Goal: Task Accomplishment & Management: Manage account settings

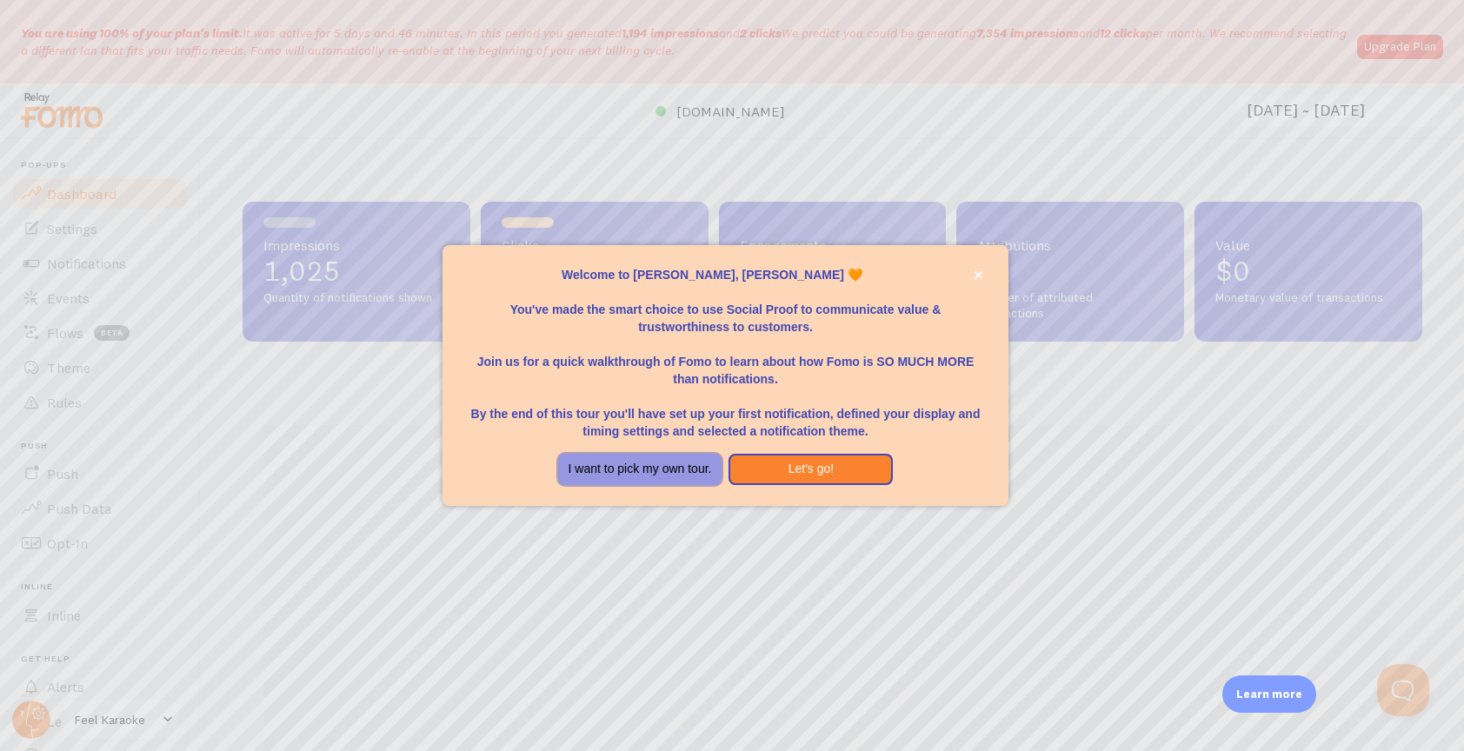
click at [637, 469] on button "I want to pick my own tour." at bounding box center [640, 469] width 164 height 31
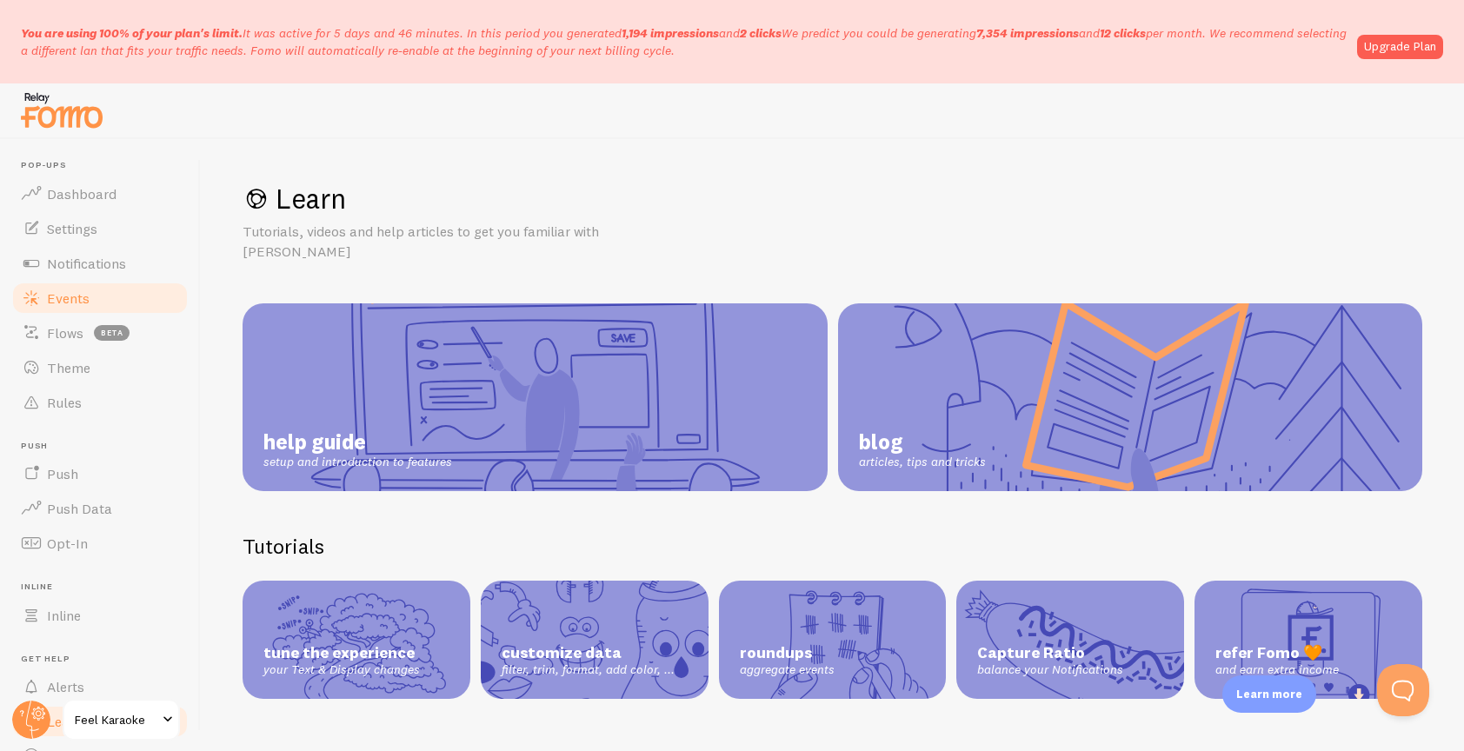
click at [64, 299] on span "Events" at bounding box center [68, 298] width 43 height 17
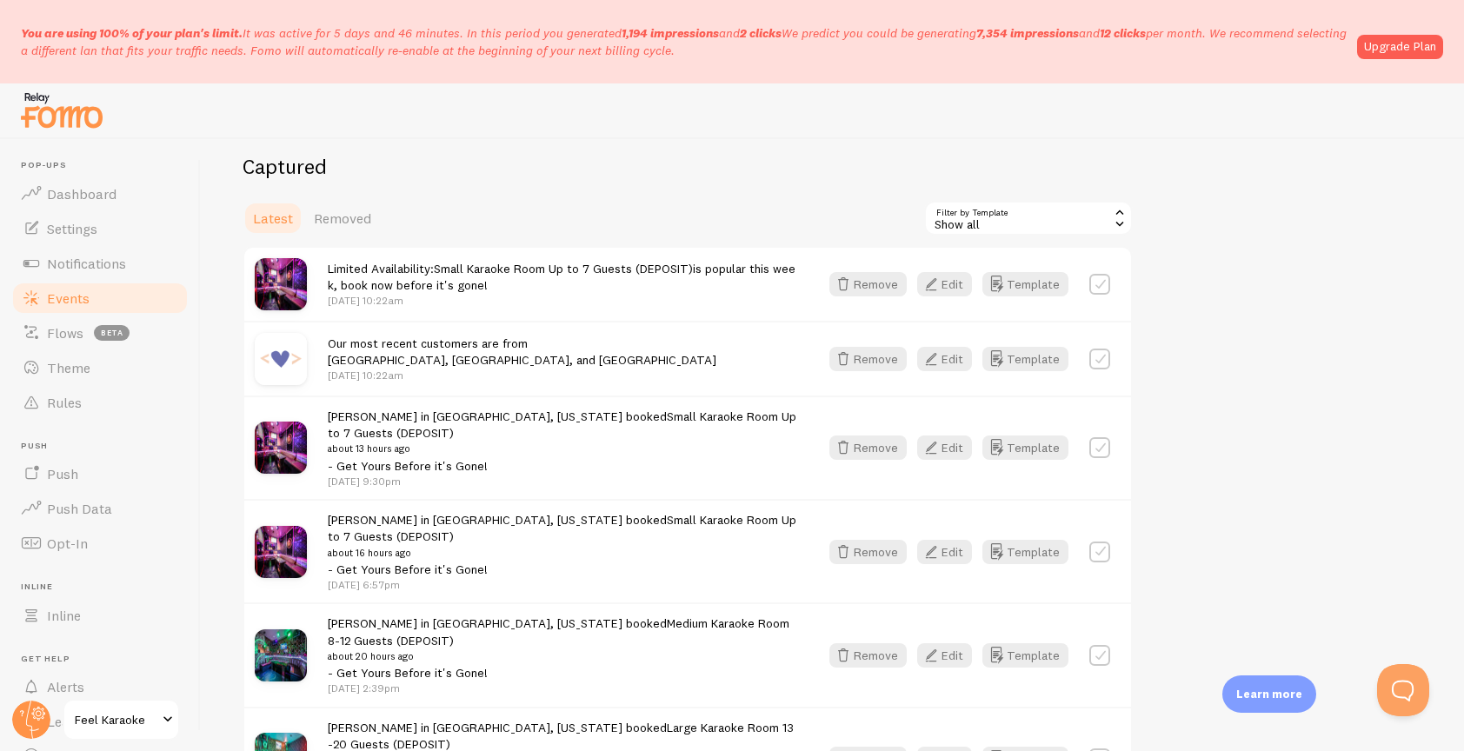
scroll to position [195, 0]
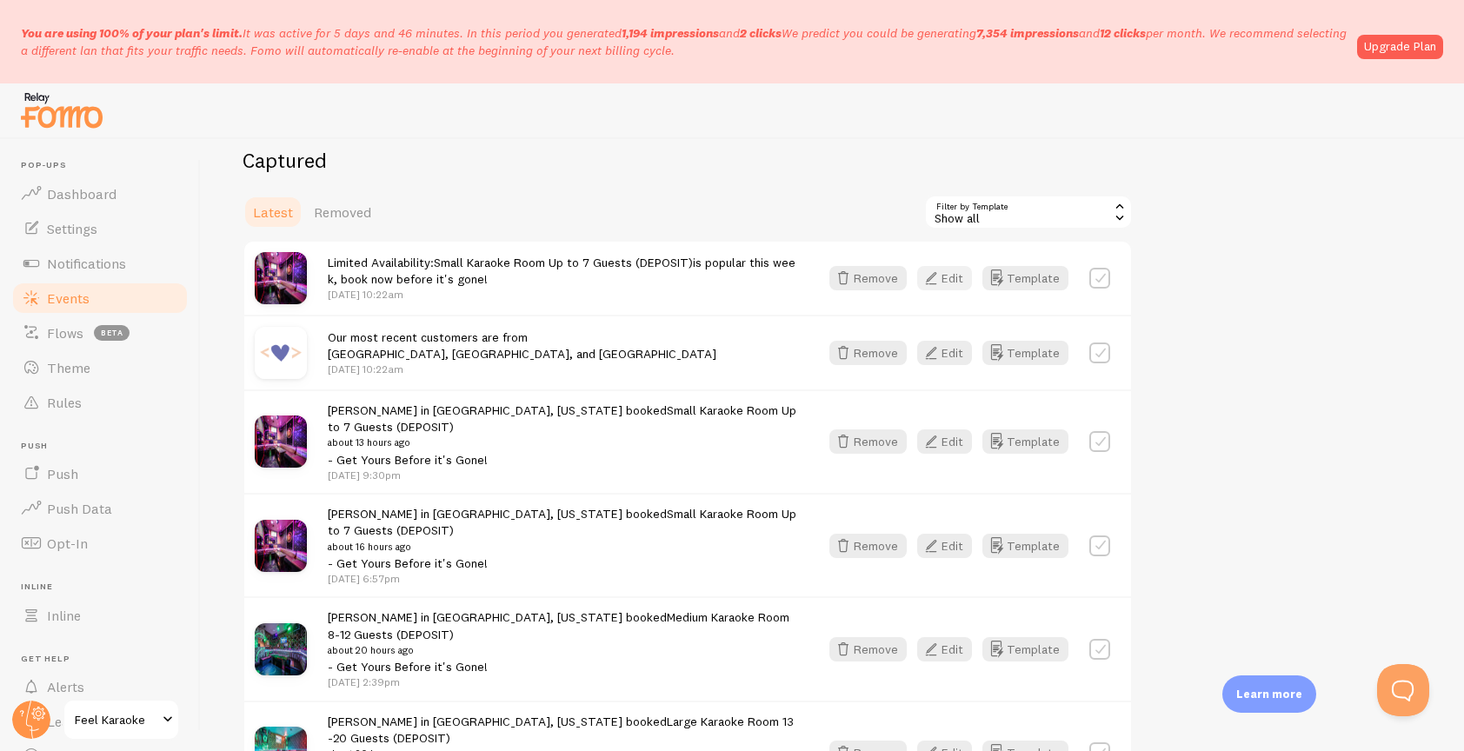
click at [944, 283] on button "Edit" at bounding box center [944, 278] width 55 height 24
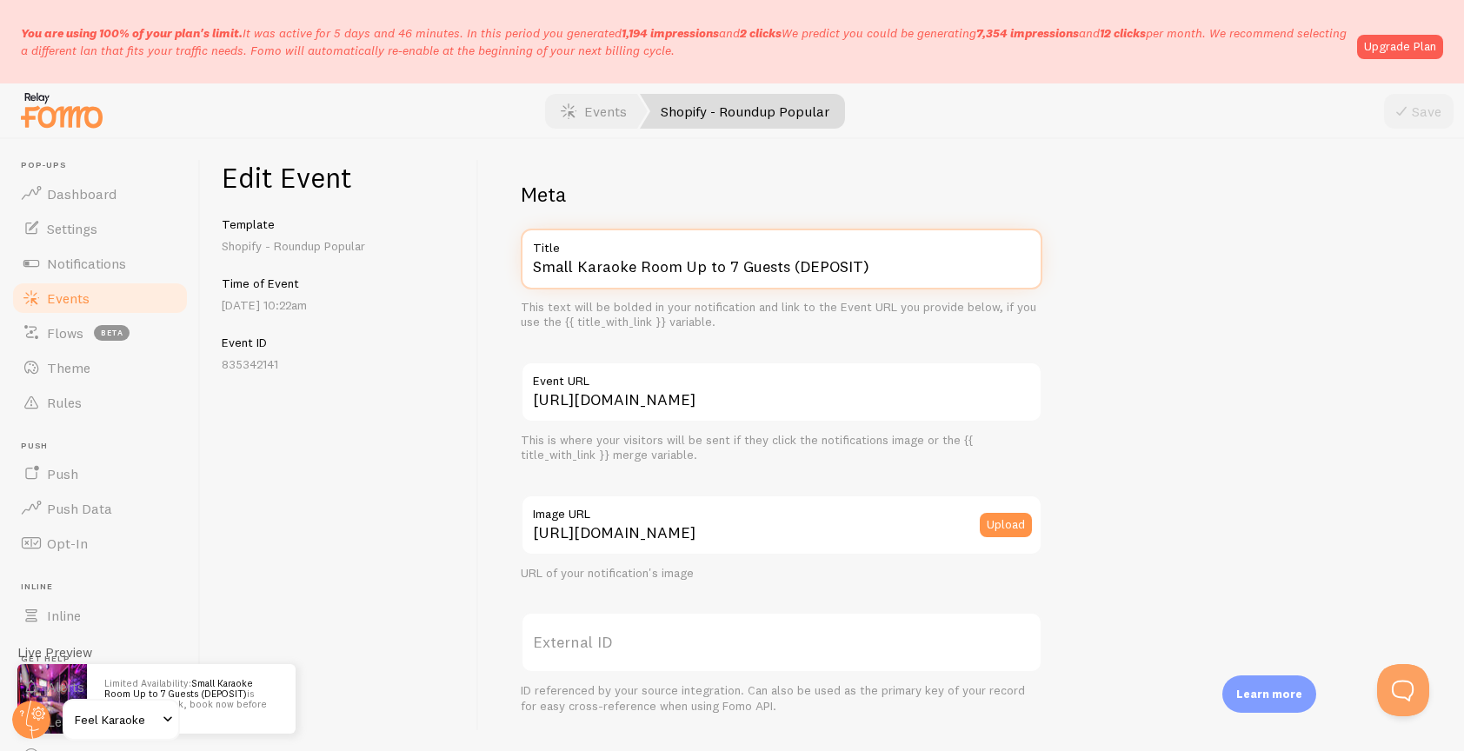
click at [636, 264] on input "Small Karaoke Room Up to 7 Guests (DEPOSIT)" at bounding box center [782, 259] width 522 height 61
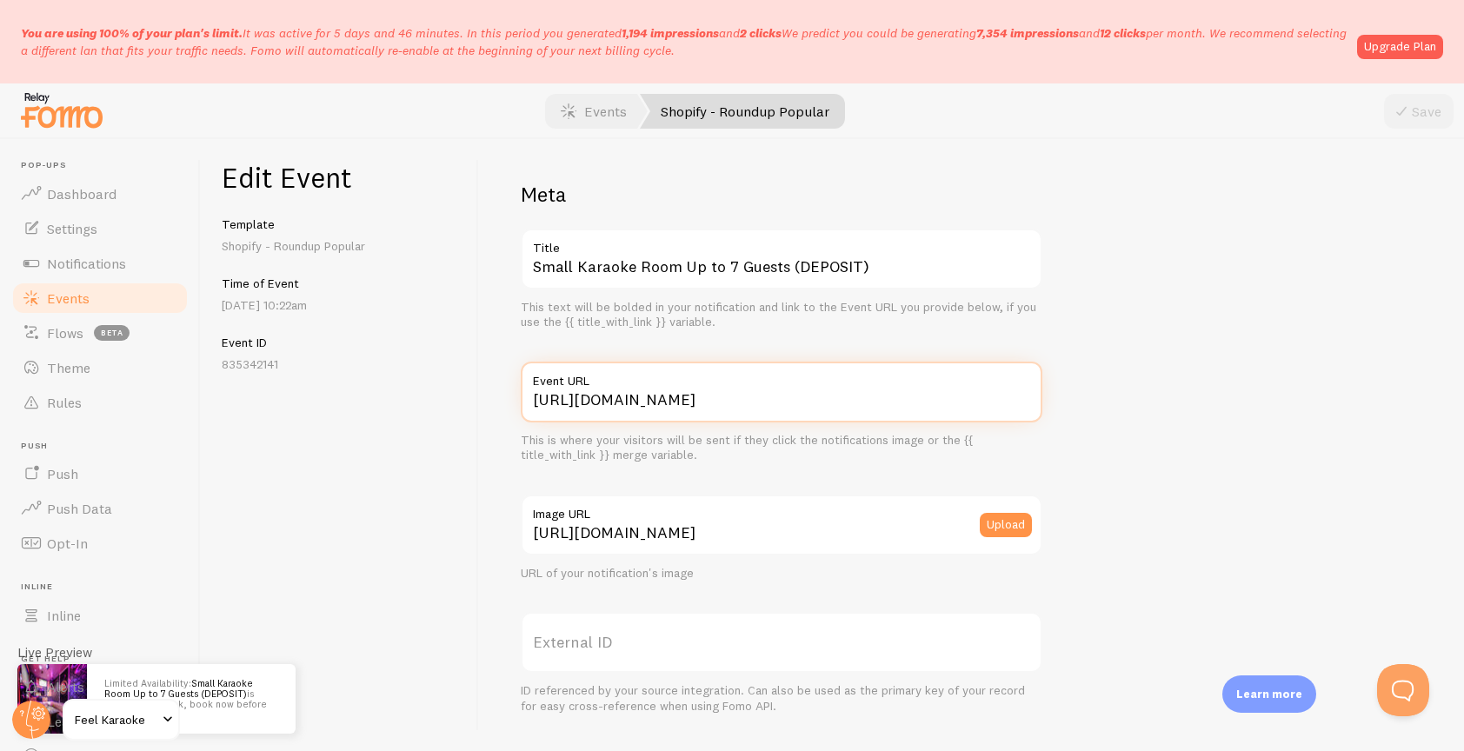
click at [781, 397] on input "https://book.feelkaraoke.com/products/small-karaoke-room-up-to-7-guests?variant…" at bounding box center [782, 392] width 522 height 61
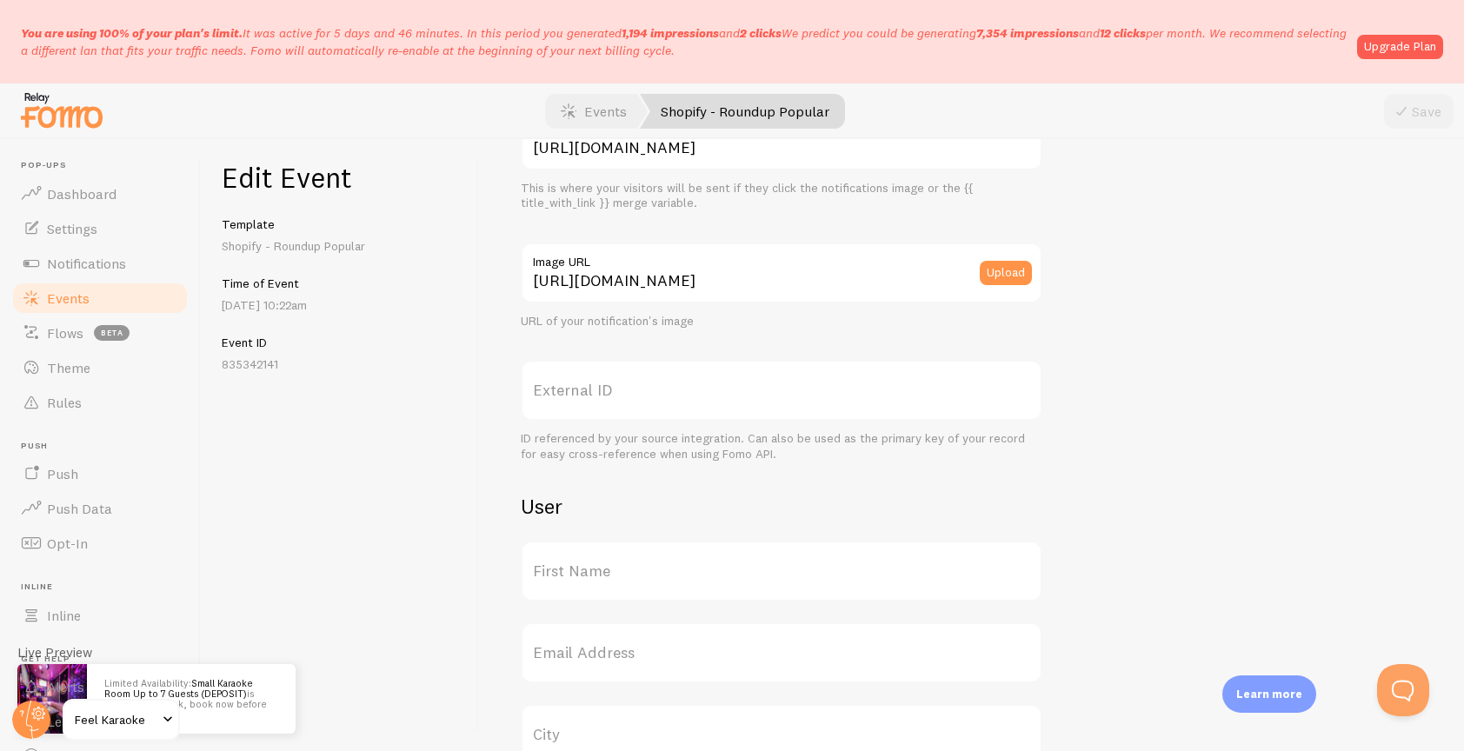
scroll to position [745, 0]
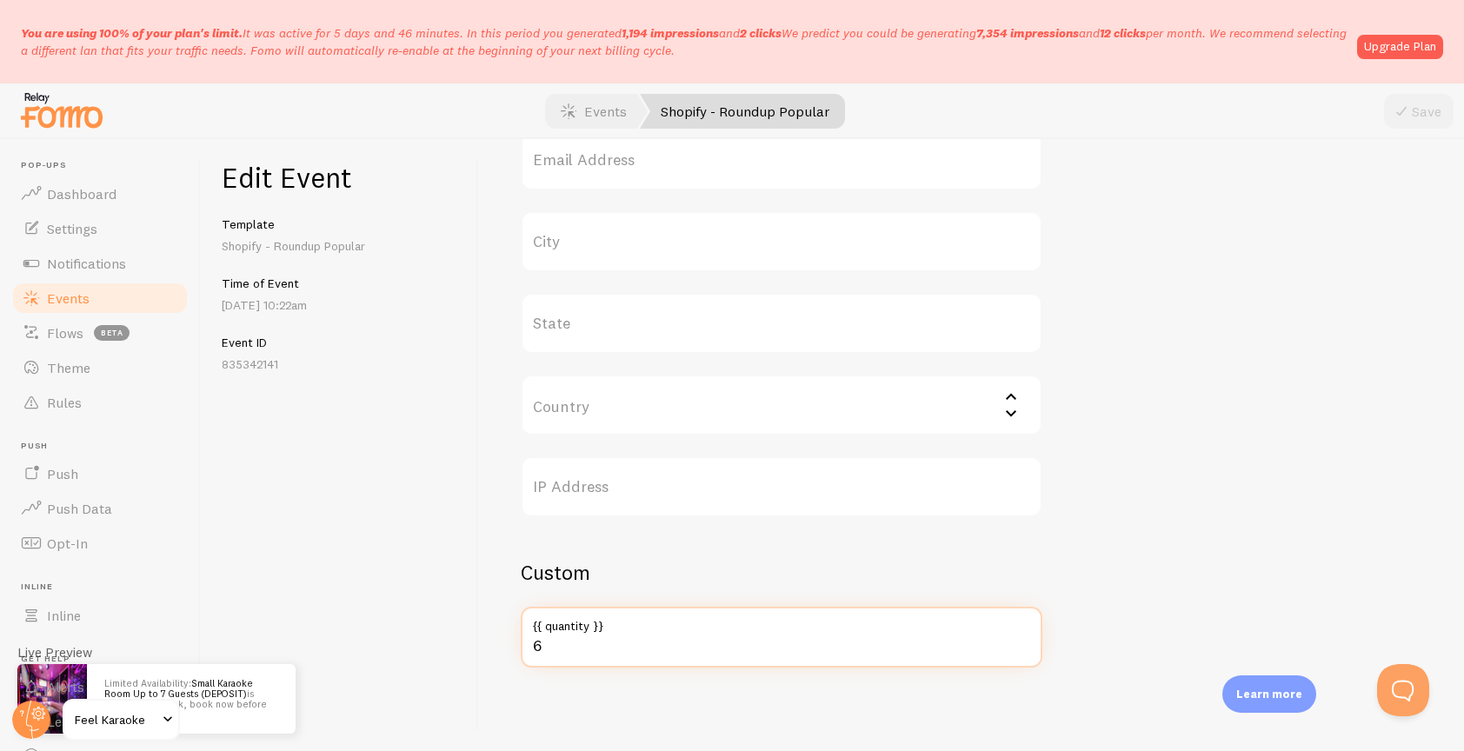
click at [569, 656] on input "6" at bounding box center [782, 637] width 522 height 61
type input "6"
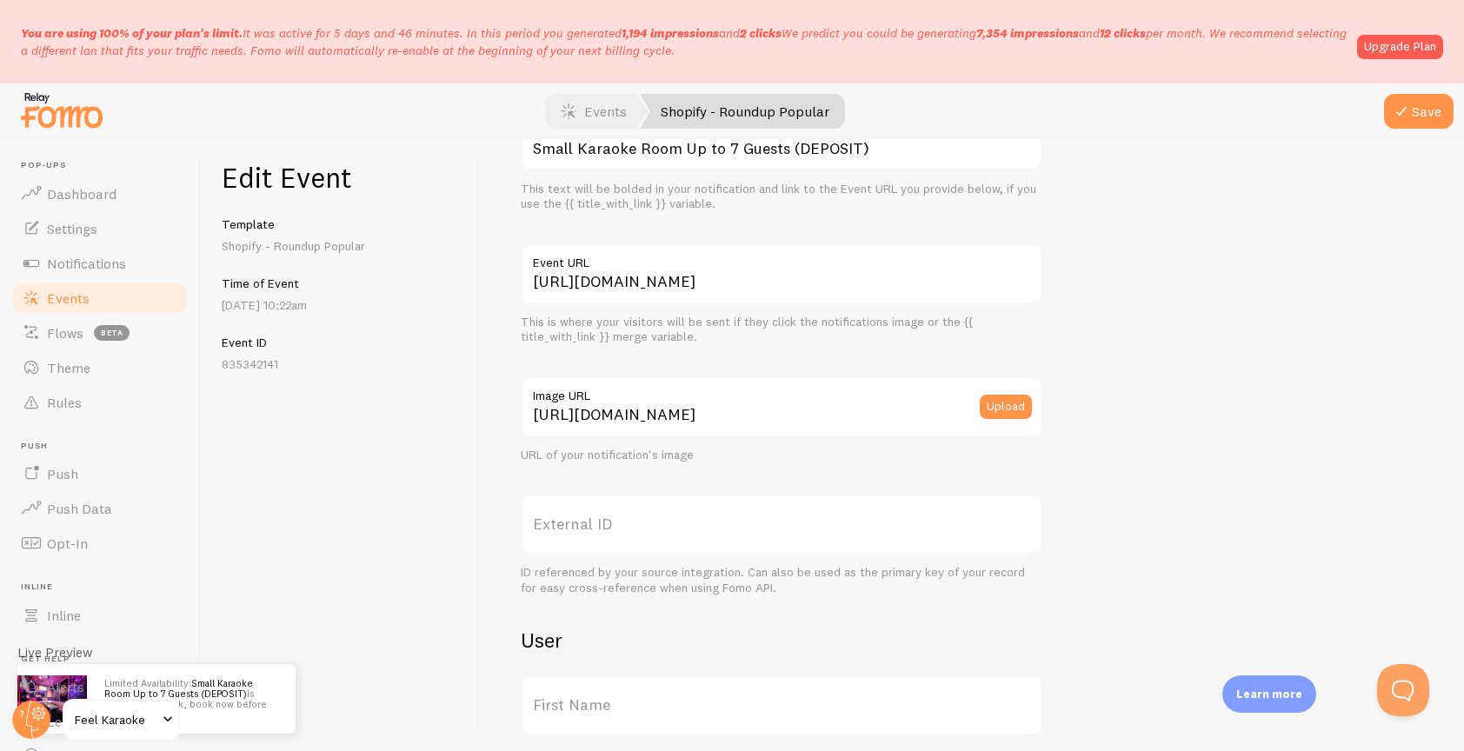
scroll to position [0, 0]
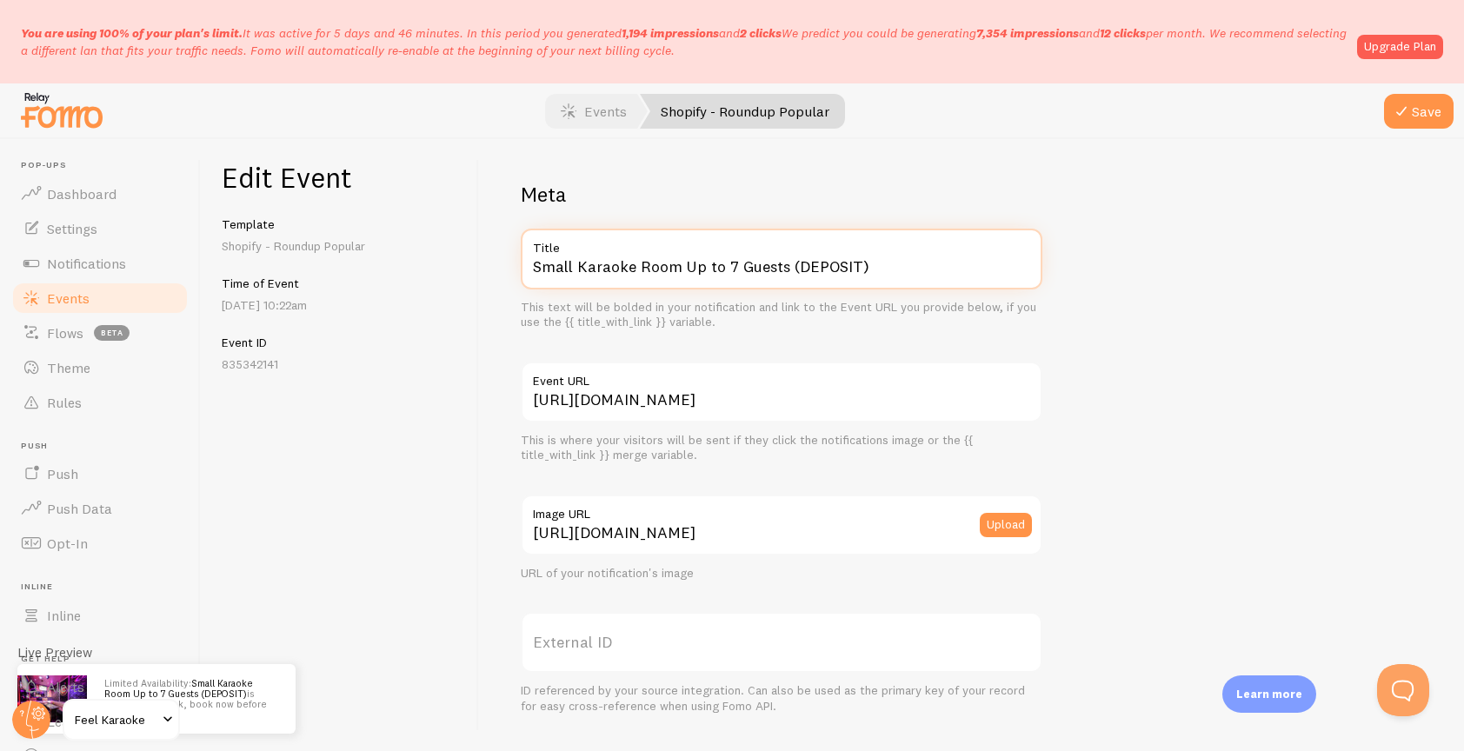
click at [876, 266] on input "Small Karaoke Room Up to 7 Guests (DEPOSIT)" at bounding box center [782, 259] width 522 height 61
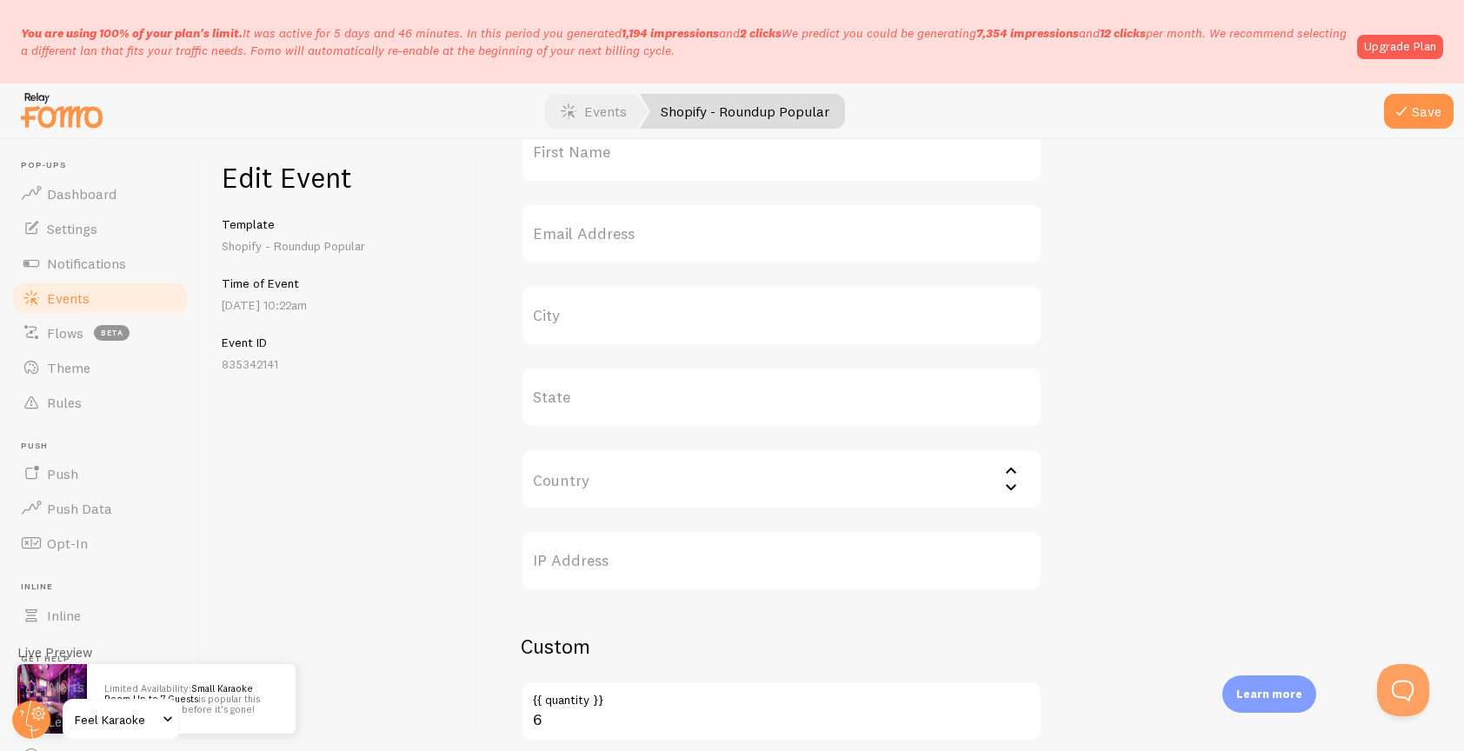
scroll to position [704, 0]
type input "Small Karaoke Room Up to 7 Guests"
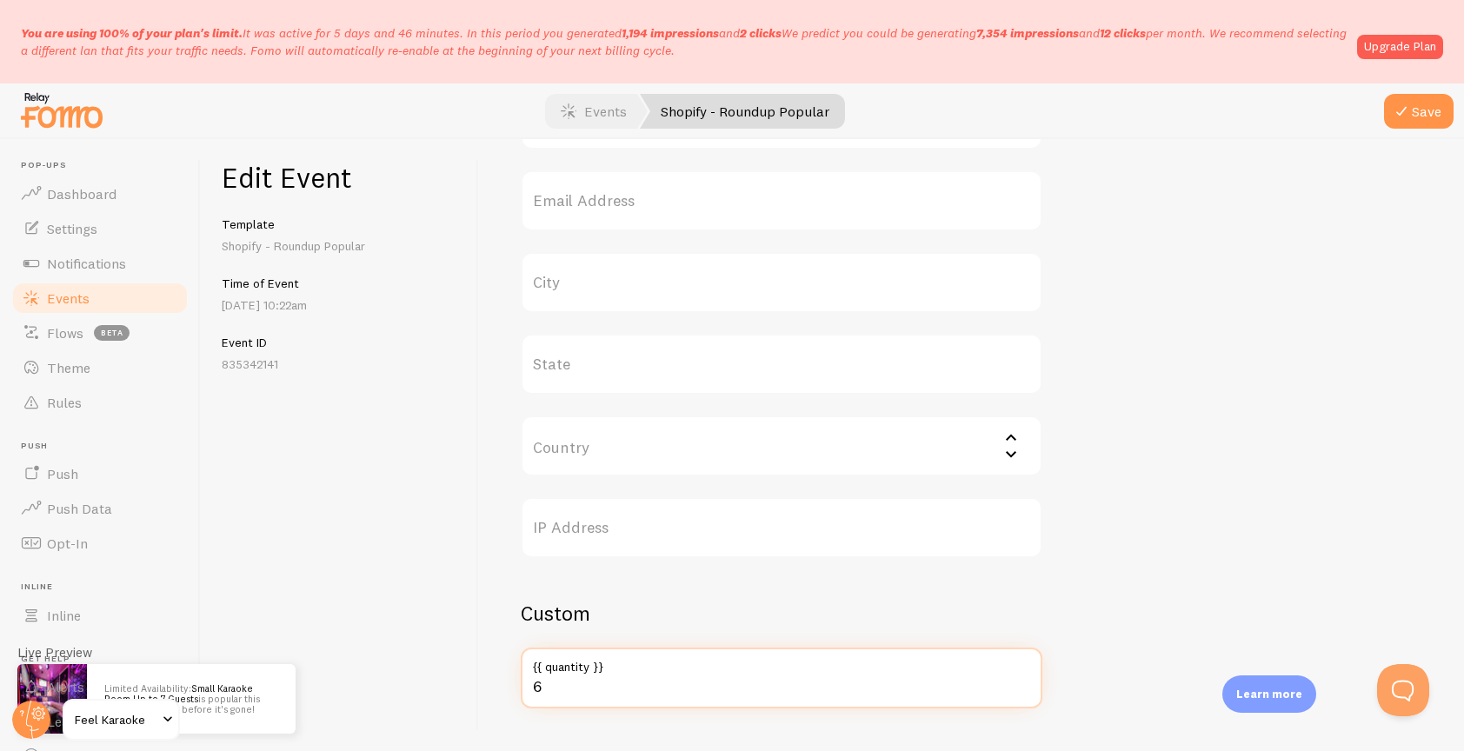
click at [561, 692] on input "6" at bounding box center [782, 678] width 522 height 61
type input "3"
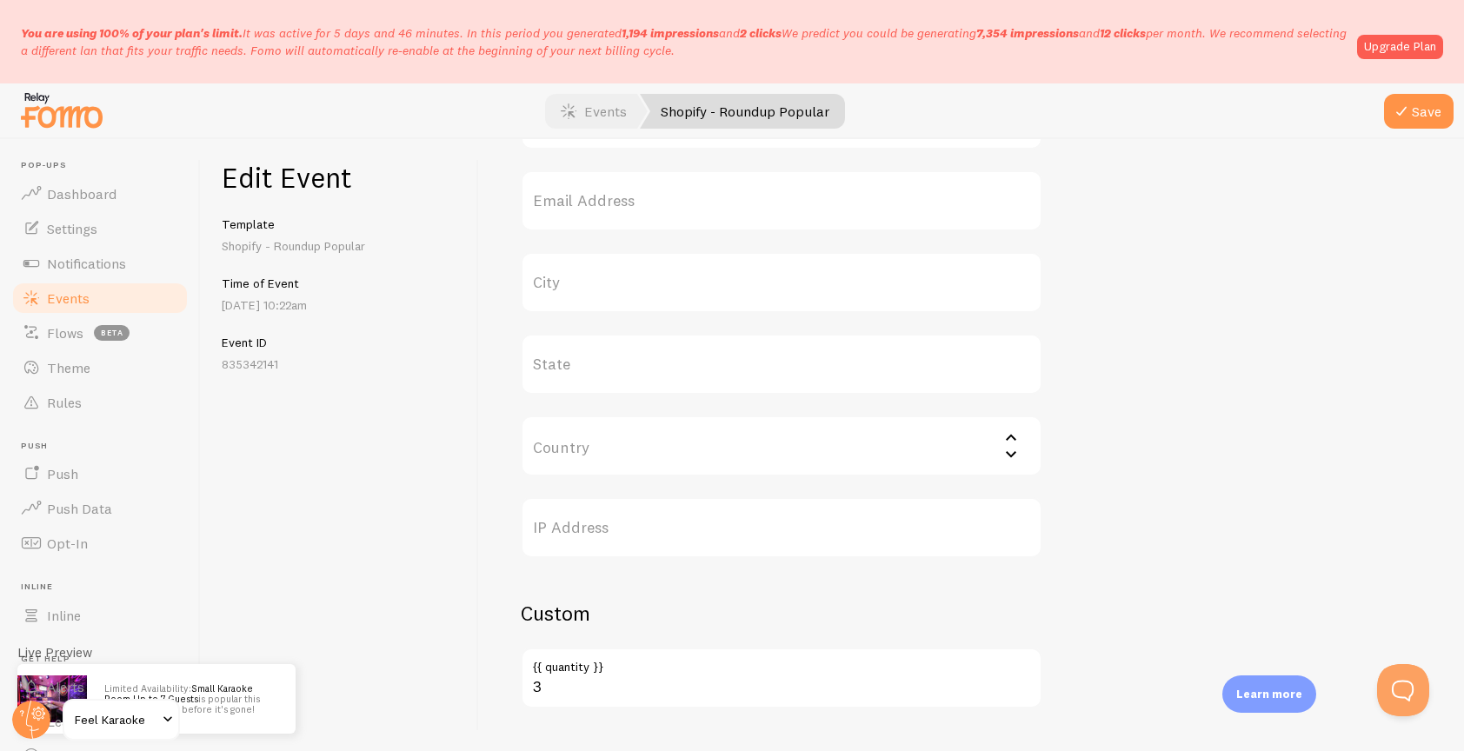
click at [1126, 506] on div "Meta Small Karaoke Room Up to 7 Guests Title This text will be bolded in your n…" at bounding box center [972, 93] width 902 height 1232
click at [1407, 106] on icon "submit" at bounding box center [1401, 111] width 21 height 21
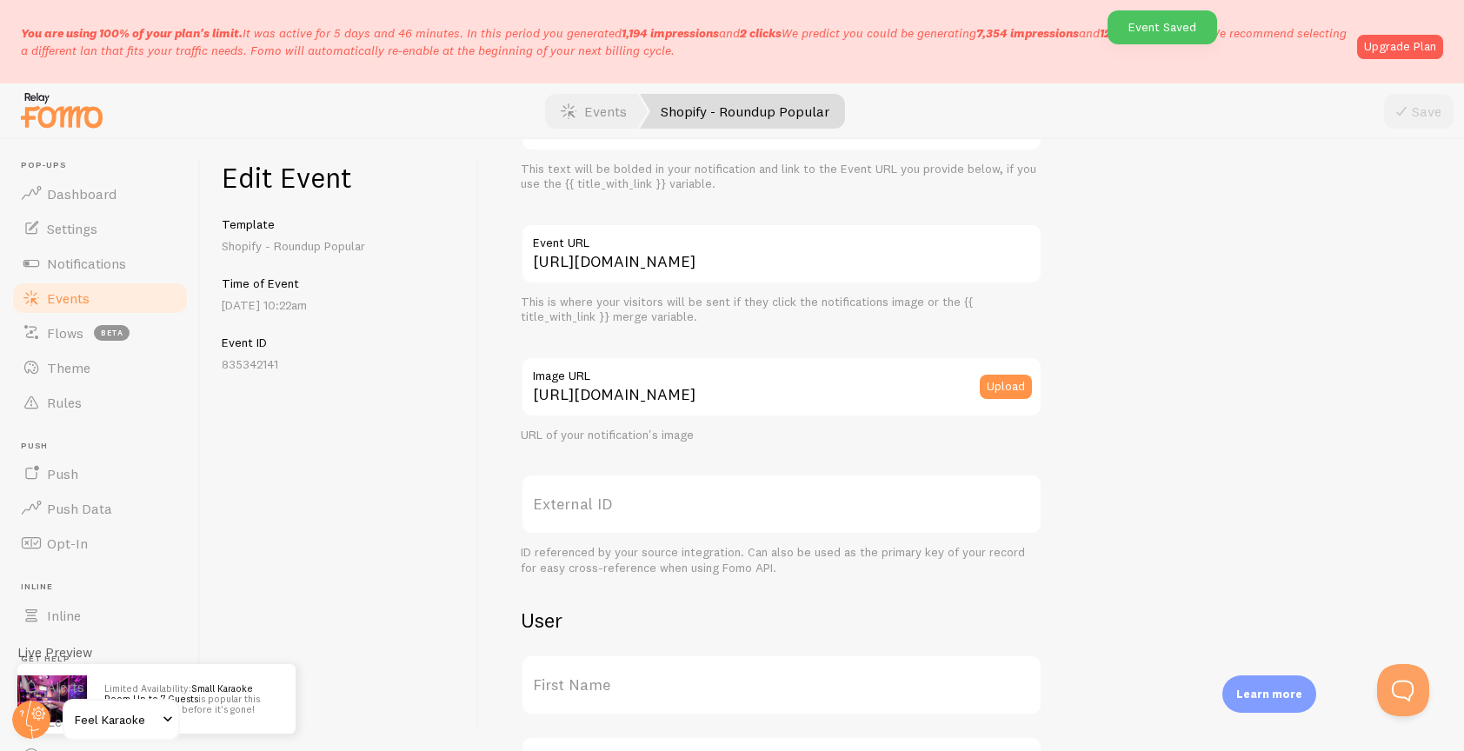
scroll to position [144, 0]
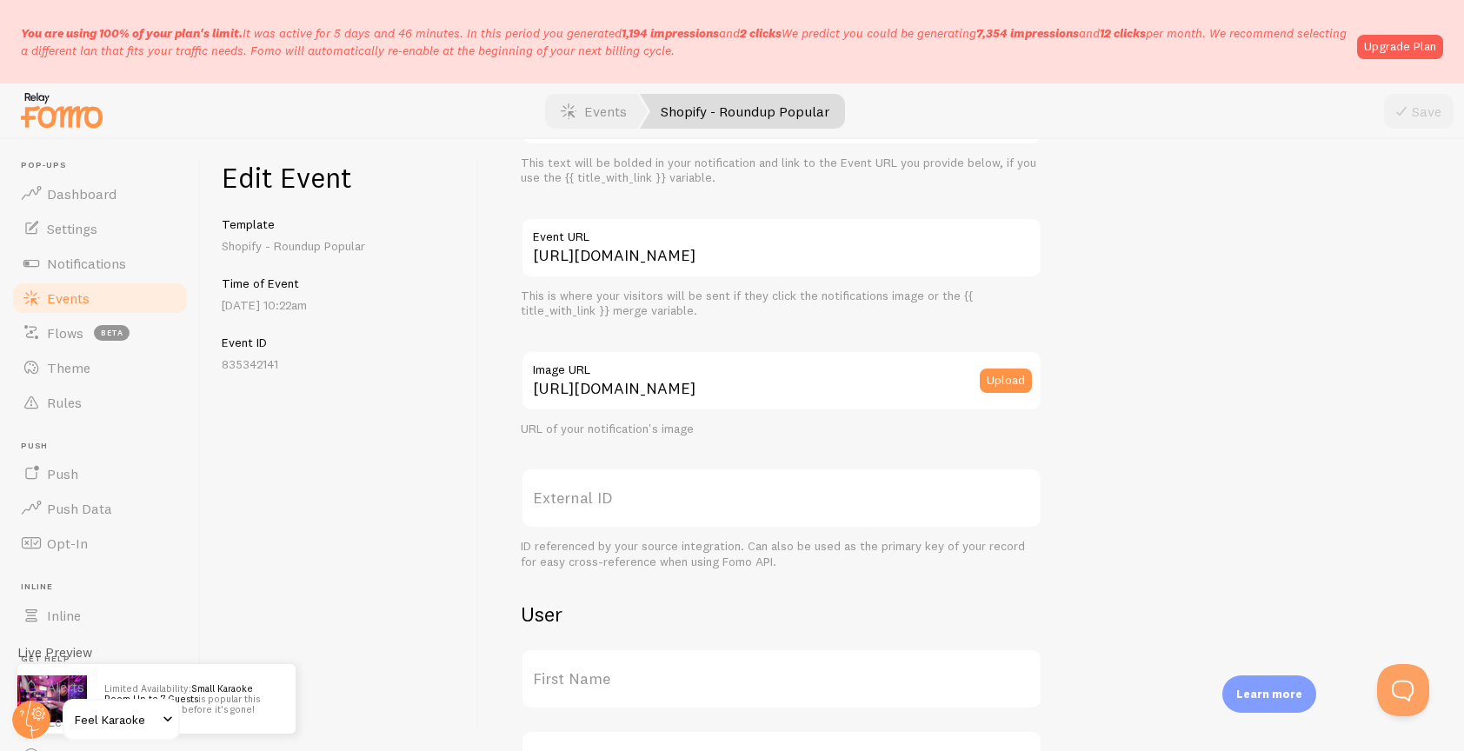
click at [58, 298] on span "Events" at bounding box center [68, 298] width 43 height 17
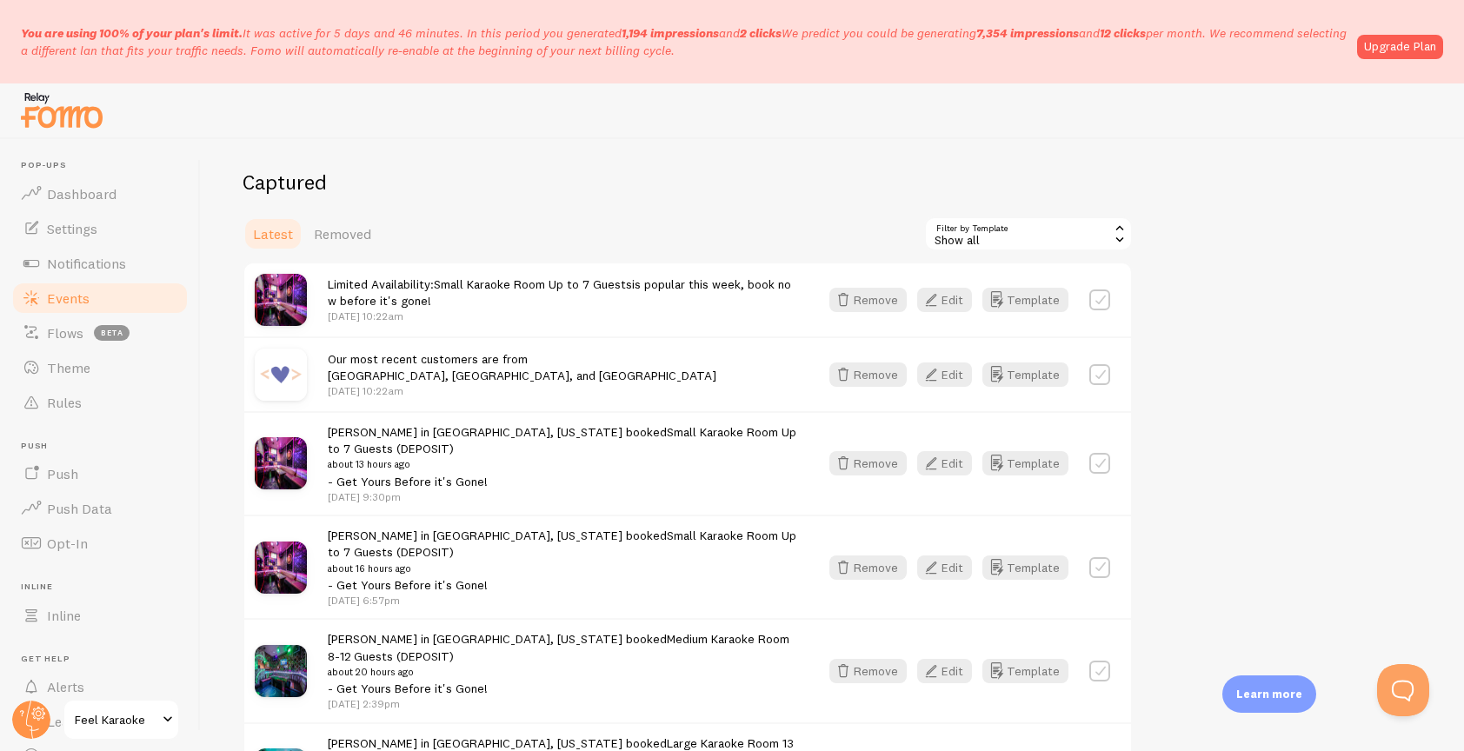
scroll to position [175, 0]
click at [954, 301] on button "Edit" at bounding box center [944, 298] width 55 height 24
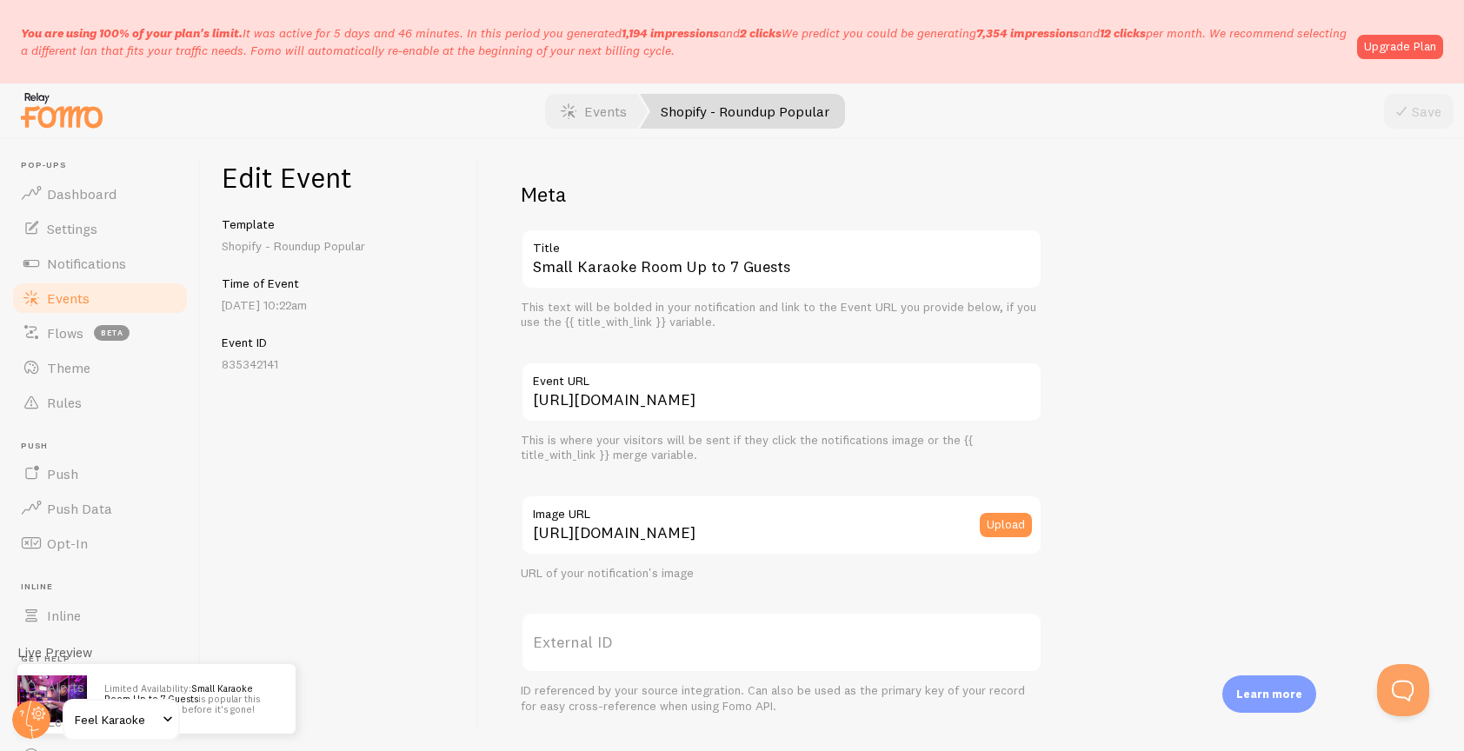
click at [58, 308] on link "Events" at bounding box center [99, 298] width 179 height 35
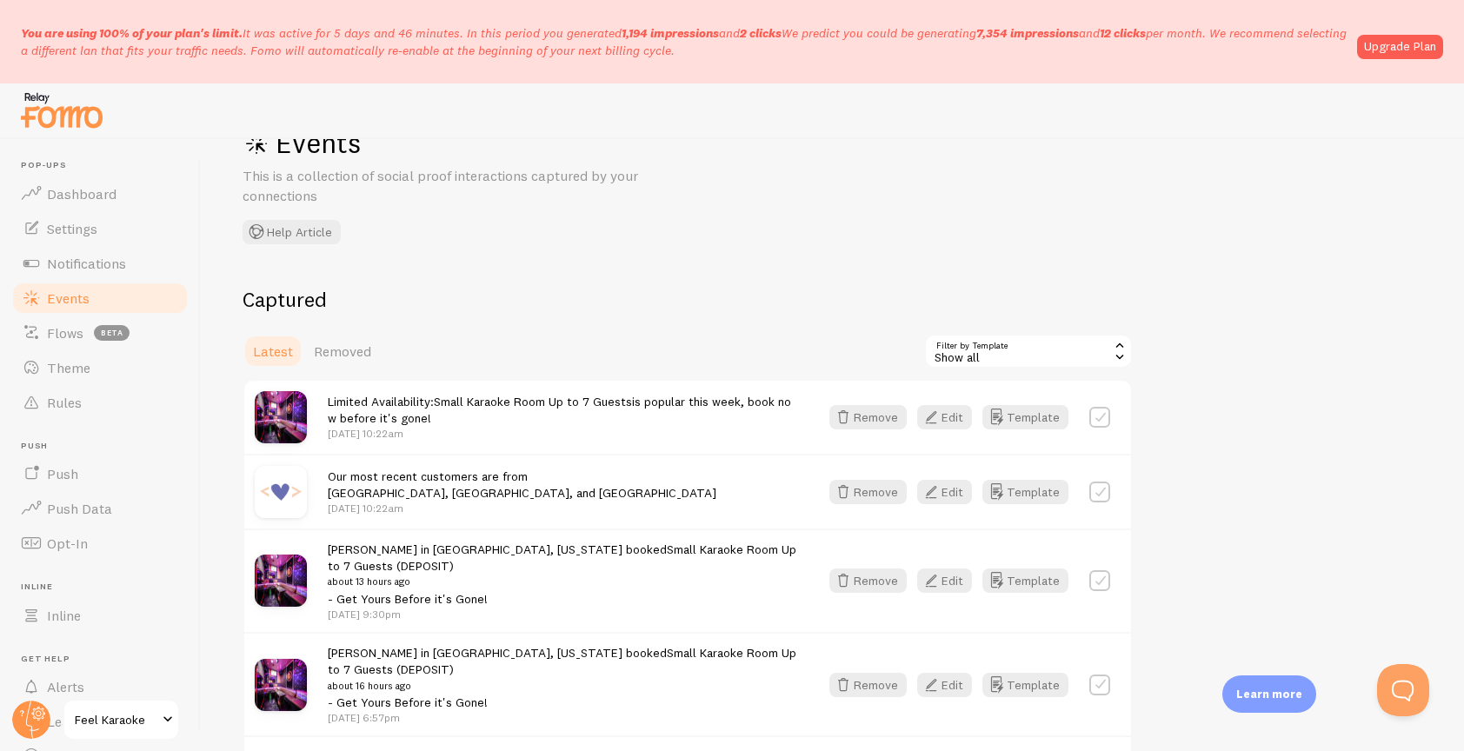
scroll to position [57, 0]
click at [935, 416] on icon "button" at bounding box center [931, 415] width 21 height 21
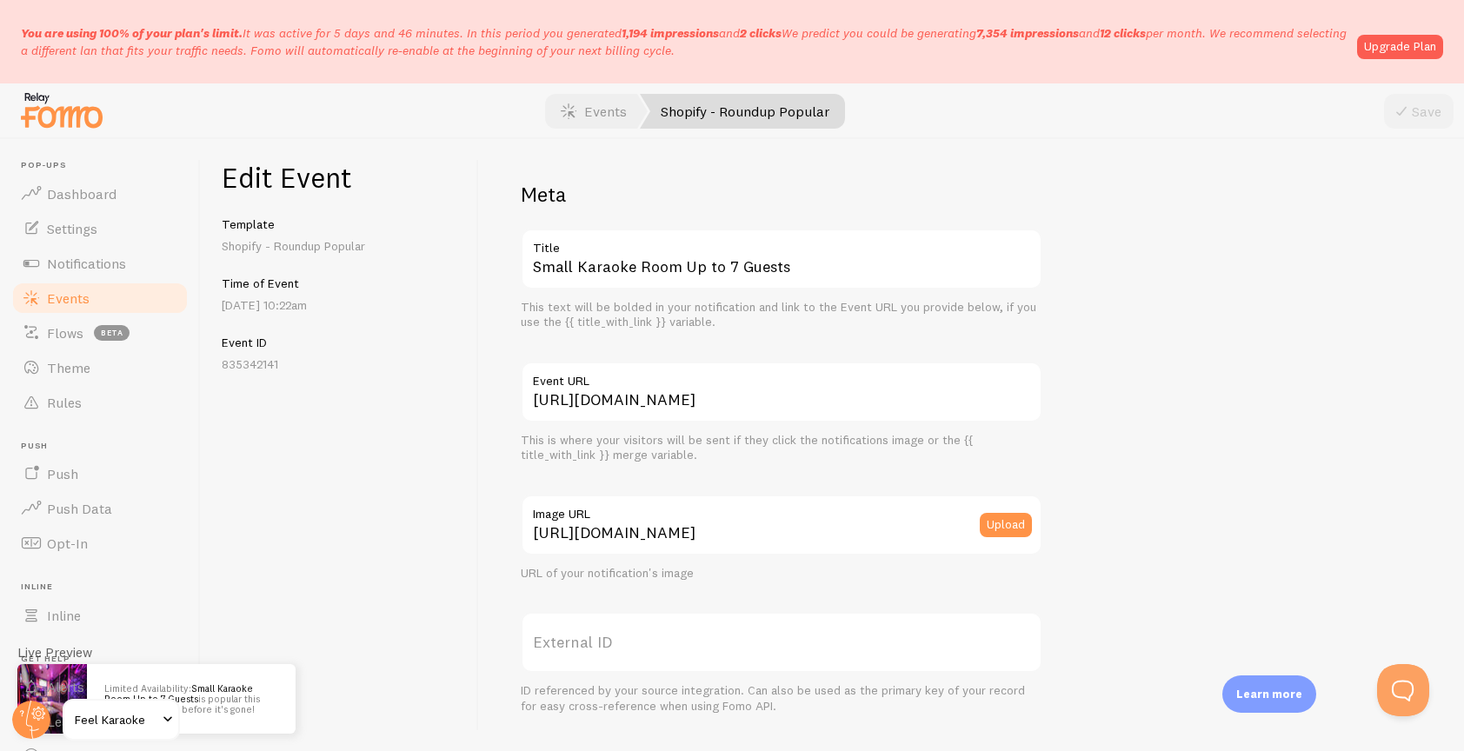
click at [83, 299] on span "Events" at bounding box center [68, 298] width 43 height 17
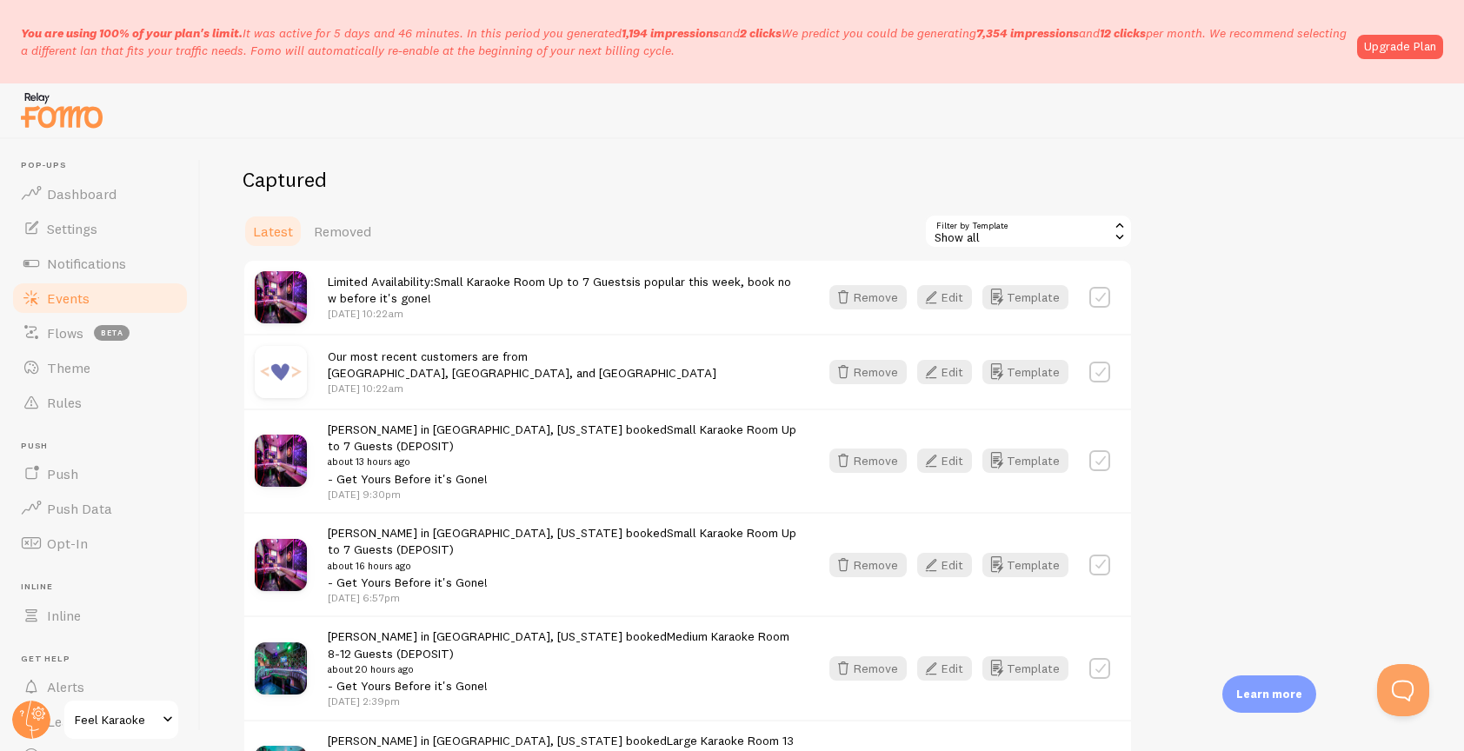
scroll to position [187, 0]
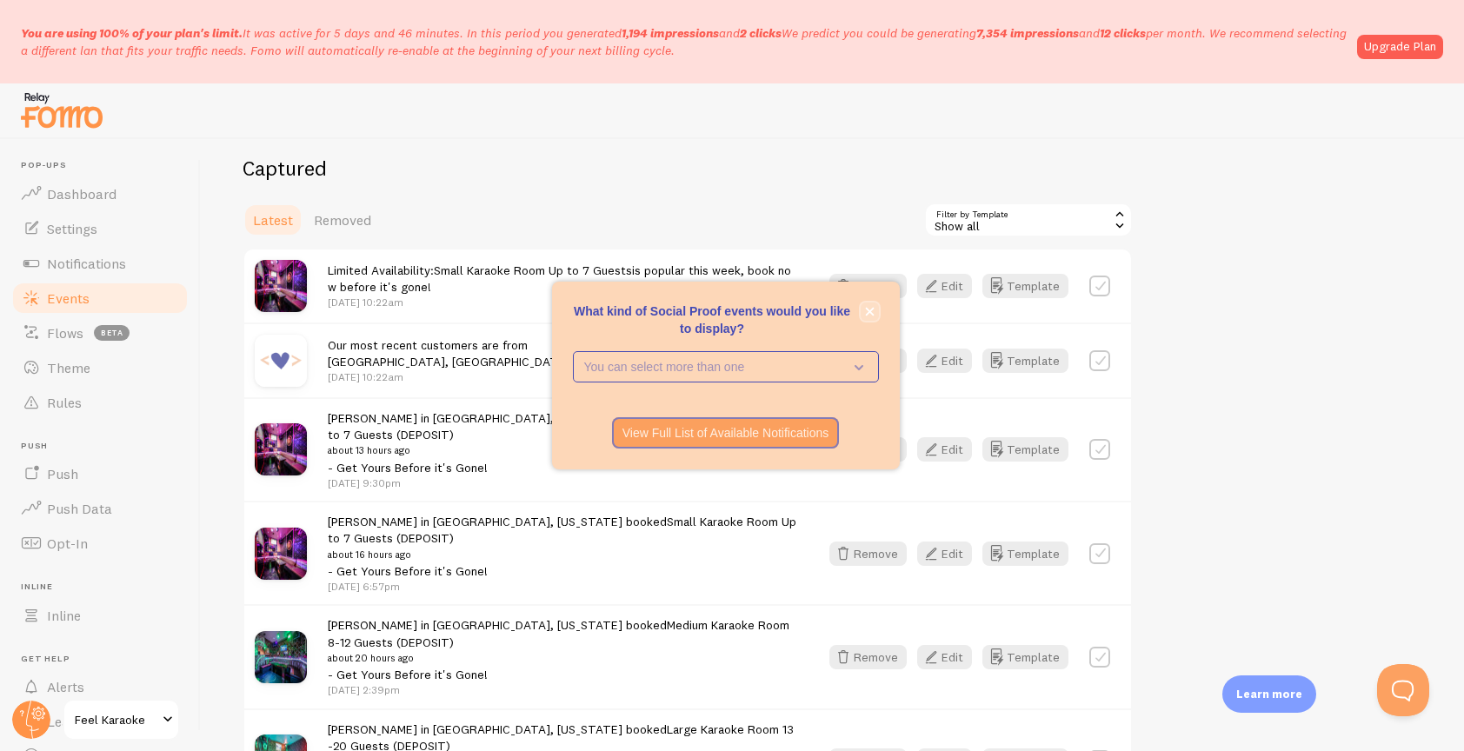
click at [876, 310] on button "close," at bounding box center [870, 312] width 18 height 18
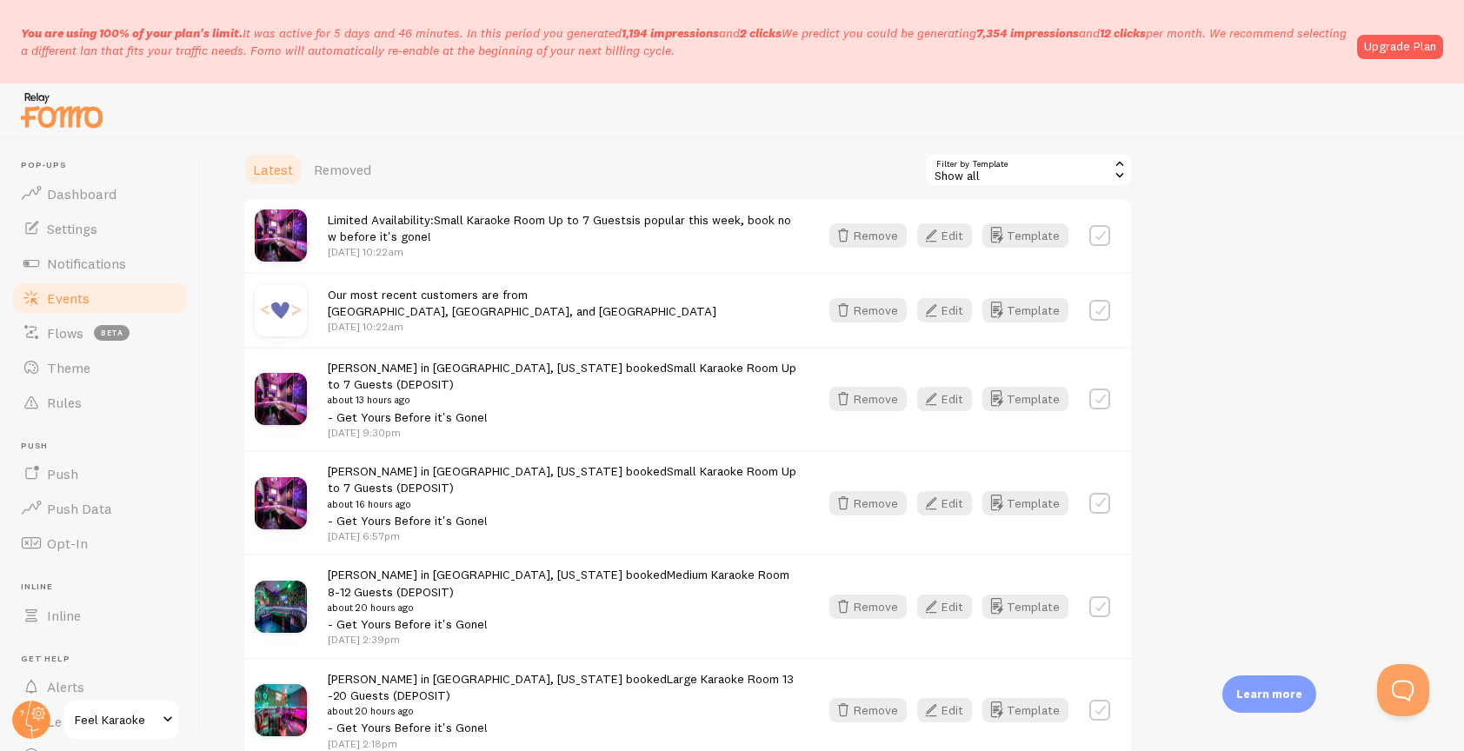
scroll to position [238, 0]
click at [949, 391] on button "Edit" at bounding box center [944, 398] width 55 height 24
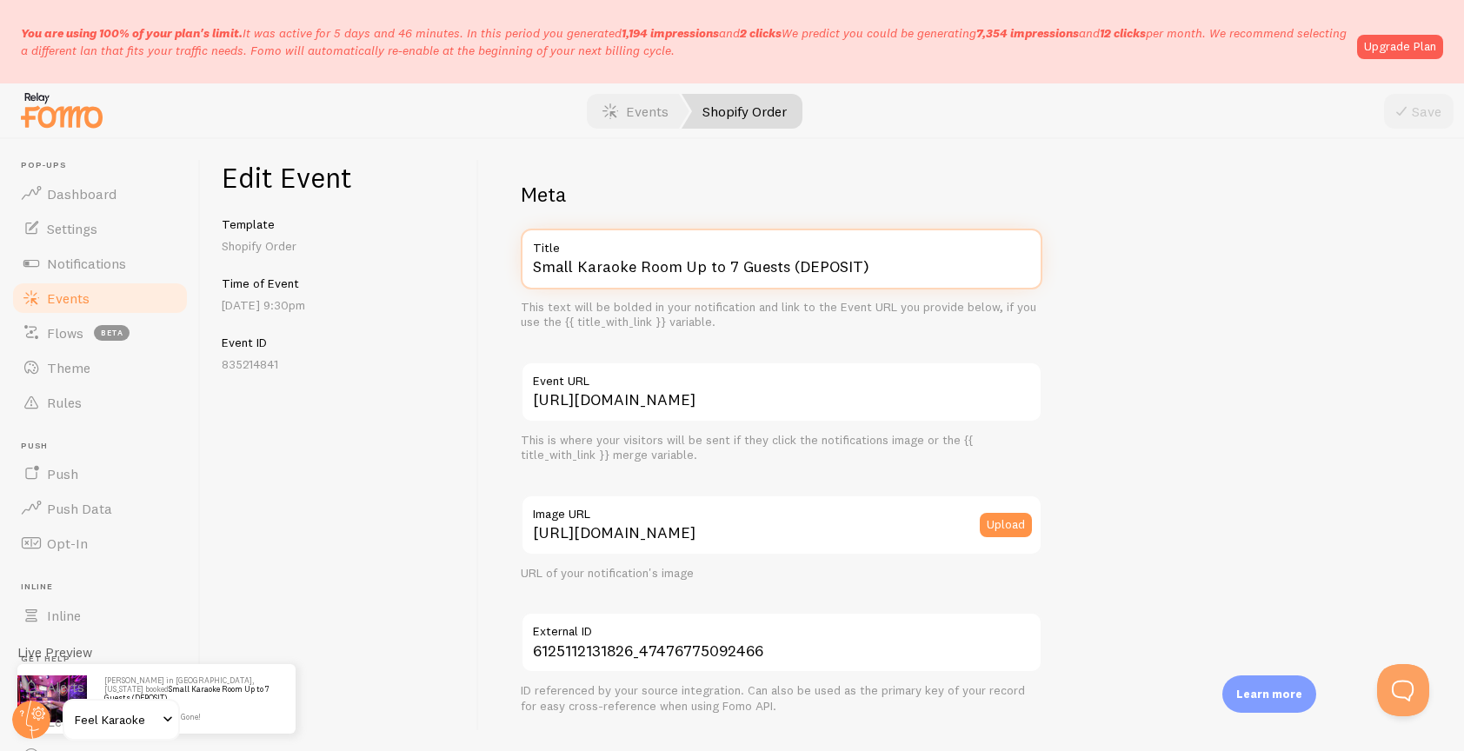
click at [868, 270] on input "Small Karaoke Room Up to 7 Guests (DEPOSIT)" at bounding box center [782, 259] width 522 height 61
type input "Small Karaoke Room Up to 7 Guests"
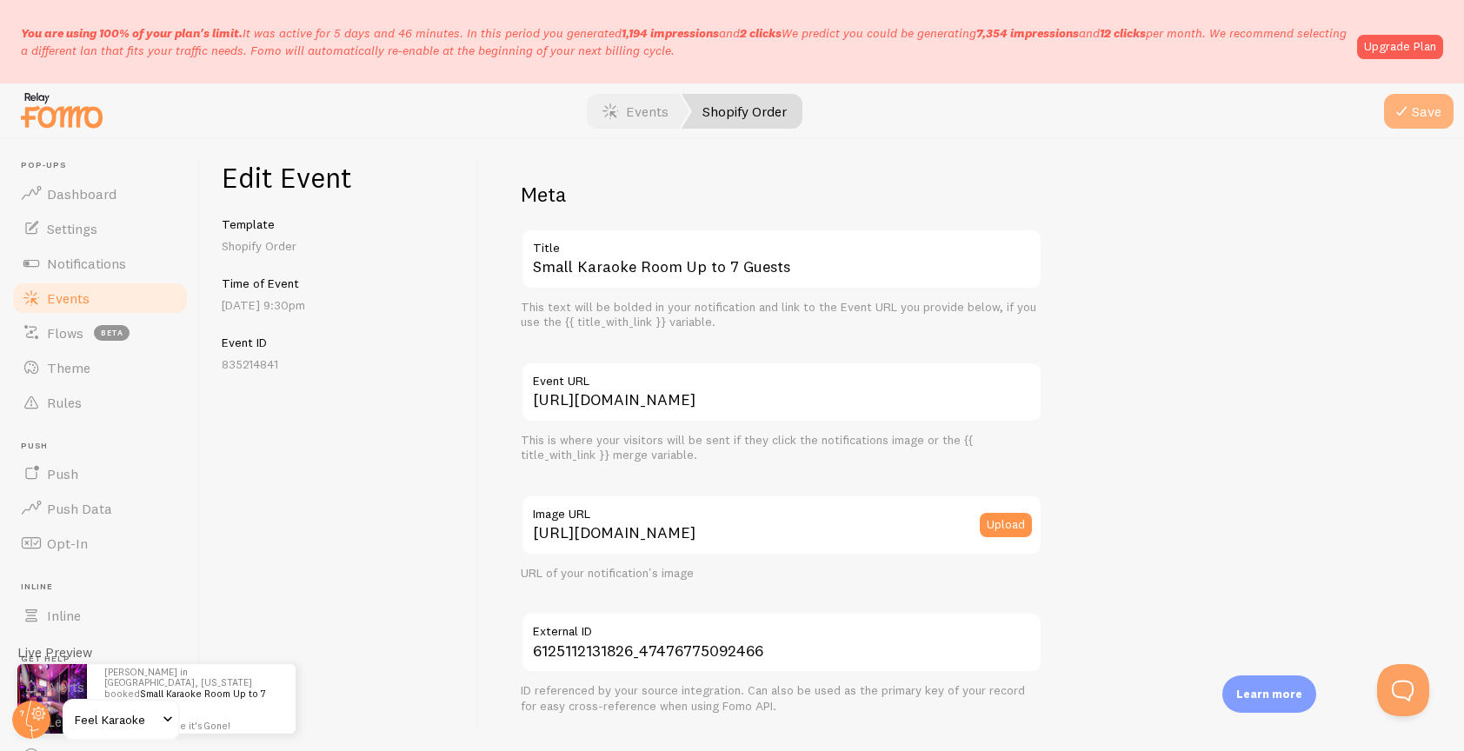
click at [1406, 113] on icon "submit" at bounding box center [1401, 111] width 21 height 21
click at [87, 298] on span "Events" at bounding box center [68, 298] width 43 height 17
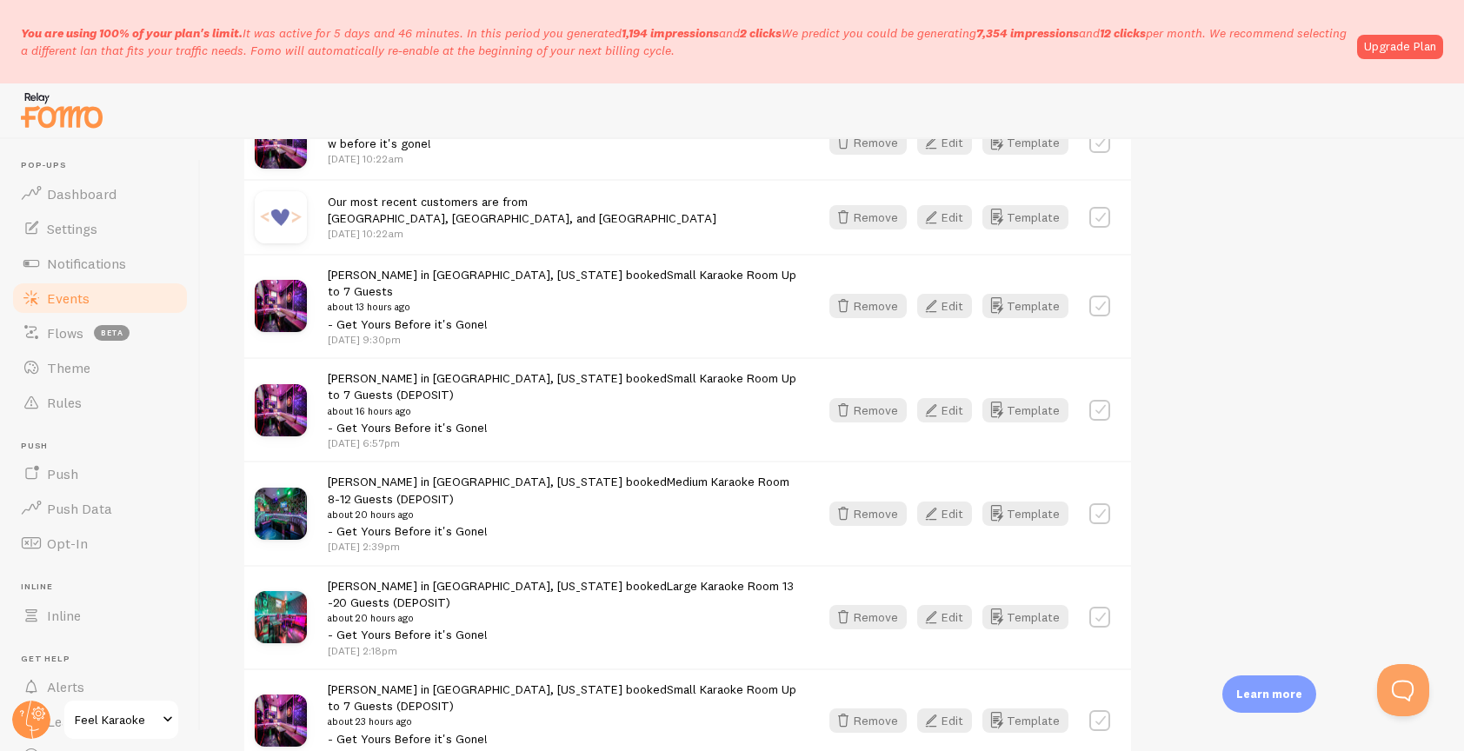
scroll to position [333, 0]
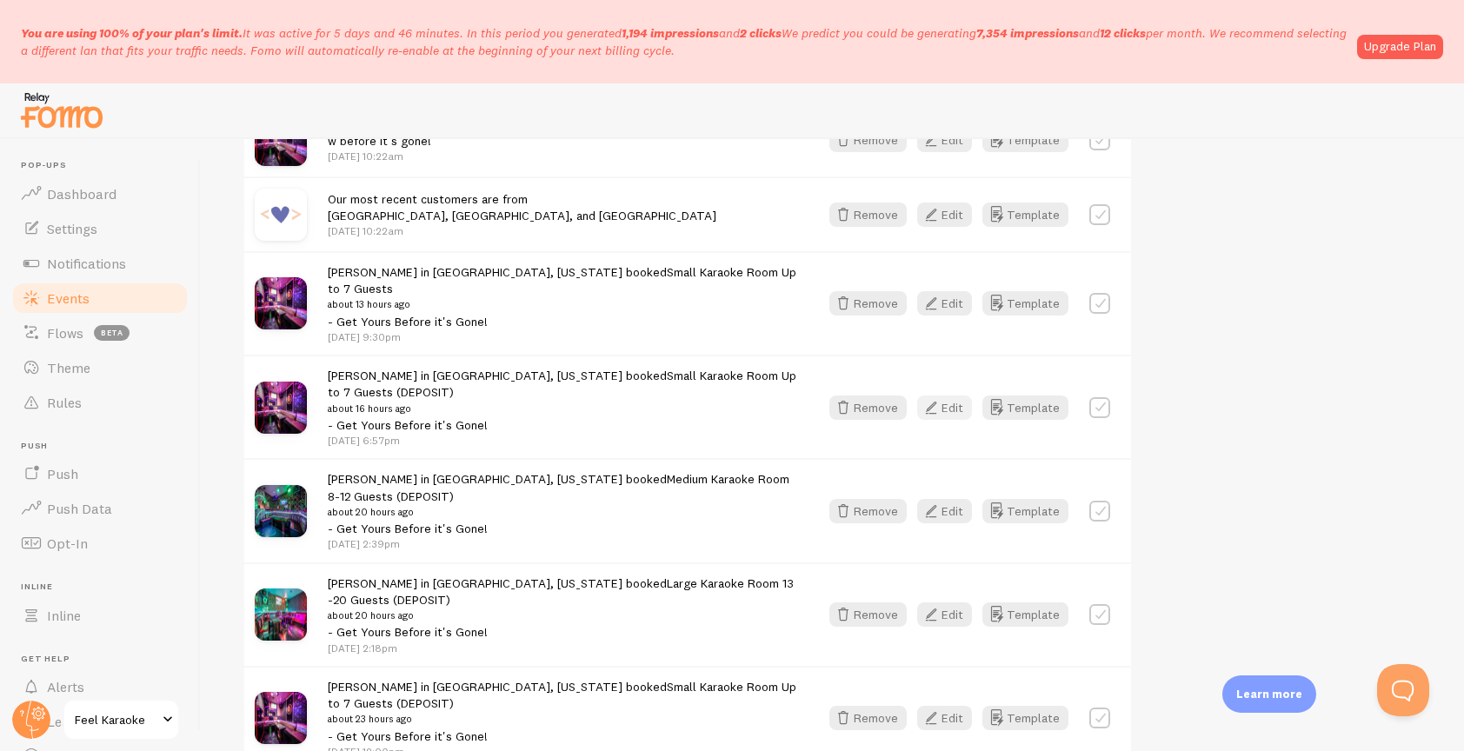
click at [951, 396] on button "Edit" at bounding box center [944, 408] width 55 height 24
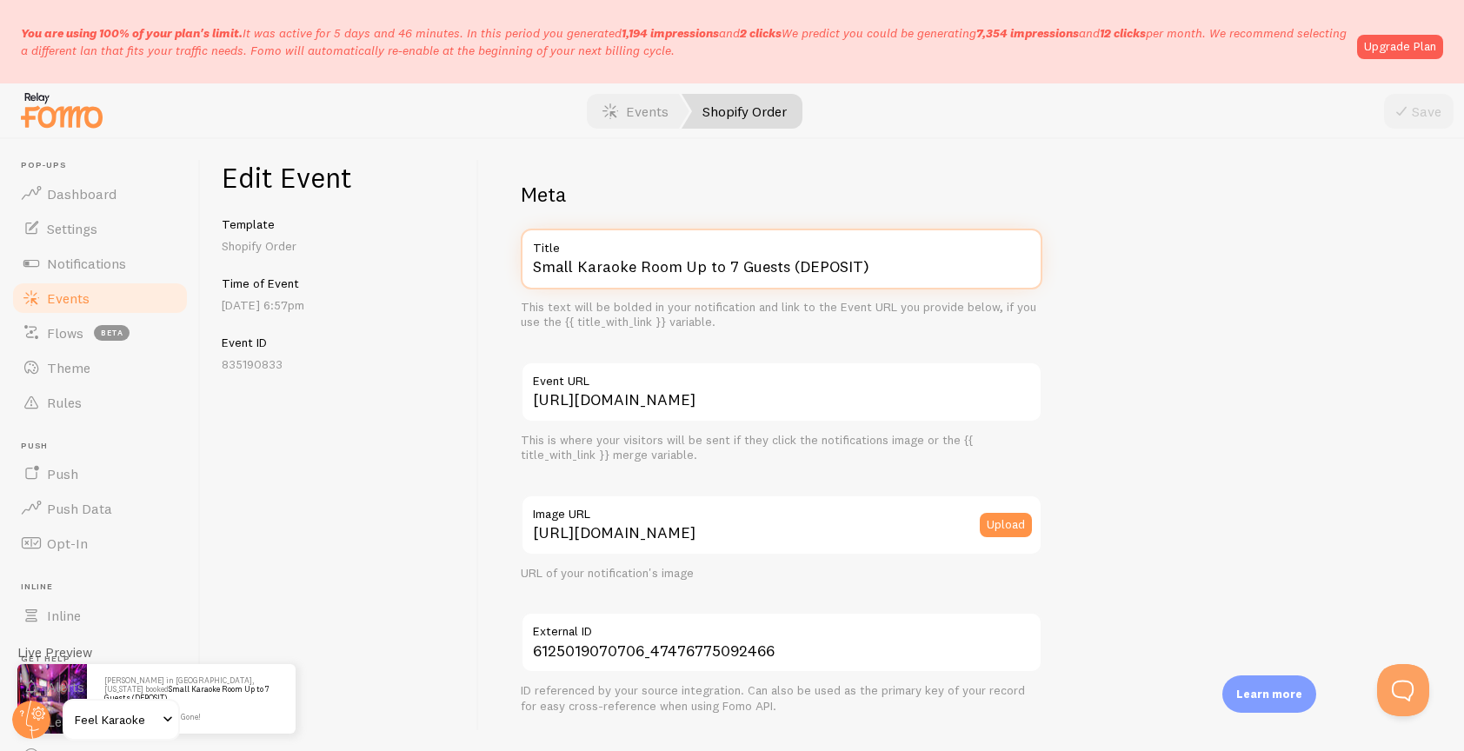
click at [871, 266] on input "Small Karaoke Room Up to 7 Guests (DEPOSIT)" at bounding box center [782, 259] width 522 height 61
type input "Small Karaoke Room Up to 7 Guests"
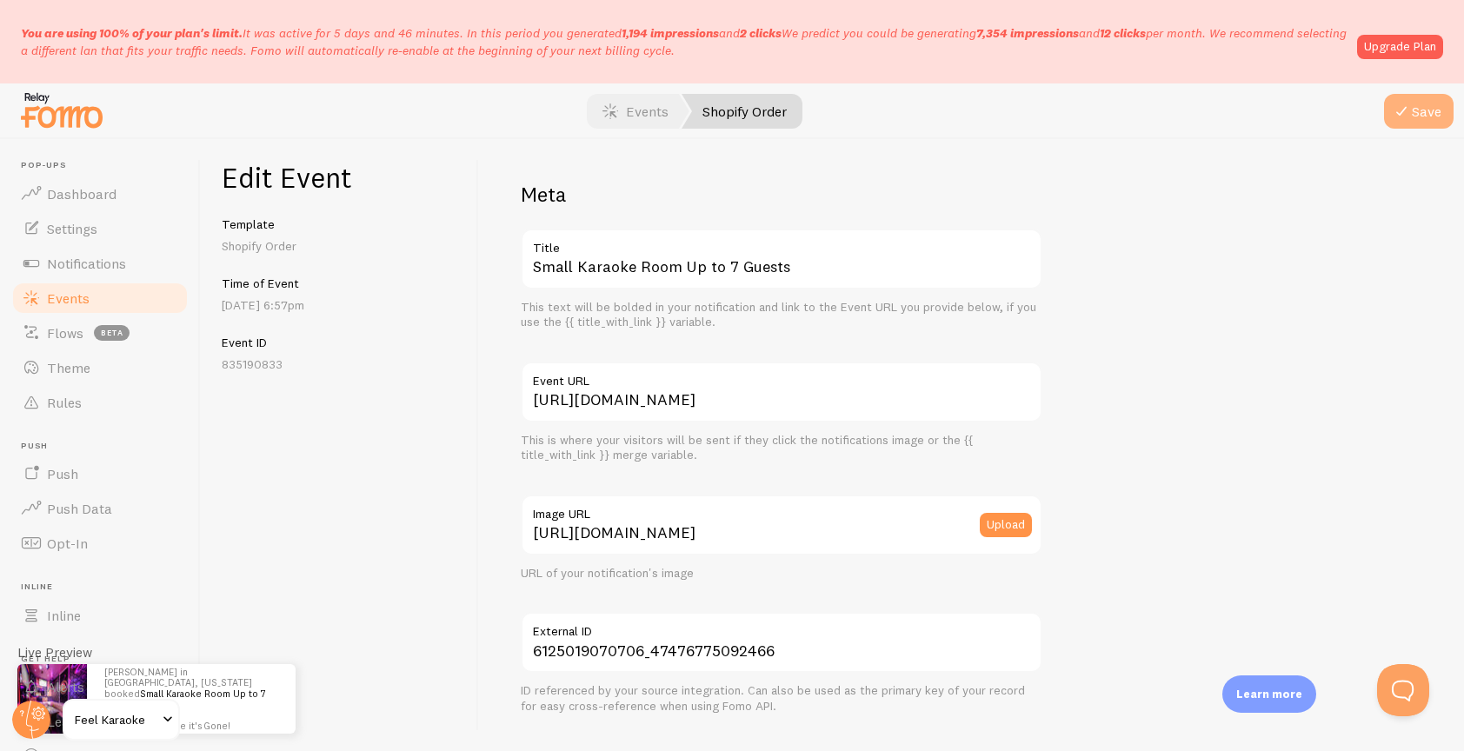
click at [1418, 109] on button "Save" at bounding box center [1419, 111] width 70 height 35
click at [57, 301] on span "Events" at bounding box center [68, 298] width 43 height 17
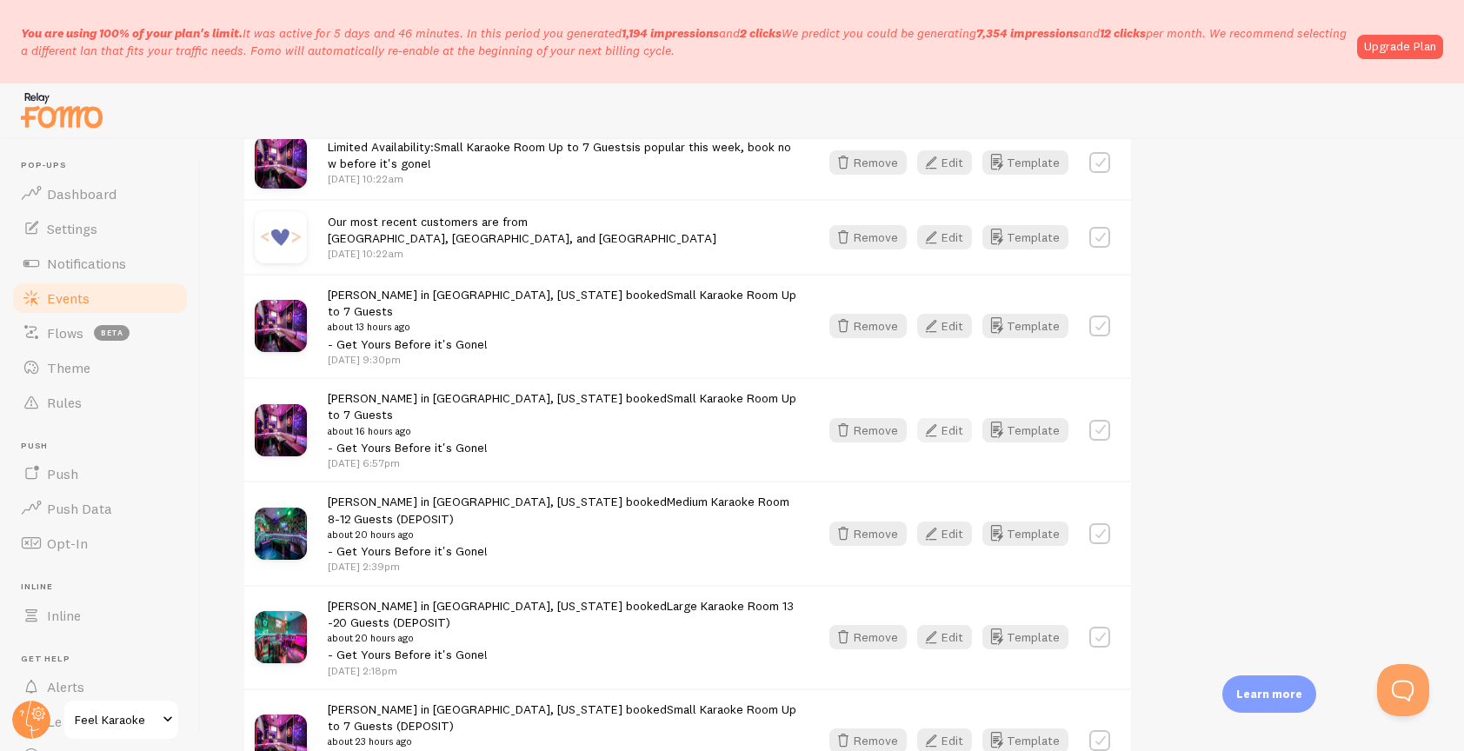
scroll to position [358, 0]
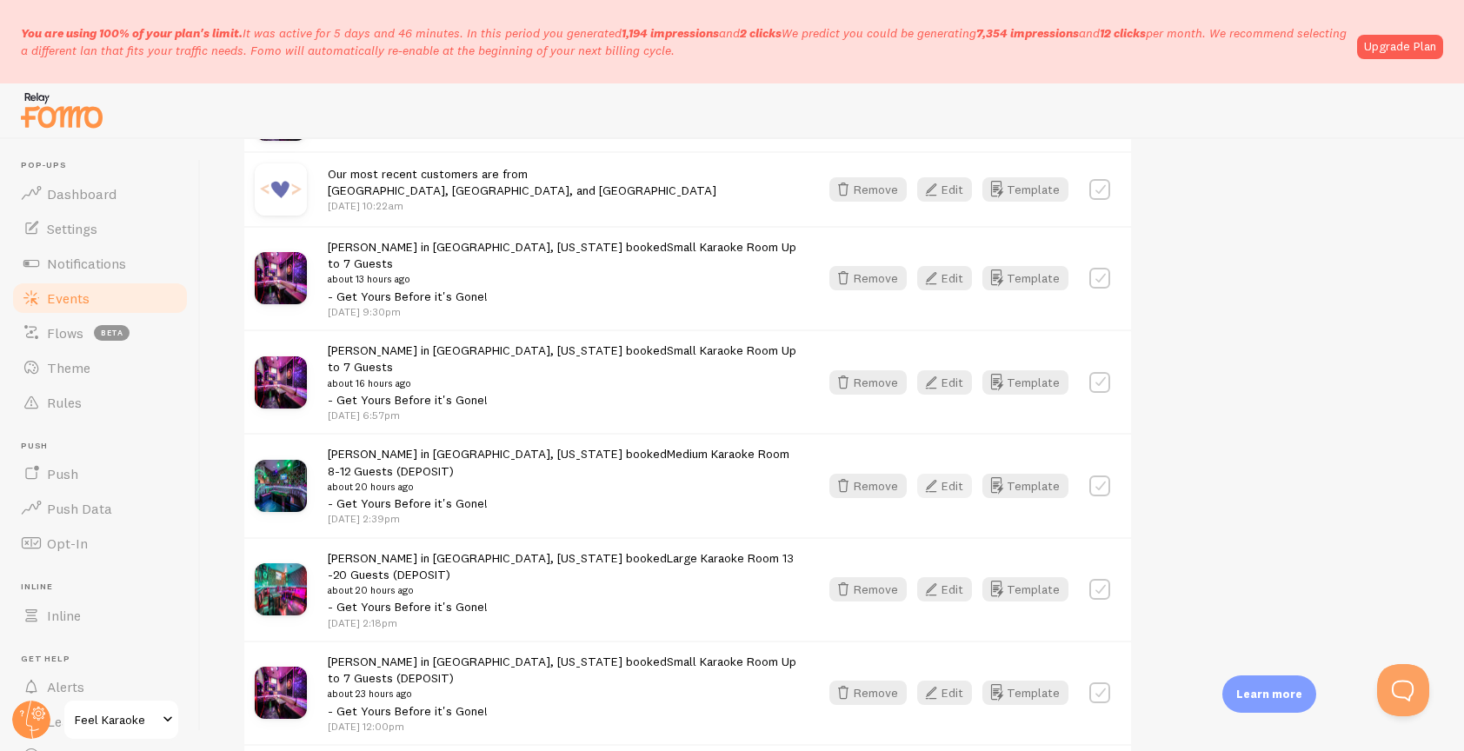
click at [953, 474] on button "Edit" at bounding box center [944, 486] width 55 height 24
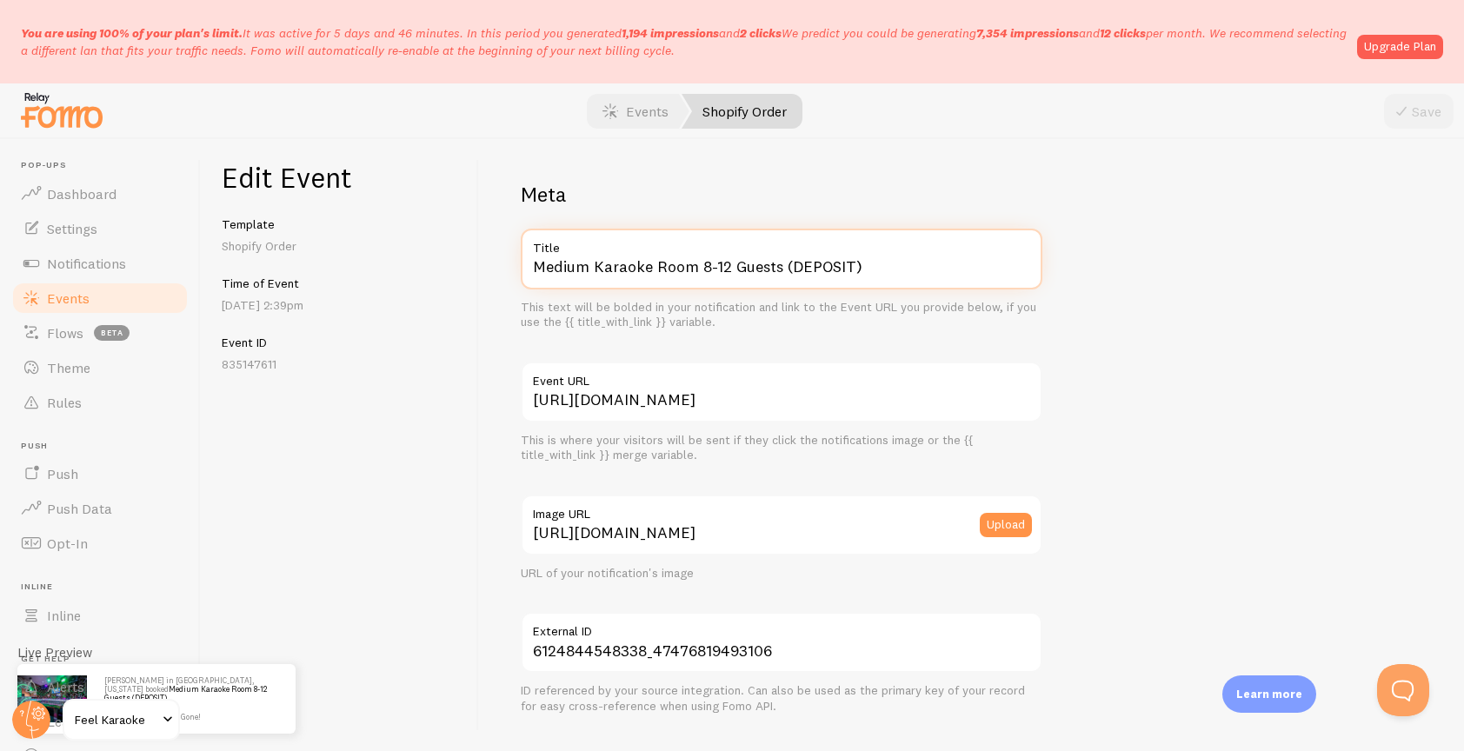
click at [879, 267] on input "Medium Karaoke Room 8-12 Guests (DEPOSIT)" at bounding box center [782, 259] width 522 height 61
type input "Medium Karaoke Room 8-12 Guests"
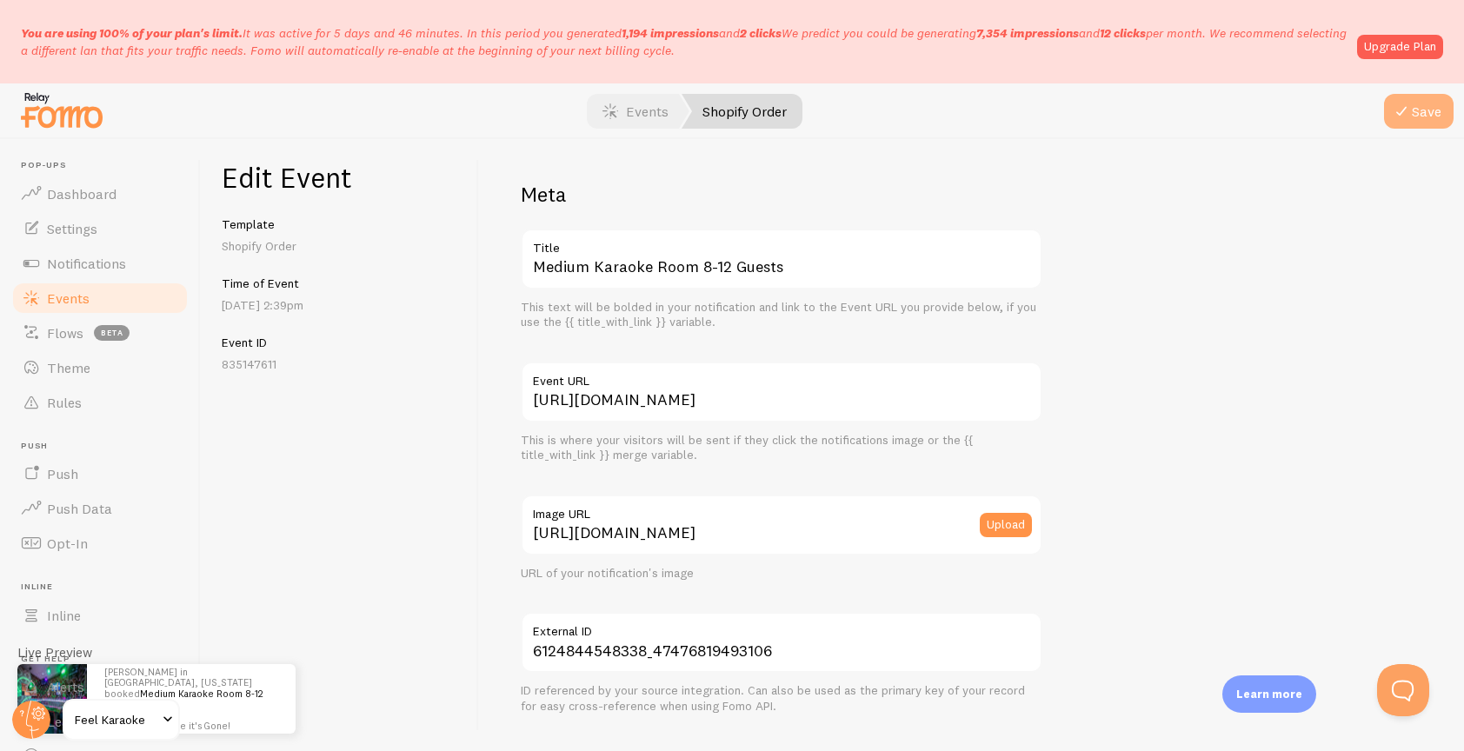
click at [1417, 110] on button "Save" at bounding box center [1419, 111] width 70 height 35
click at [52, 297] on span "Events" at bounding box center [68, 298] width 43 height 17
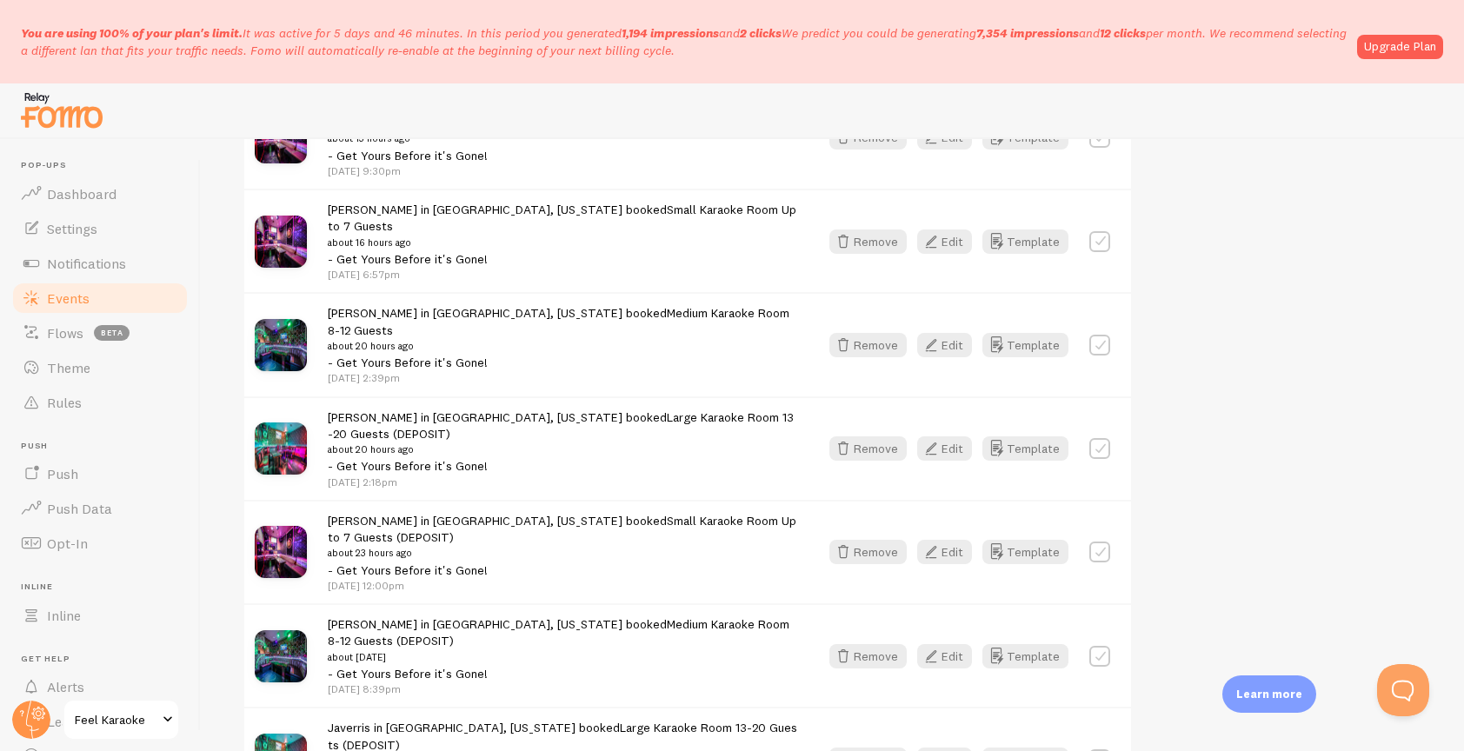
scroll to position [510, 0]
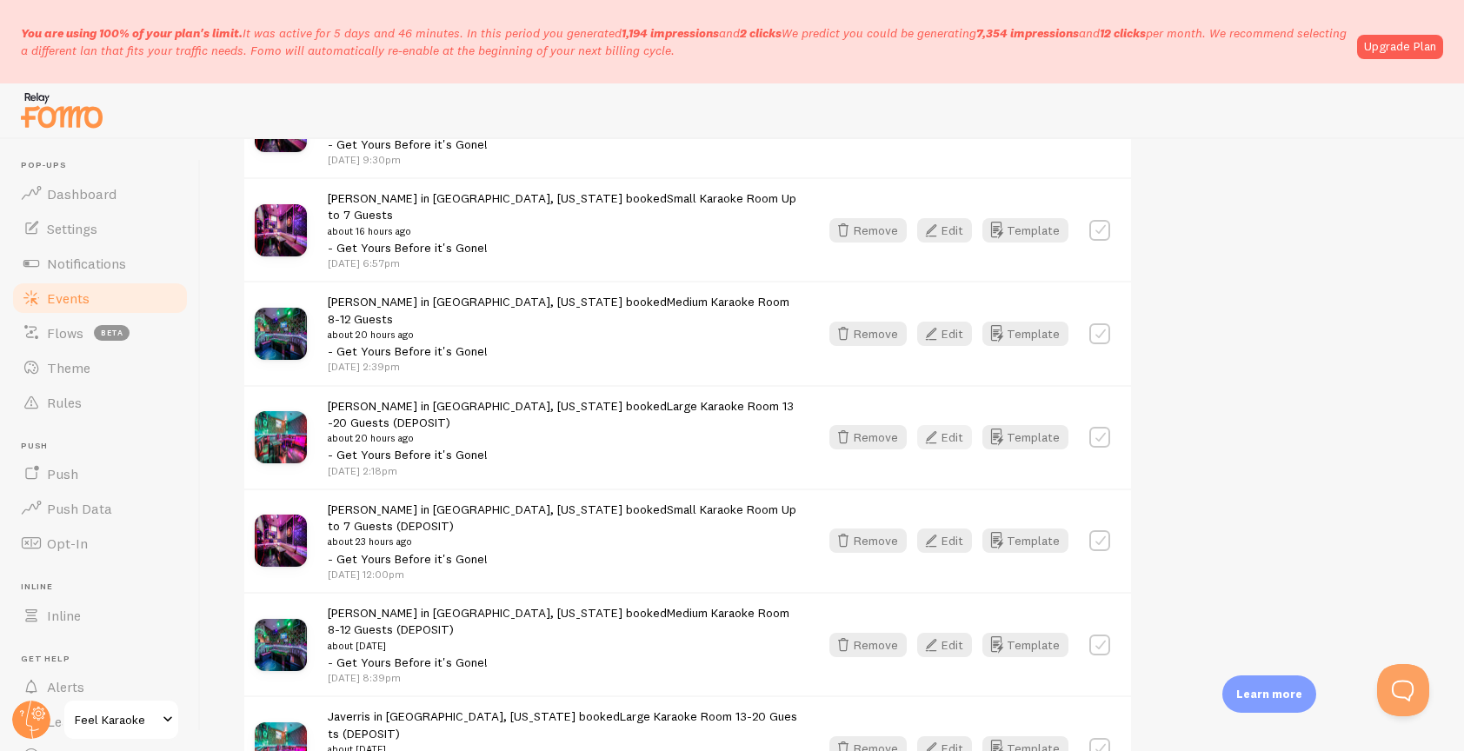
click at [951, 425] on button "Edit" at bounding box center [944, 437] width 55 height 24
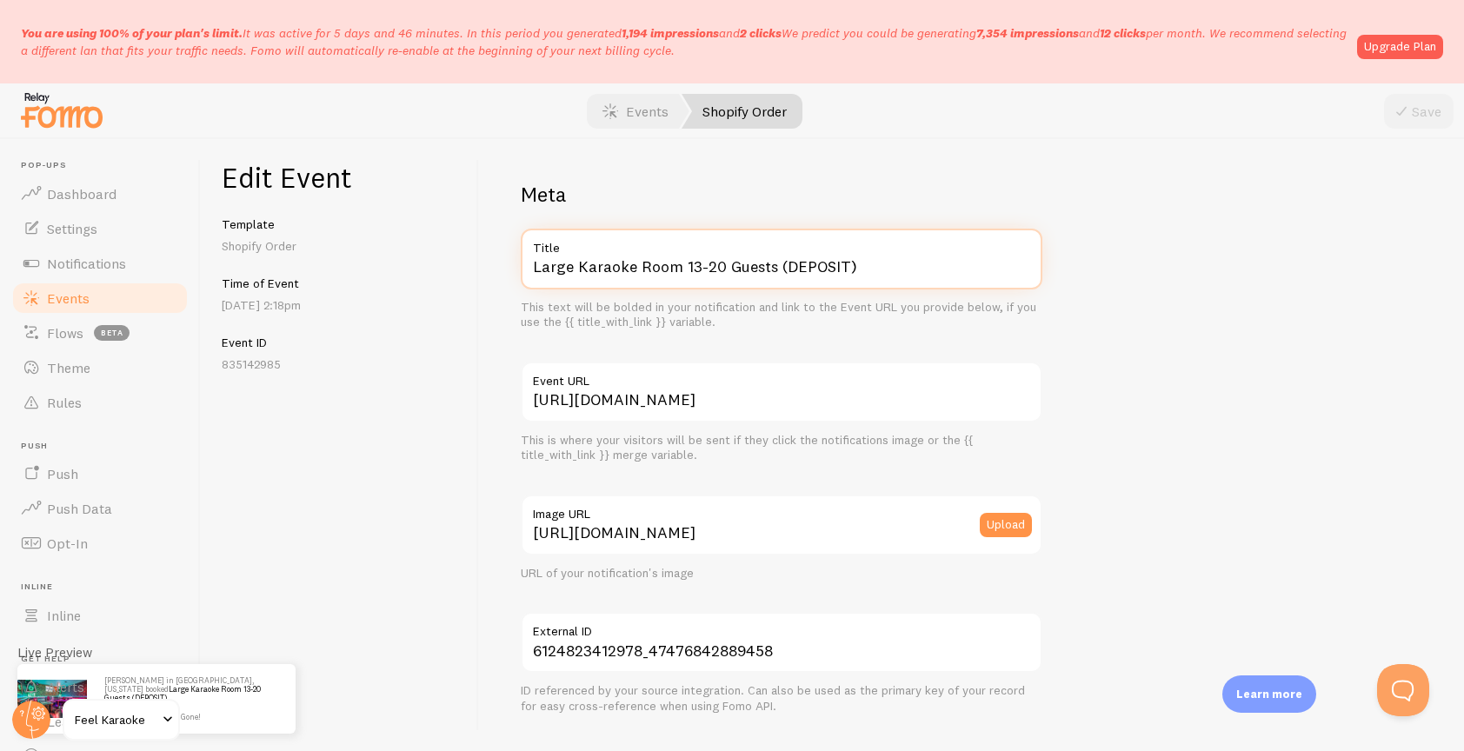
click at [887, 267] on input "Large Karaoke Room 13-20 Guests (DEPOSIT)" at bounding box center [782, 259] width 522 height 61
type input "Large Karaoke Room 13-20 Guests"
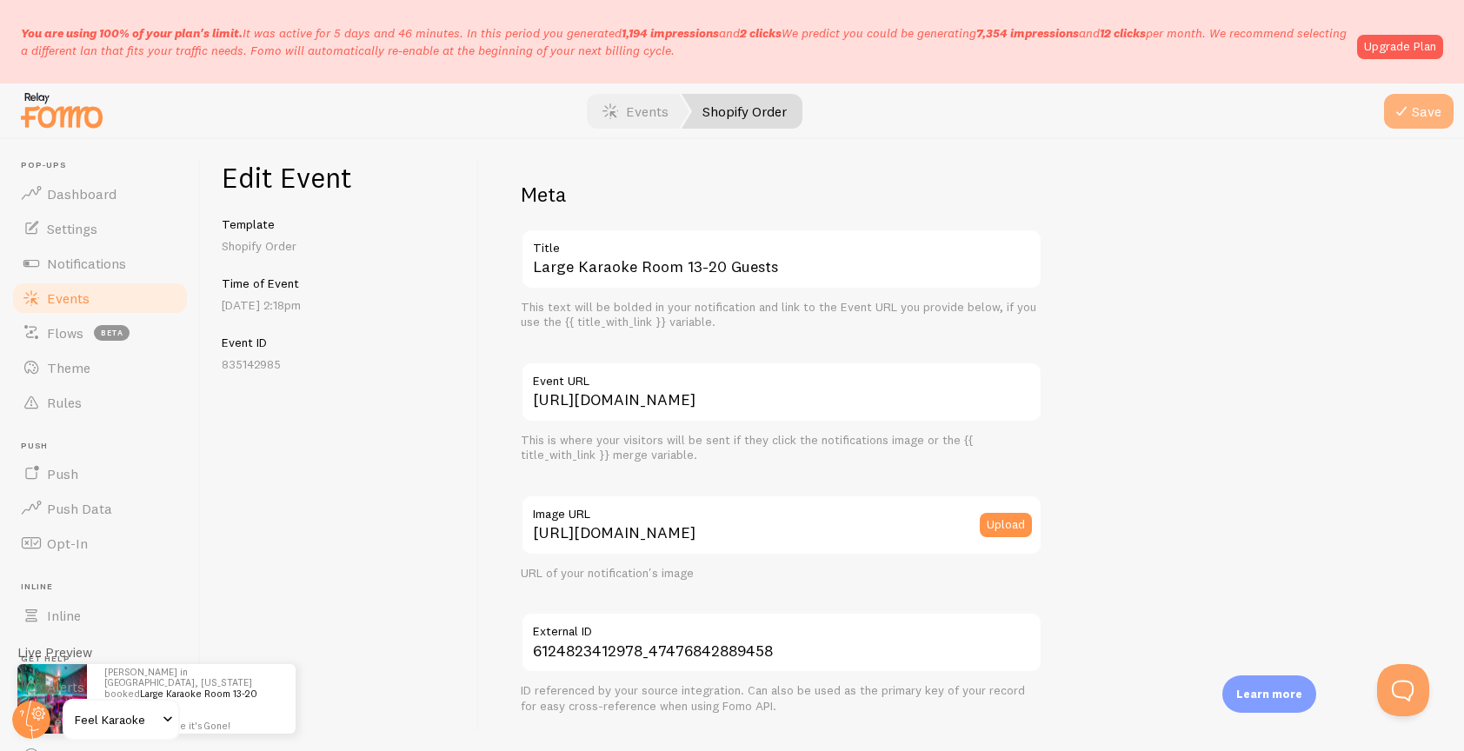
click at [1426, 109] on button "Save" at bounding box center [1419, 111] width 70 height 35
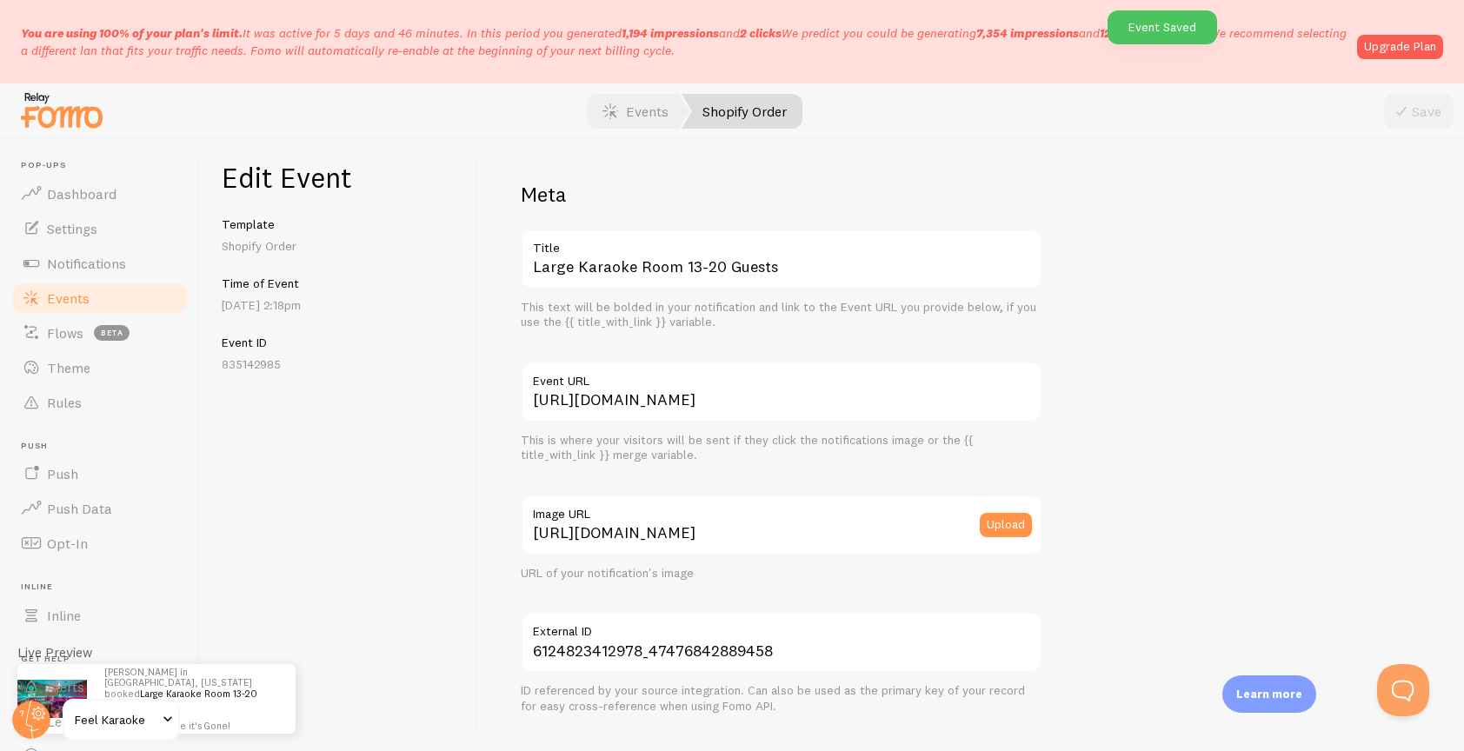
click at [65, 303] on span "Events" at bounding box center [68, 298] width 43 height 17
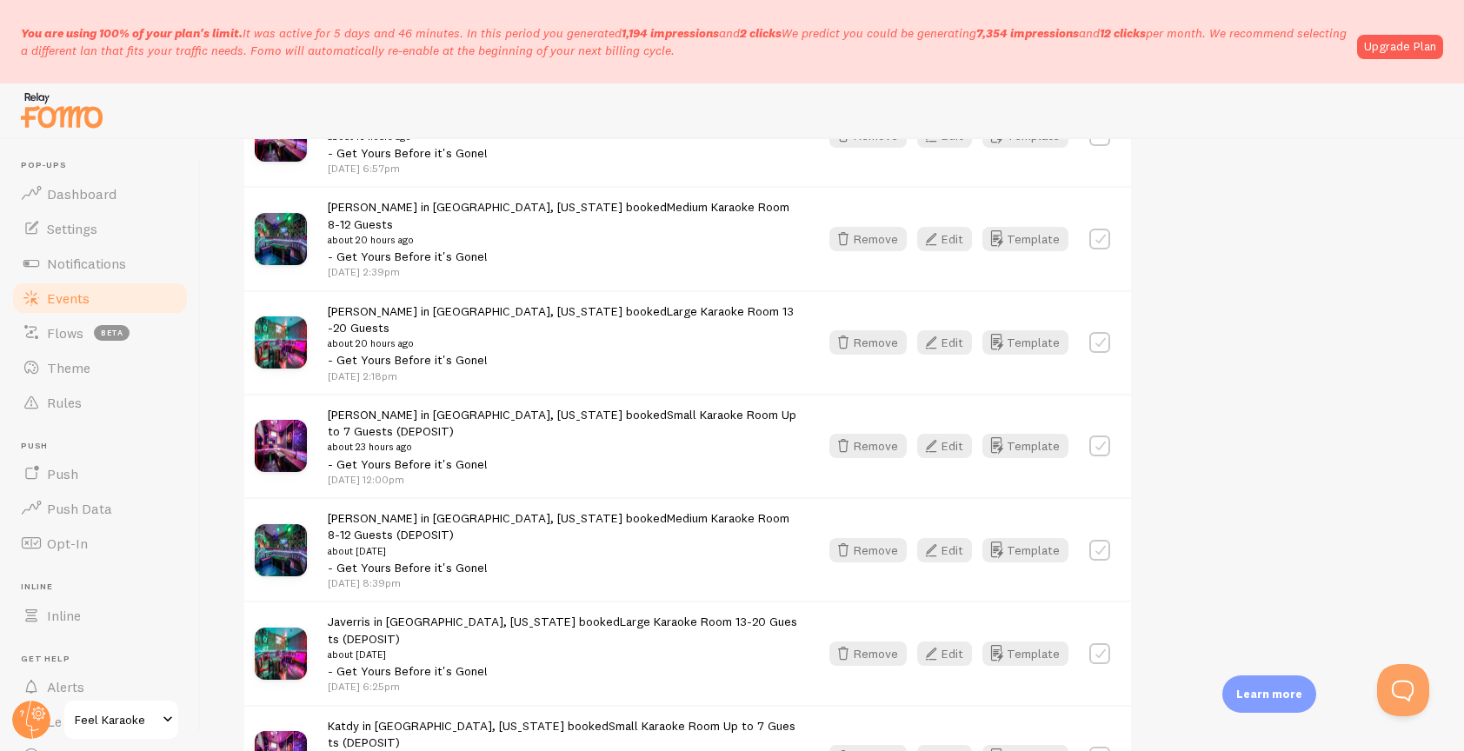
scroll to position [607, 0]
click at [950, 432] on button "Edit" at bounding box center [944, 444] width 55 height 24
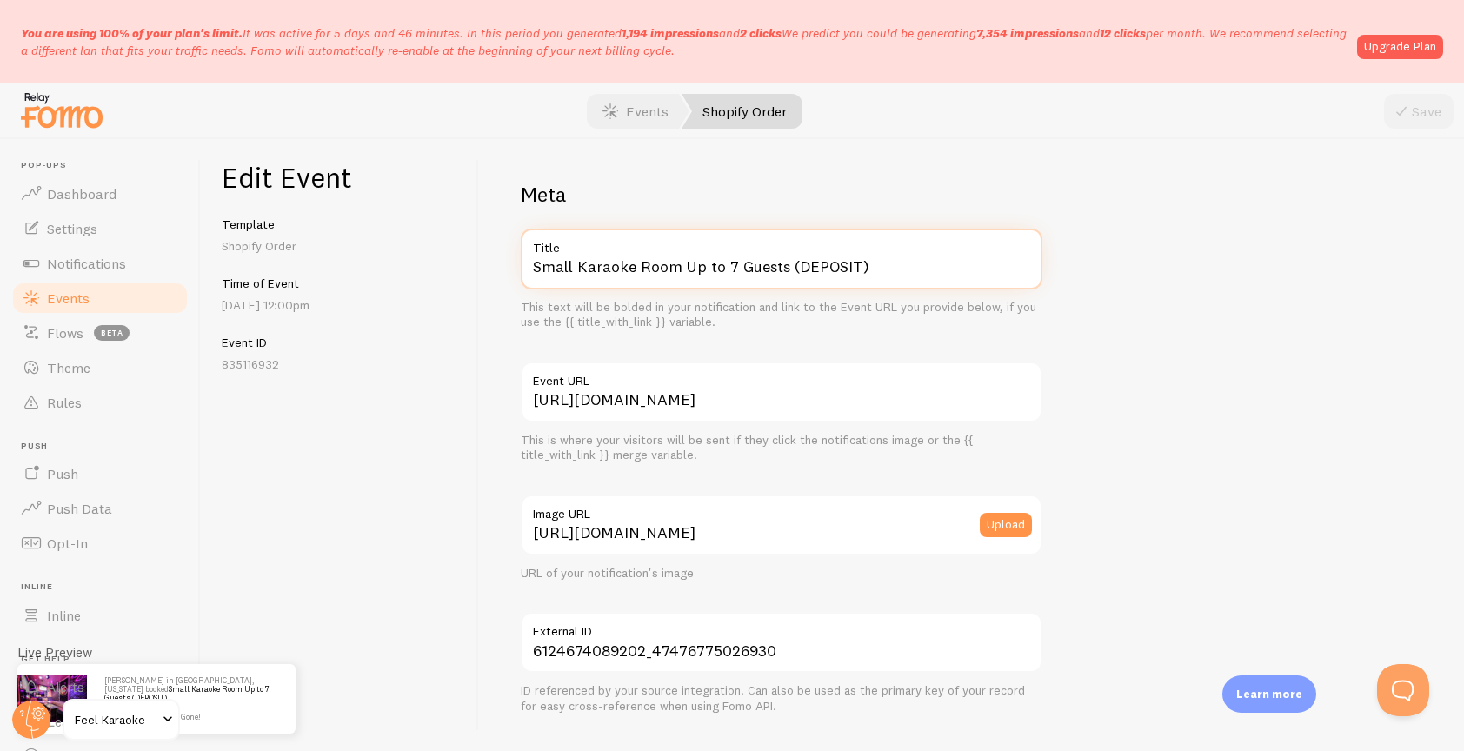
click at [900, 261] on input "Small Karaoke Room Up to 7 Guests (DEPOSIT)" at bounding box center [782, 259] width 522 height 61
type input "Small Karaoke Room Up to 7 Guests"
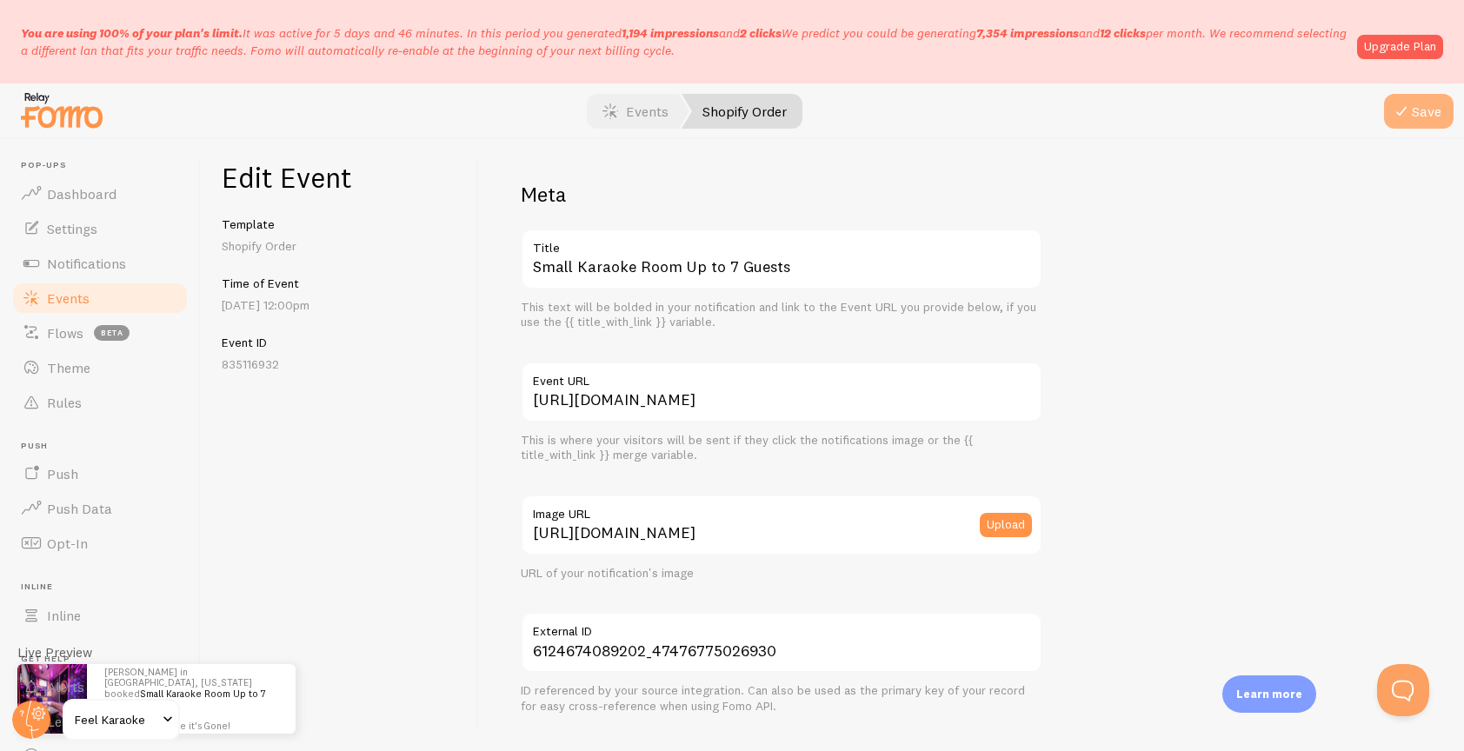
click at [1425, 104] on button "Save" at bounding box center [1419, 111] width 70 height 35
click at [66, 301] on span "Events" at bounding box center [68, 298] width 43 height 17
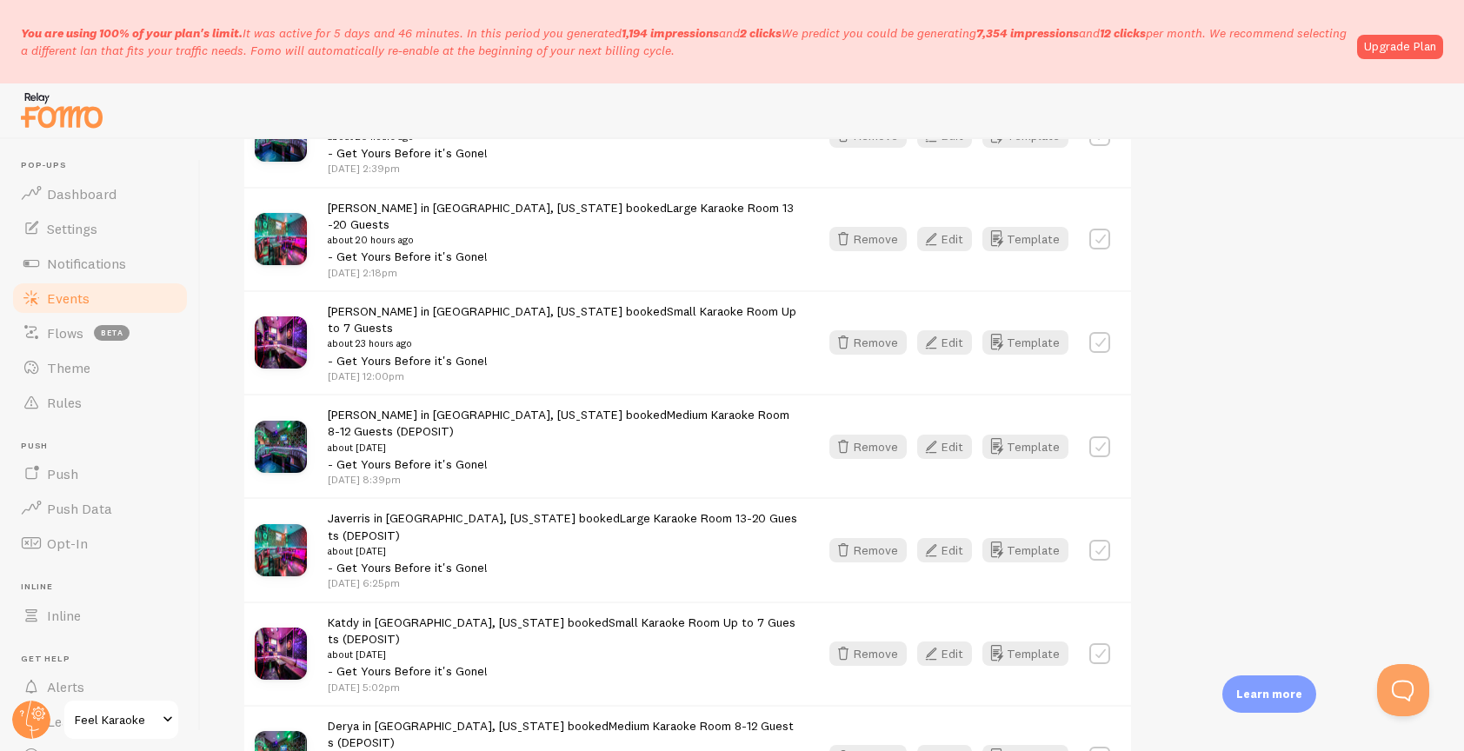
scroll to position [714, 0]
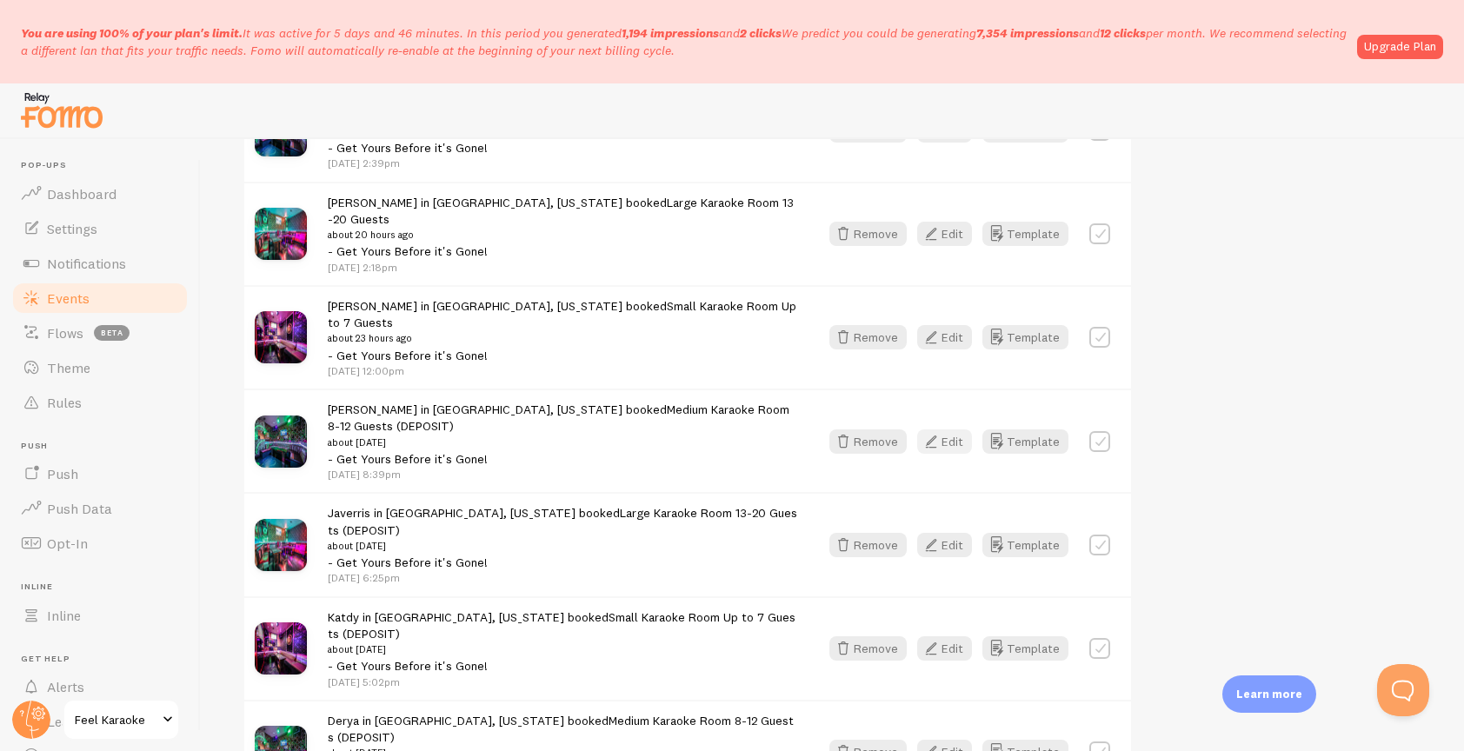
click at [949, 430] on button "Edit" at bounding box center [944, 442] width 55 height 24
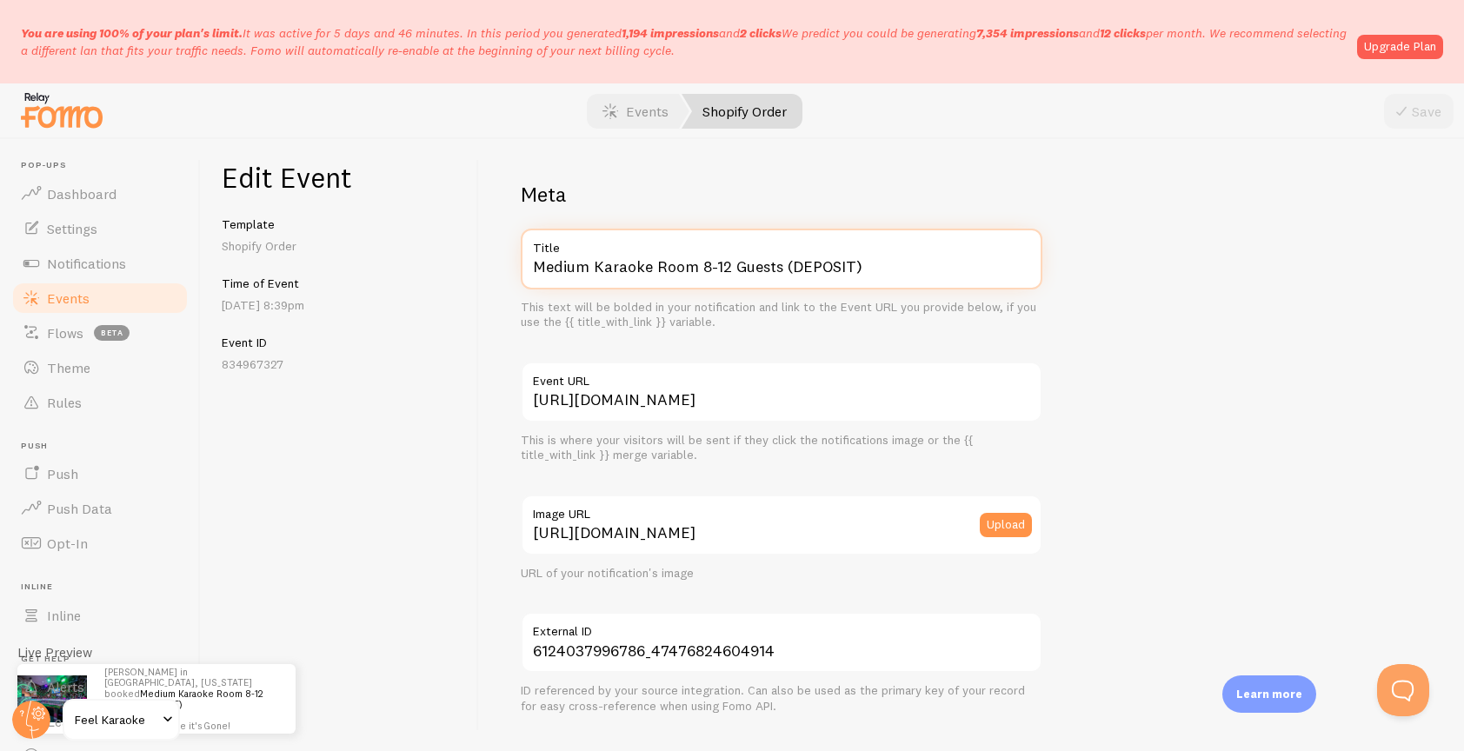
click at [916, 263] on input "Medium Karaoke Room 8-12 Guests (DEPOSIT)" at bounding box center [782, 259] width 522 height 61
type input "Medium Karaoke Room 8-12 Guests"
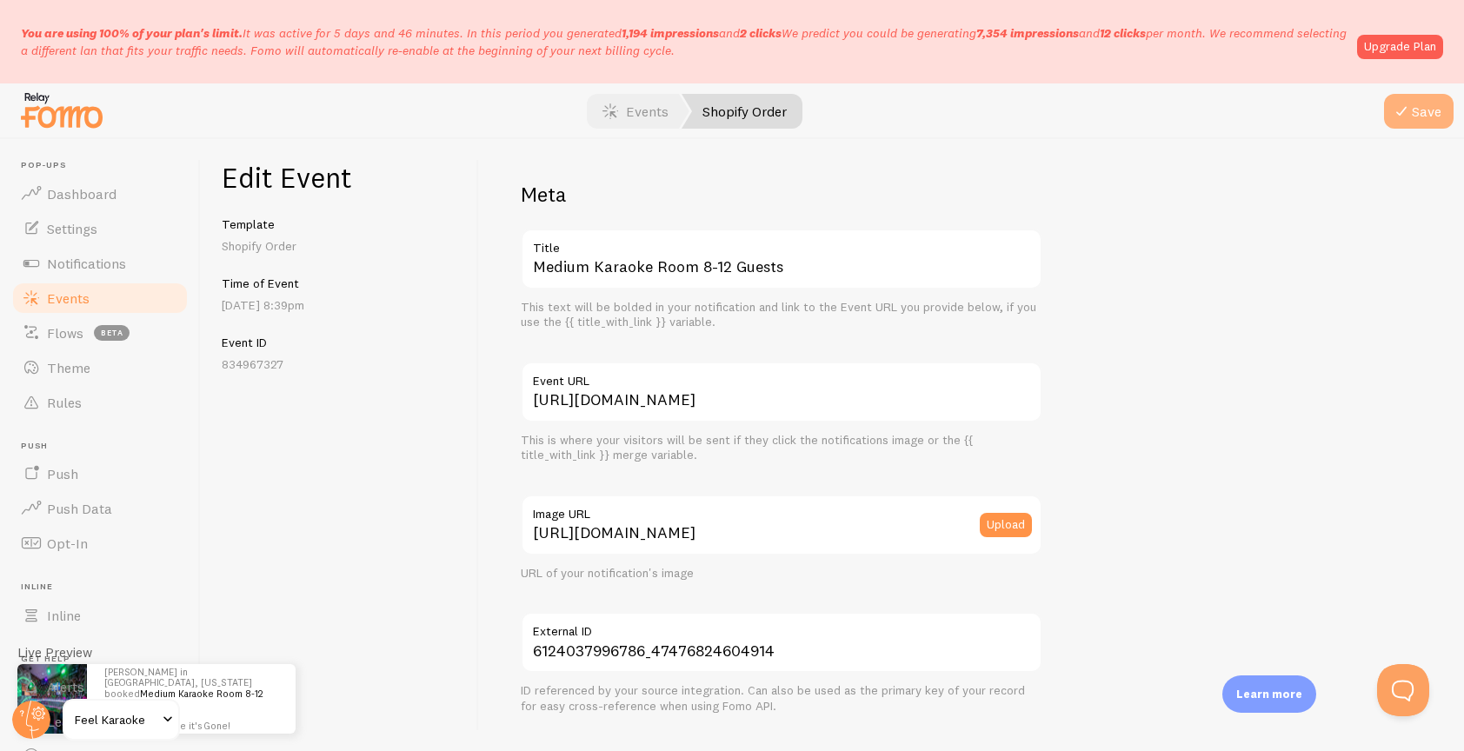
click at [1409, 113] on icon "submit" at bounding box center [1401, 111] width 21 height 21
click at [69, 296] on span "Events" at bounding box center [68, 298] width 43 height 17
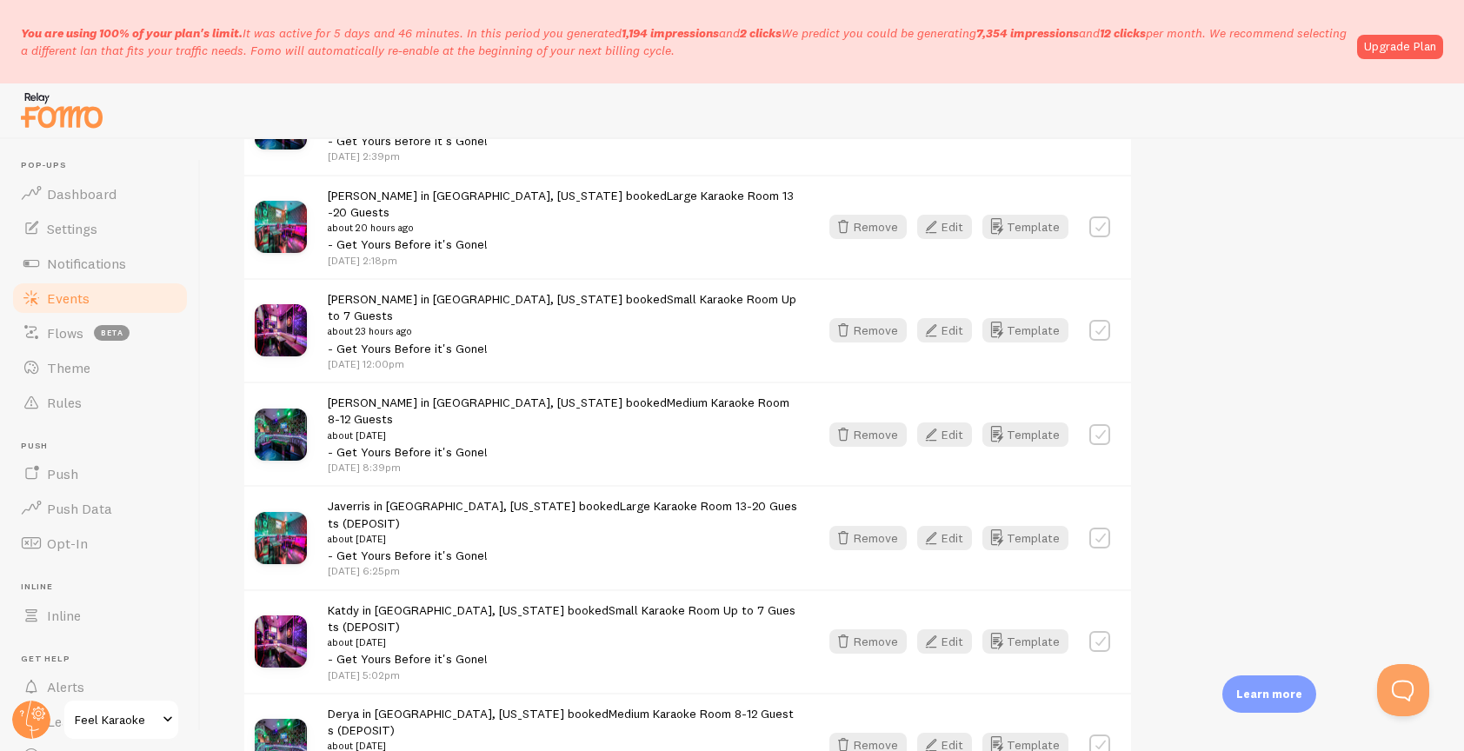
scroll to position [753, 0]
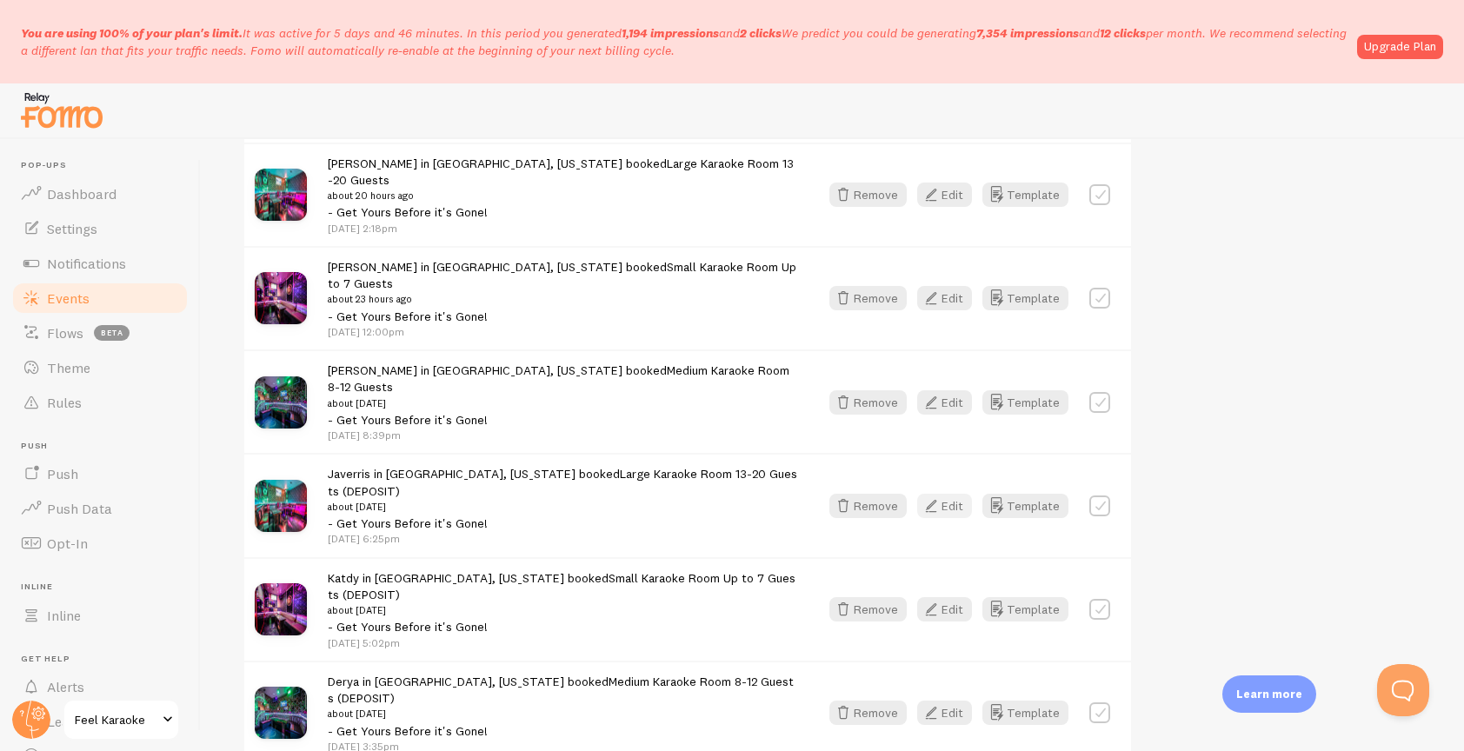
click at [947, 494] on button "Edit" at bounding box center [944, 506] width 55 height 24
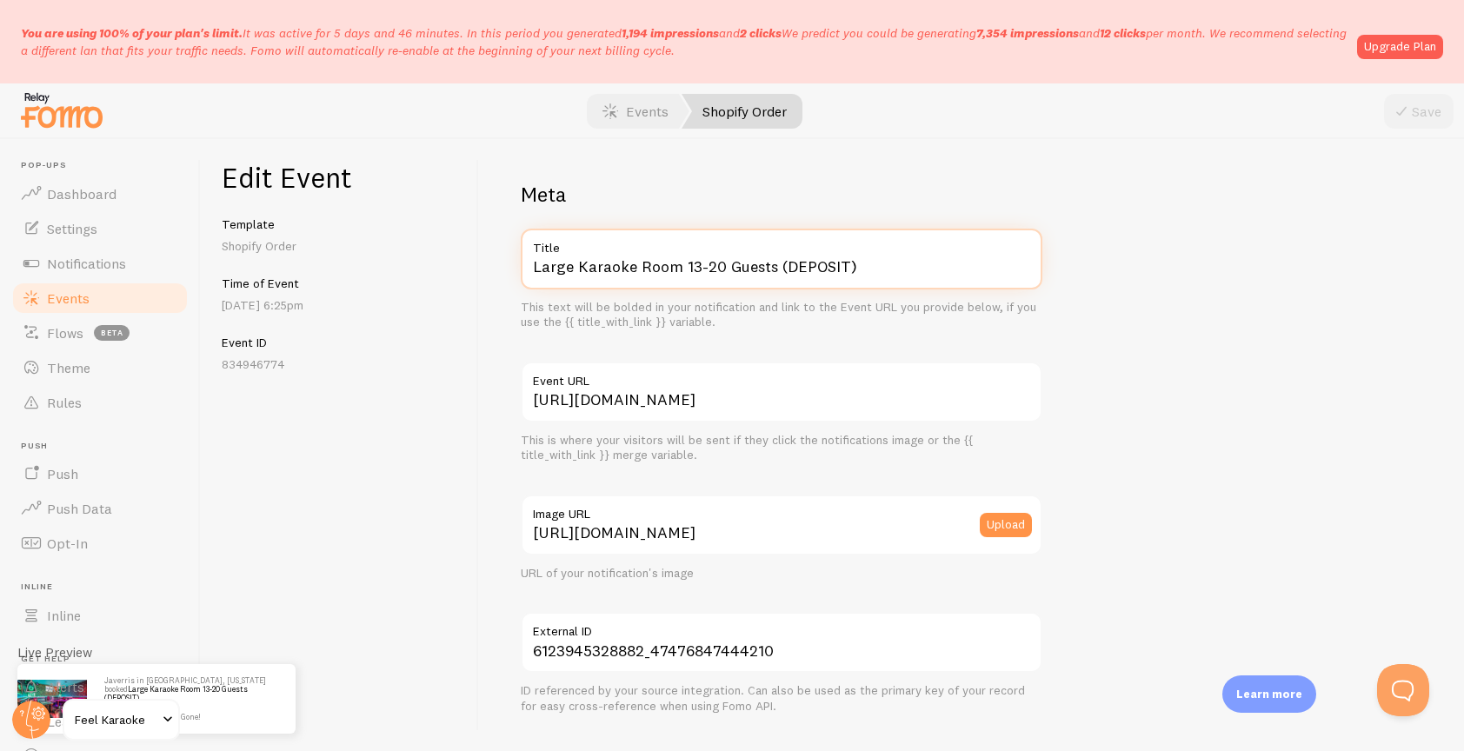
click at [903, 263] on input "Large Karaoke Room 13-20 Guests (DEPOSIT)" at bounding box center [782, 259] width 522 height 61
type input "Large Karaoke Room 13-20 Guests"
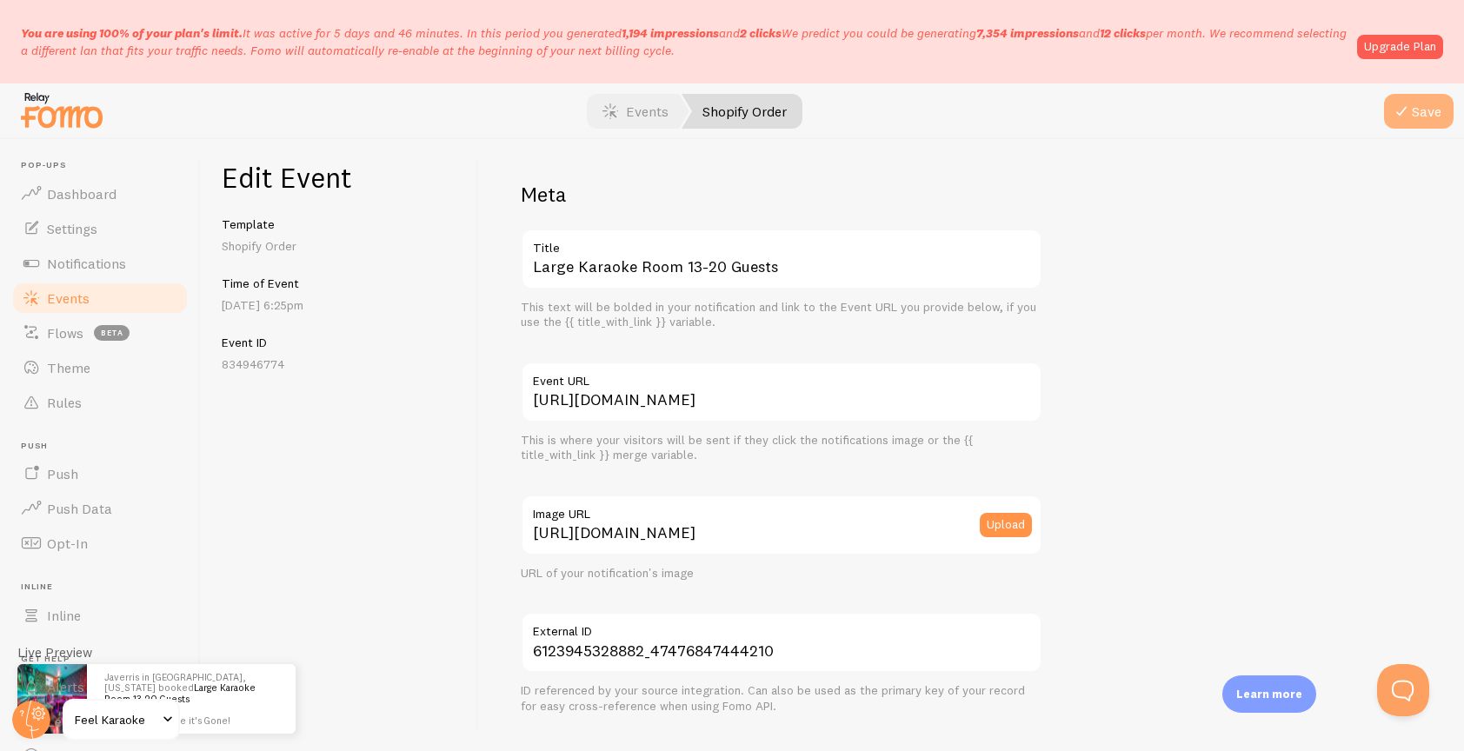
click at [1416, 112] on button "Save" at bounding box center [1419, 111] width 70 height 35
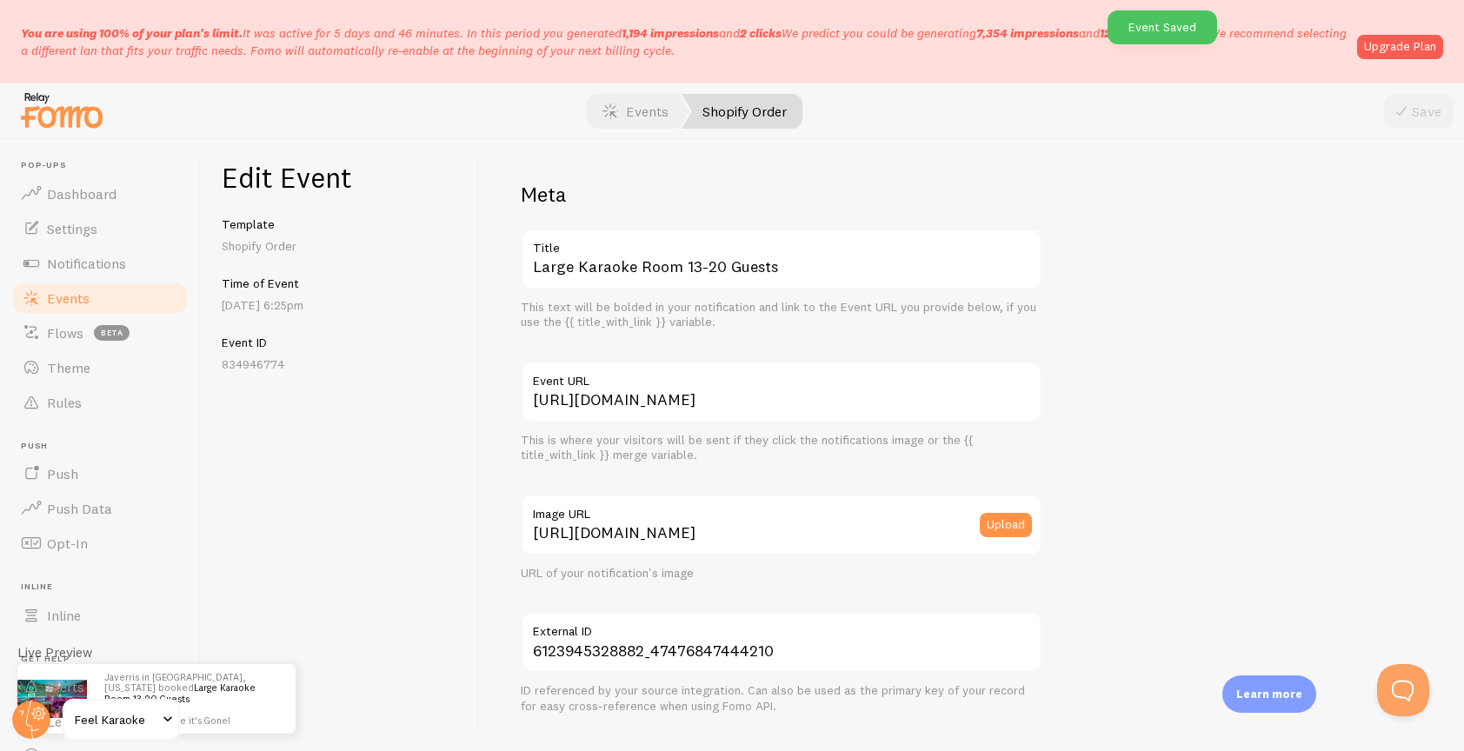
click at [63, 303] on span "Events" at bounding box center [68, 298] width 43 height 17
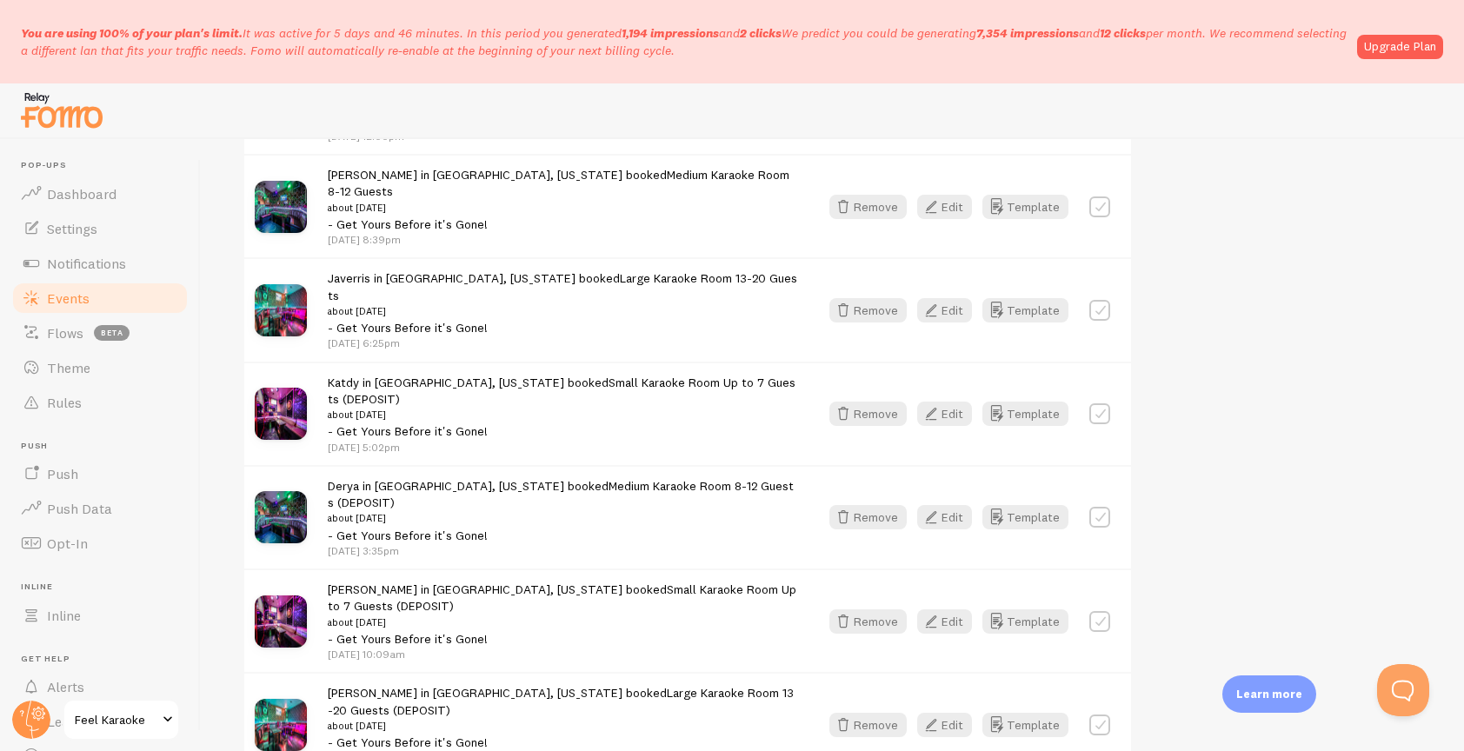
scroll to position [958, 0]
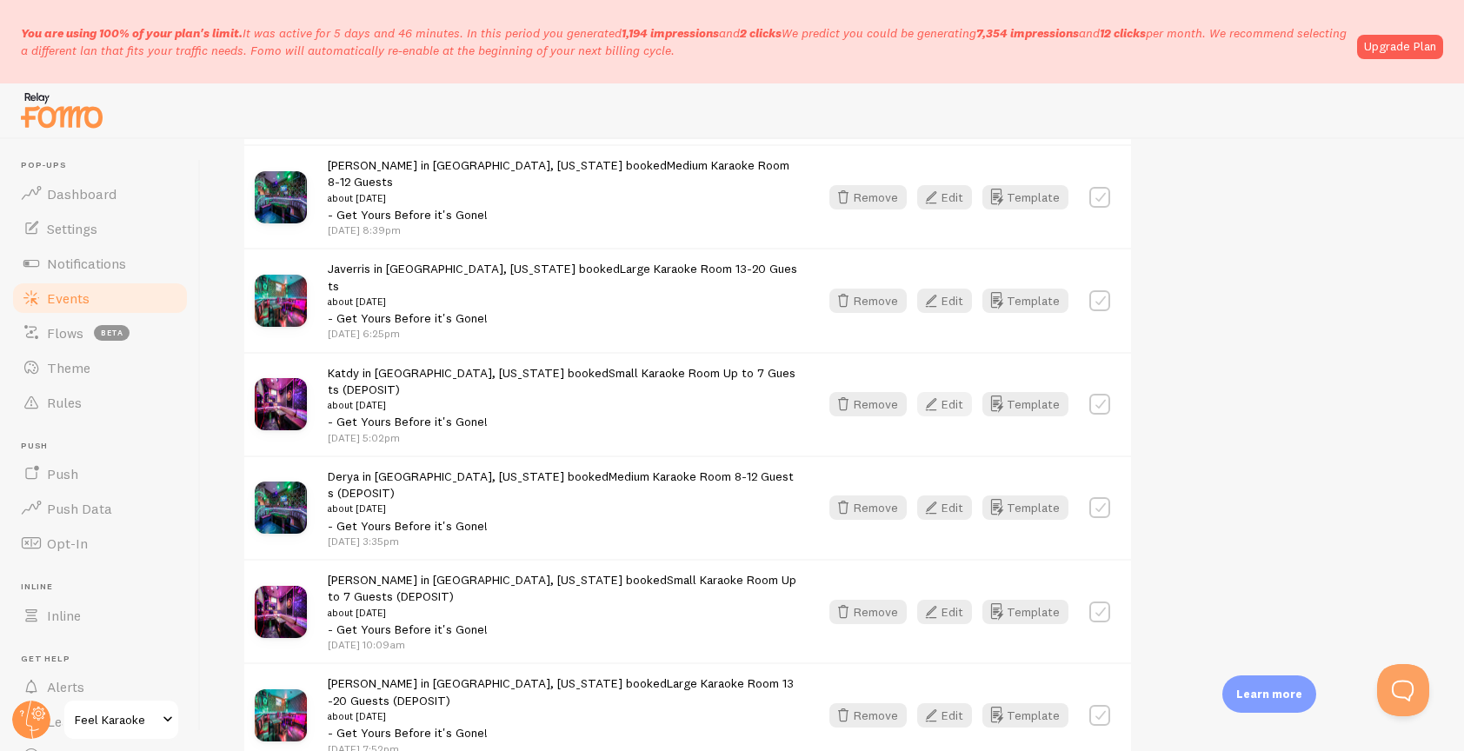
click at [956, 392] on button "Edit" at bounding box center [944, 404] width 55 height 24
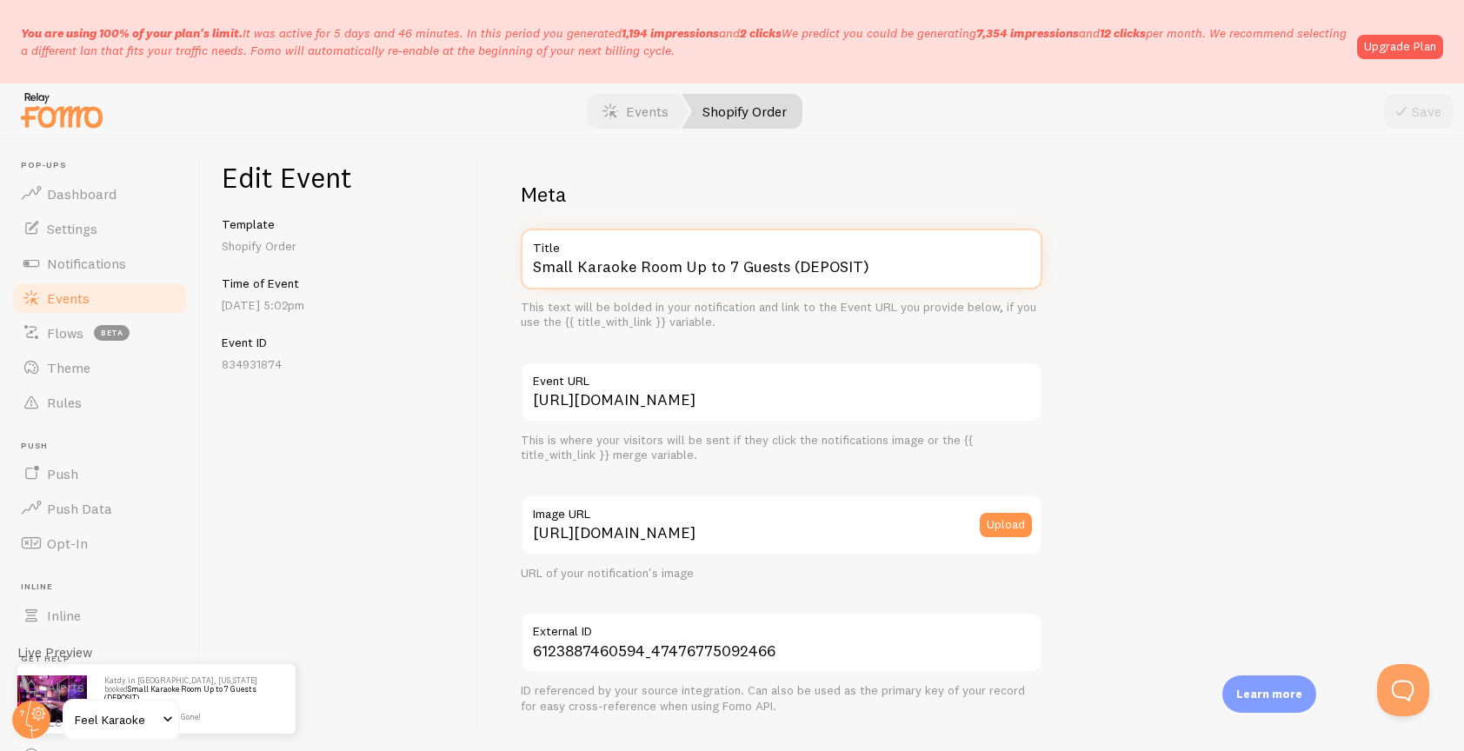
click at [918, 263] on input "Small Karaoke Room Up to 7 Guests (DEPOSIT)" at bounding box center [782, 259] width 522 height 61
type input "Small Karaoke Room Up to 7 Guests"
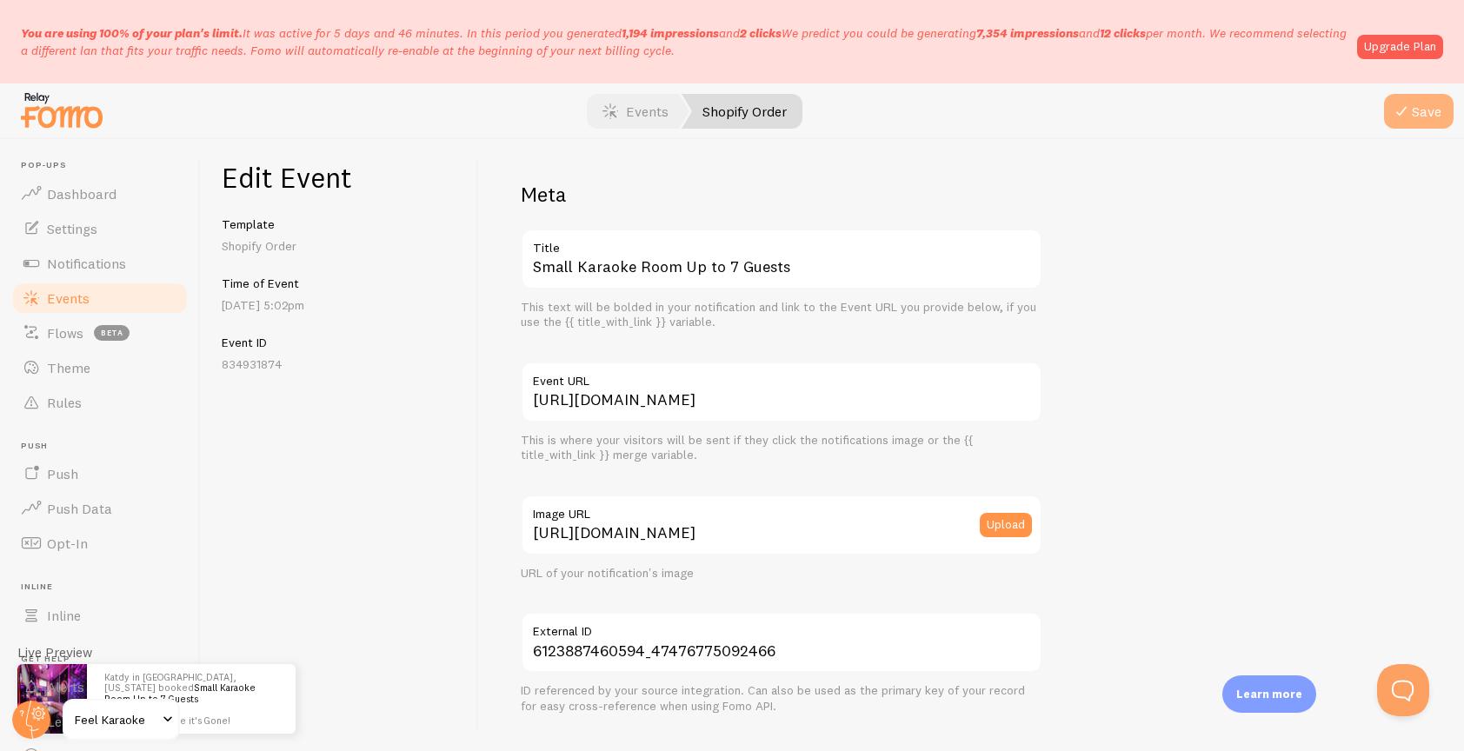
click at [1423, 105] on button "Save" at bounding box center [1419, 111] width 70 height 35
click at [61, 298] on span "Events" at bounding box center [68, 298] width 43 height 17
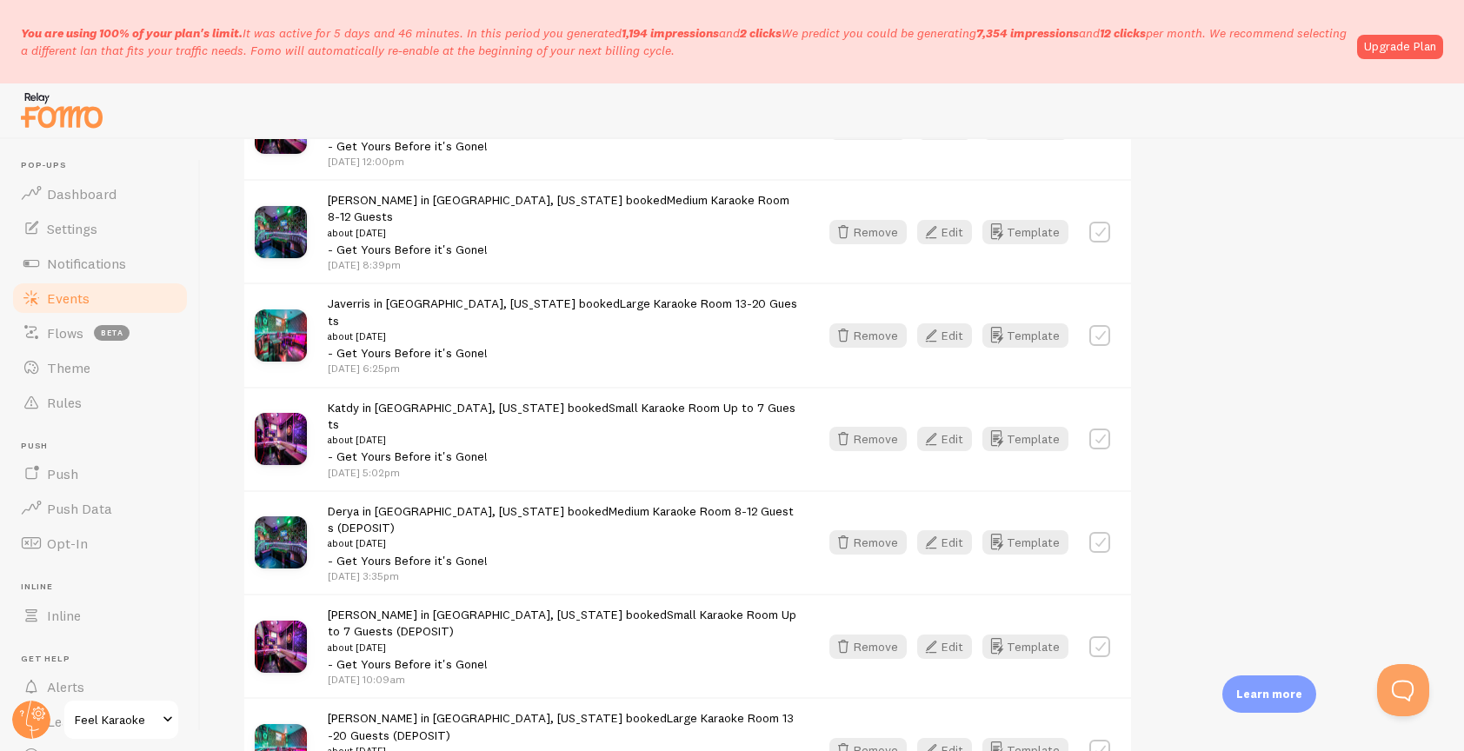
scroll to position [964, 0]
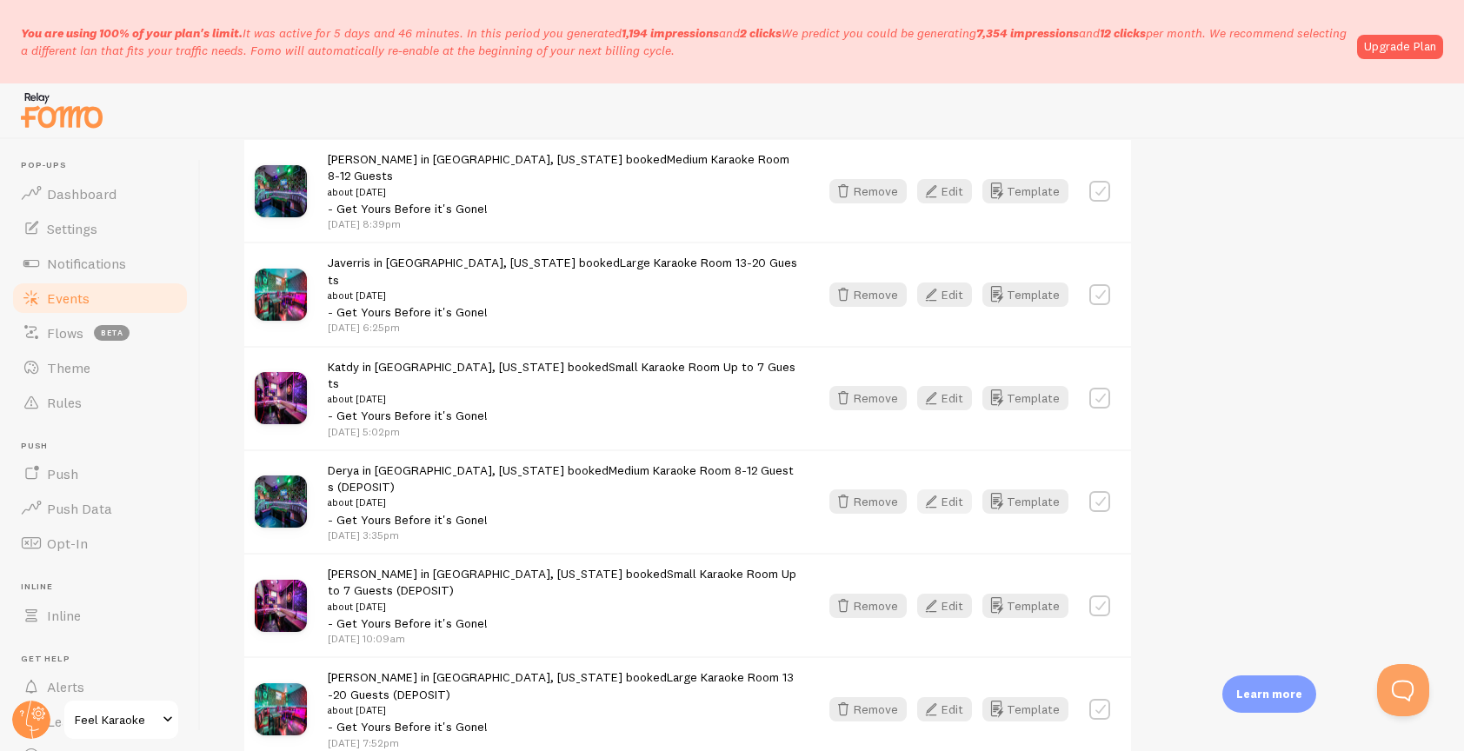
click at [956, 490] on button "Edit" at bounding box center [944, 502] width 55 height 24
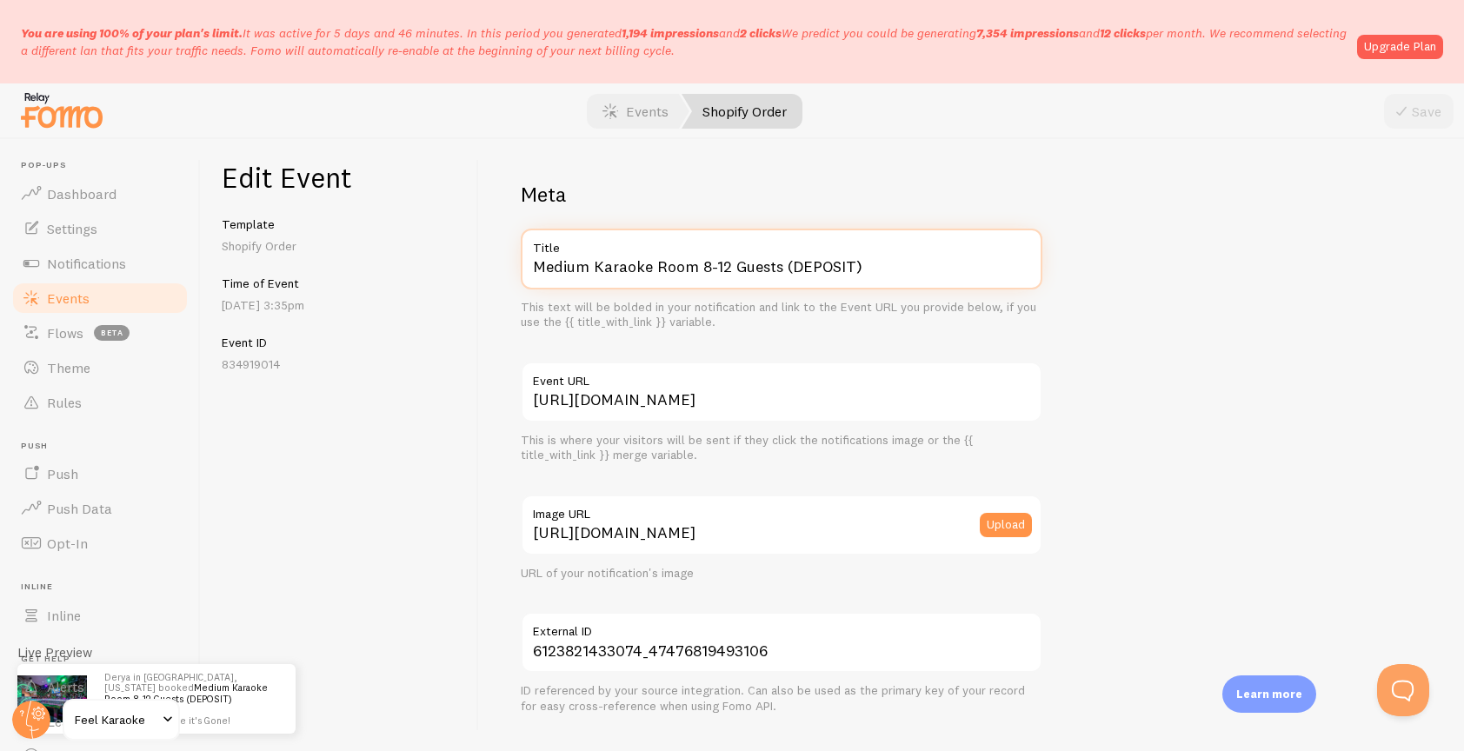
click at [900, 264] on input "Medium Karaoke Room 8-12 Guests (DEPOSIT)" at bounding box center [782, 259] width 522 height 61
type input "Medium Karaoke Room 8-12 Guests"
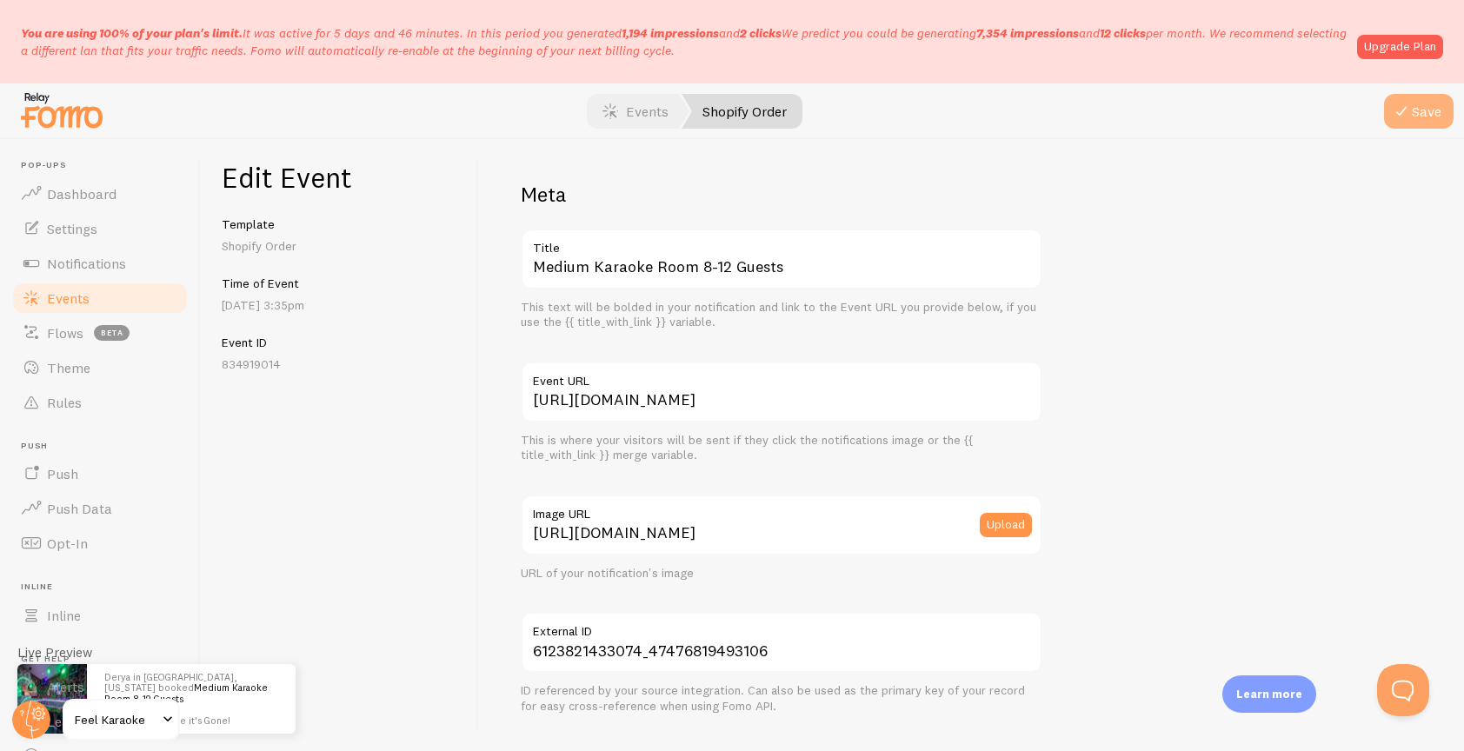
click at [1412, 110] on button "Save" at bounding box center [1419, 111] width 70 height 35
click at [53, 304] on span "Events" at bounding box center [68, 298] width 43 height 17
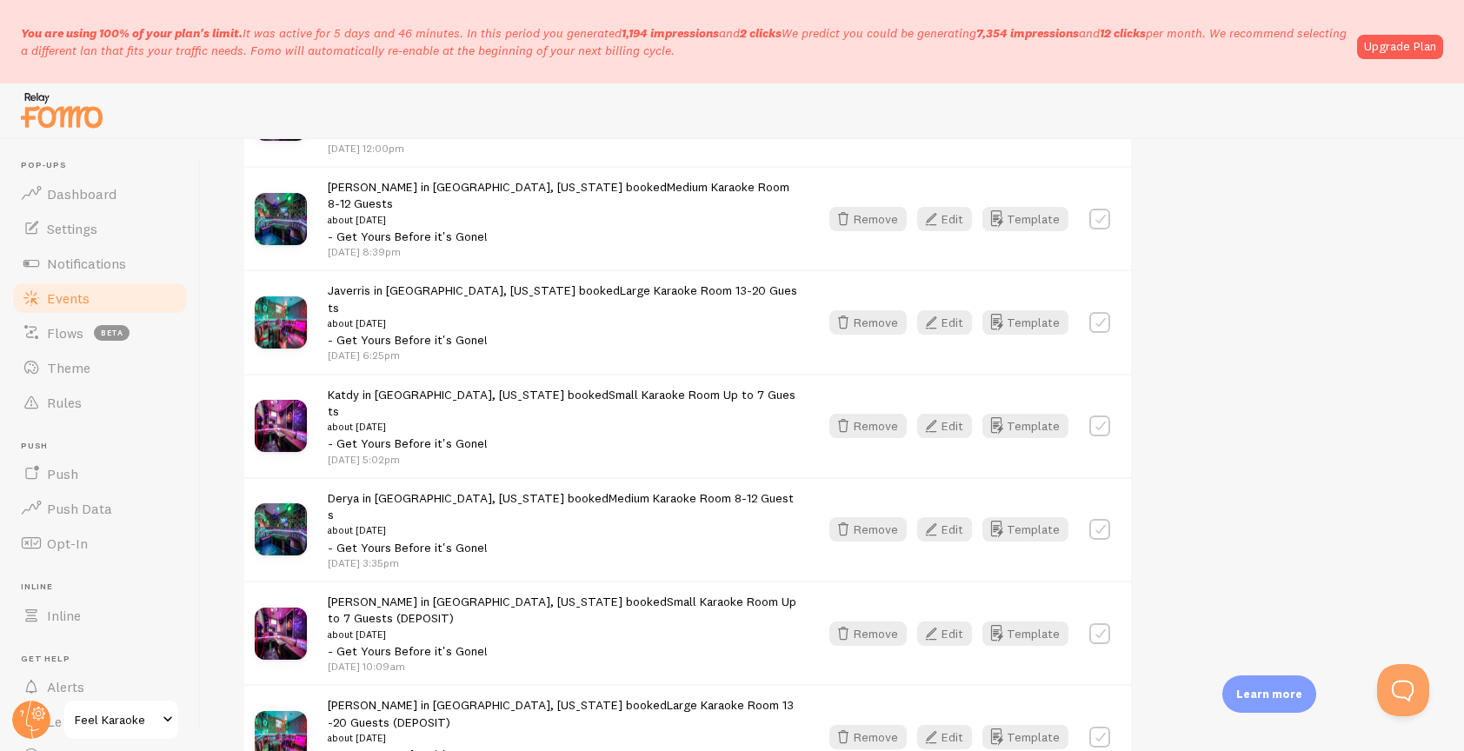
scroll to position [966, 0]
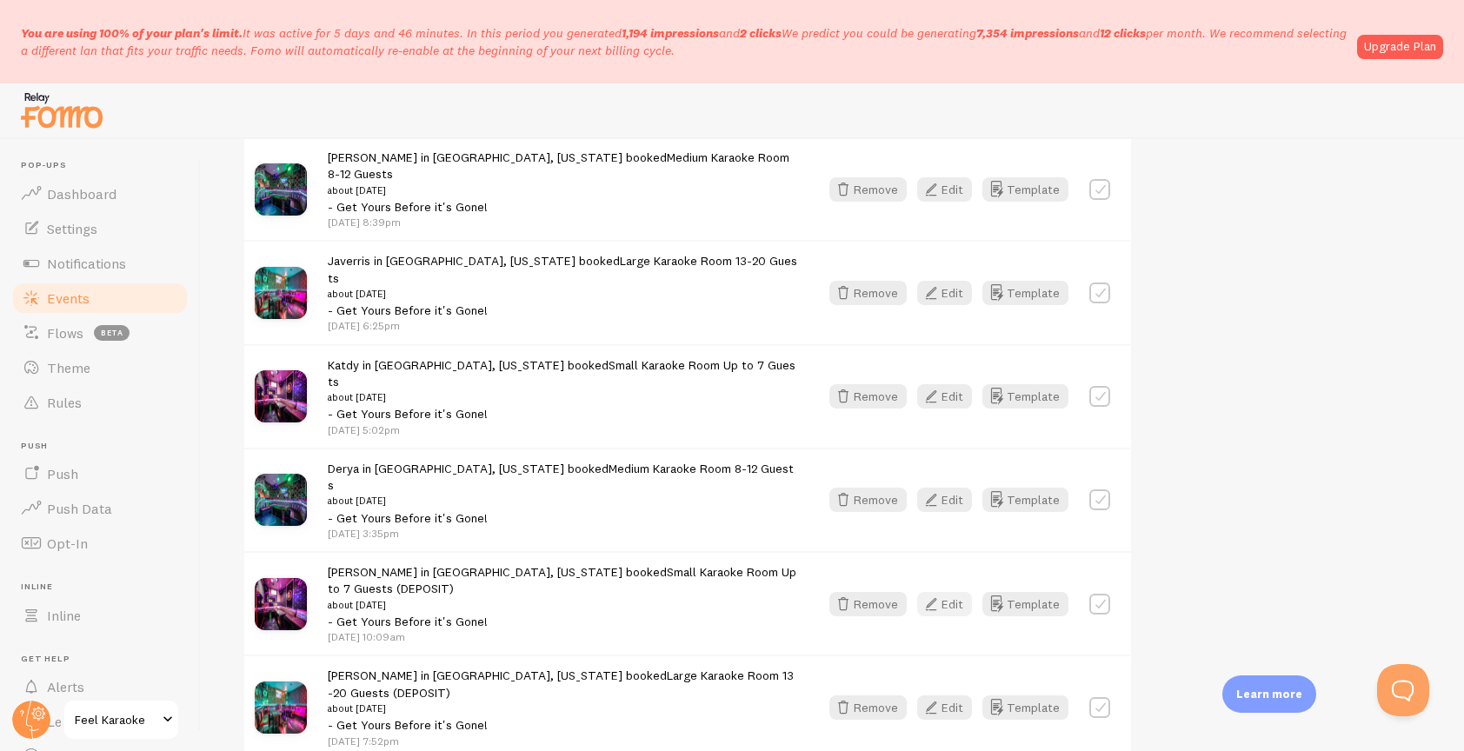
click at [947, 592] on button "Edit" at bounding box center [944, 604] width 55 height 24
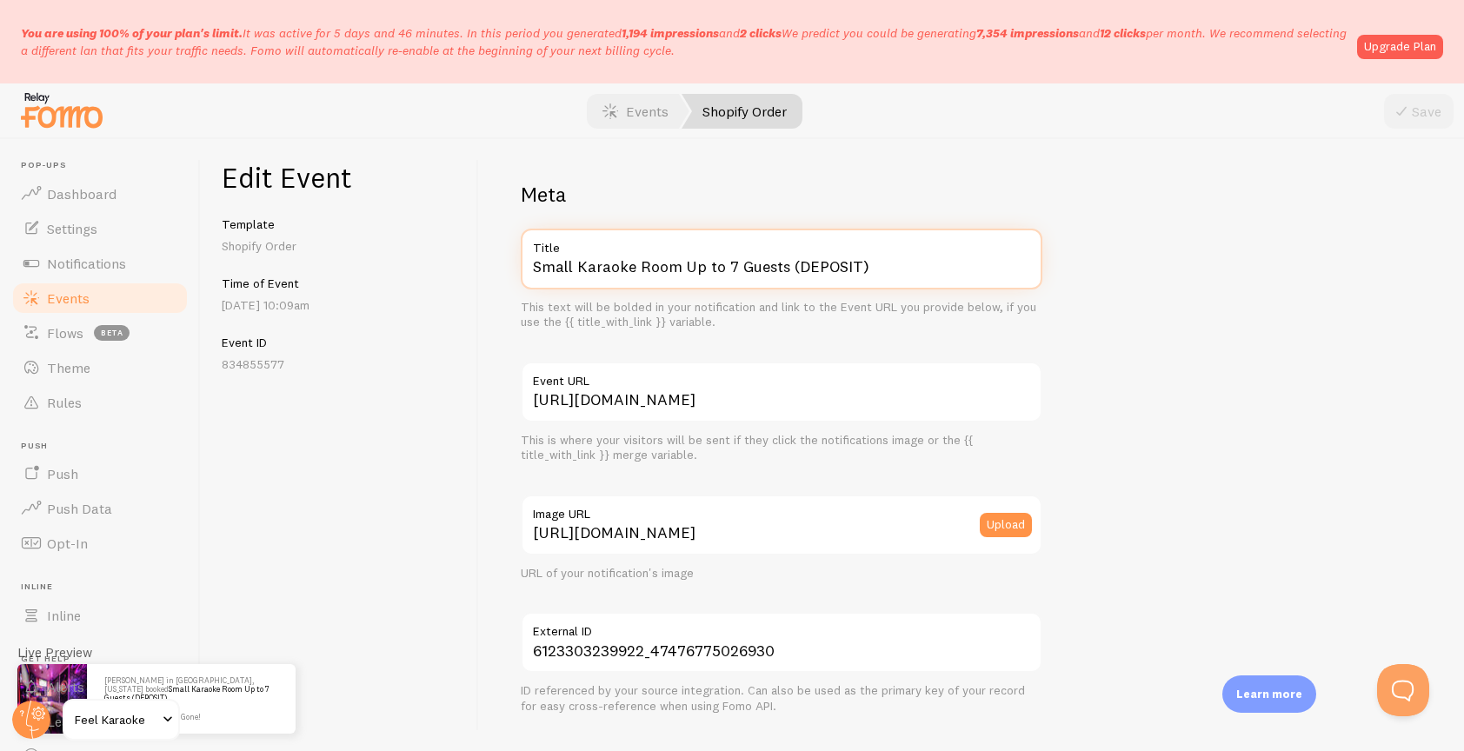
click at [887, 266] on input "Small Karaoke Room Up to 7 Guests (DEPOSIT)" at bounding box center [782, 259] width 522 height 61
type input "Small Karaoke Room Up to 7 Guests"
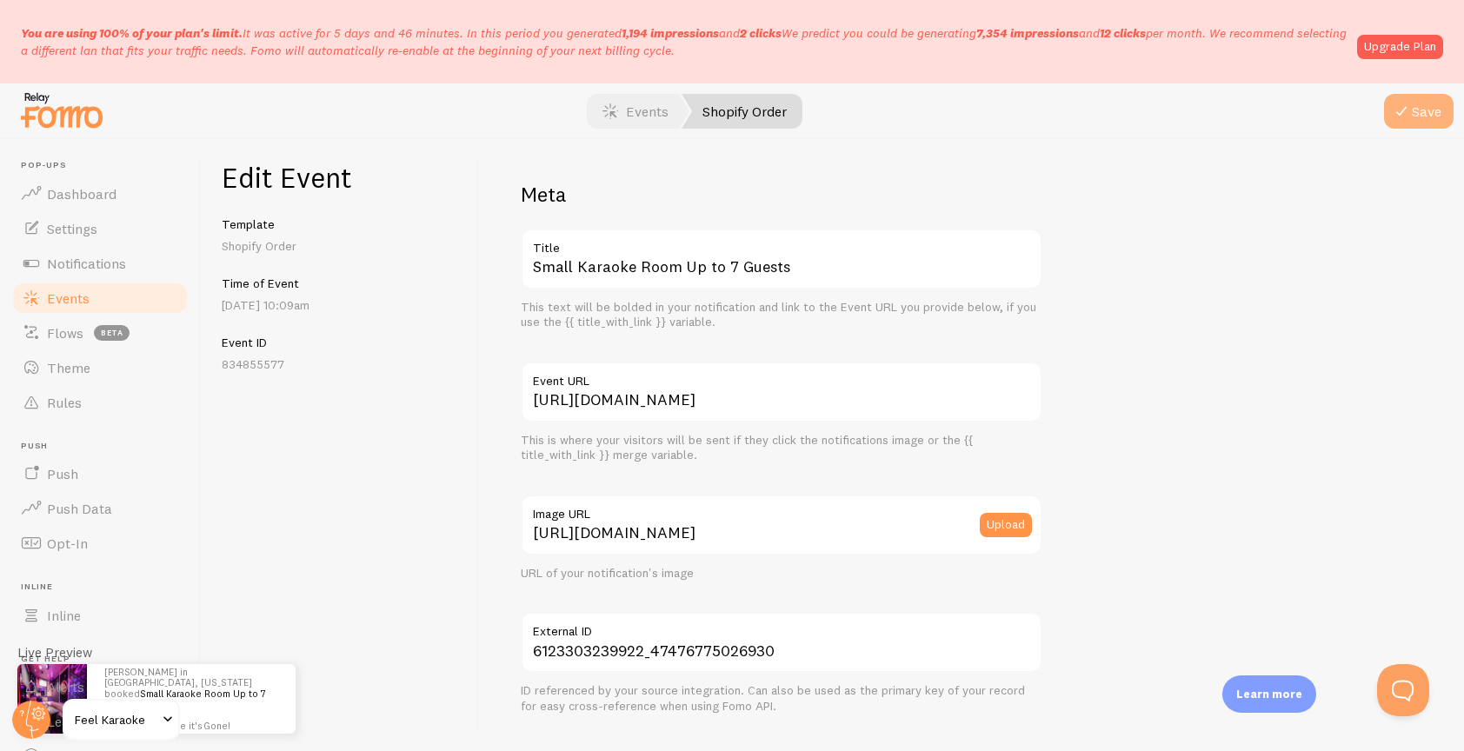
click at [1423, 117] on button "Save" at bounding box center [1419, 111] width 70 height 35
click at [57, 300] on span "Events" at bounding box center [68, 298] width 43 height 17
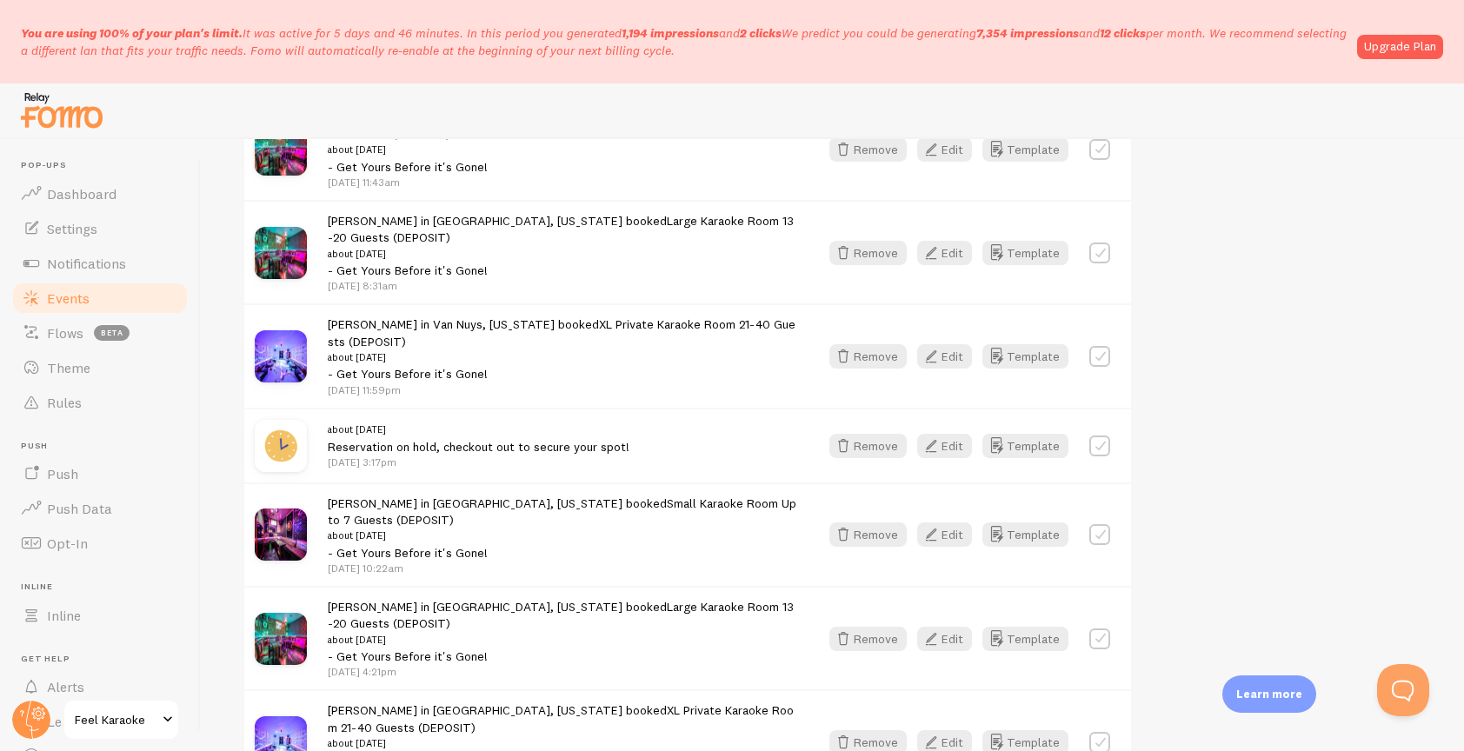
scroll to position [1731, 0]
click at [956, 523] on button "Edit" at bounding box center [944, 535] width 55 height 24
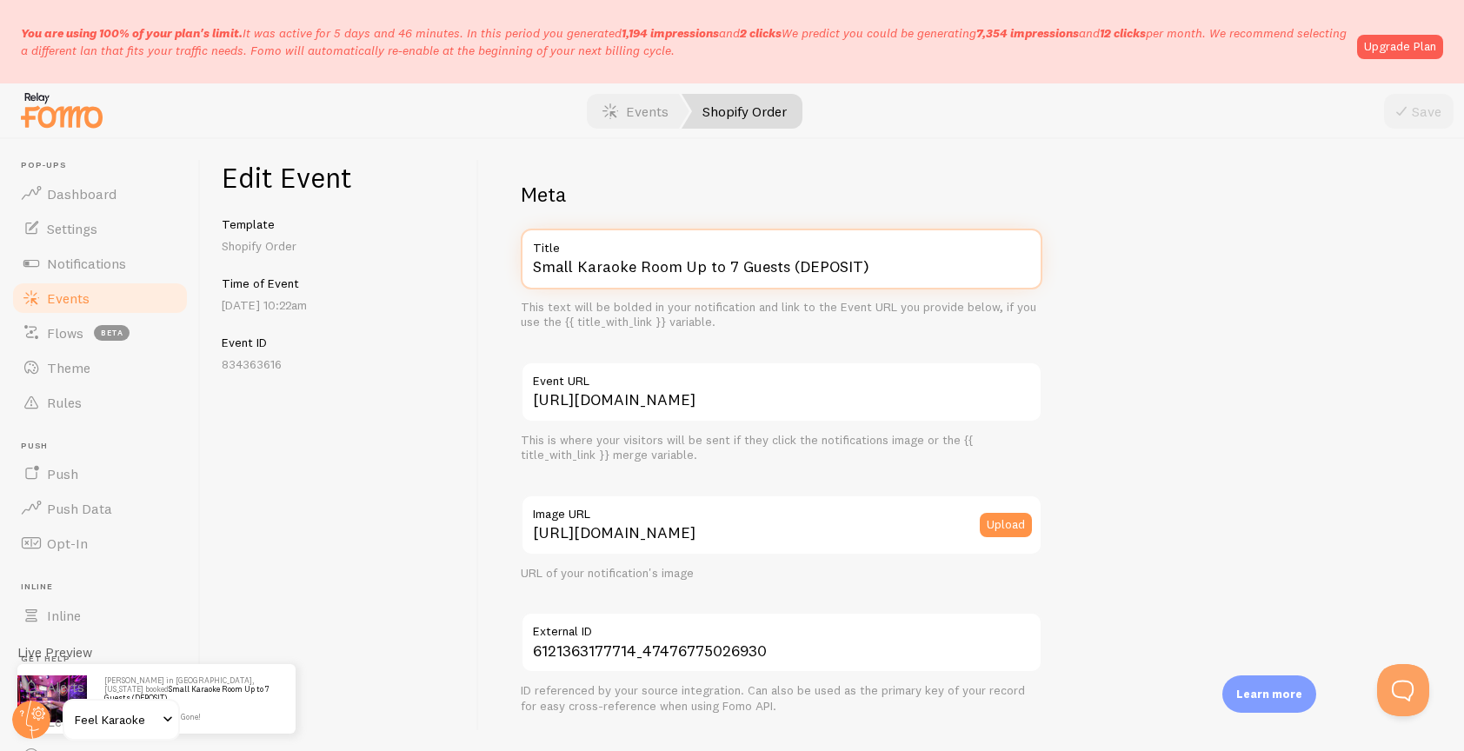
click at [914, 273] on input "Small Karaoke Room Up to 7 Guests (DEPOSIT)" at bounding box center [782, 259] width 522 height 61
type input "Small Karaoke Room Up to 7 Guests"
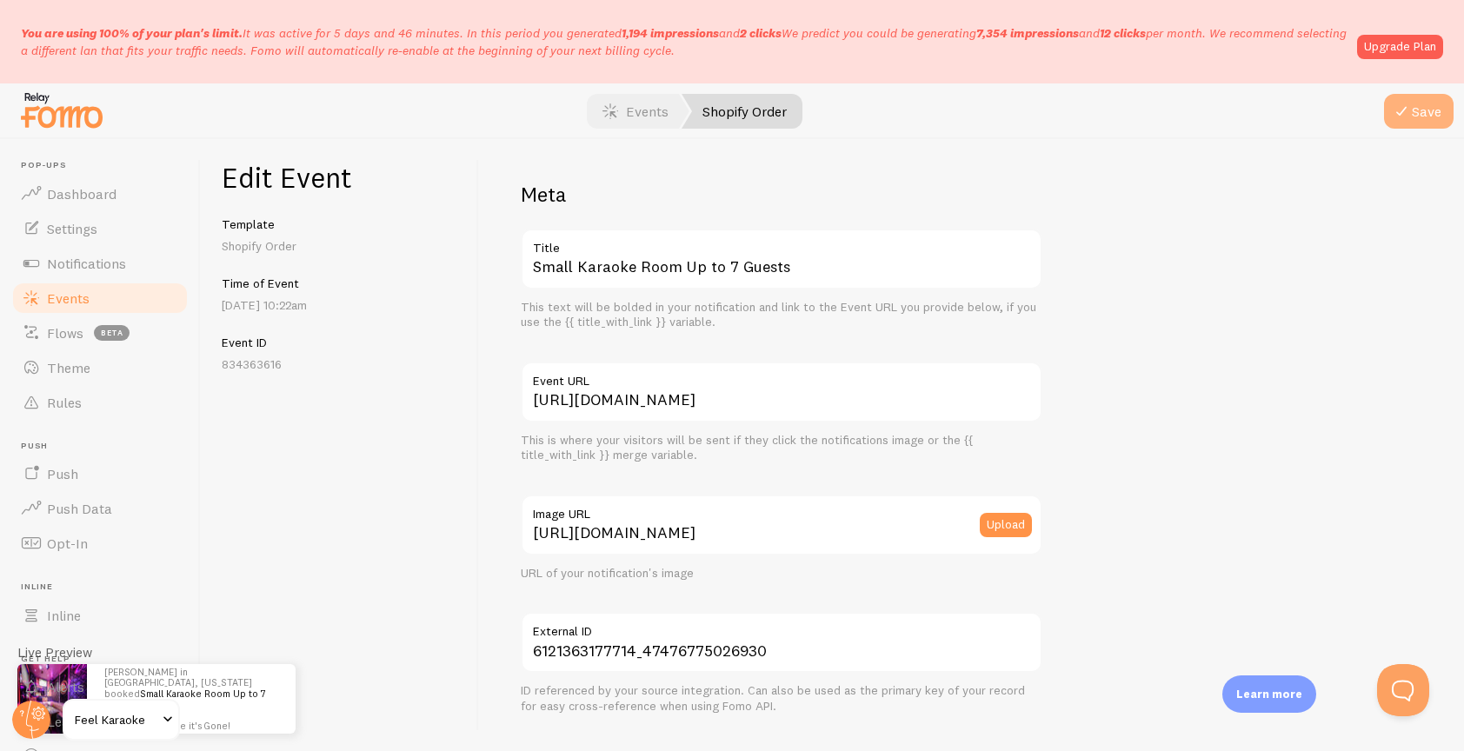
click at [1435, 108] on button "Save" at bounding box center [1419, 111] width 70 height 35
click at [55, 298] on span "Events" at bounding box center [68, 298] width 43 height 17
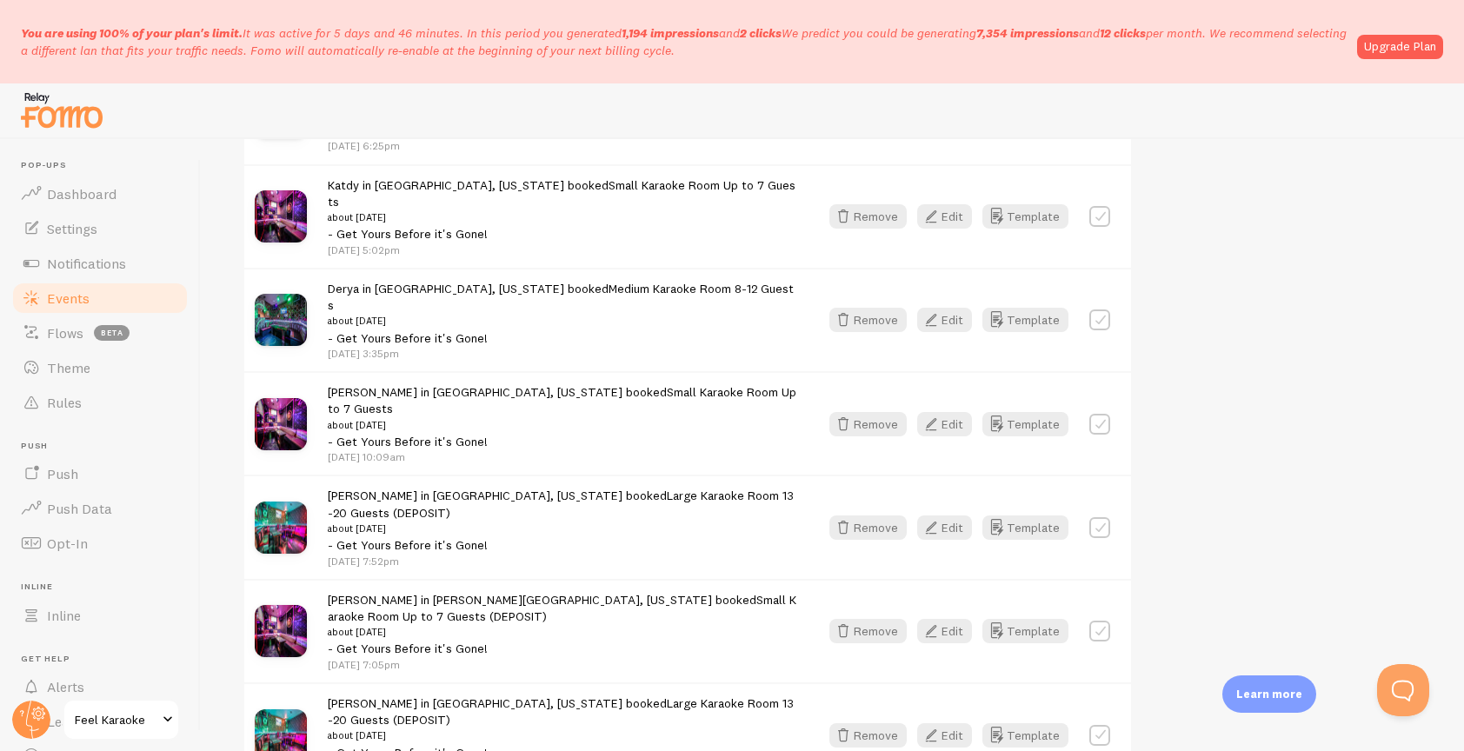
scroll to position [1207, 0]
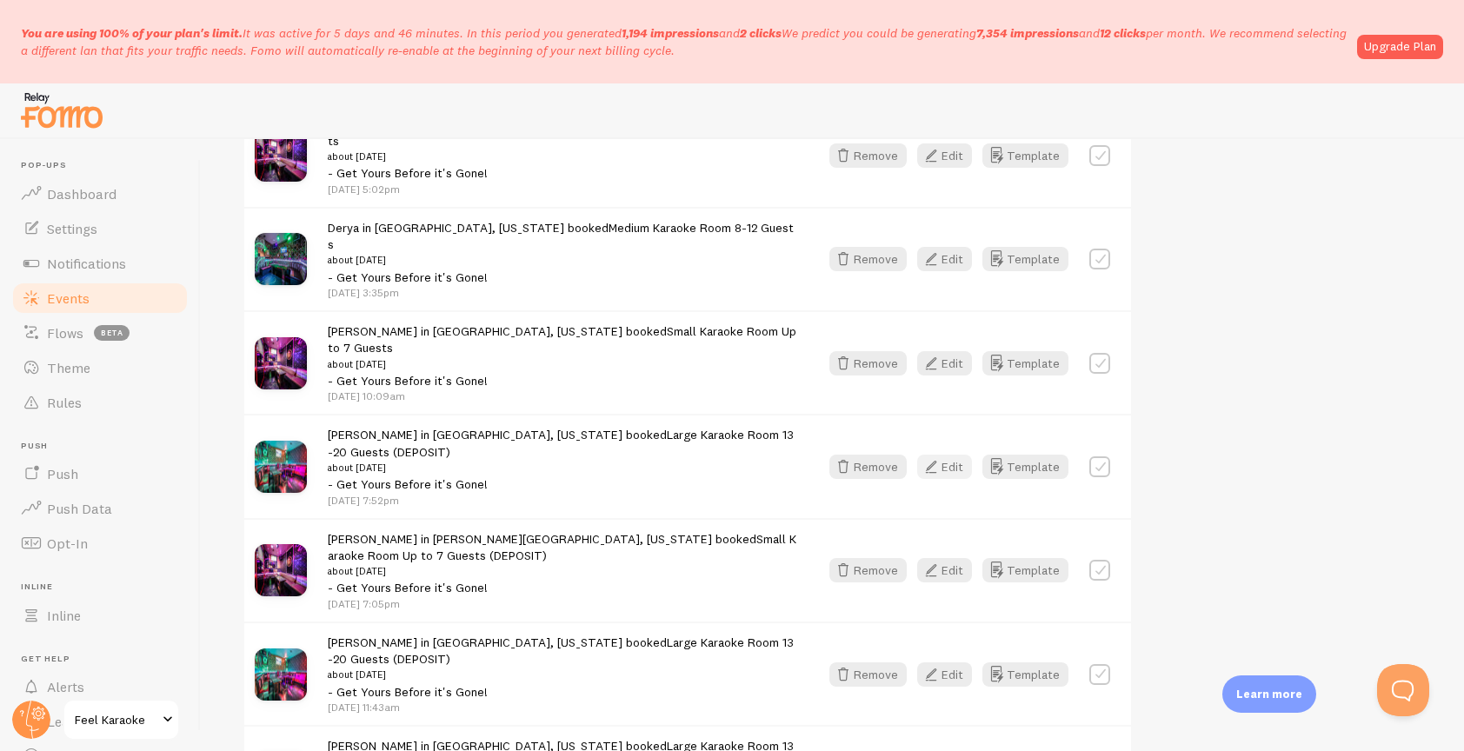
click at [955, 455] on button "Edit" at bounding box center [944, 467] width 55 height 24
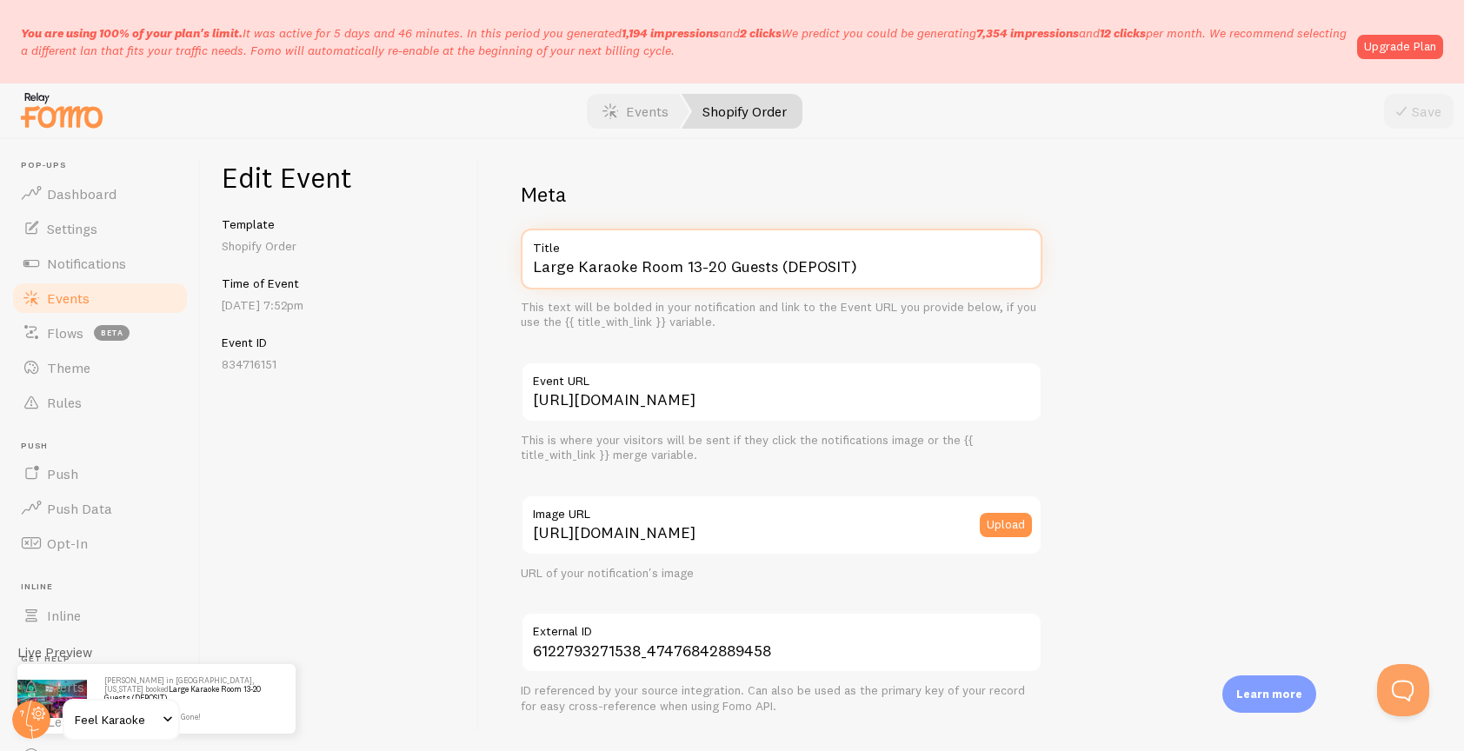
click at [862, 270] on input "Large Karaoke Room 13-20 Guests (DEPOSIT)" at bounding box center [782, 259] width 522 height 61
type input "Large Karaoke Room 13-20 Guests"
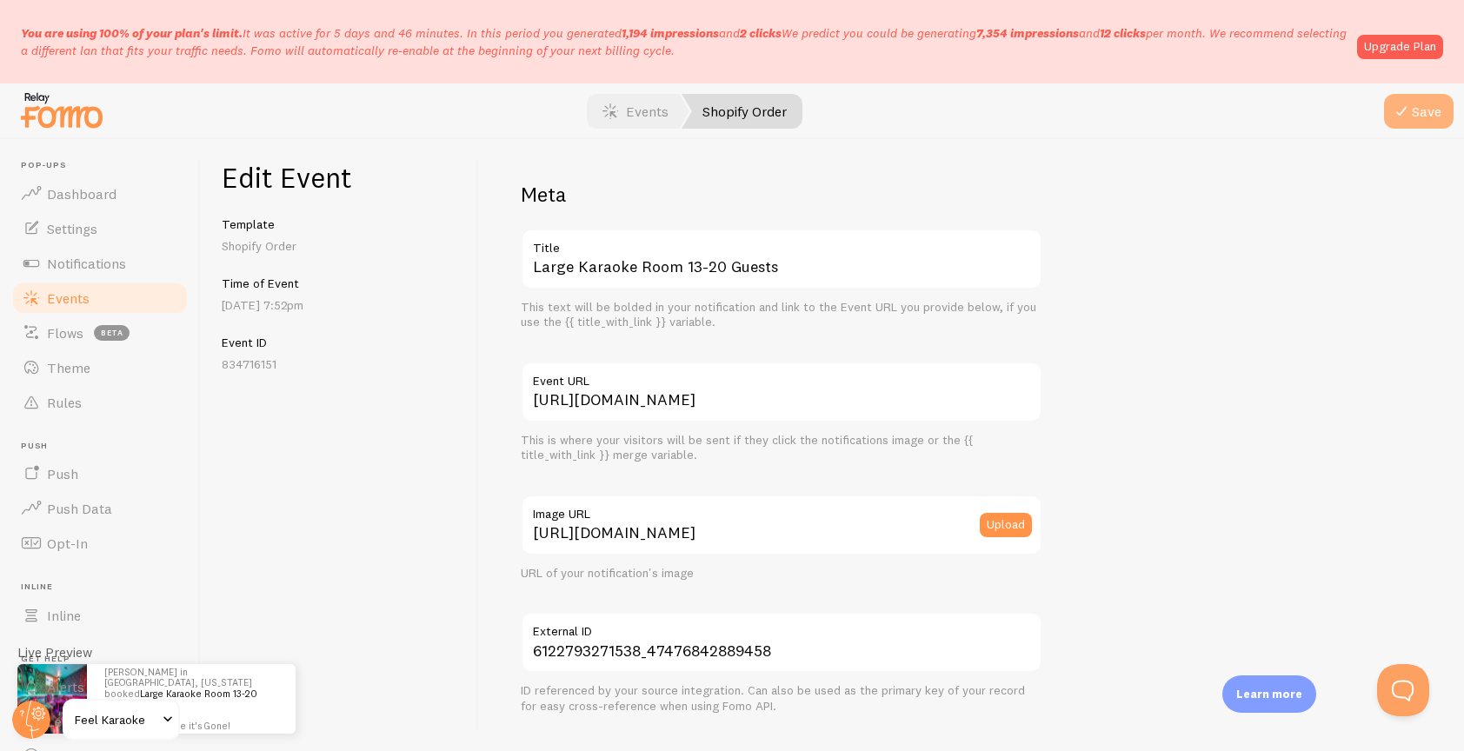
click at [1425, 110] on button "Save" at bounding box center [1419, 111] width 70 height 35
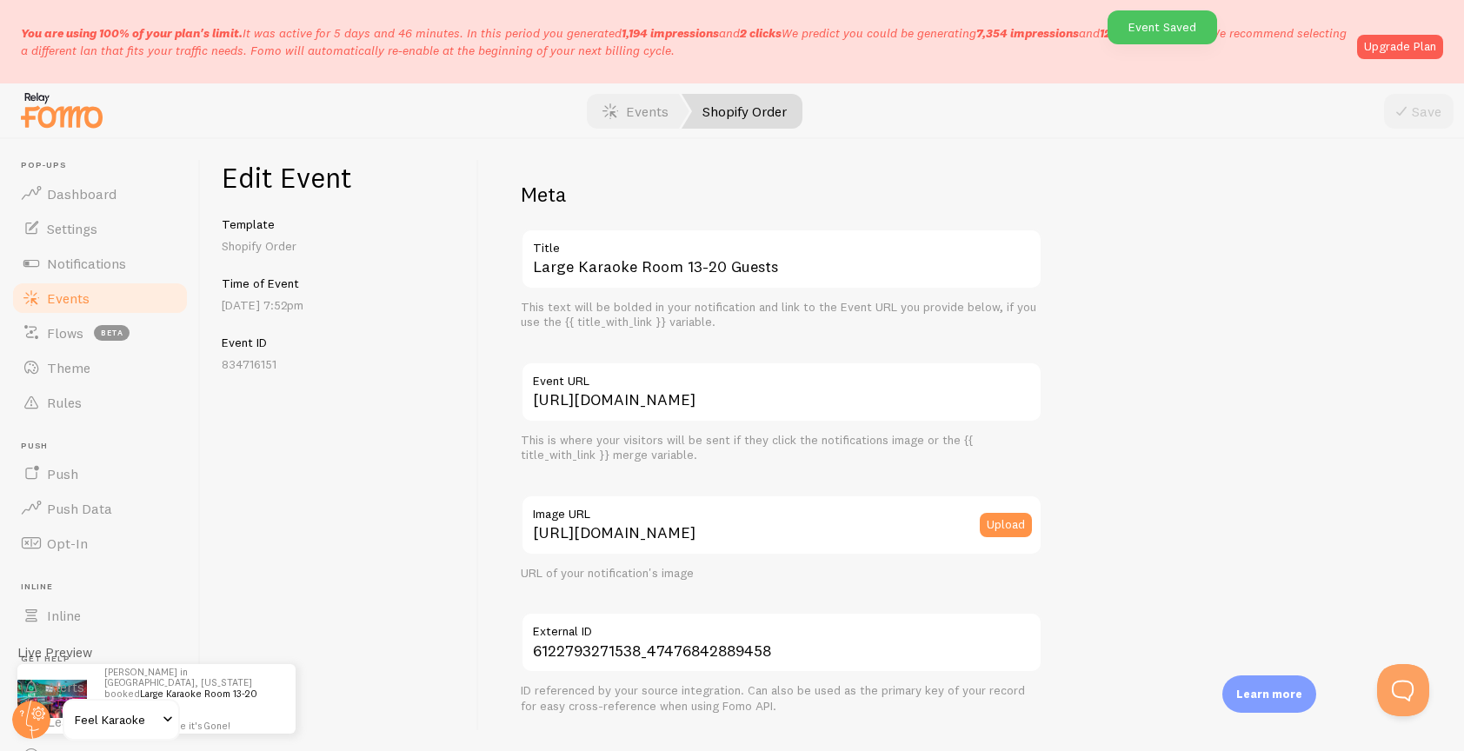
click at [68, 293] on span "Events" at bounding box center [68, 298] width 43 height 17
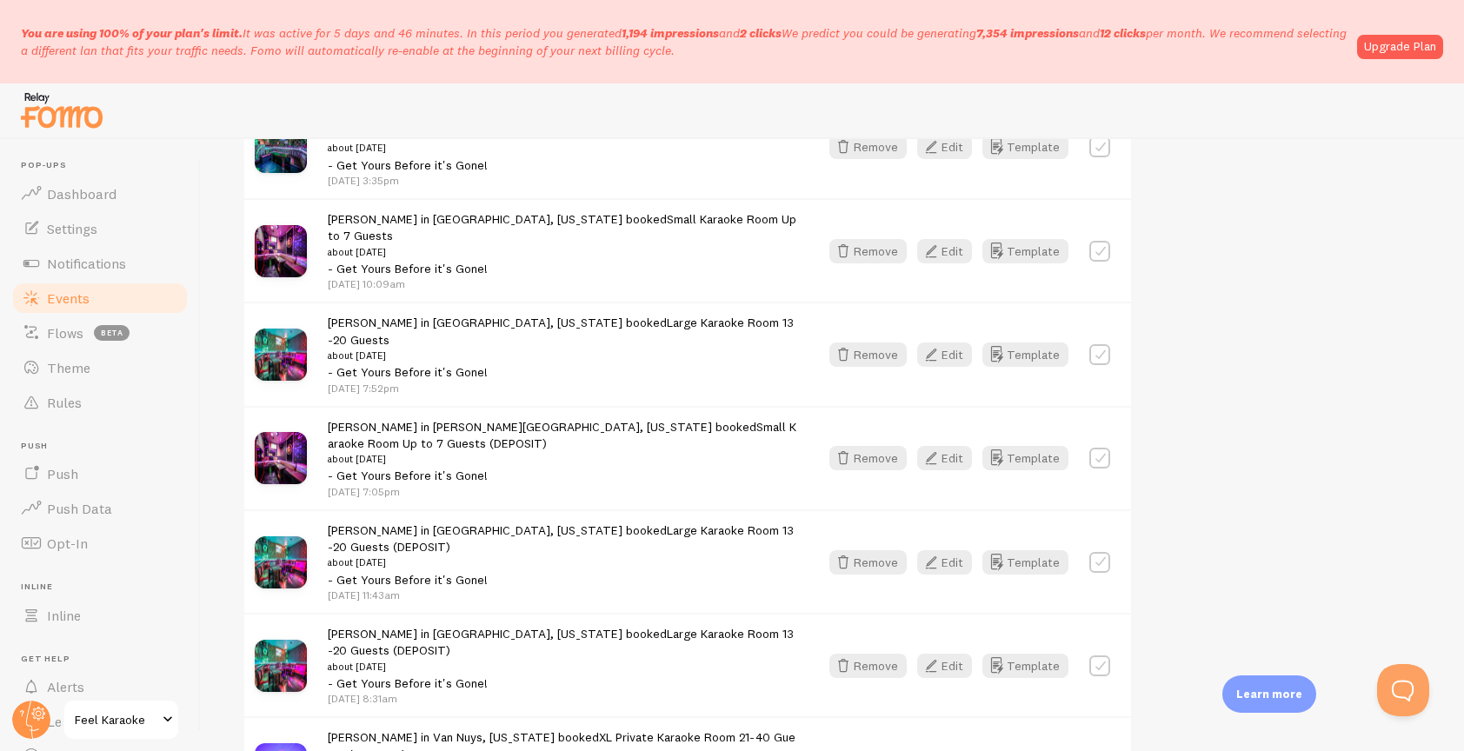
scroll to position [1323, 0]
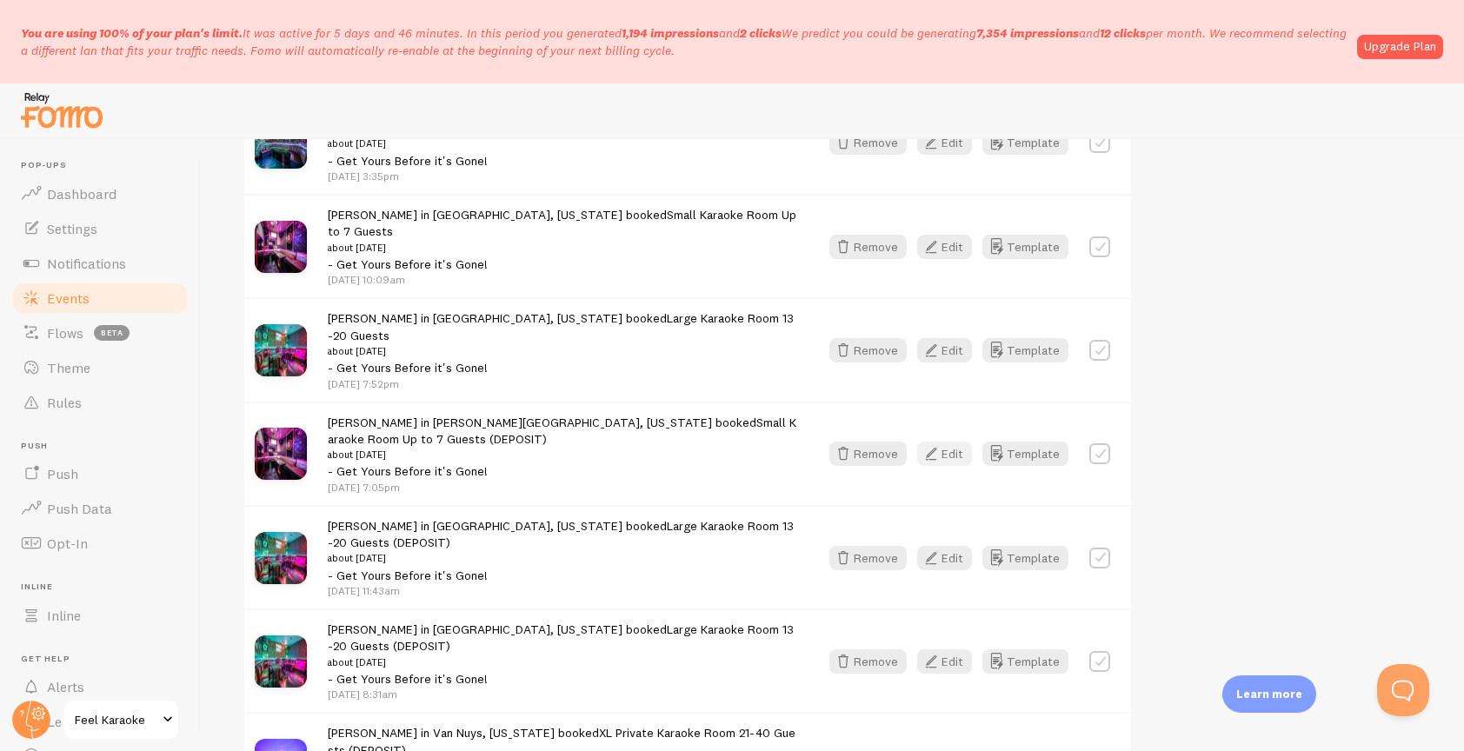
click at [949, 442] on button "Edit" at bounding box center [944, 454] width 55 height 24
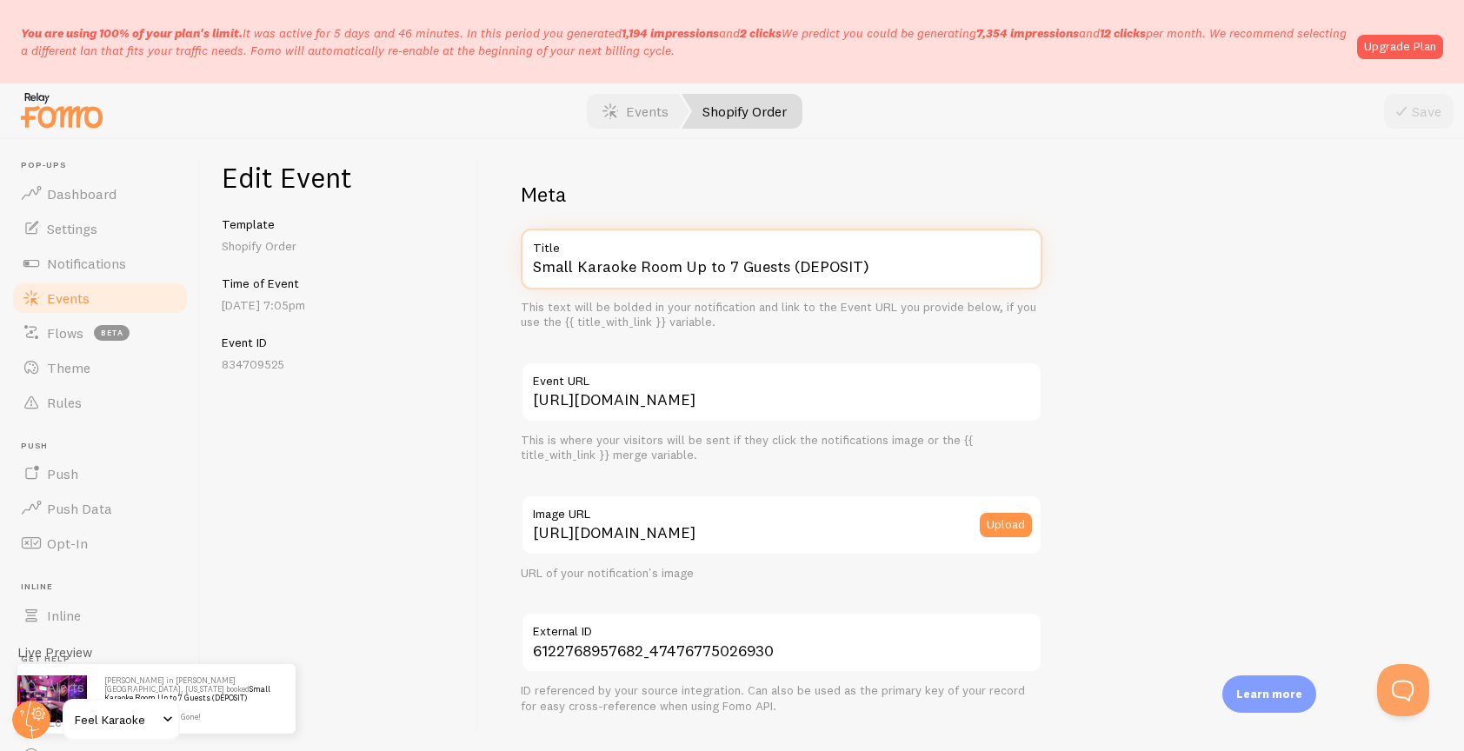
click at [907, 263] on input "Small Karaoke Room Up to 7 Guests (DEPOSIT)" at bounding box center [782, 259] width 522 height 61
type input "Small Karaoke Room Up to 7 Guests"
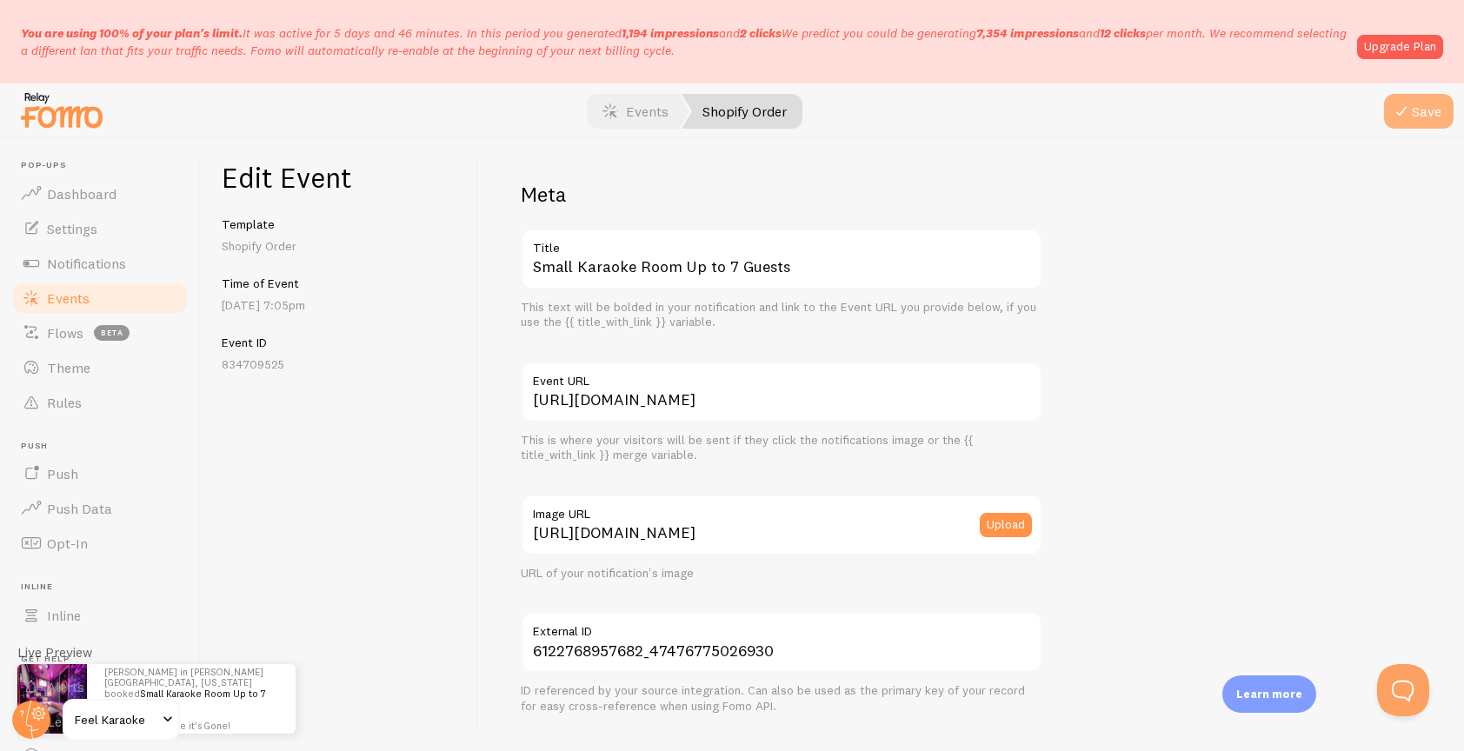
click at [1423, 99] on button "Save" at bounding box center [1419, 111] width 70 height 35
click at [48, 303] on span "Events" at bounding box center [68, 298] width 43 height 17
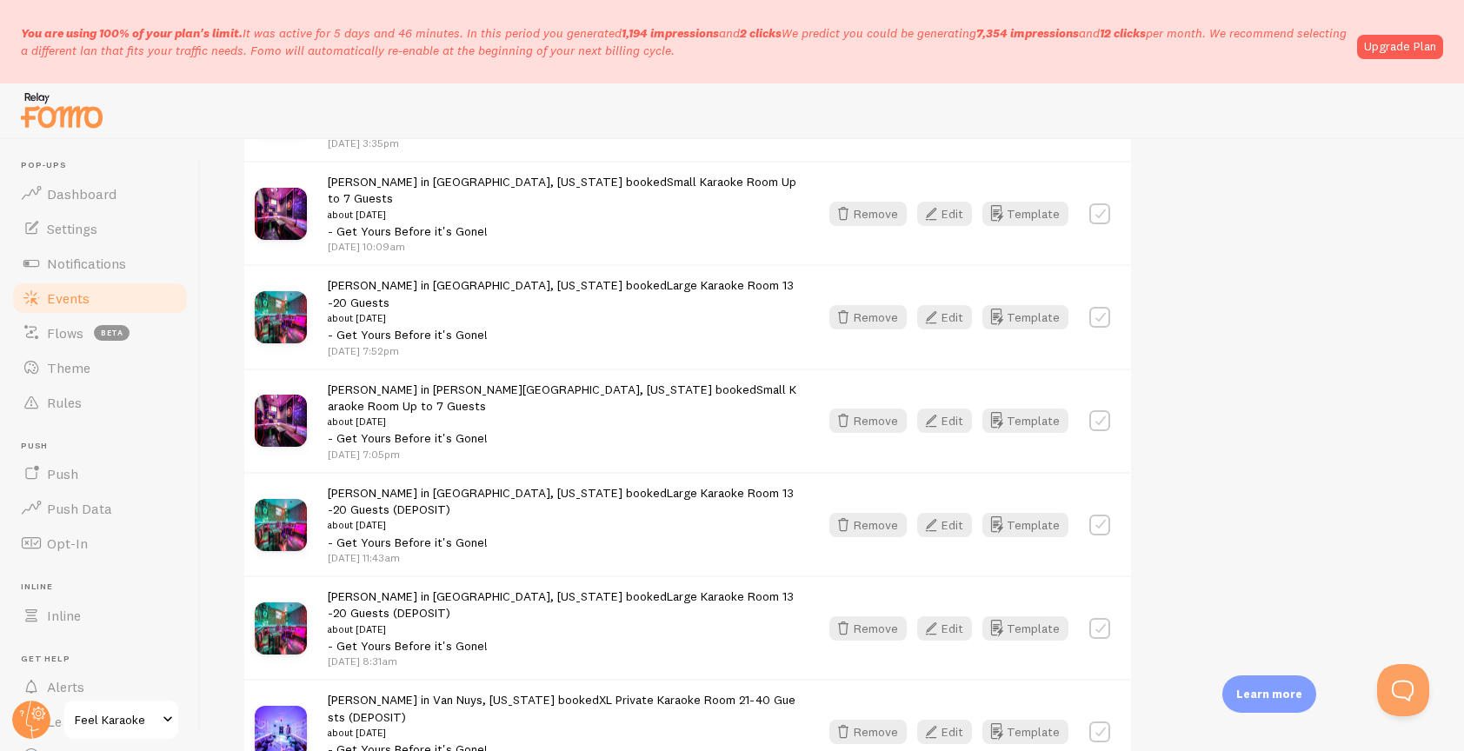
scroll to position [1378, 0]
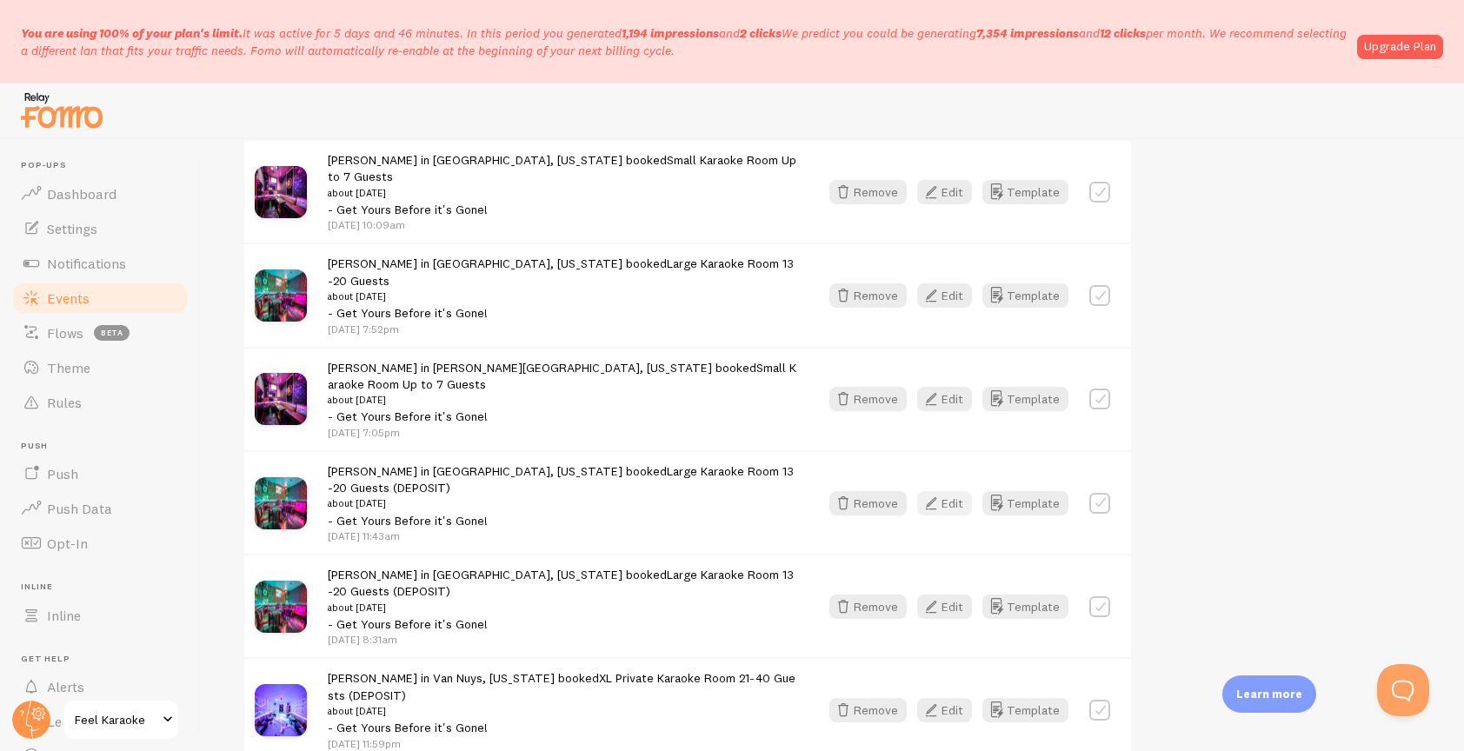
click at [956, 491] on button "Edit" at bounding box center [944, 503] width 55 height 24
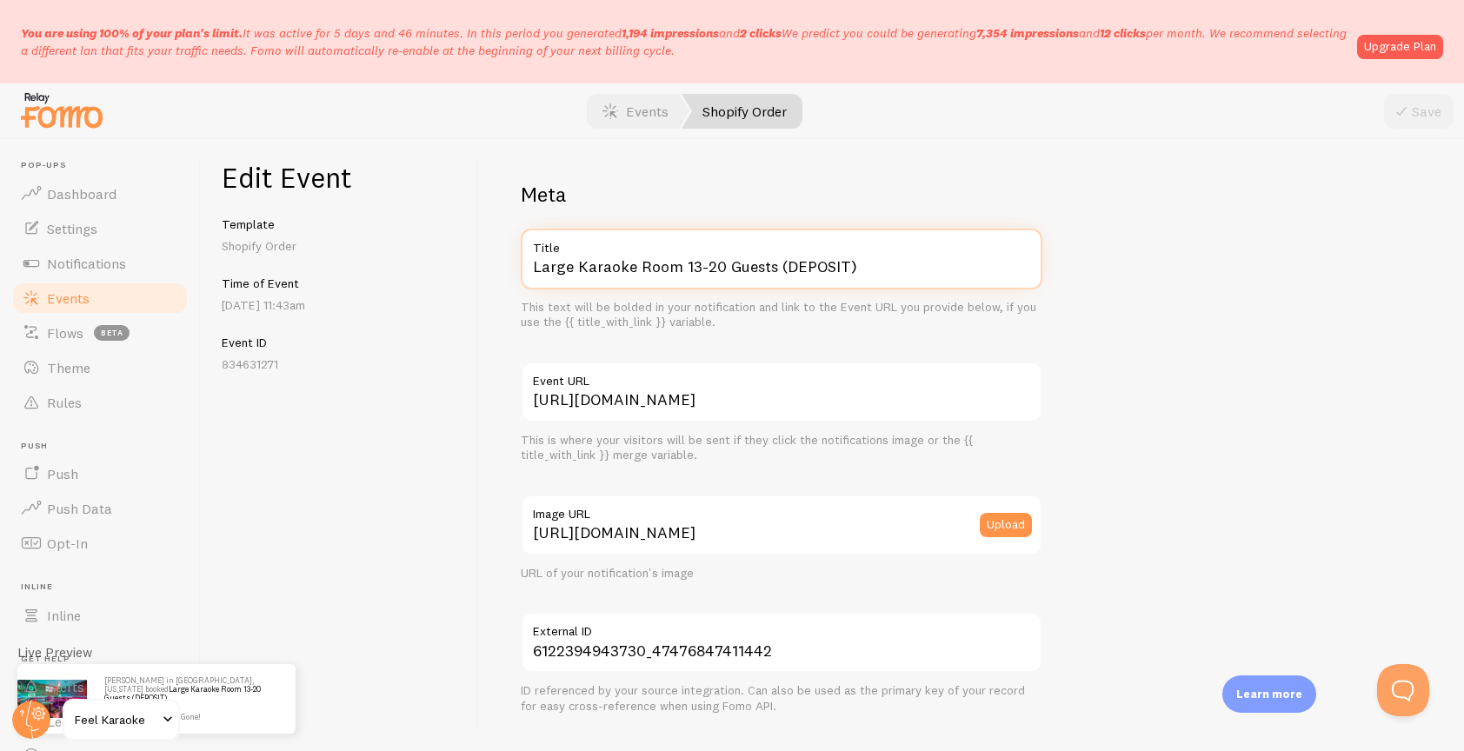
click at [905, 277] on input "Large Karaoke Room 13-20 Guests (DEPOSIT)" at bounding box center [782, 259] width 522 height 61
type input "Large Karaoke Room 13-20 Guests"
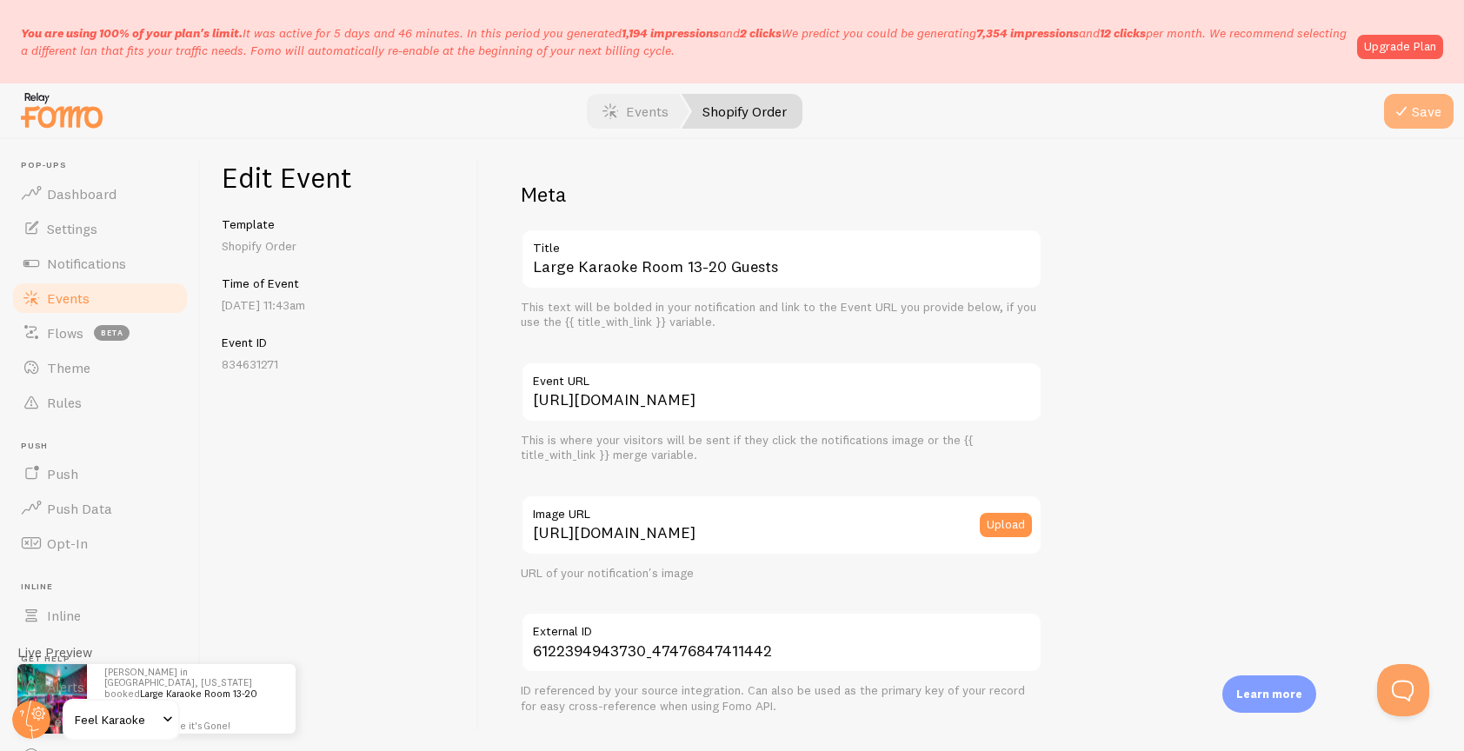
click at [1439, 111] on button "Save" at bounding box center [1419, 111] width 70 height 35
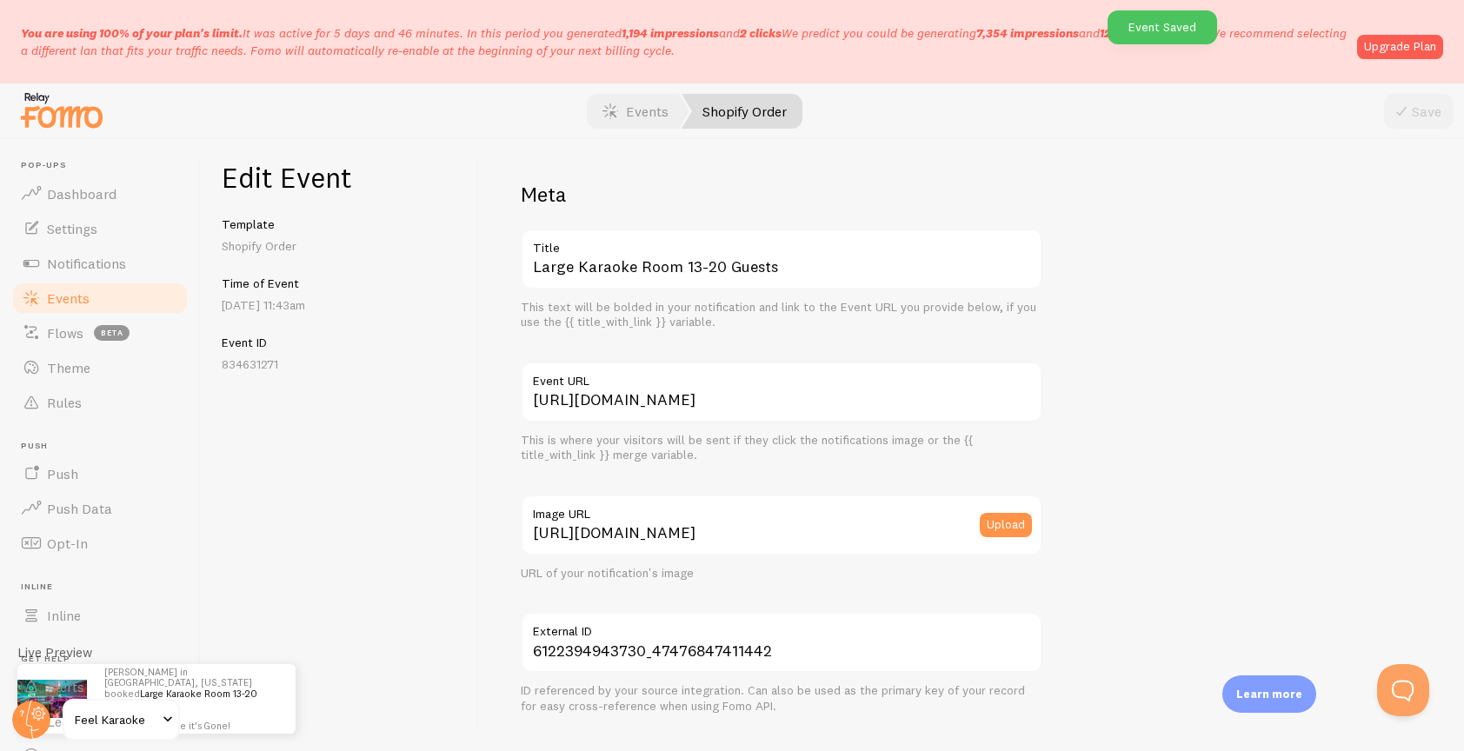
click at [52, 297] on span "Events" at bounding box center [68, 298] width 43 height 17
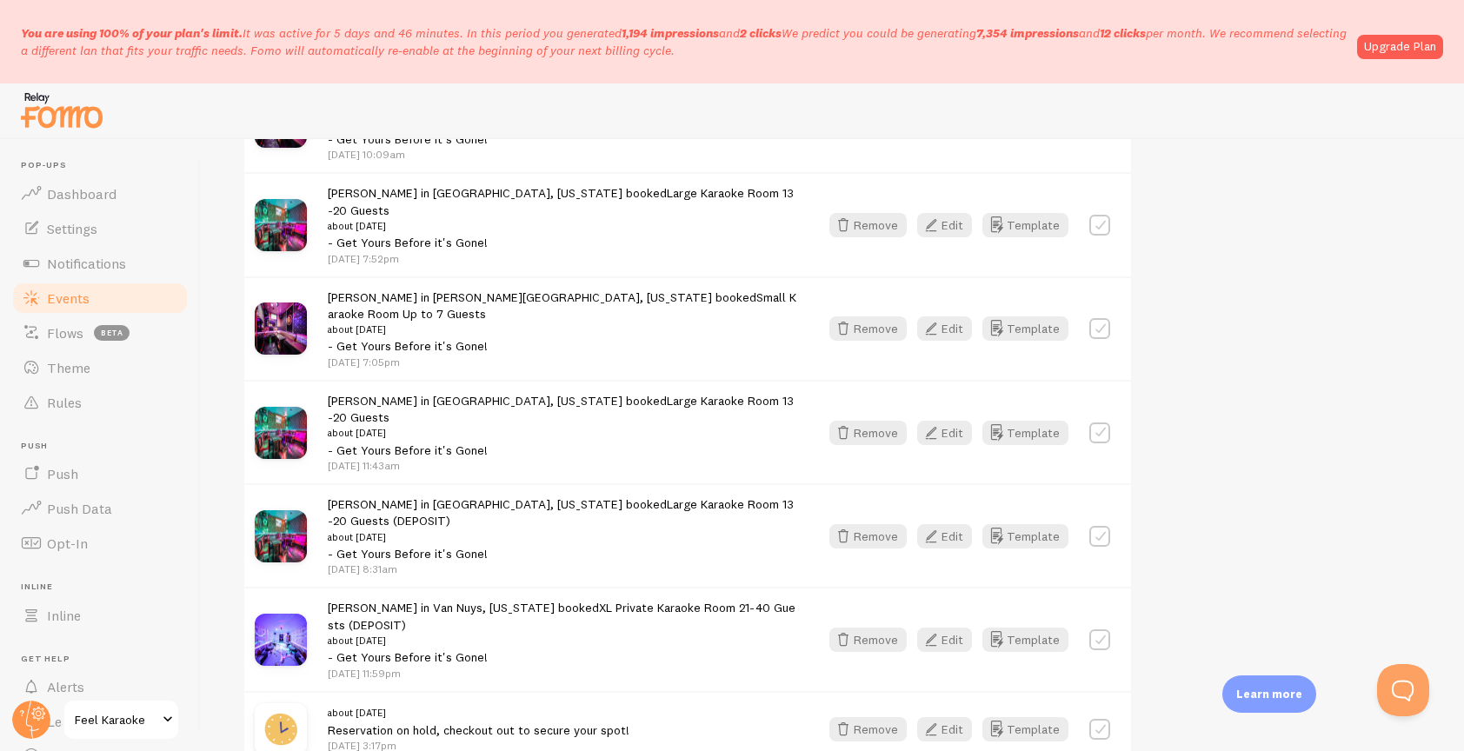
scroll to position [1449, 0]
click at [954, 523] on button "Edit" at bounding box center [944, 535] width 55 height 24
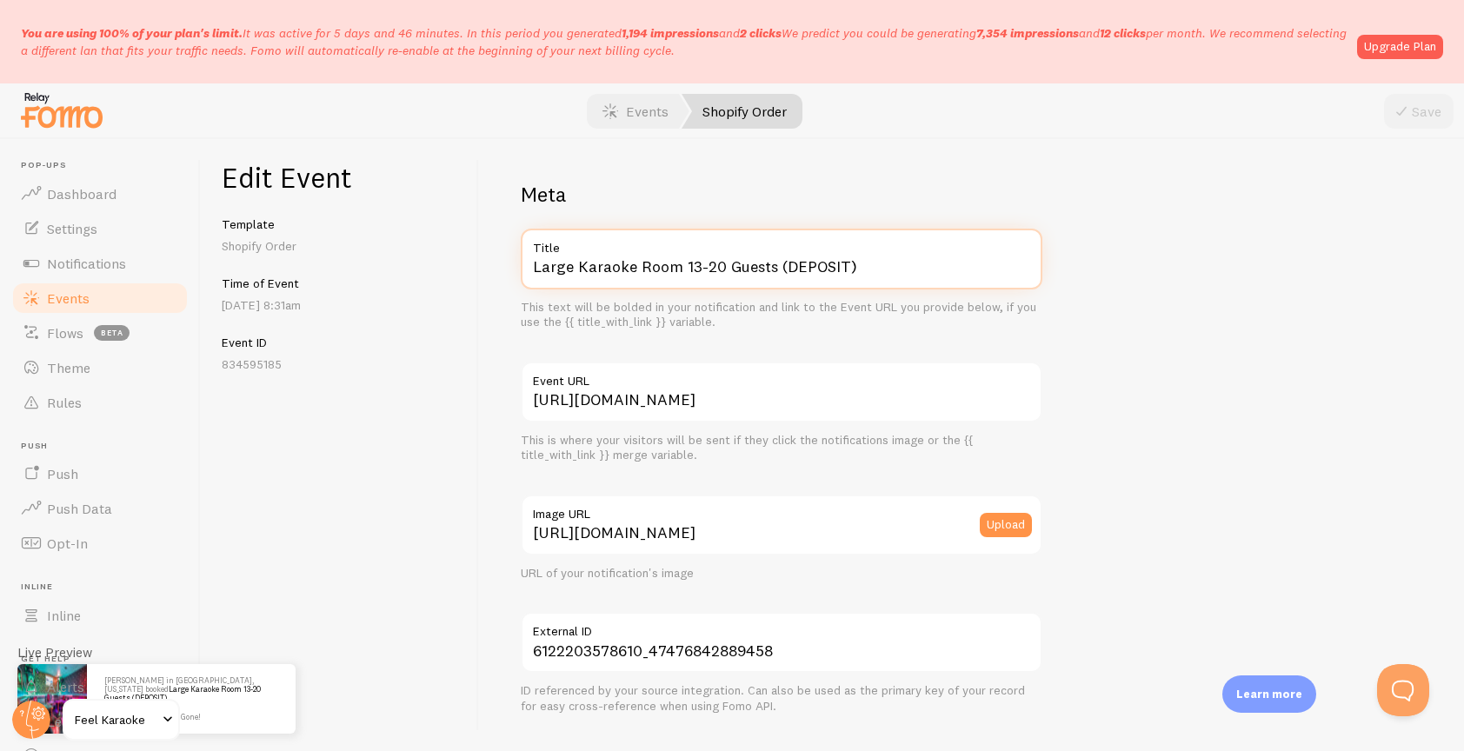
click at [906, 268] on input "Large Karaoke Room 13-20 Guests (DEPOSIT)" at bounding box center [782, 259] width 522 height 61
type input "Large Karaoke Room 13-20 Guests"
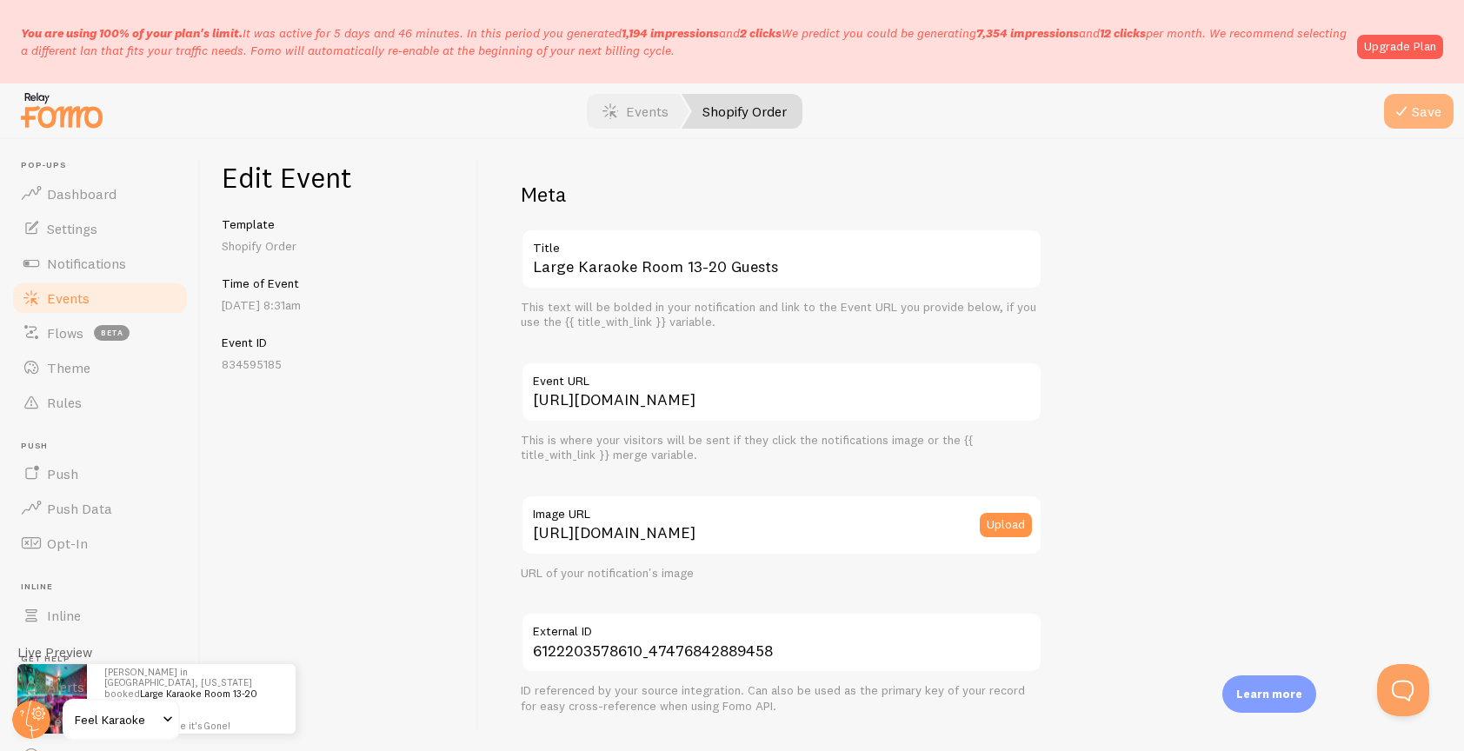
click at [1423, 113] on button "Save" at bounding box center [1419, 111] width 70 height 35
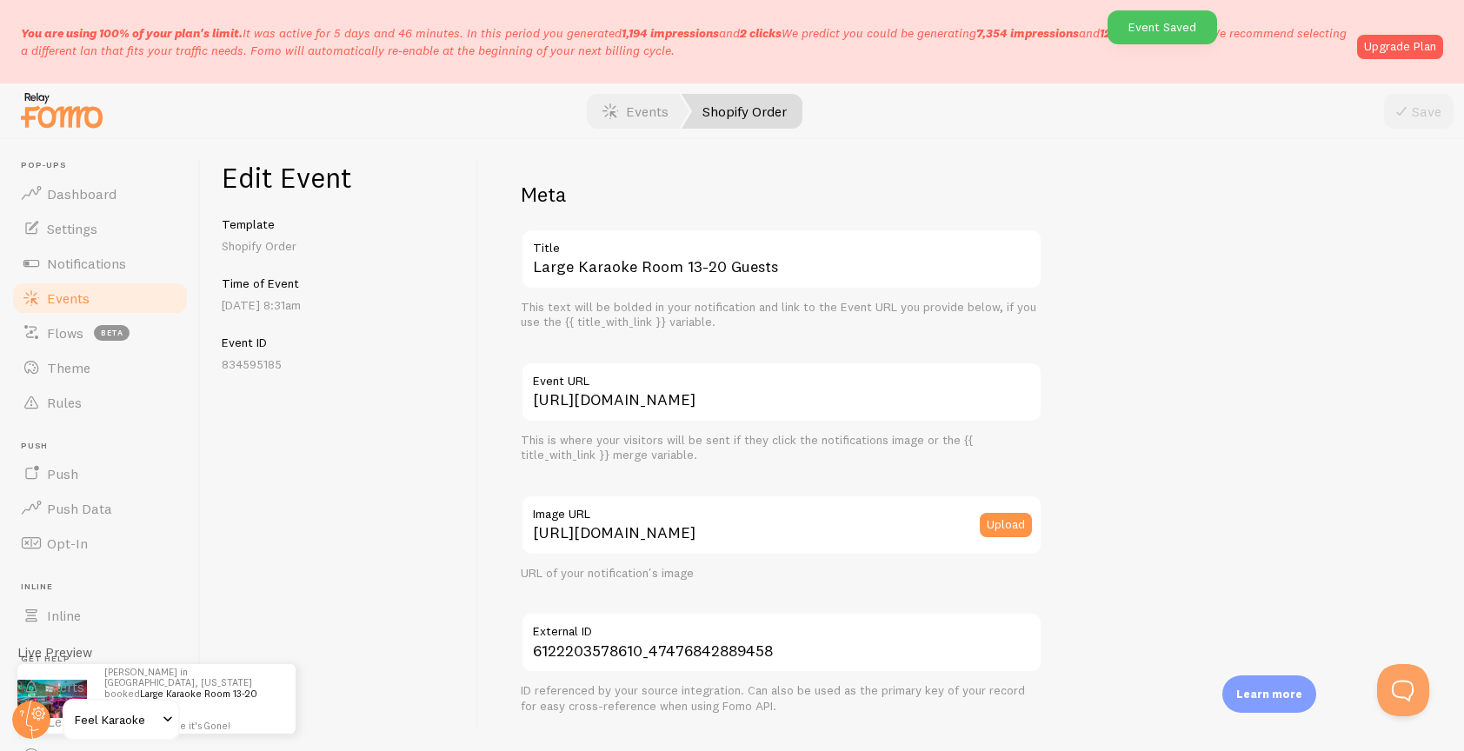
click at [47, 303] on span "Events" at bounding box center [68, 298] width 43 height 17
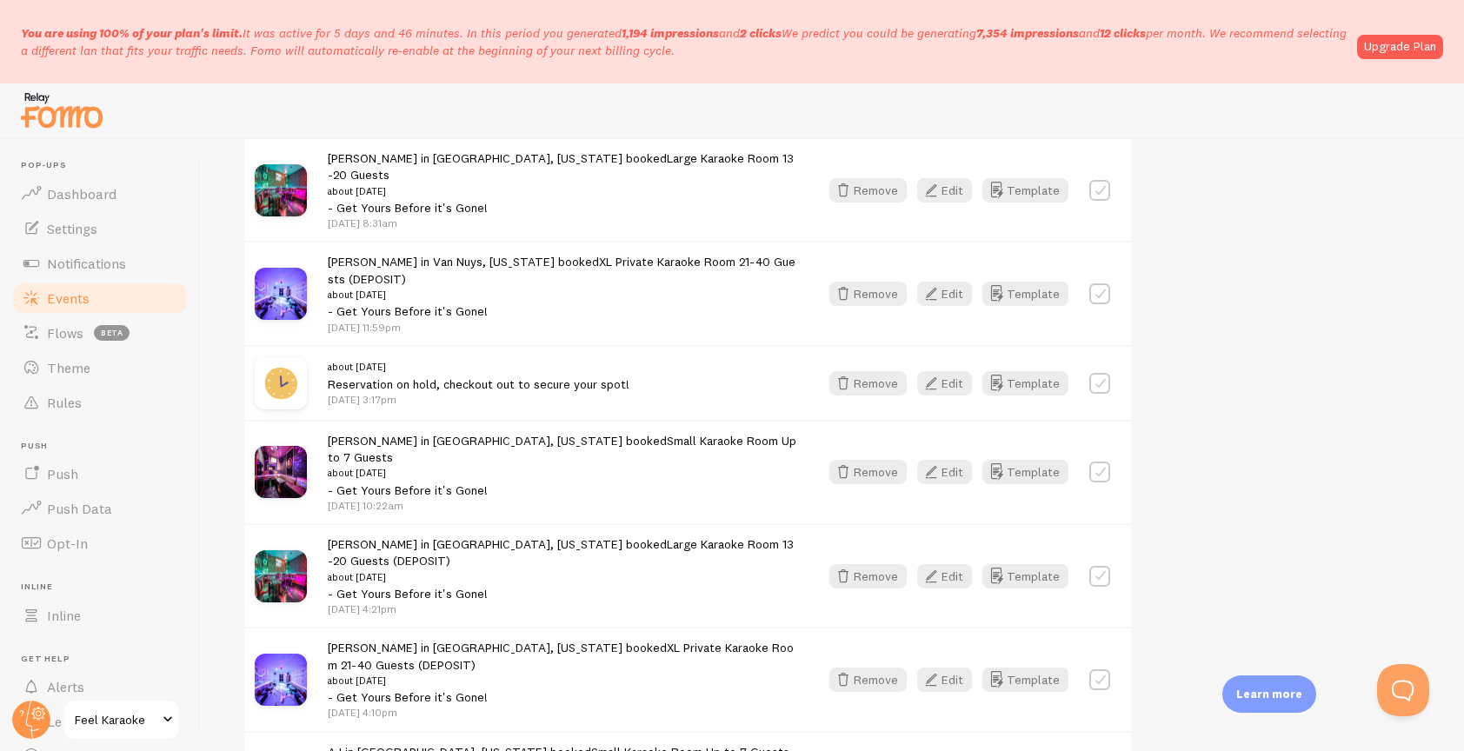
scroll to position [1815, 0]
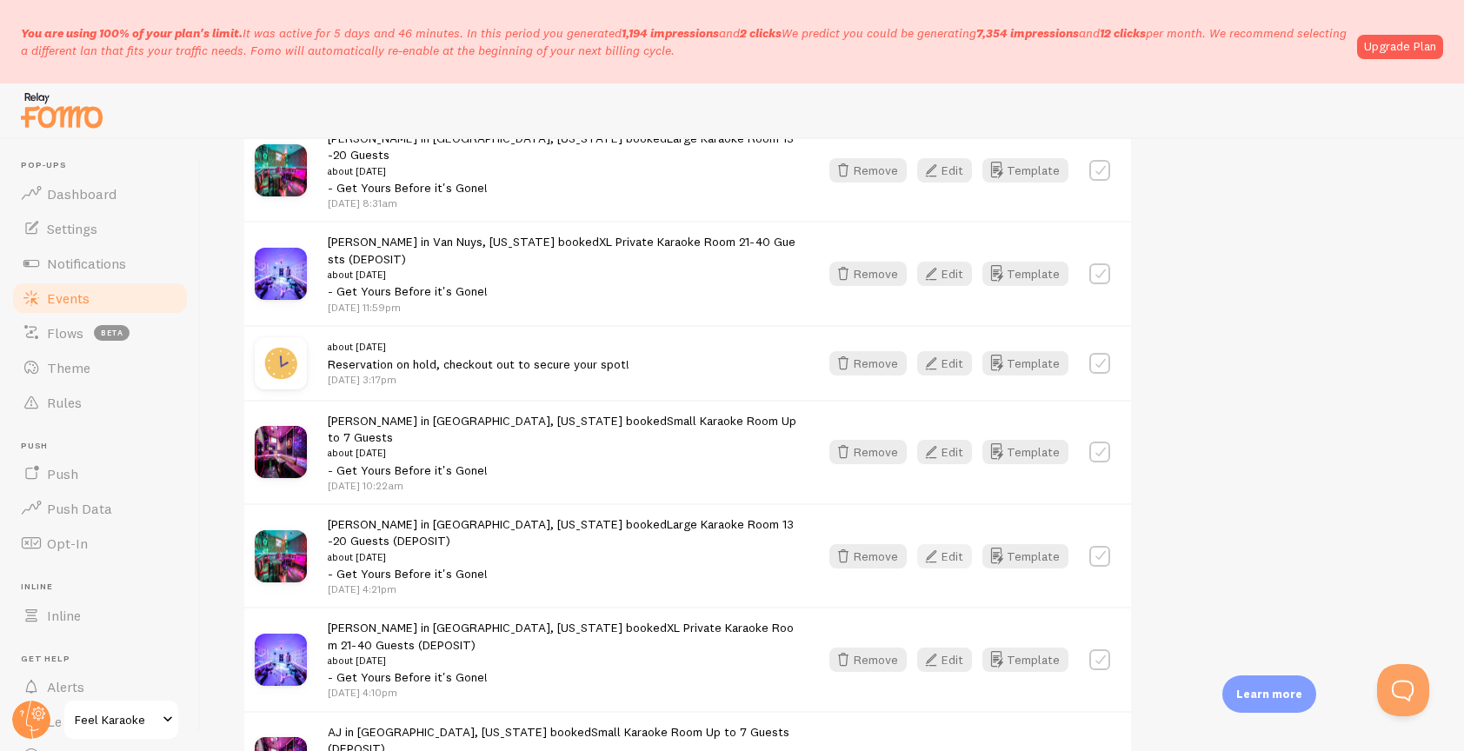
click at [957, 544] on button "Edit" at bounding box center [944, 556] width 55 height 24
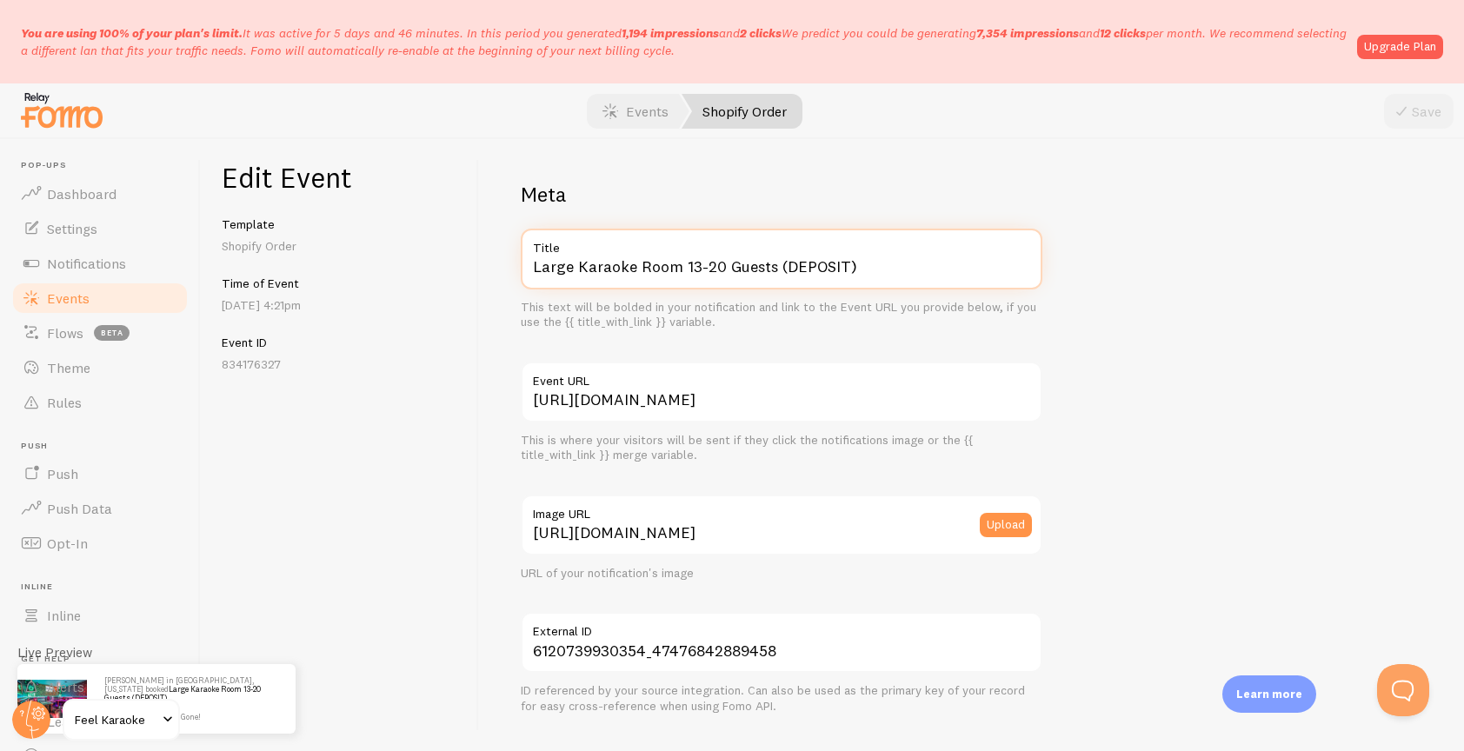
click at [884, 264] on input "Large Karaoke Room 13-20 Guests (DEPOSIT)" at bounding box center [782, 259] width 522 height 61
type input "Large Karaoke Room 13-20 Guests"
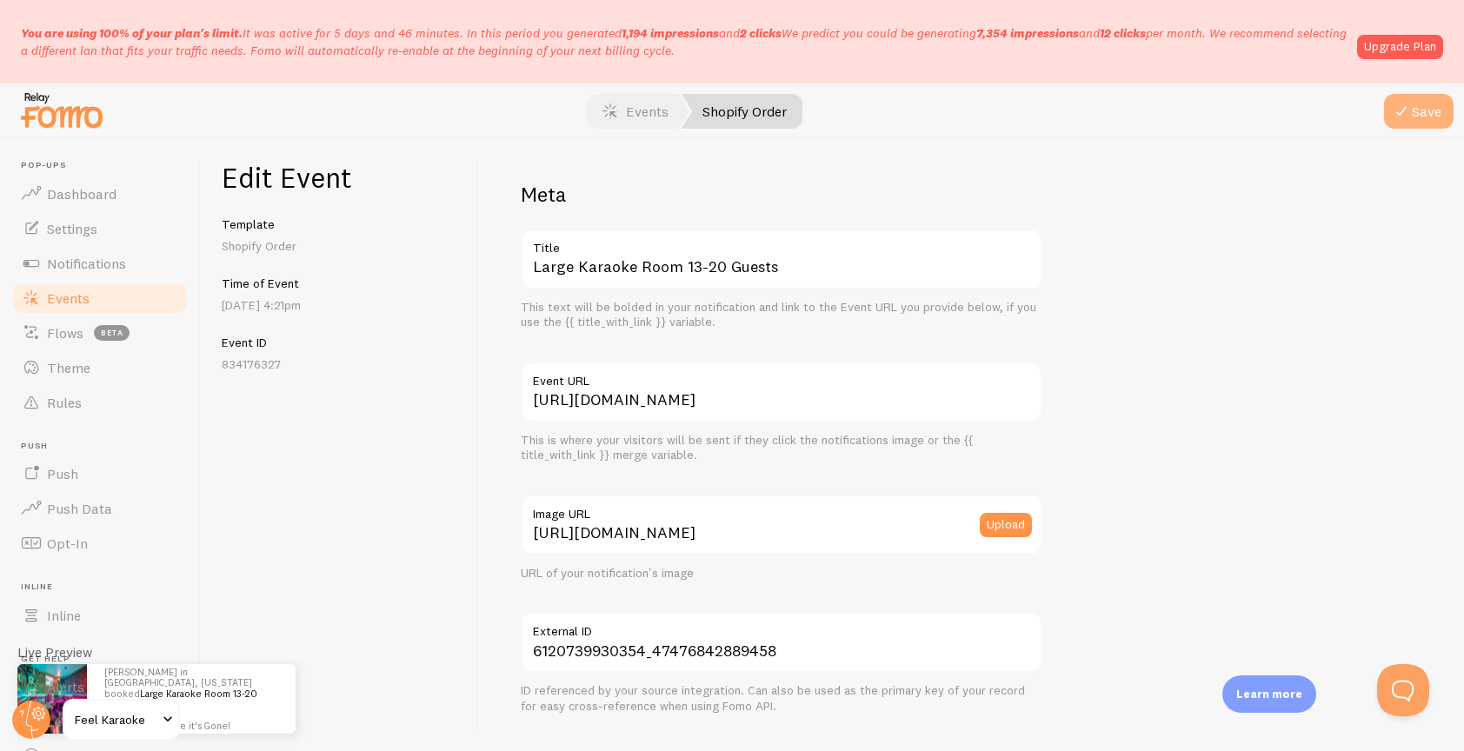
click at [1419, 106] on button "Save" at bounding box center [1419, 111] width 70 height 35
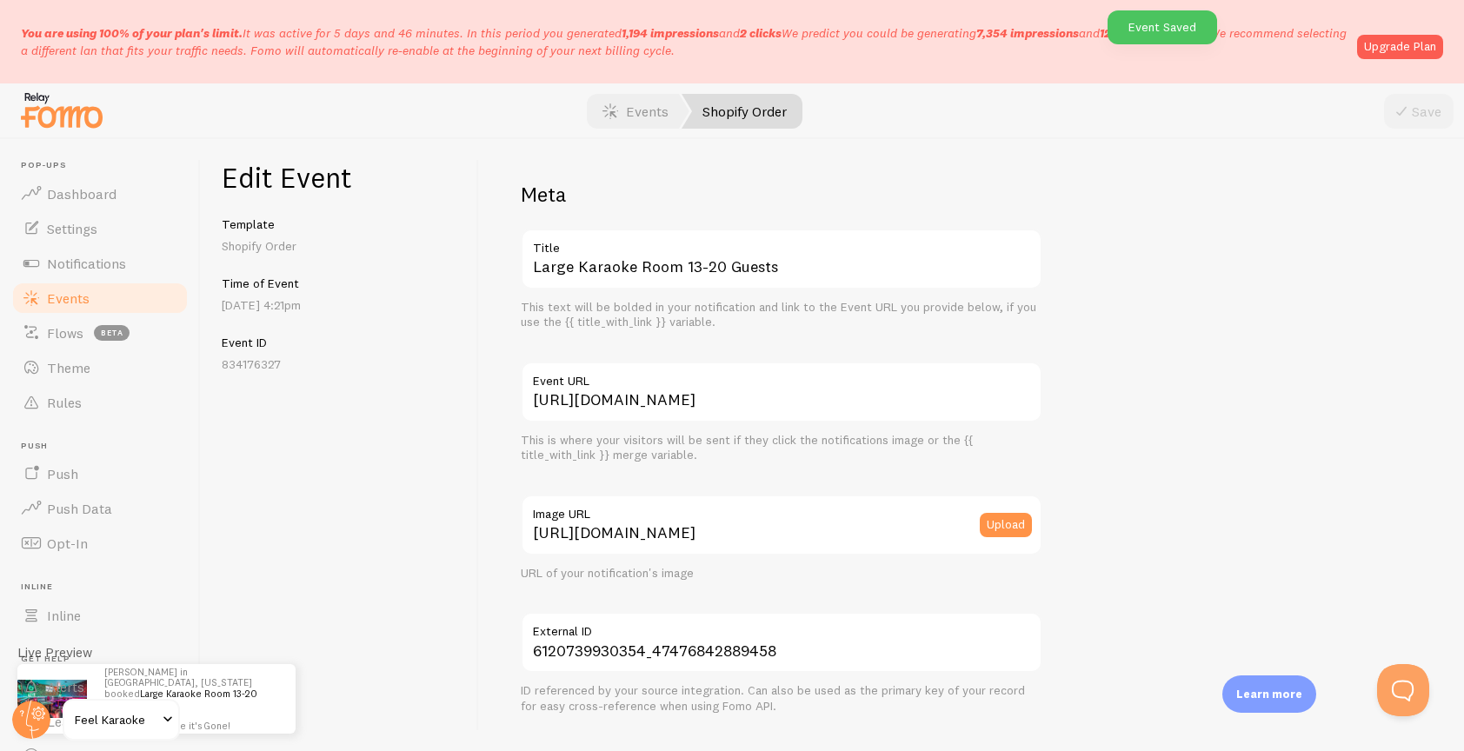
click at [59, 299] on span "Events" at bounding box center [68, 298] width 43 height 17
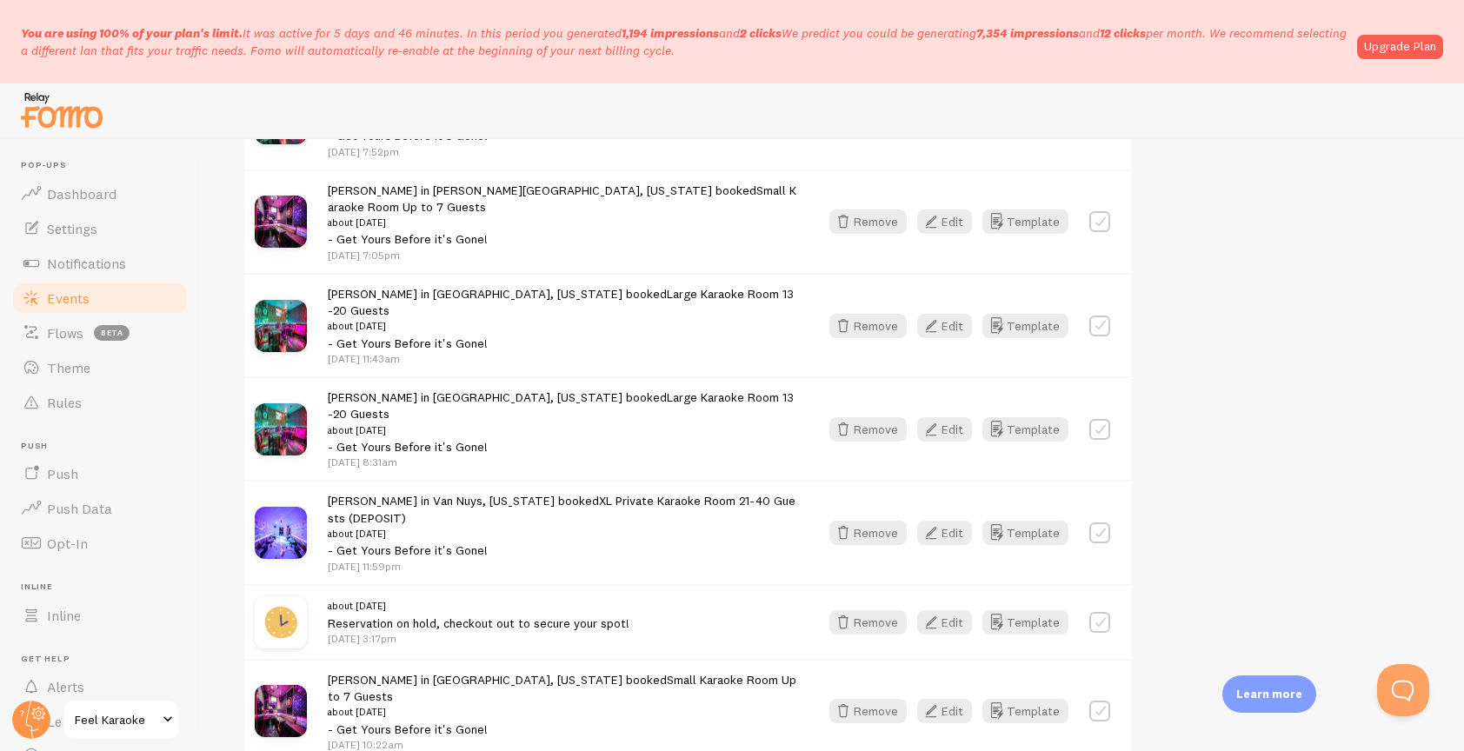
scroll to position [1558, 0]
click at [955, 518] on button "Edit" at bounding box center [944, 530] width 55 height 24
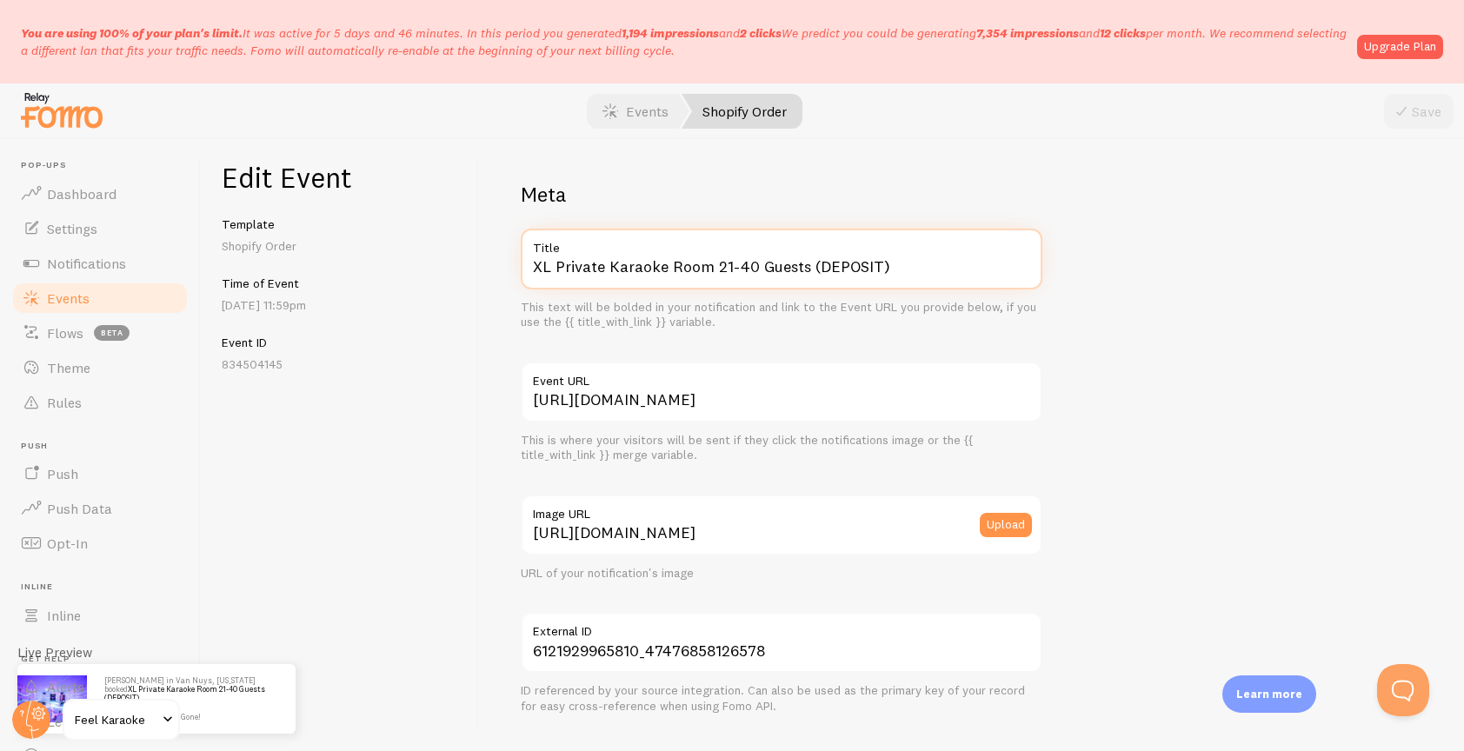
click at [905, 273] on input "XL Private Karaoke Room 21-40 Guests (DEPOSIT)" at bounding box center [782, 259] width 522 height 61
type input "XL Private Karaoke Room 21-40 Guests"
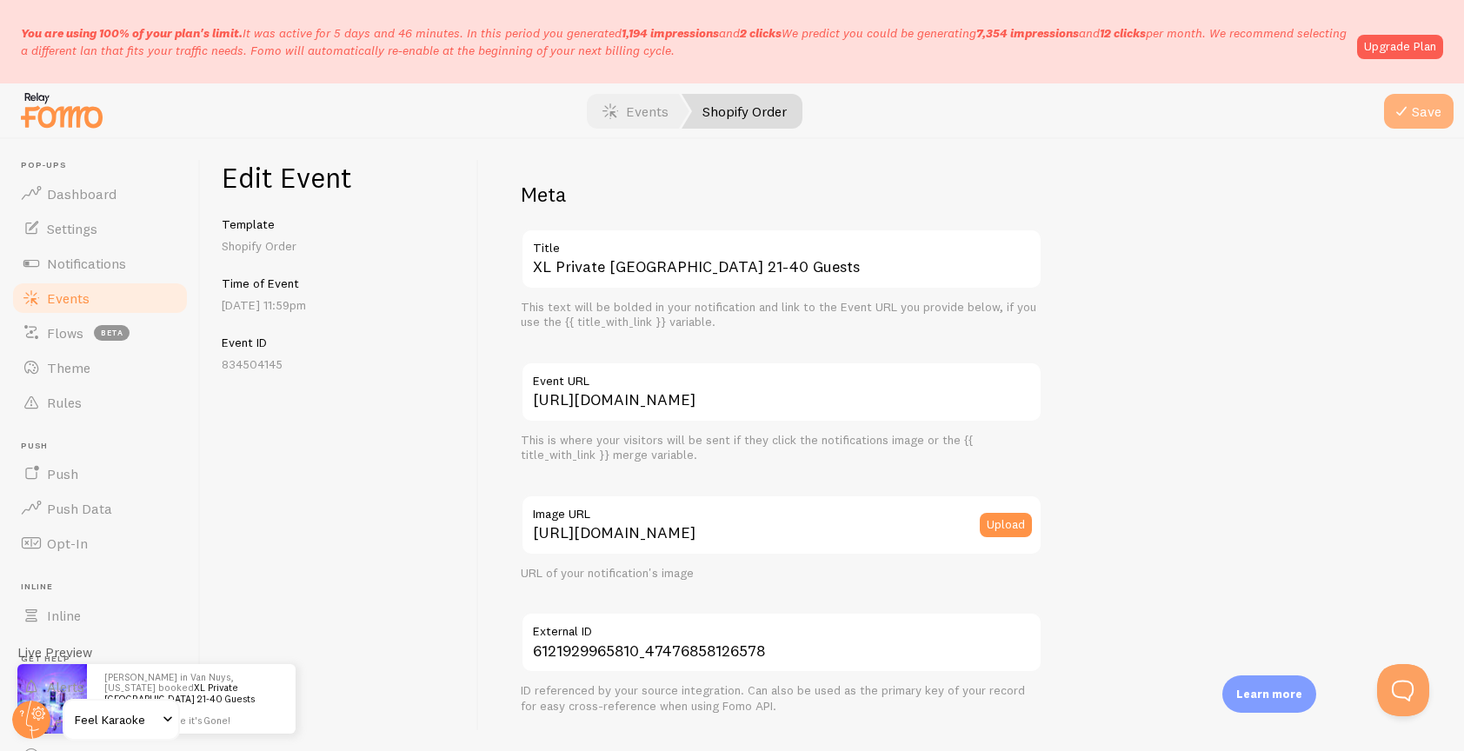
click at [1422, 109] on button "Save" at bounding box center [1419, 111] width 70 height 35
click at [60, 300] on span "Events" at bounding box center [68, 298] width 43 height 17
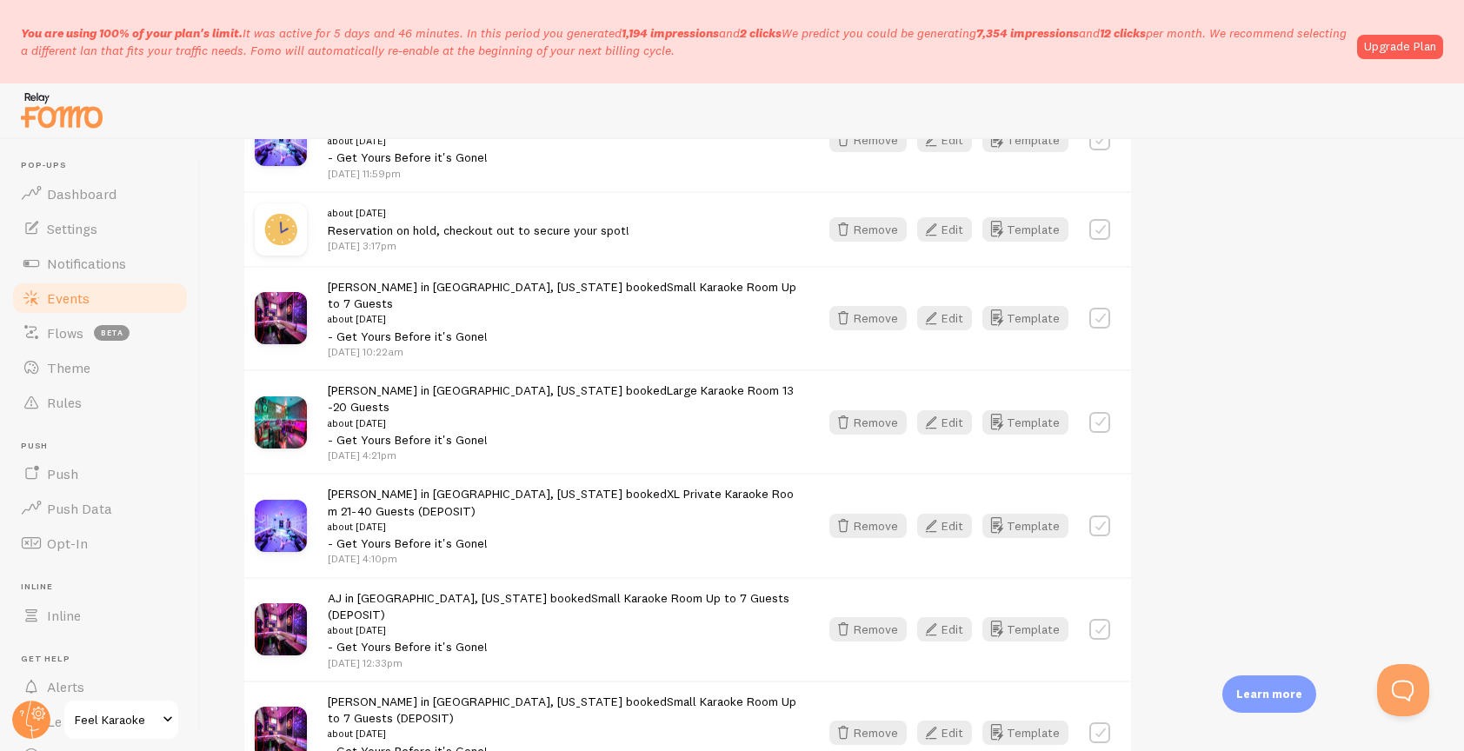
scroll to position [1949, 0]
click at [950, 513] on button "Edit" at bounding box center [944, 525] width 55 height 24
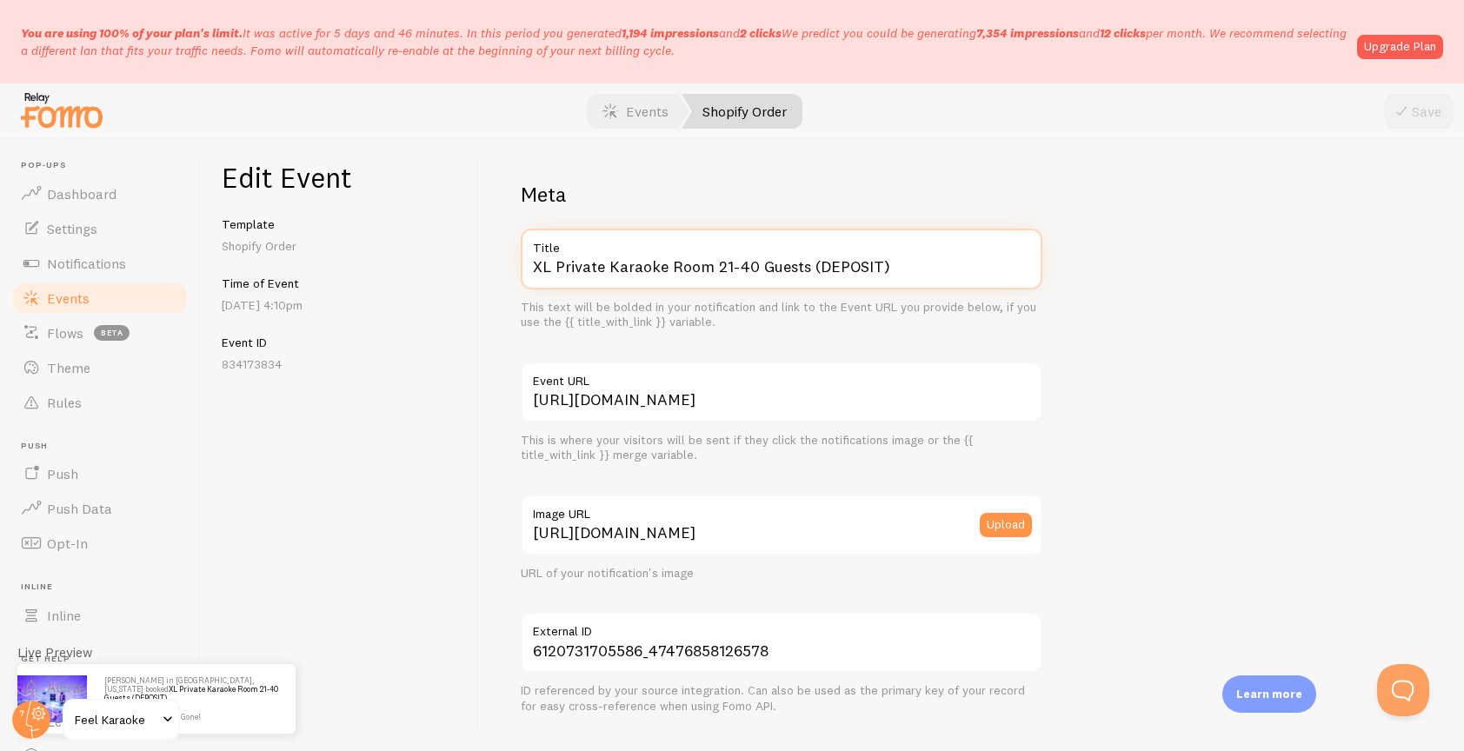
click at [907, 267] on input "XL Private Karaoke Room 21-40 Guests (DEPOSIT)" at bounding box center [782, 259] width 522 height 61
type input "XL Private Karaoke Room 21-40 Guests"
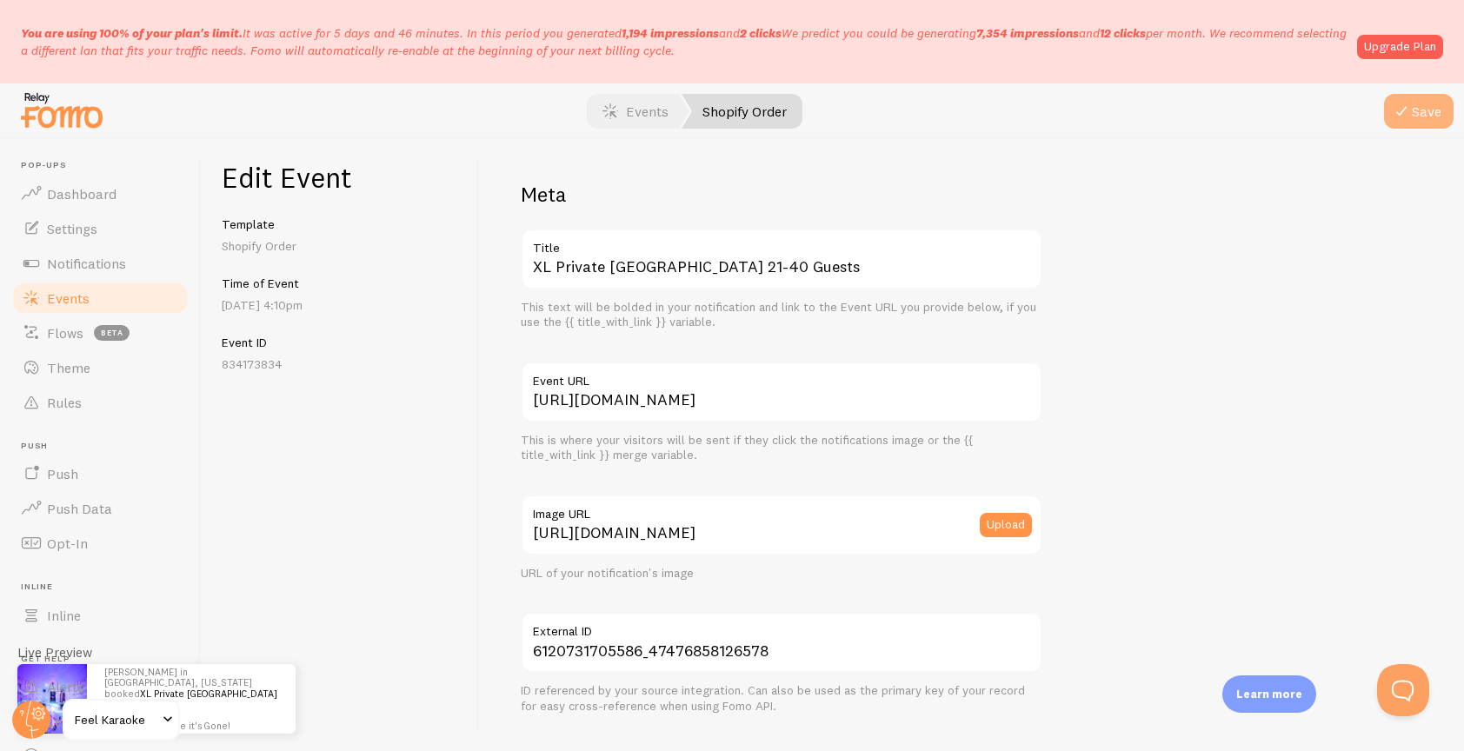
click at [1415, 102] on button "Save" at bounding box center [1419, 111] width 70 height 35
click at [61, 306] on link "Events" at bounding box center [99, 298] width 179 height 35
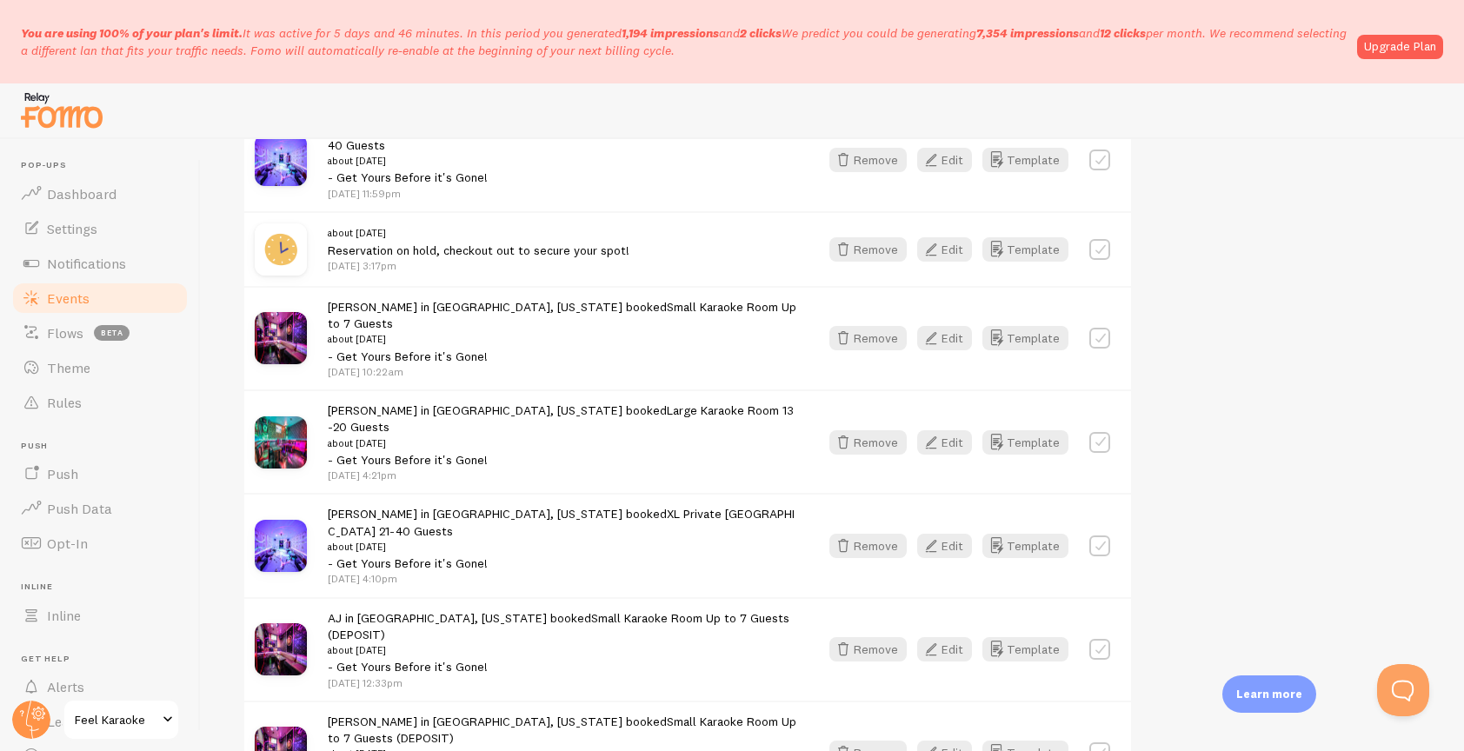
scroll to position [1932, 0]
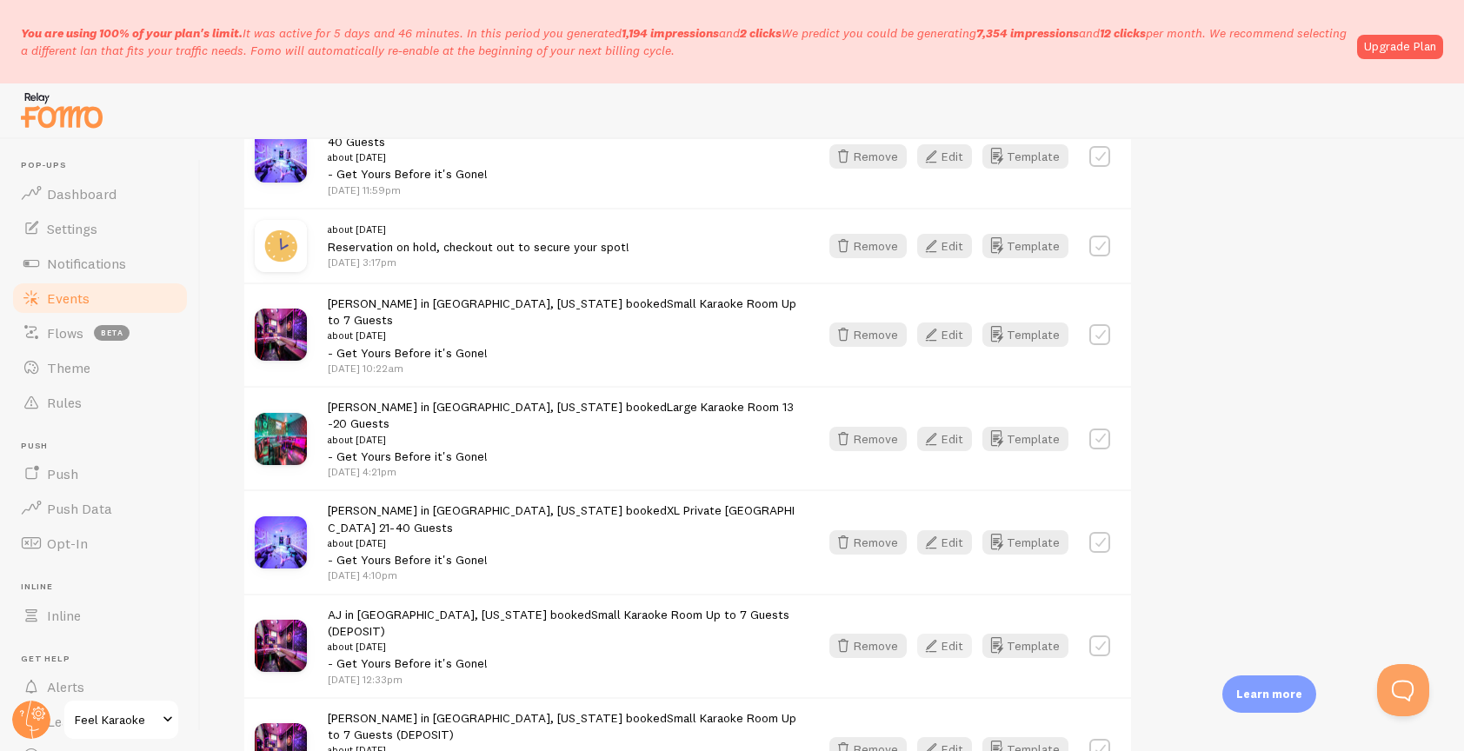
click at [944, 634] on button "Edit" at bounding box center [944, 646] width 55 height 24
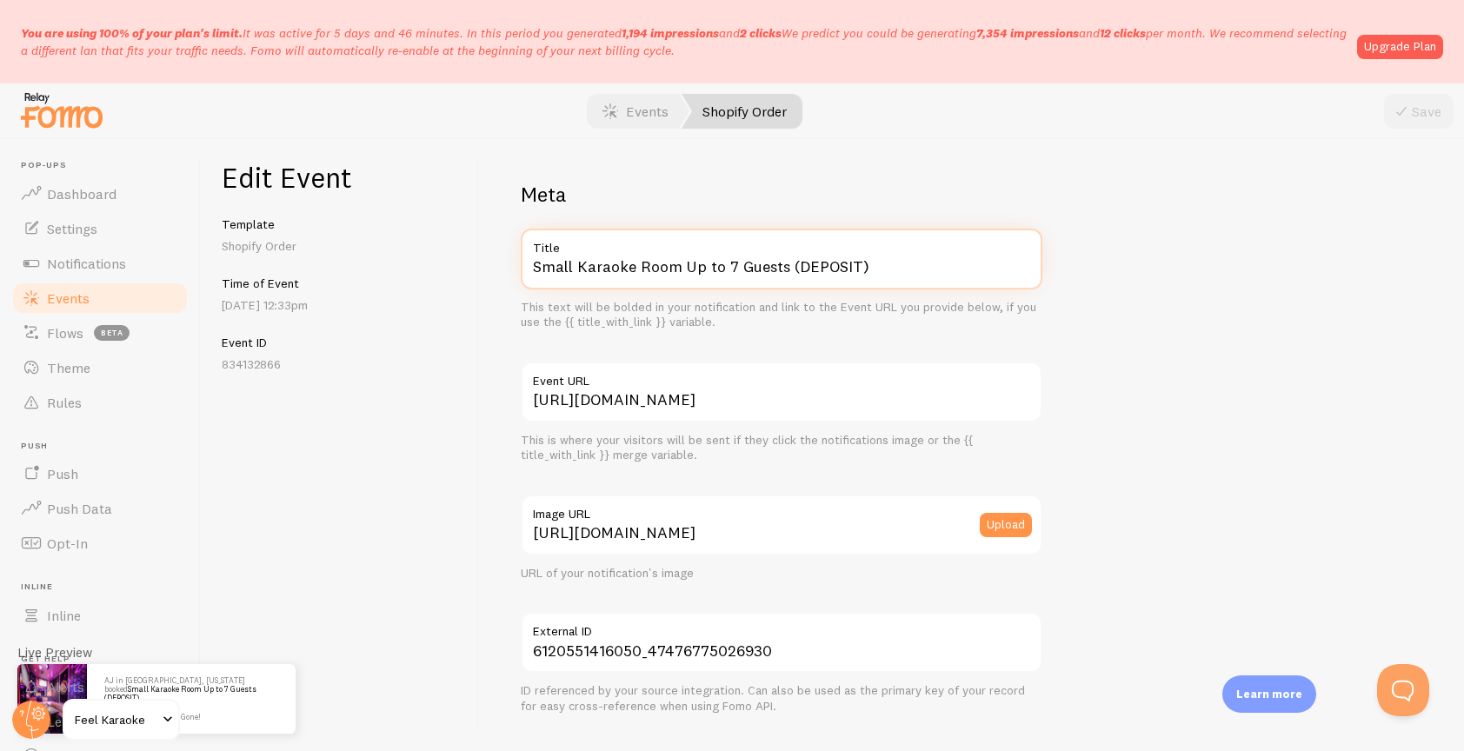
click at [887, 274] on input "Small Karaoke Room Up to 7 Guests (DEPOSIT)" at bounding box center [782, 259] width 522 height 61
type input "Small Karaoke Room Up to 7 Guests"
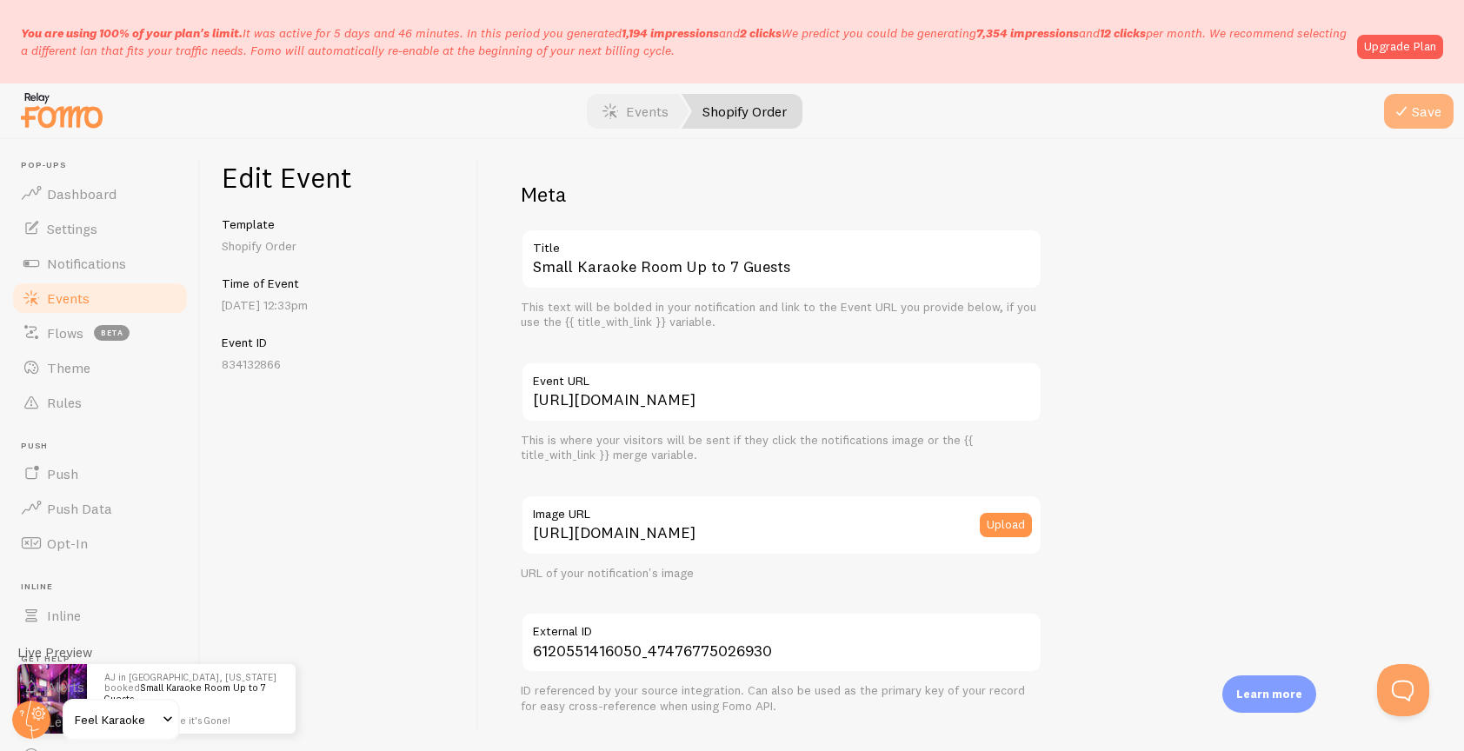
click at [1423, 109] on button "Save" at bounding box center [1419, 111] width 70 height 35
click at [63, 297] on span "Events" at bounding box center [68, 298] width 43 height 17
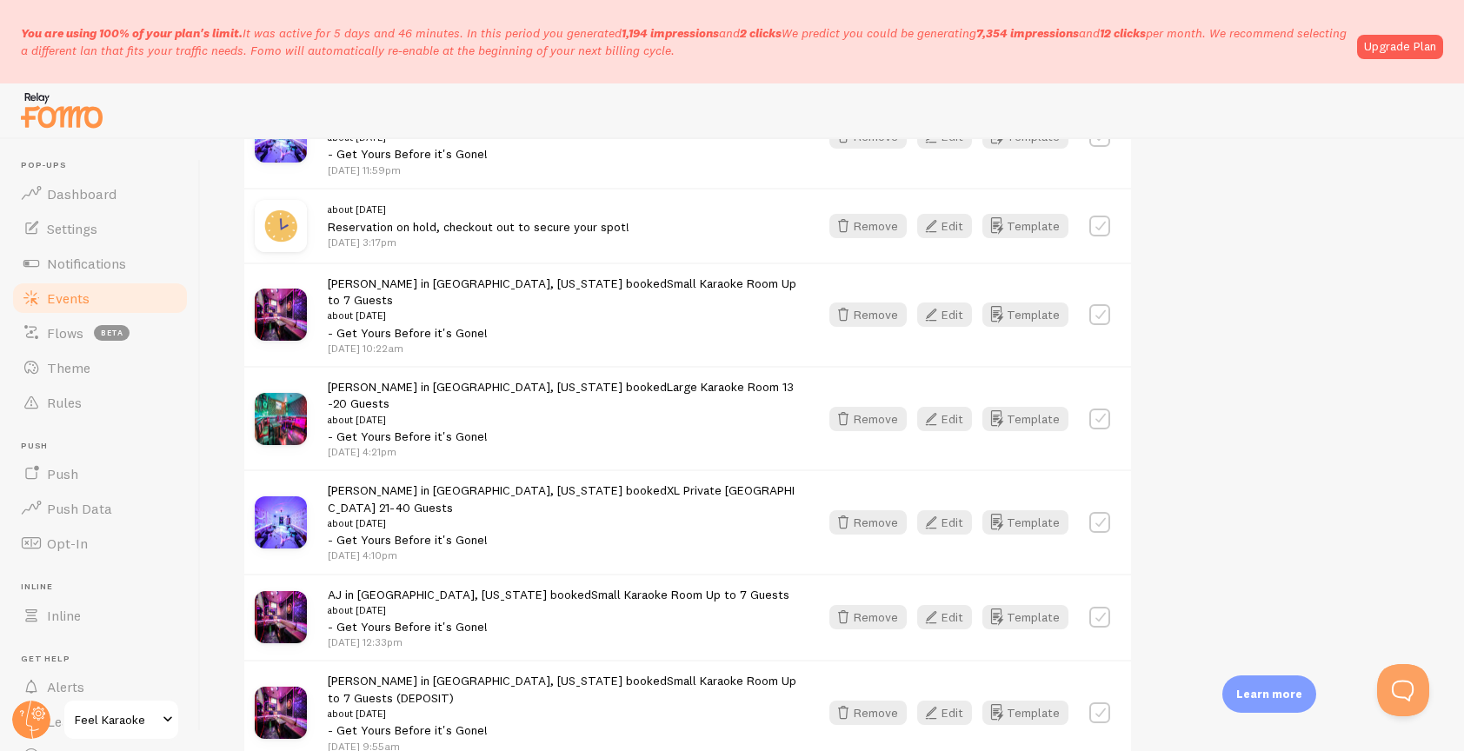
scroll to position [2006, 0]
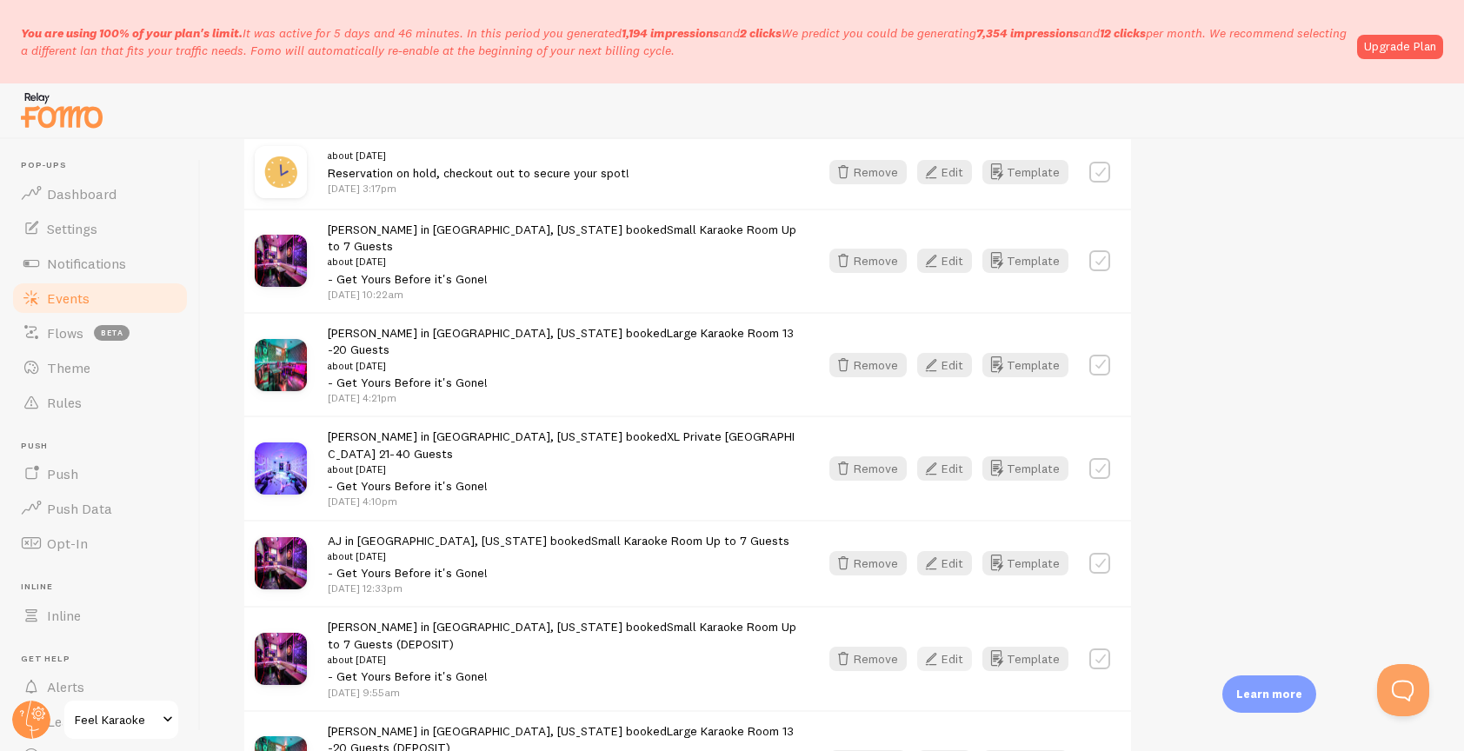
click at [949, 647] on button "Edit" at bounding box center [944, 659] width 55 height 24
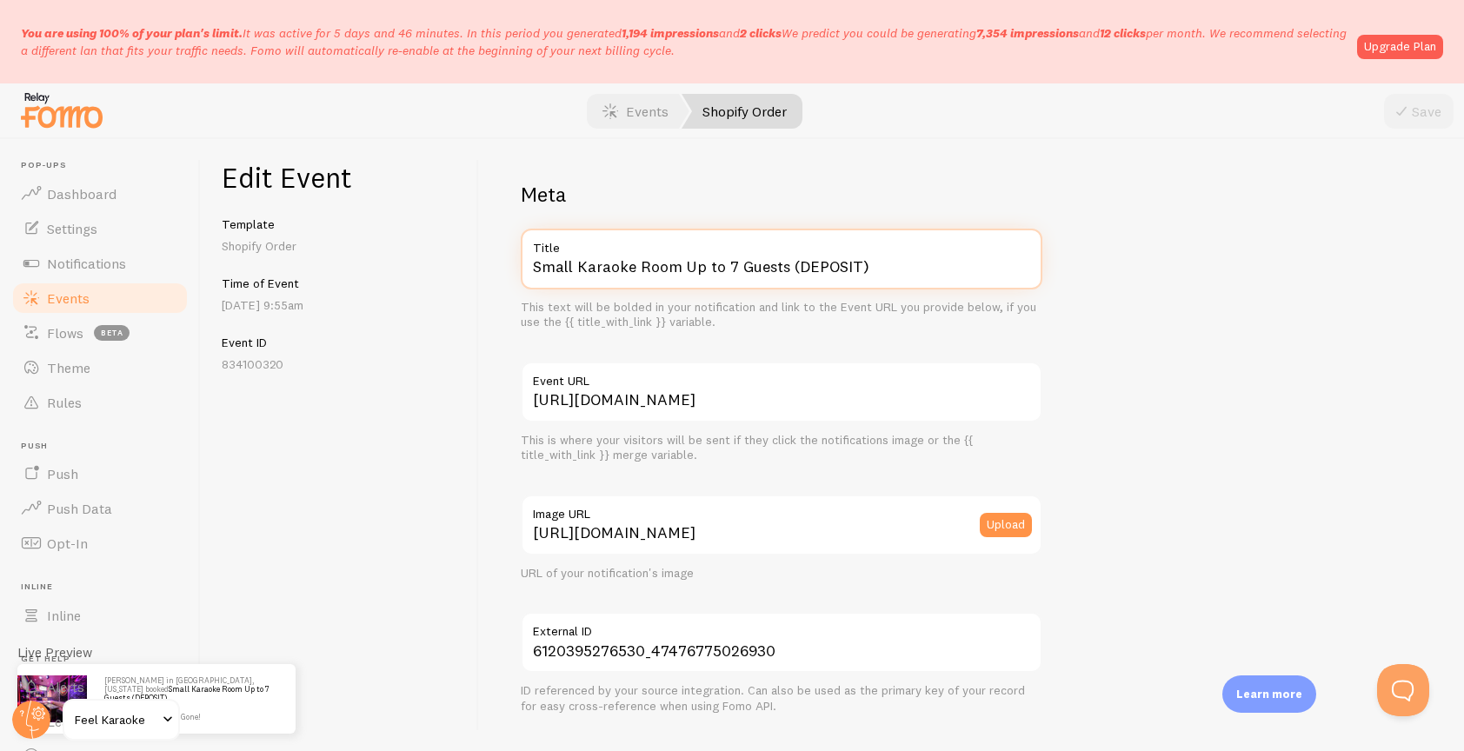
click at [901, 263] on input "Small Karaoke Room Up to 7 Guests (DEPOSIT)" at bounding box center [782, 259] width 522 height 61
type input "Small Karaoke Room Up to 7 Guests"
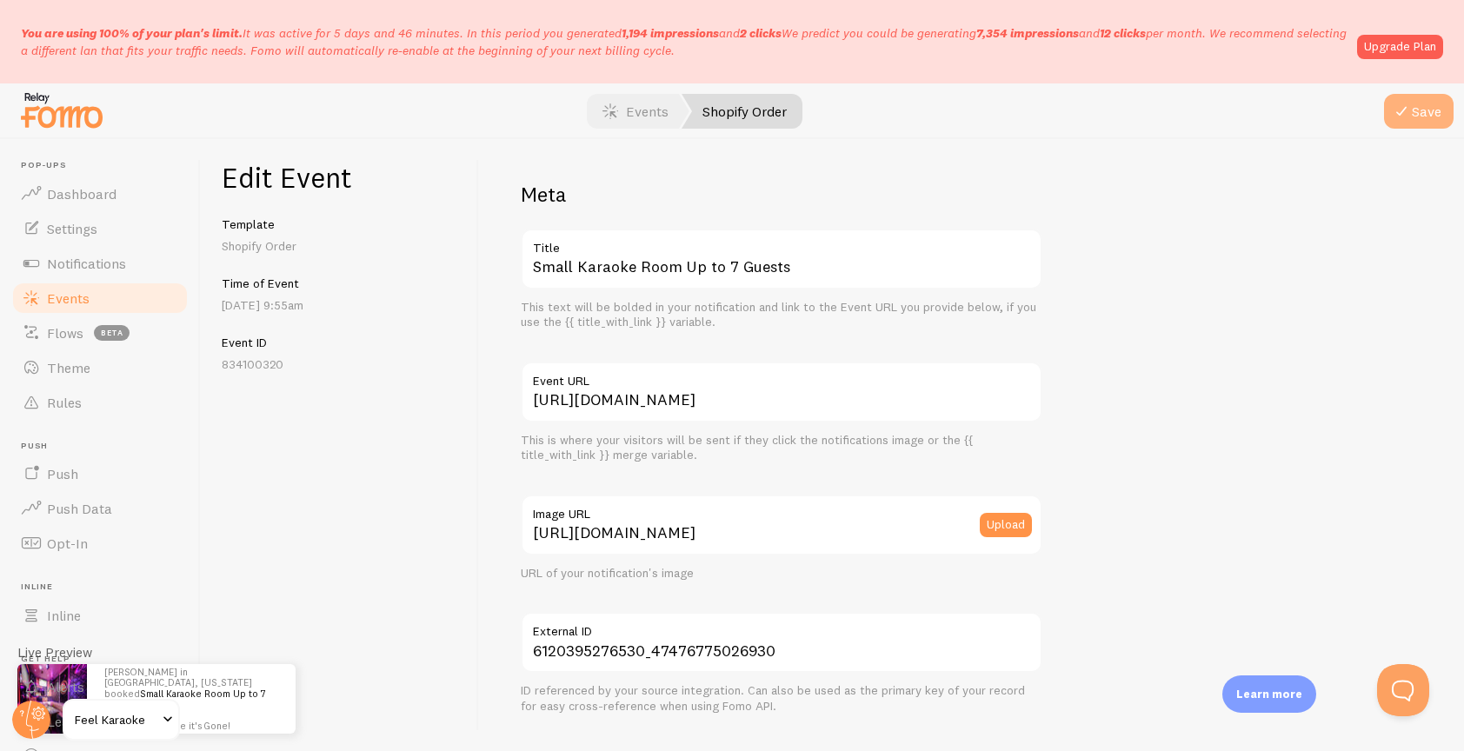
click at [1406, 118] on icon "submit" at bounding box center [1401, 111] width 21 height 21
click at [67, 302] on span "Events" at bounding box center [68, 298] width 43 height 17
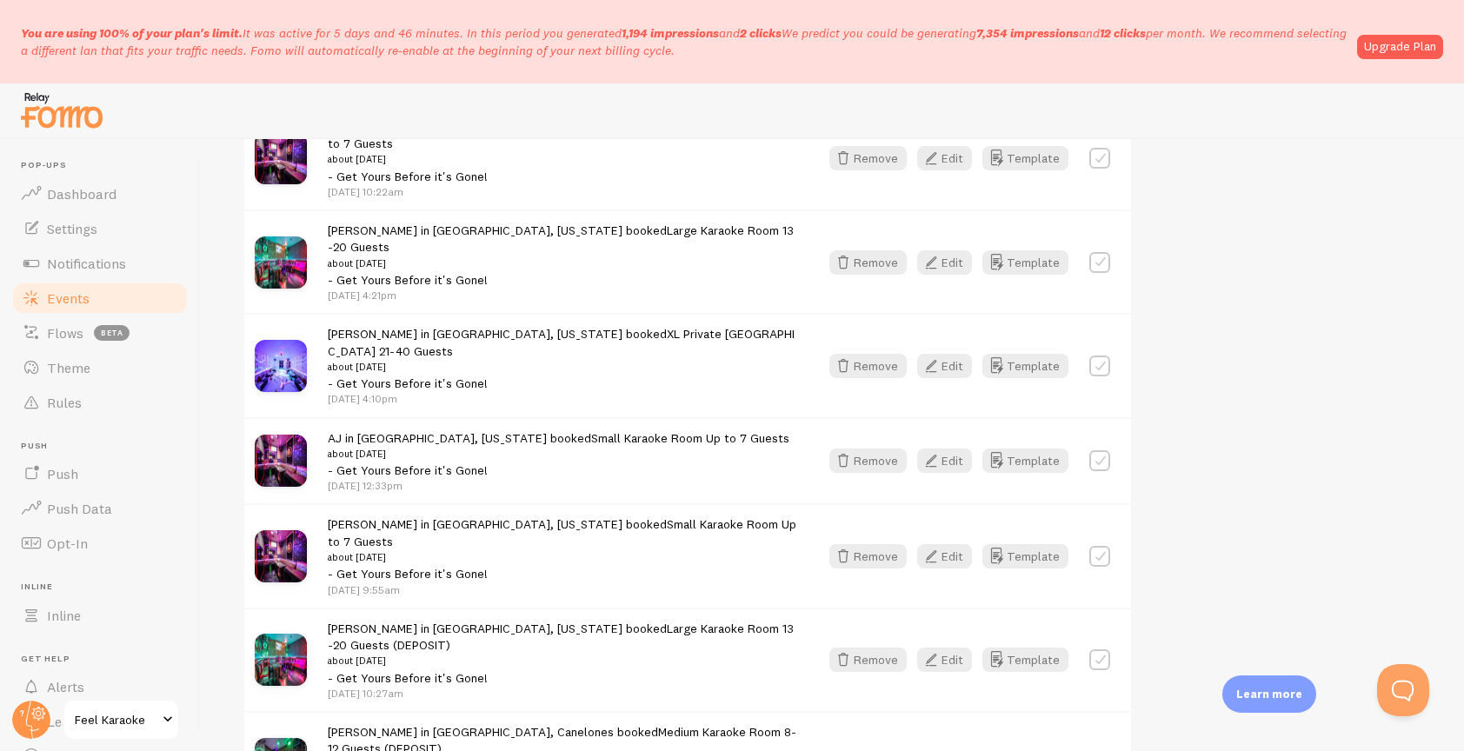
scroll to position [2108, 0]
click at [954, 649] on button "Edit" at bounding box center [944, 661] width 55 height 24
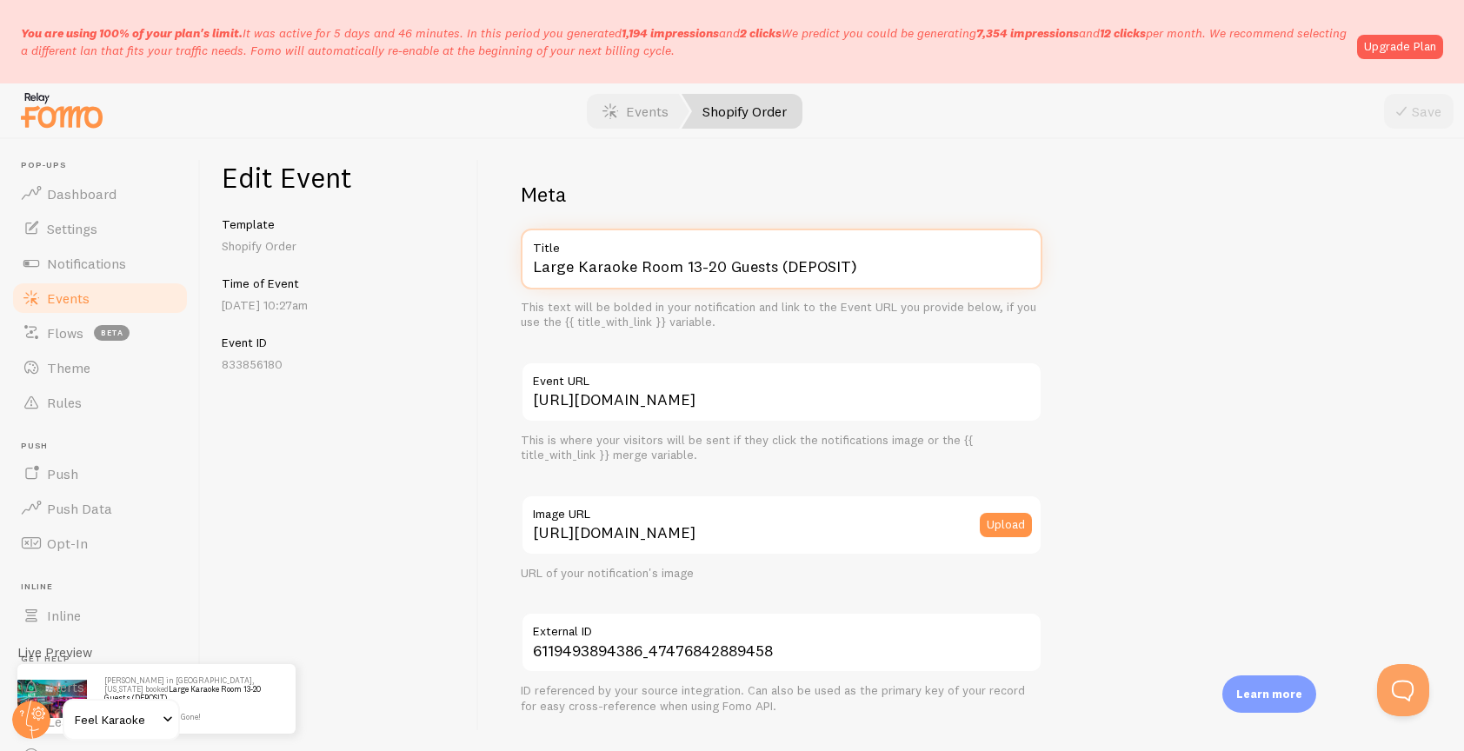
click at [890, 263] on input "Large Karaoke Room 13-20 Guests (DEPOSIT)" at bounding box center [782, 259] width 522 height 61
type input "Large Karaoke Room 13-20 Guests"
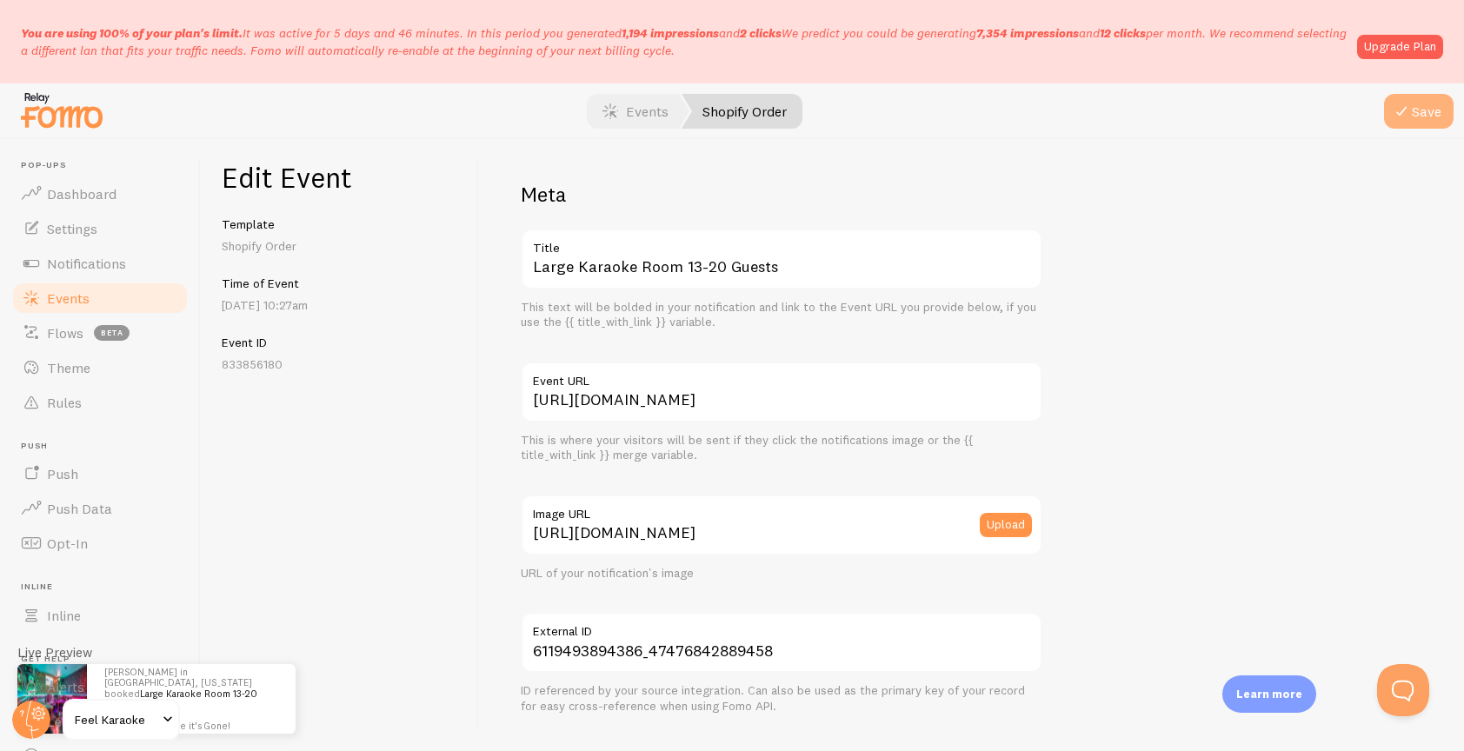
click at [1419, 102] on button "Save" at bounding box center [1419, 111] width 70 height 35
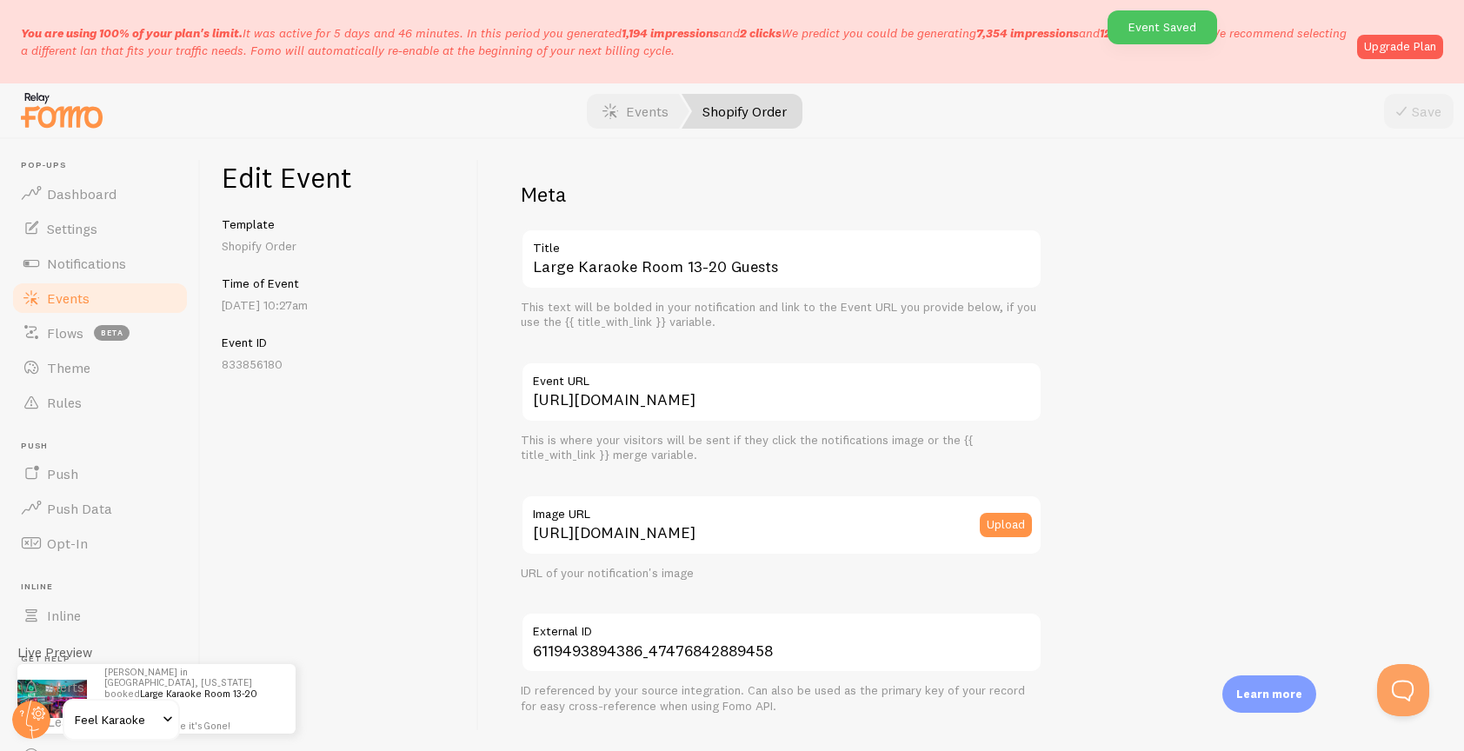
click at [59, 301] on span "Events" at bounding box center [68, 298] width 43 height 17
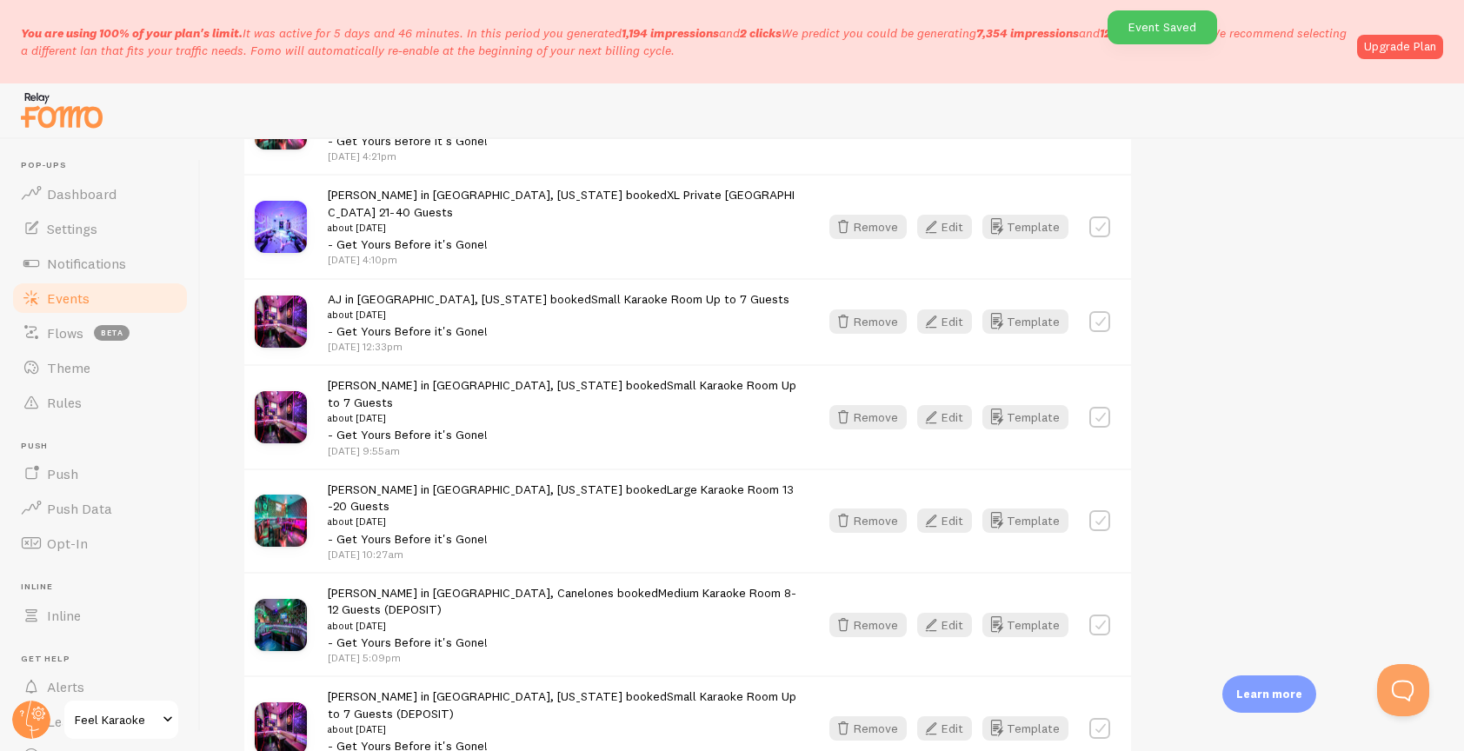
scroll to position [2467, 0]
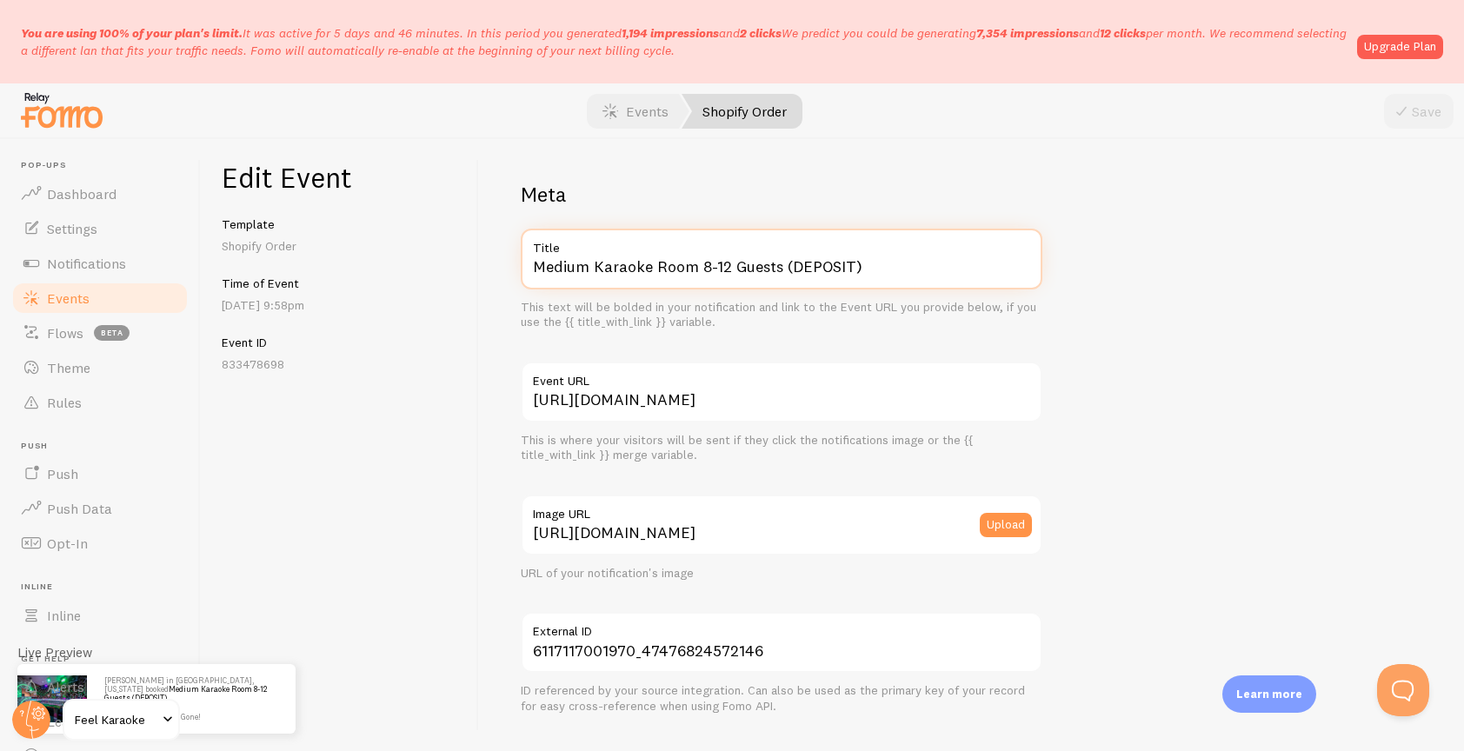
click at [896, 265] on input "Medium Karaoke Room 8-12 Guests (DEPOSIT)" at bounding box center [782, 259] width 522 height 61
type input "Medium Karaoke Room 8-12 Guests"
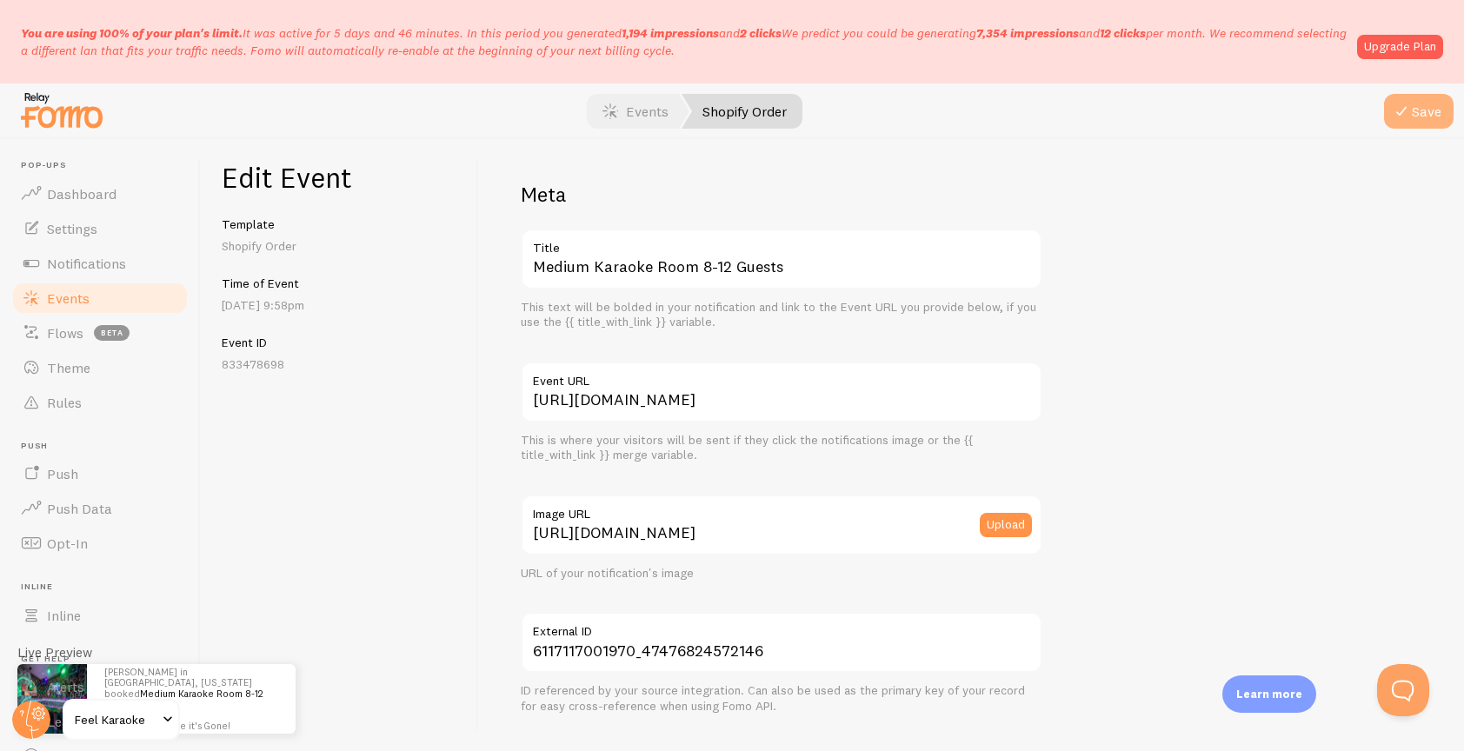
click at [1407, 113] on icon "submit" at bounding box center [1401, 111] width 21 height 21
click at [44, 309] on link "Events" at bounding box center [99, 298] width 179 height 35
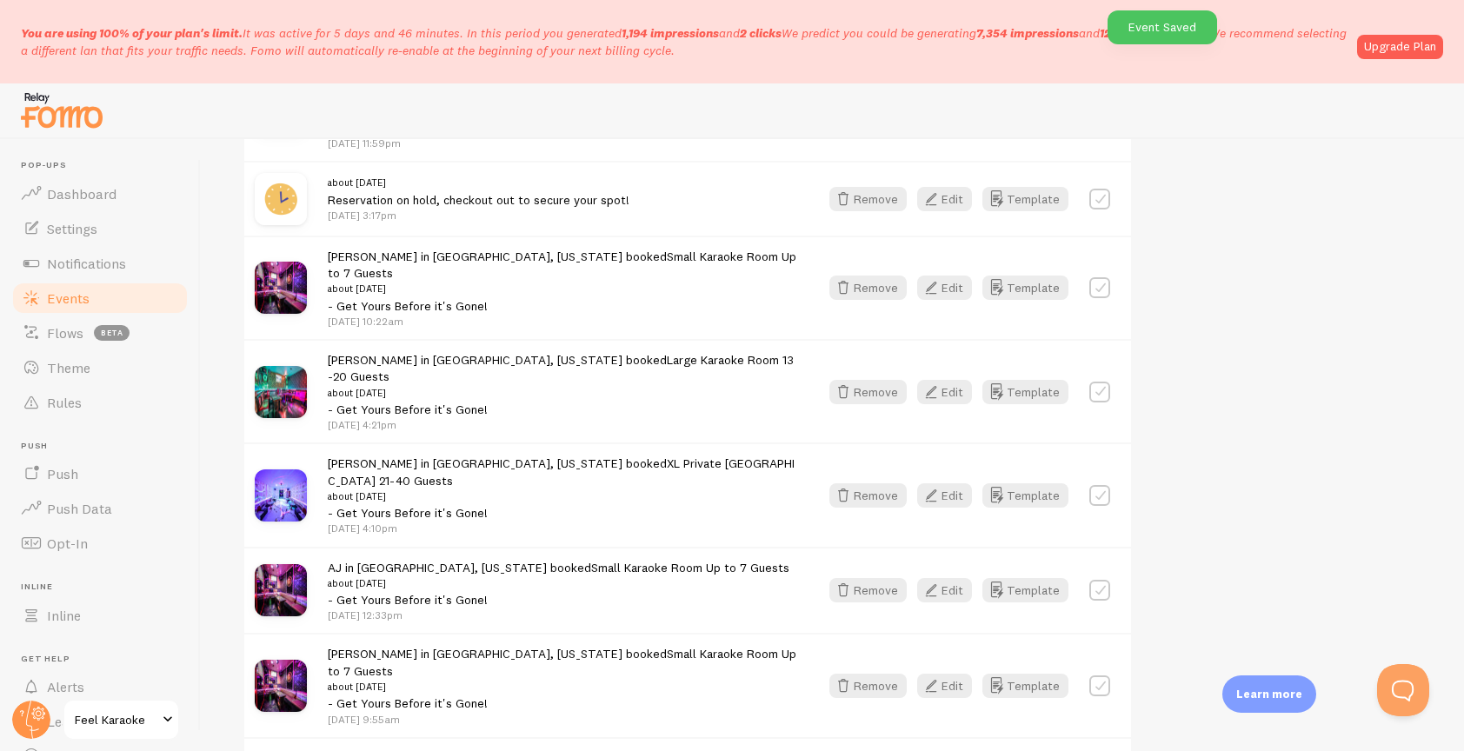
scroll to position [2467, 0]
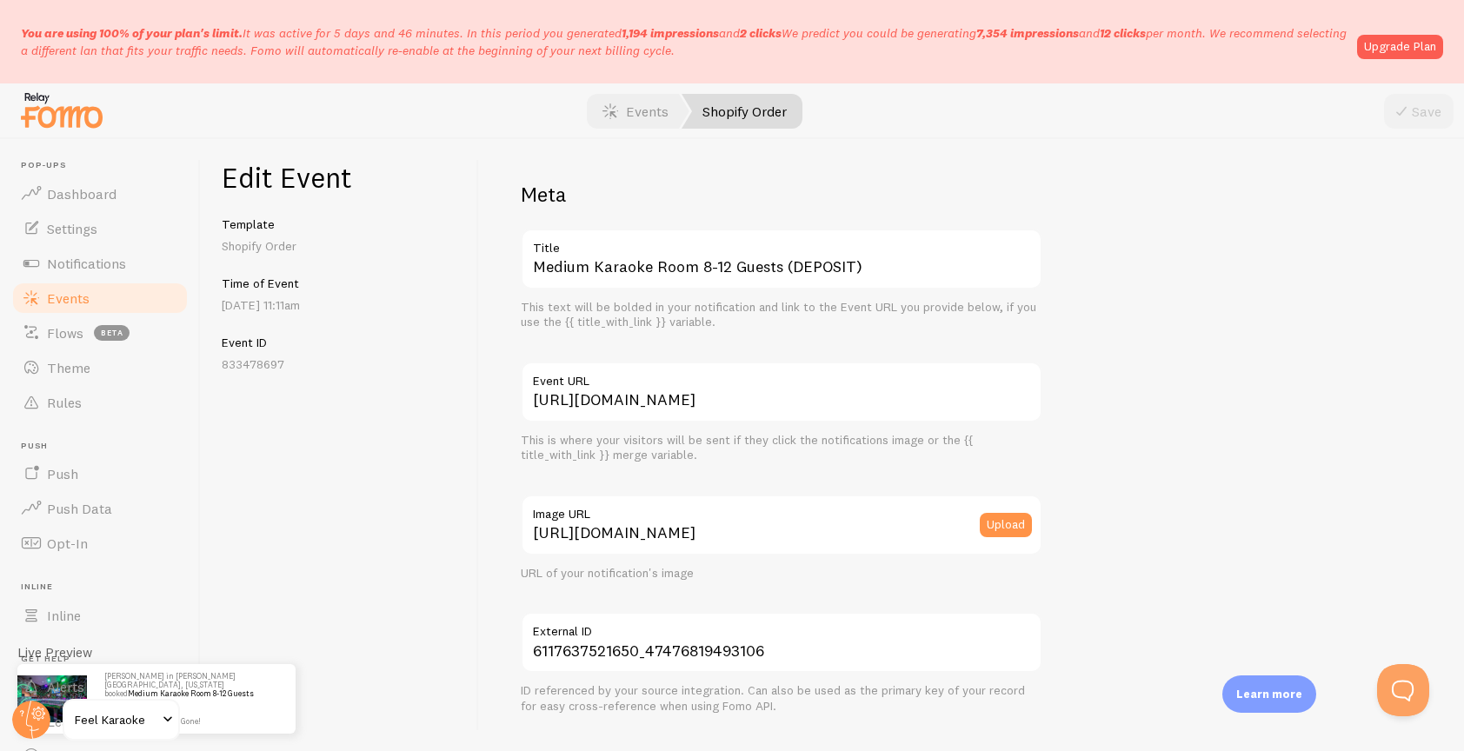
scroll to position [17, 0]
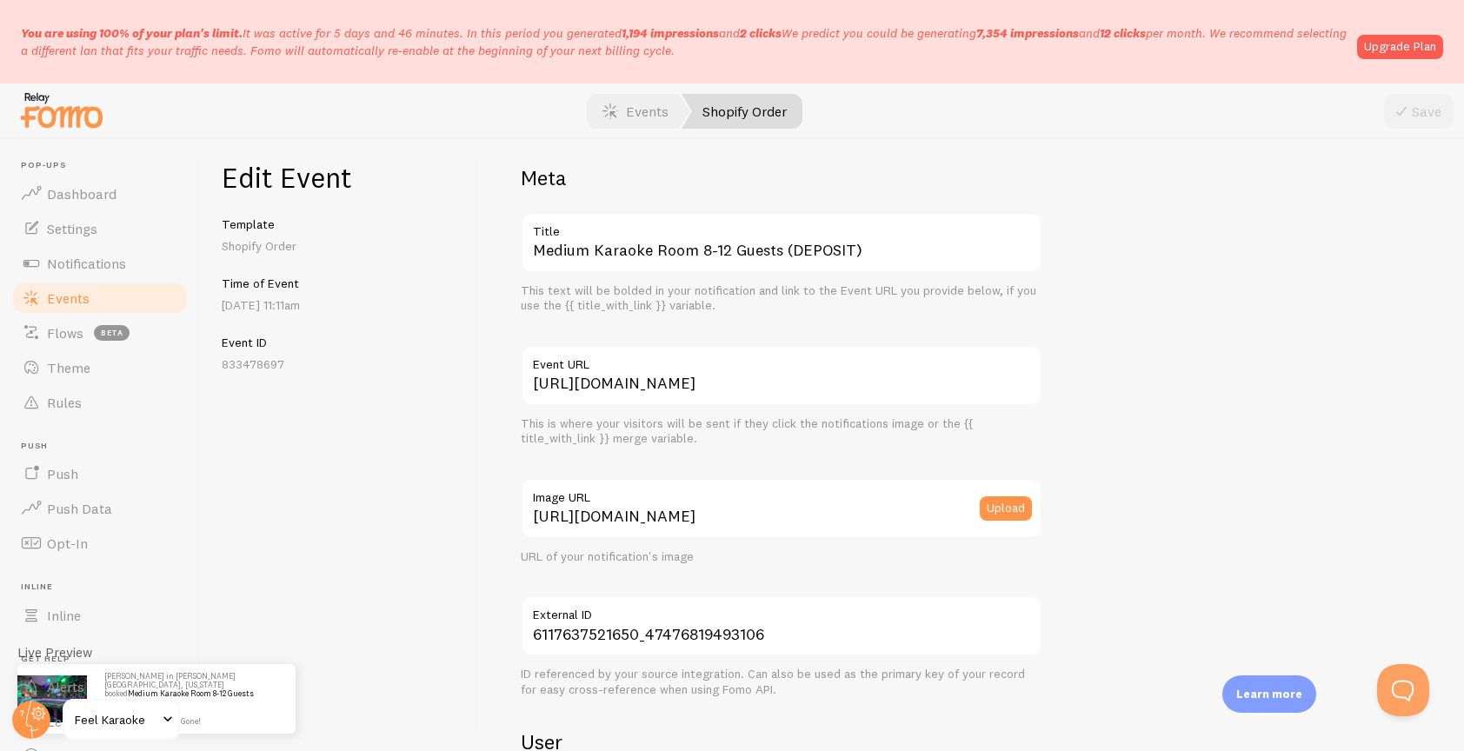
click at [904, 240] on label "Title" at bounding box center [782, 227] width 522 height 30
click at [904, 240] on input "Medium Karaoke Room 8-12 Guests (DEPOSIT)" at bounding box center [782, 242] width 522 height 61
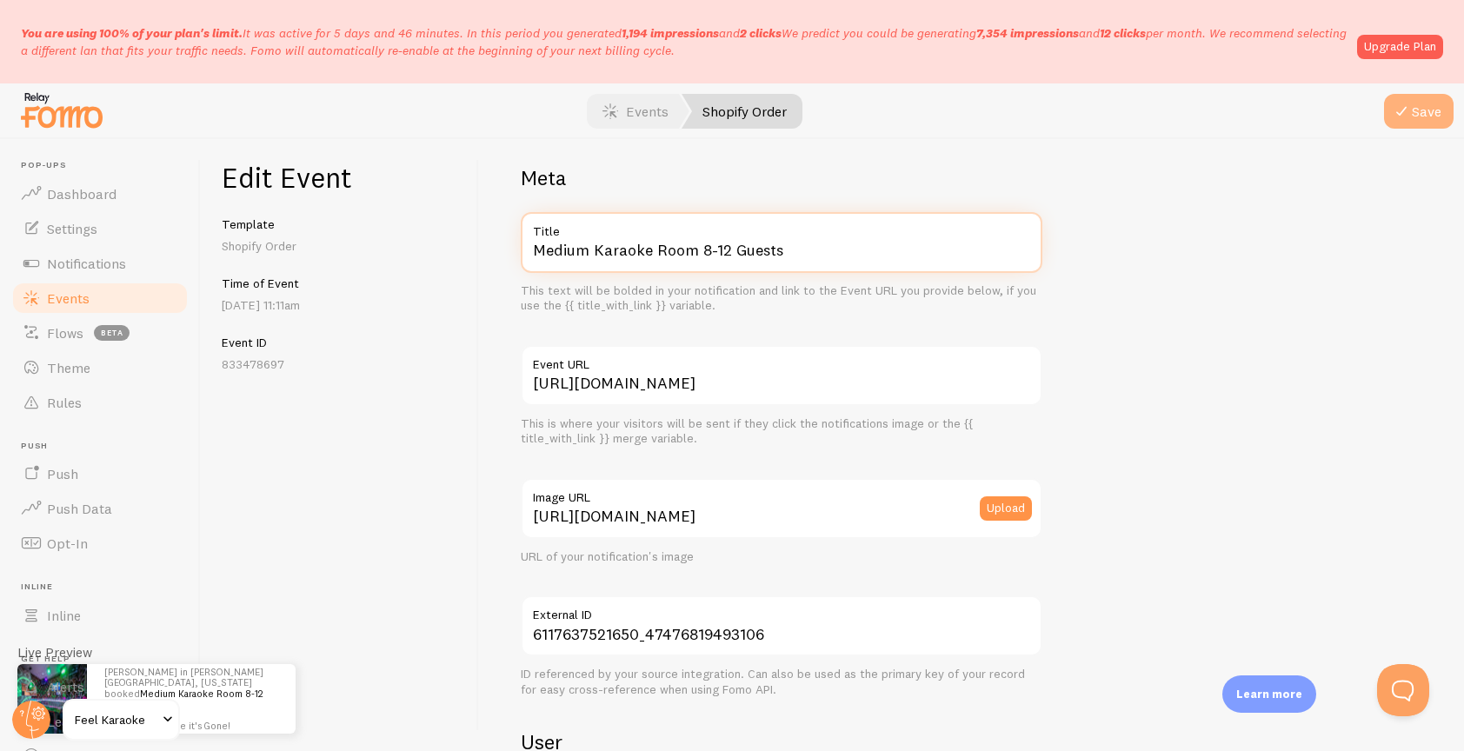
type input "Medium Karaoke Room 8-12 Guests"
click at [1416, 112] on button "Save" at bounding box center [1419, 111] width 70 height 35
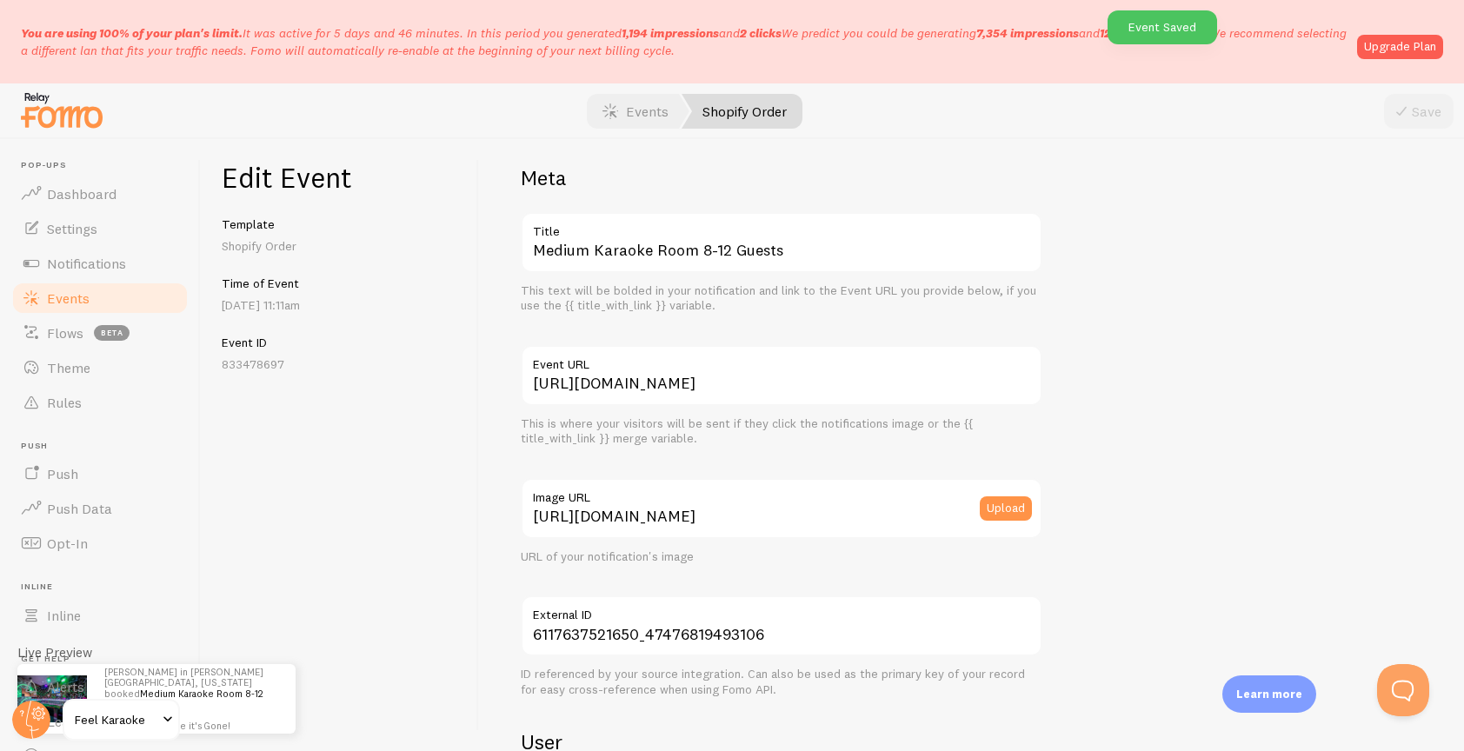
click at [60, 303] on span "Events" at bounding box center [68, 298] width 43 height 17
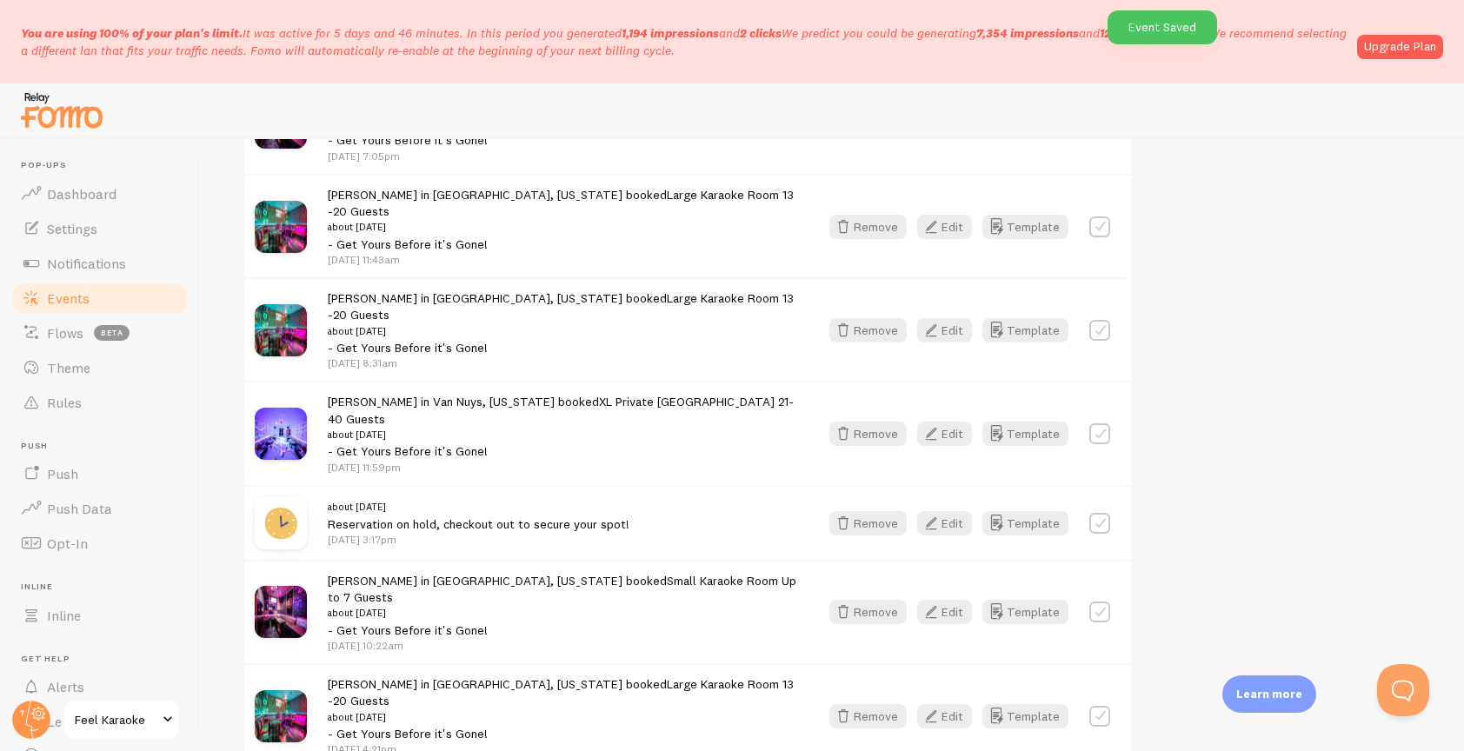
scroll to position [2450, 0]
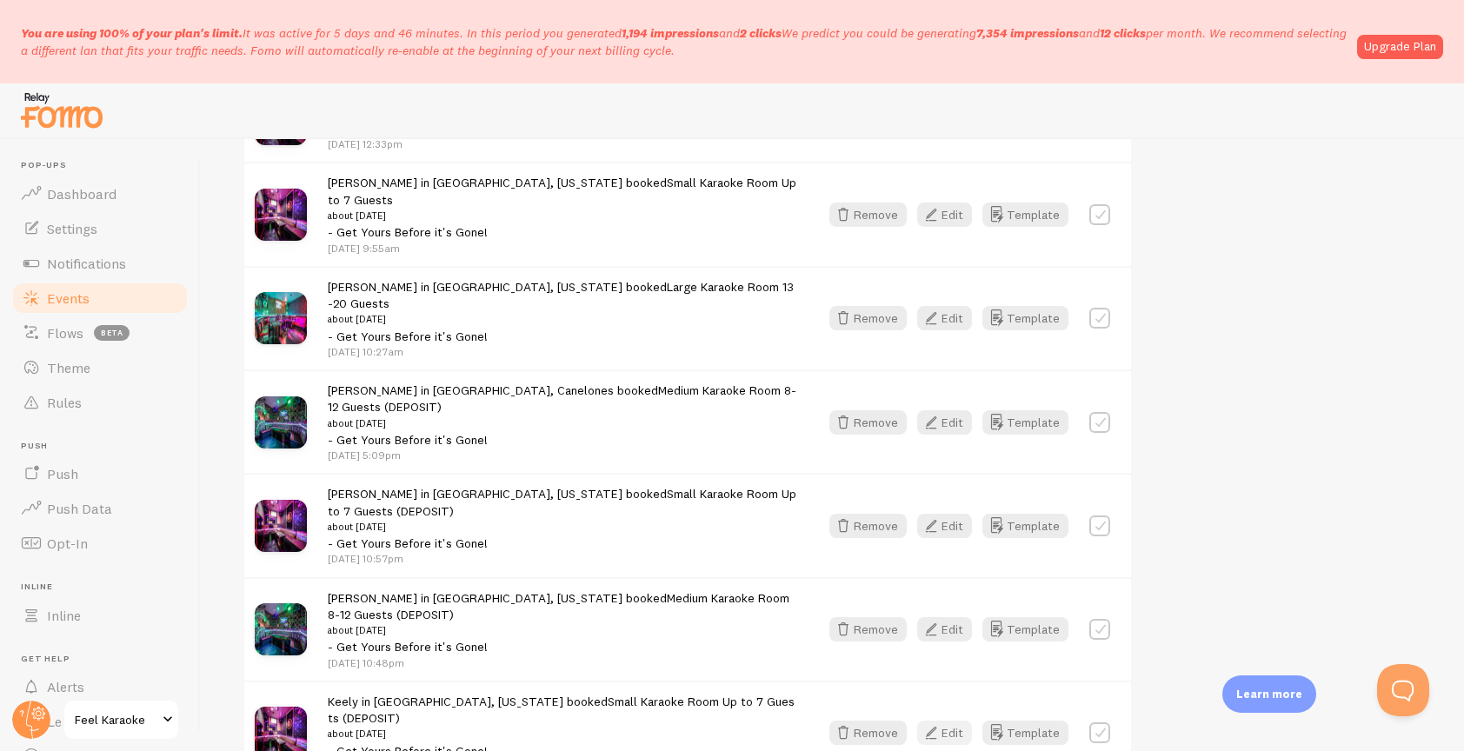
click at [944, 721] on button "Edit" at bounding box center [944, 733] width 55 height 24
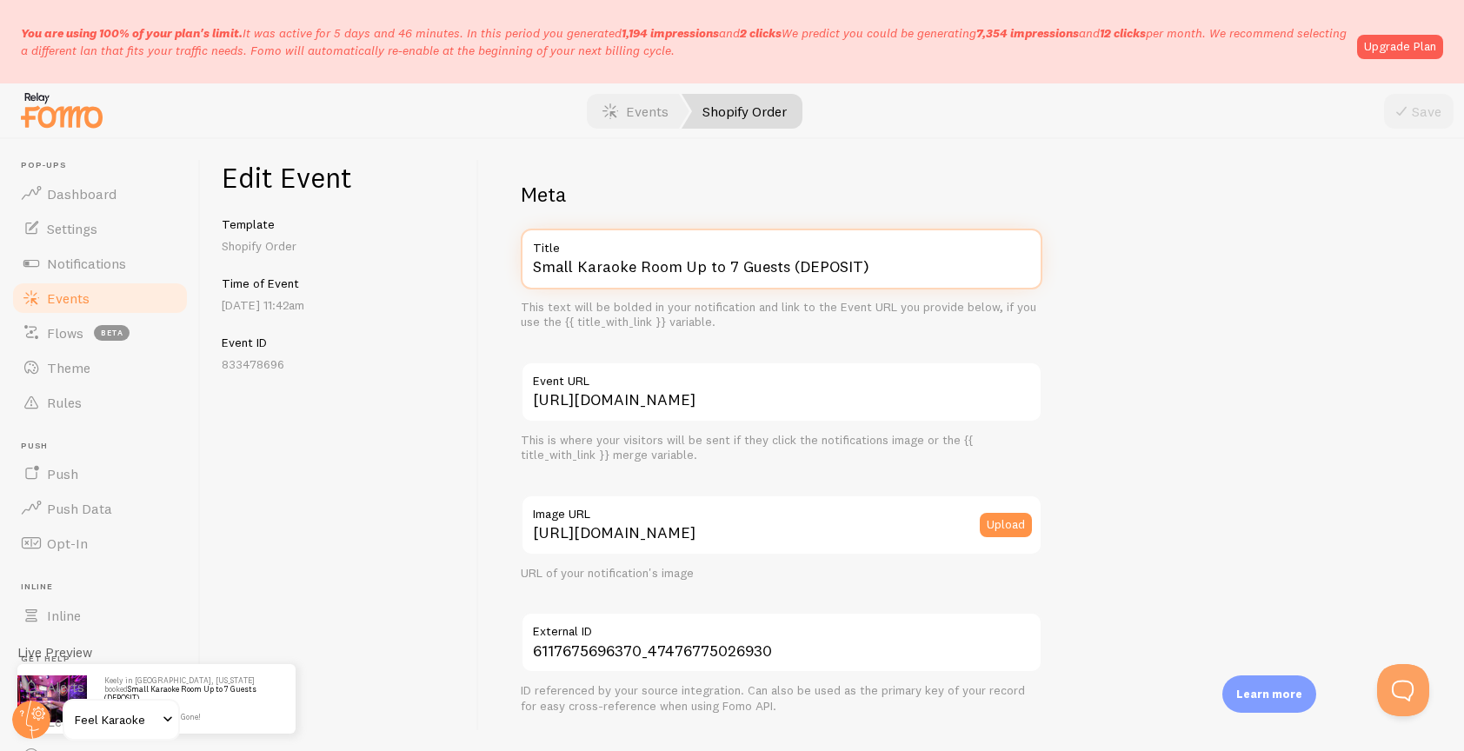
click at [879, 266] on input "Small Karaoke Room Up to 7 Guests (DEPOSIT)" at bounding box center [782, 259] width 522 height 61
type input "Small Karaoke Room Up to 7 Guests"
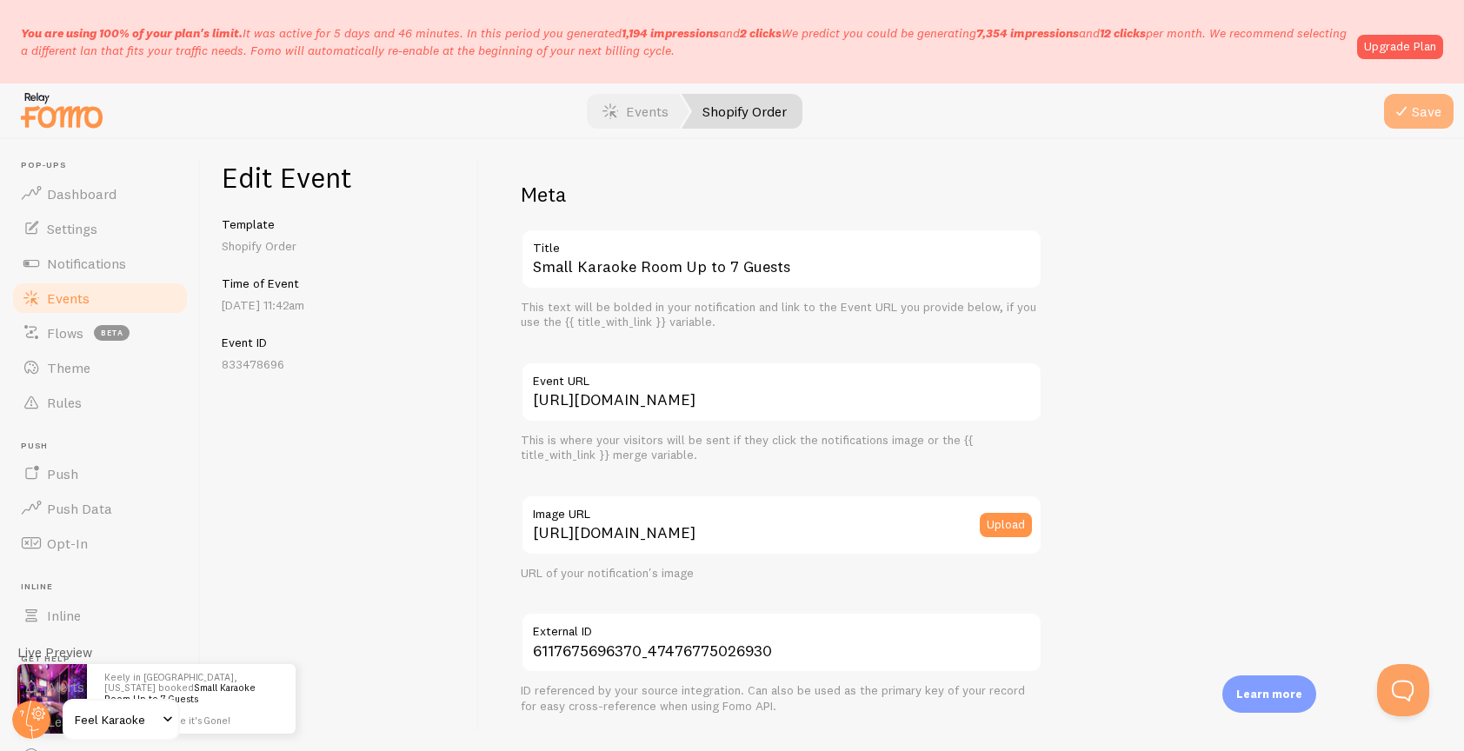
click at [1427, 114] on button "Save" at bounding box center [1419, 111] width 70 height 35
click at [68, 300] on span "Events" at bounding box center [68, 298] width 43 height 17
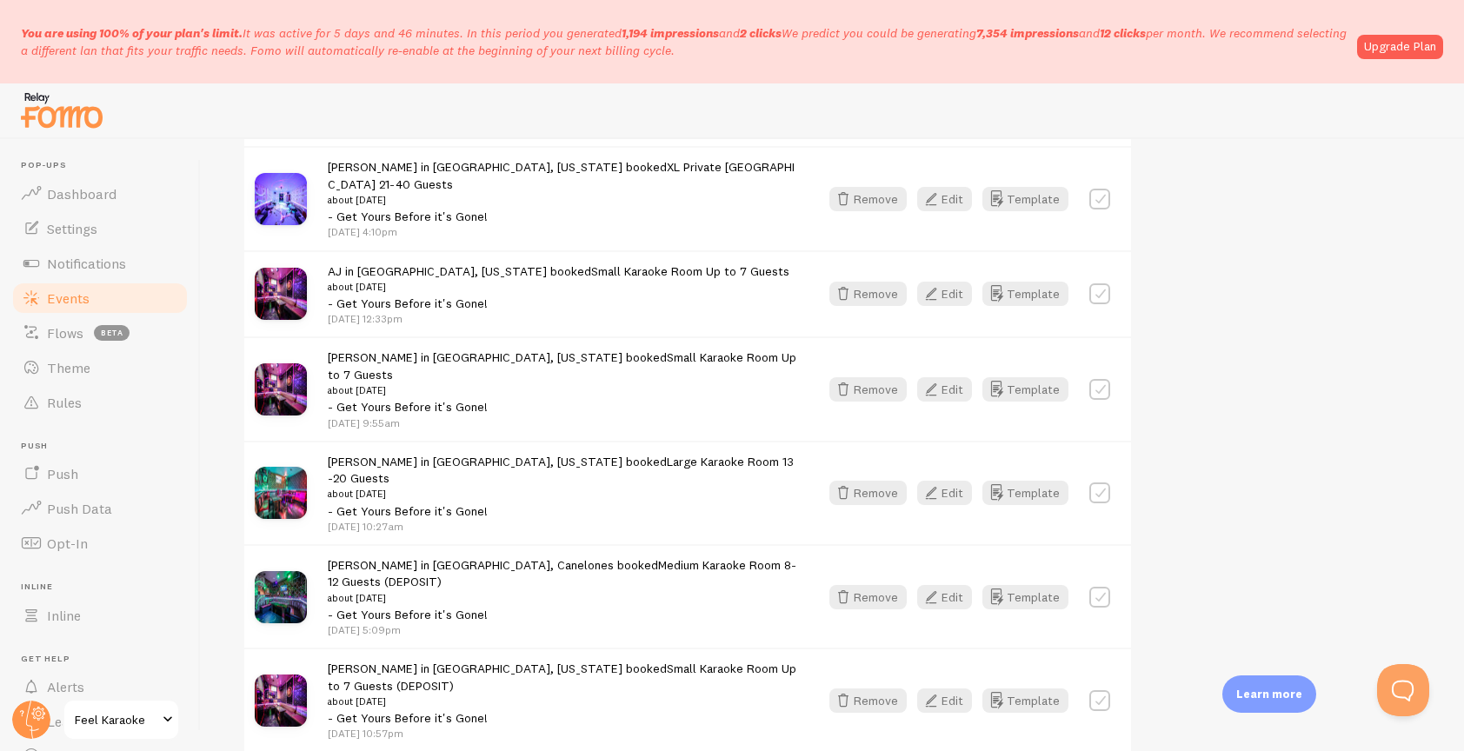
scroll to position [2254, 0]
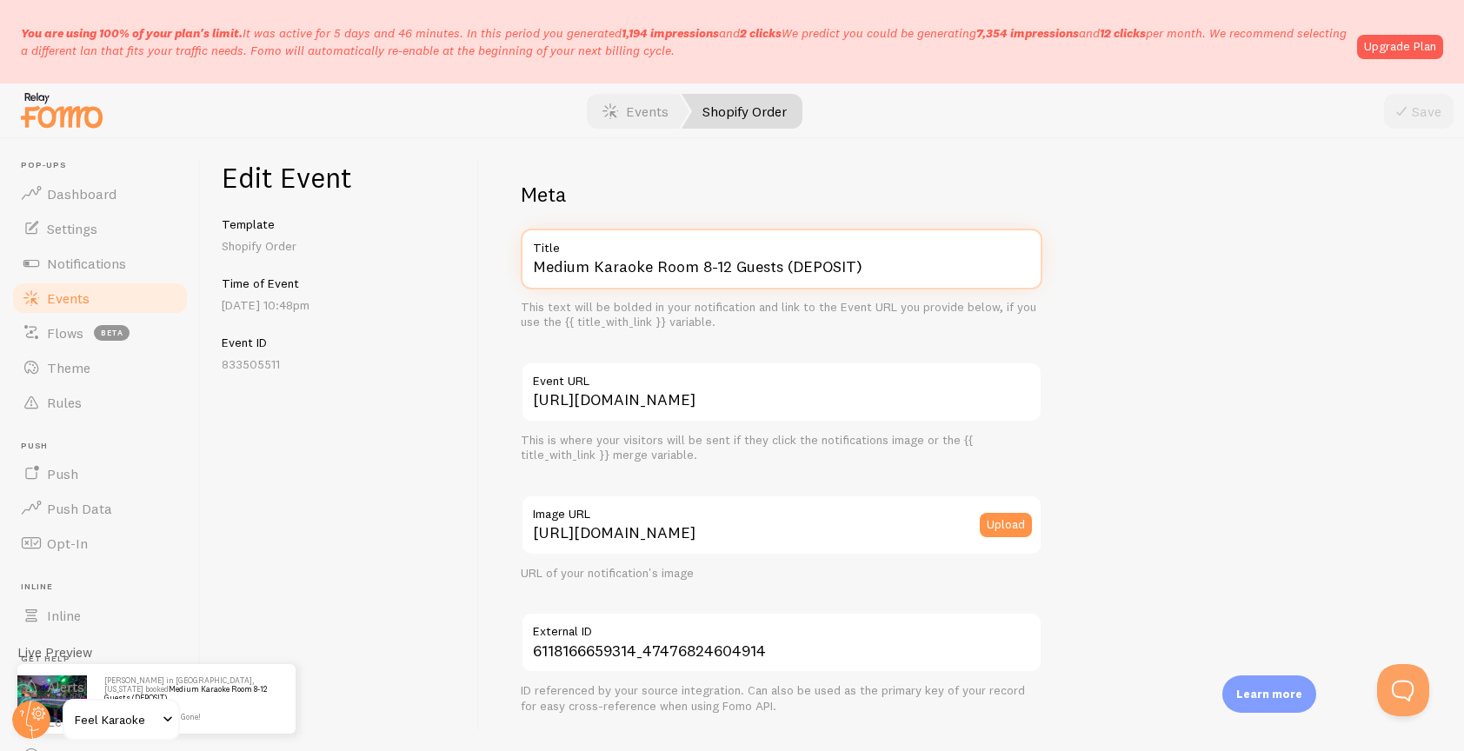
click at [880, 269] on input "Medium Karaoke Room 8-12 Guests (DEPOSIT)" at bounding box center [782, 259] width 522 height 61
type input "Medium Karaoke Room 8-12 Guests"
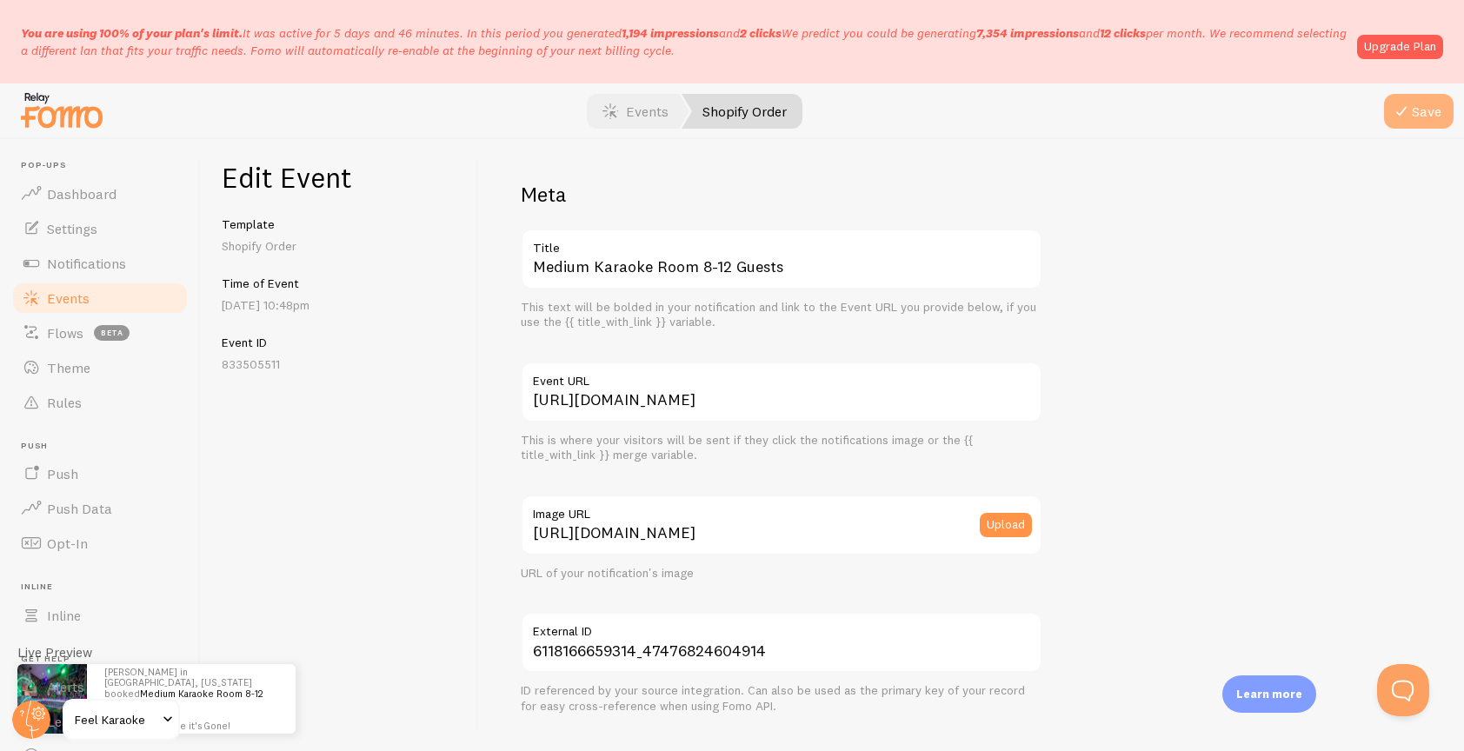
click at [1425, 115] on button "Save" at bounding box center [1419, 111] width 70 height 35
click at [52, 298] on span "Events" at bounding box center [68, 298] width 43 height 17
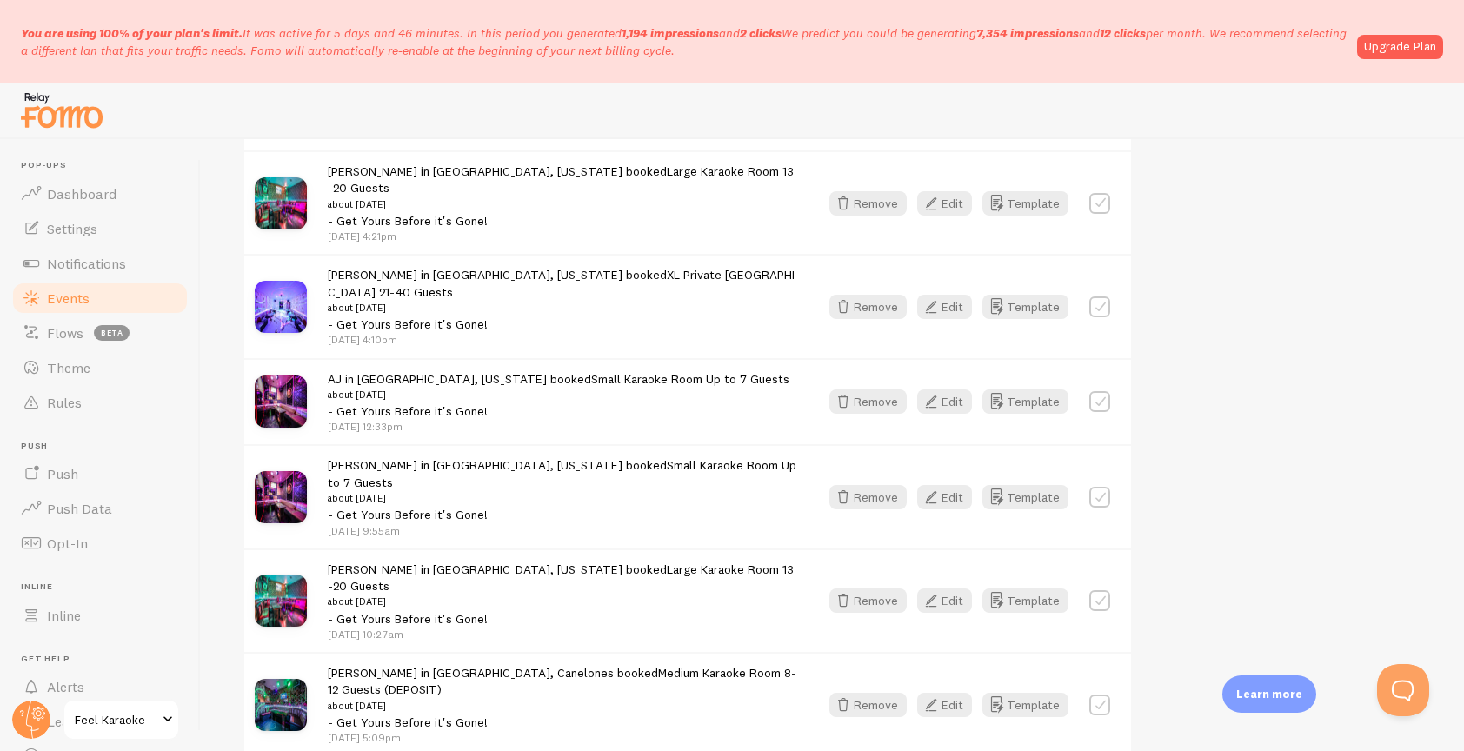
scroll to position [2154, 0]
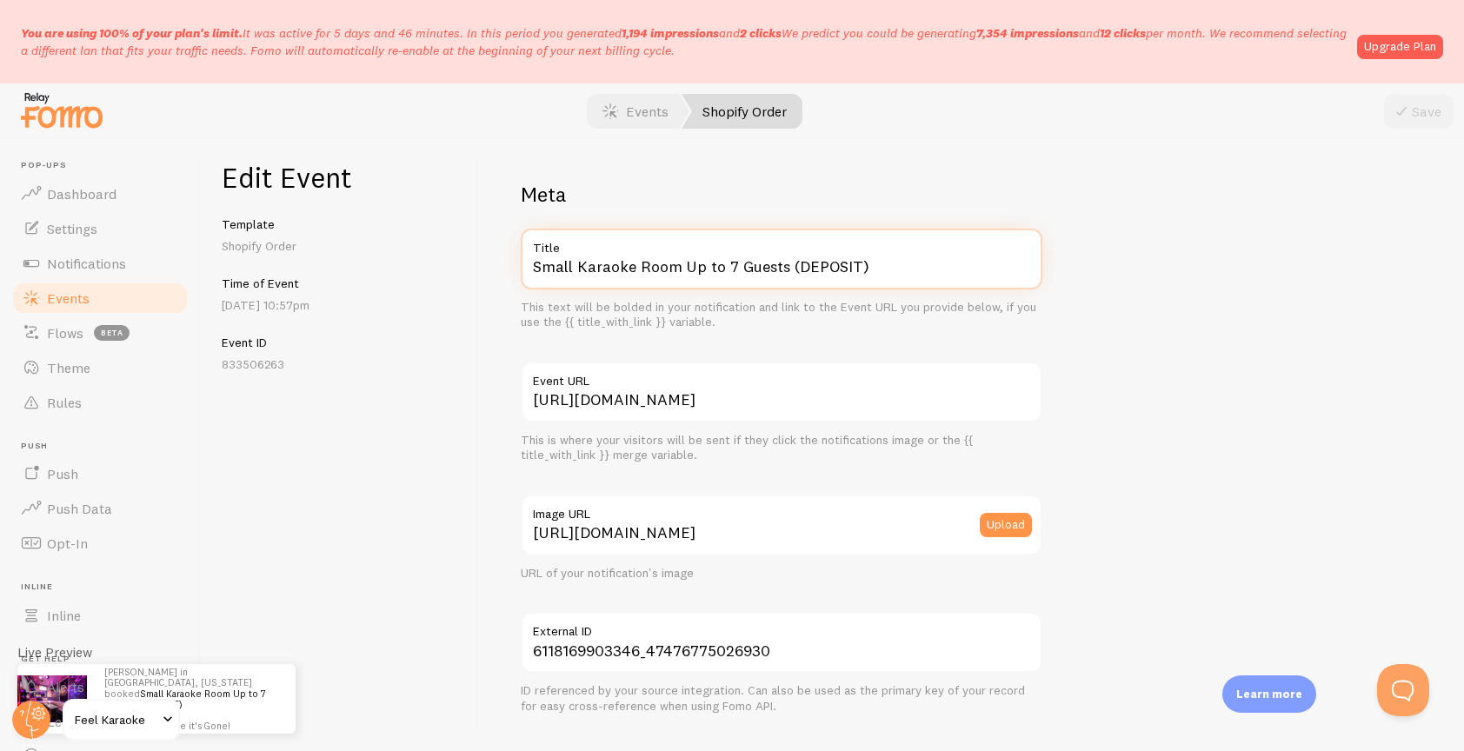
click at [904, 265] on input "Small Karaoke Room Up to 7 Guests (DEPOSIT)" at bounding box center [782, 259] width 522 height 61
type input "Small Karaoke Room Up to 7 Guests"
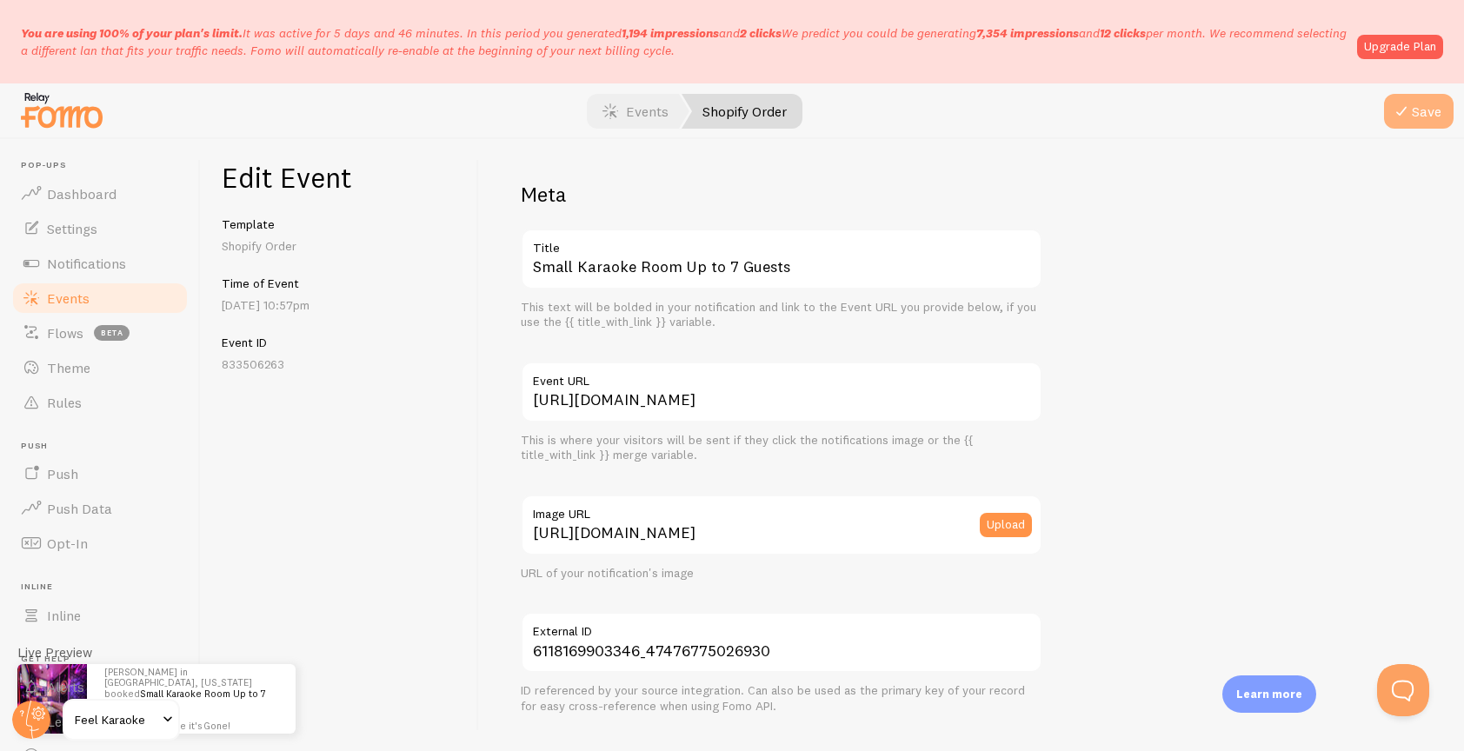
click at [1437, 110] on button "Save" at bounding box center [1419, 111] width 70 height 35
click at [58, 302] on span "Events" at bounding box center [68, 298] width 43 height 17
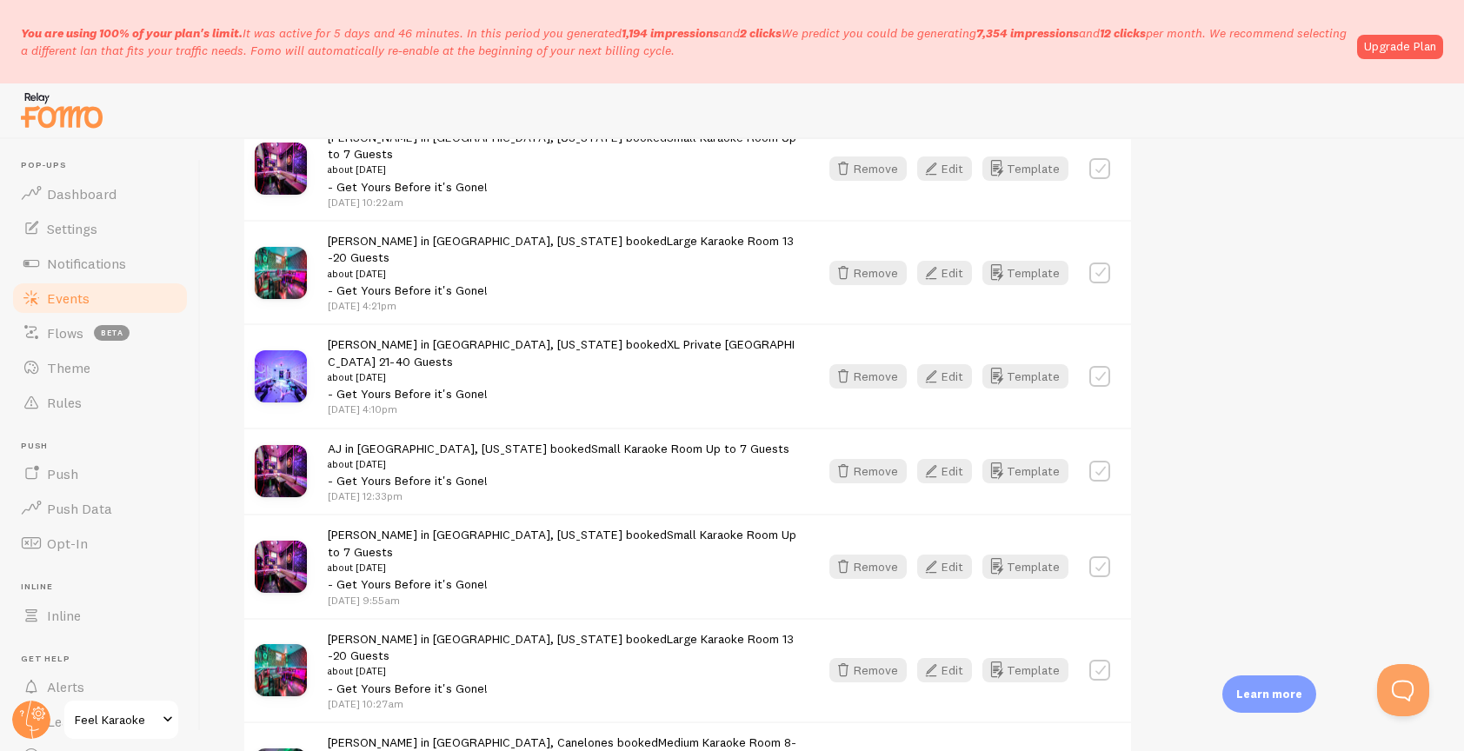
scroll to position [2166, 0]
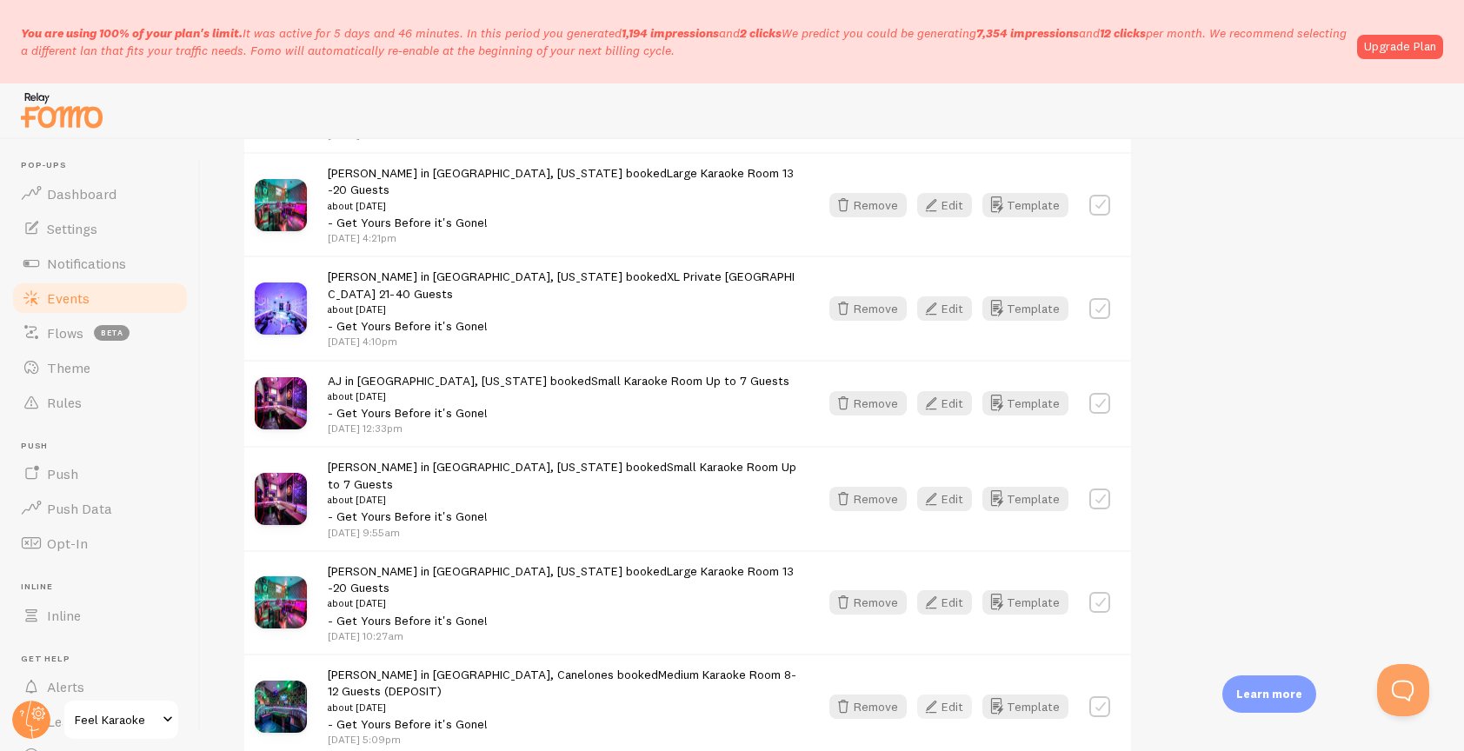
click at [949, 695] on button "Edit" at bounding box center [944, 707] width 55 height 24
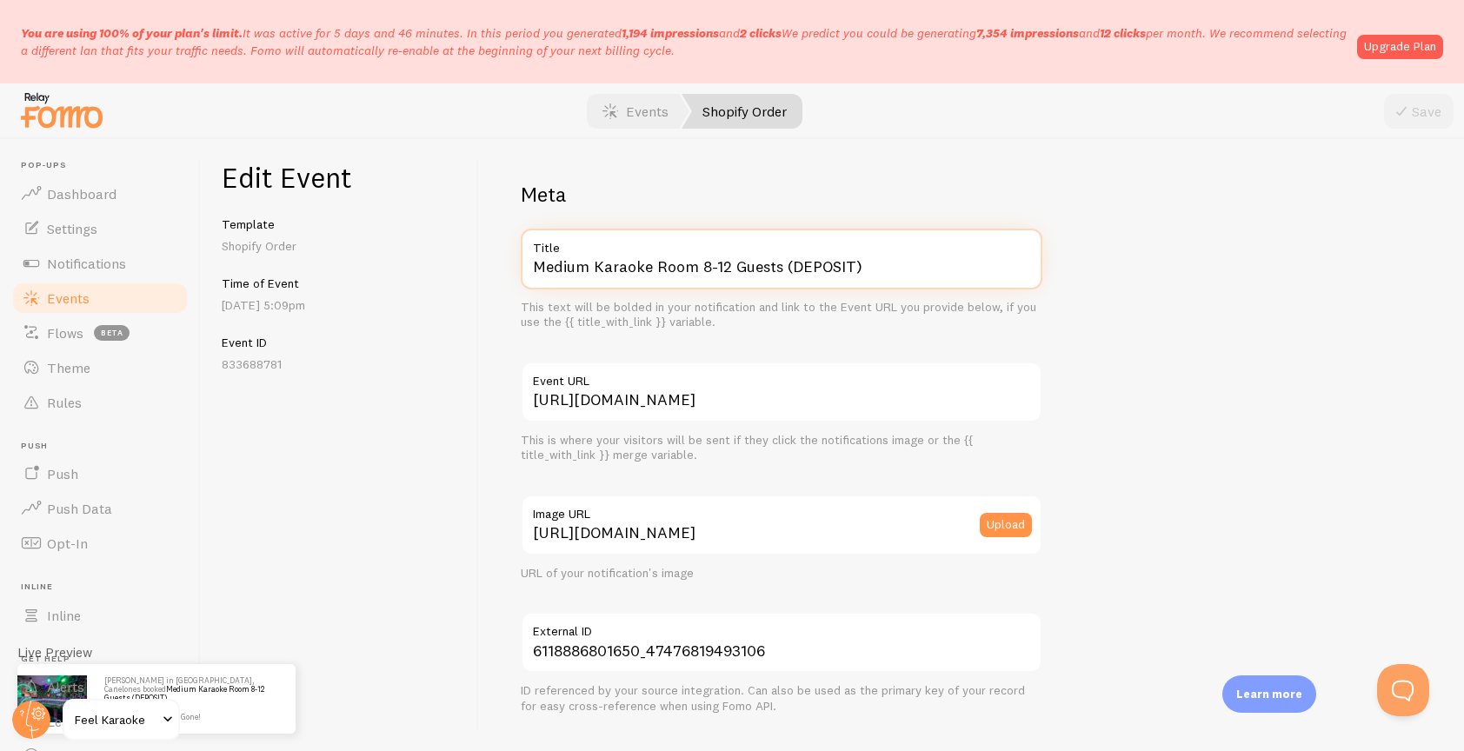
click at [903, 265] on input "Medium Karaoke Room 8-12 Guests (DEPOSIT)" at bounding box center [782, 259] width 522 height 61
type input "Medium Karaoke Room 8-12 Guests"
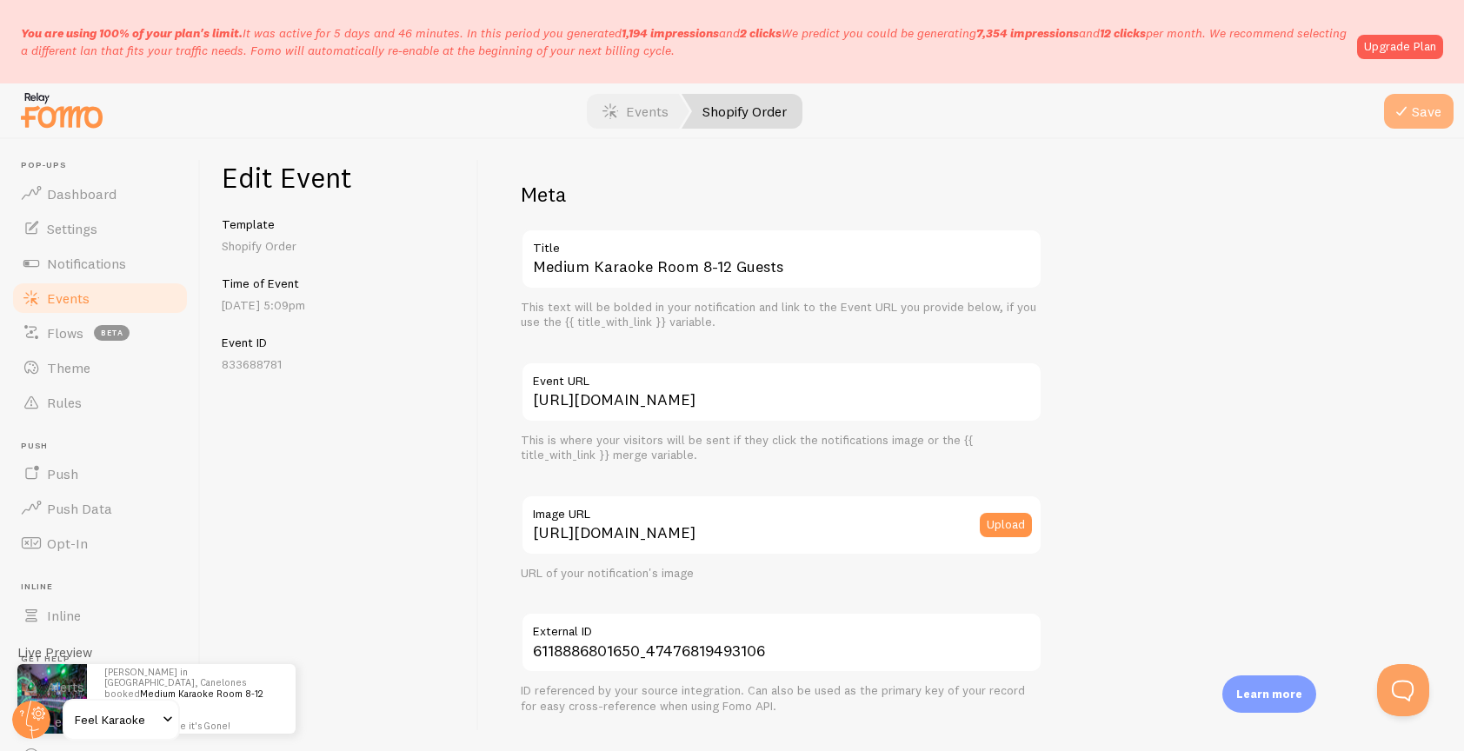
click at [1417, 111] on button "Save" at bounding box center [1419, 111] width 70 height 35
click at [70, 296] on span "Events" at bounding box center [68, 298] width 43 height 17
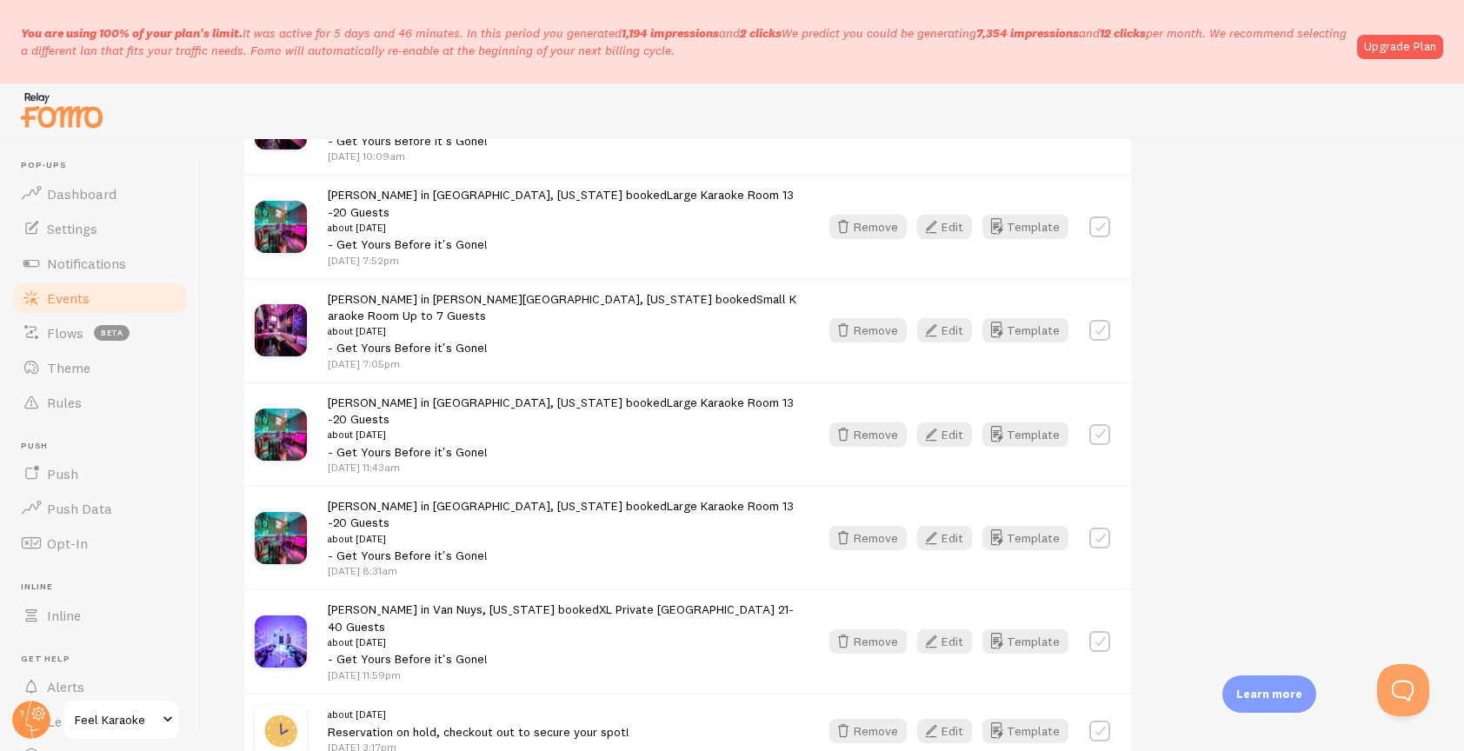
scroll to position [1441, 0]
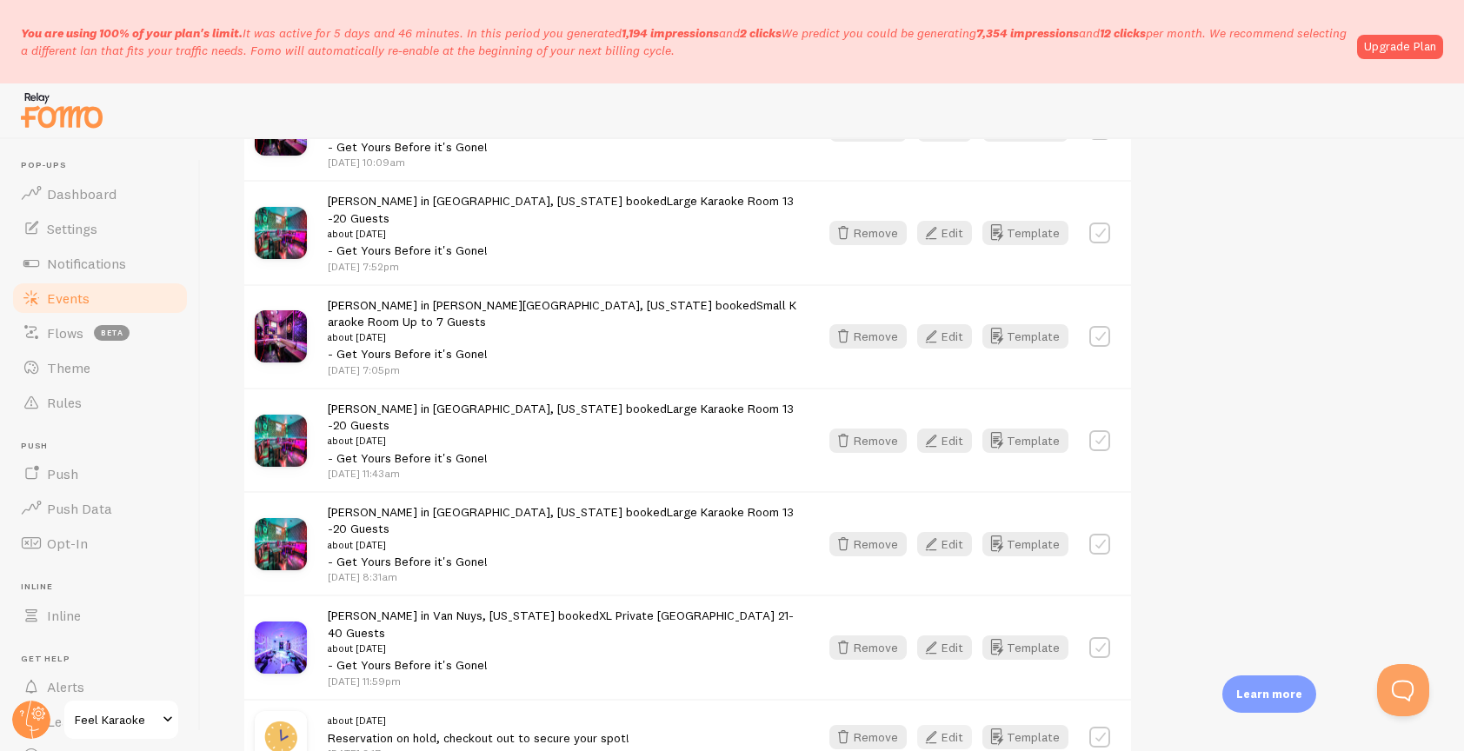
click at [951, 725] on button "Edit" at bounding box center [944, 737] width 55 height 24
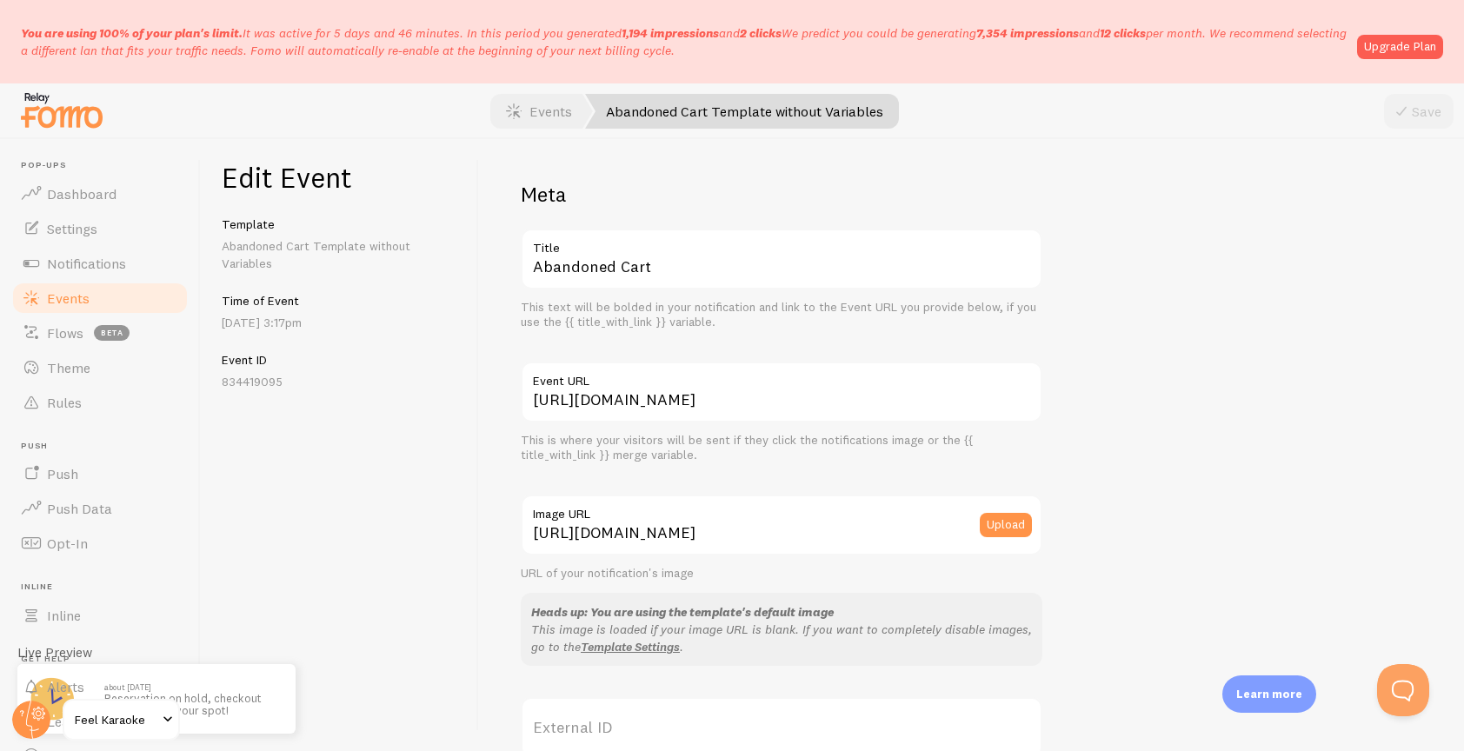
click at [760, 112] on link "Abandoned Cart Template without Variables" at bounding box center [742, 111] width 314 height 35
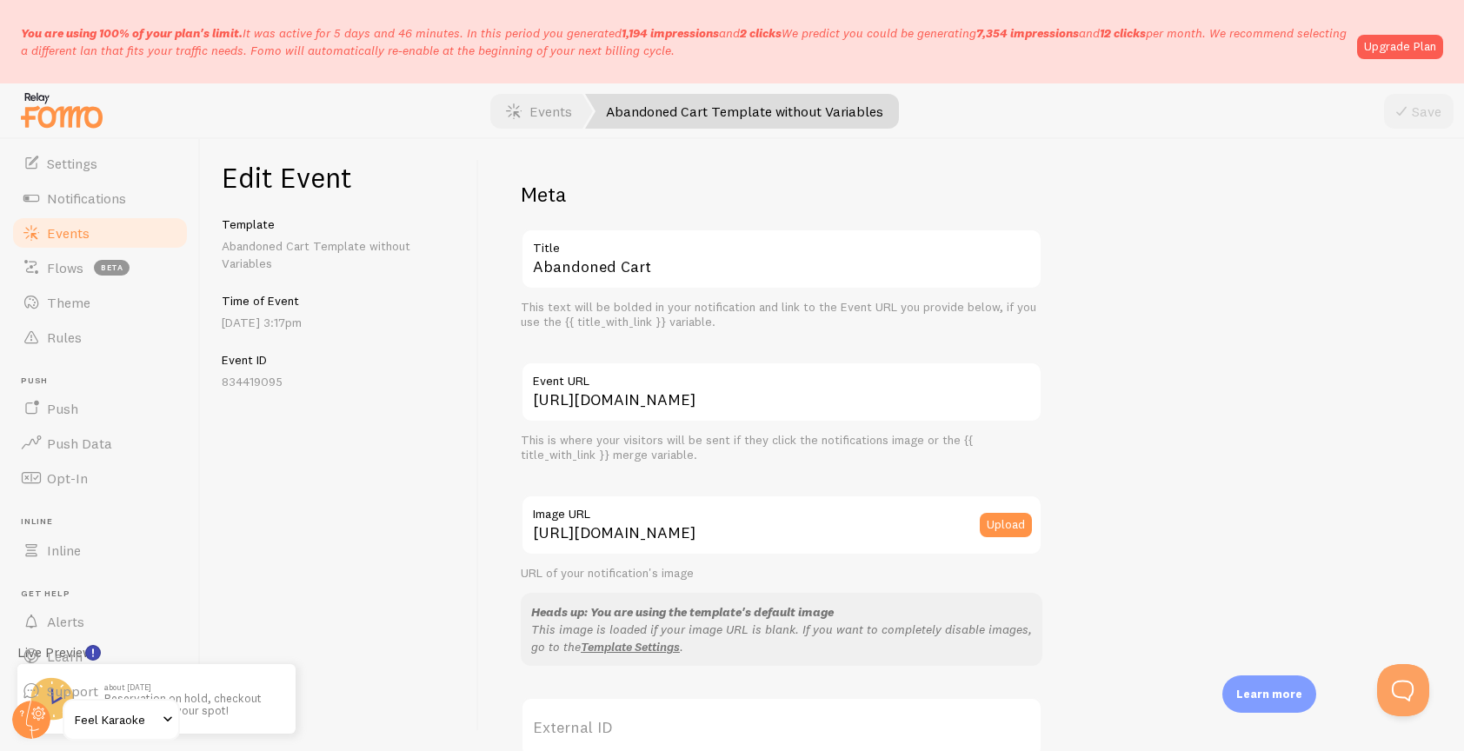
scroll to position [85, 0]
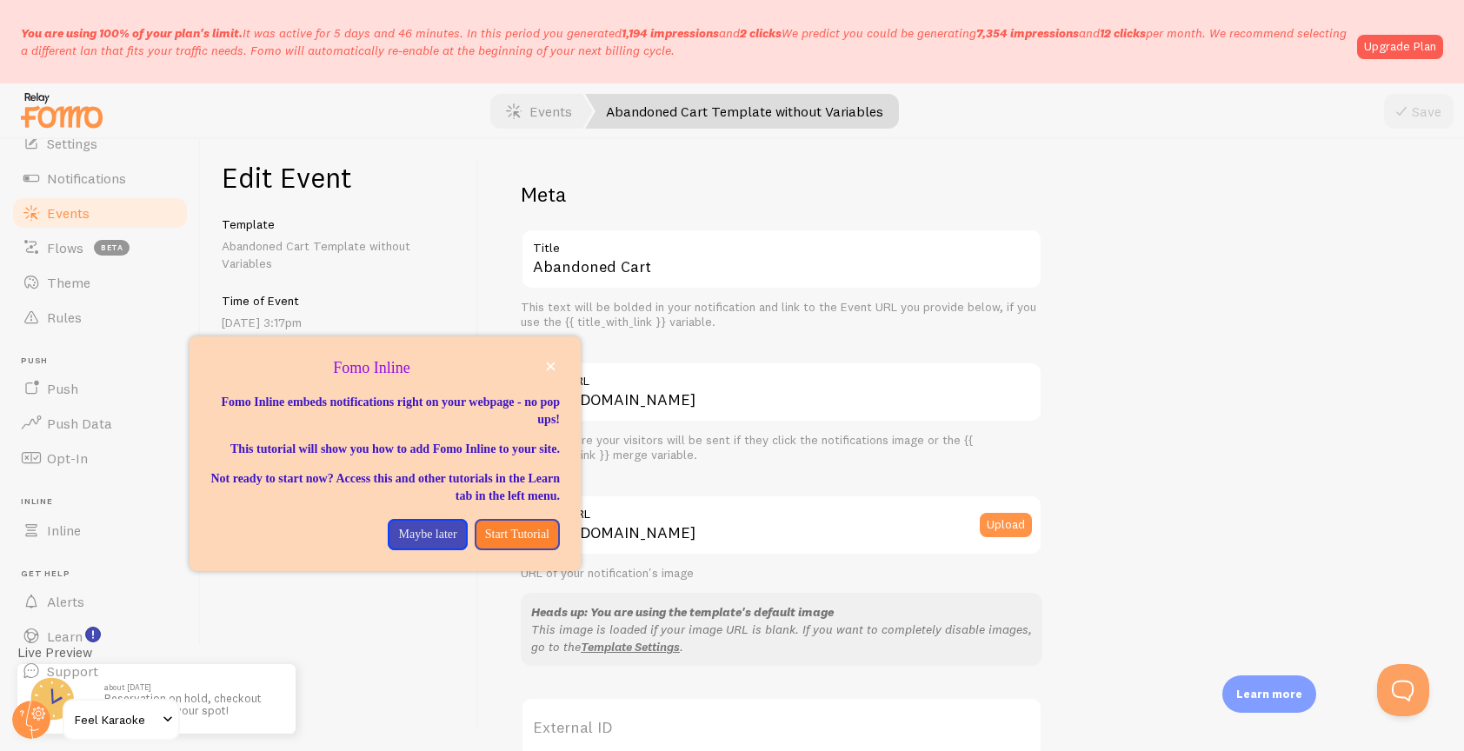
click at [322, 630] on div "Edit Event Template Abandoned Cart Template without Variables Time of Event Aug…" at bounding box center [340, 445] width 278 height 612
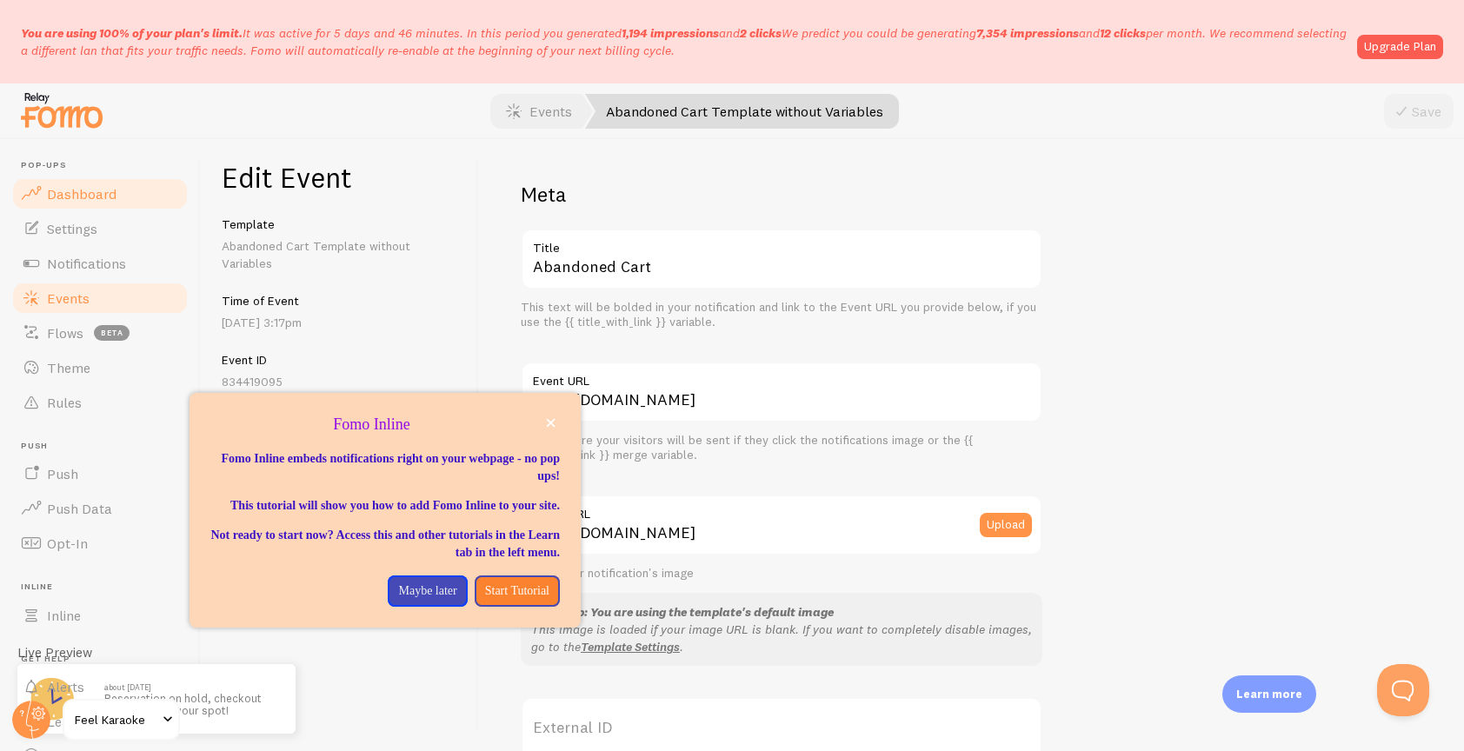
click at [68, 197] on span "Dashboard" at bounding box center [82, 193] width 70 height 17
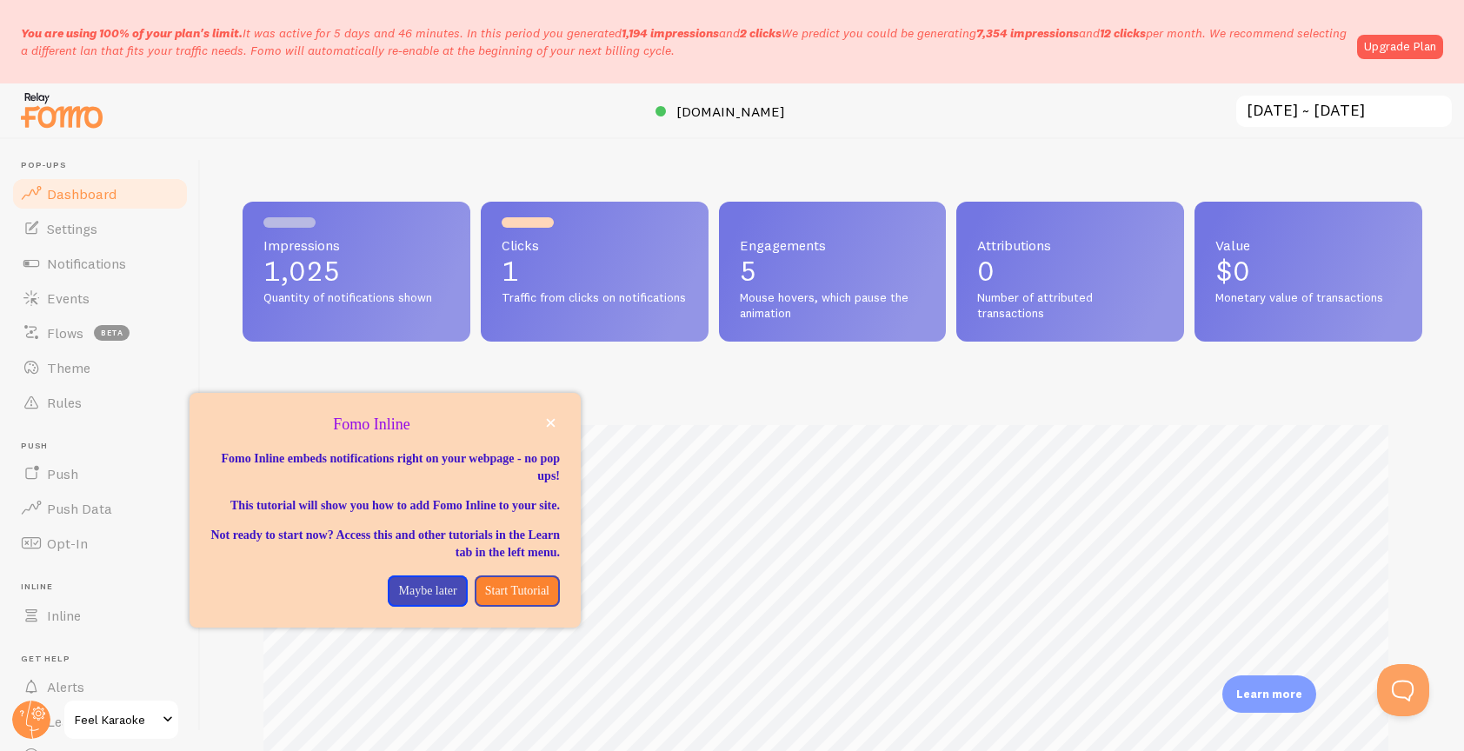
scroll to position [456, 1167]
click at [510, 600] on p "Start Tutorial" at bounding box center [517, 591] width 64 height 17
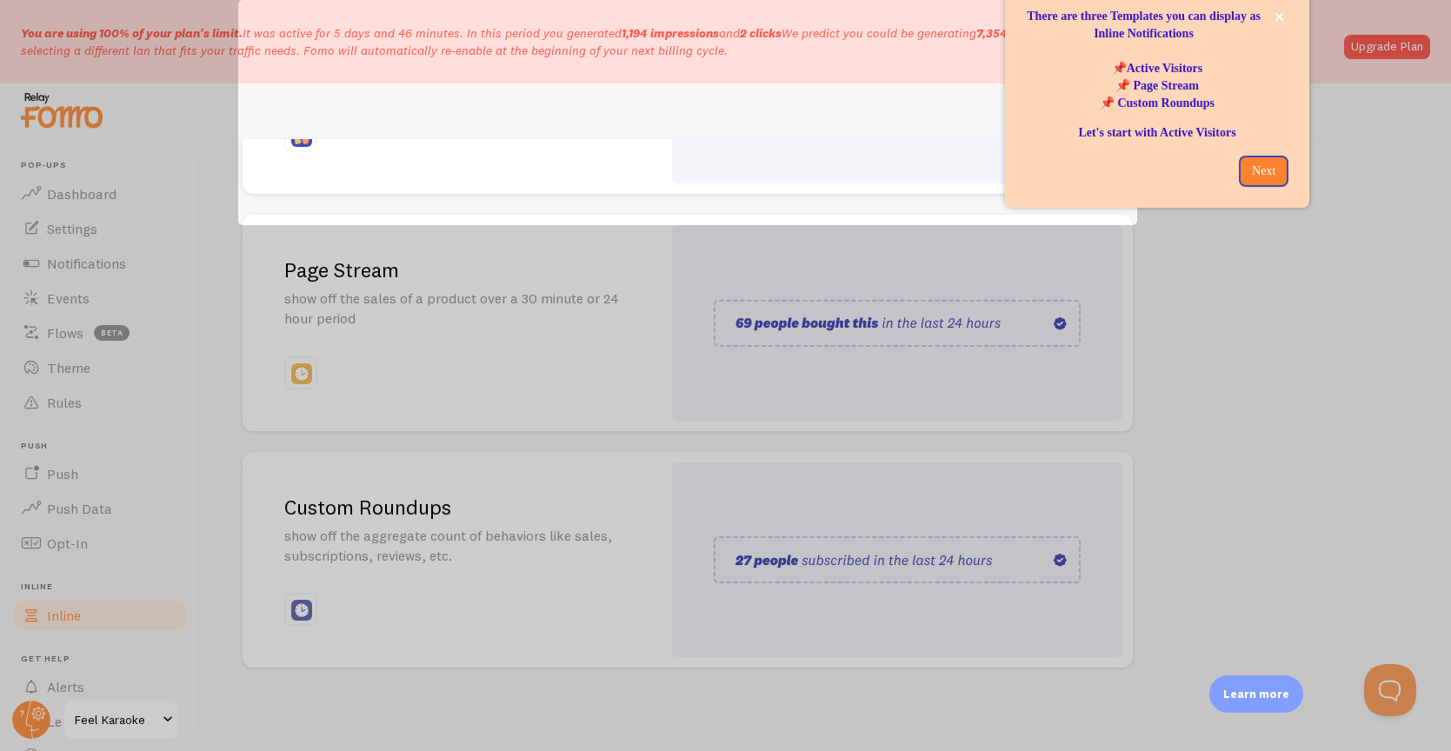
scroll to position [26, 0]
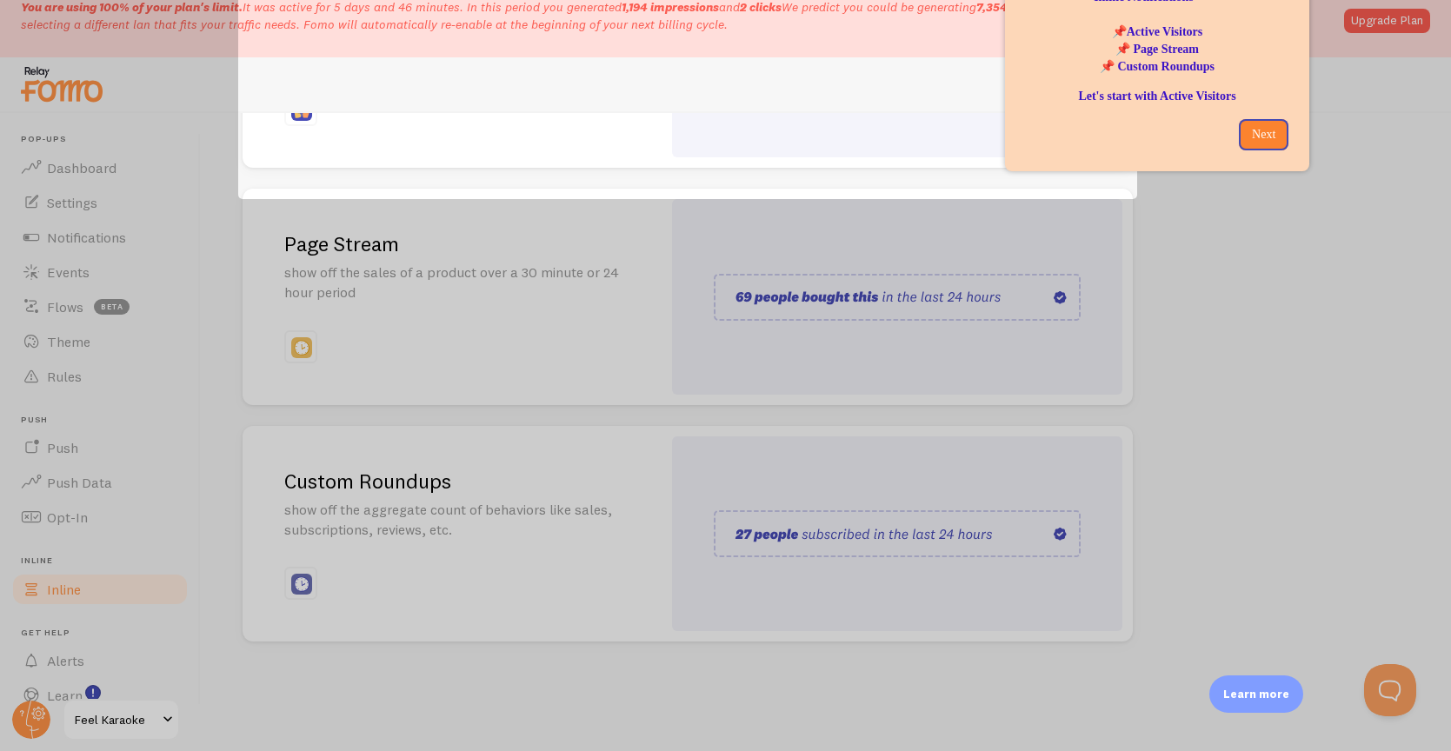
click at [927, 526] on div at bounding box center [725, 475] width 1451 height 553
click at [1268, 137] on p "Next" at bounding box center [1263, 134] width 29 height 17
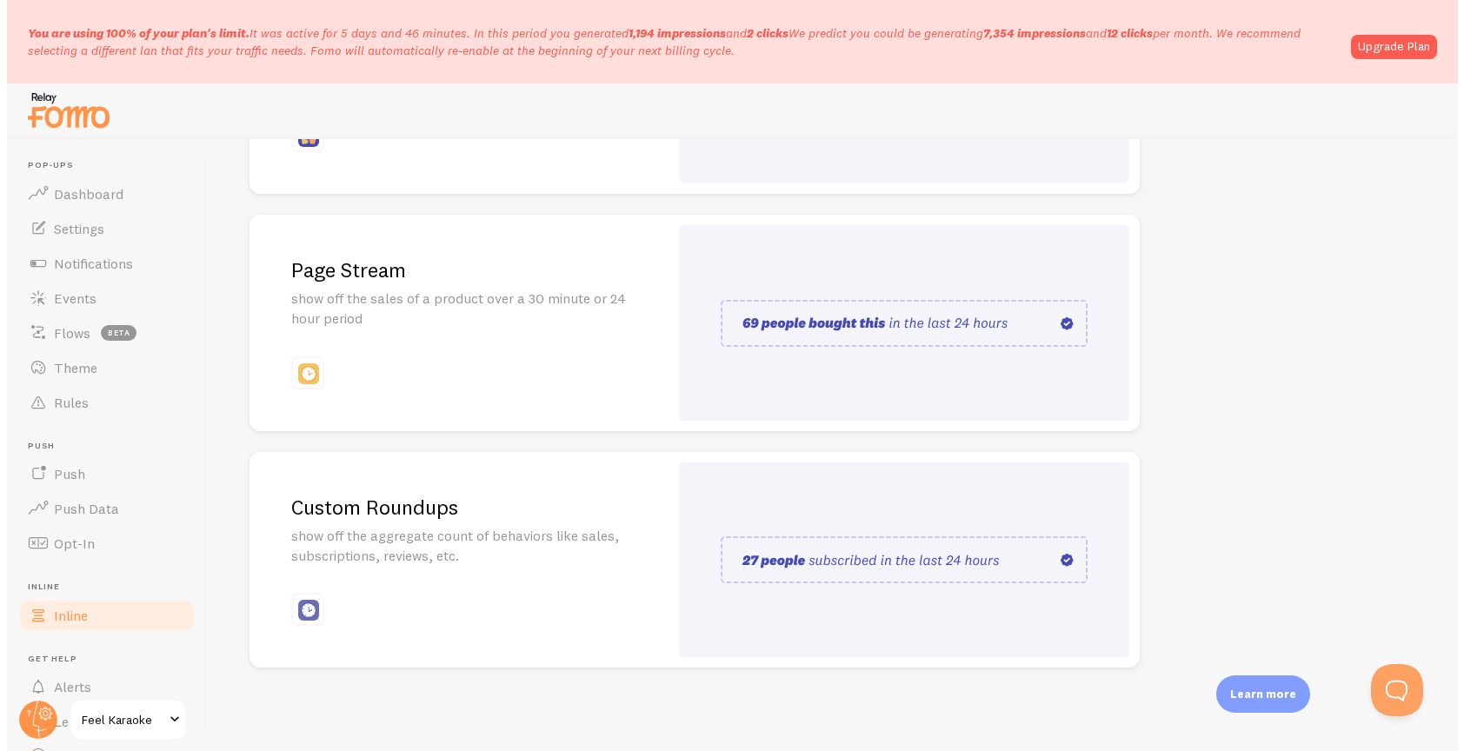
scroll to position [0, 0]
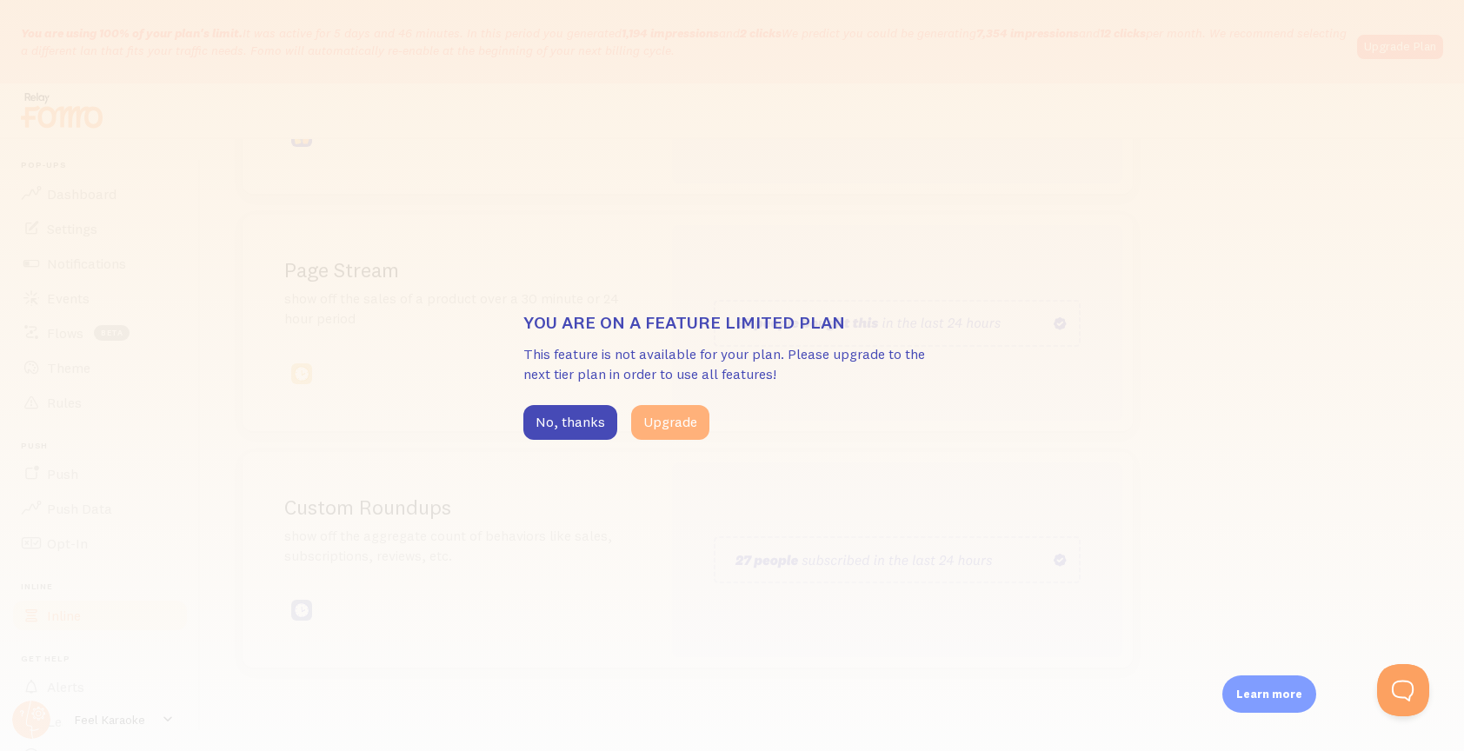
click at [663, 424] on button "Upgrade" at bounding box center [670, 422] width 78 height 35
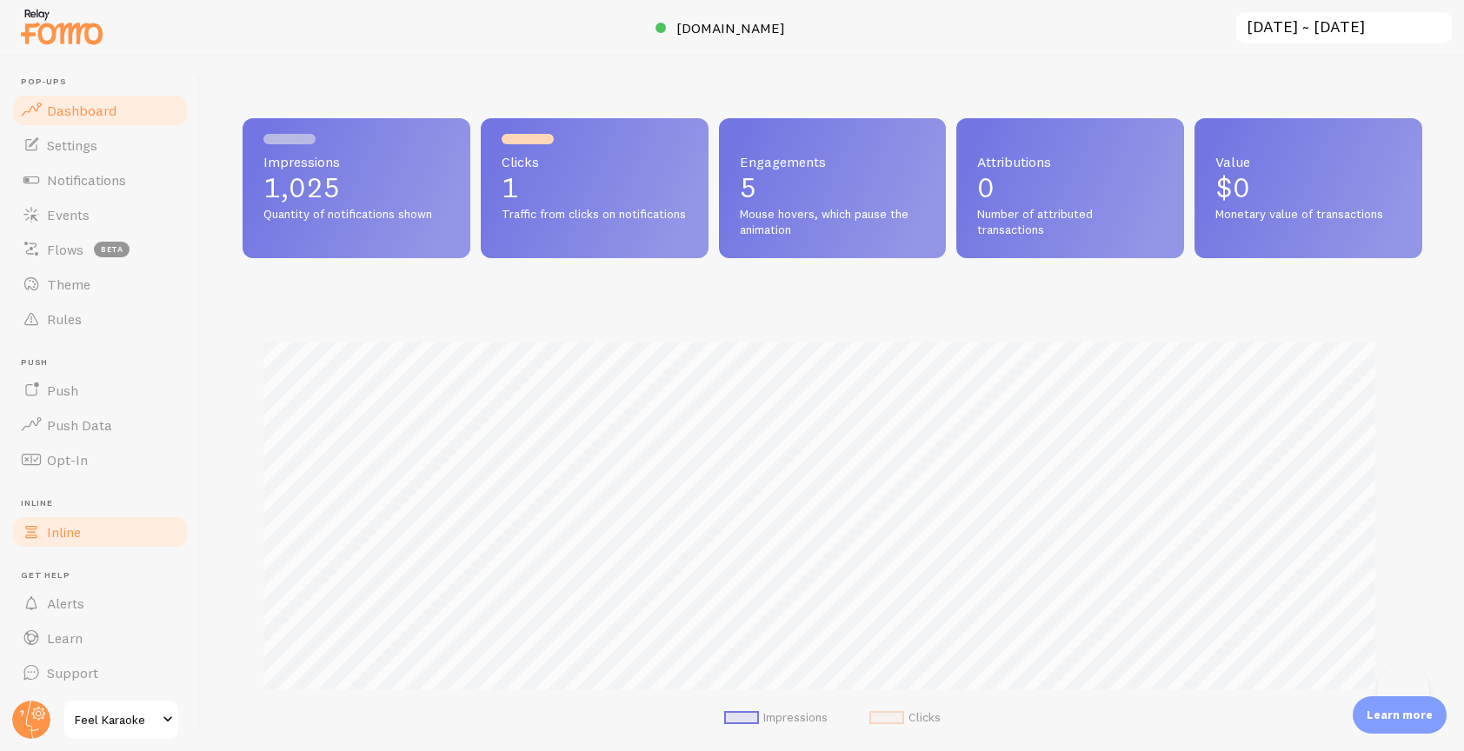
scroll to position [869047, 868337]
click at [58, 539] on span "Inline" at bounding box center [64, 531] width 34 height 17
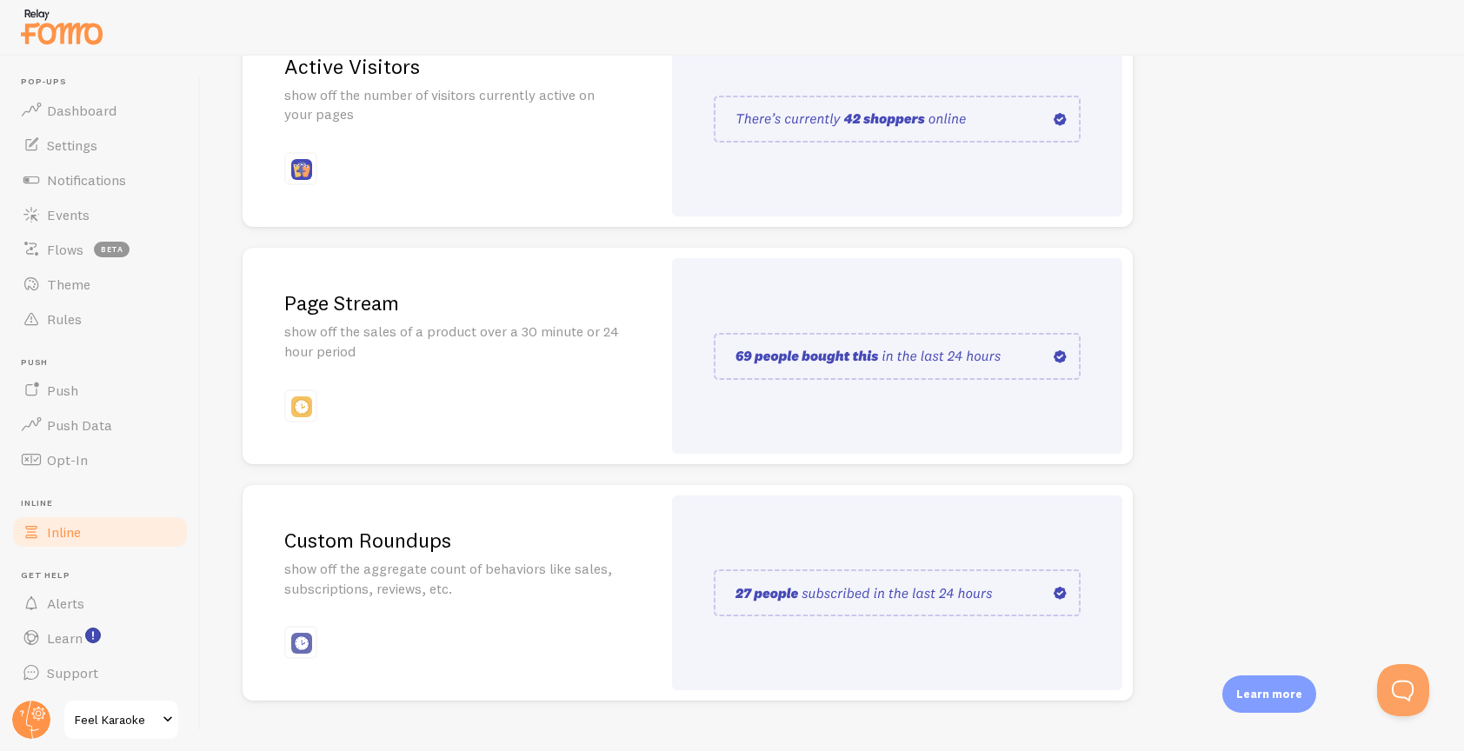
scroll to position [300, 0]
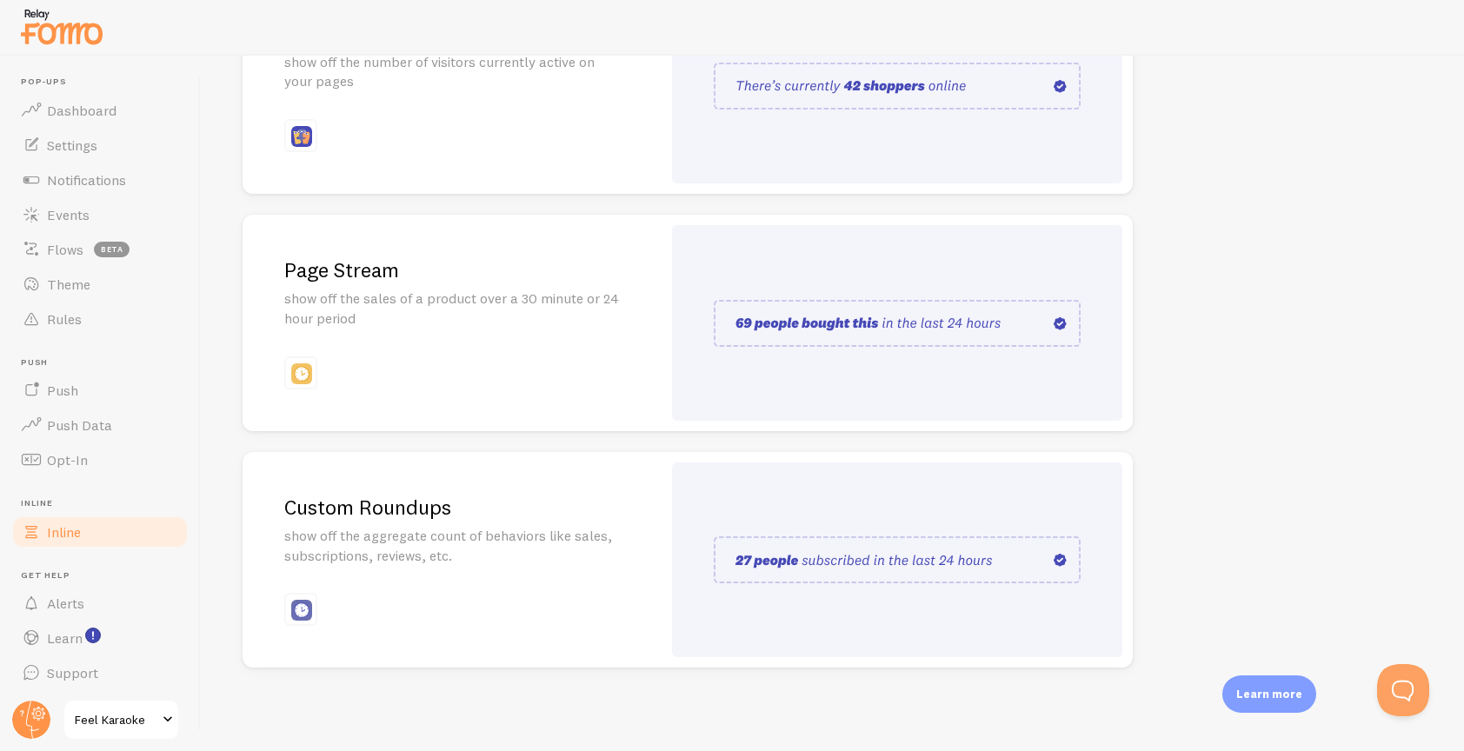
click at [748, 566] on img at bounding box center [897, 559] width 367 height 47
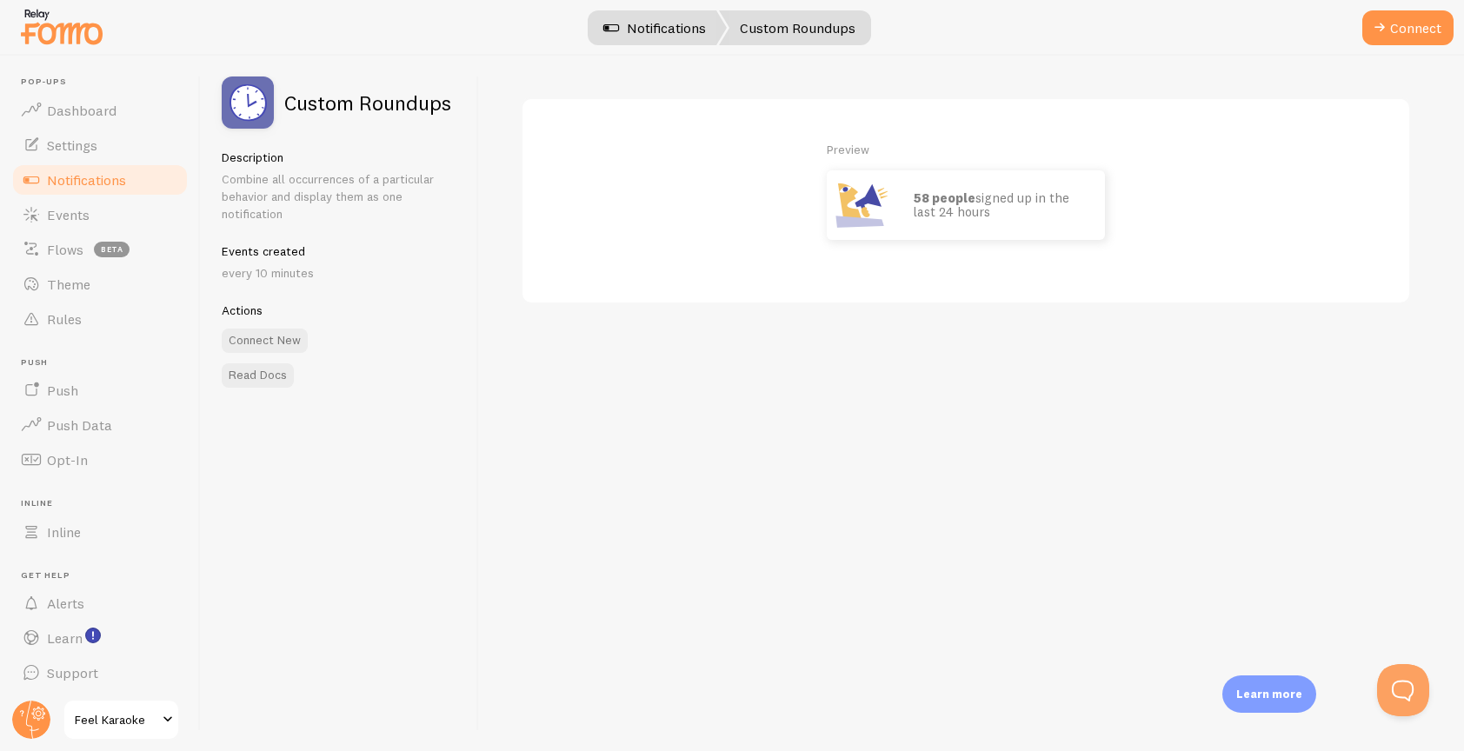
click at [656, 23] on link "Notifications" at bounding box center [655, 27] width 144 height 35
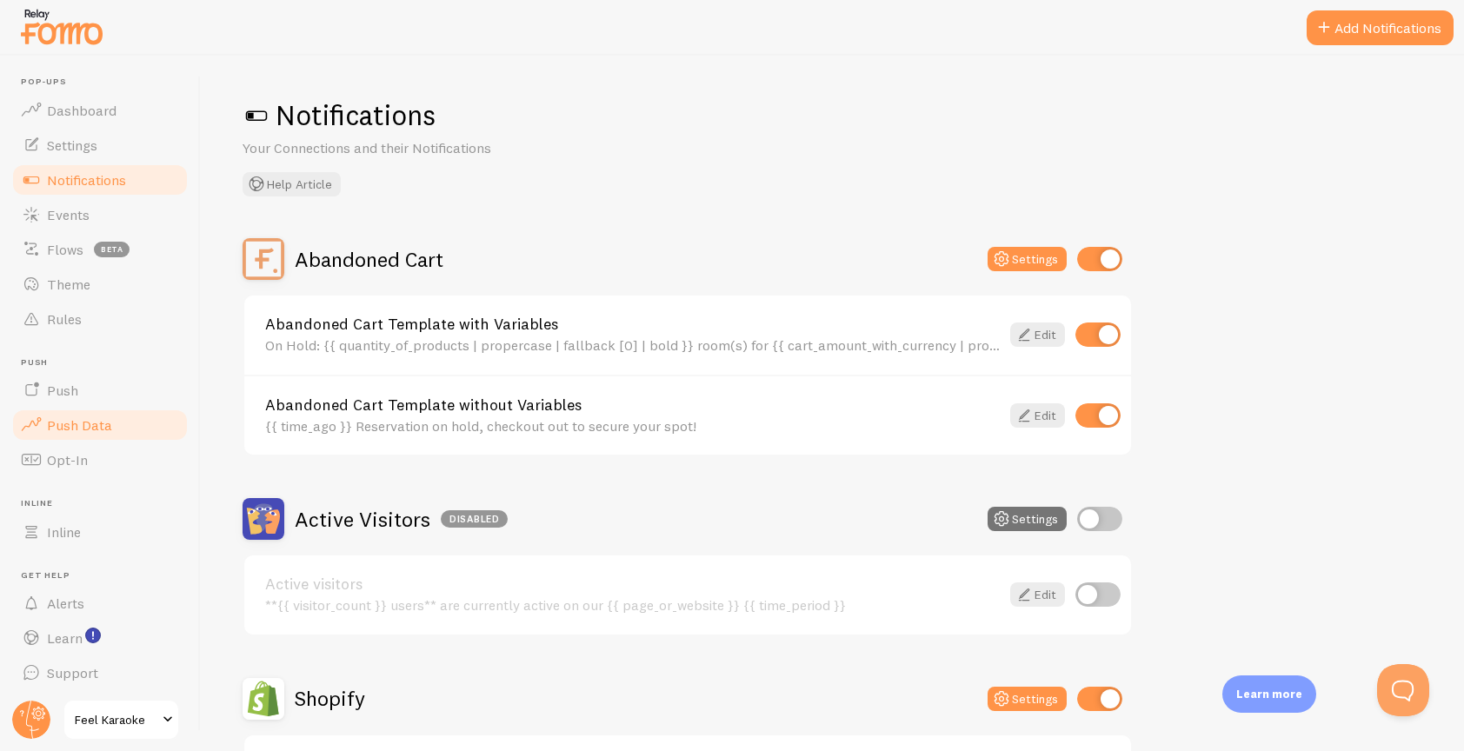
scroll to position [2, 0]
click at [65, 530] on span "Inline" at bounding box center [64, 530] width 34 height 17
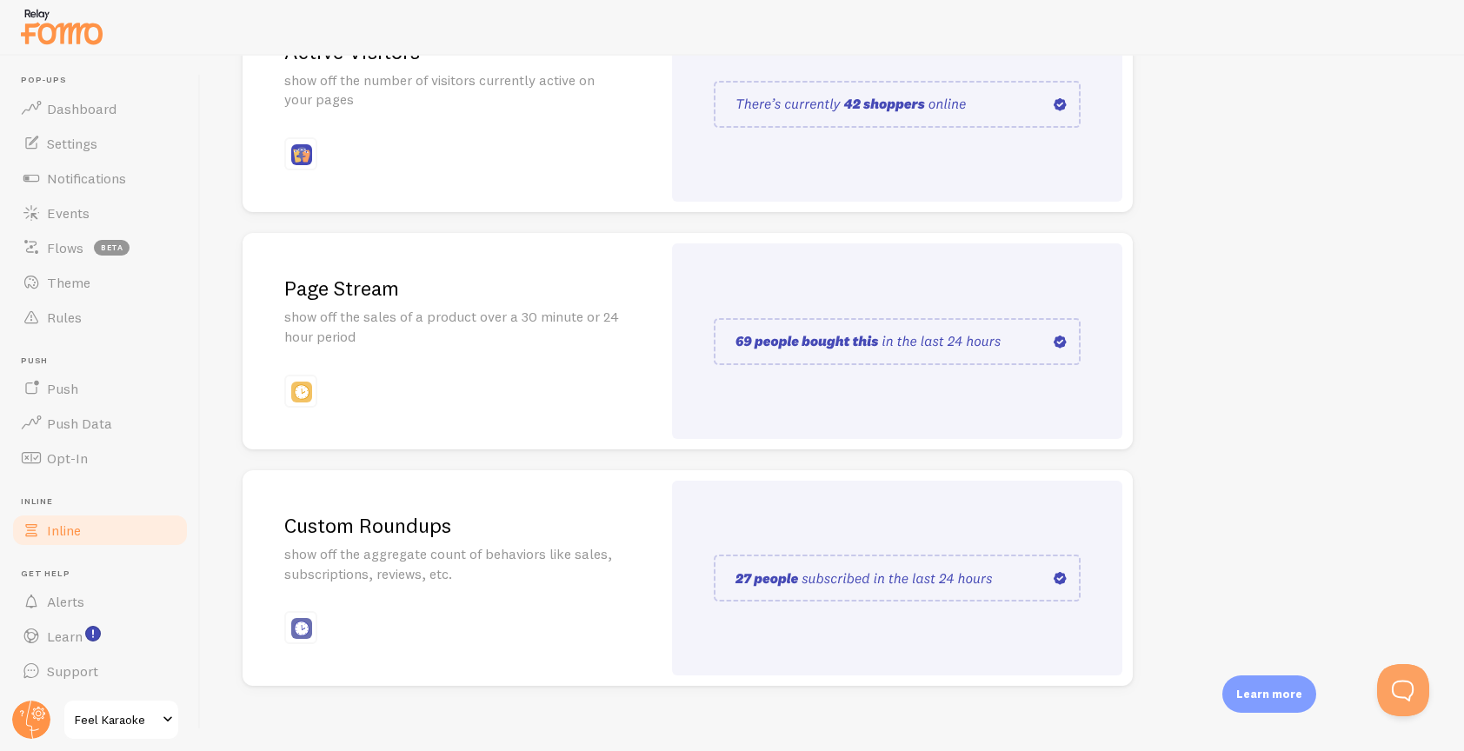
scroll to position [300, 0]
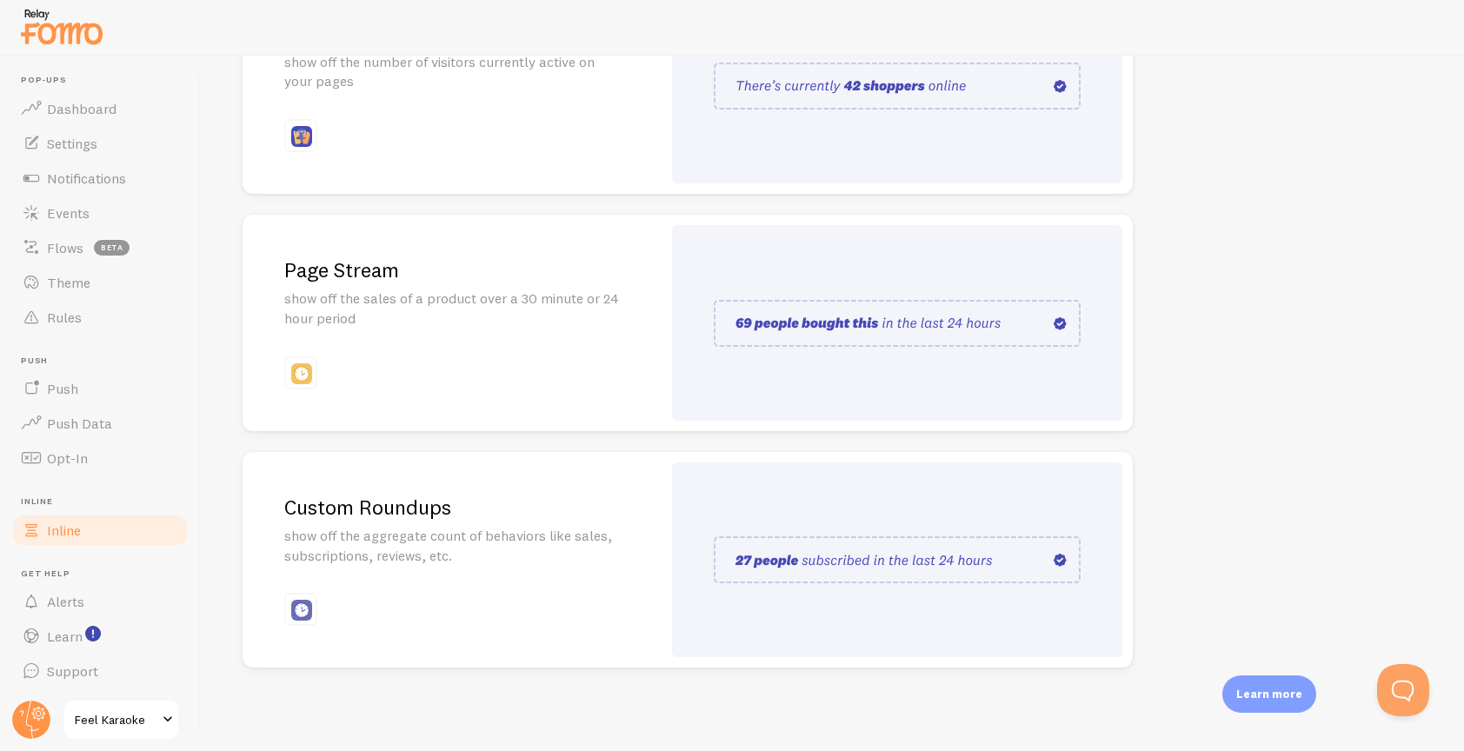
click at [847, 556] on img at bounding box center [897, 559] width 367 height 47
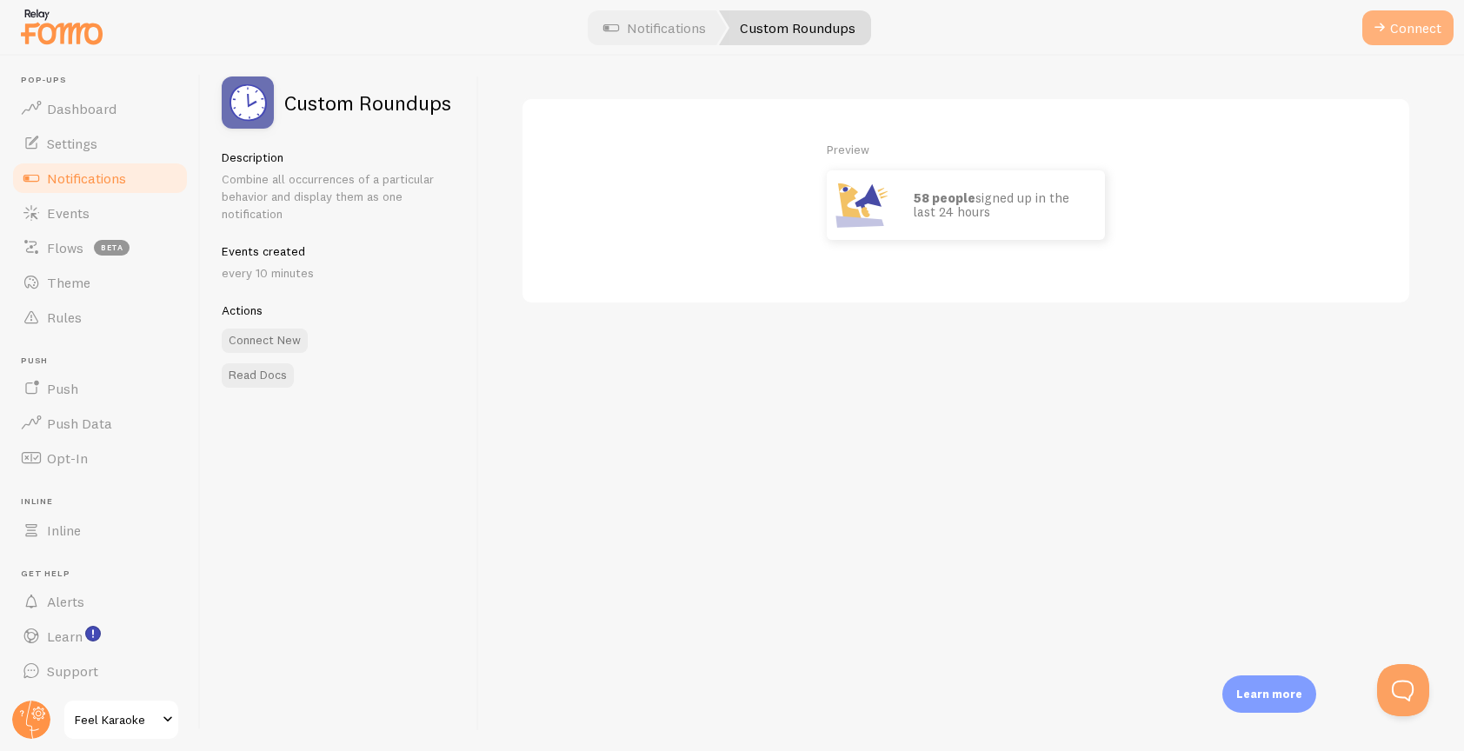
click at [1394, 32] on button "Connect" at bounding box center [1408, 27] width 91 height 35
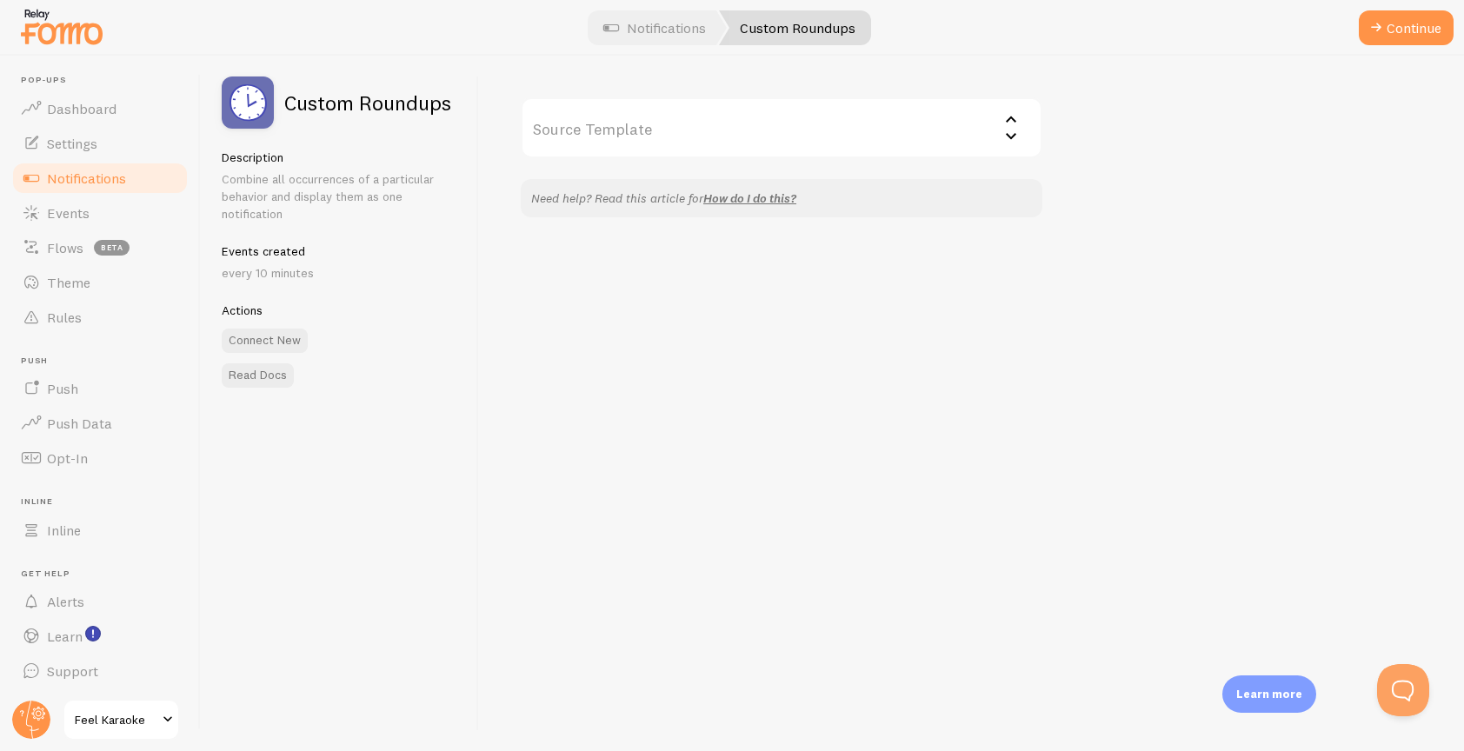
click at [931, 122] on input "Source Template" at bounding box center [782, 127] width 522 height 61
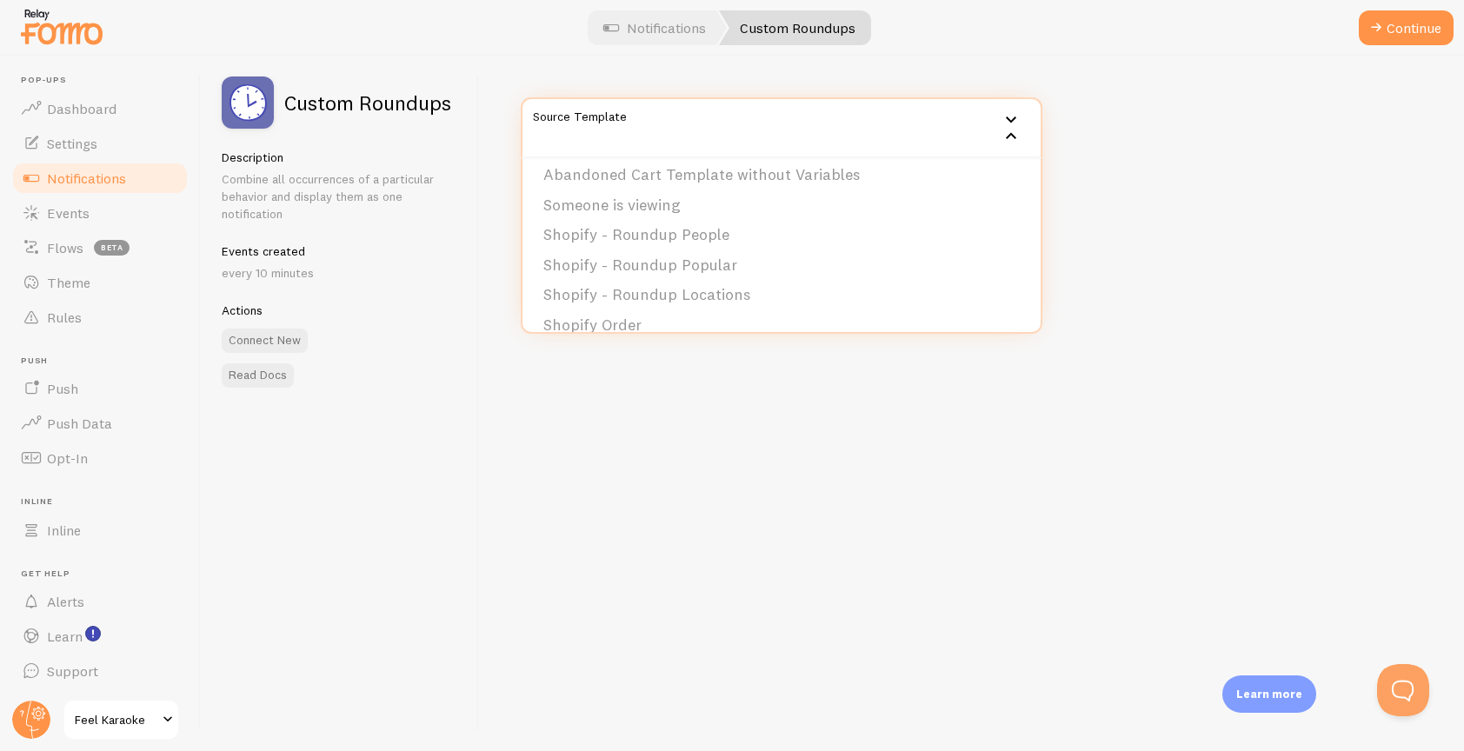
scroll to position [87, 0]
click at [788, 466] on div "Source Template Shopify Inventory Abandoned Cart Template with Variables Abando…" at bounding box center [971, 404] width 985 height 696
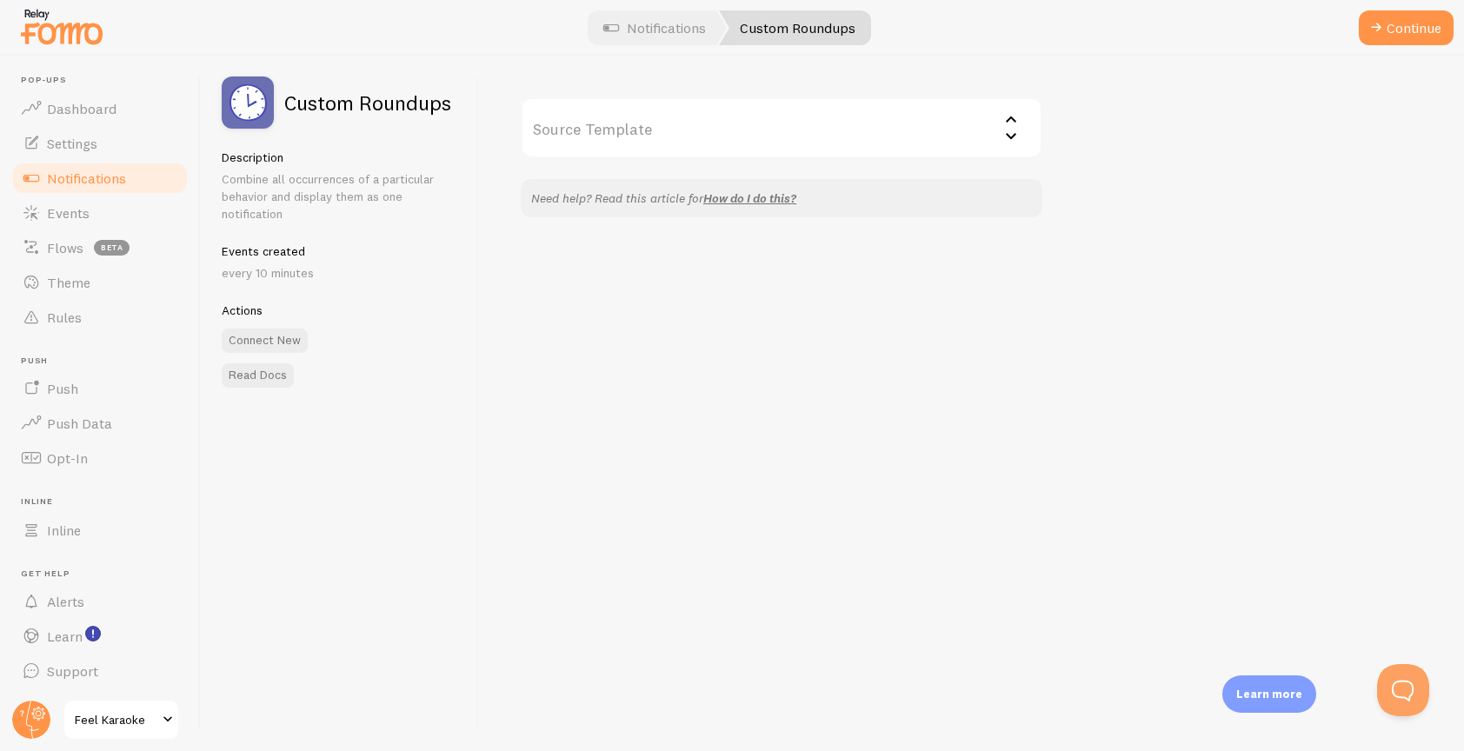
click at [955, 127] on input "Source Template" at bounding box center [782, 127] width 522 height 61
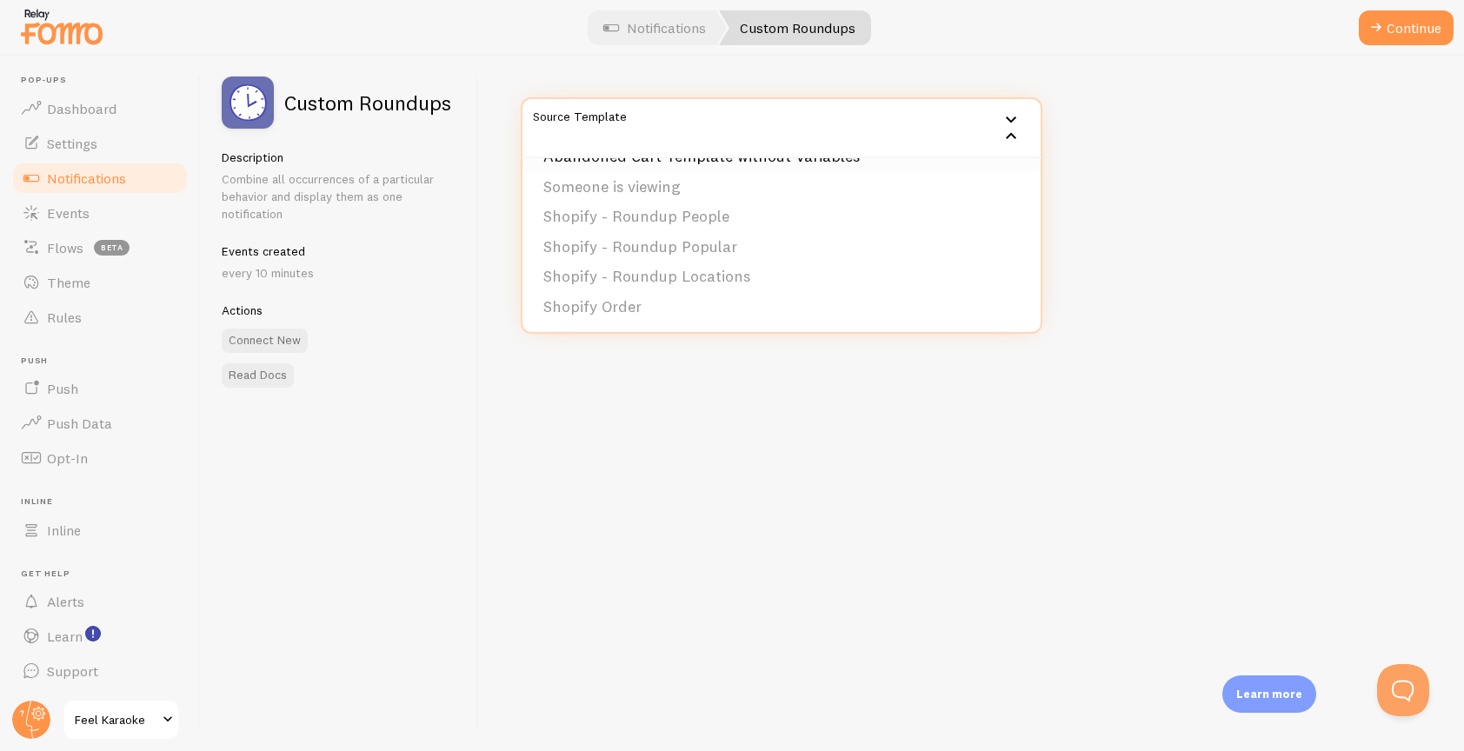
scroll to position [0, 0]
click at [1160, 192] on div "Source Template Shopify Inventory Abandoned Cart Template with Variables Abando…" at bounding box center [971, 404] width 985 height 696
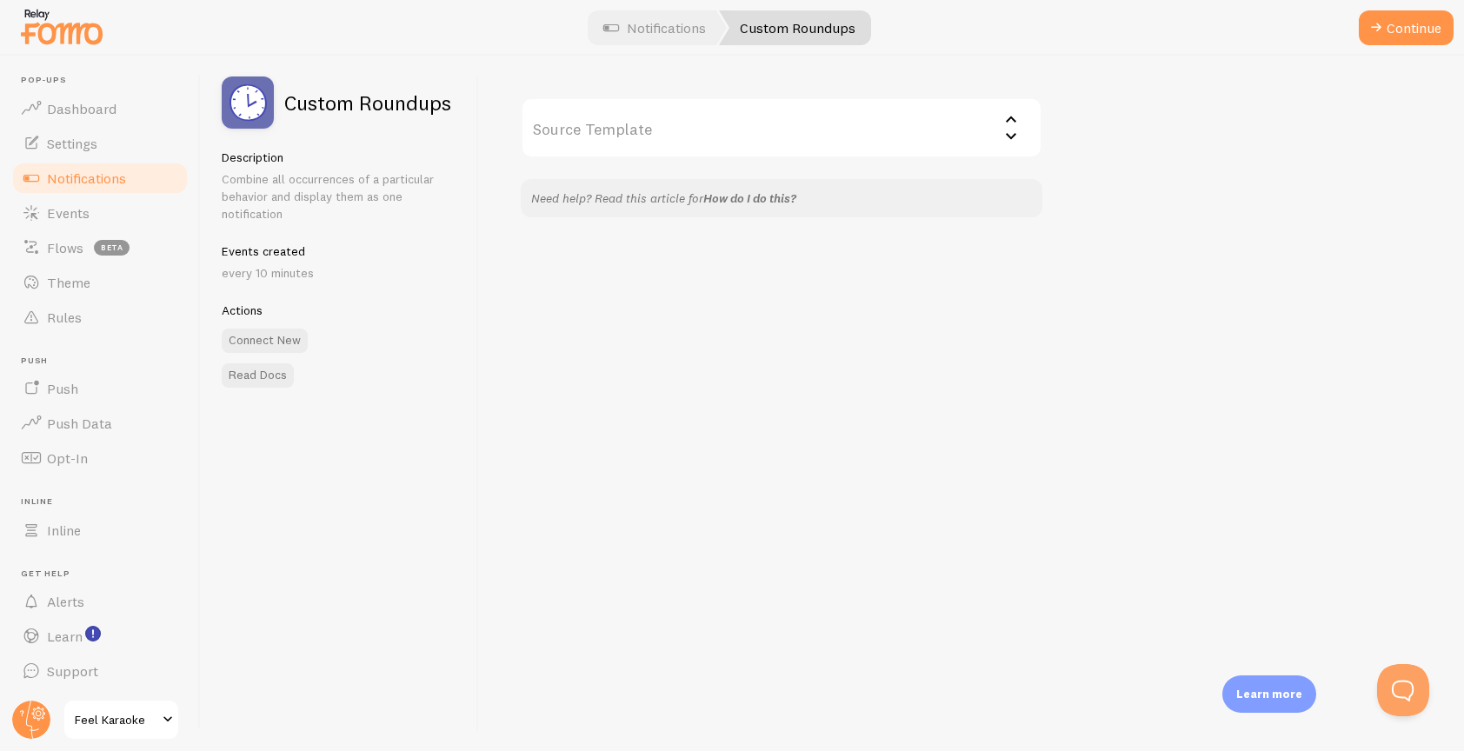
click at [757, 197] on link "How do I do this?" at bounding box center [749, 198] width 93 height 16
click at [76, 527] on span "Inline" at bounding box center [64, 530] width 34 height 17
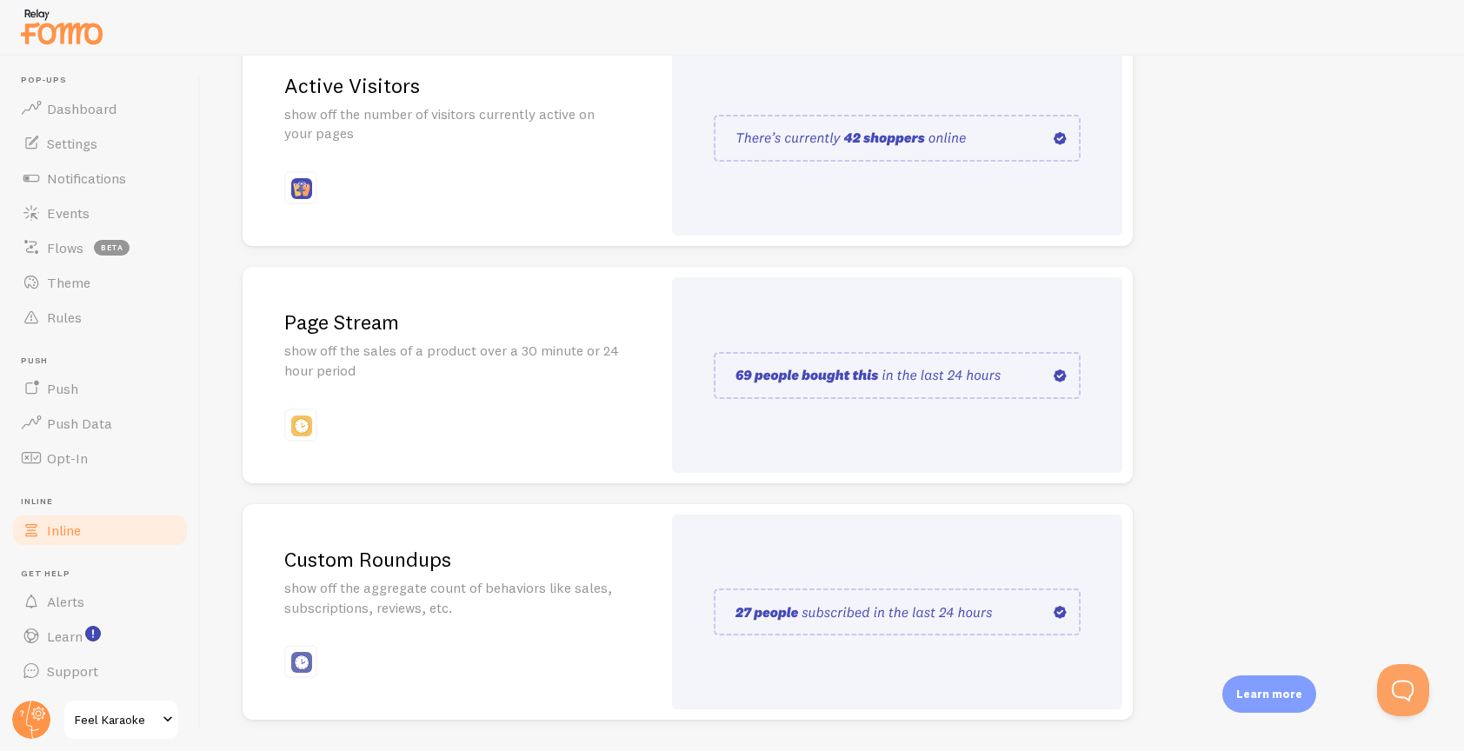
scroll to position [242, 0]
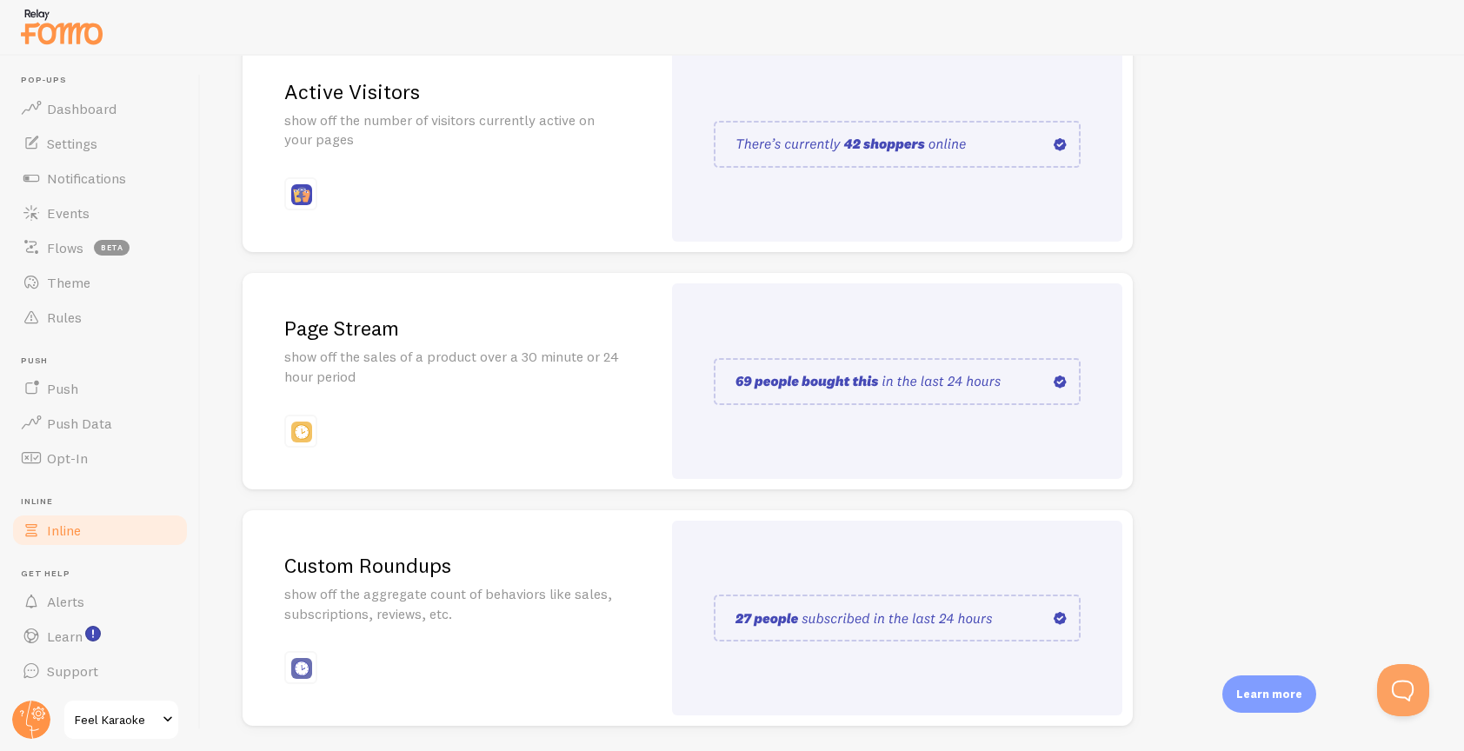
click at [846, 388] on img at bounding box center [897, 381] width 367 height 47
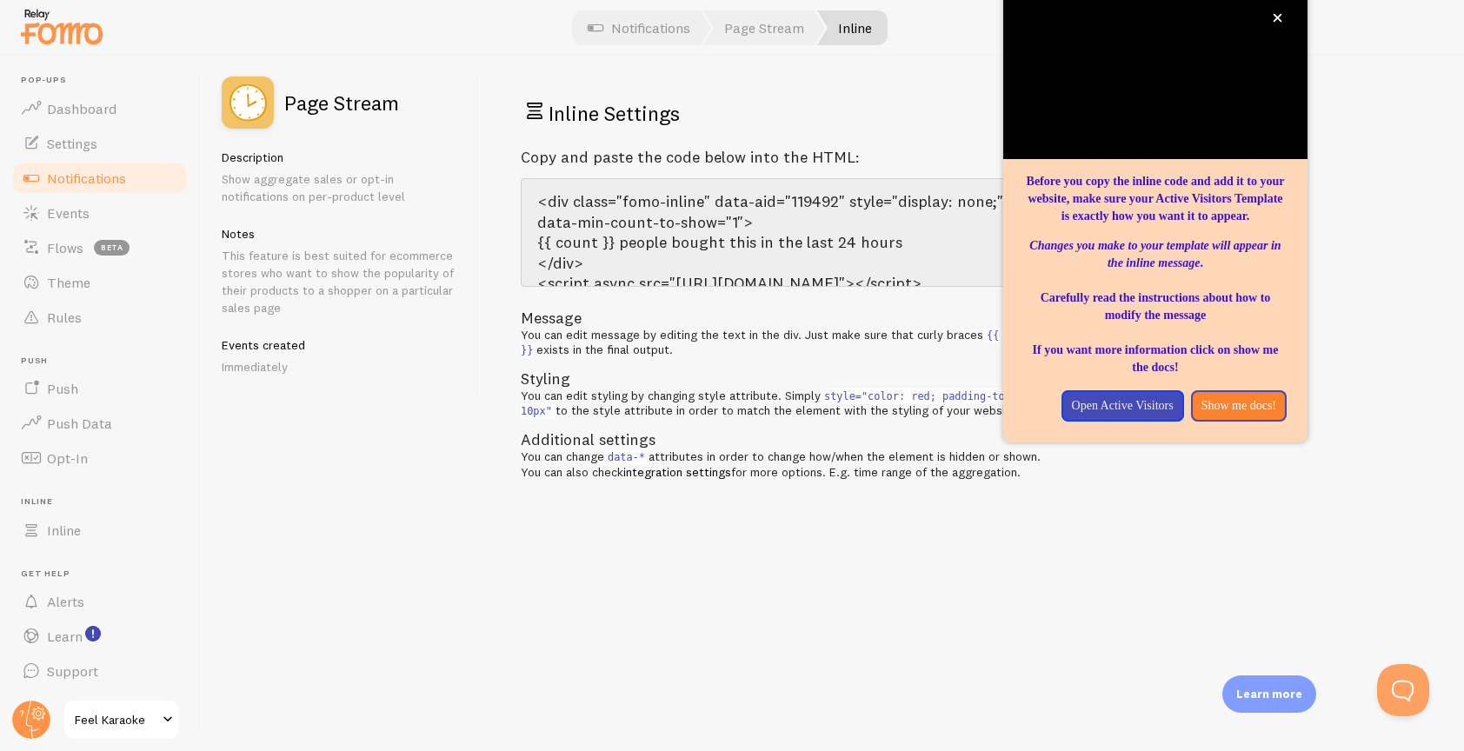
click at [716, 418] on div "Message You can edit message by editing the text in the div. Just make sure tha…" at bounding box center [782, 394] width 522 height 172
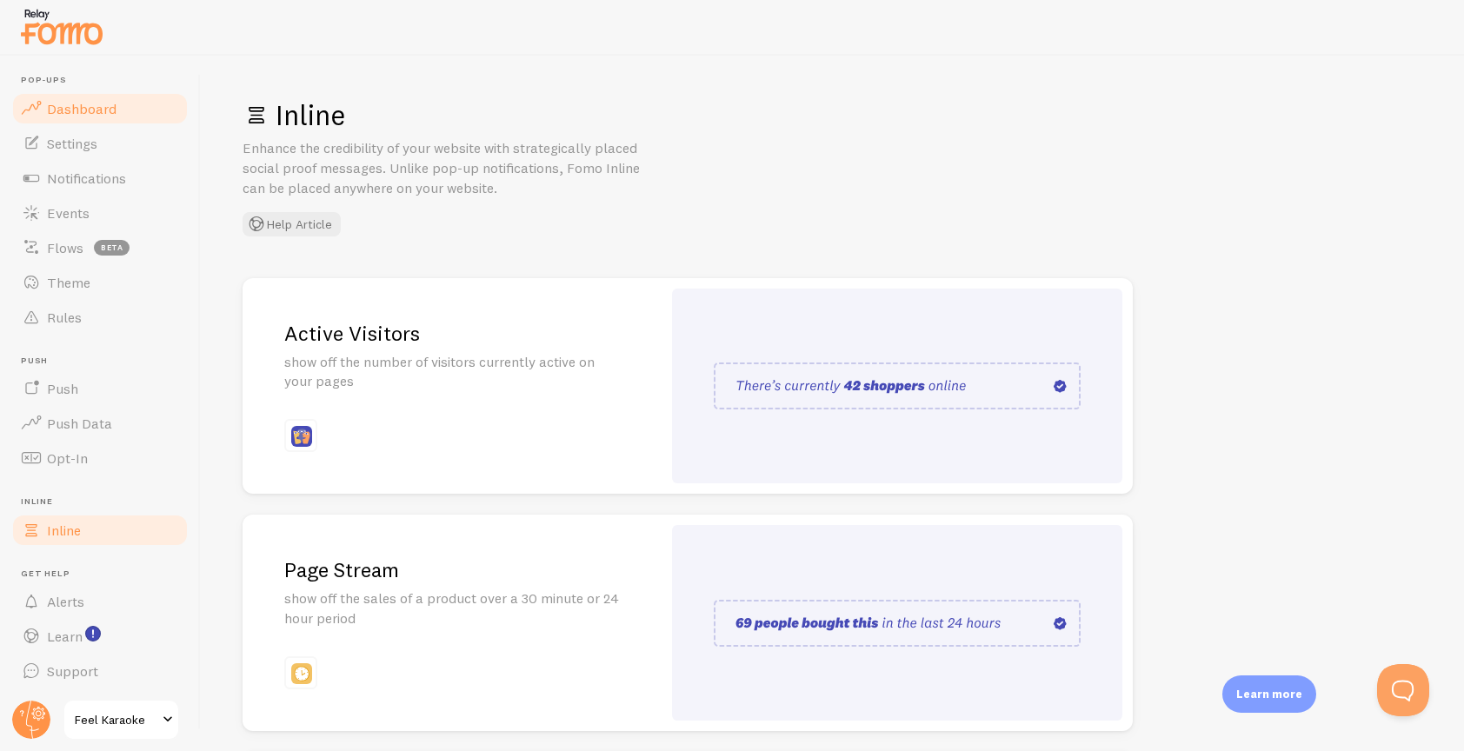
click at [80, 113] on span "Dashboard" at bounding box center [82, 108] width 70 height 17
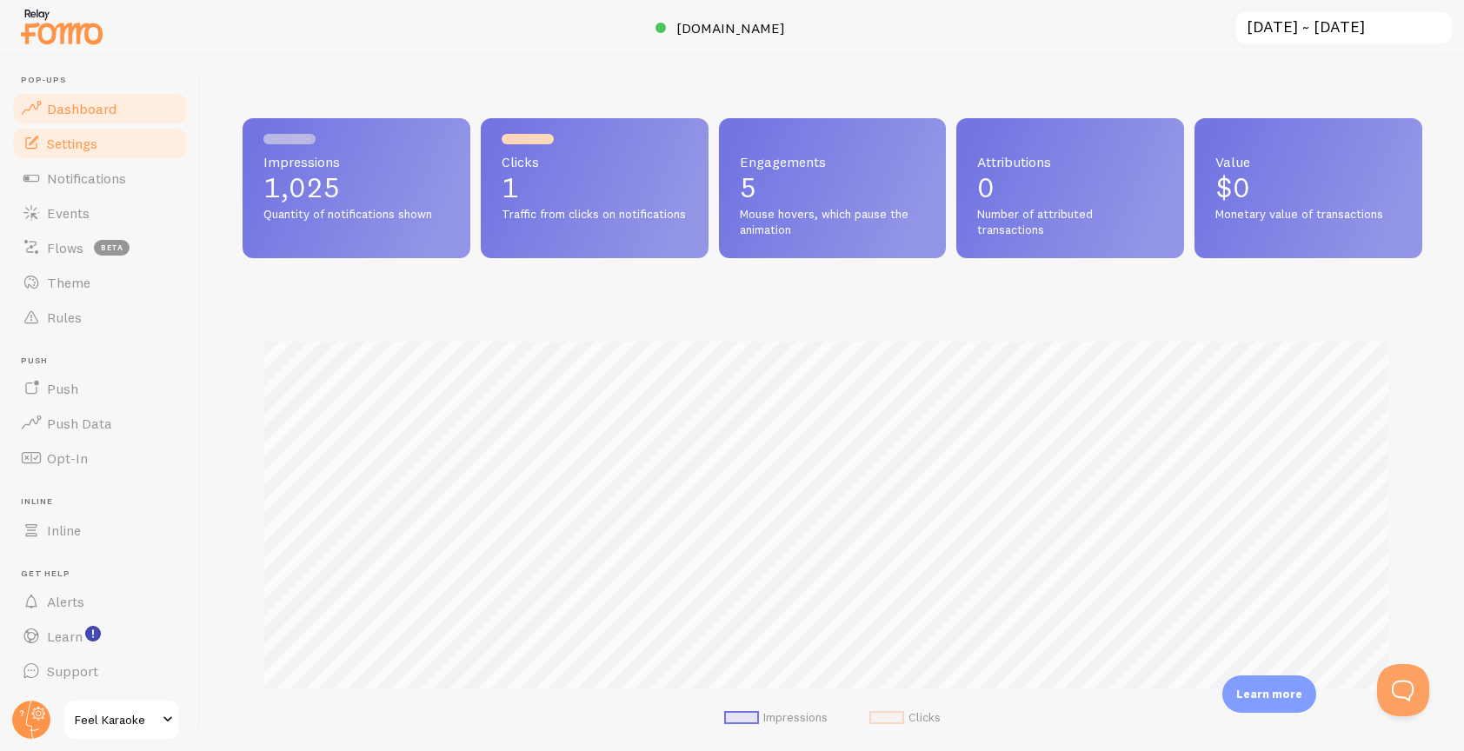
scroll to position [456, 1167]
click at [71, 146] on span "Settings" at bounding box center [72, 143] width 50 height 17
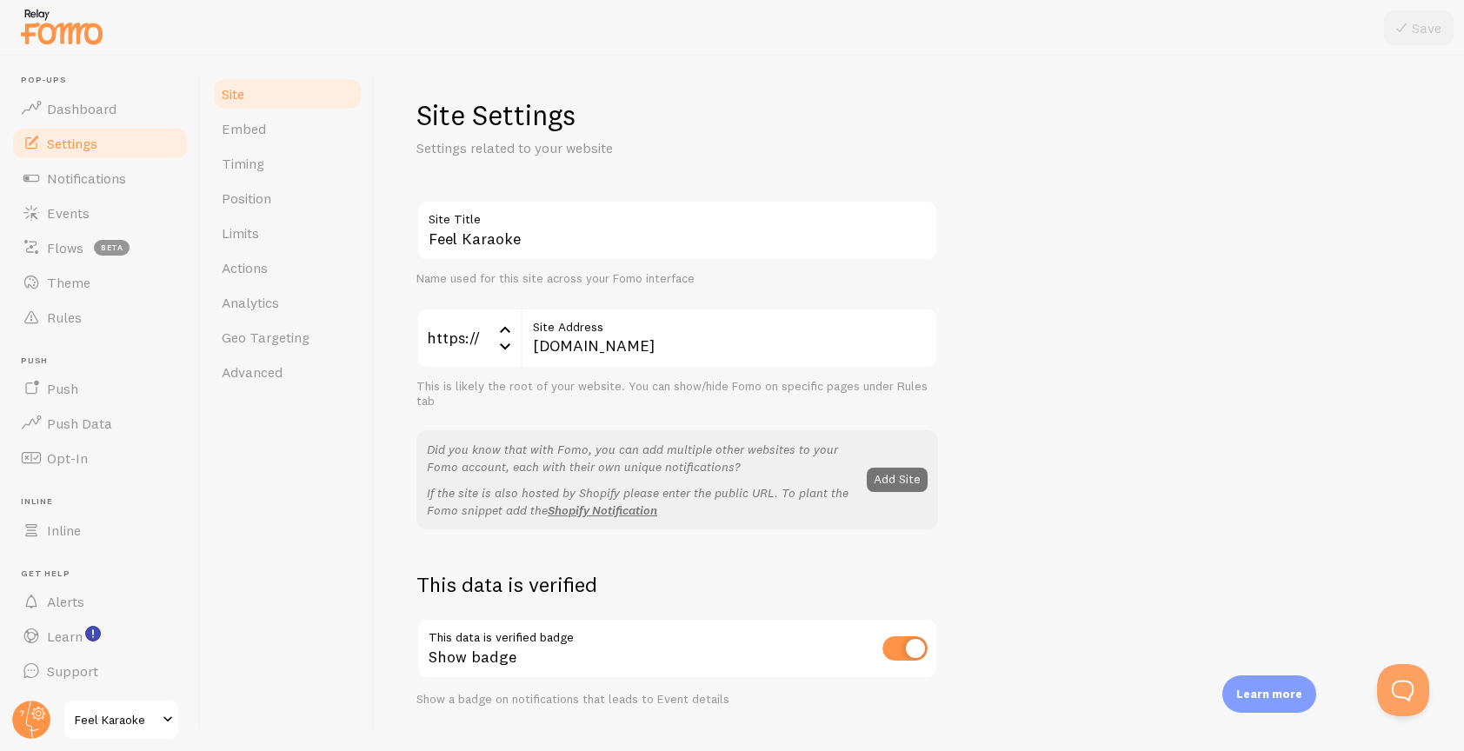
click at [888, 483] on button "Add Site" at bounding box center [897, 480] width 61 height 24
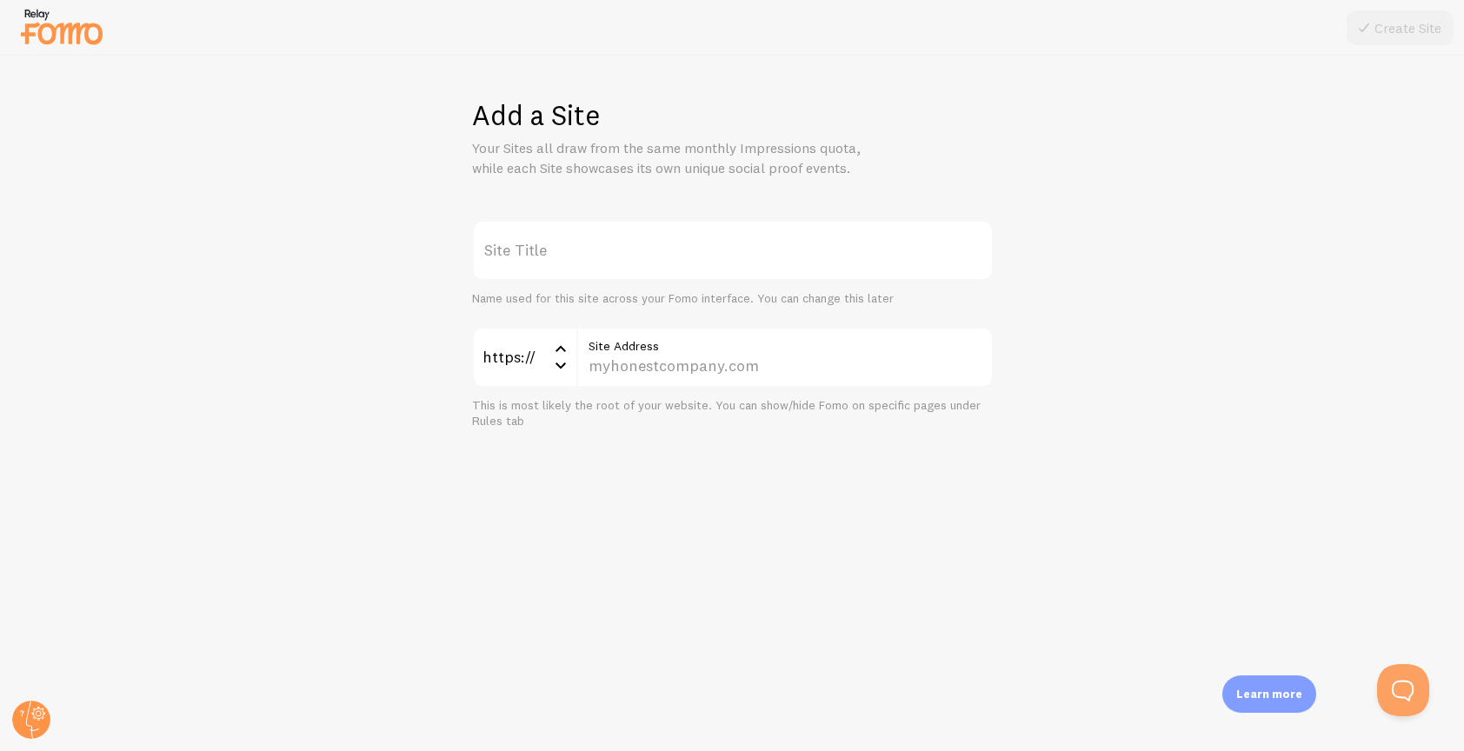
click at [622, 253] on label "Site Title" at bounding box center [733, 250] width 522 height 61
click at [622, 253] on input "Site Title" at bounding box center [733, 250] width 522 height 61
paste input "https://feelkaraoke.com/"
type input "https://feelkaraoke.com/"
click at [641, 364] on input "Site Address" at bounding box center [784, 357] width 417 height 61
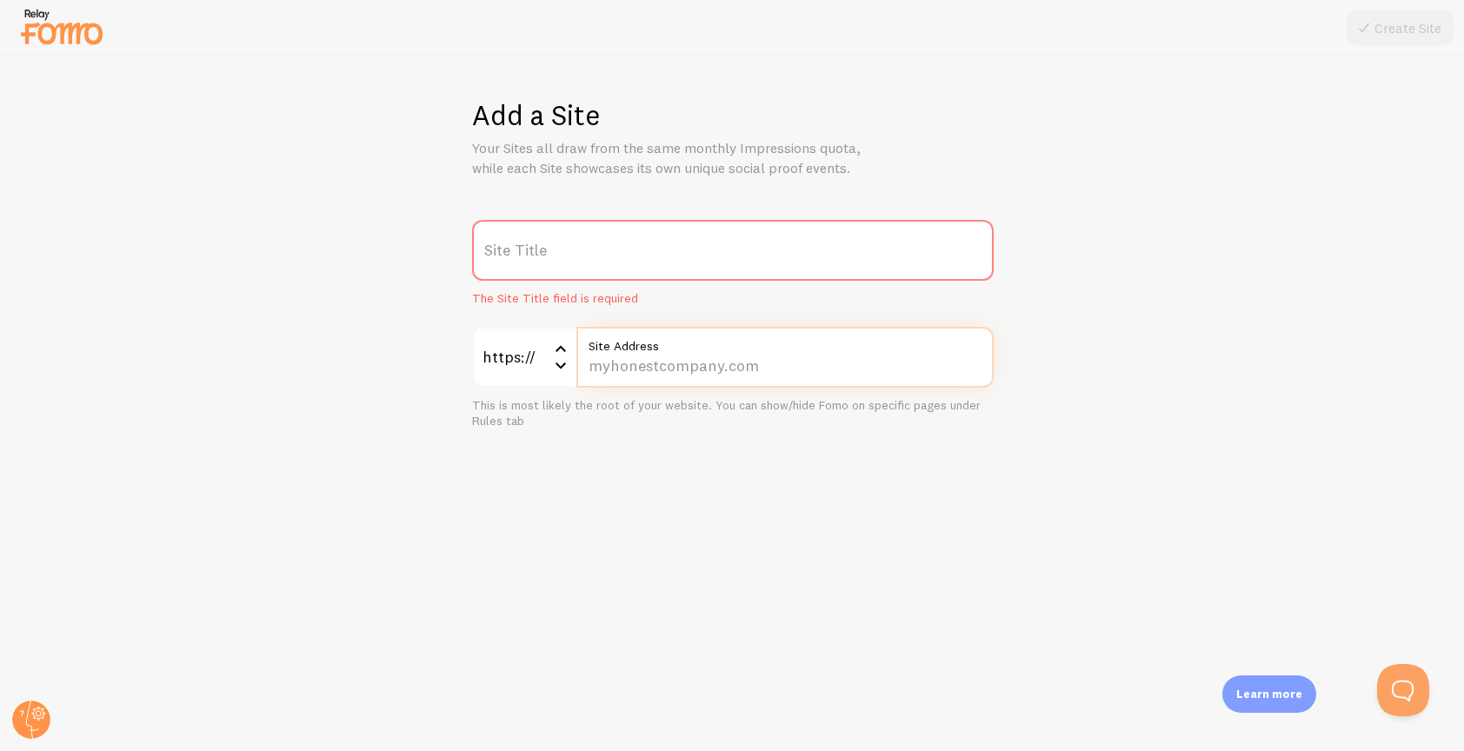
paste input "feelkaraoke.com/"
type input "feelkaraoke.com/"
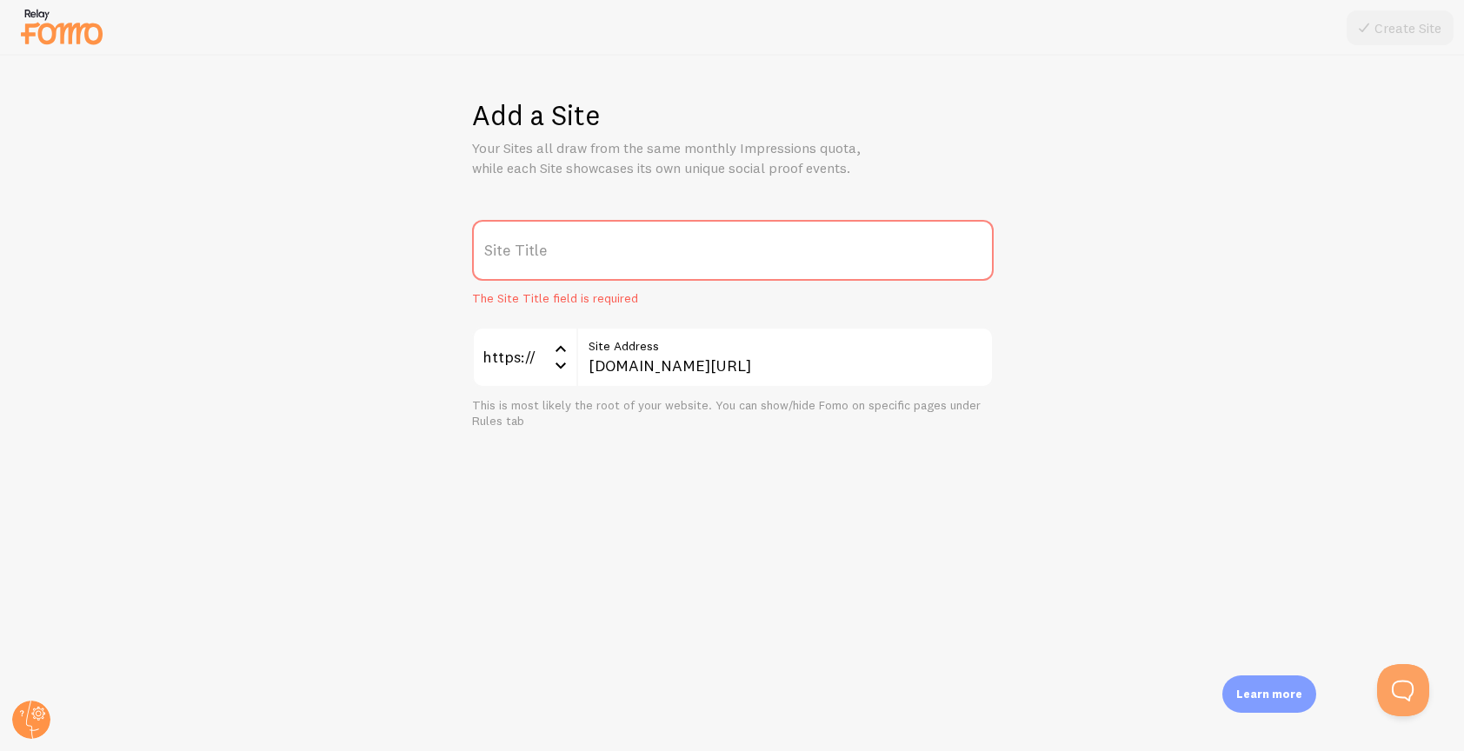
click at [603, 262] on label "Site Title" at bounding box center [733, 250] width 522 height 61
click at [603, 262] on input "Site Title" at bounding box center [733, 250] width 522 height 61
type input "Feel Karaoke"
click at [674, 510] on div "Add a Site Your Sites all draw from the same monthly Impressions quota, while e…" at bounding box center [732, 404] width 1463 height 696
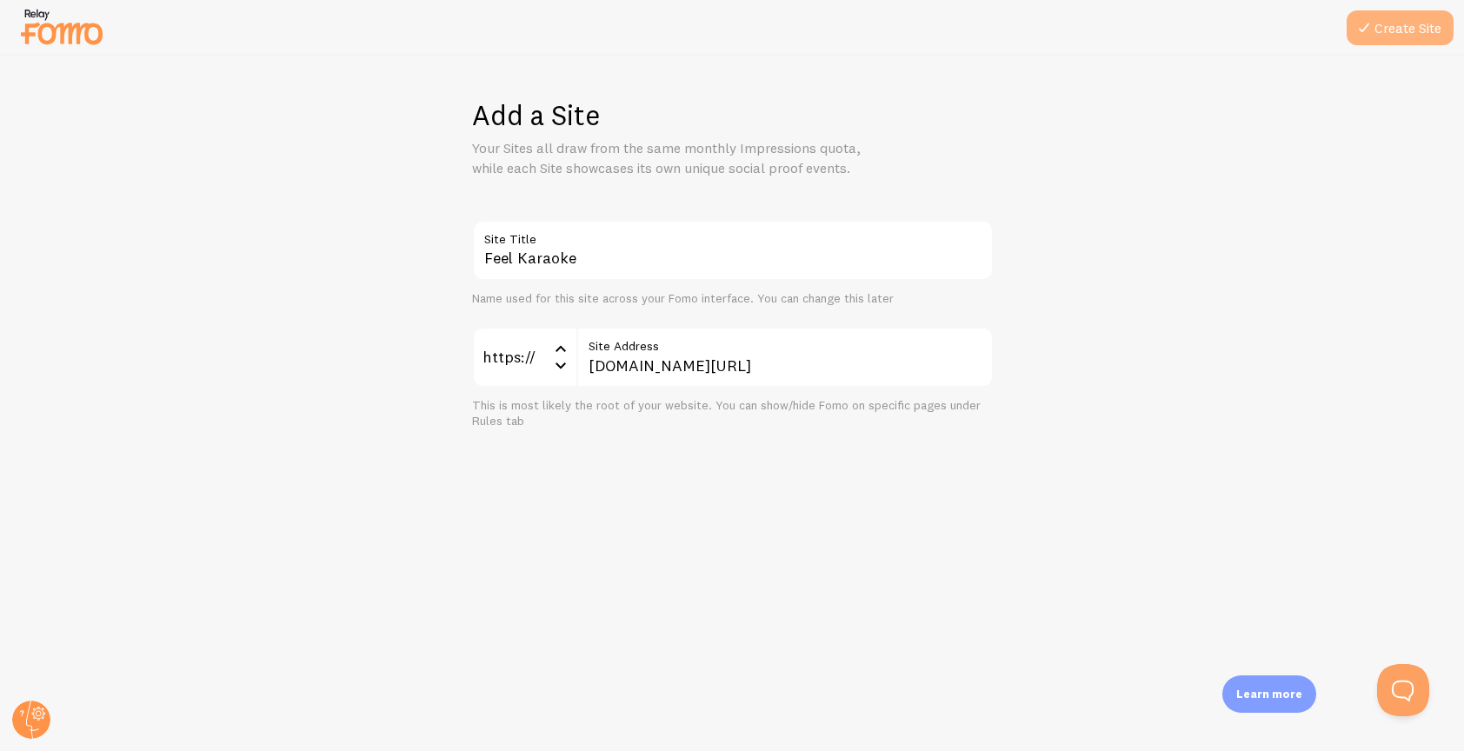
click at [1396, 33] on button "Create Site" at bounding box center [1400, 27] width 107 height 35
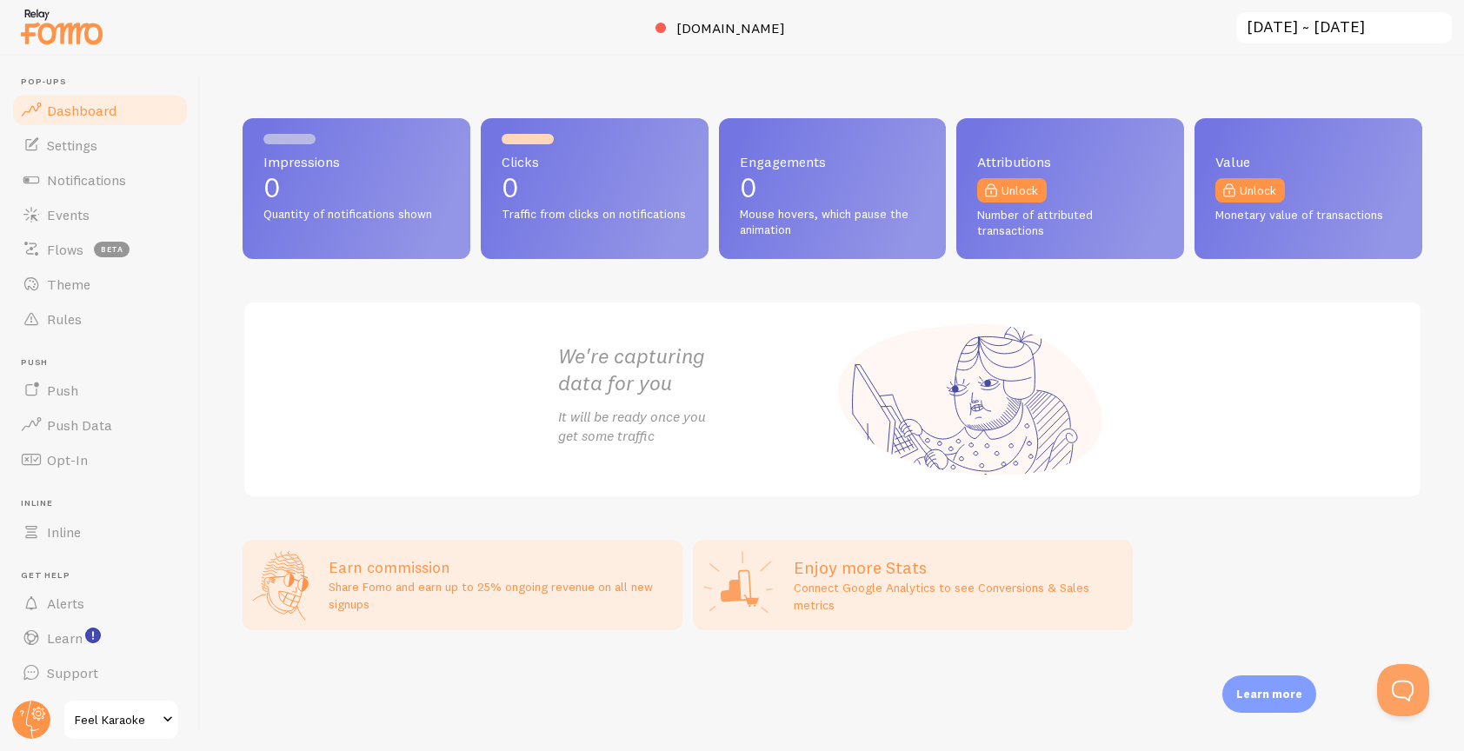
click at [97, 736] on link "Feel Karaoke" at bounding box center [121, 720] width 117 height 42
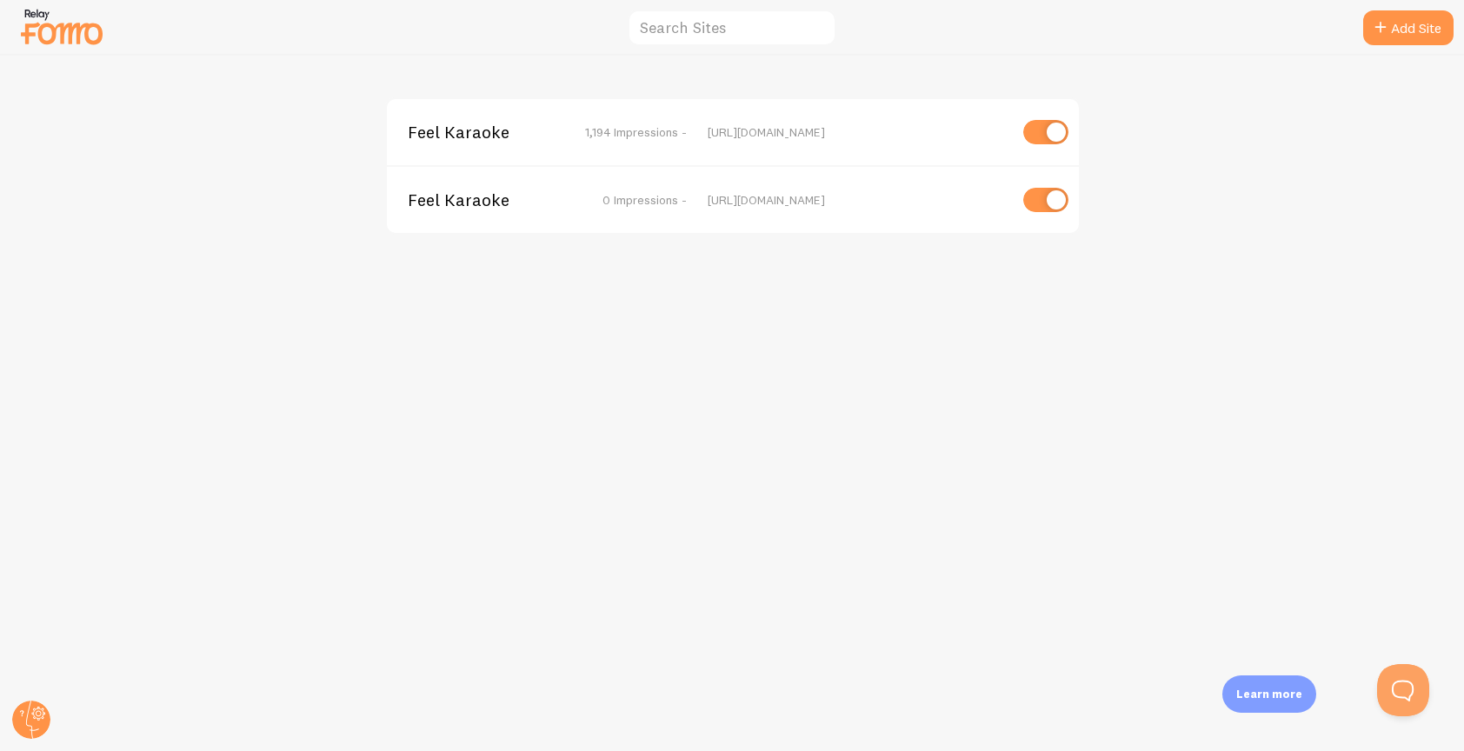
click at [473, 207] on span "Feel Karaoke" at bounding box center [478, 200] width 140 height 16
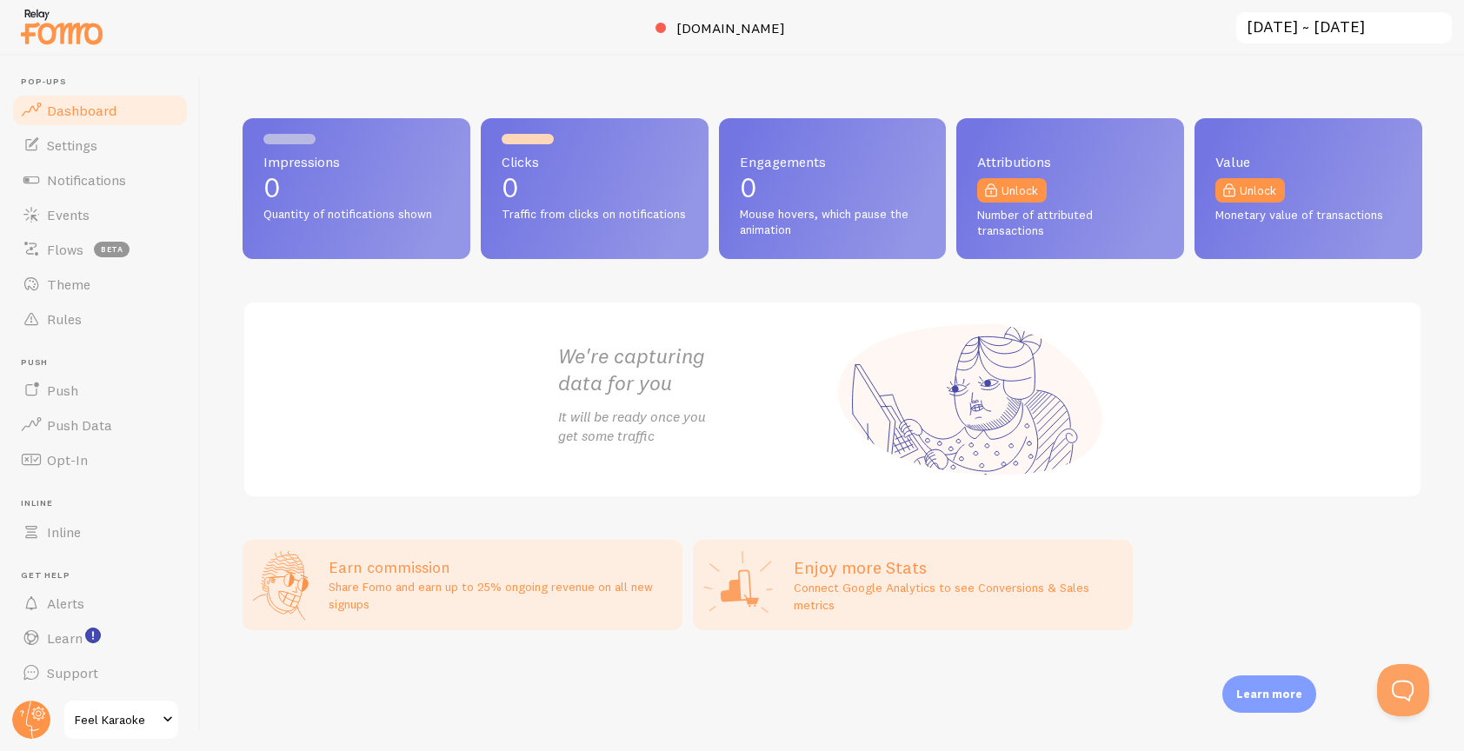
click at [74, 110] on span "Dashboard" at bounding box center [82, 110] width 70 height 17
click at [113, 728] on span "Feel Karaoke" at bounding box center [116, 720] width 83 height 21
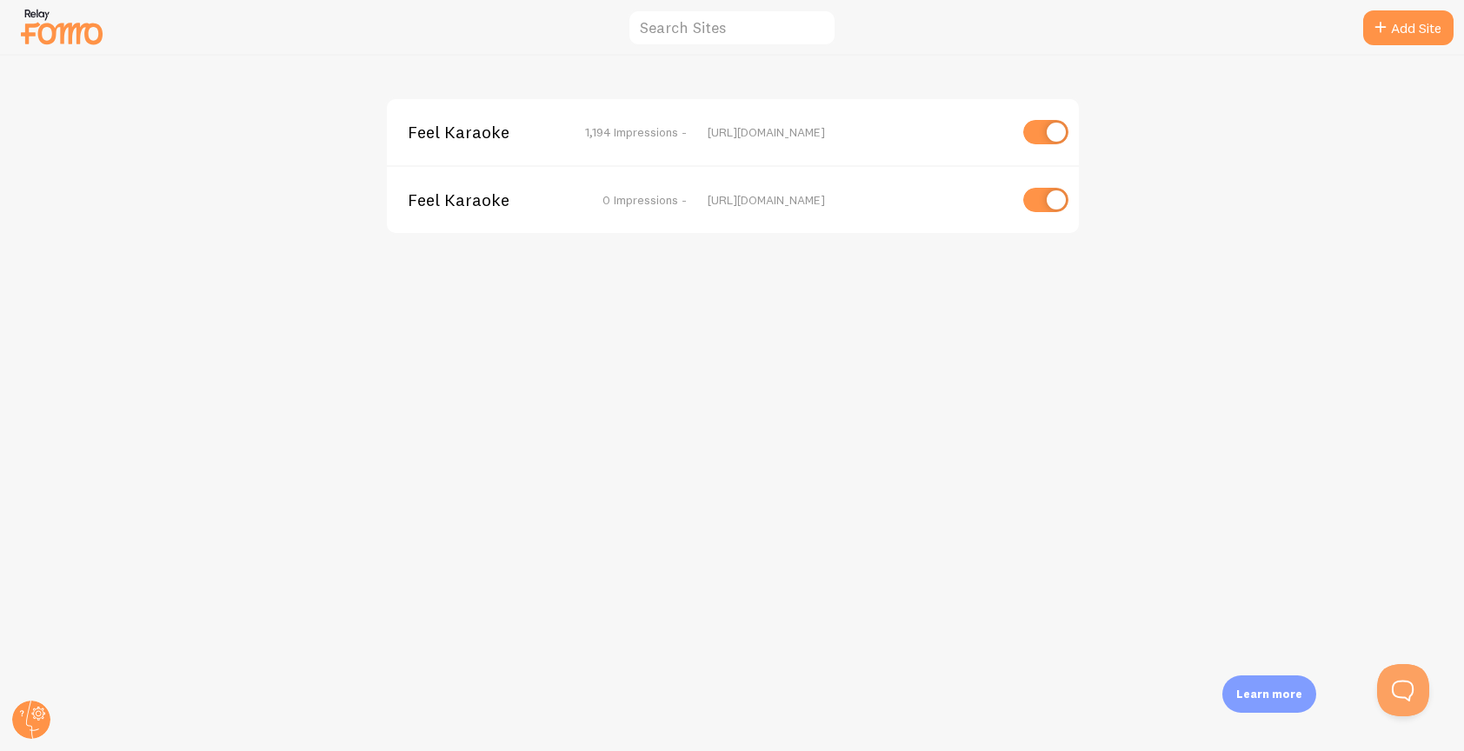
click at [583, 390] on div "Feel Karaoke 1,194 Impressions - https://book.feelkaraoke.com Feel Karaoke 0 Im…" at bounding box center [732, 404] width 1463 height 696
click at [57, 46] on img at bounding box center [61, 26] width 87 height 44
click at [32, 713] on icon at bounding box center [39, 714] width 14 height 14
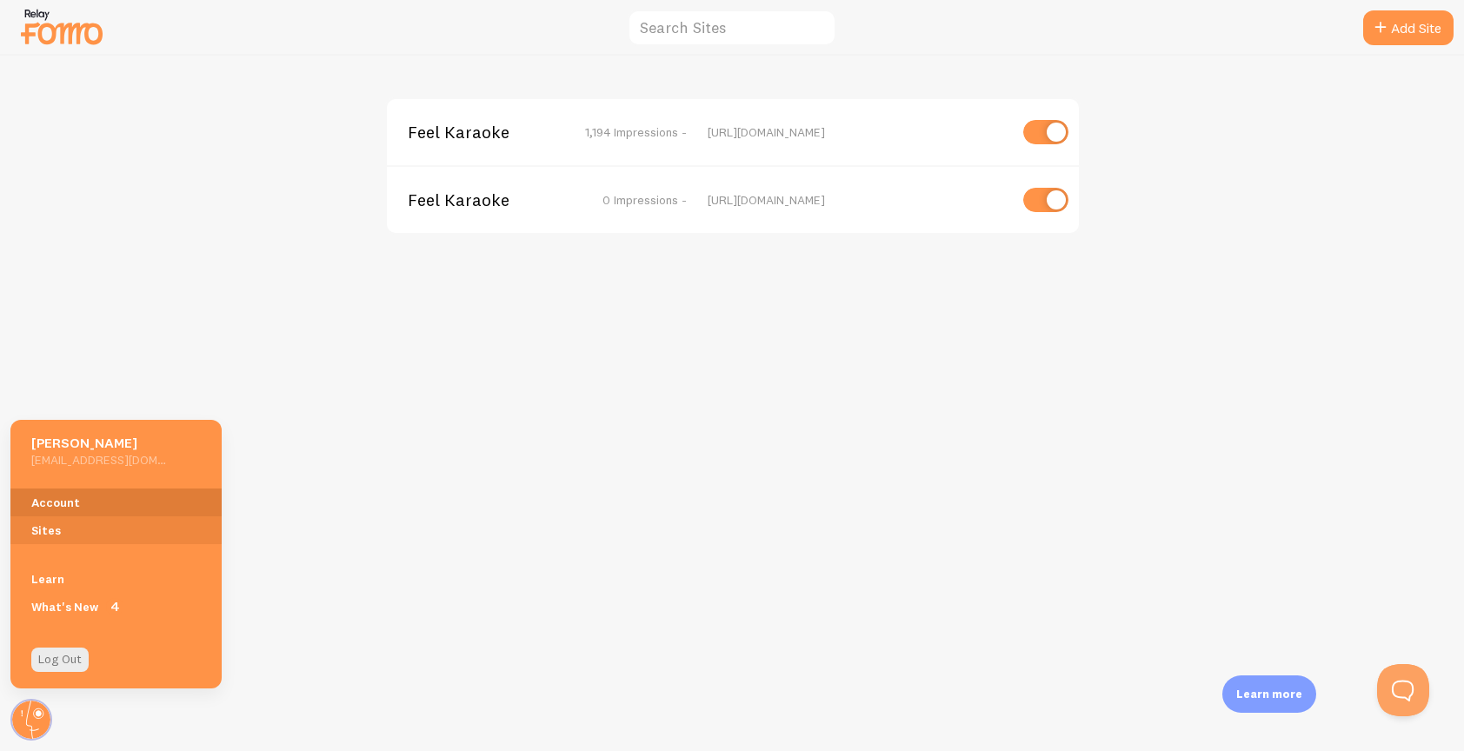
click at [53, 503] on link "Account" at bounding box center [115, 503] width 211 height 28
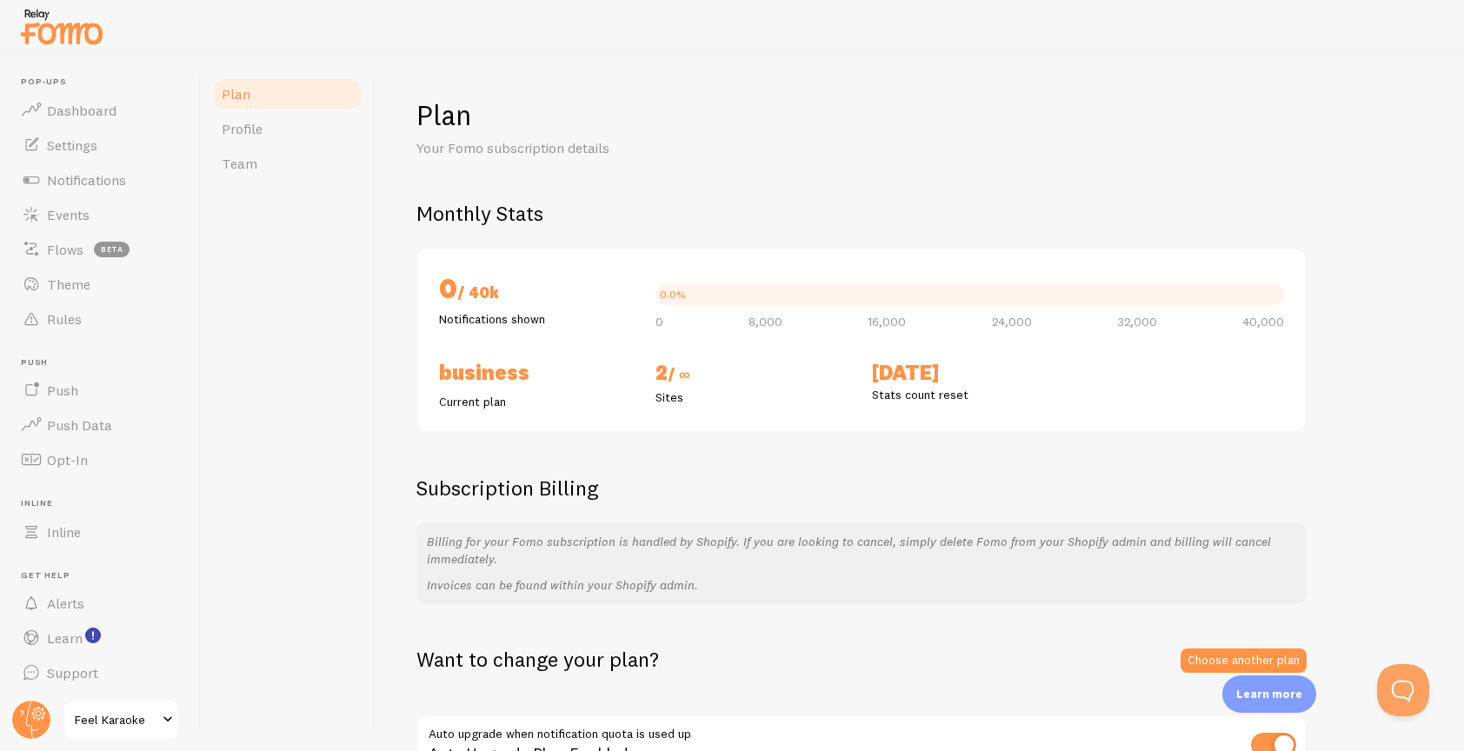
click at [305, 330] on div "Plan Profile Team" at bounding box center [288, 404] width 174 height 696
click at [252, 129] on span "Profile" at bounding box center [242, 128] width 41 height 17
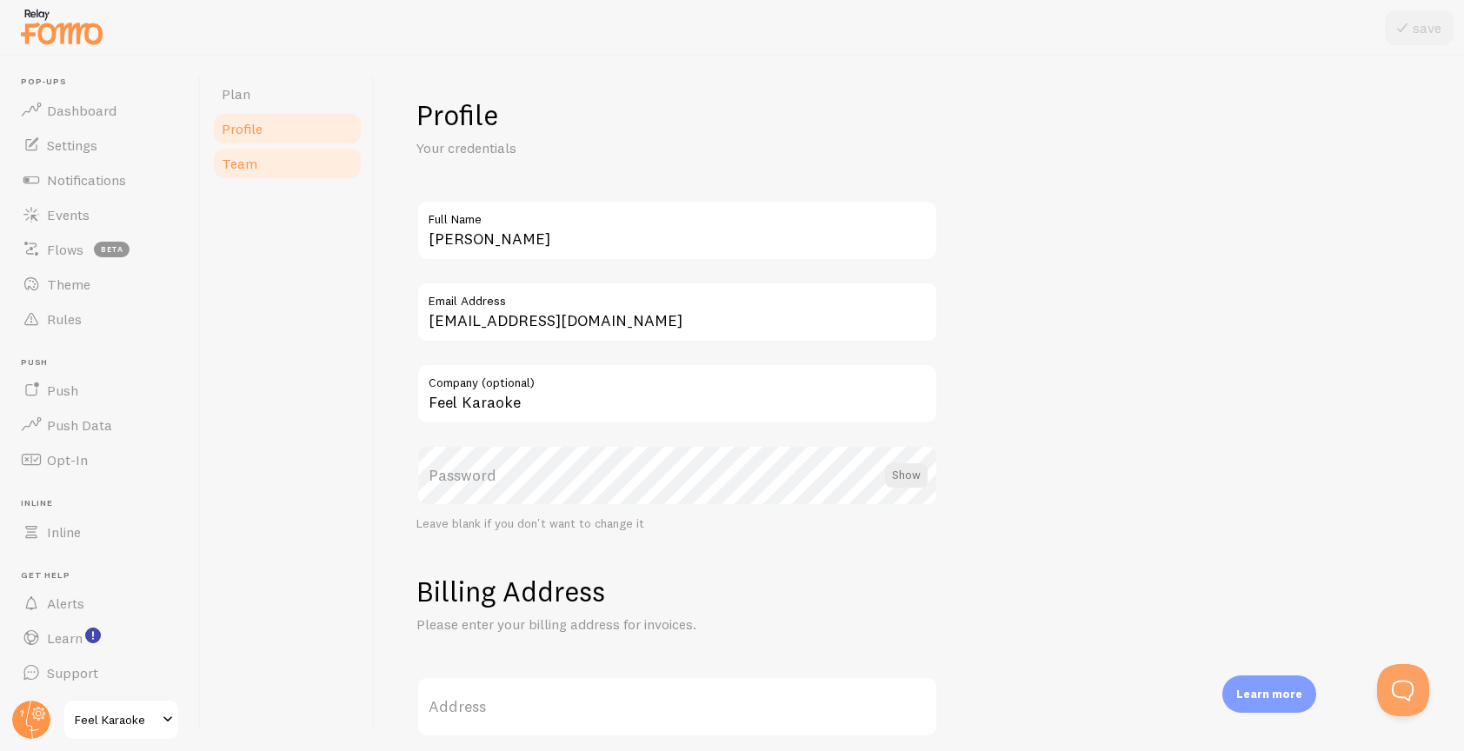
click at [242, 166] on span "Team" at bounding box center [240, 163] width 36 height 17
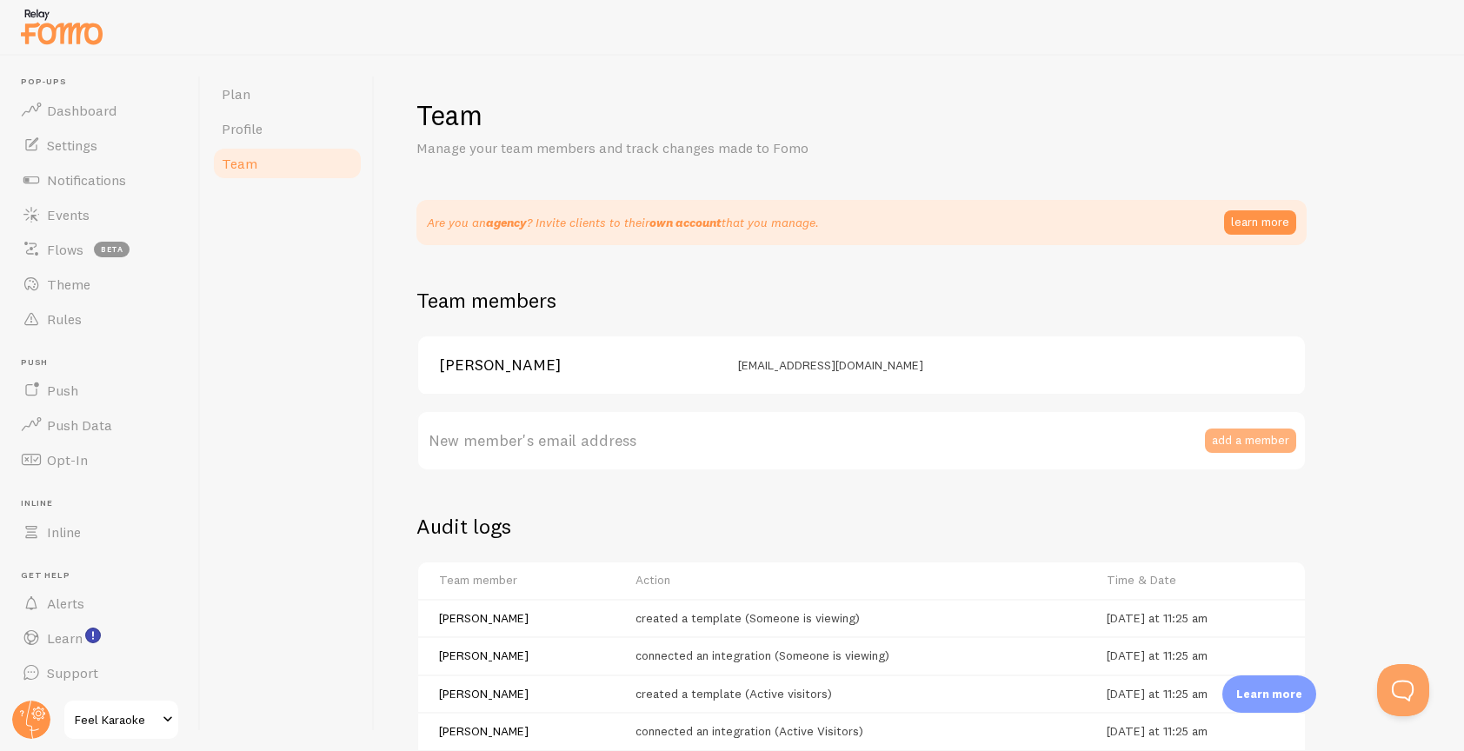
click at [1243, 443] on button "add a member" at bounding box center [1250, 441] width 91 height 24
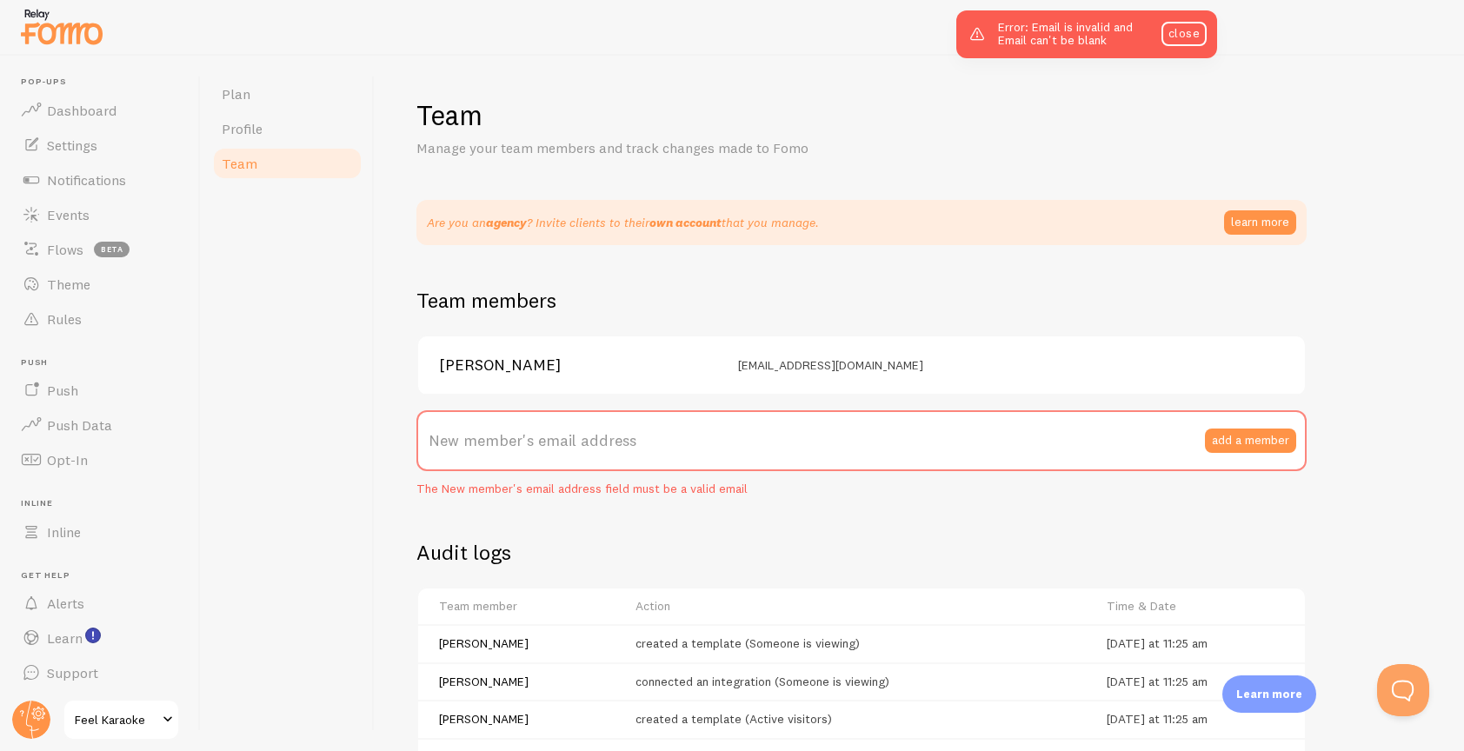
click at [671, 445] on label "New member's email address" at bounding box center [861, 440] width 890 height 61
click at [671, 445] on input "New member's email address" at bounding box center [861, 440] width 890 height 61
type input "g"
paste input "granthmain@gmail.com"
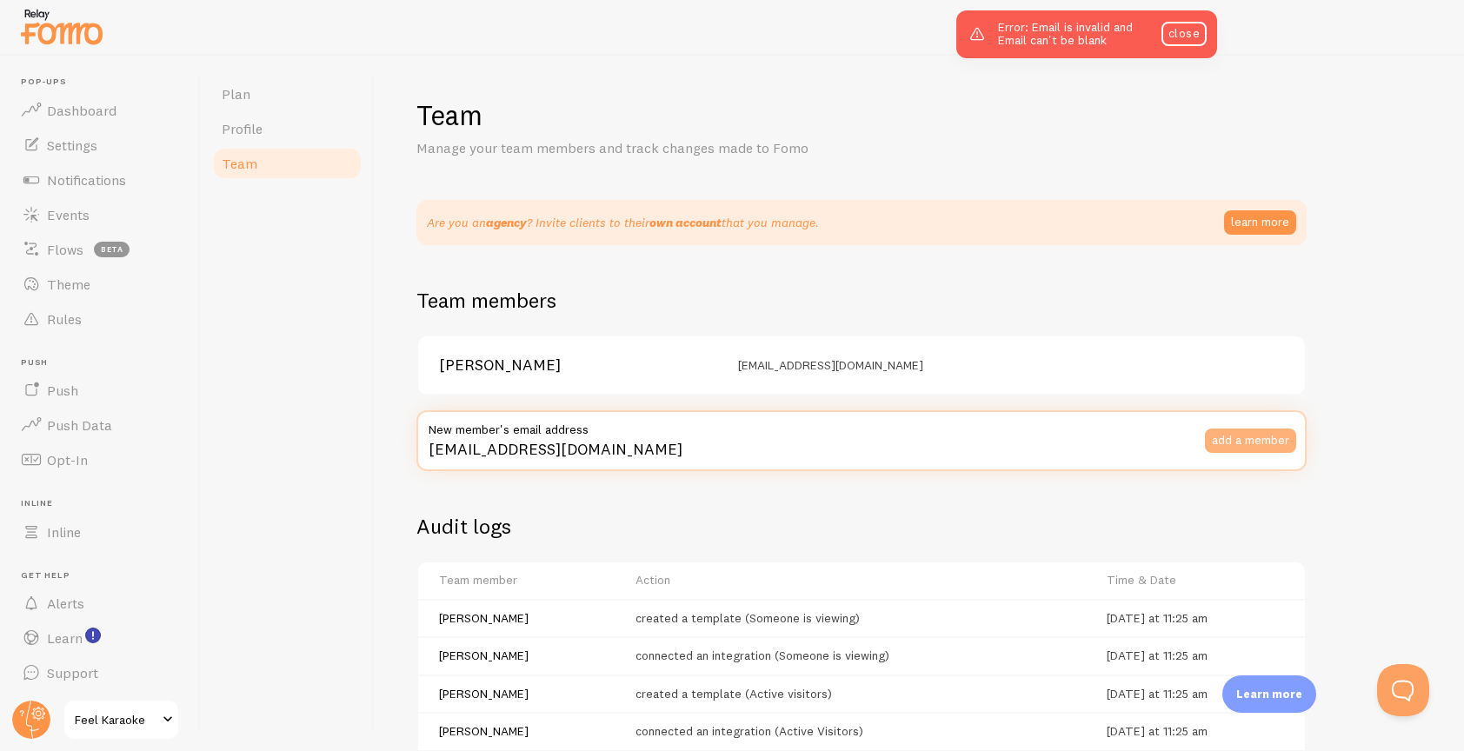
type input "granthmain@gmail.com"
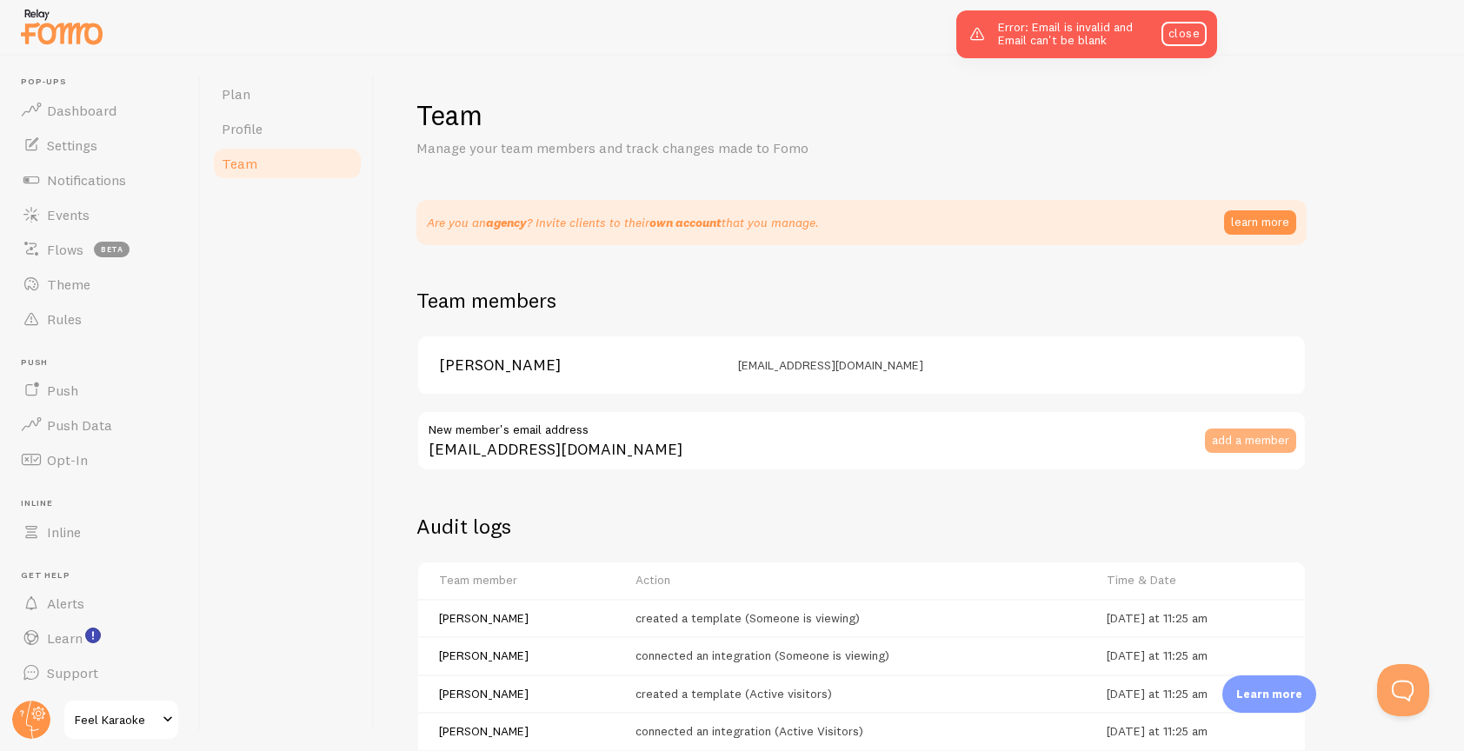
click at [1242, 436] on button "add a member" at bounding box center [1250, 441] width 91 height 24
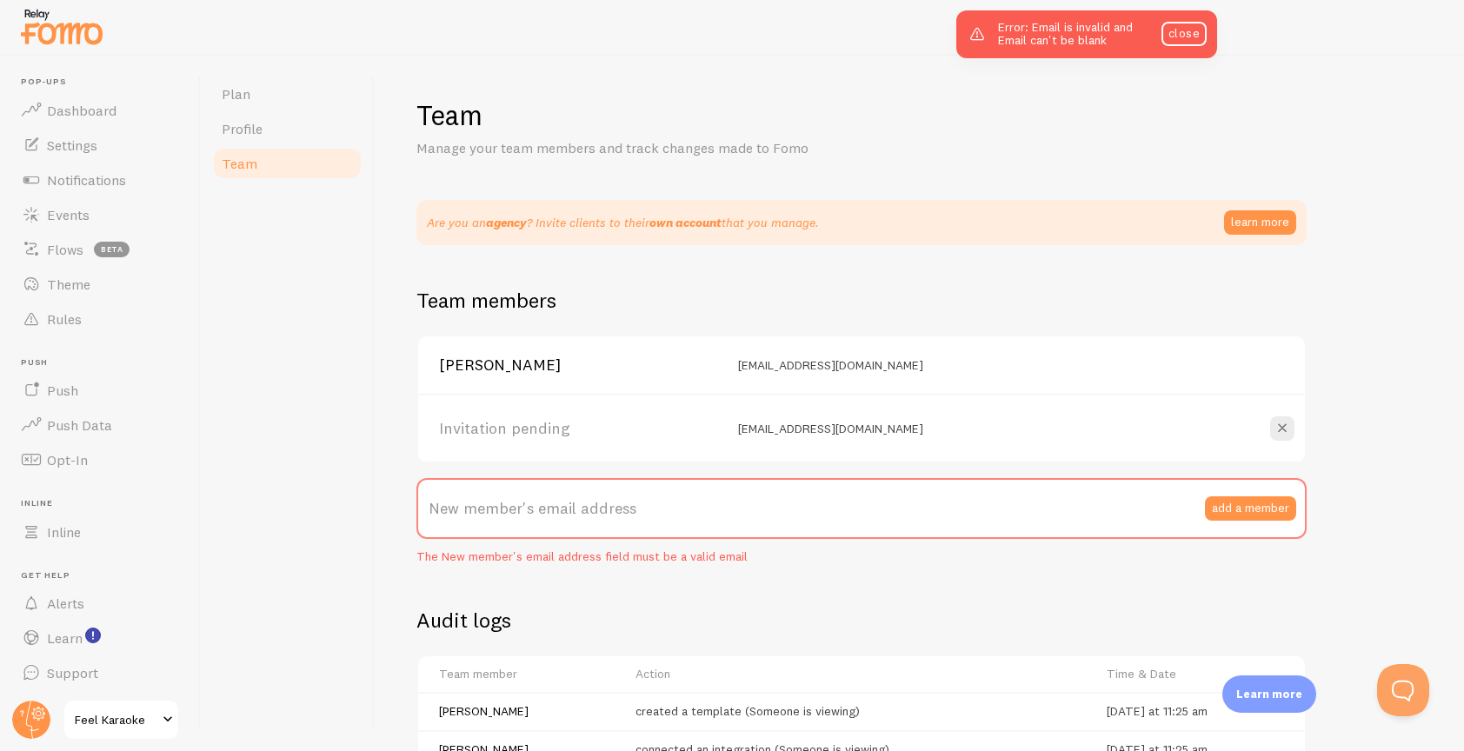
click at [398, 254] on div "Team Manage your team members and track changes made to Fomo Are you an agency …" at bounding box center [919, 404] width 1089 height 696
click at [652, 505] on label "New member's email address" at bounding box center [861, 508] width 890 height 61
click at [652, 505] on input "New member's email address" at bounding box center [861, 508] width 890 height 61
paste input "tinle1201@gmail.com"
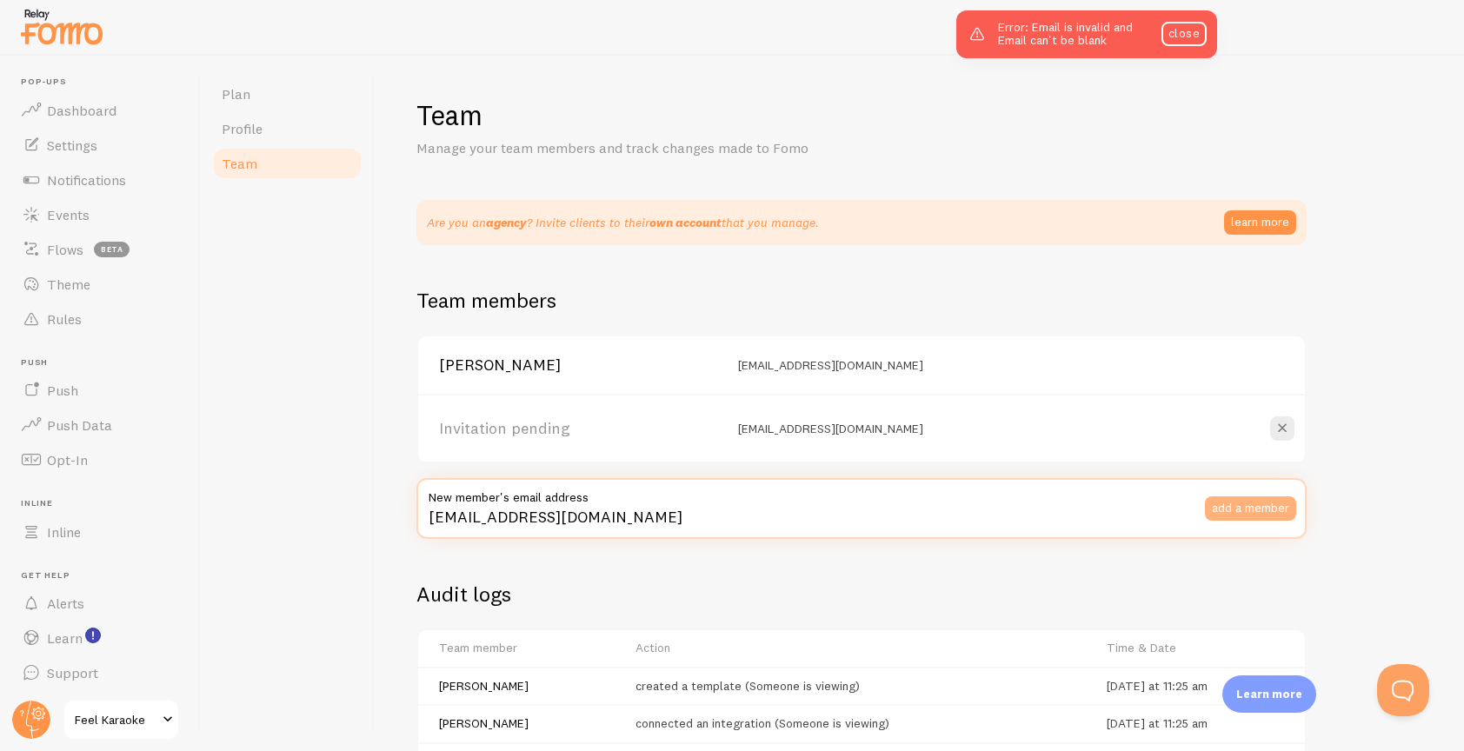
type input "tinle1201@gmail.com"
click at [1242, 511] on button "add a member" at bounding box center [1250, 508] width 91 height 24
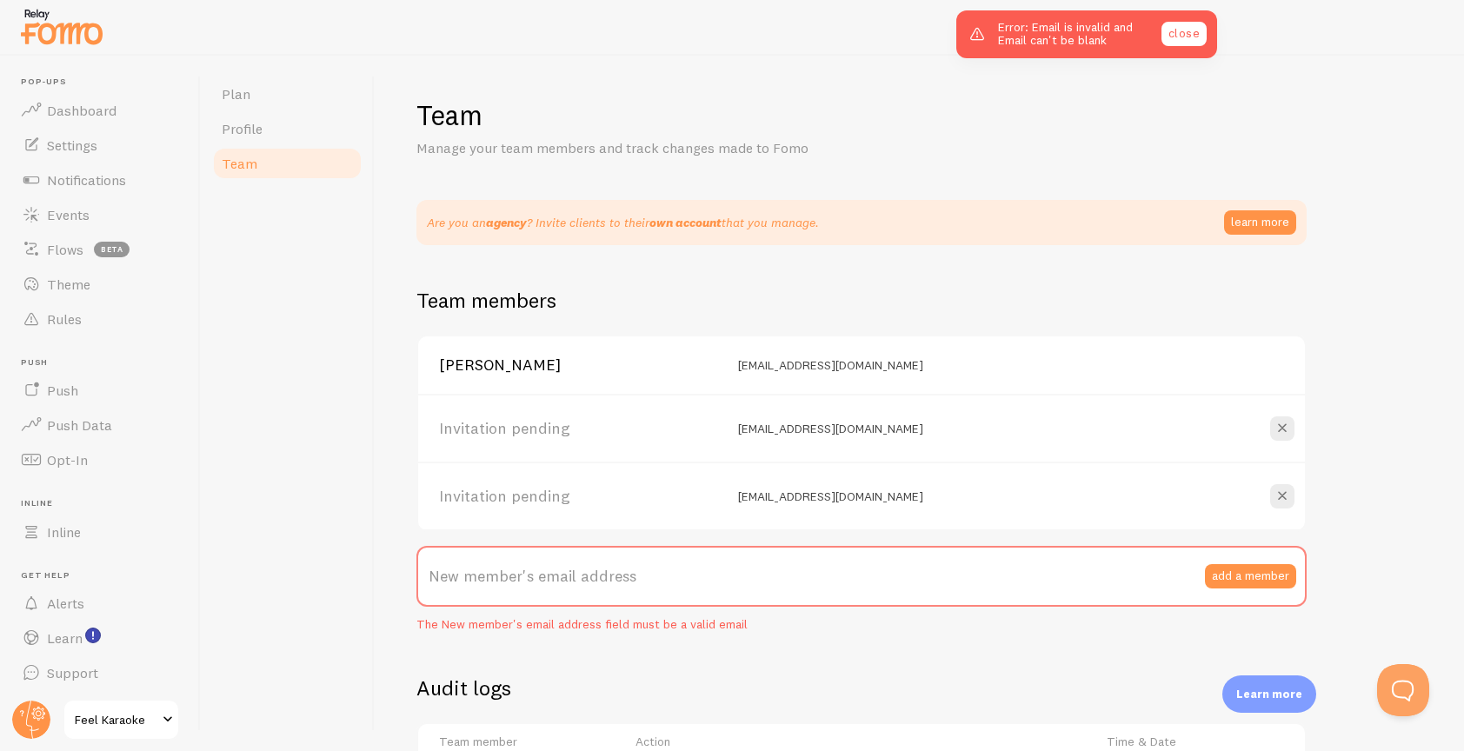
click at [1182, 32] on link "close" at bounding box center [1184, 34] width 45 height 24
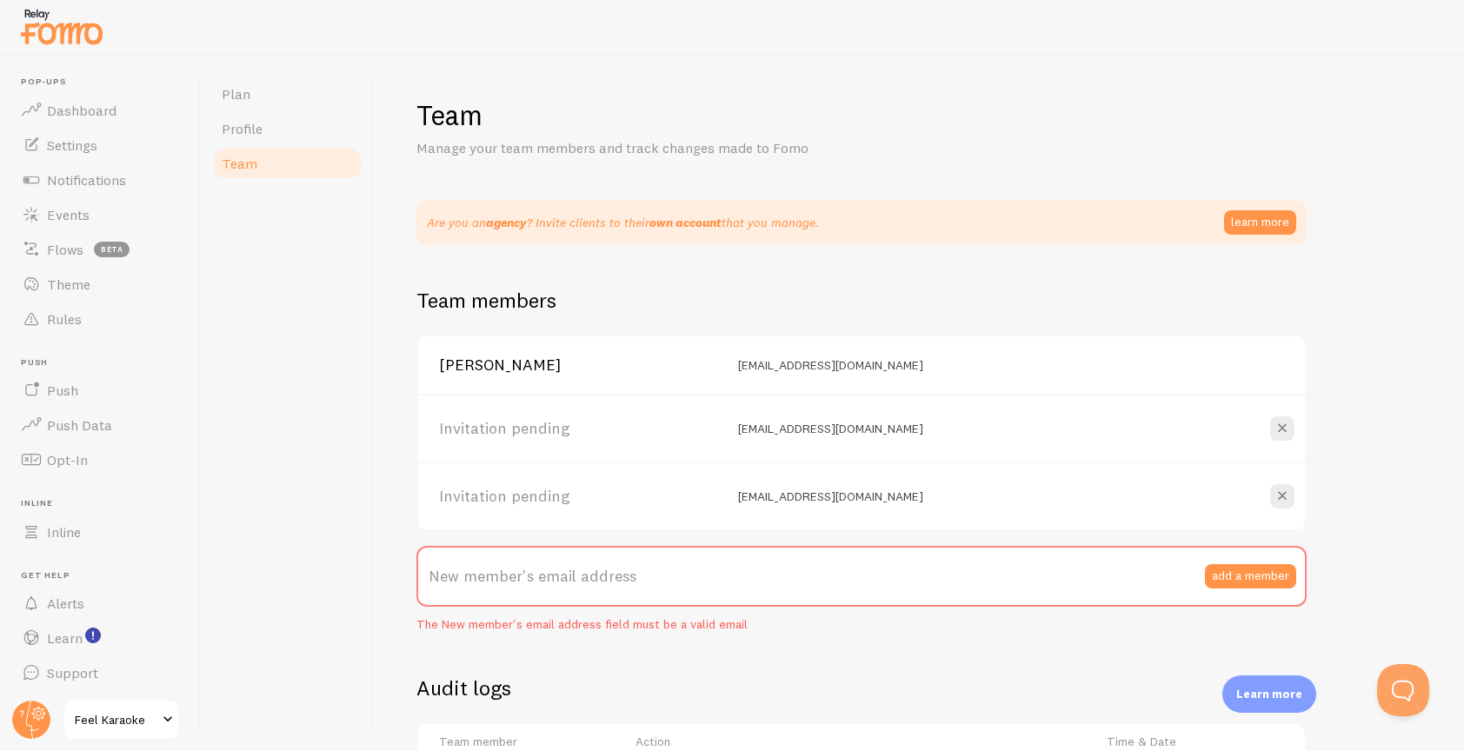
click at [393, 387] on div "Team Manage your team members and track changes made to Fomo Are you an agency …" at bounding box center [919, 404] width 1089 height 696
click at [79, 528] on span "Inline" at bounding box center [64, 531] width 34 height 17
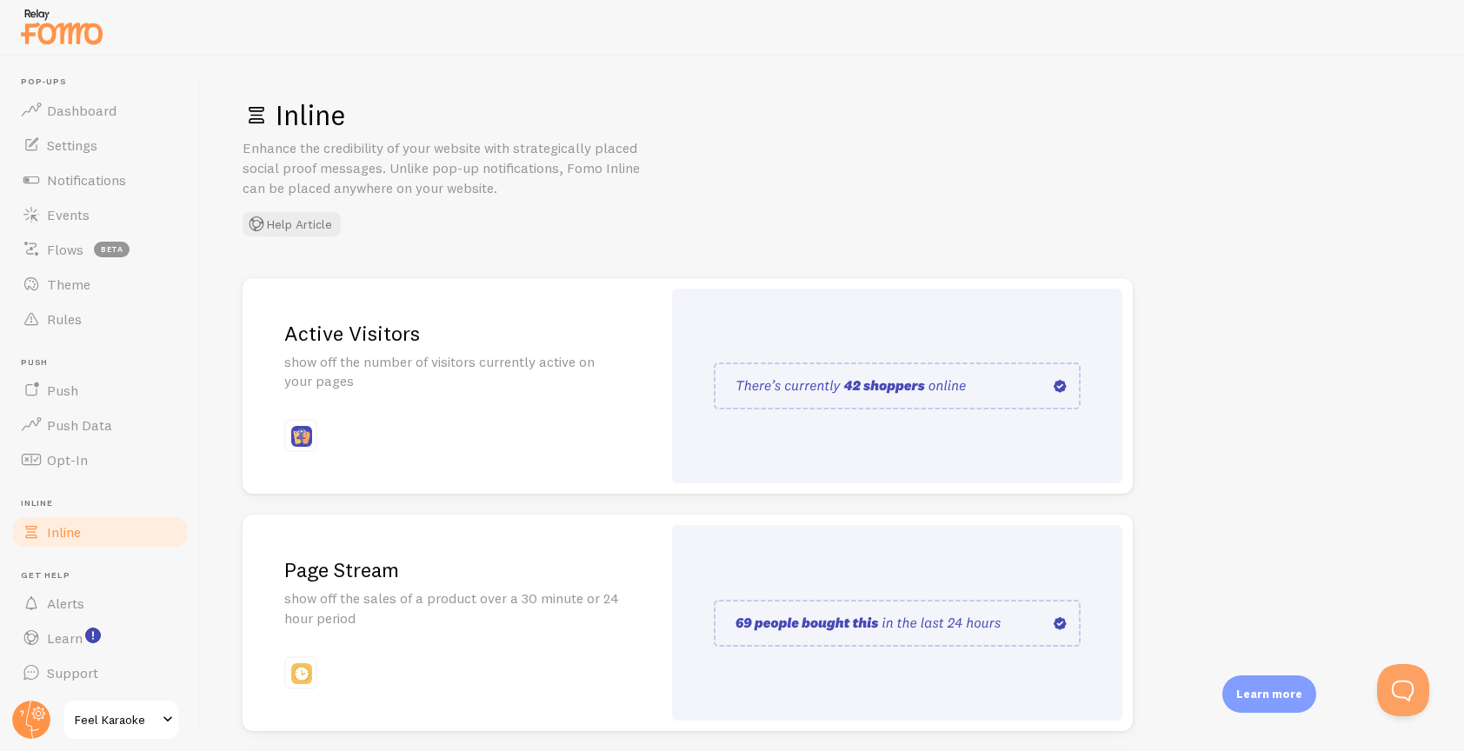
click at [1323, 209] on div "Inline Enhance the credibility of your website with strategically placed social…" at bounding box center [833, 166] width 1180 height 139
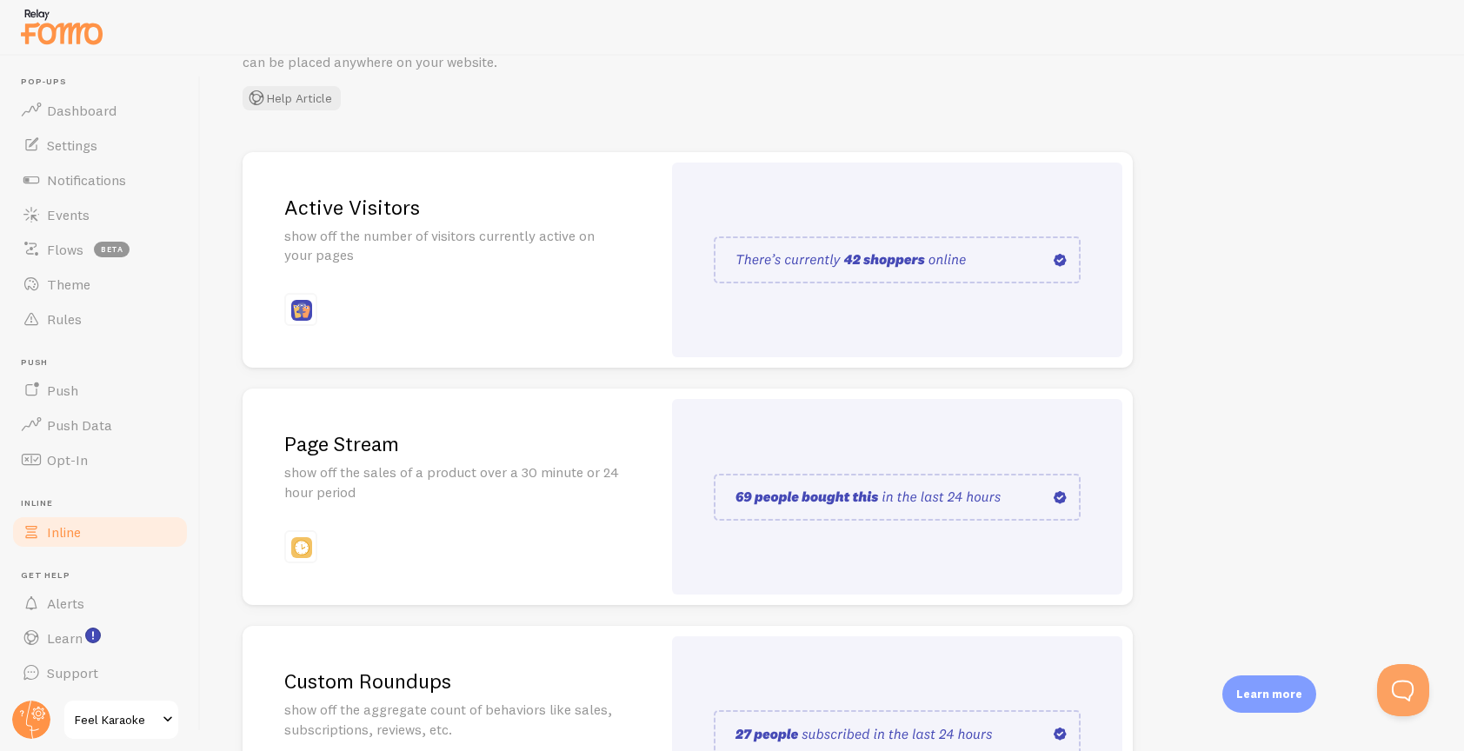
scroll to position [120, 0]
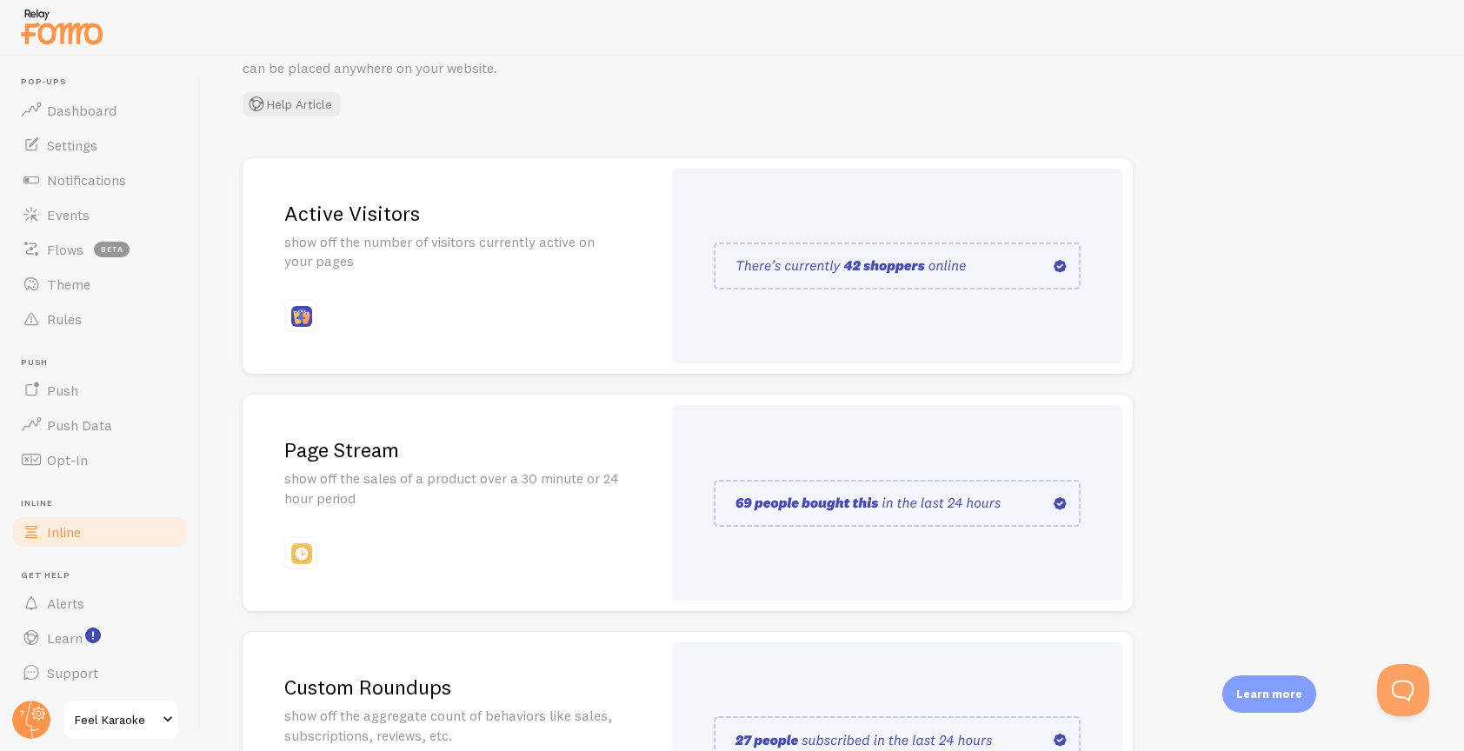
click at [225, 266] on div "Inline Enhance the credibility of your website with strategically placed social…" at bounding box center [832, 404] width 1263 height 696
click at [88, 143] on span "Settings" at bounding box center [72, 145] width 50 height 17
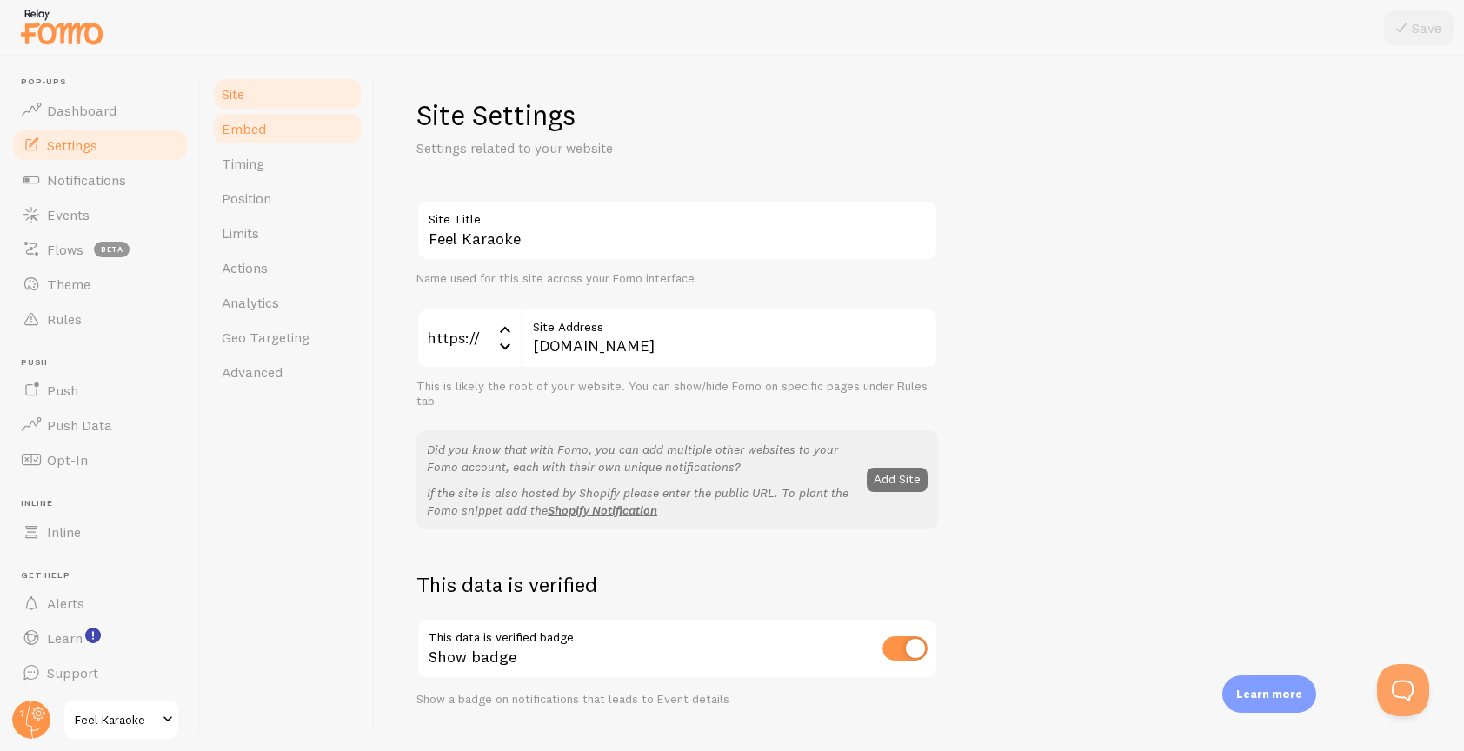
click at [243, 123] on span "Embed" at bounding box center [244, 128] width 44 height 17
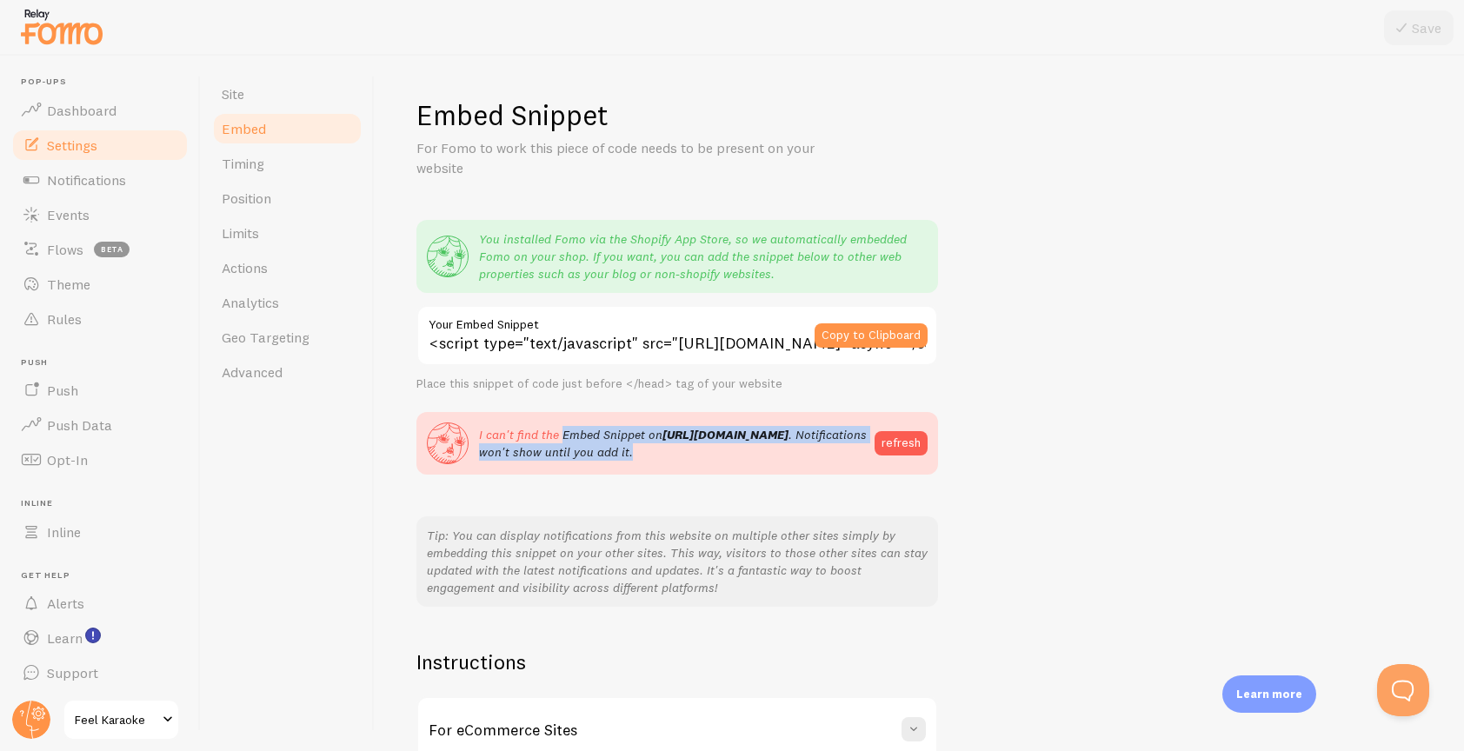
drag, startPoint x: 719, startPoint y: 468, endPoint x: 559, endPoint y: 436, distance: 163.0
click at [559, 436] on div "I can't find the Embed Snippet on https://feelkaraoke.com . Notifications won't…" at bounding box center [677, 443] width 522 height 63
click at [872, 334] on button "Copy to Clipboard" at bounding box center [871, 335] width 113 height 24
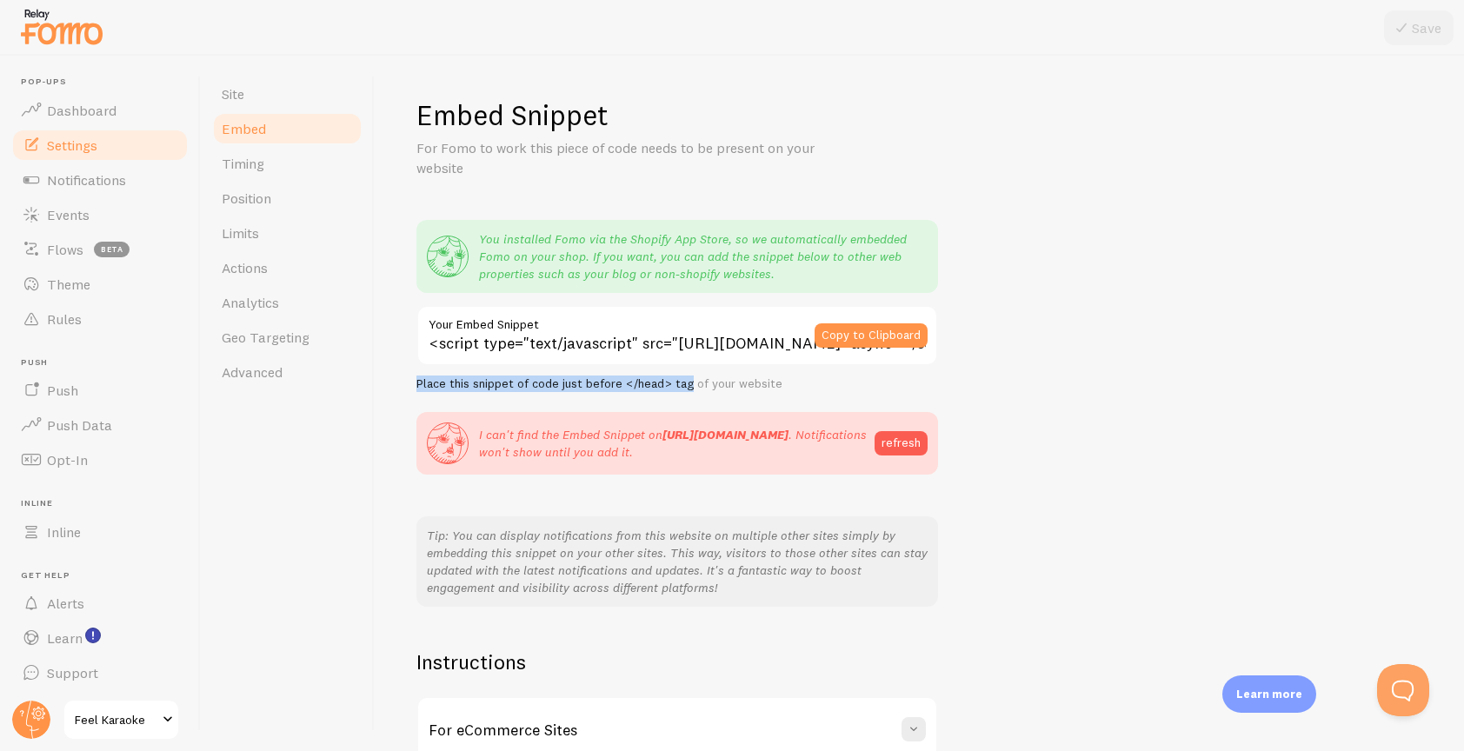
drag, startPoint x: 418, startPoint y: 383, endPoint x: 688, endPoint y: 383, distance: 269.5
click at [688, 383] on div "Place this snippet of code just before </head> tag of your website" at bounding box center [677, 384] width 522 height 16
copy div "Place this snippet of code just before </head> tag"
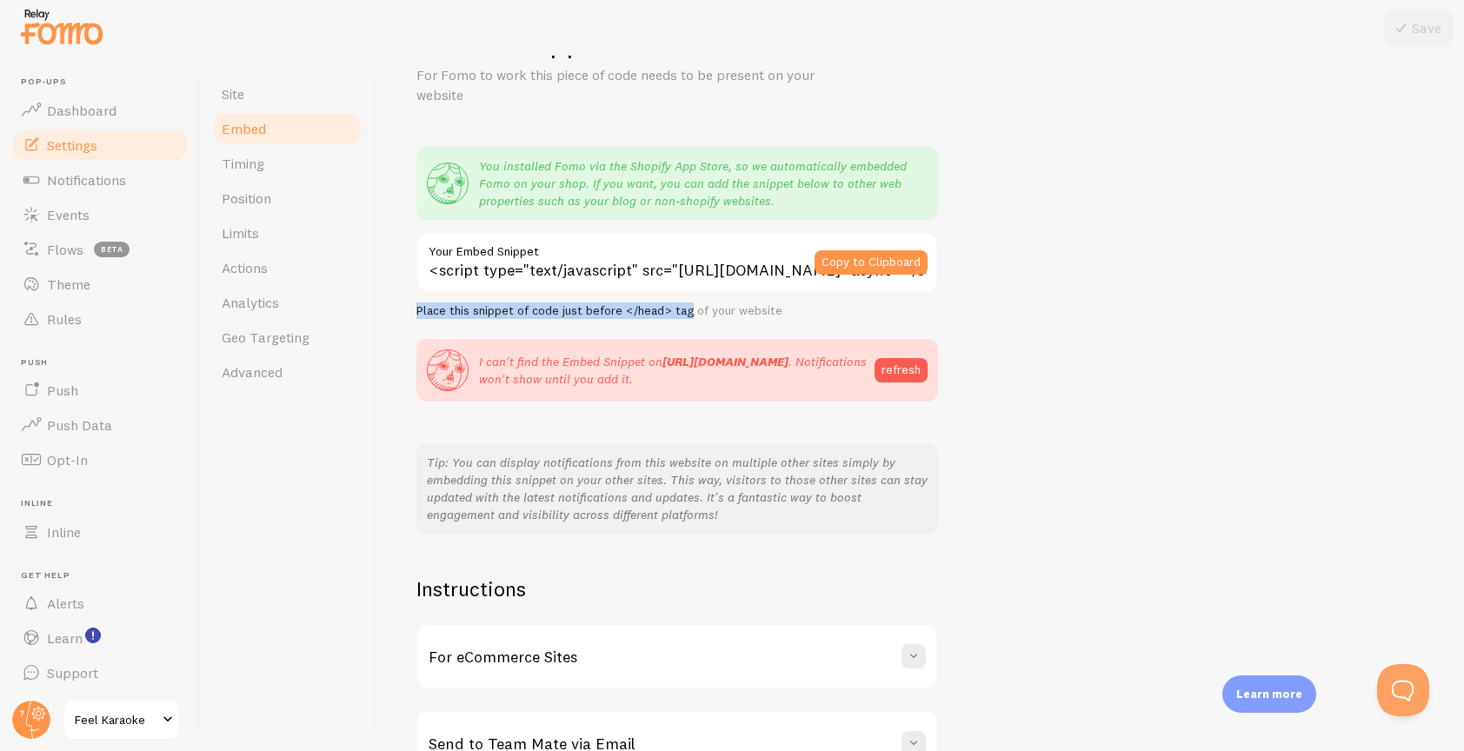
scroll to position [182, 0]
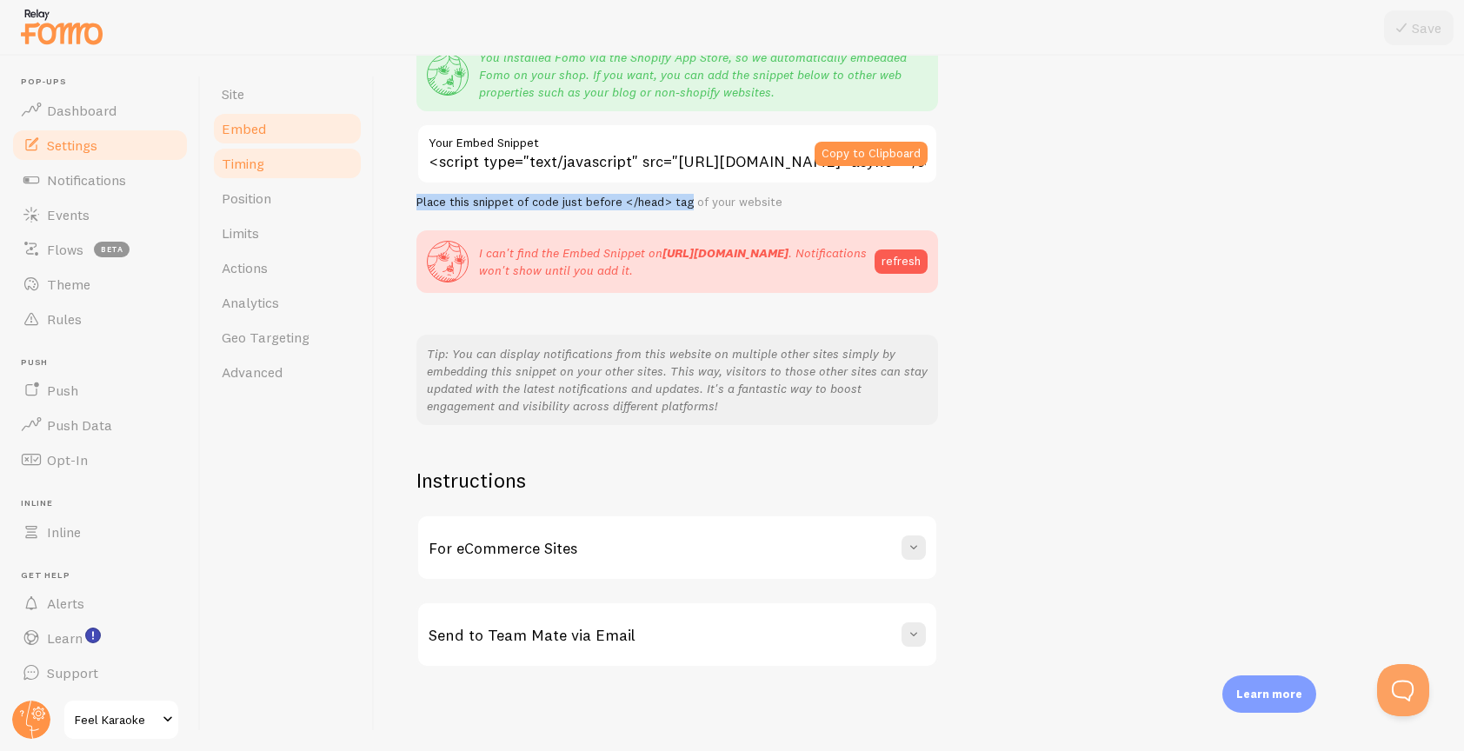
click at [233, 163] on span "Timing" at bounding box center [243, 163] width 43 height 17
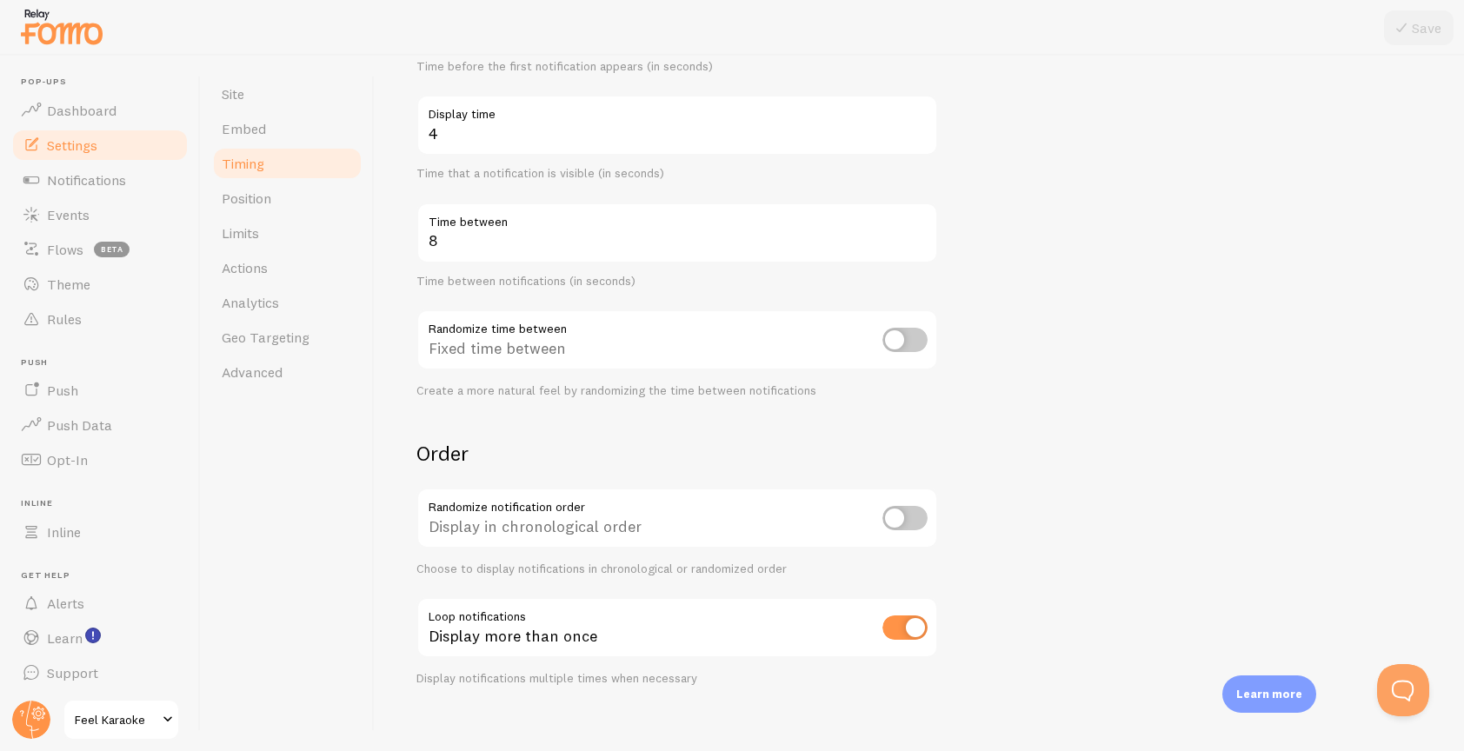
scroll to position [278, 0]
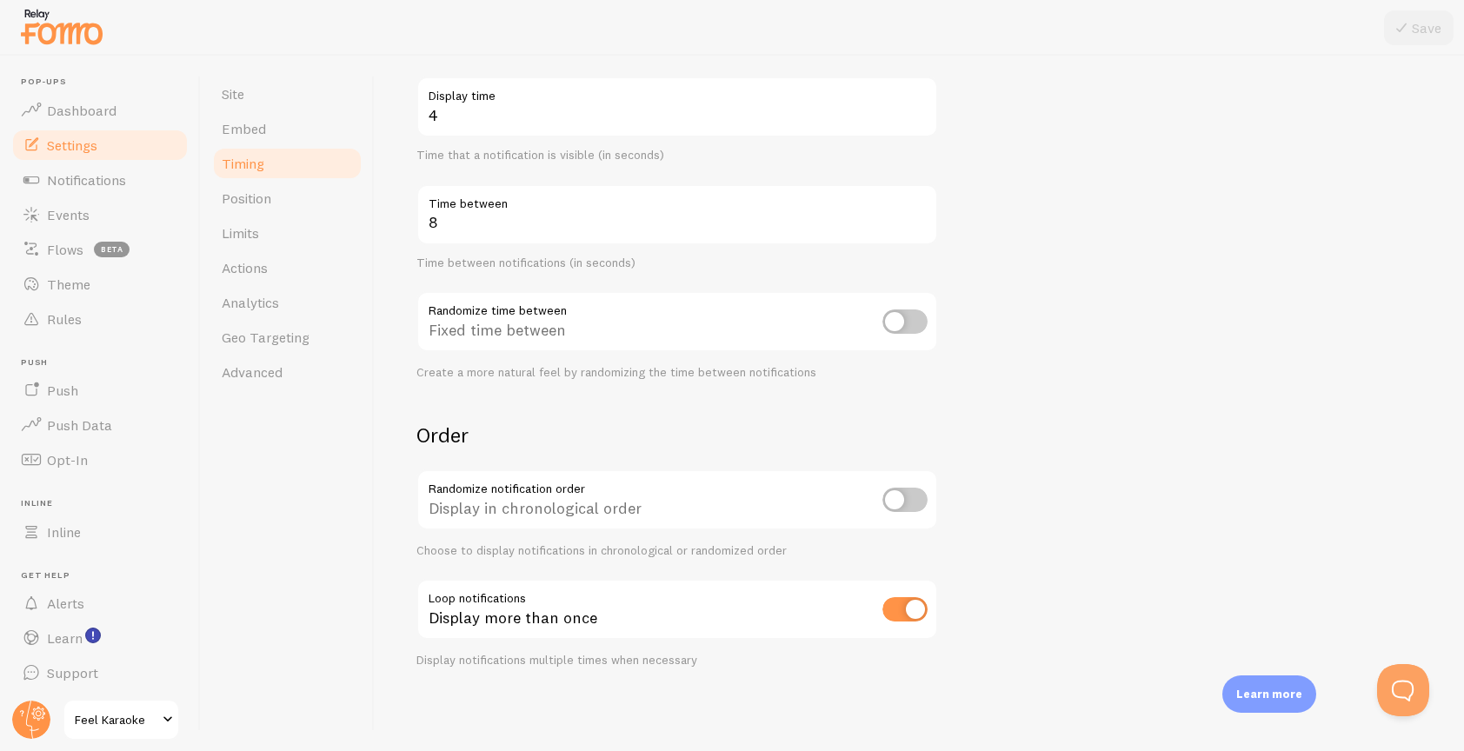
click at [899, 611] on input "checkbox" at bounding box center [905, 609] width 45 height 24
checkbox input "false"
click at [1153, 390] on form "Delay 3 Initial delay (seconds) Time before the first notification appears (in …" at bounding box center [919, 295] width 1006 height 746
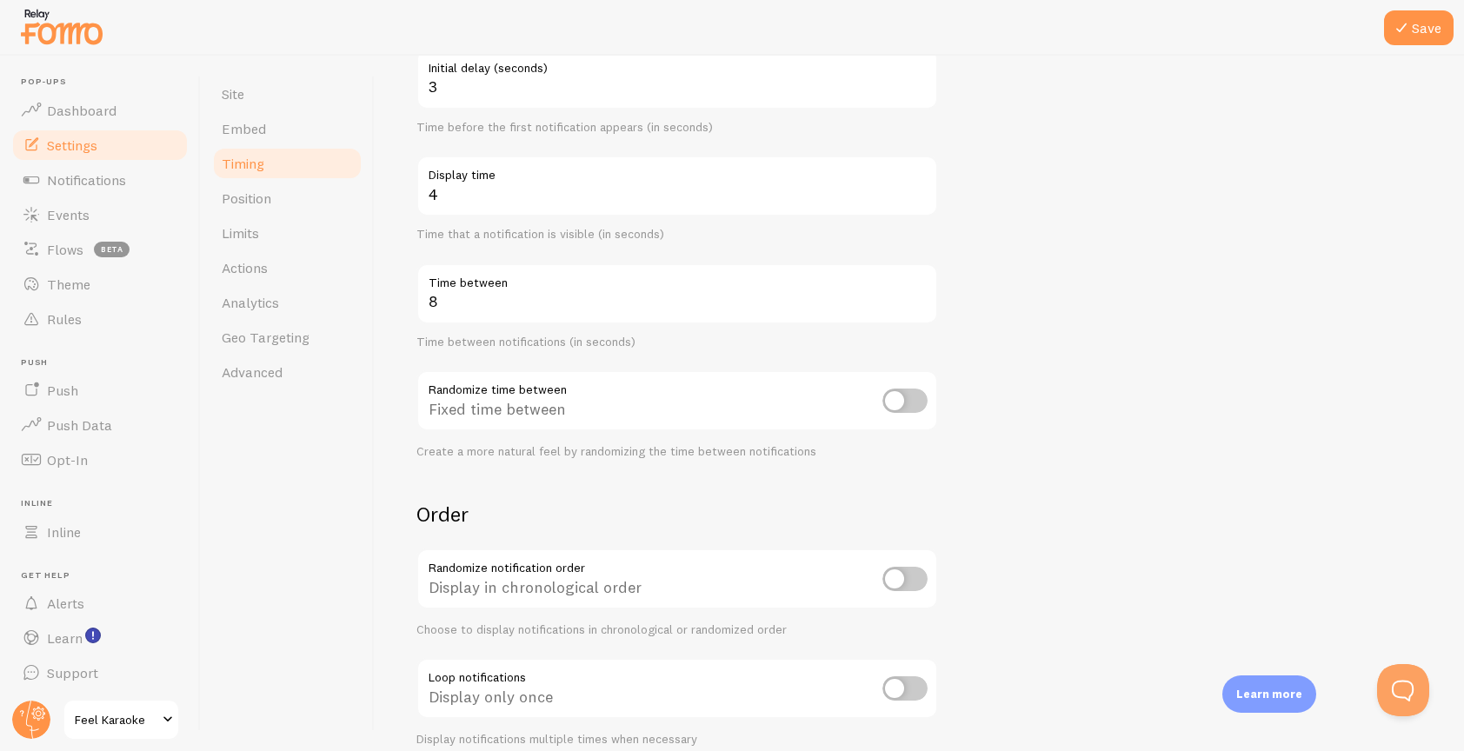
scroll to position [189, 0]
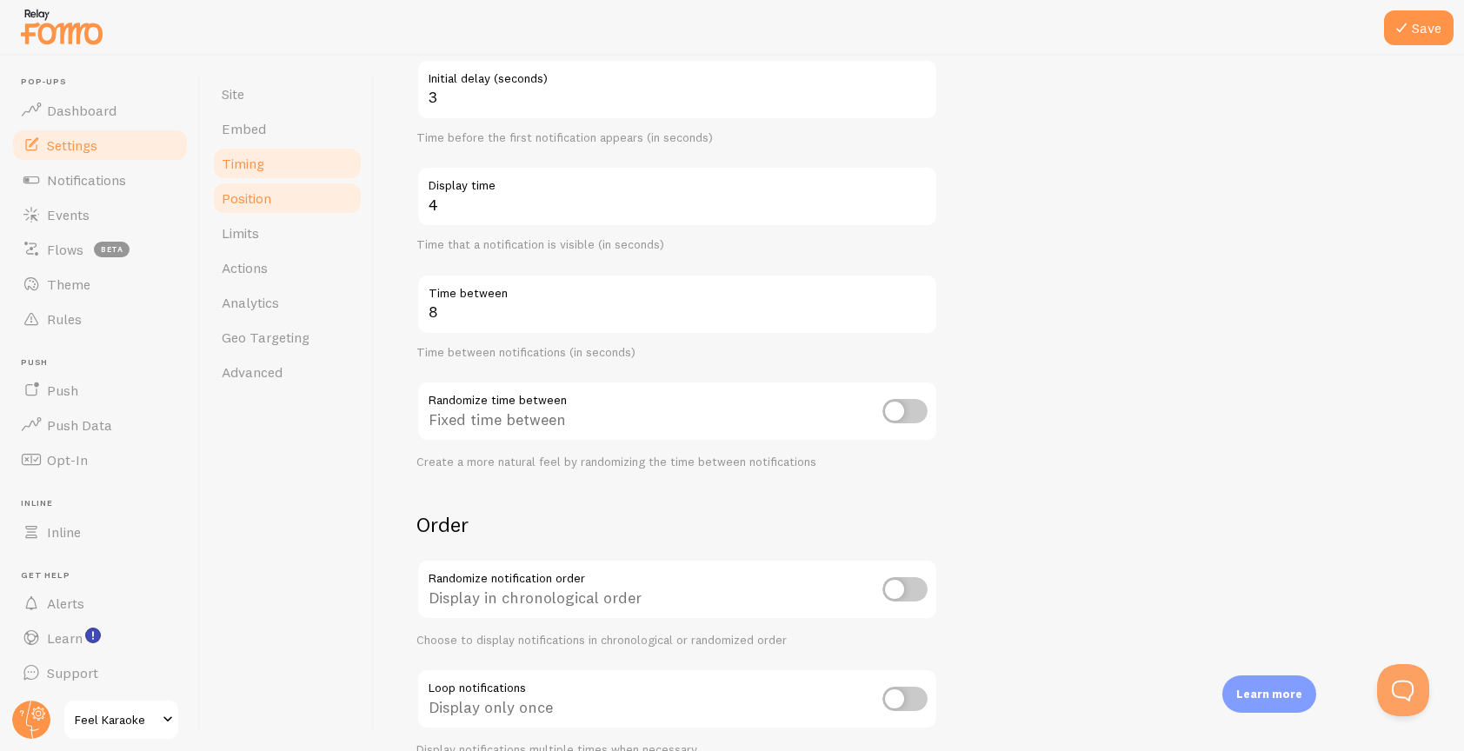
click at [257, 197] on span "Position" at bounding box center [247, 198] width 50 height 17
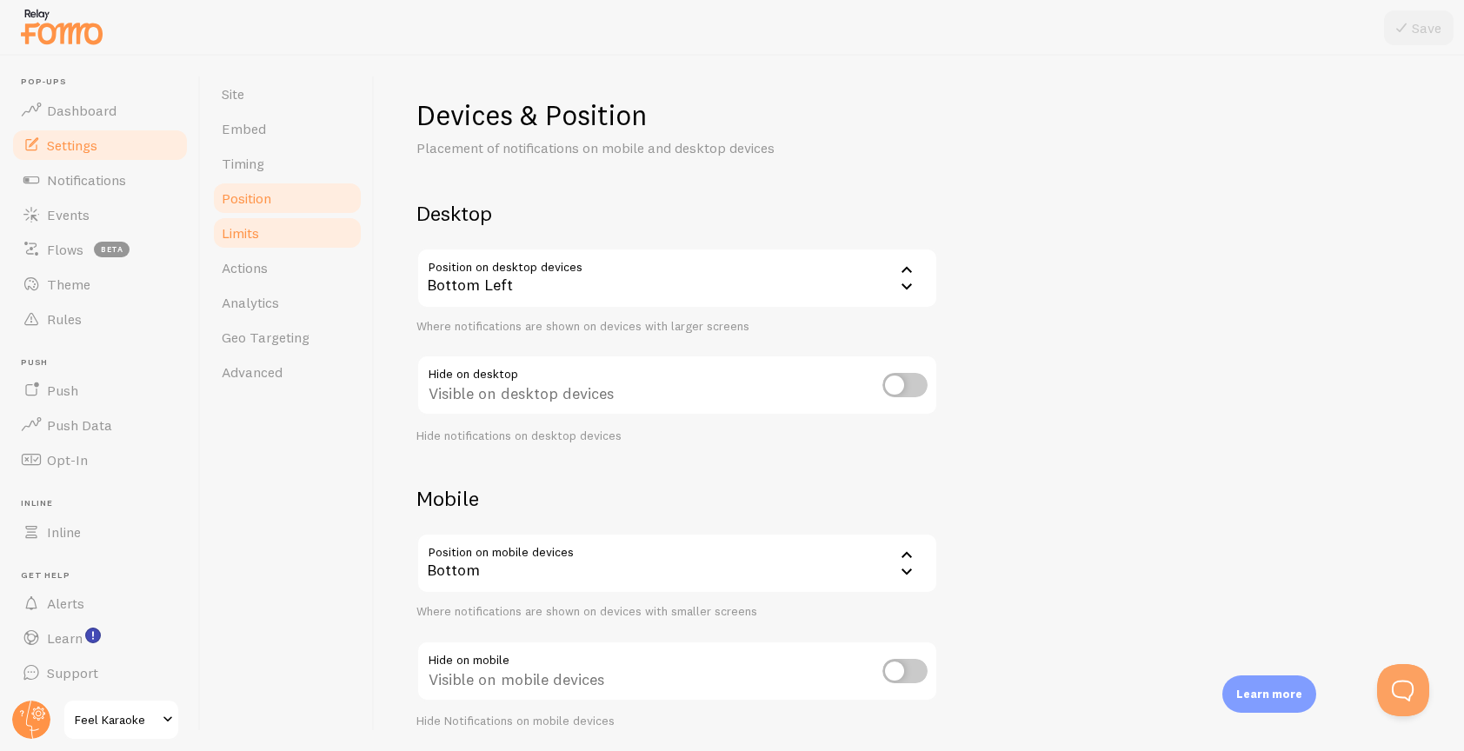
click at [249, 231] on span "Limits" at bounding box center [240, 232] width 37 height 17
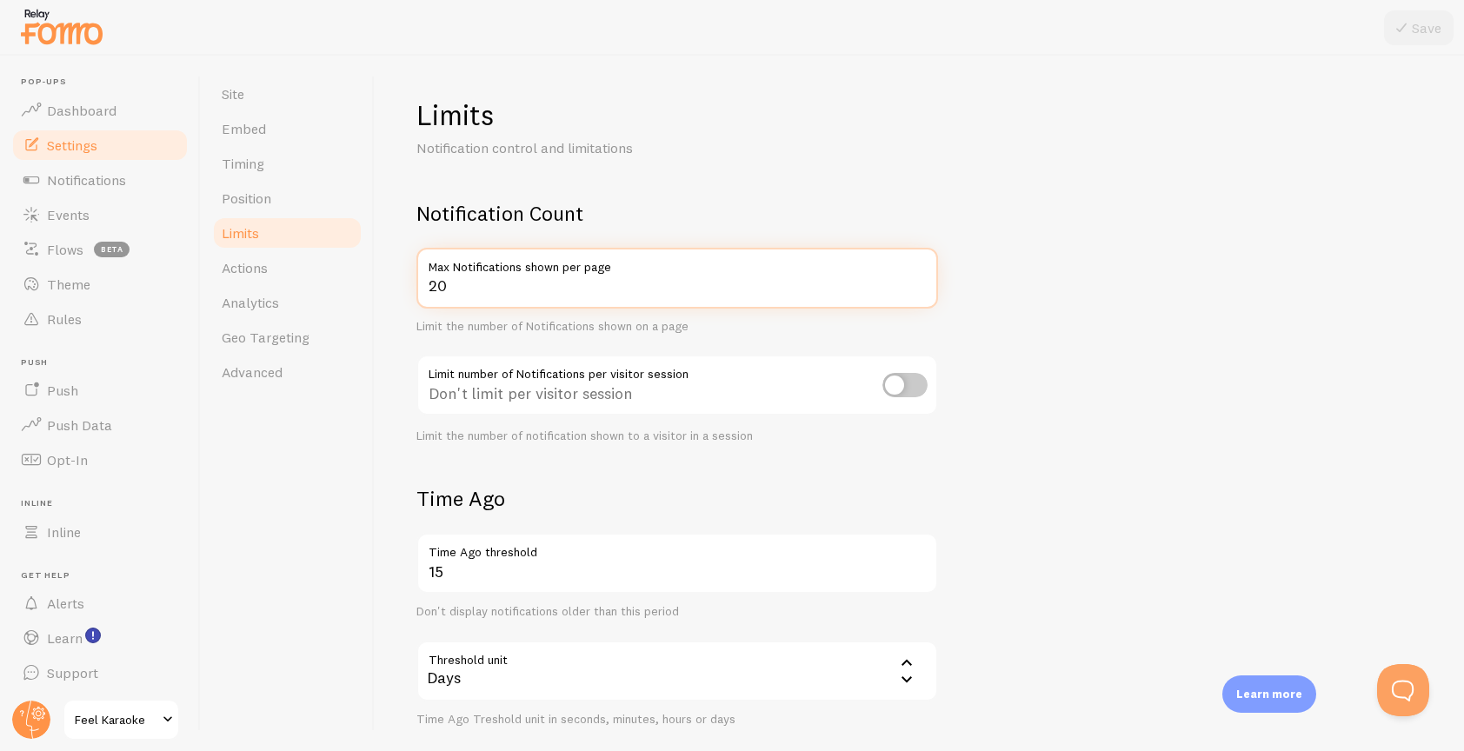
drag, startPoint x: 455, startPoint y: 290, endPoint x: 412, endPoint y: 287, distance: 42.7
click at [412, 287] on div "Limits Notification control and limitations Notification Count 20 Max Notificat…" at bounding box center [919, 404] width 1089 height 696
click at [1124, 390] on form "Notification Count 3 Max Notifications shown per page Limit the number of Notif…" at bounding box center [919, 605] width 1006 height 810
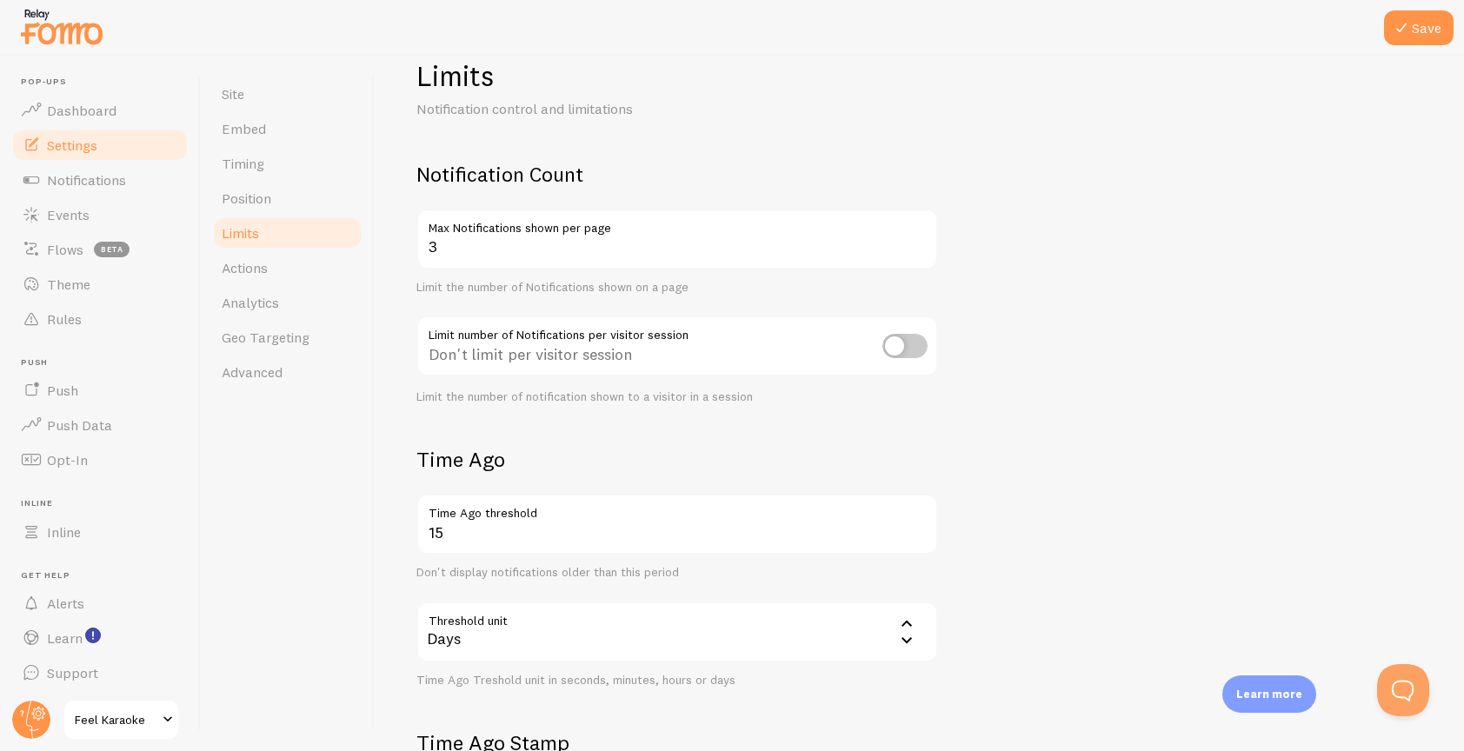
scroll to position [43, 0]
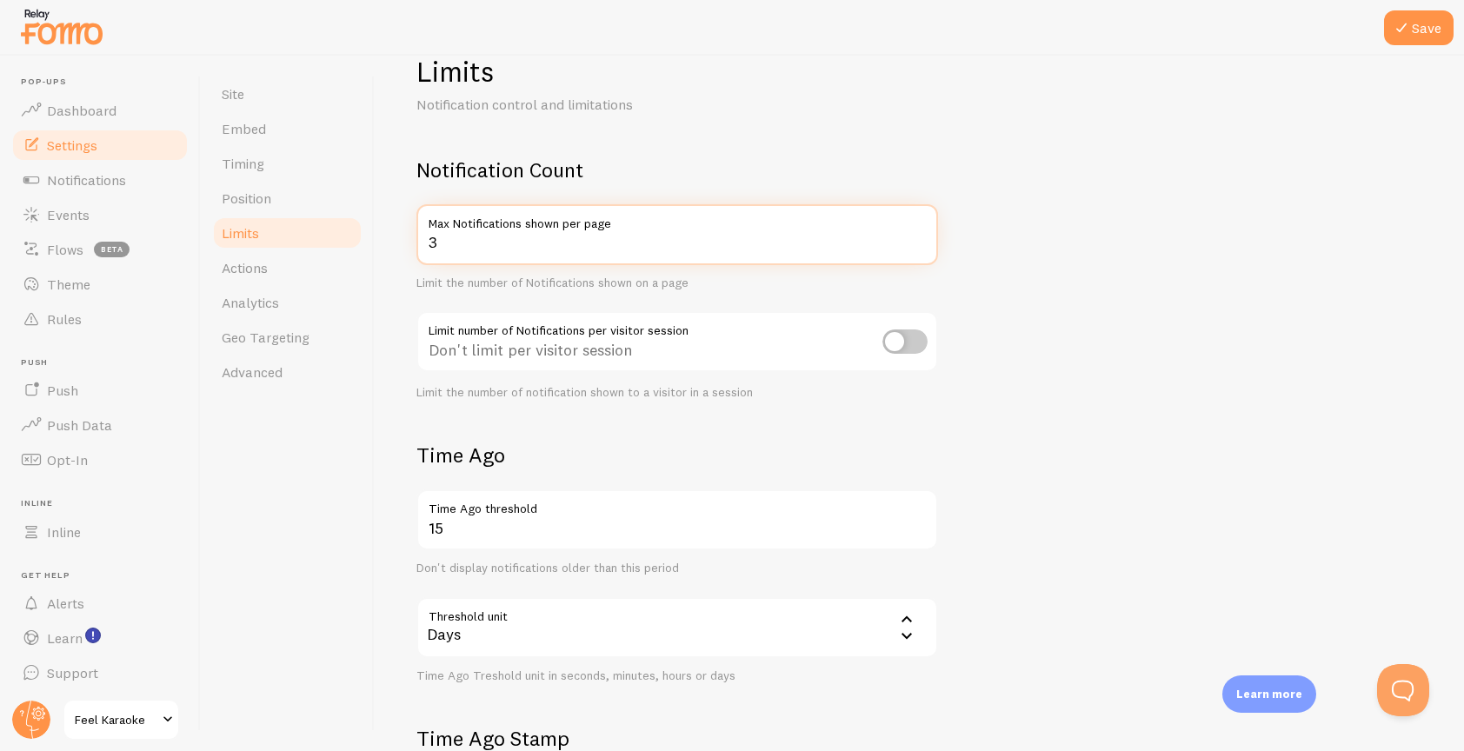
click at [508, 239] on input "3" at bounding box center [677, 234] width 522 height 61
type input "20"
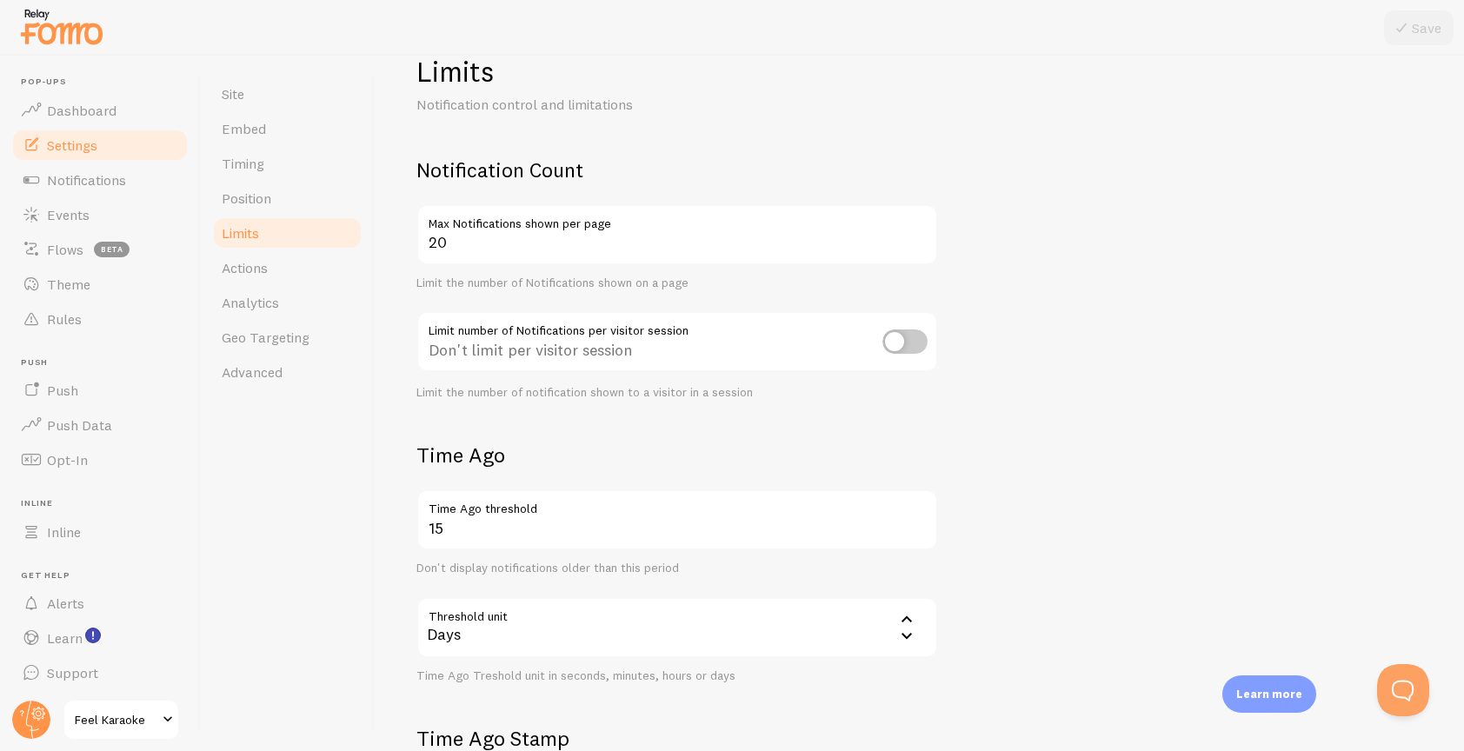
click at [922, 342] on input "checkbox" at bounding box center [905, 342] width 45 height 24
checkbox input "true"
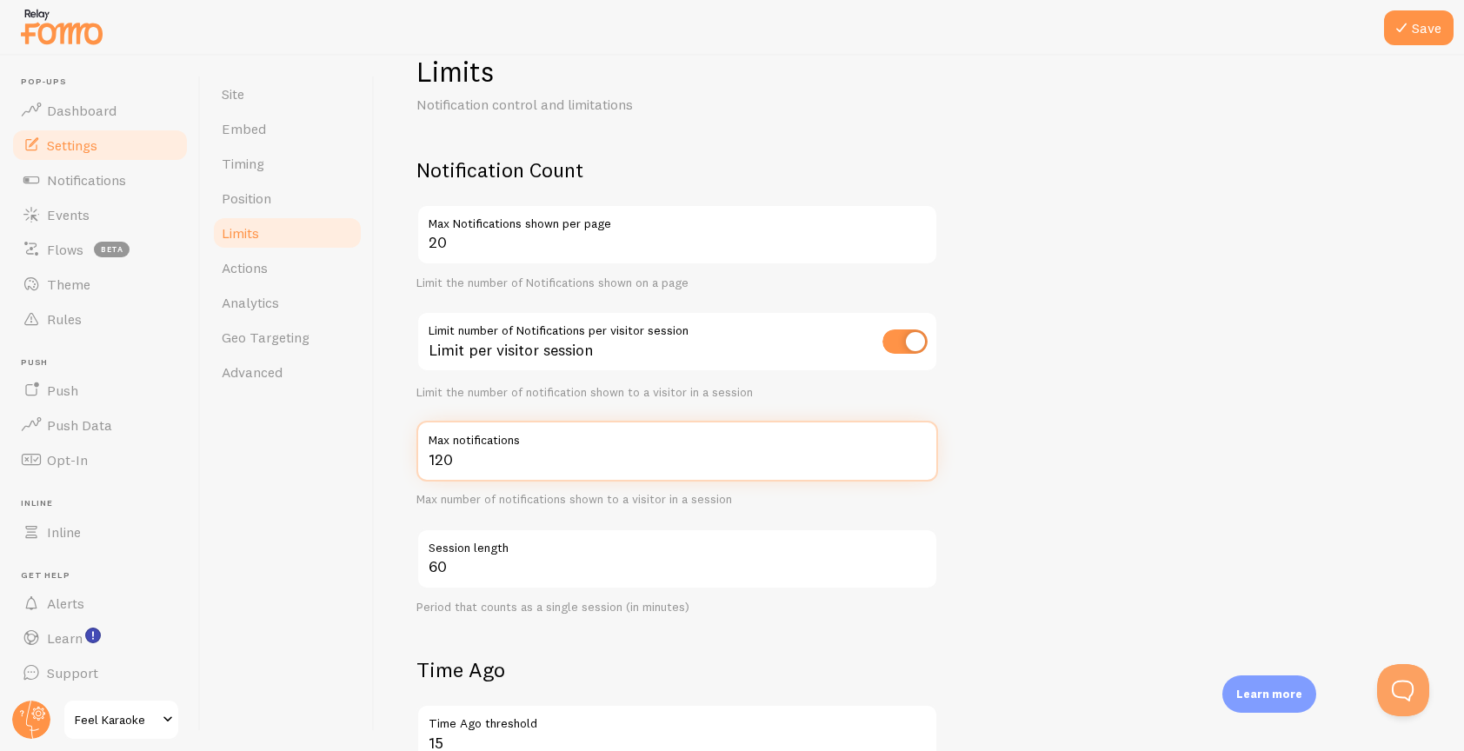
drag, startPoint x: 472, startPoint y: 463, endPoint x: 416, endPoint y: 461, distance: 56.6
click at [416, 461] on input "120" at bounding box center [677, 451] width 522 height 61
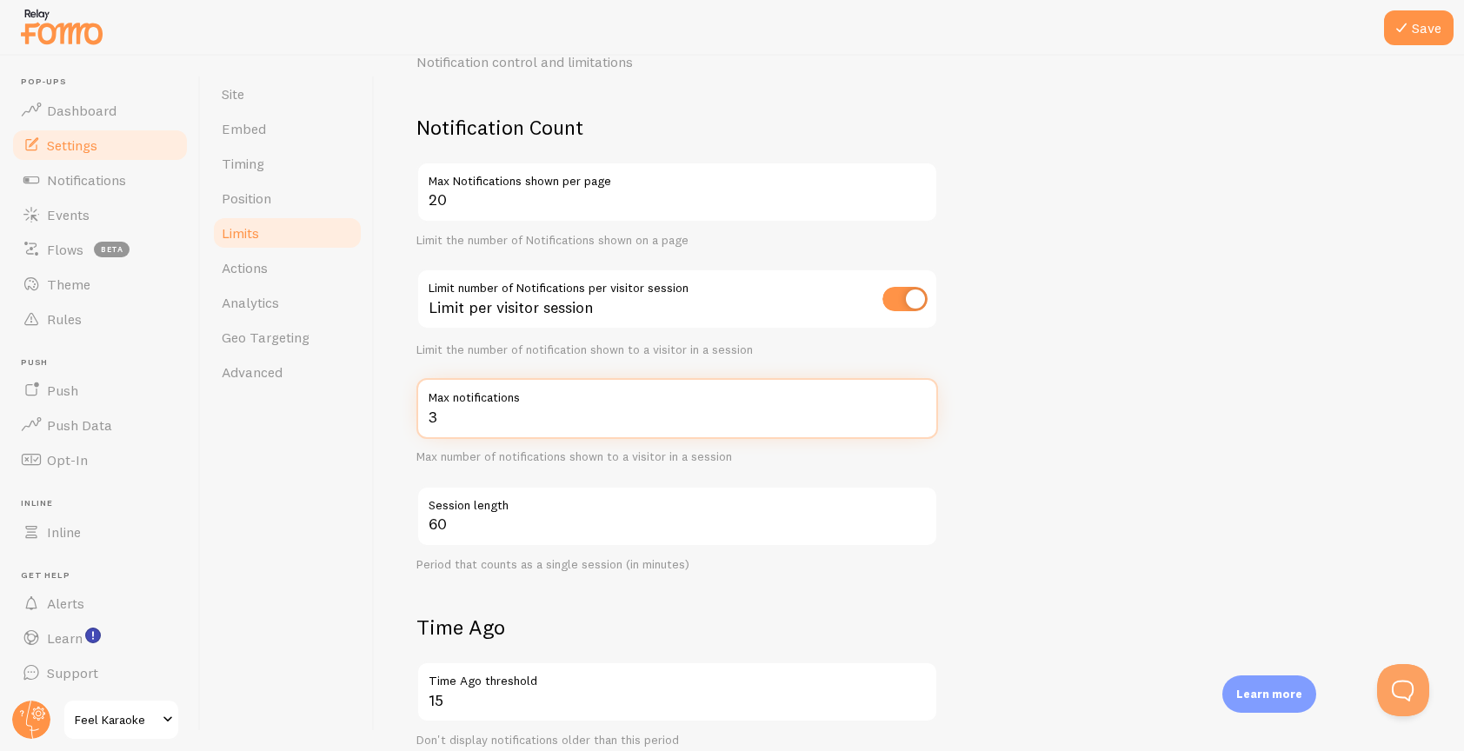
scroll to position [90, 0]
type input "3"
click at [525, 570] on form "Notification Count 20 Max Notifications shown per page Limit the number of Noti…" at bounding box center [919, 622] width 1006 height 1025
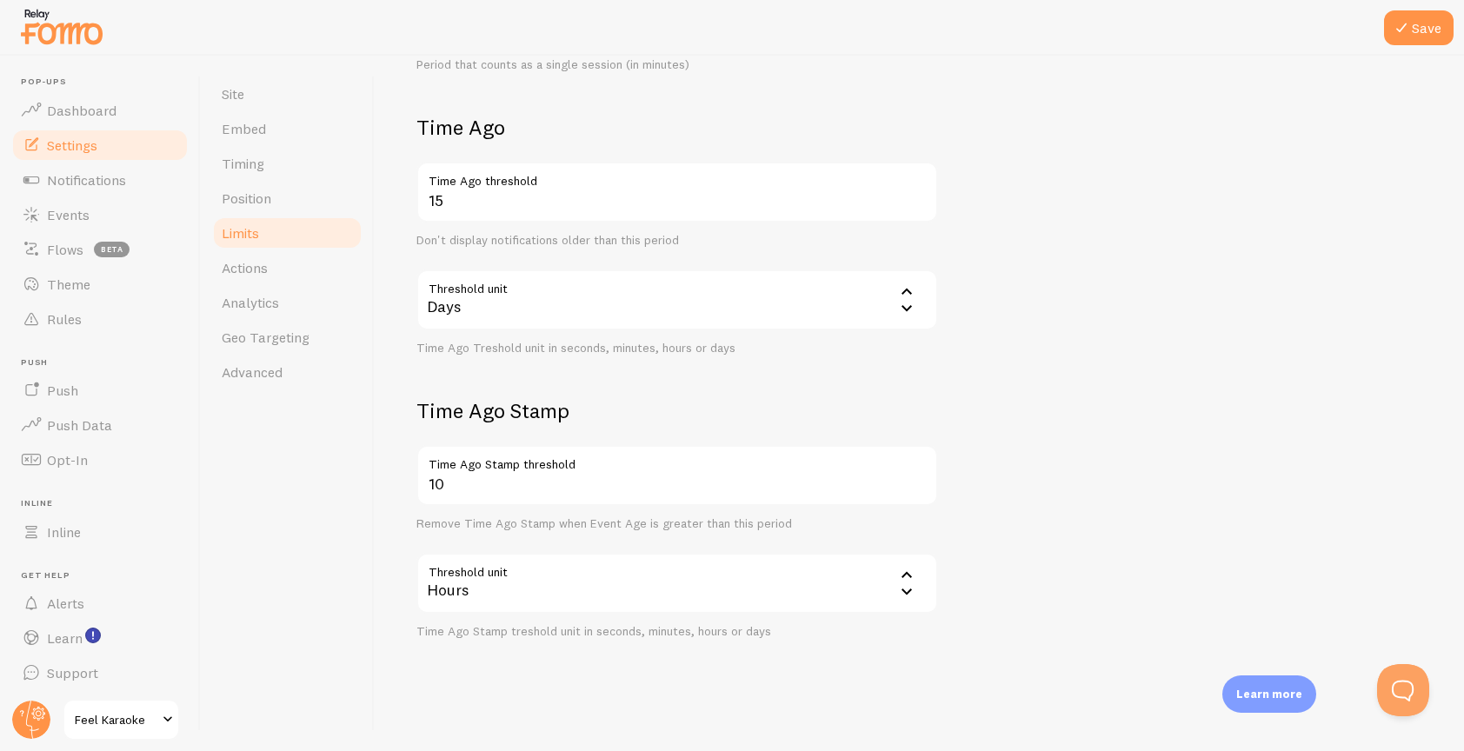
scroll to position [591, 0]
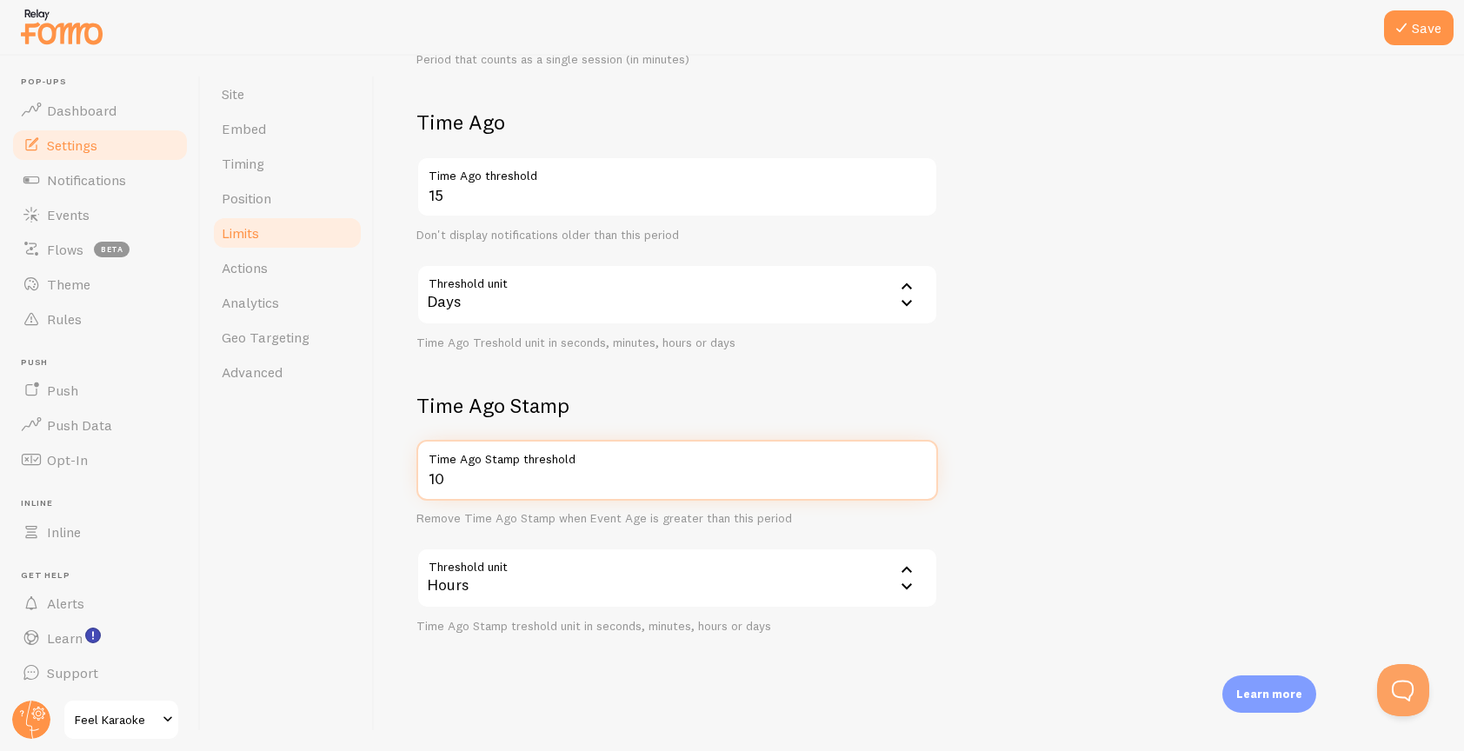
click at [480, 483] on input "10" at bounding box center [677, 470] width 522 height 61
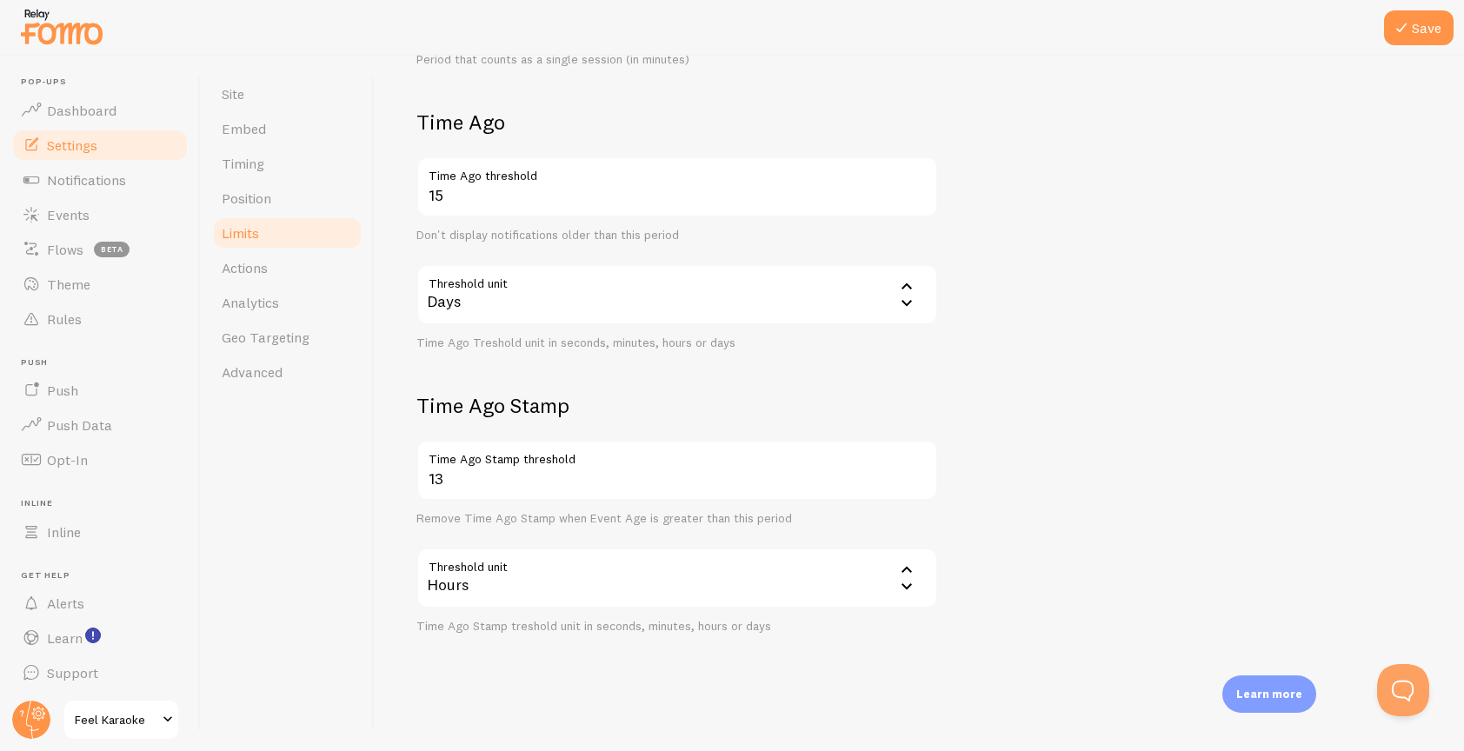
click at [1229, 483] on form "Notification Count 20 Max Notifications shown per page Limit the number of Noti…" at bounding box center [919, 121] width 1006 height 1025
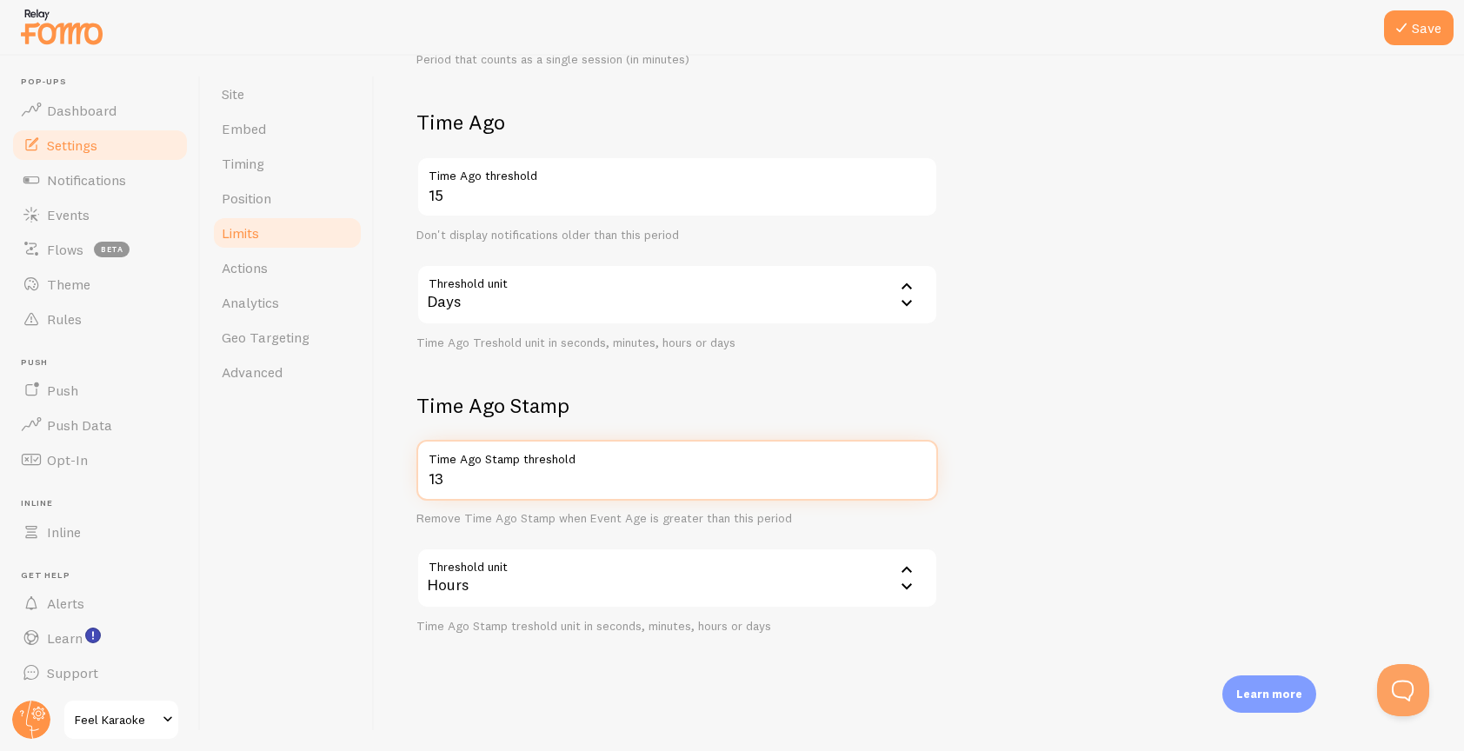
click at [459, 479] on input "13" at bounding box center [677, 470] width 522 height 61
type input "13"
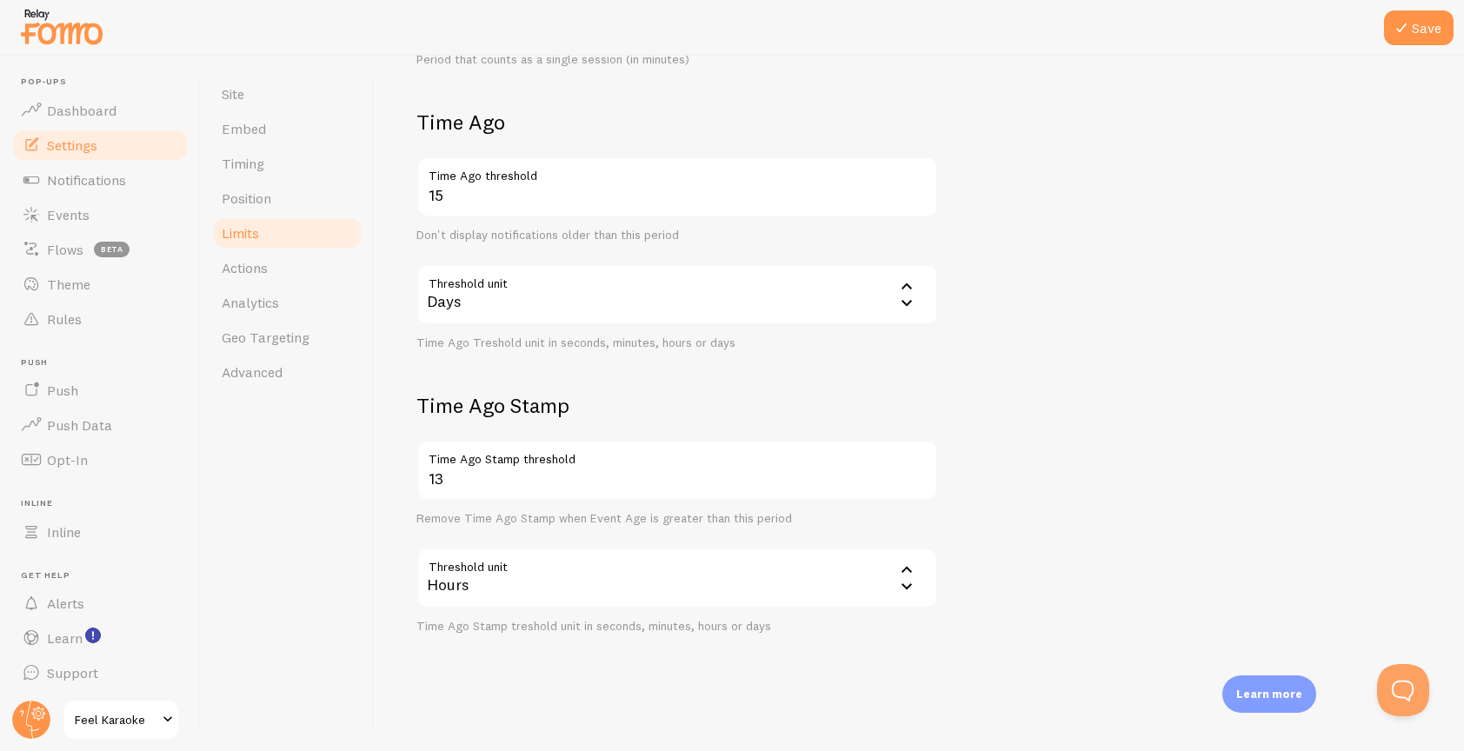
click at [1226, 518] on form "Notification Count 20 Max Notifications shown per page Limit the number of Noti…" at bounding box center [919, 121] width 1006 height 1025
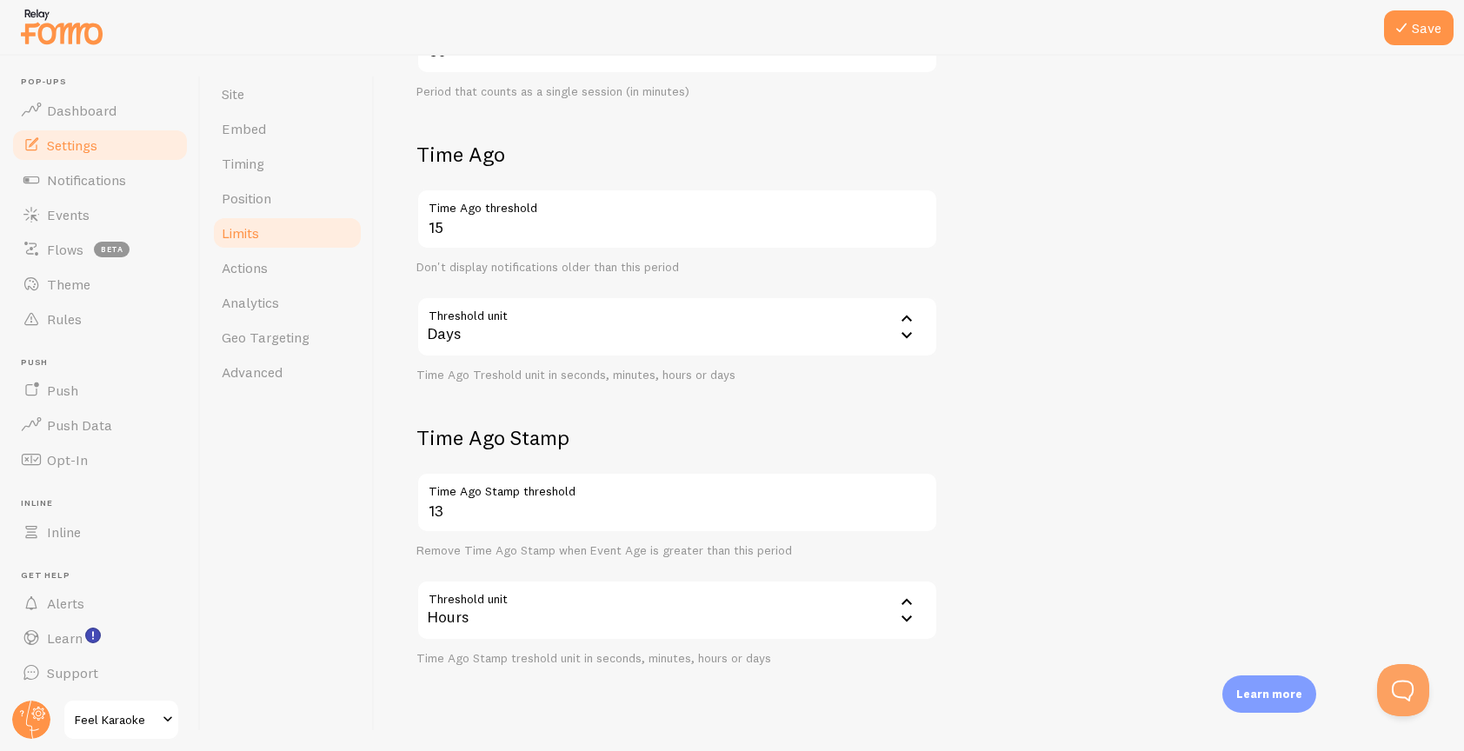
scroll to position [558, 0]
click at [1426, 27] on button "Save" at bounding box center [1419, 27] width 70 height 35
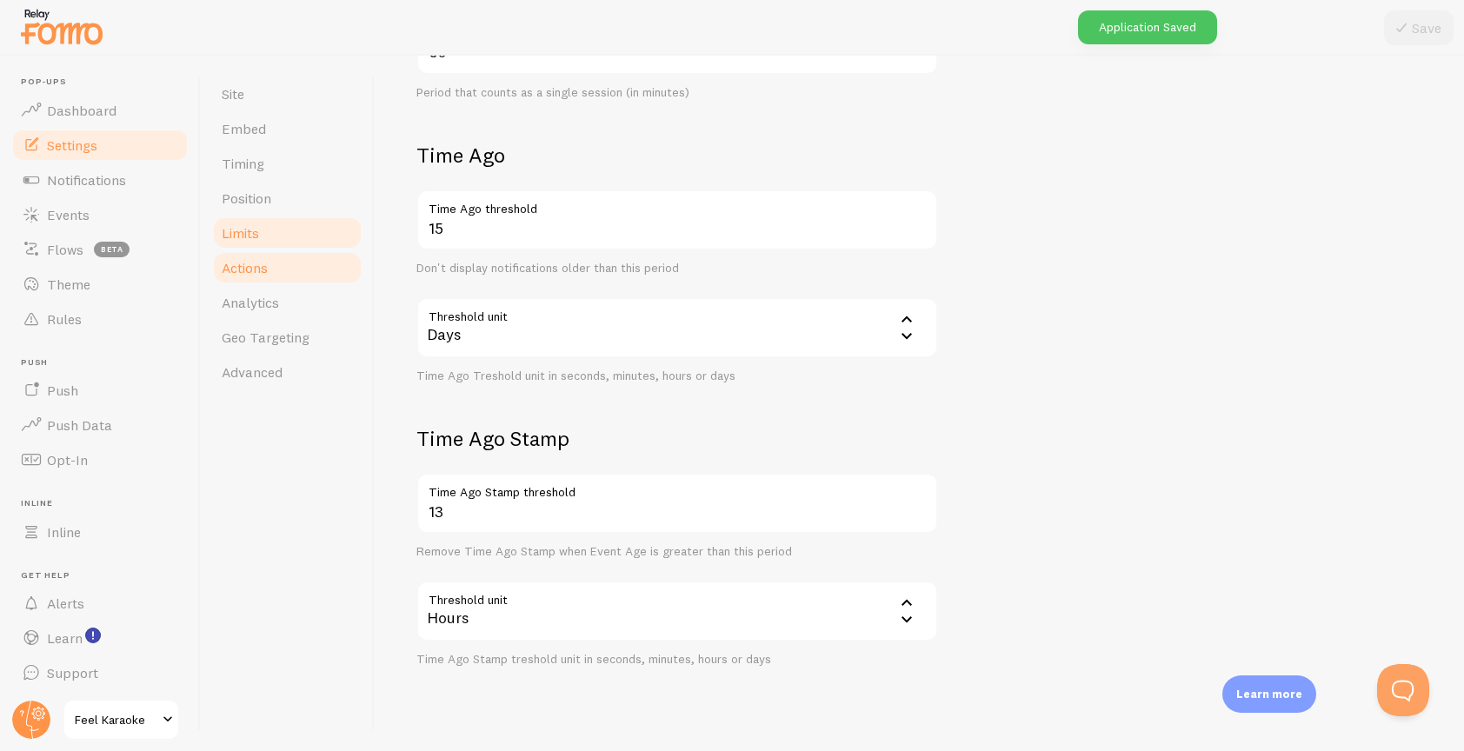
click at [238, 270] on span "Actions" at bounding box center [245, 267] width 46 height 17
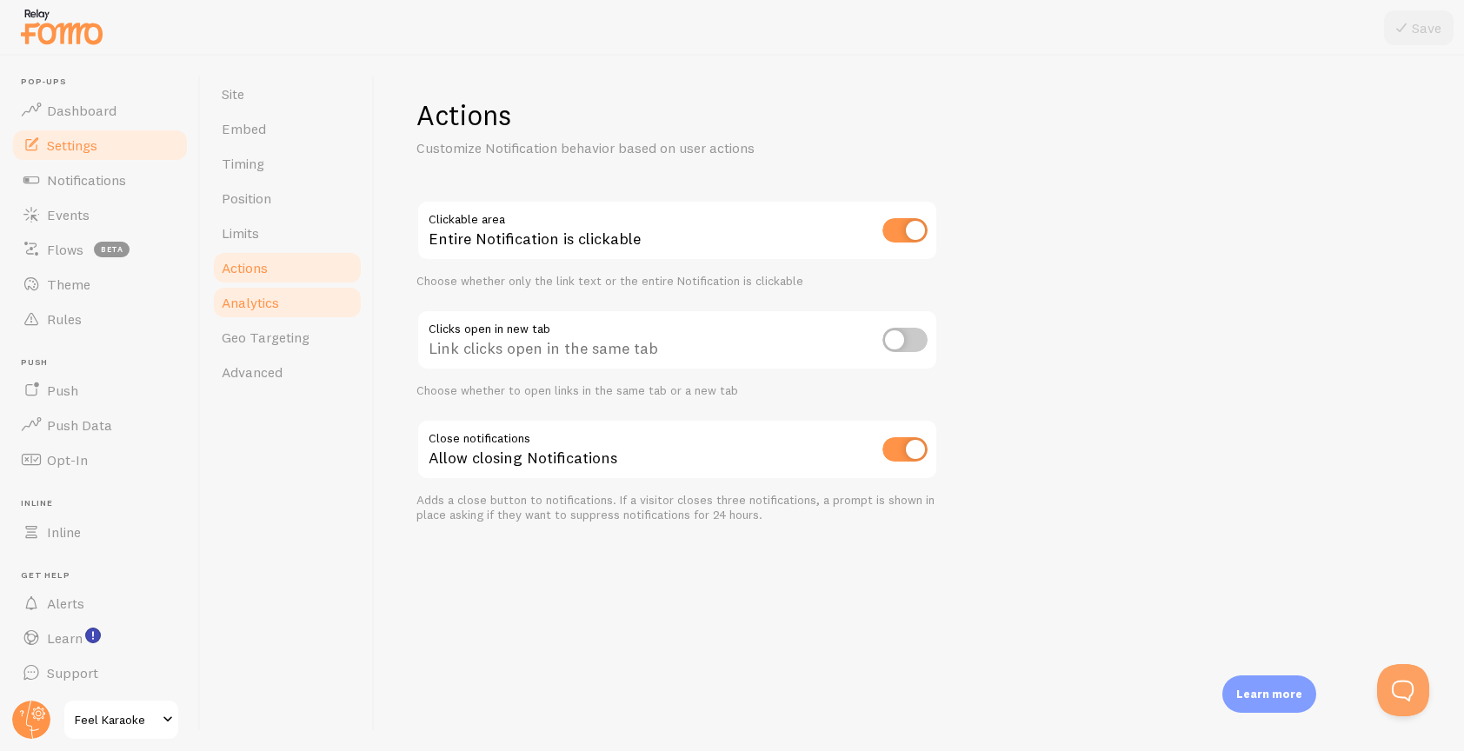
click at [243, 303] on span "Analytics" at bounding box center [250, 302] width 57 height 17
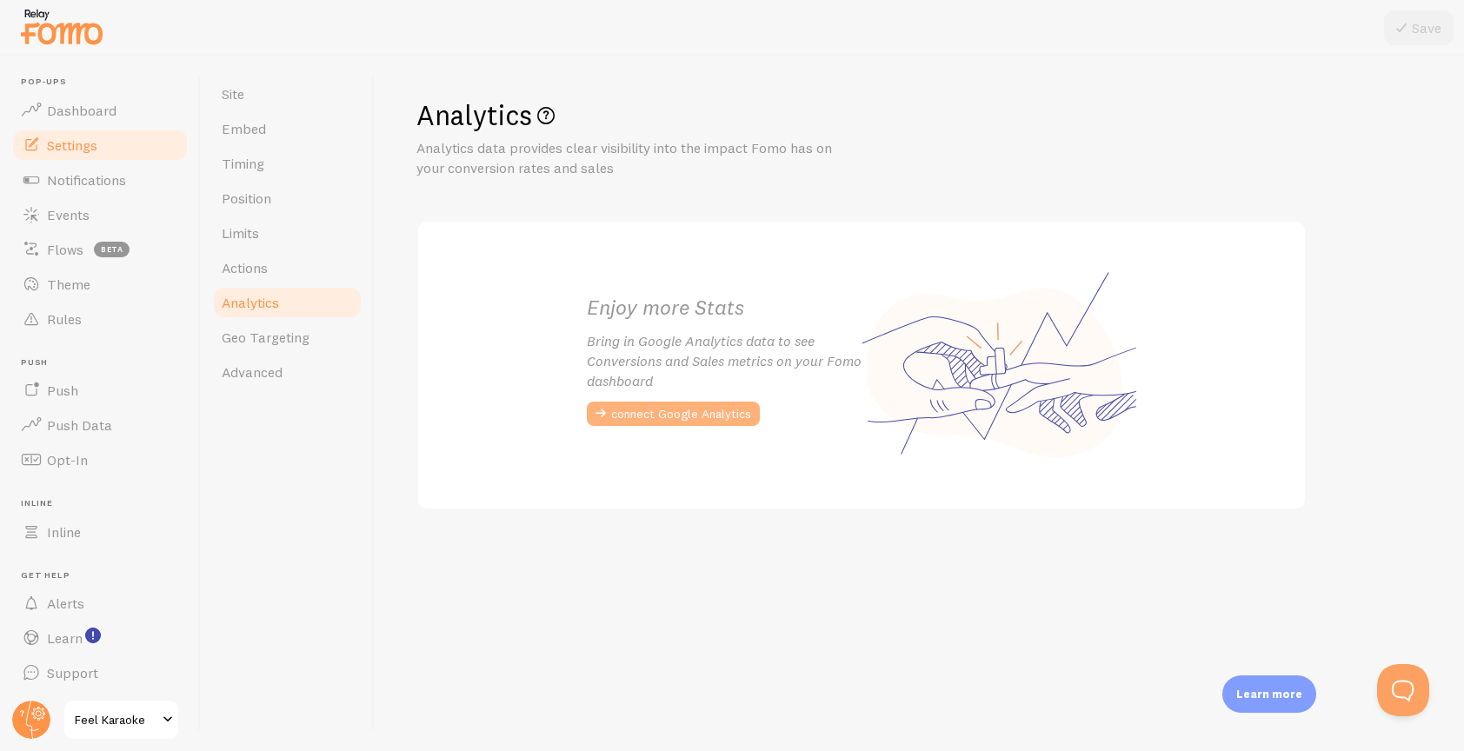
click at [654, 402] on button "connect Google Analytics" at bounding box center [673, 414] width 173 height 24
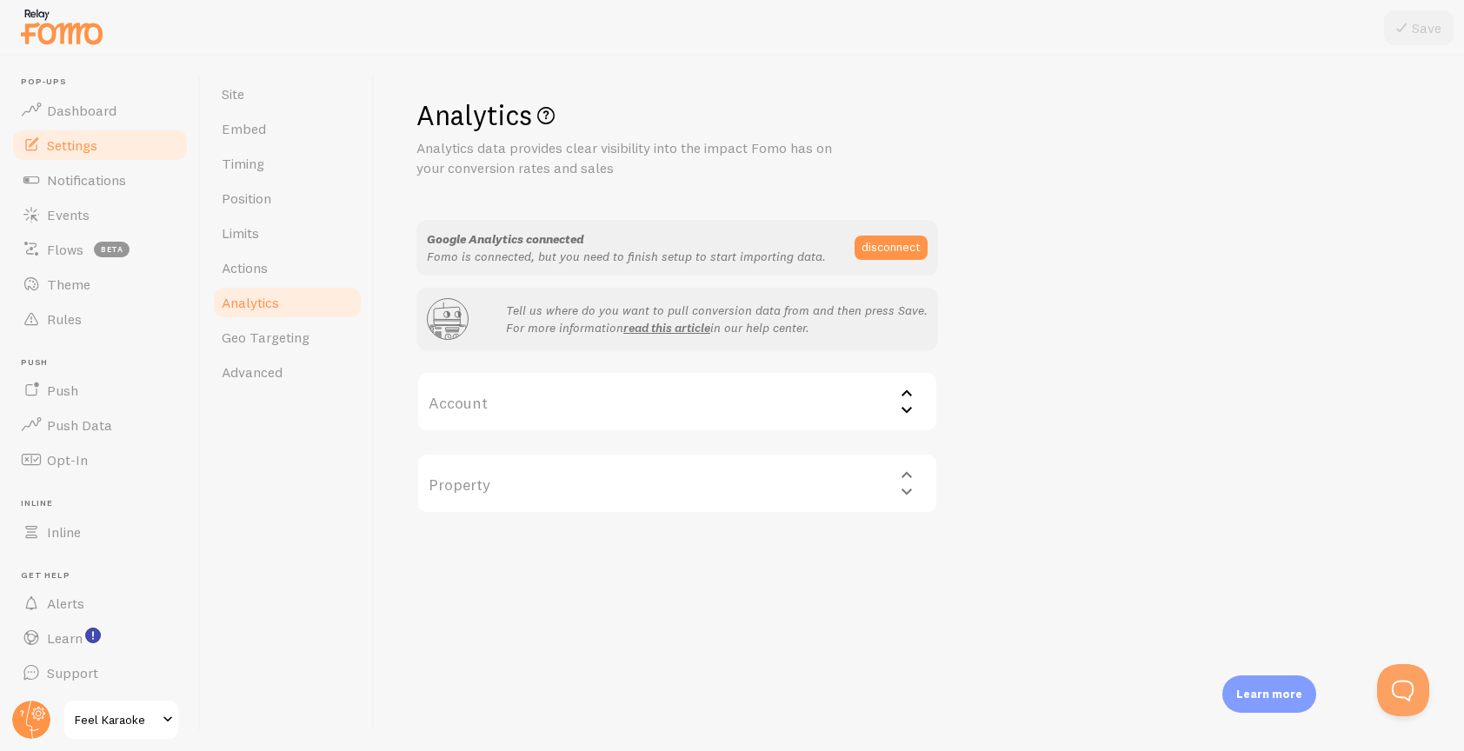
click at [779, 393] on label "Account" at bounding box center [677, 401] width 522 height 61
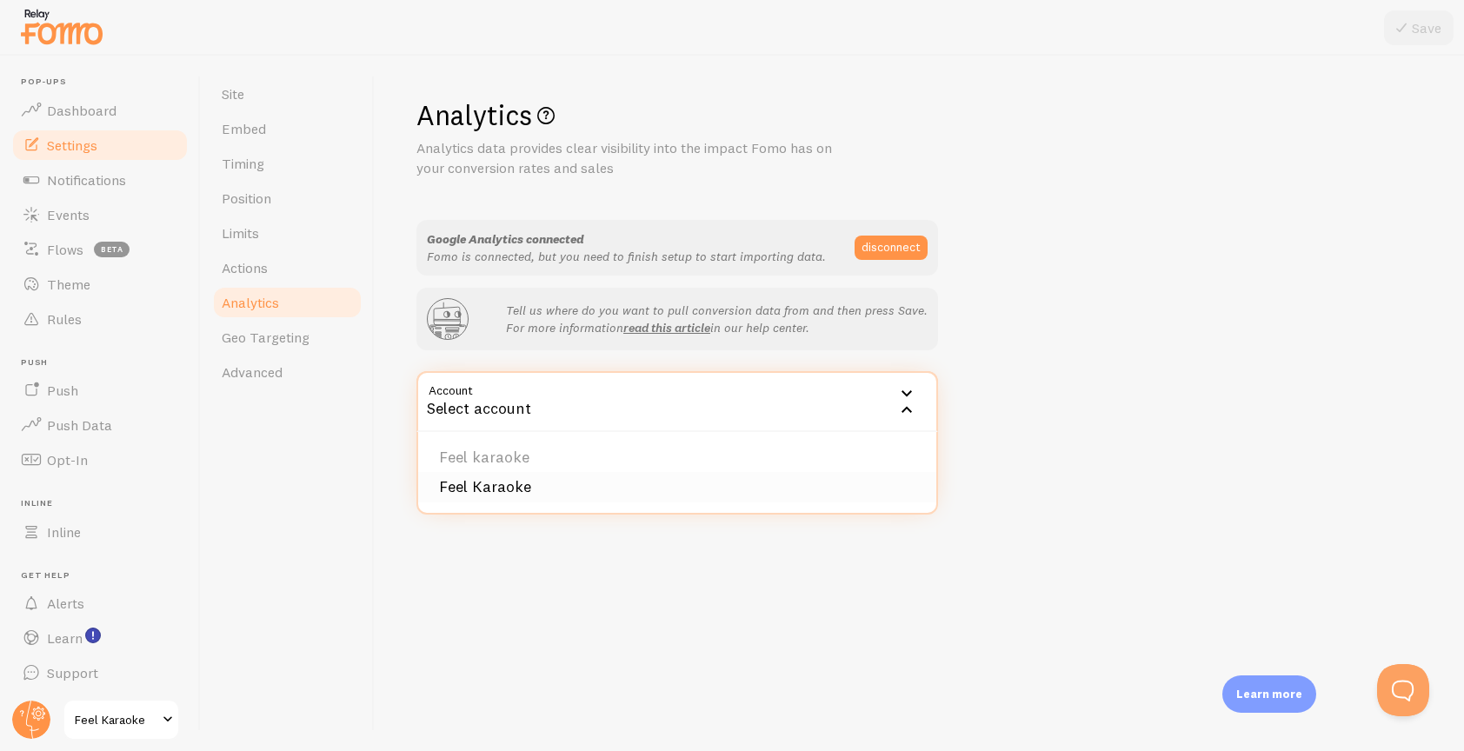
click at [736, 476] on li "Feel Karaoke" at bounding box center [677, 487] width 518 height 30
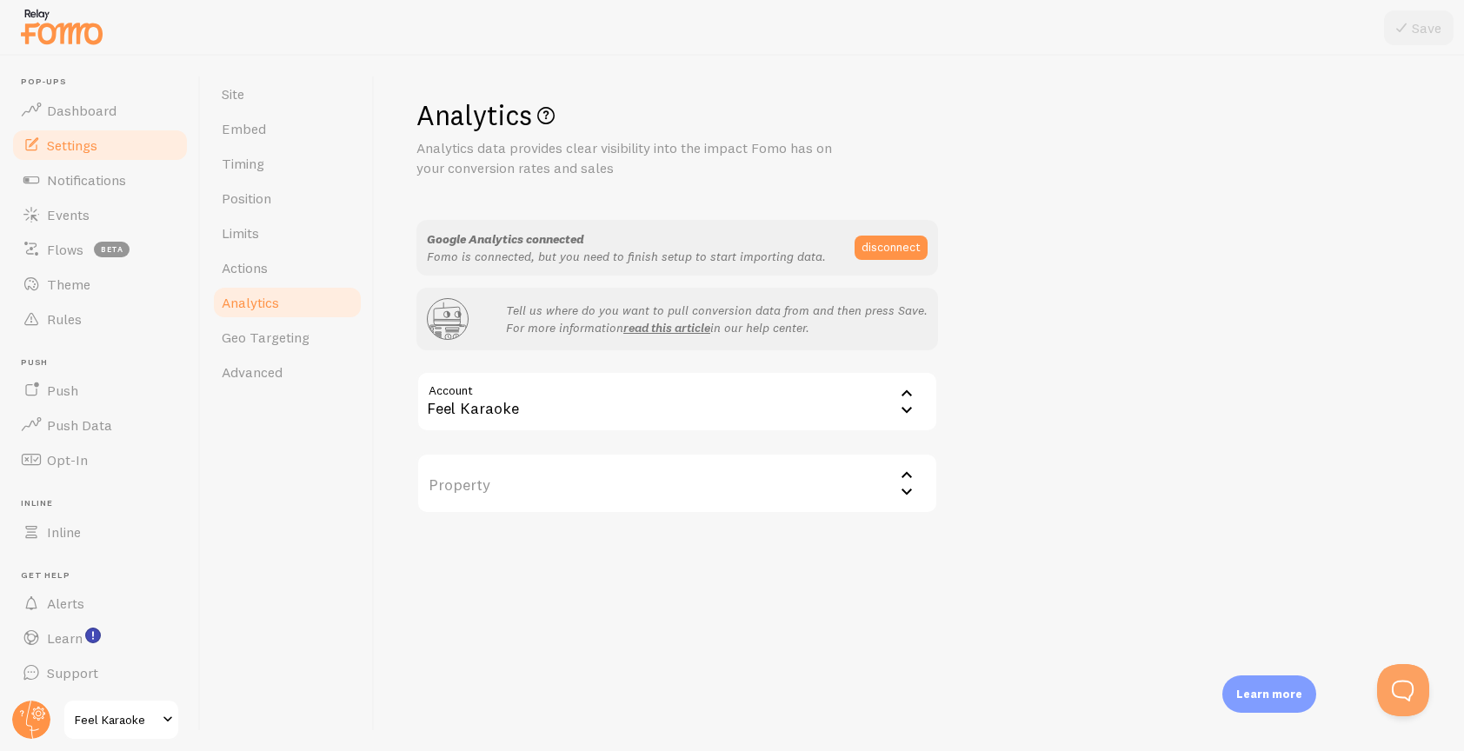
click at [731, 494] on label "Property" at bounding box center [677, 483] width 522 height 61
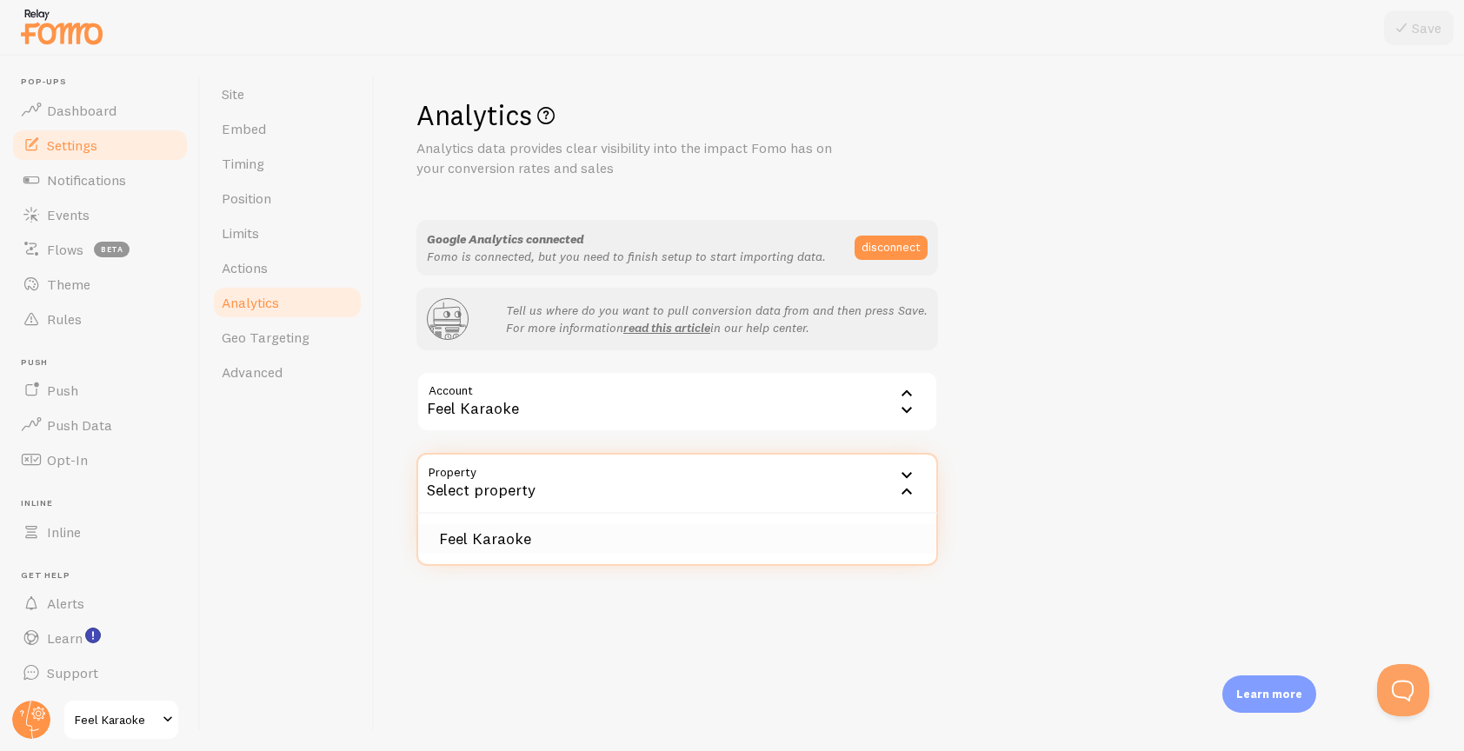
click at [697, 543] on li "Feel Karaoke" at bounding box center [677, 539] width 518 height 30
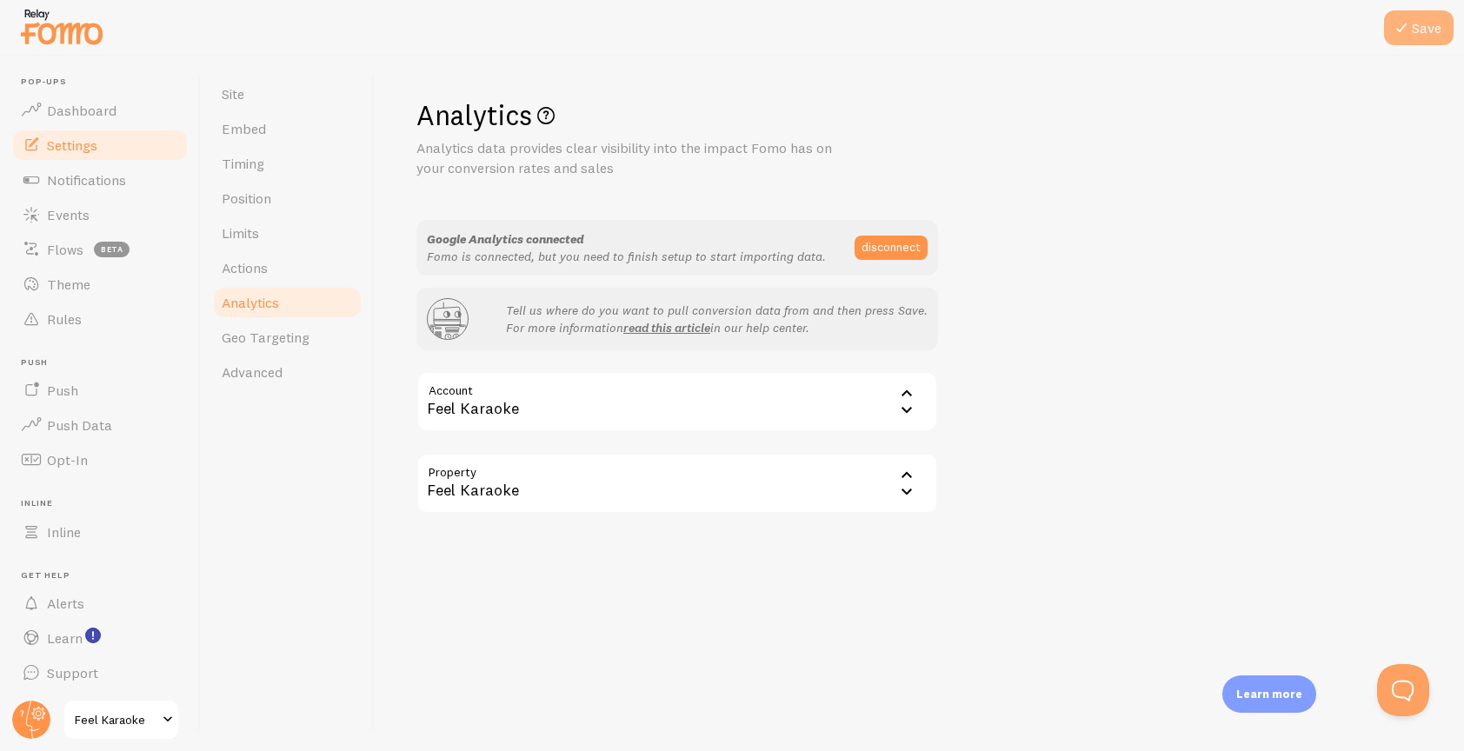
click at [1418, 32] on button "Save" at bounding box center [1419, 27] width 70 height 35
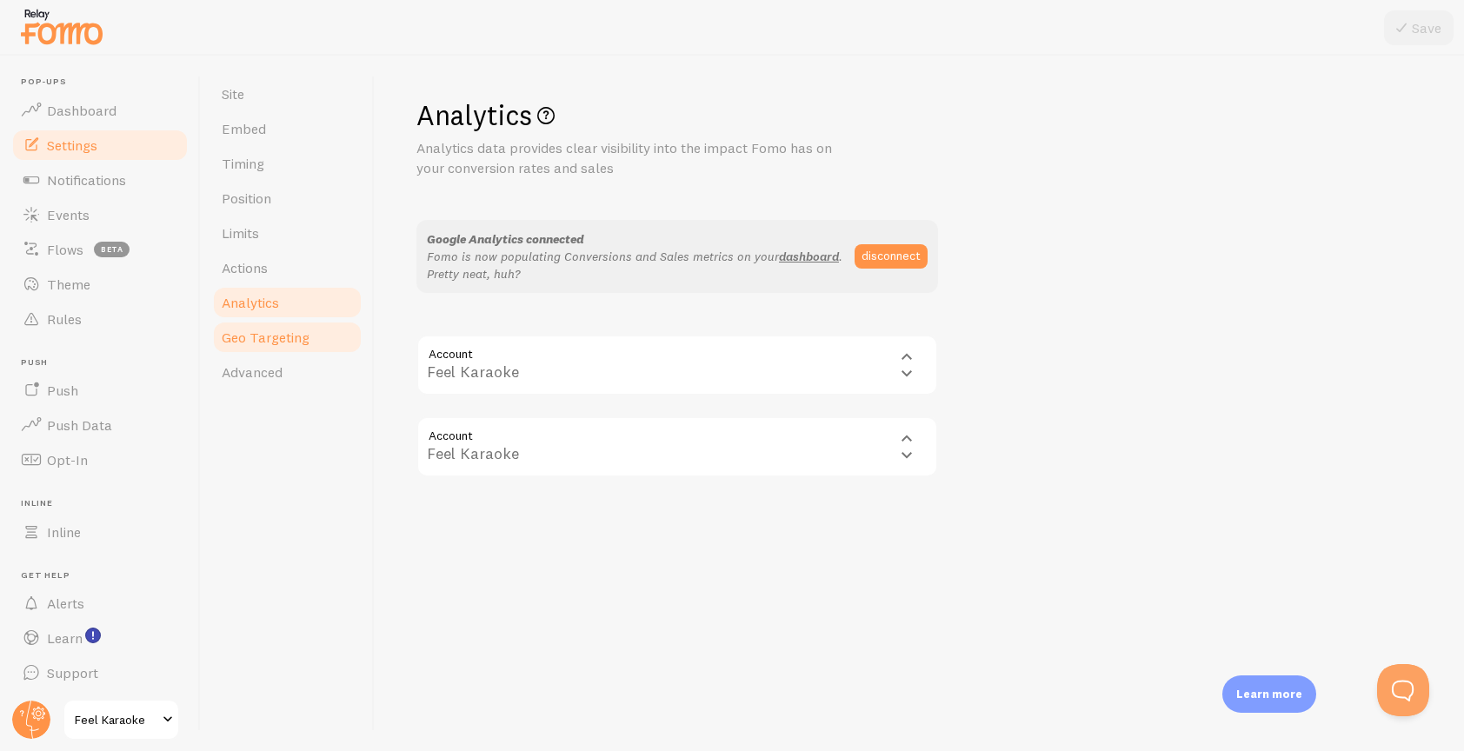
click at [270, 336] on span "Geo Targeting" at bounding box center [266, 337] width 88 height 17
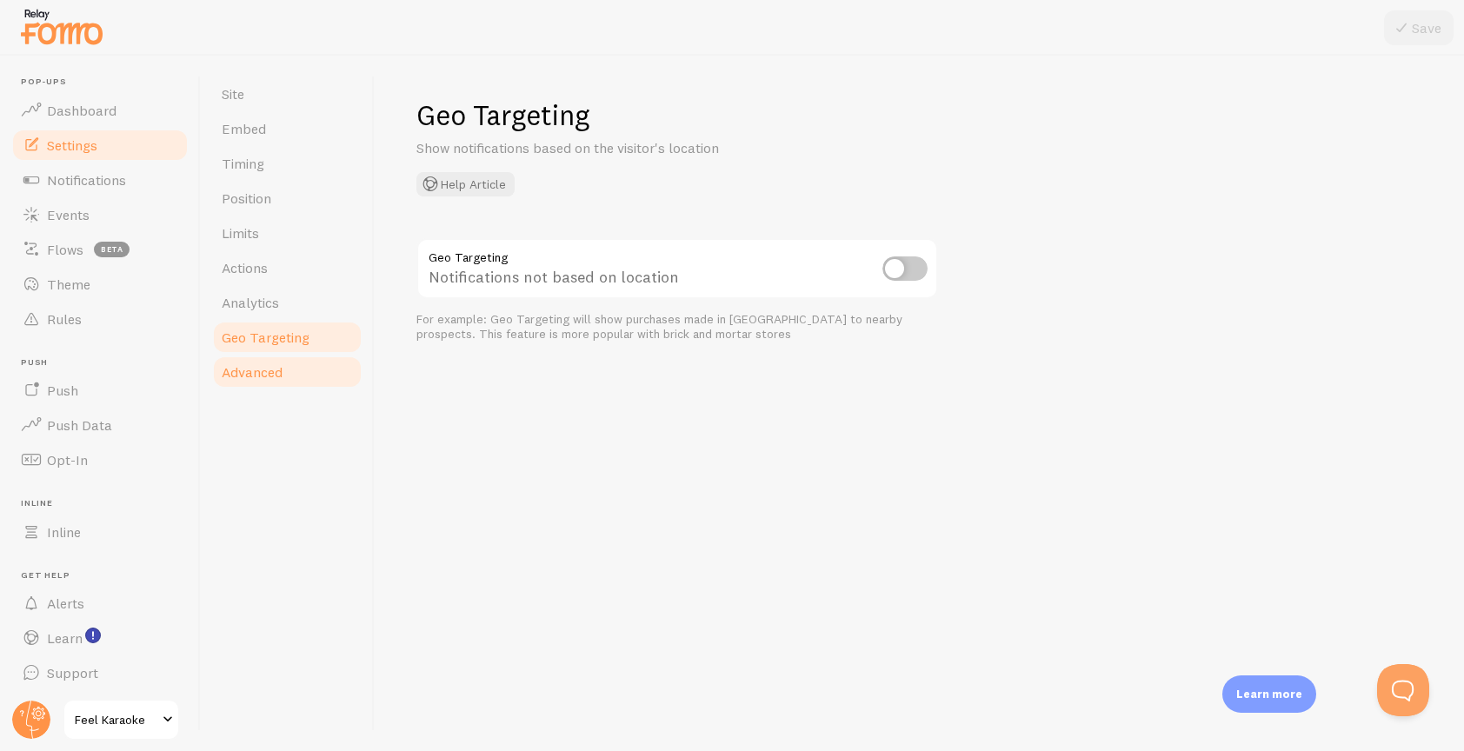
click at [257, 375] on span "Advanced" at bounding box center [252, 371] width 61 height 17
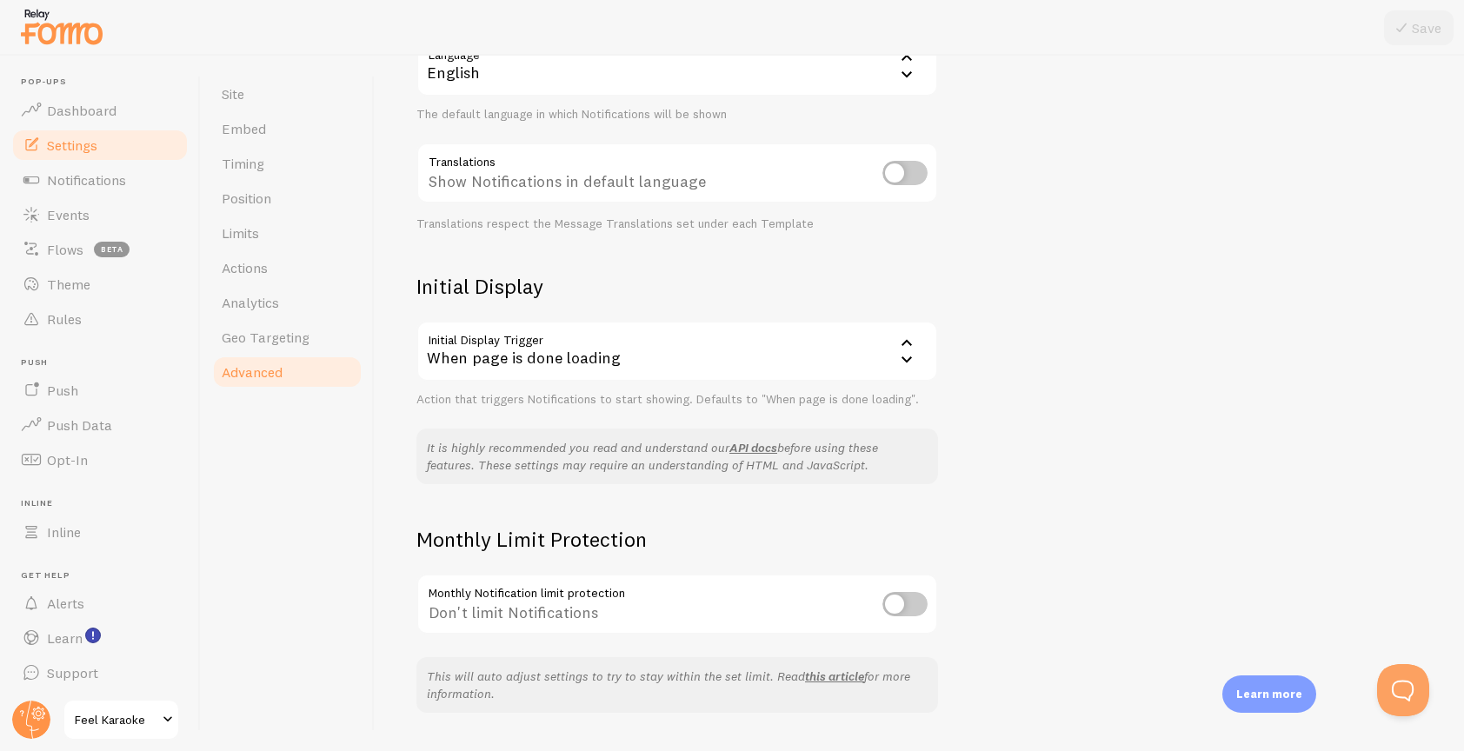
scroll to position [228, 0]
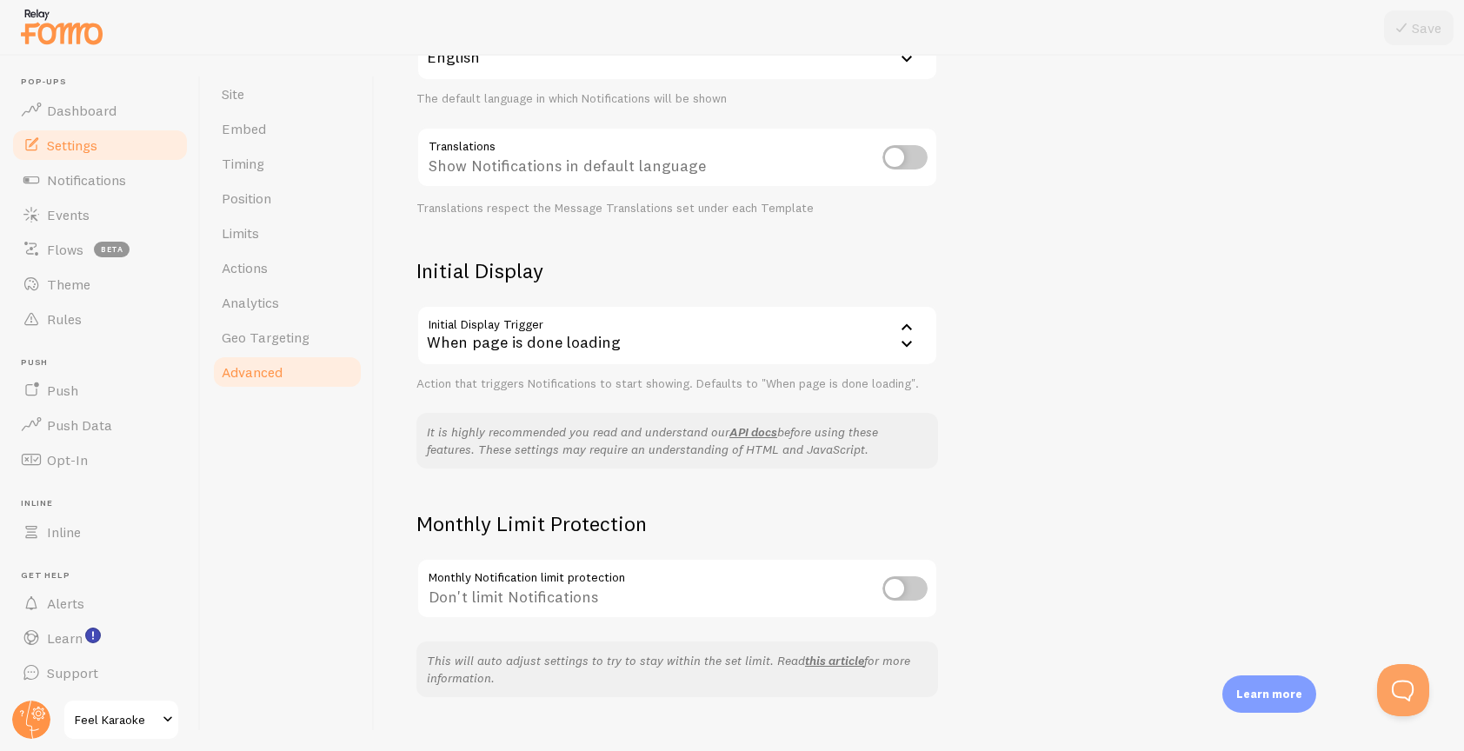
click at [910, 158] on input "checkbox" at bounding box center [905, 157] width 45 height 24
checkbox input "true"
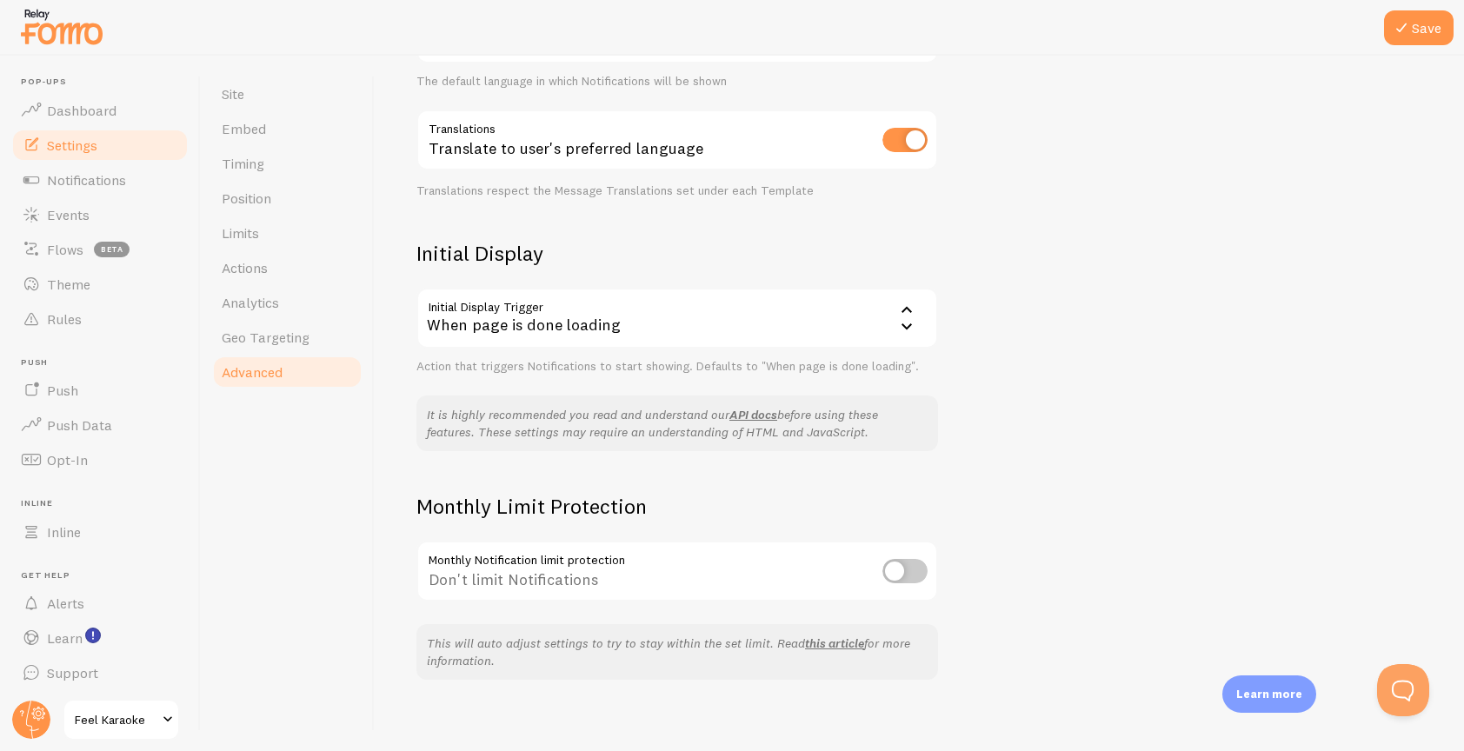
scroll to position [257, 0]
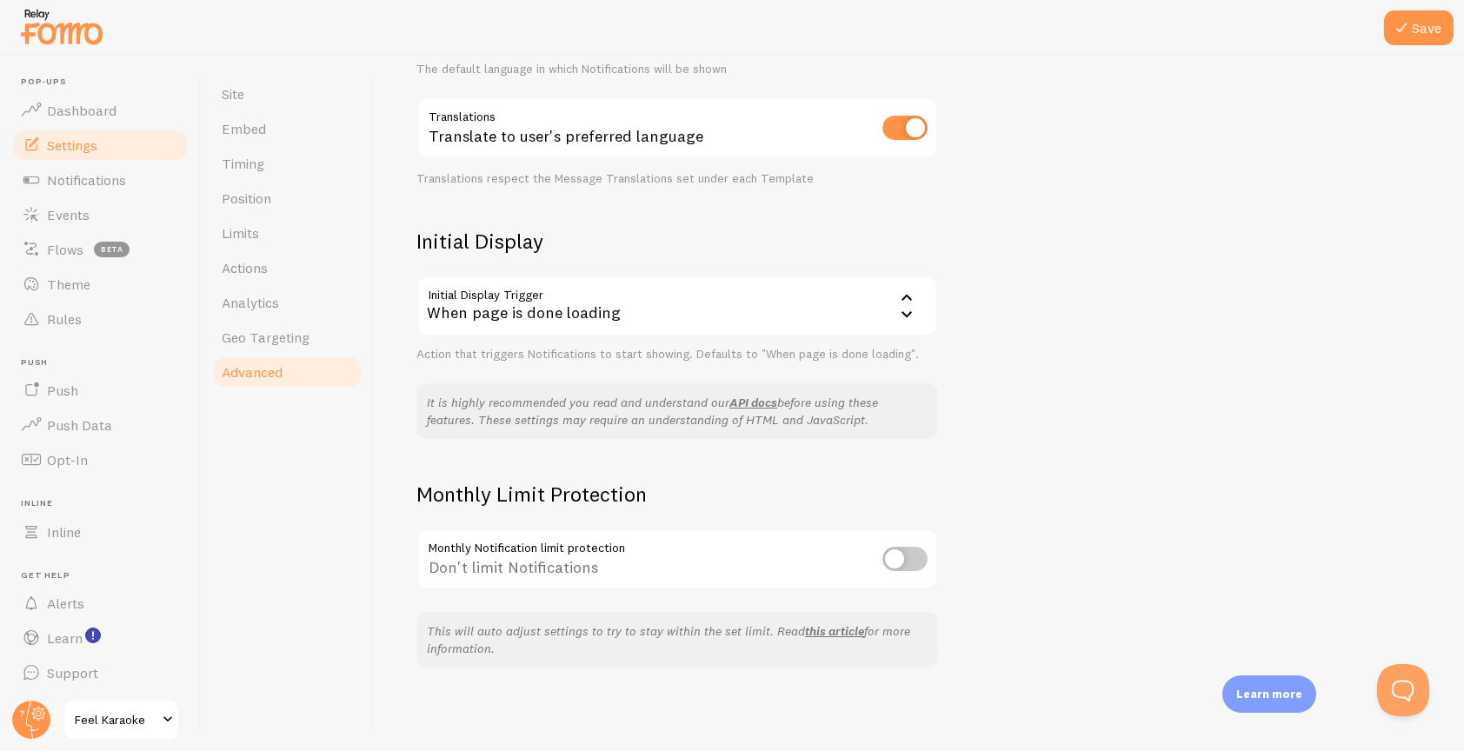
click at [819, 309] on div "When page is done loading" at bounding box center [677, 306] width 522 height 61
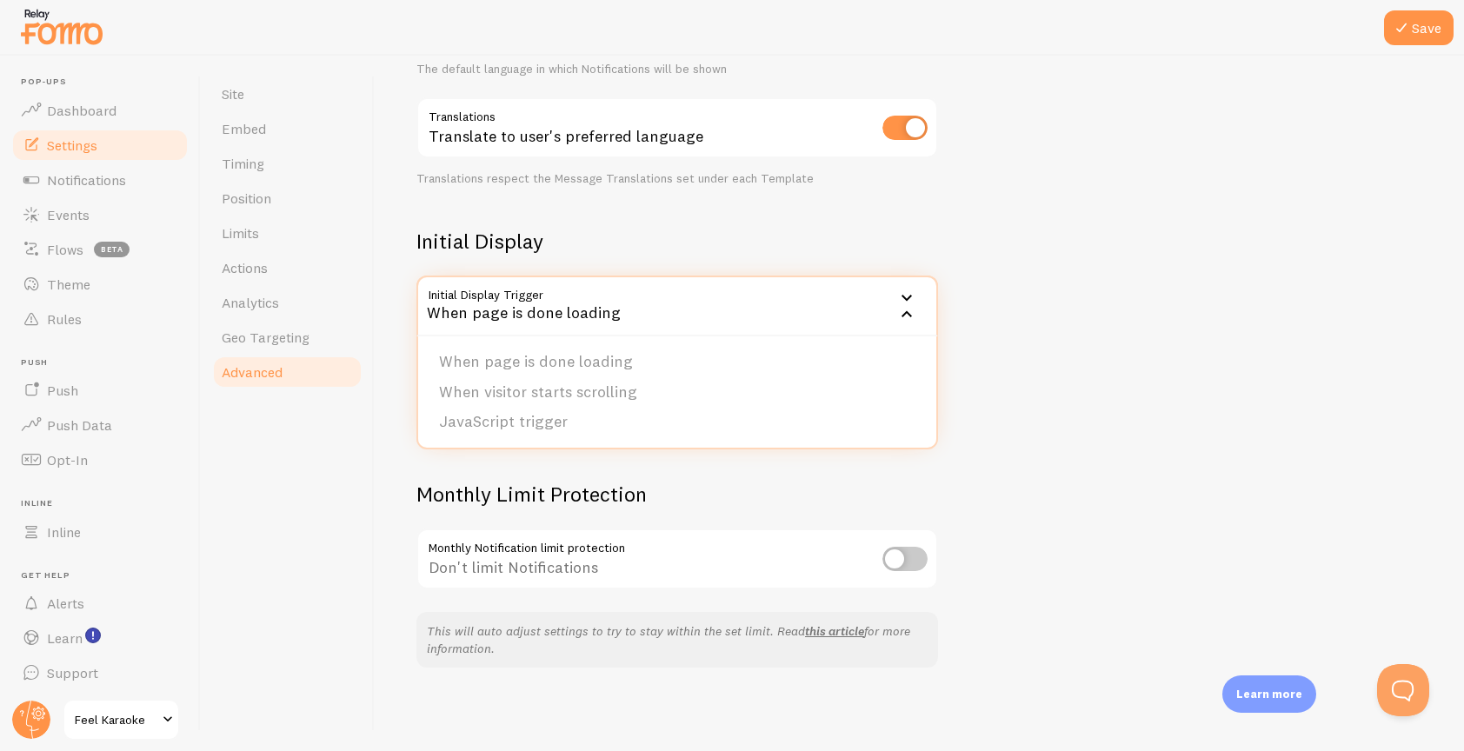
click at [1149, 277] on div "Advanced Advanced options Language & Translations Help Article Language en Engl…" at bounding box center [919, 404] width 1089 height 696
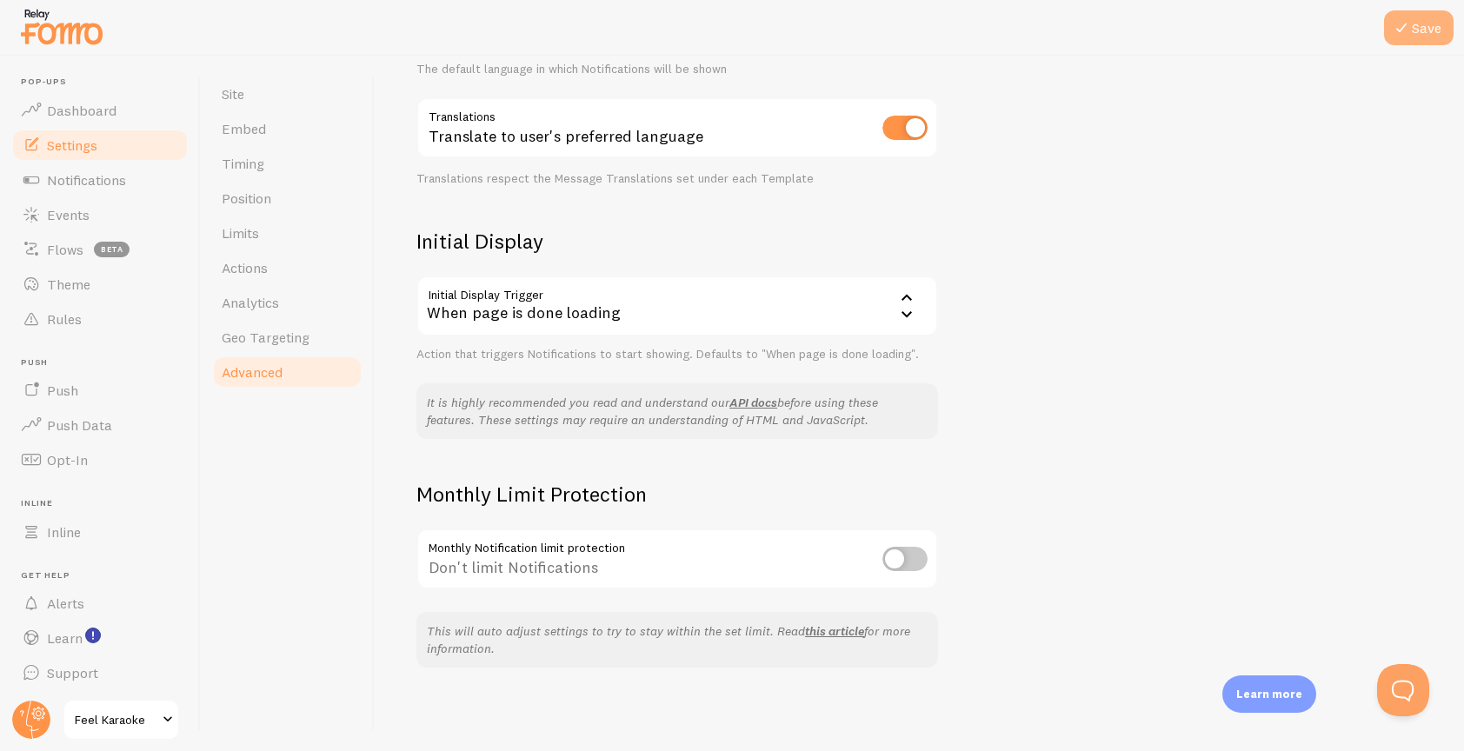
click at [1422, 32] on button "Save" at bounding box center [1419, 27] width 70 height 35
click at [72, 396] on span "Push" at bounding box center [62, 390] width 31 height 17
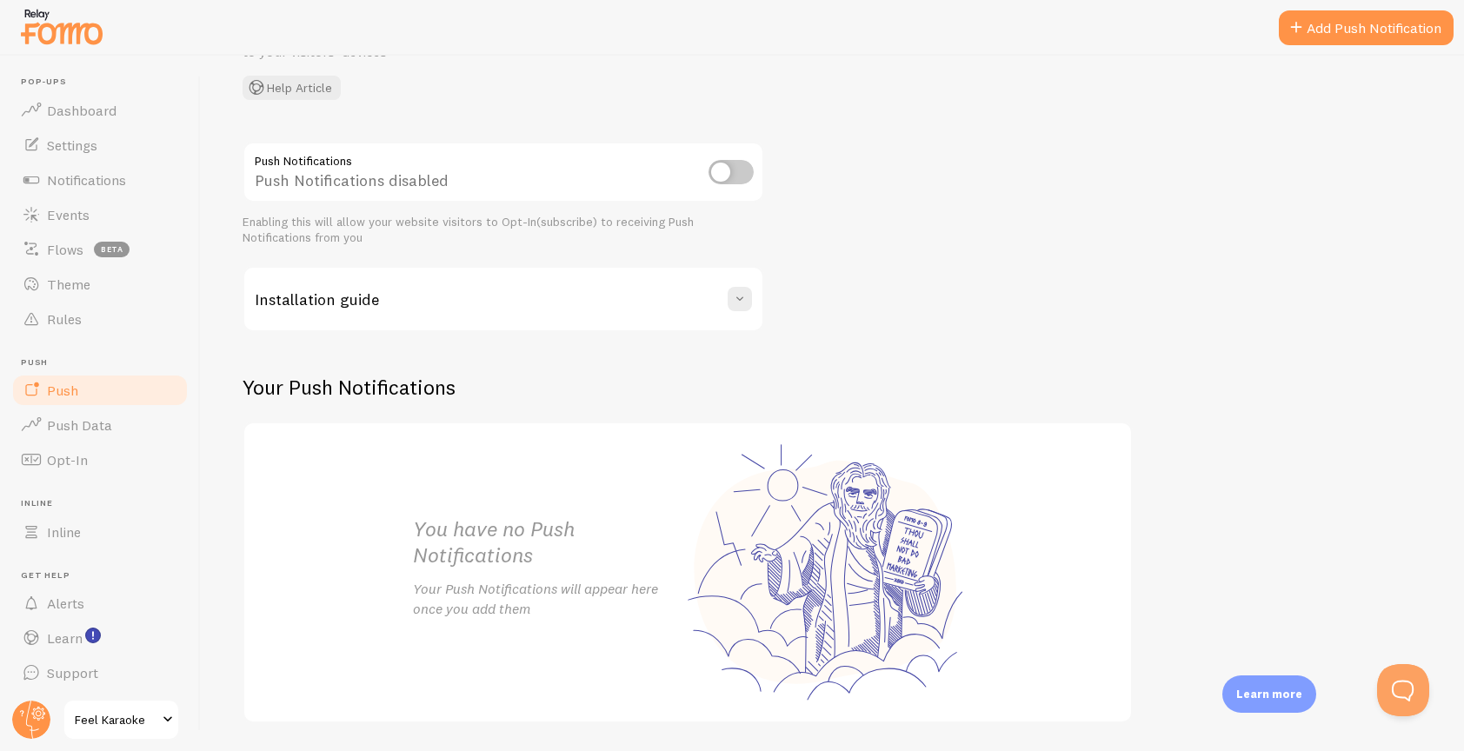
scroll to position [192, 0]
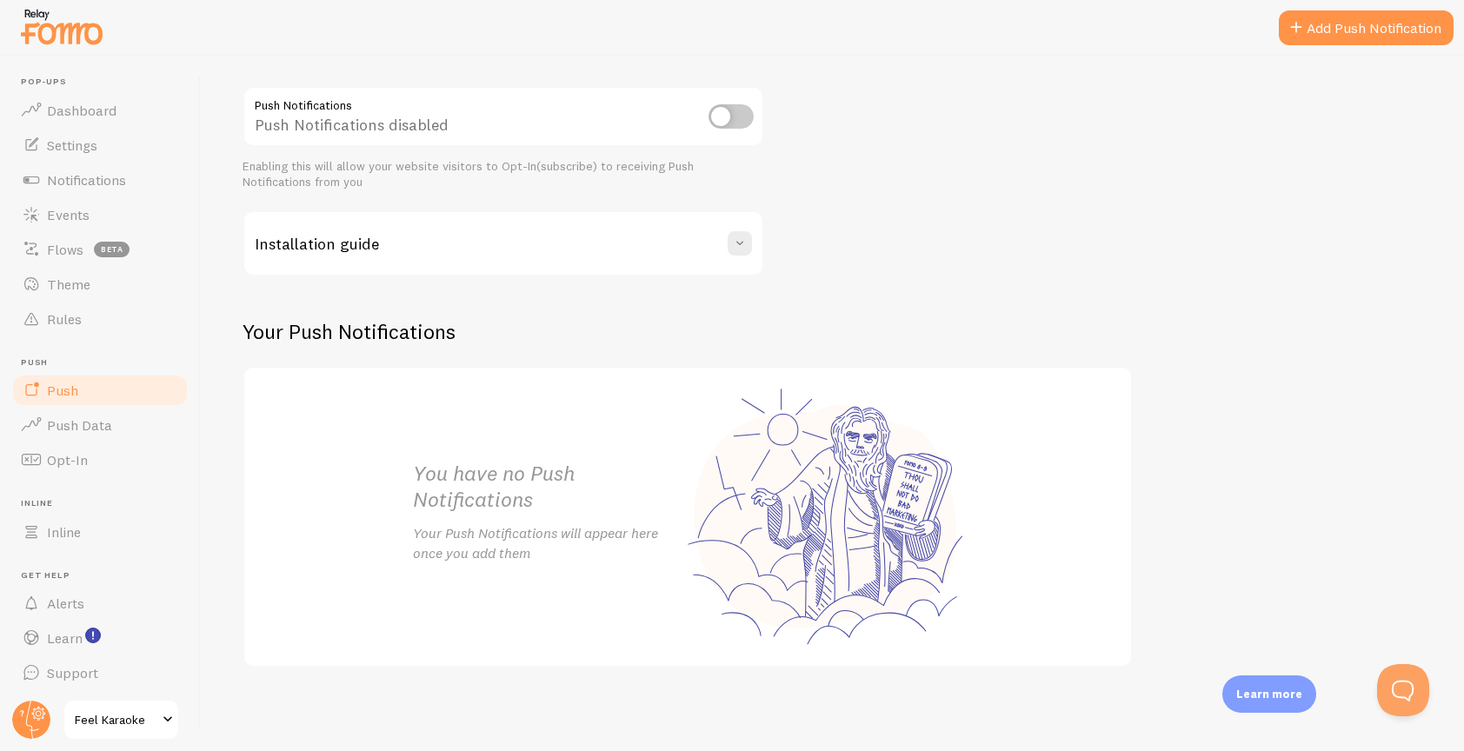
click at [1079, 261] on div "Push Notifications Push Notifications disabled Enabling this will allow your we…" at bounding box center [833, 377] width 1180 height 582
click at [1338, 30] on link "Add Push Notification" at bounding box center [1366, 27] width 175 height 35
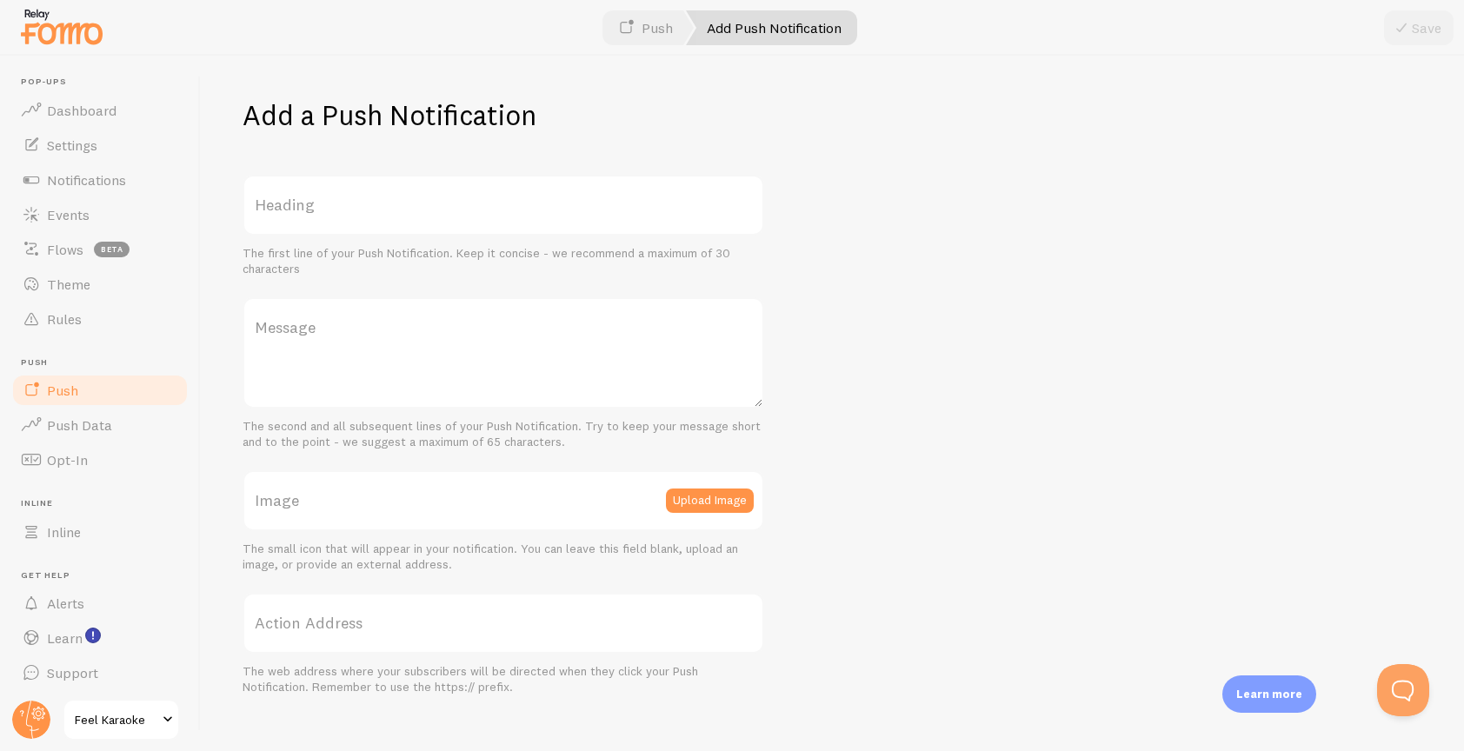
click at [450, 223] on label "Heading" at bounding box center [504, 205] width 522 height 61
click at [450, 223] on input "Heading" at bounding box center [504, 205] width 522 height 61
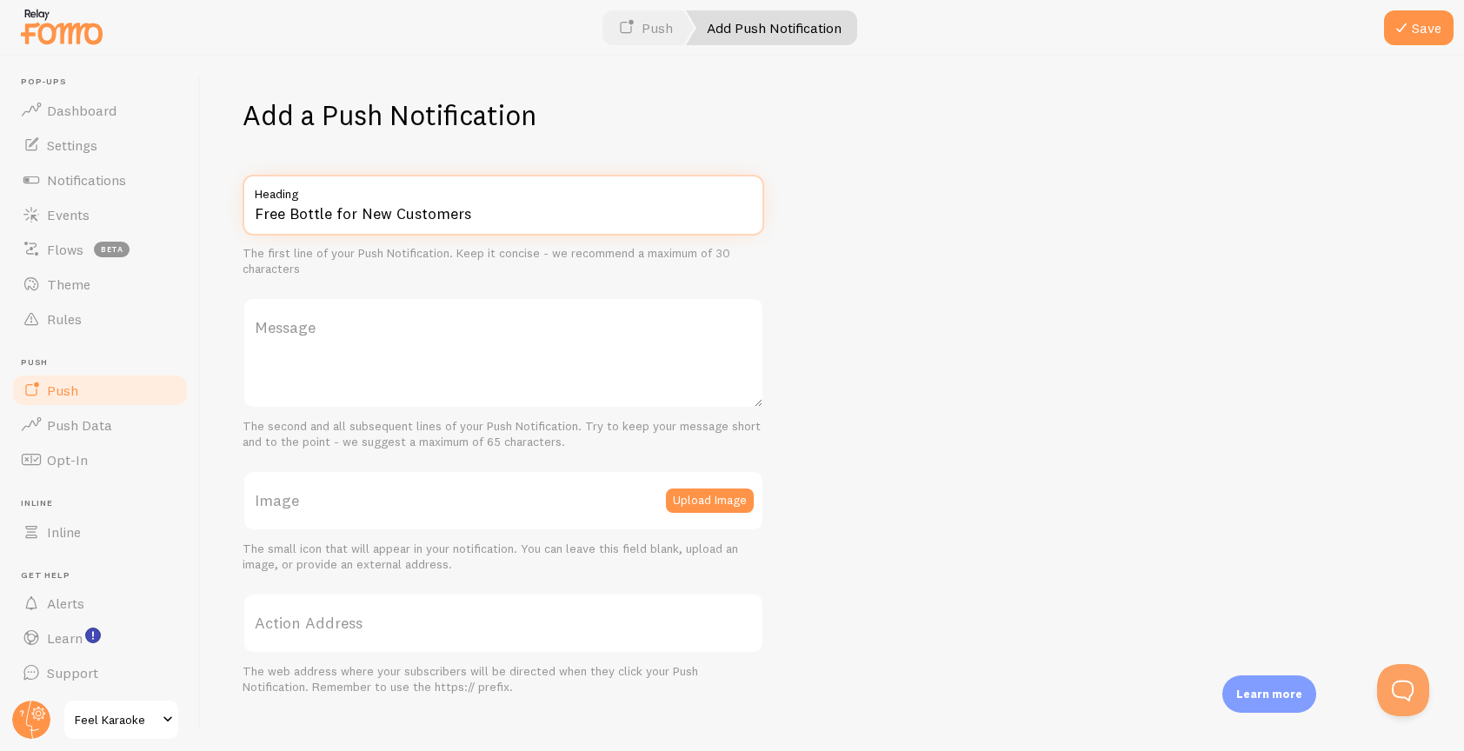
drag, startPoint x: 482, startPoint y: 214, endPoint x: 333, endPoint y: 219, distance: 148.8
click at [333, 219] on input "Free Bottle for New Customers" at bounding box center [504, 205] width 522 height 61
click at [470, 209] on input "Claim your Free Bottle" at bounding box center [504, 205] width 522 height 61
type input "Claim your Free Bottle!"
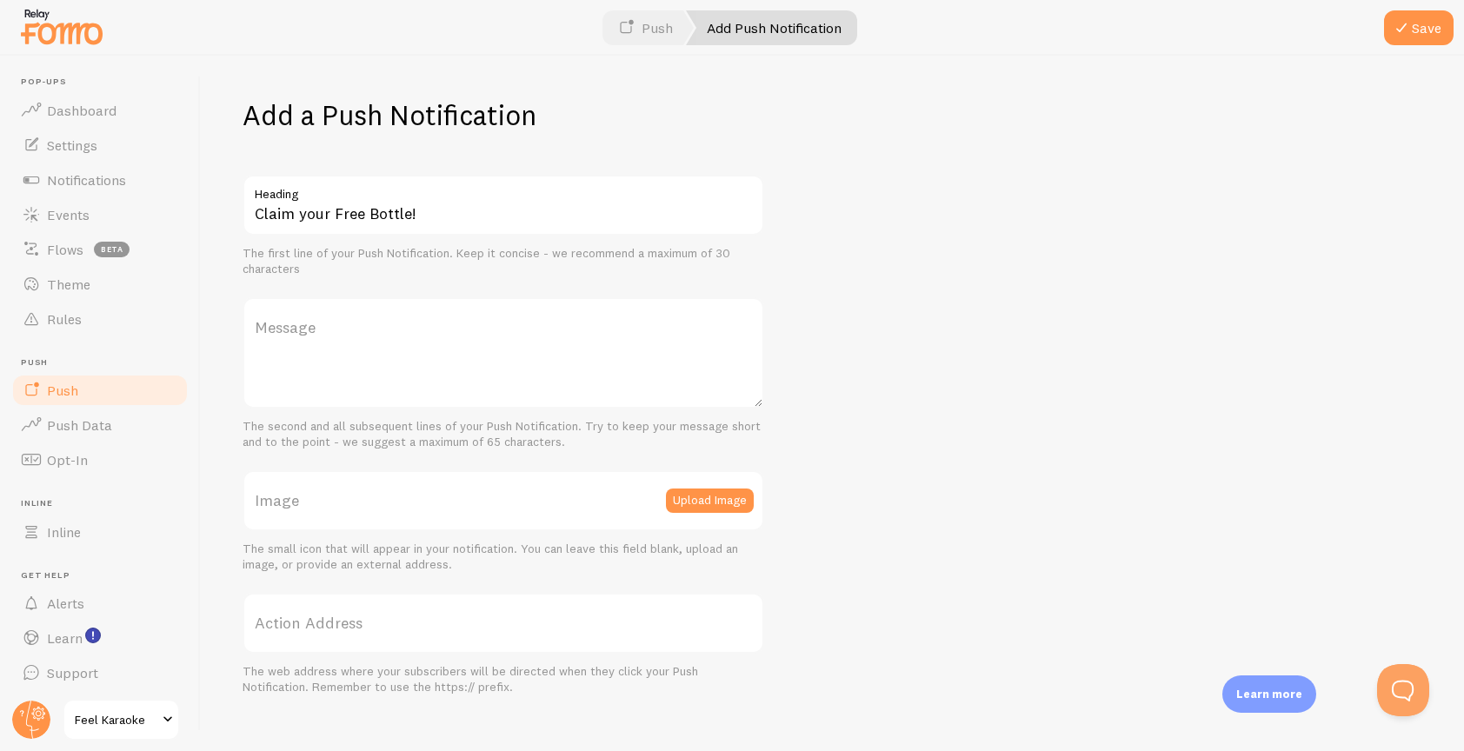
click at [482, 348] on label "Message" at bounding box center [504, 327] width 522 height 61
click at [482, 348] on textarea "Message" at bounding box center [504, 352] width 522 height 111
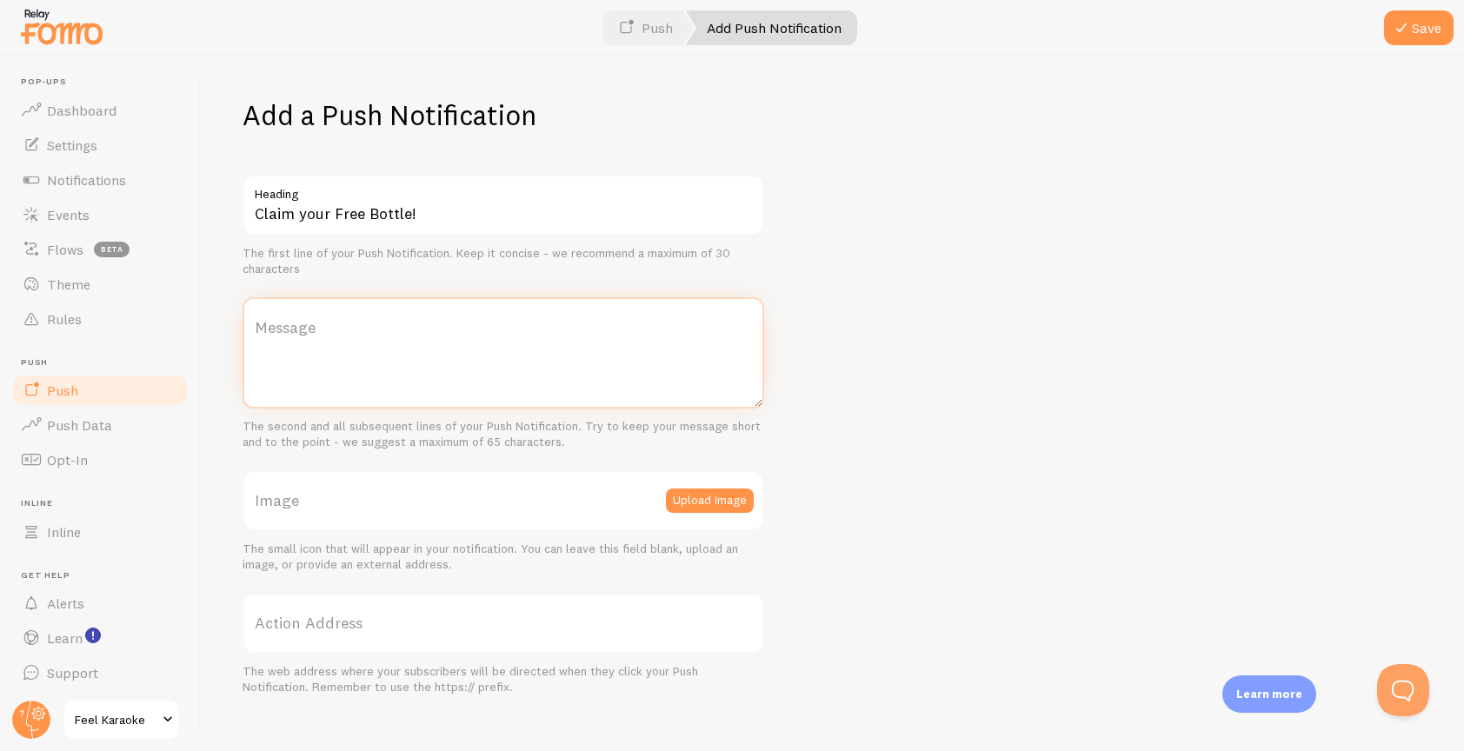
paste textarea "https://fomo.com/iframed_app#/push/"
type textarea "https://fomo.com/iframed_app#/push/"
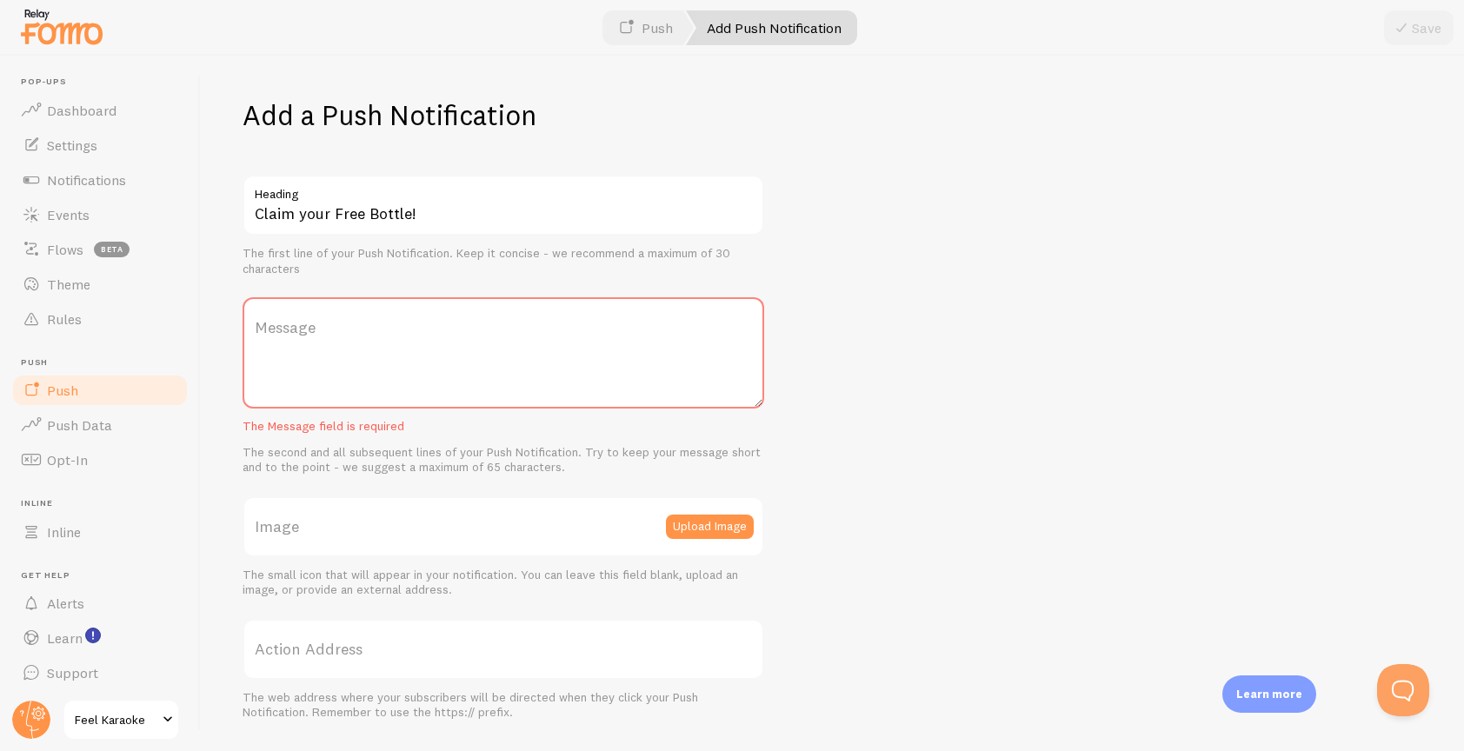
click at [917, 345] on div "Add a Push Notification Claim your Free Bottle! Heading The first line of your …" at bounding box center [832, 404] width 1263 height 696
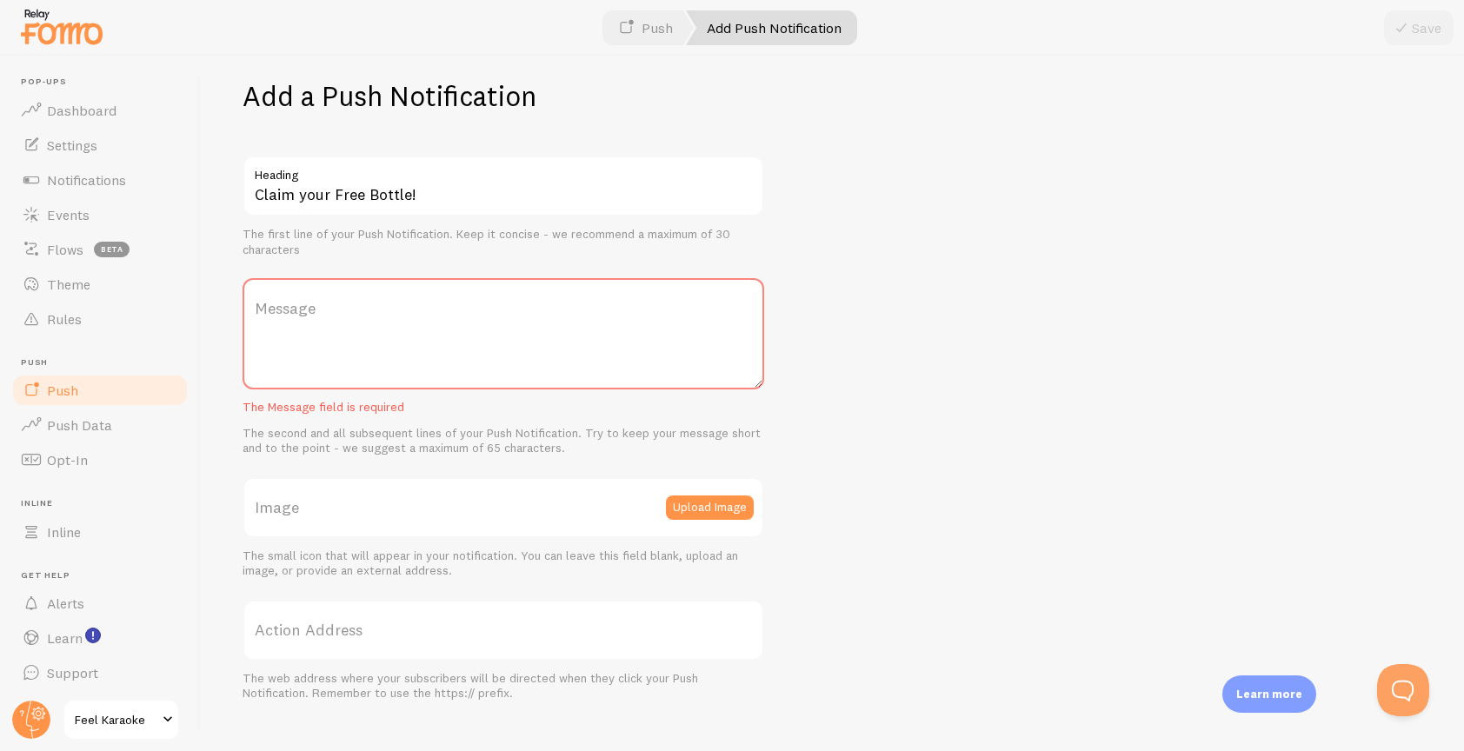
scroll to position [21, 0]
click at [1052, 544] on div "Add a Push Notification Claim your Free Bottle! Heading The first line of your …" at bounding box center [832, 404] width 1263 height 696
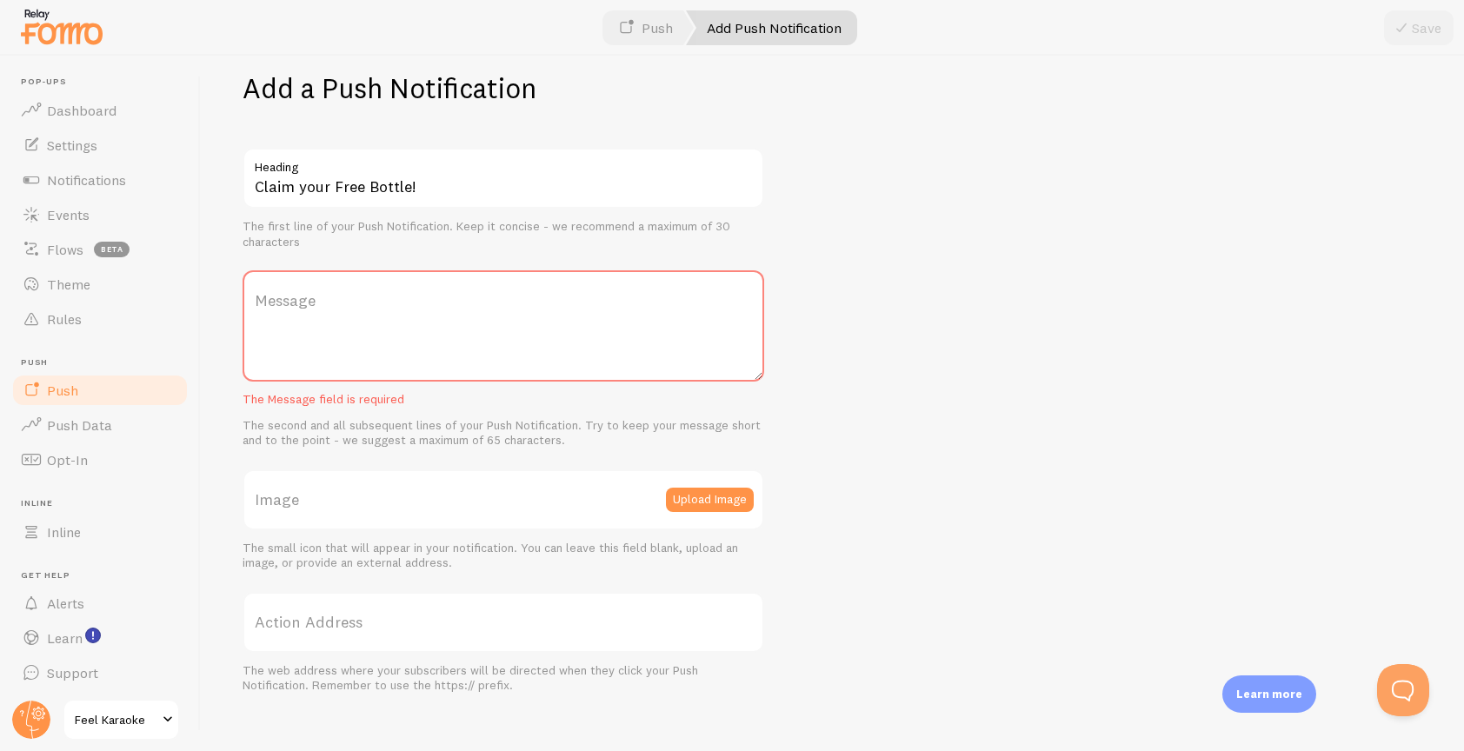
click at [914, 409] on div "Add a Push Notification Claim your Free Bottle! Heading The first line of your …" at bounding box center [832, 404] width 1263 height 696
click at [548, 352] on textarea "Message" at bounding box center [504, 325] width 522 height 111
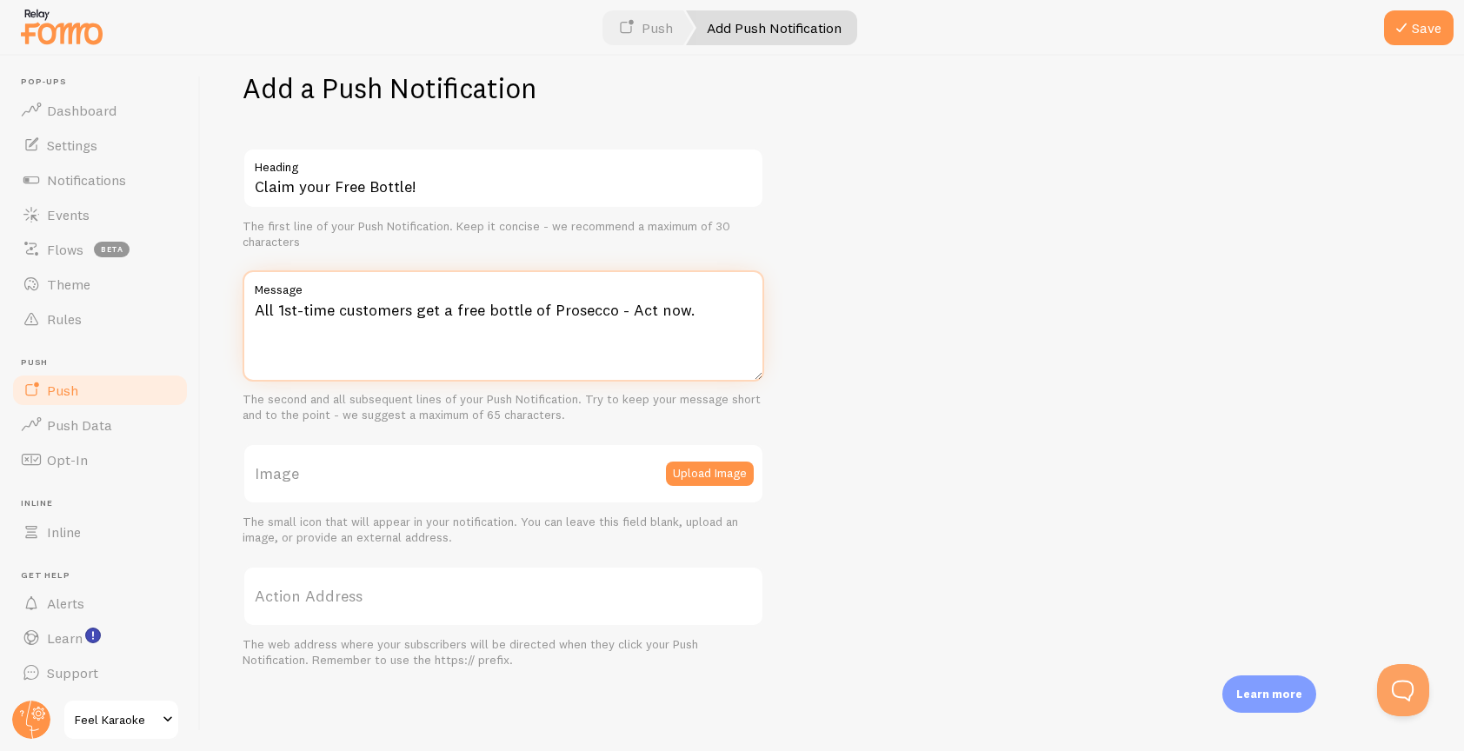
type textarea "All 1st-time customers get a free bottle of Prosecco - Act now."
click at [945, 415] on div "Add a Push Notification Claim your Free Bottle! Heading The first line of your …" at bounding box center [832, 404] width 1263 height 696
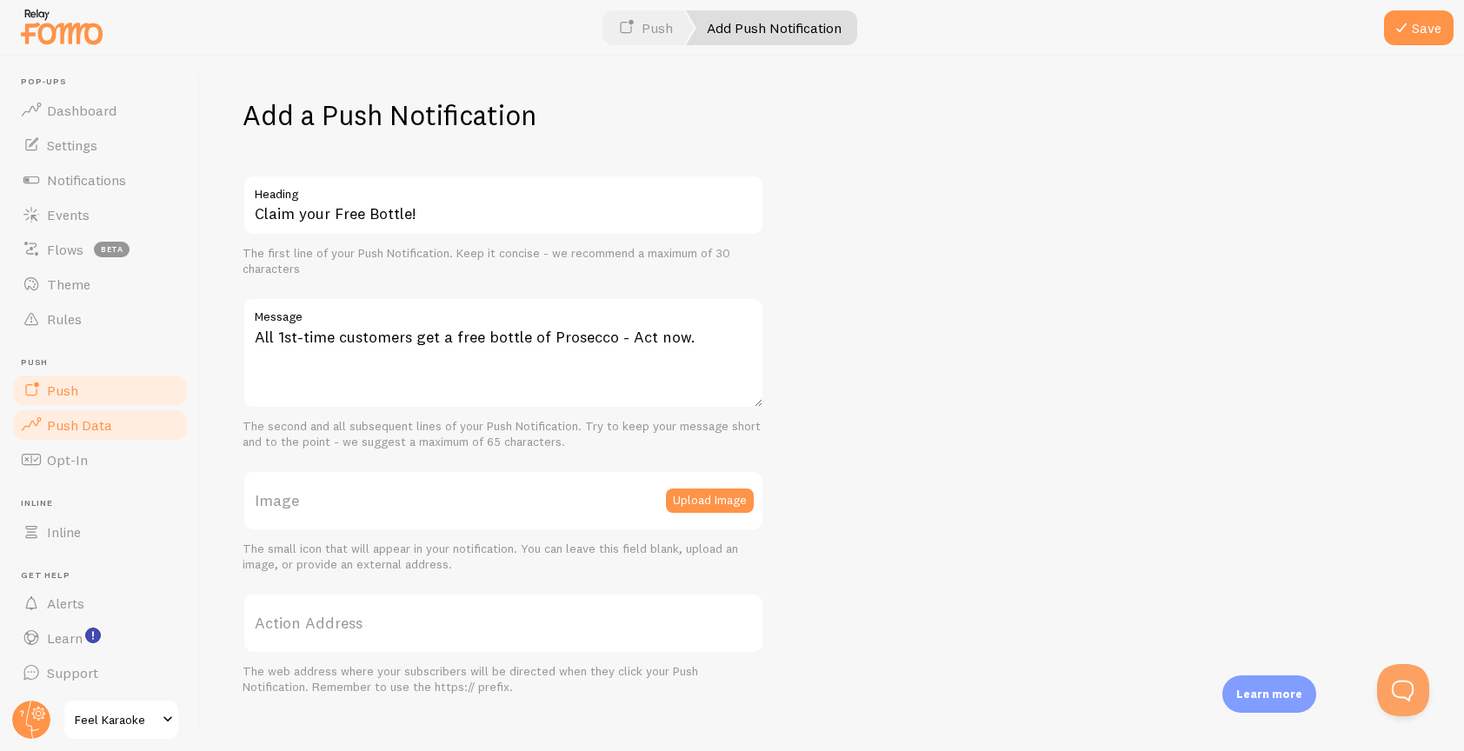
click at [80, 428] on span "Push Data" at bounding box center [79, 424] width 65 height 17
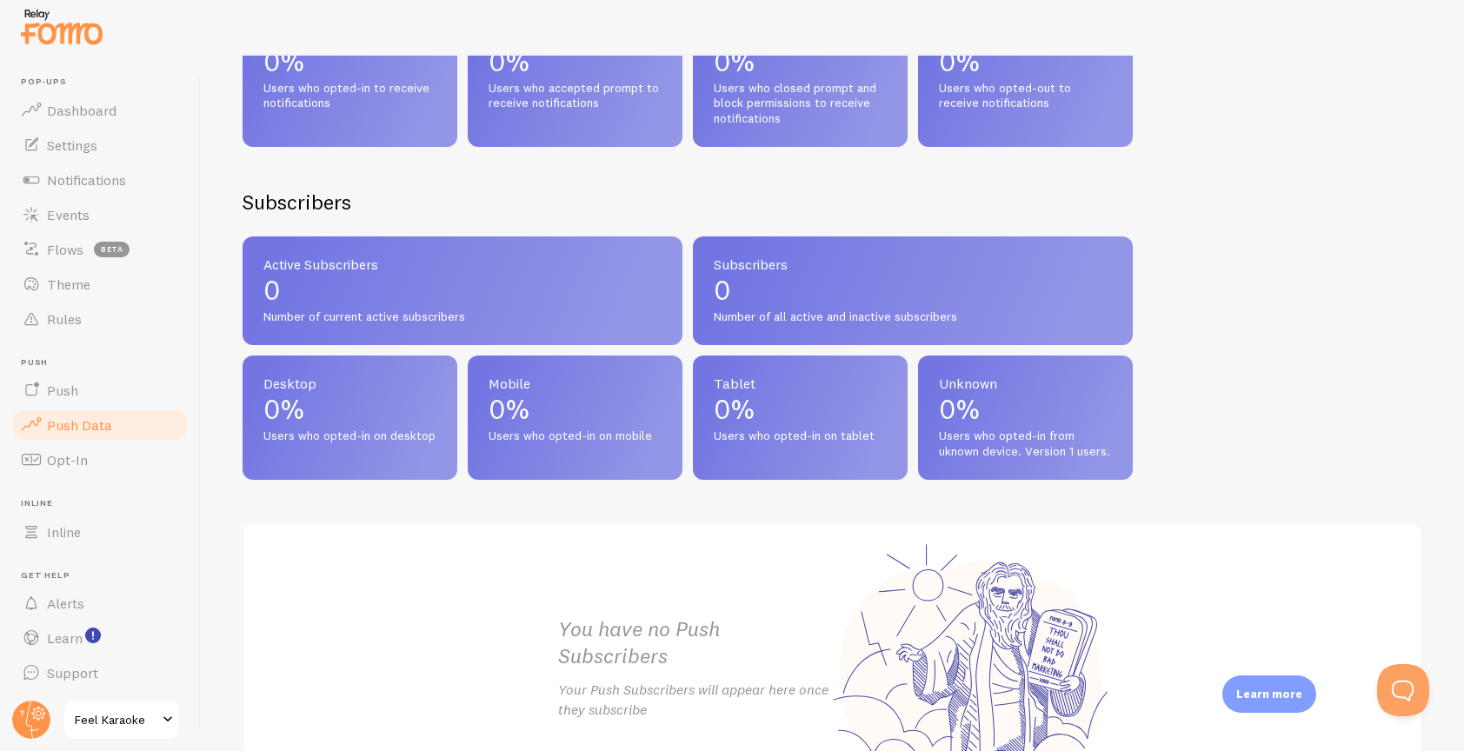
scroll to position [734, 0]
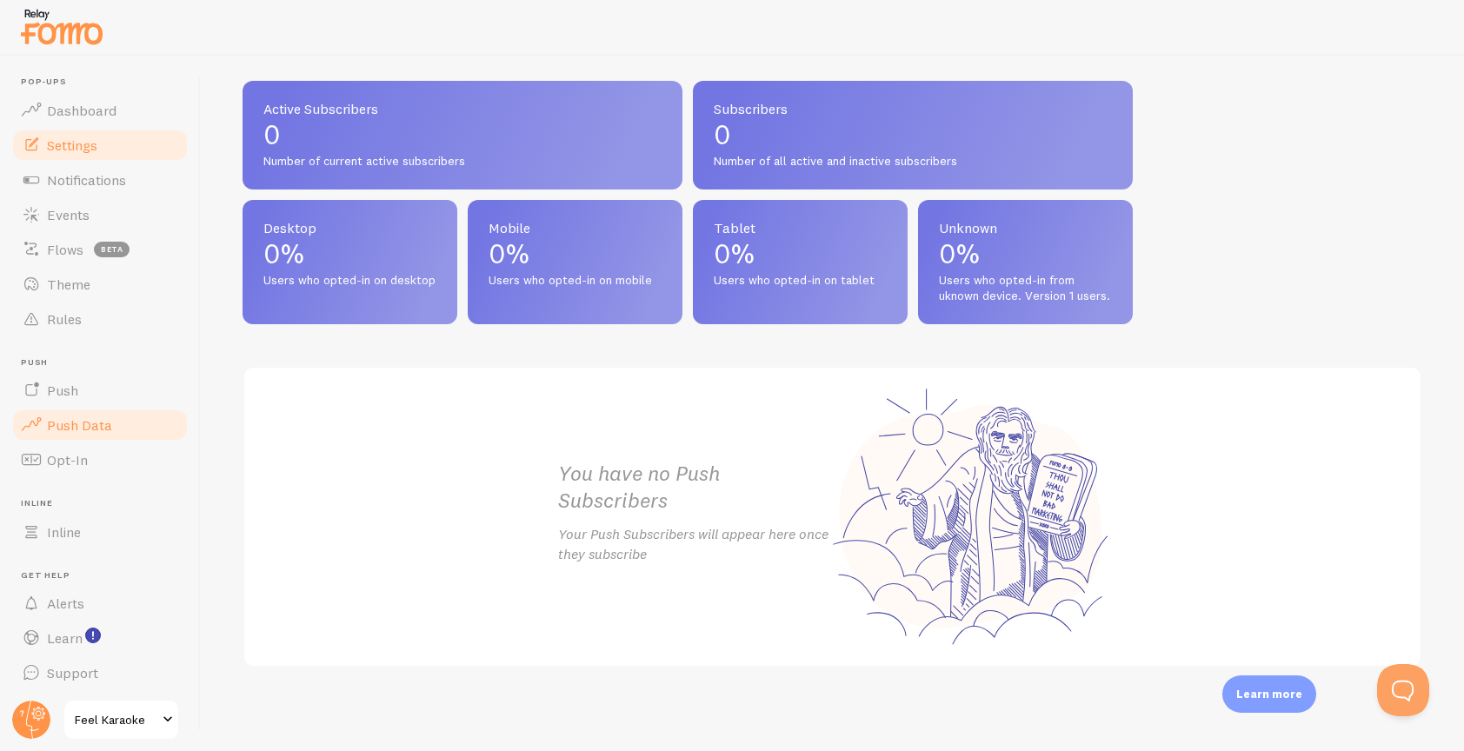
click at [74, 141] on span "Settings" at bounding box center [72, 145] width 50 height 17
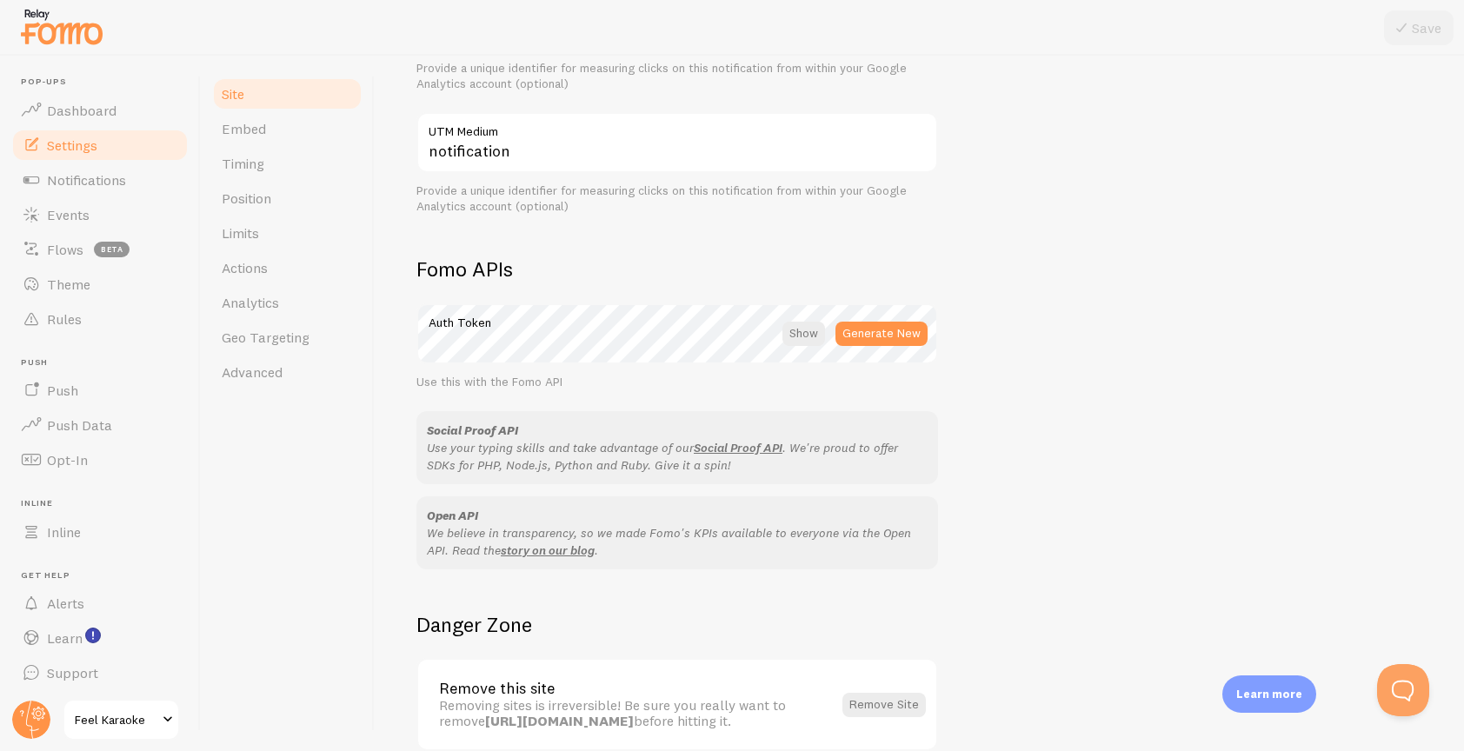
scroll to position [890, 0]
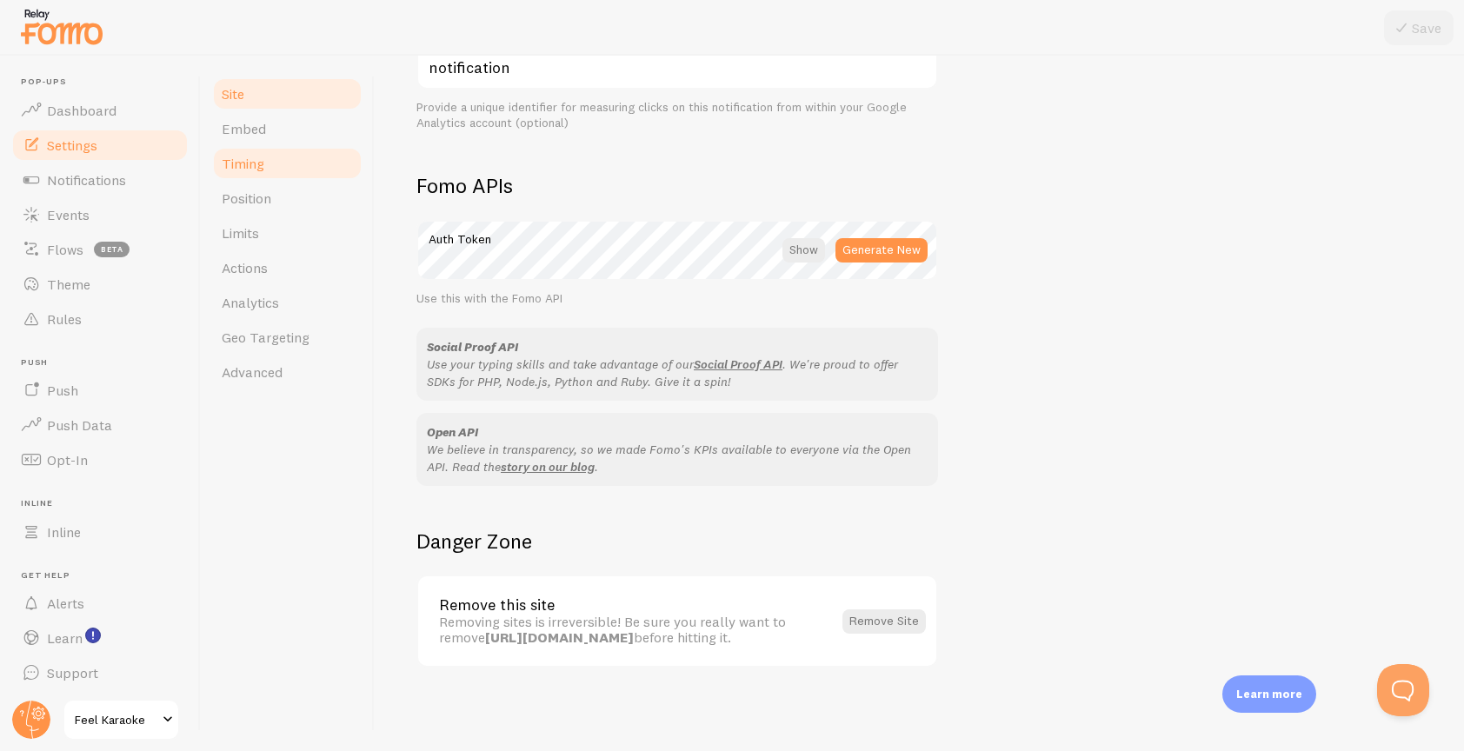
click at [243, 166] on span "Timing" at bounding box center [243, 163] width 43 height 17
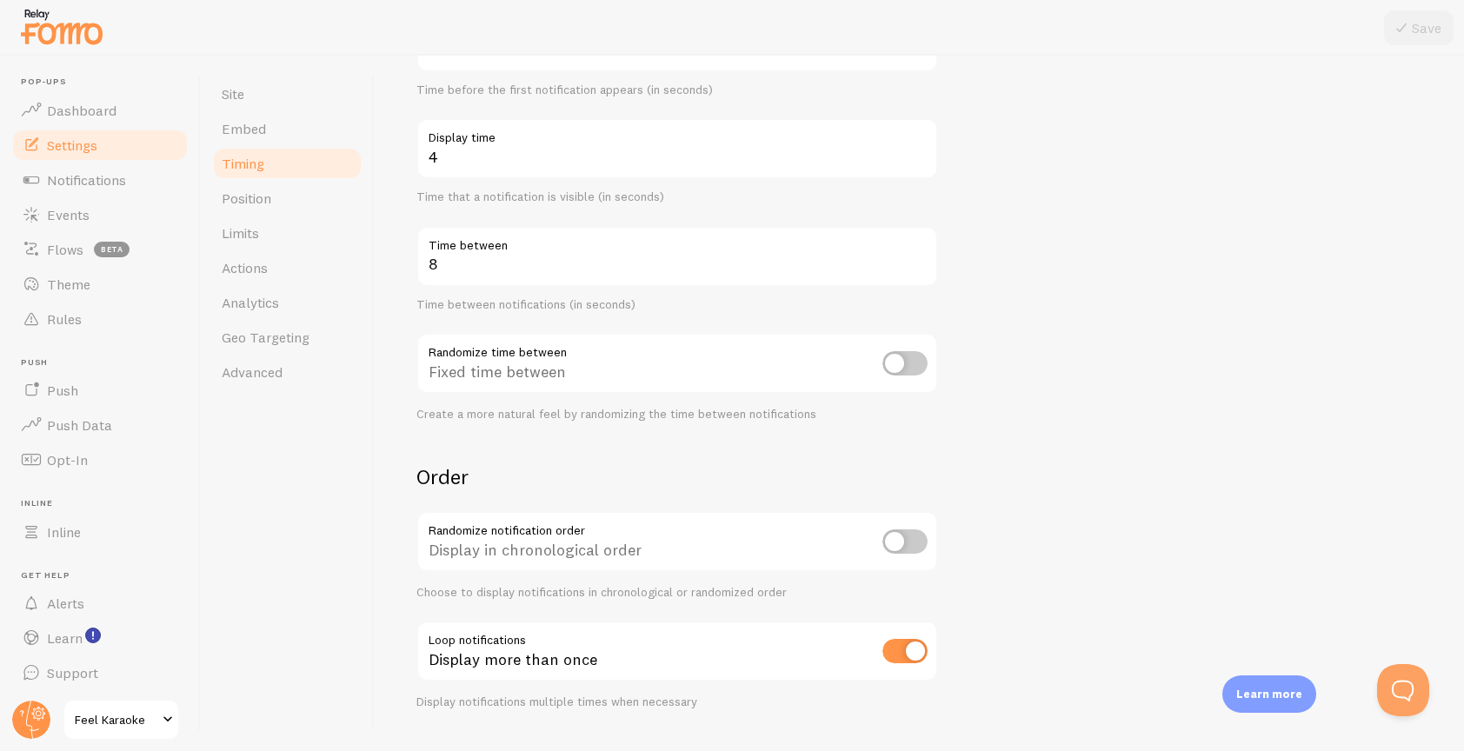
scroll to position [268, 0]
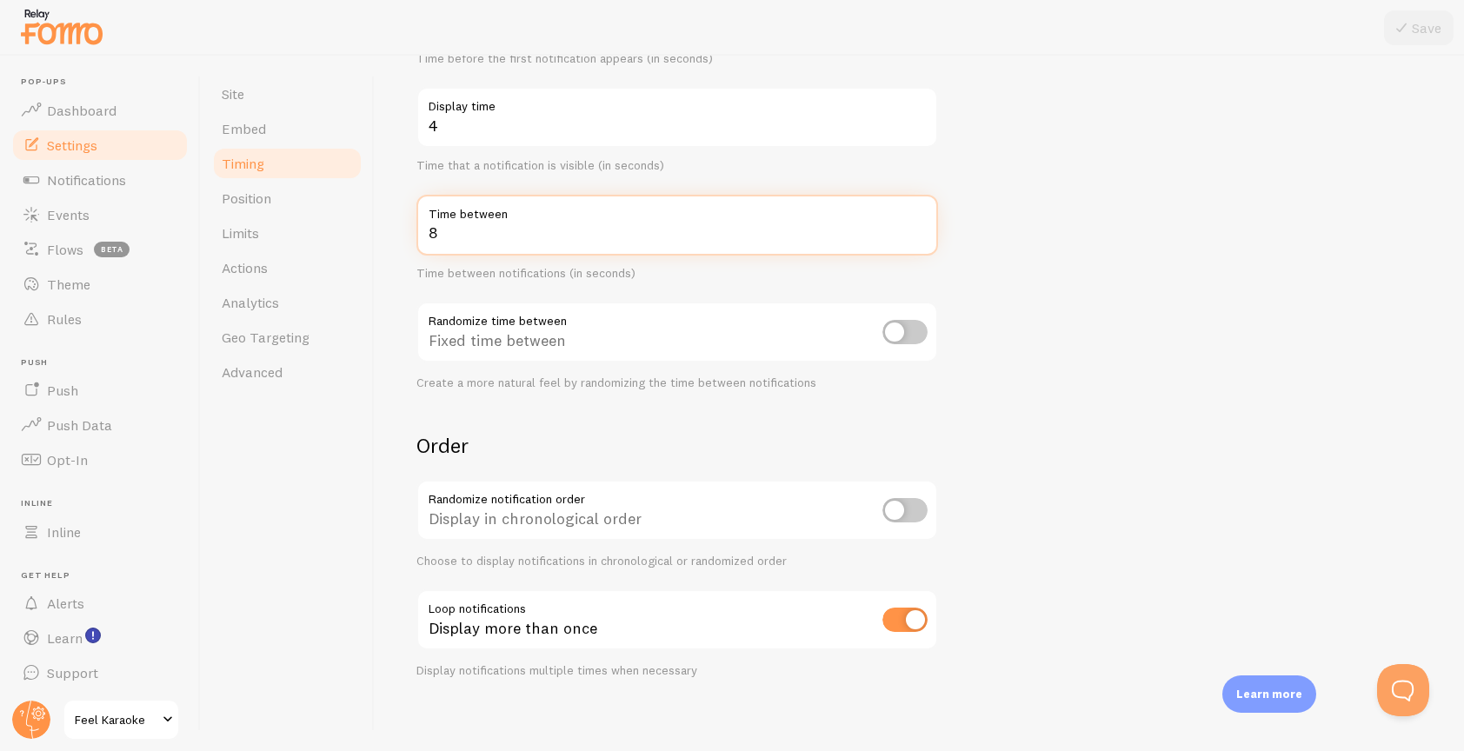
drag, startPoint x: 467, startPoint y: 237, endPoint x: 405, endPoint y: 237, distance: 61.7
click at [405, 236] on div "Timing Settings Configure notification timing intervals Delay 3 Initial delay (…" at bounding box center [919, 404] width 1089 height 696
type input "7"
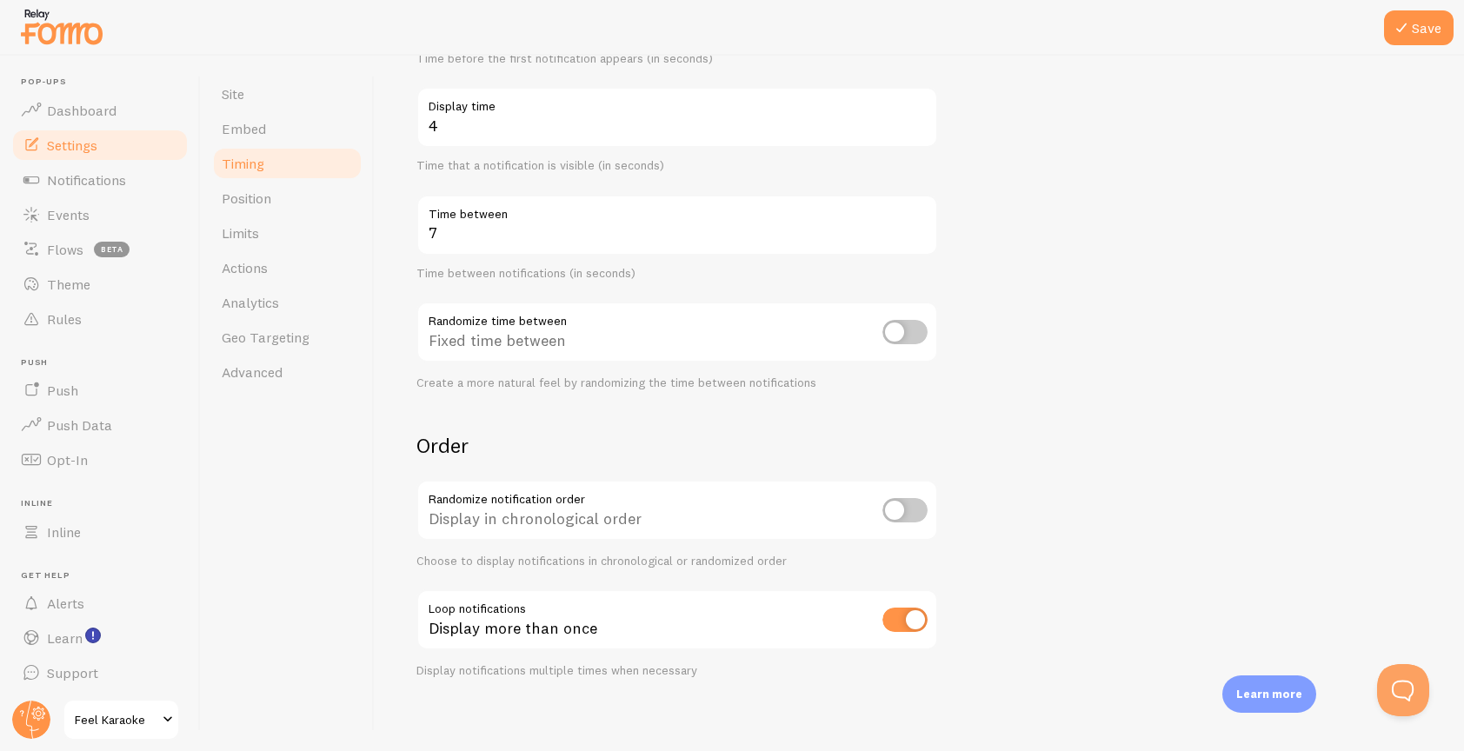
click at [1122, 362] on form "Delay 3 Initial delay (seconds) Time before the first notification appears (in …" at bounding box center [919, 305] width 1006 height 746
click at [900, 625] on input "checkbox" at bounding box center [905, 620] width 45 height 24
checkbox input "false"
click at [1423, 23] on button "Save" at bounding box center [1419, 27] width 70 height 35
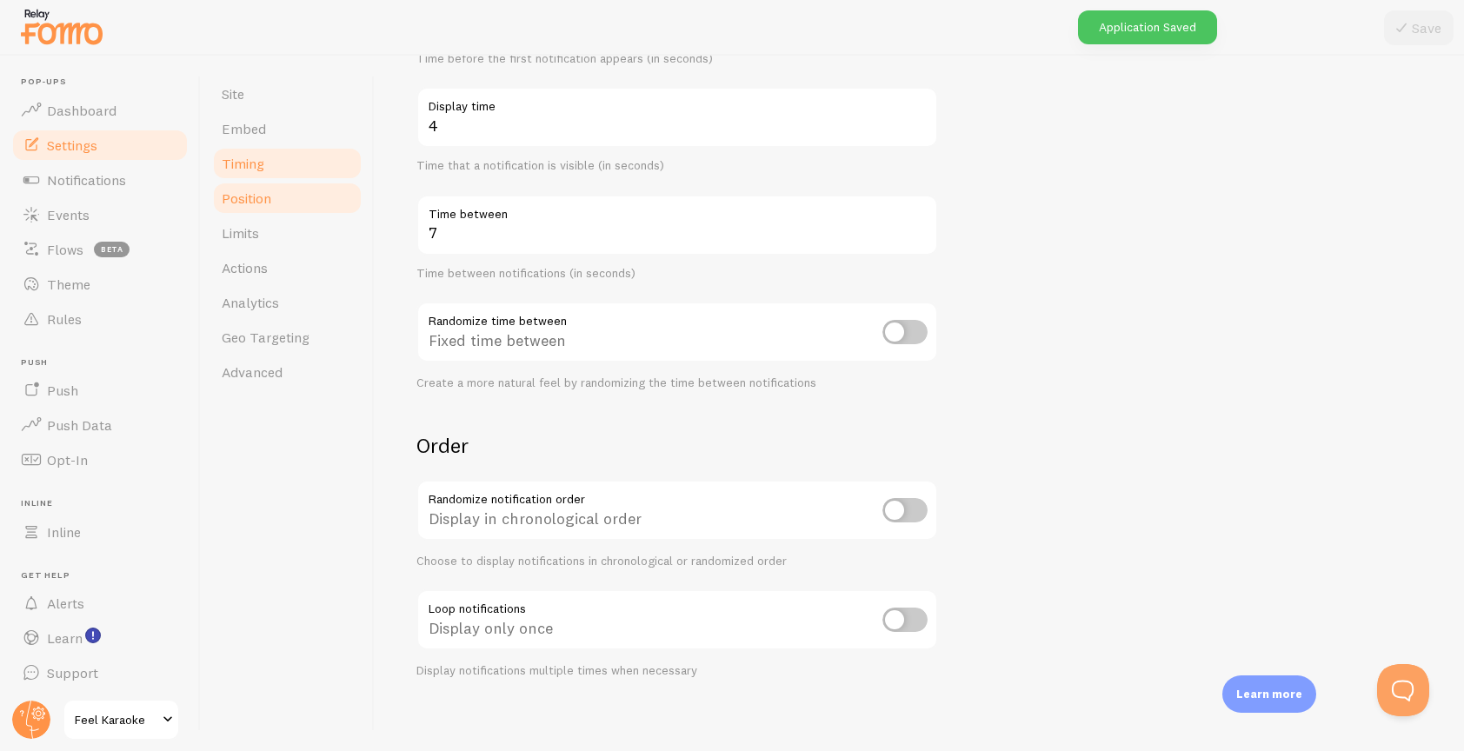
click at [253, 190] on span "Position" at bounding box center [247, 198] width 50 height 17
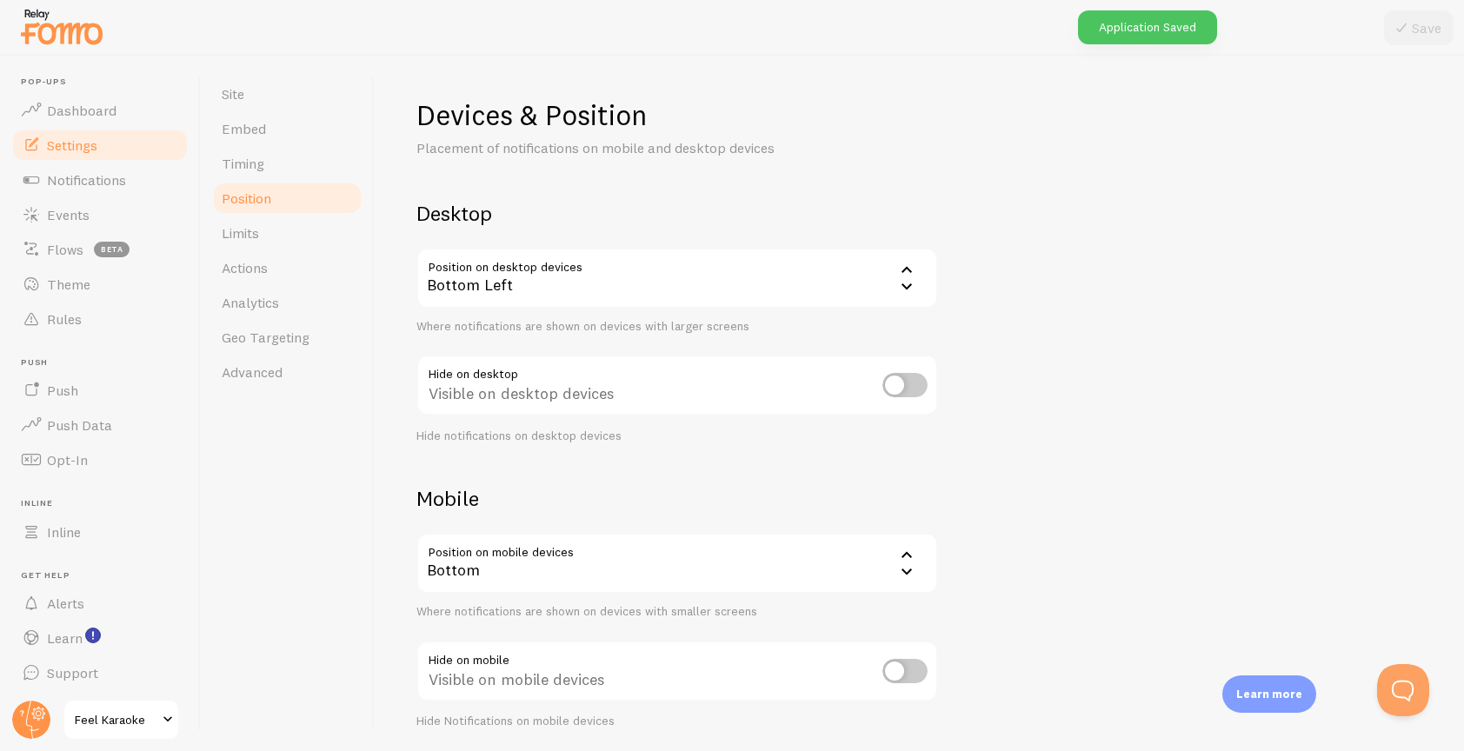
click at [1101, 327] on div "Devices & Position Placement of notifications on mobile and desktop devices Des…" at bounding box center [919, 413] width 1006 height 632
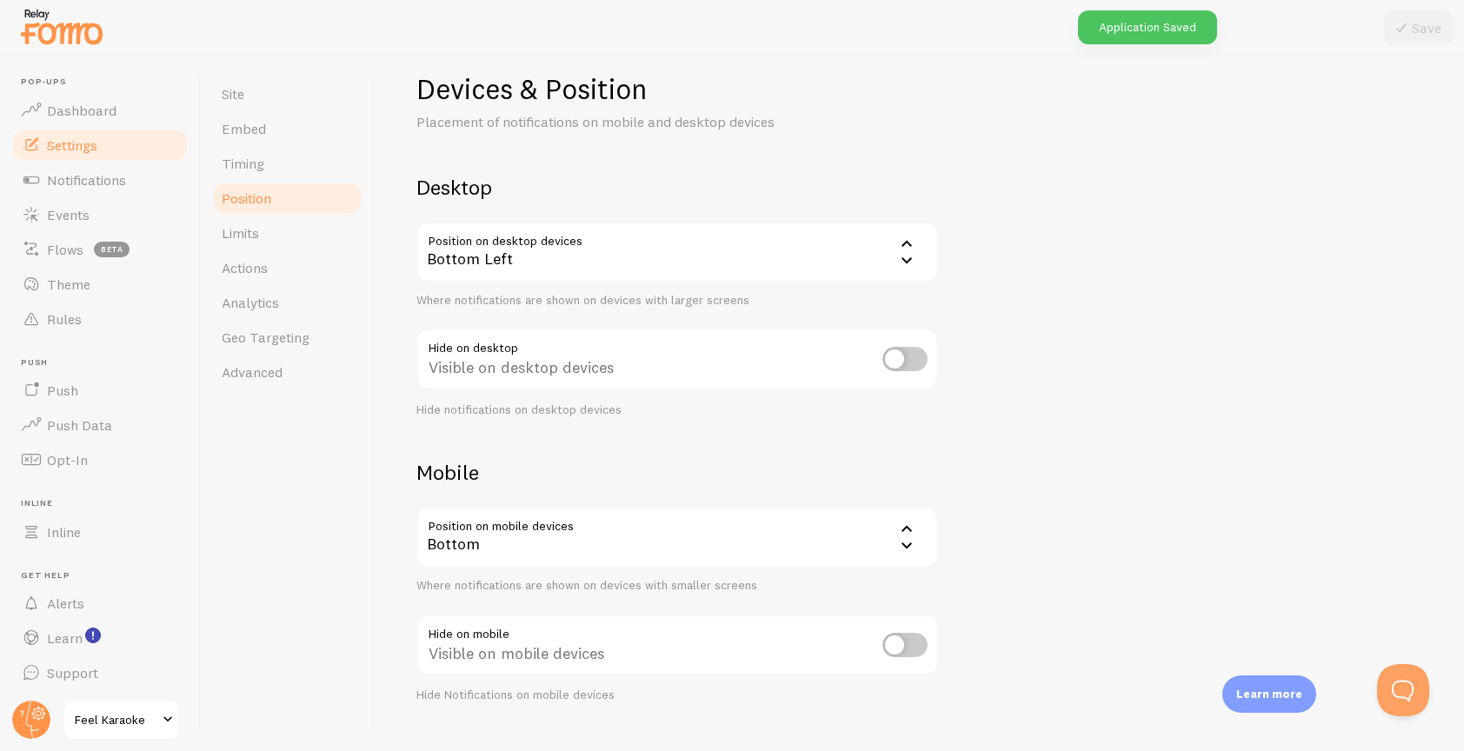
scroll to position [56, 0]
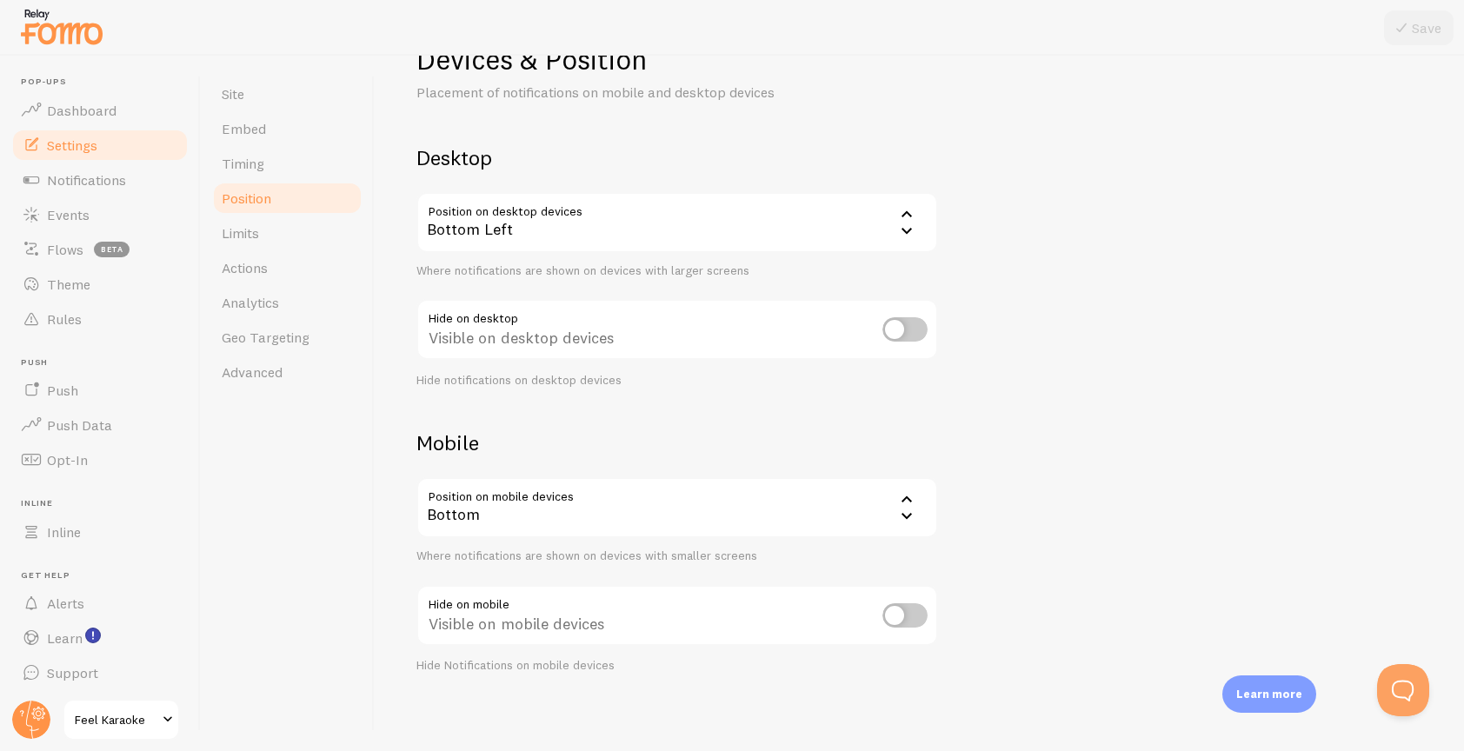
click at [1069, 398] on div "Devices & Position Placement of notifications on mobile and desktop devices Des…" at bounding box center [919, 358] width 1006 height 632
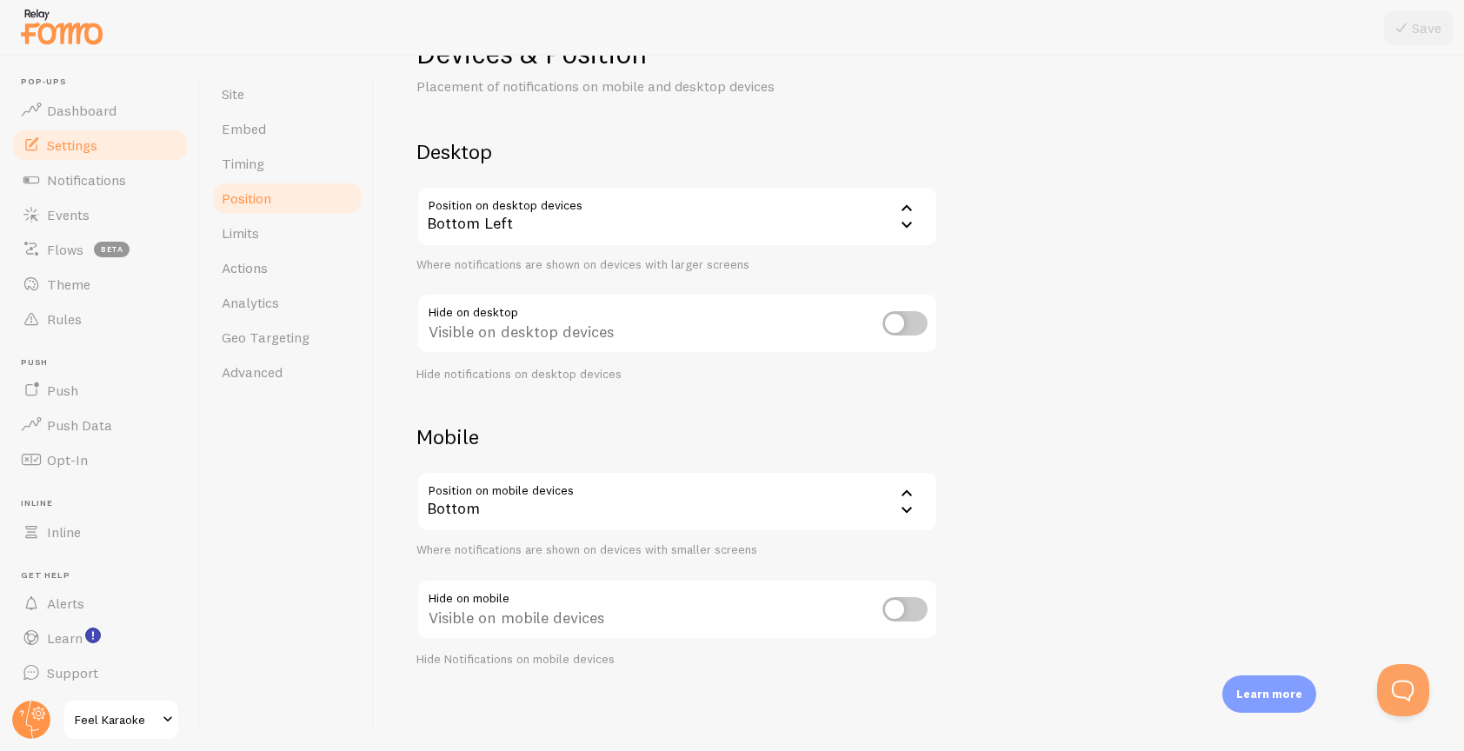
click at [862, 511] on div "Bottom" at bounding box center [677, 501] width 522 height 61
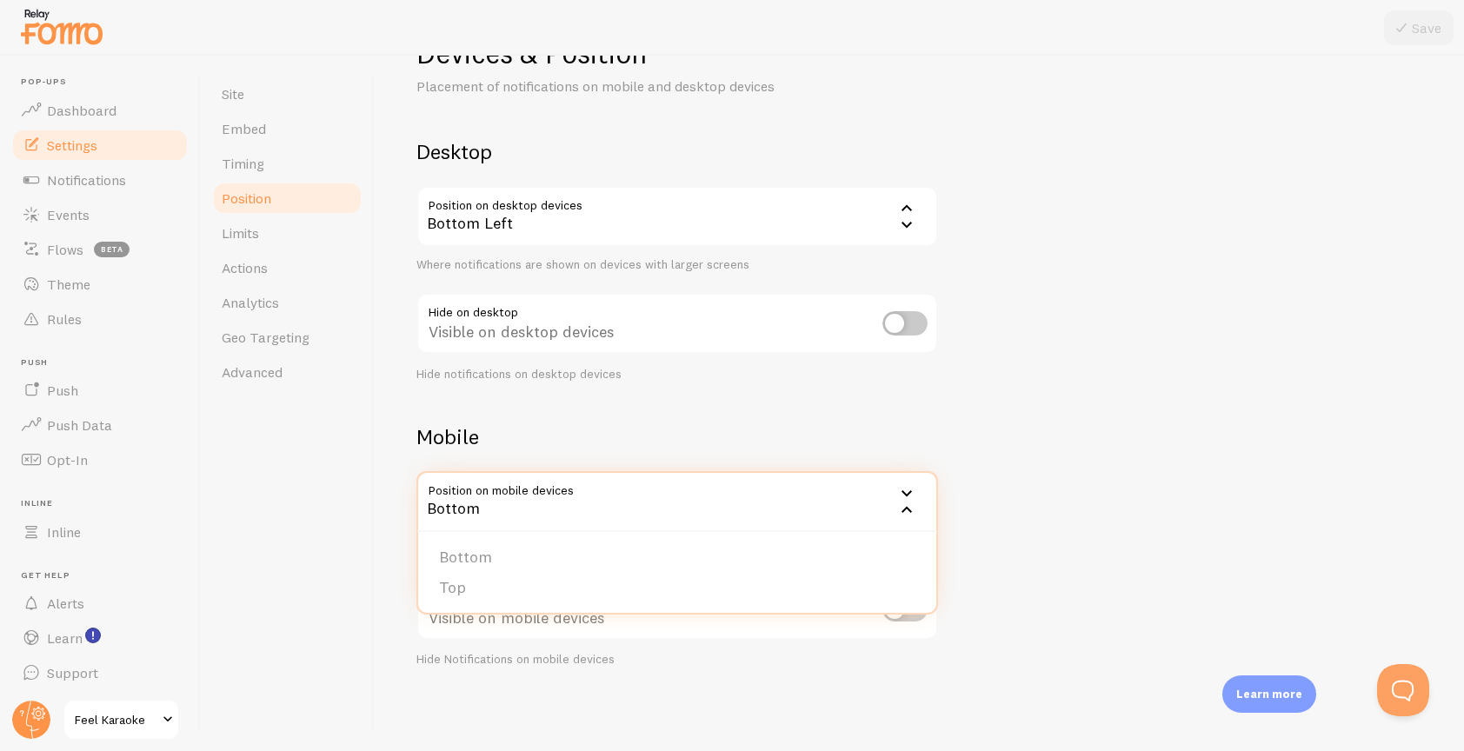
click at [1134, 408] on div "Devices & Position Placement of notifications on mobile and desktop devices Des…" at bounding box center [919, 352] width 1006 height 632
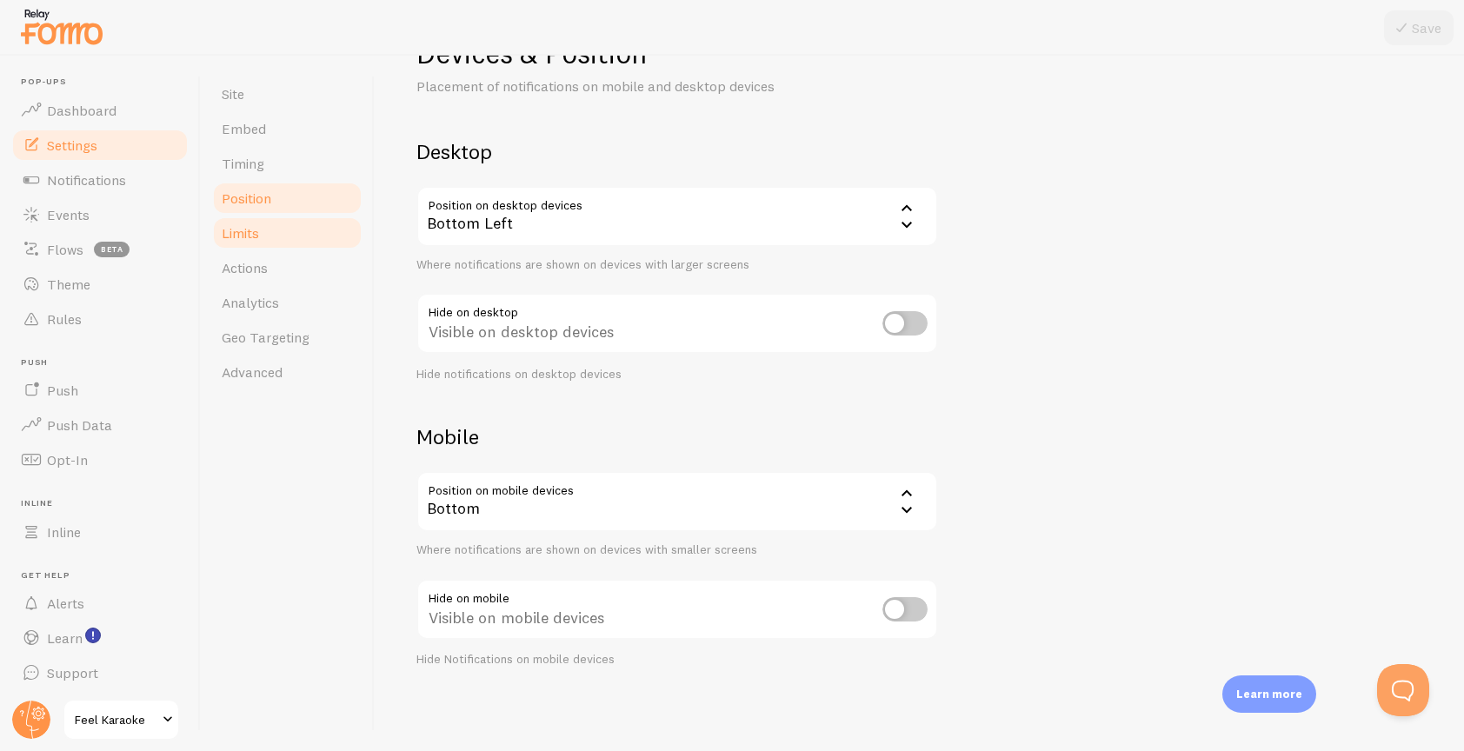
click at [248, 240] on span "Limits" at bounding box center [240, 232] width 37 height 17
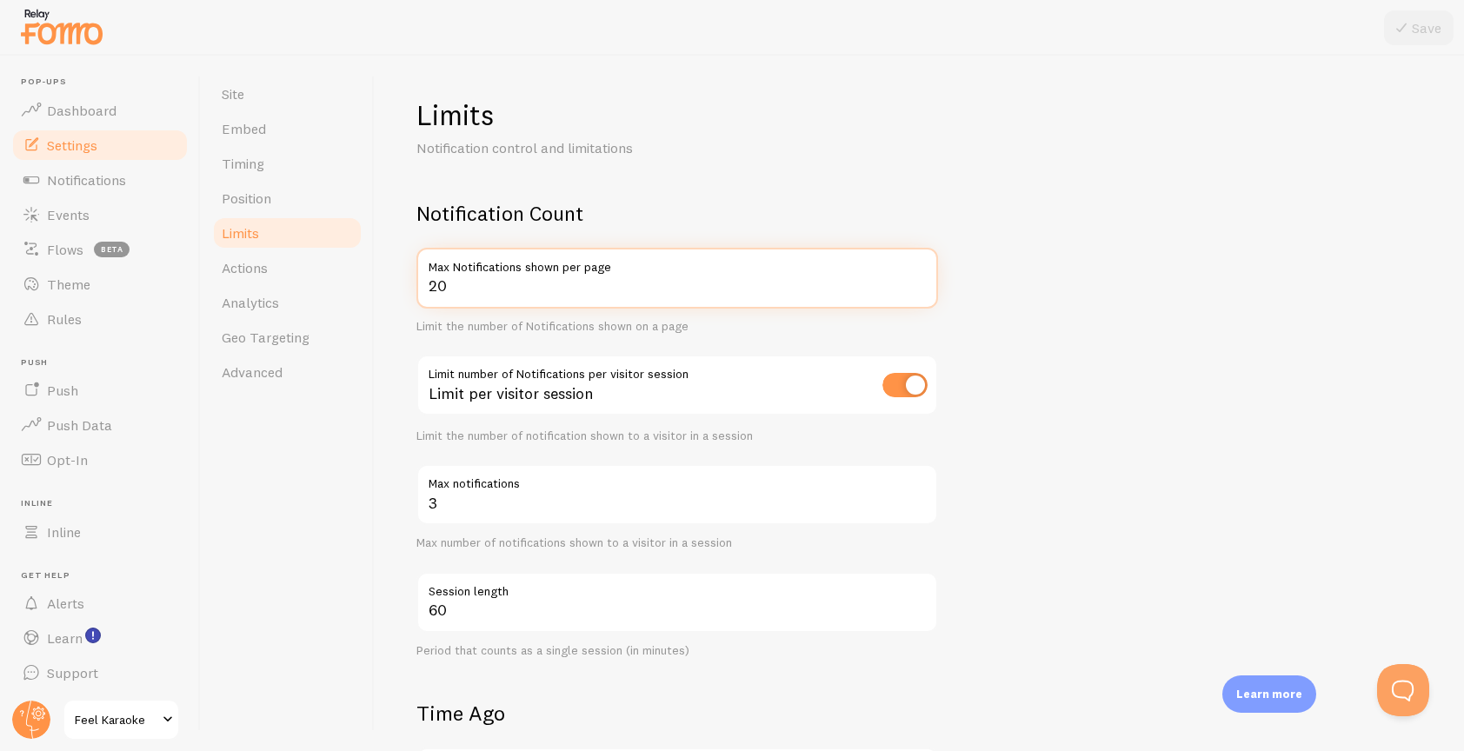
click at [593, 294] on input "20" at bounding box center [677, 278] width 522 height 61
type input "2"
type input "8"
click at [1124, 350] on form "Notification Count 8 Max Notifications shown per page Limit the number of Notif…" at bounding box center [919, 712] width 1006 height 1025
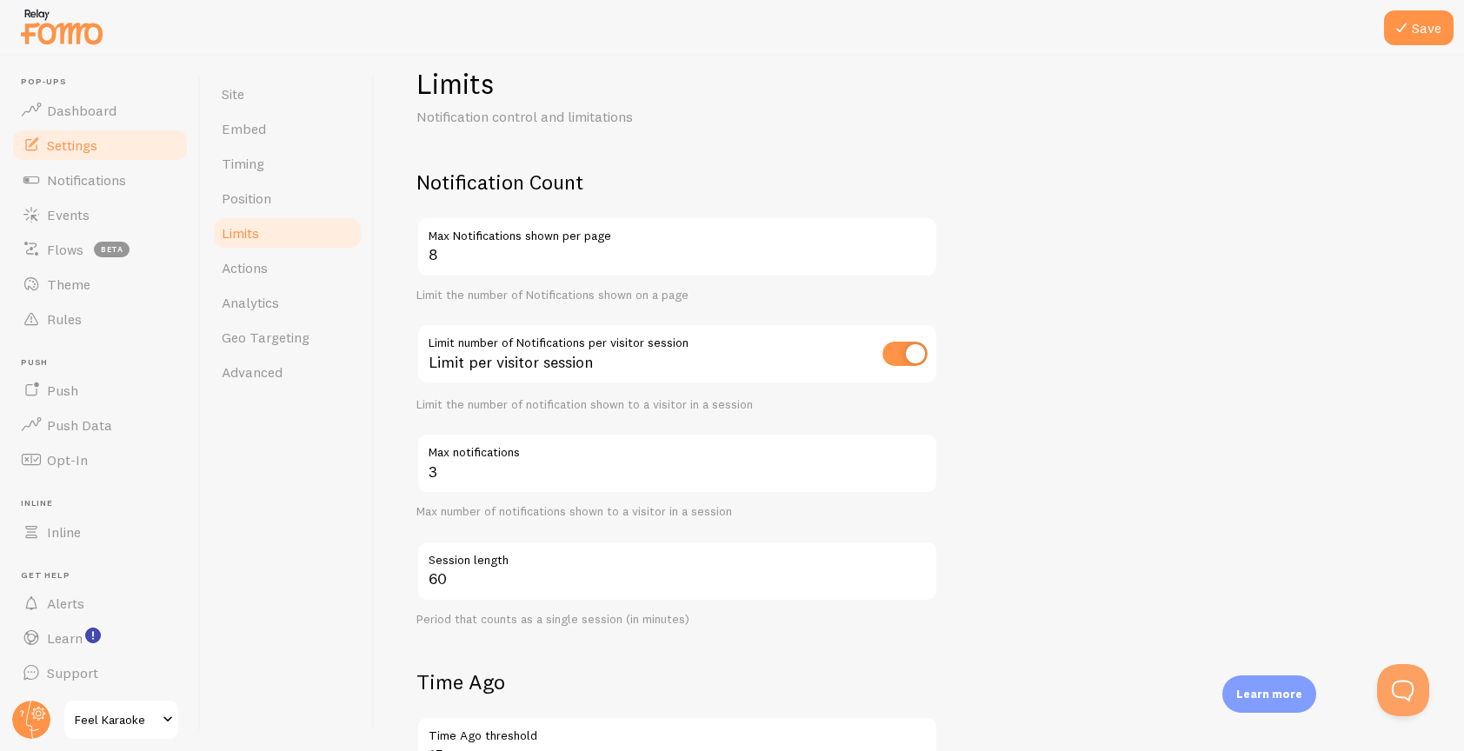
scroll to position [39, 0]
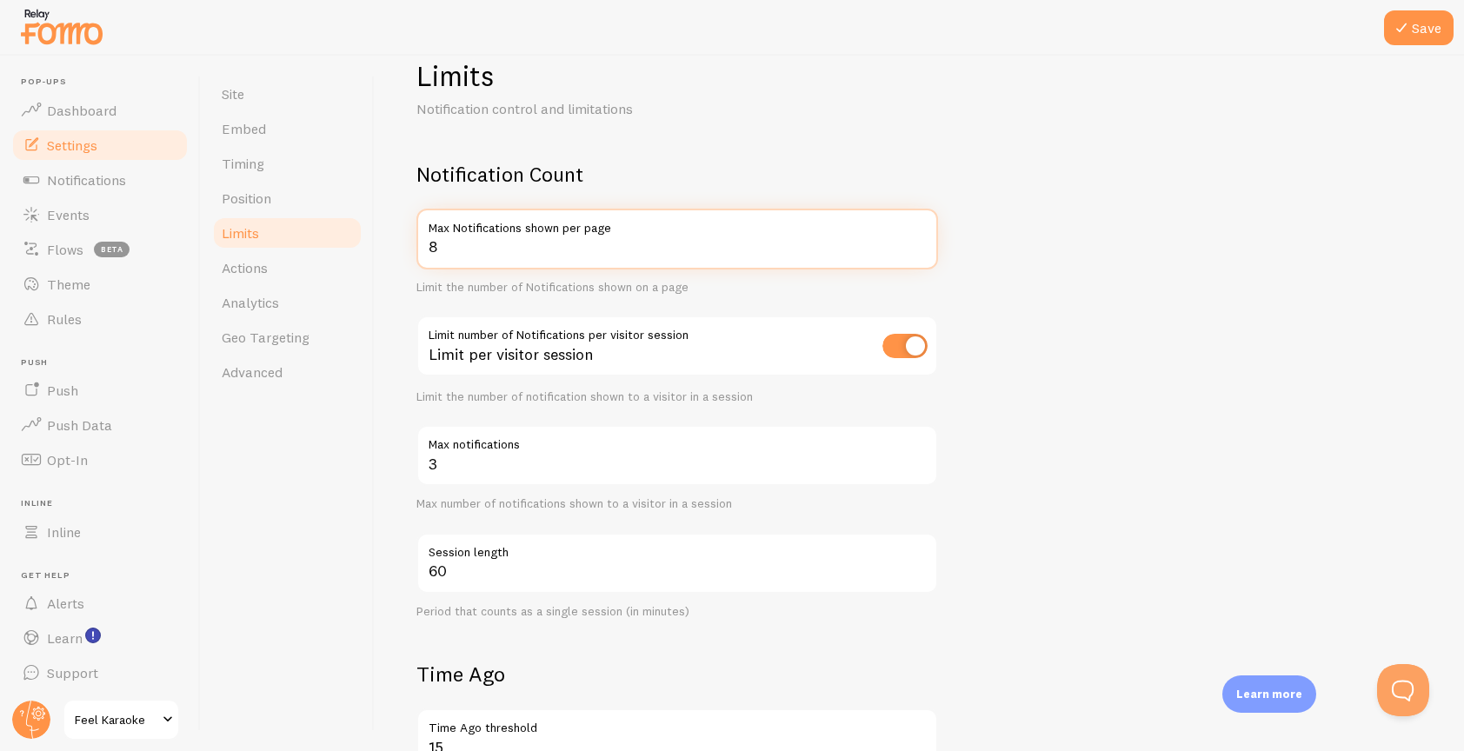
click at [530, 257] on input "8" at bounding box center [677, 239] width 522 height 61
type input "3"
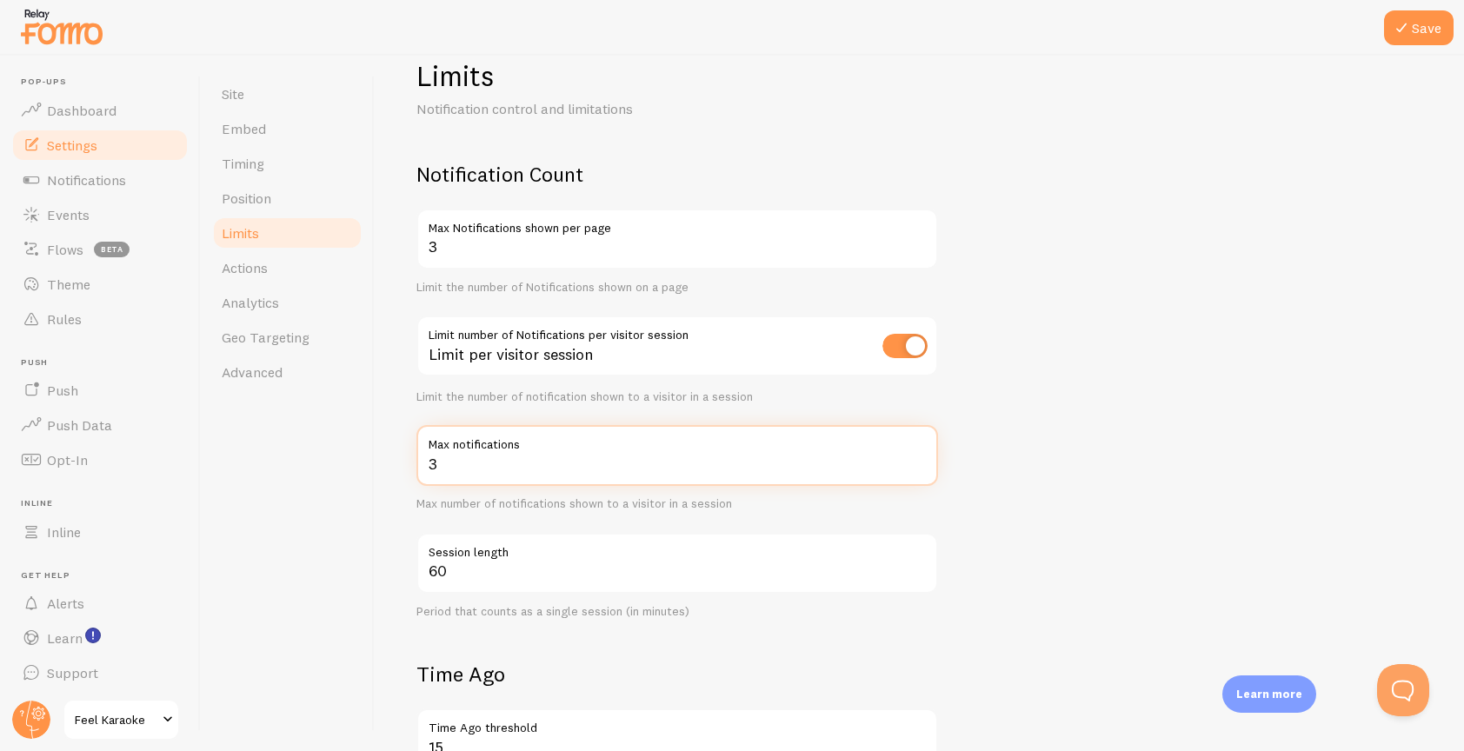
click at [489, 472] on input "3" at bounding box center [677, 455] width 522 height 61
type input "8"
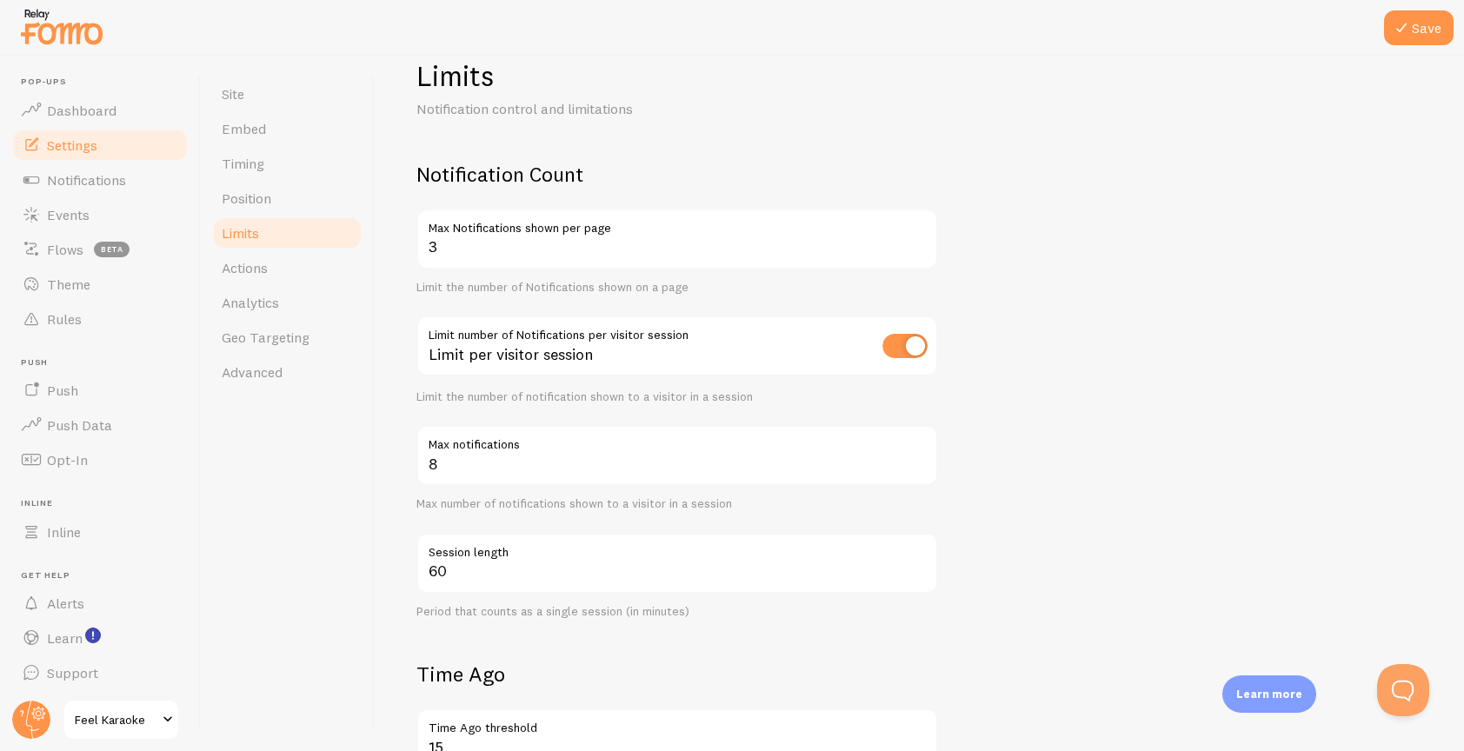
click at [1108, 490] on form "Notification Count 3 Max Notifications shown per page Limit the number of Notif…" at bounding box center [919, 673] width 1006 height 1025
click at [1434, 23] on button "Save" at bounding box center [1419, 27] width 70 height 35
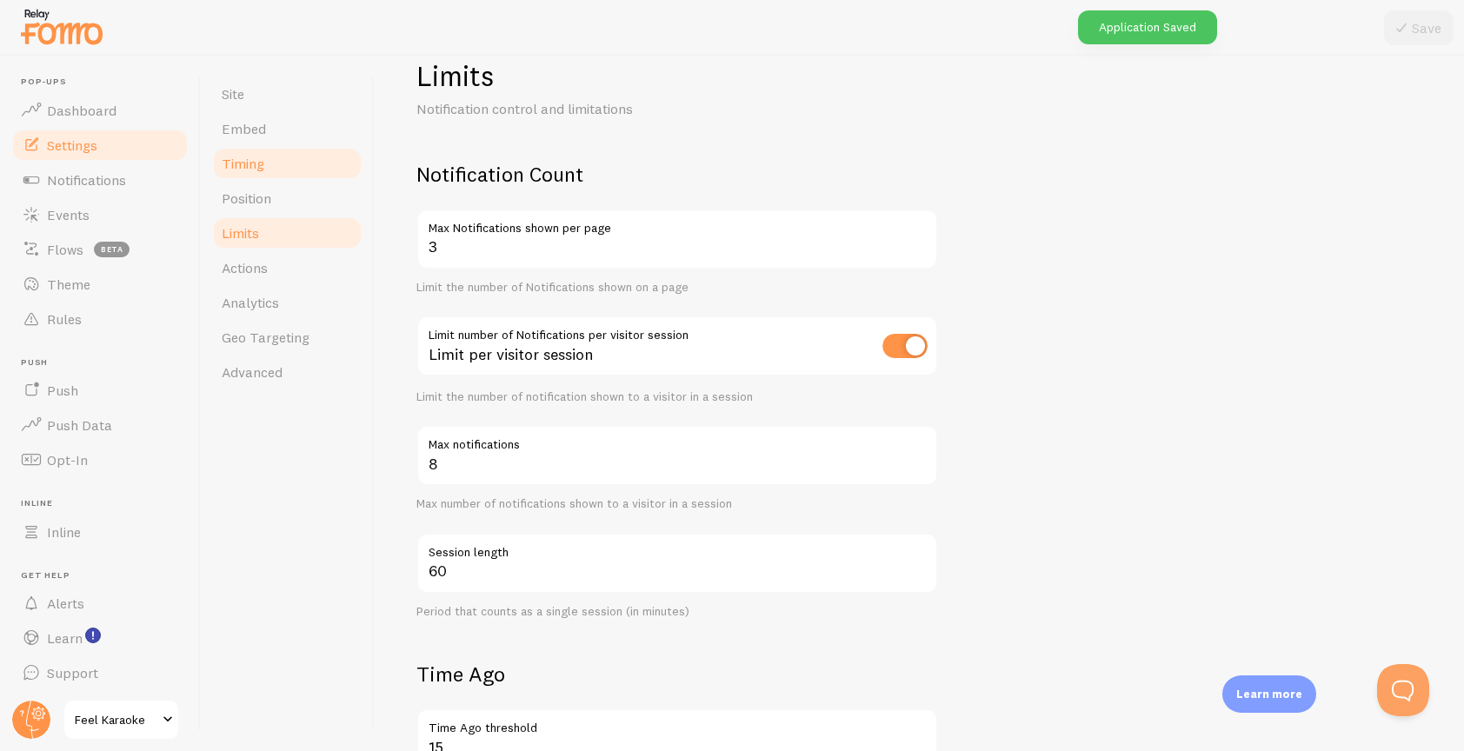
click at [267, 169] on link "Timing" at bounding box center [287, 163] width 152 height 35
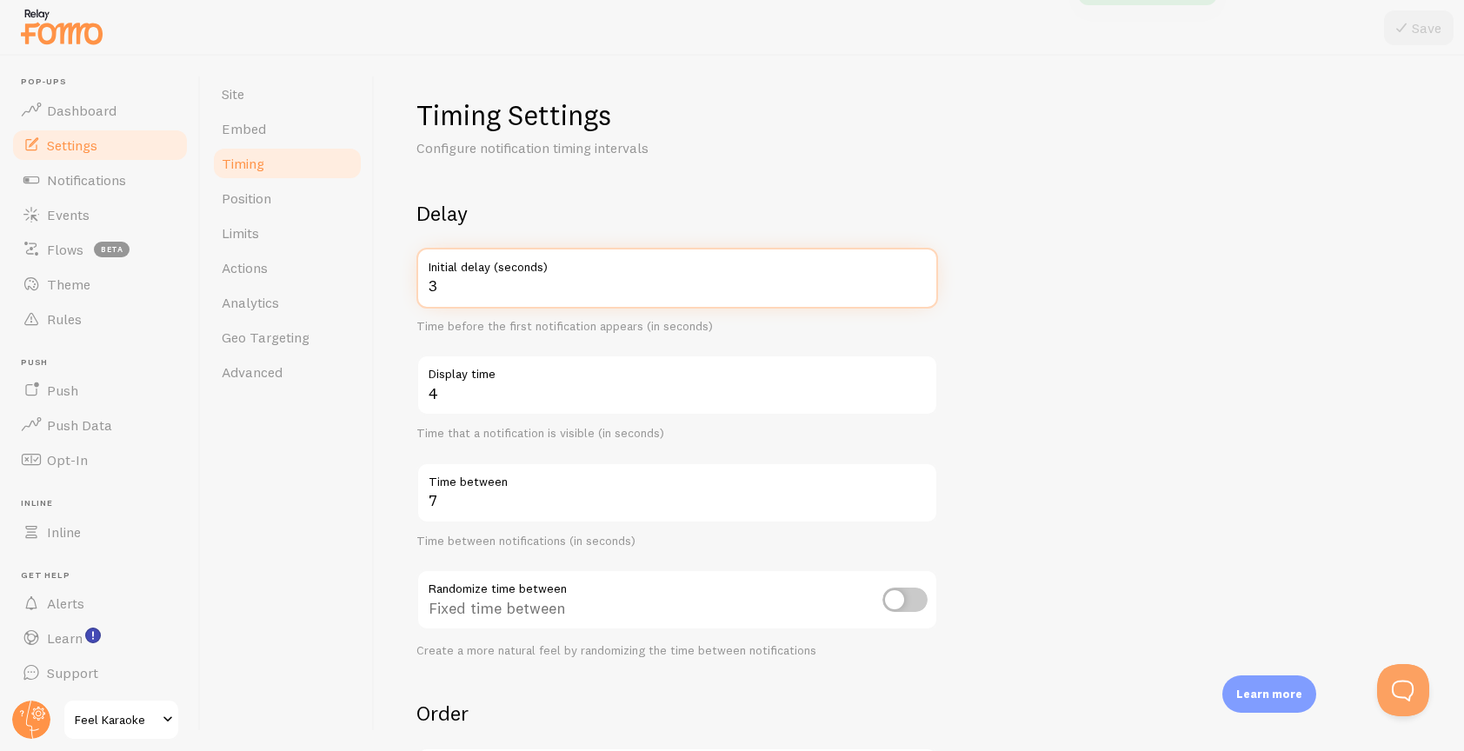
click at [533, 298] on input "3" at bounding box center [677, 278] width 522 height 61
type input "4"
click at [1122, 237] on form "Delay 4 Initial delay (seconds) Time before the first notification appears (in …" at bounding box center [919, 573] width 1006 height 746
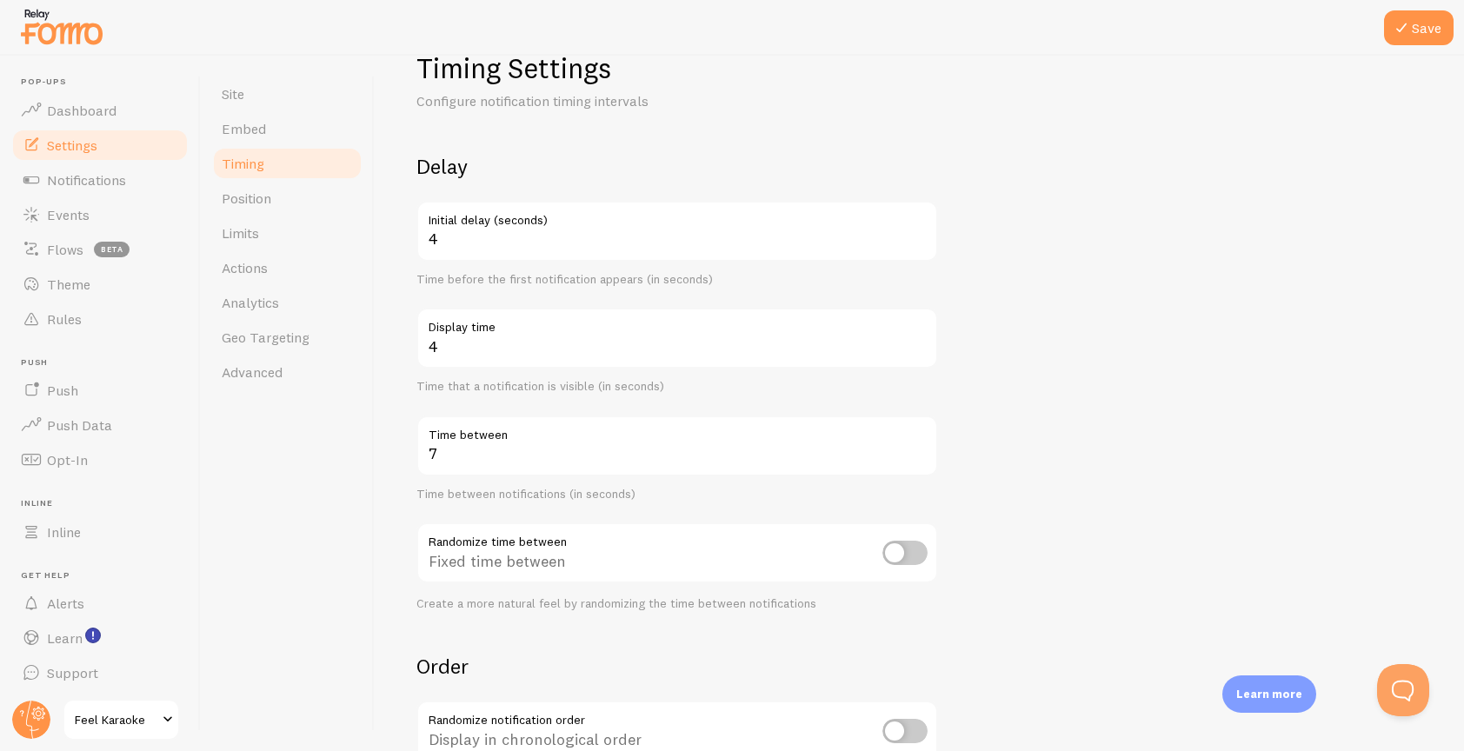
scroll to position [54, 0]
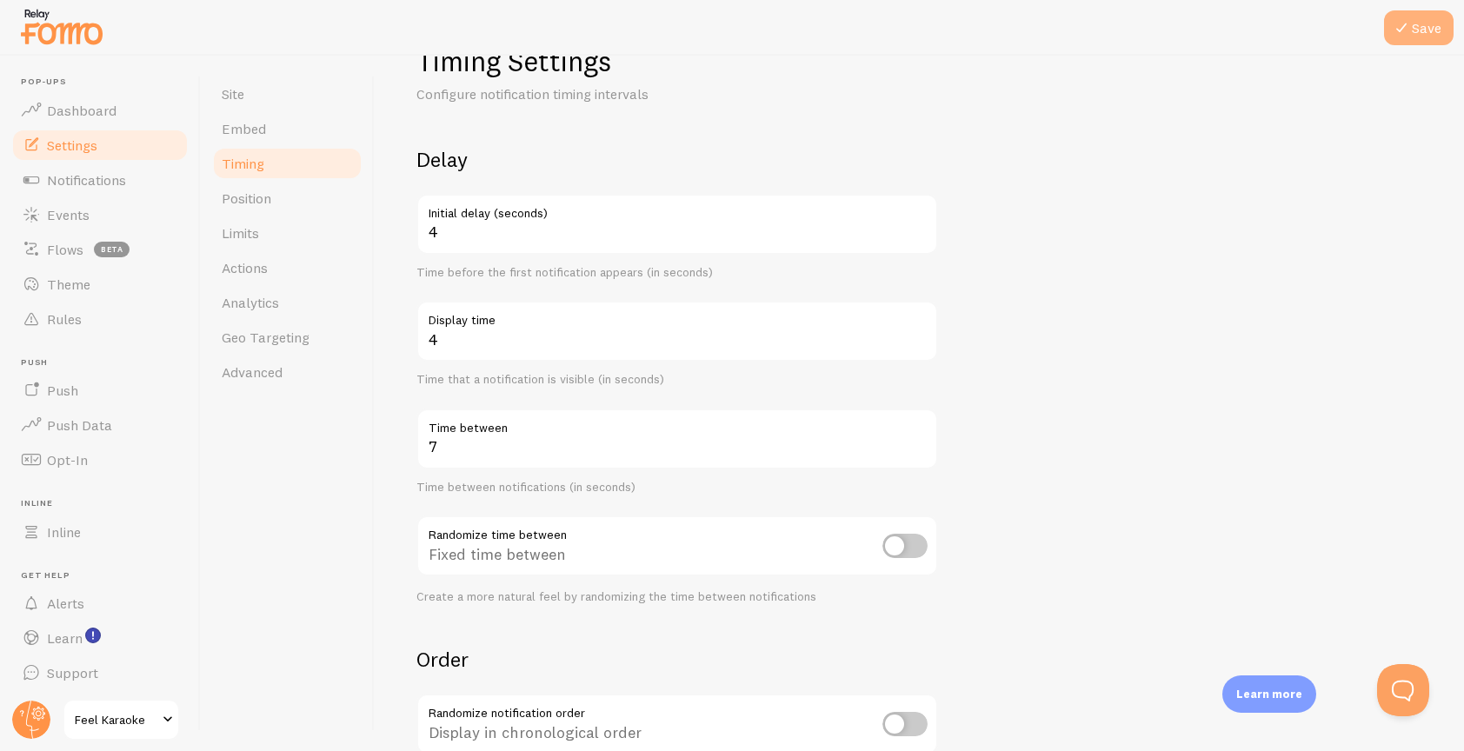
click at [1421, 25] on button "Save" at bounding box center [1419, 27] width 70 height 35
click at [321, 489] on div "Site Embed Timing Position Limits Actions Analytics Geo Targeting Advanced" at bounding box center [288, 404] width 174 height 696
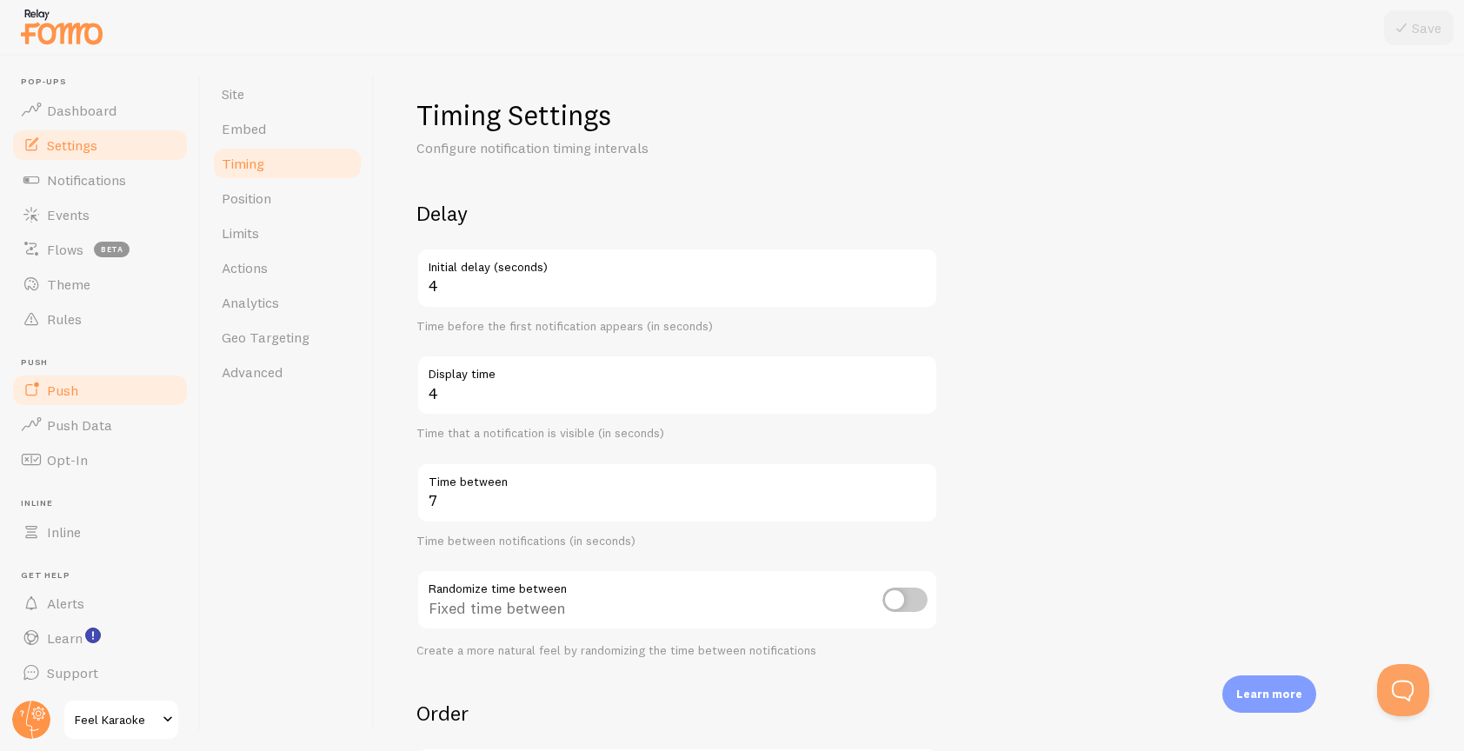
click at [55, 398] on span "Push" at bounding box center [62, 390] width 31 height 17
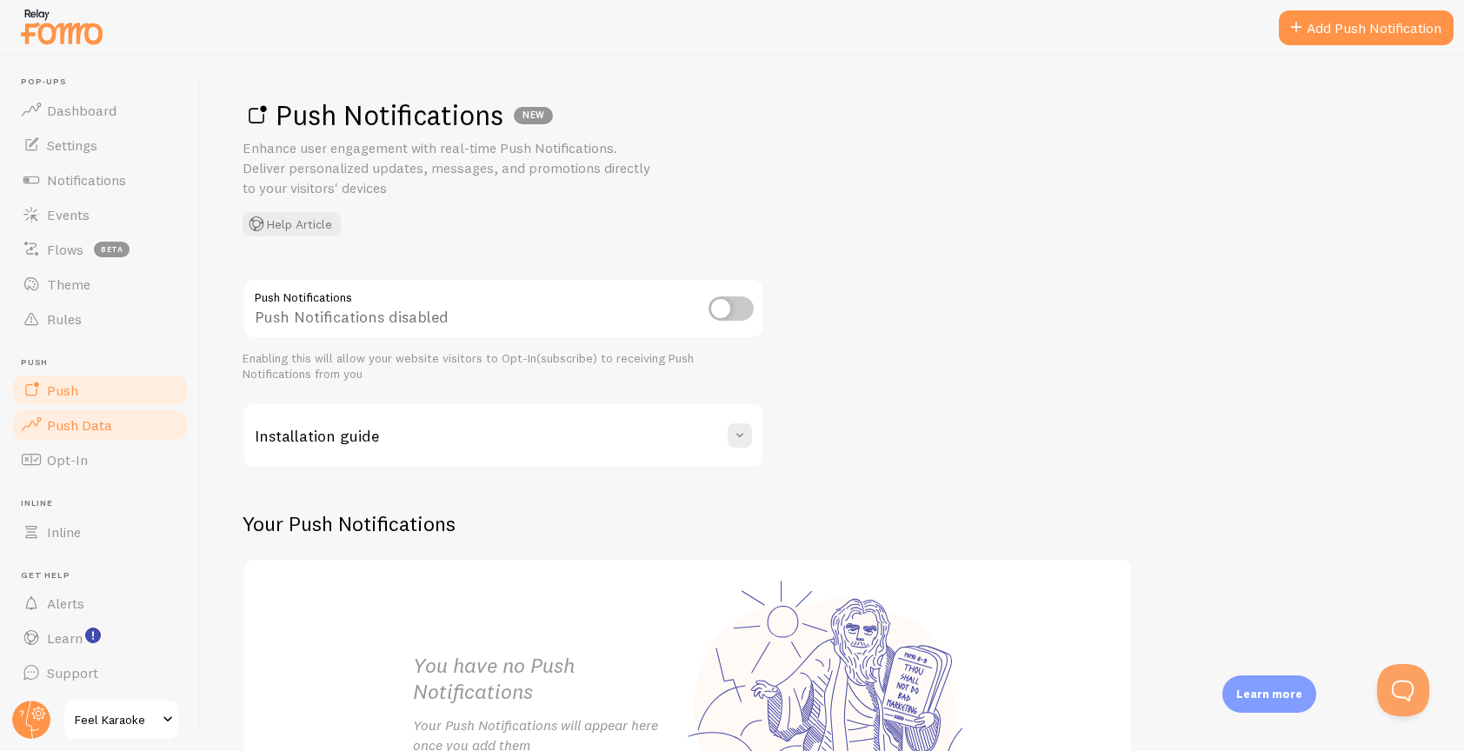
click at [73, 430] on span "Push Data" at bounding box center [79, 424] width 65 height 17
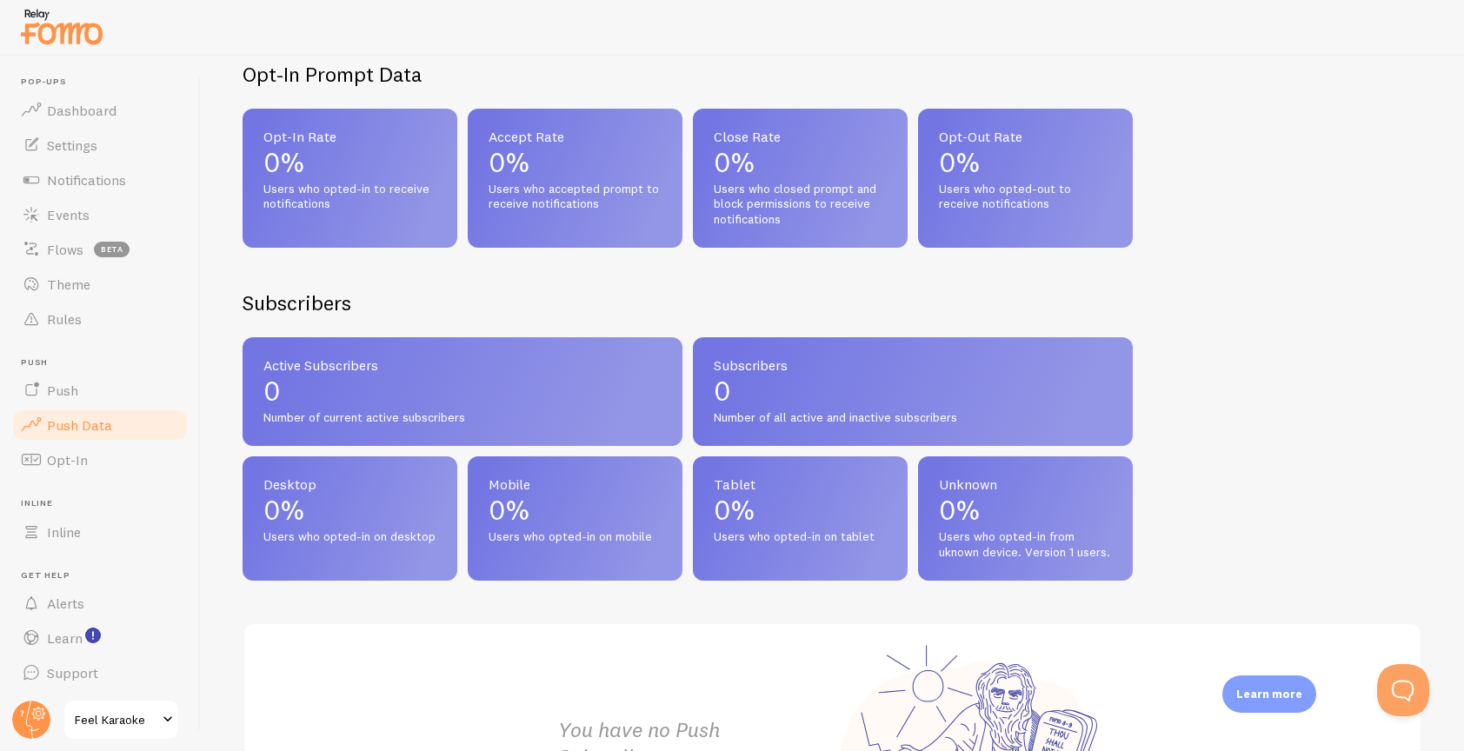
scroll to position [734, 0]
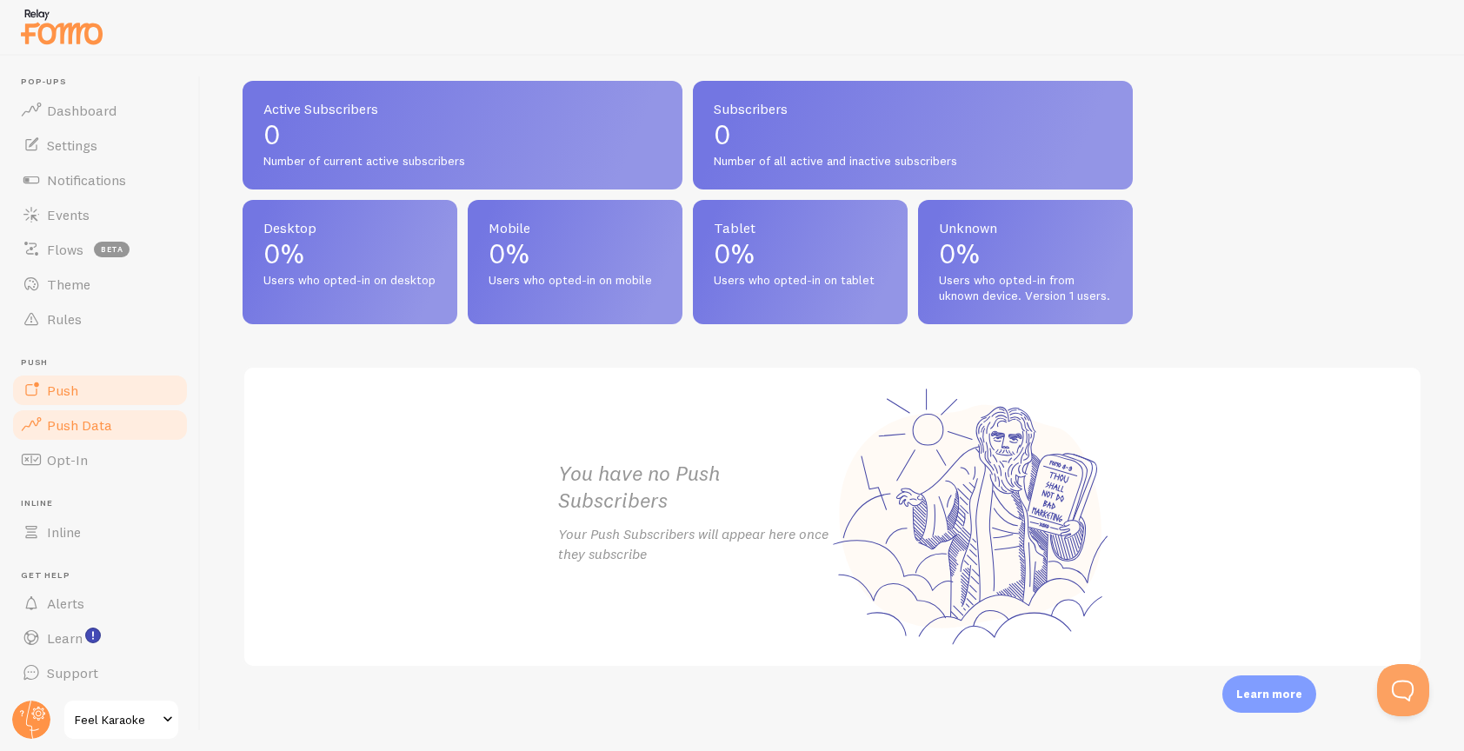
click at [56, 389] on span "Push" at bounding box center [62, 390] width 31 height 17
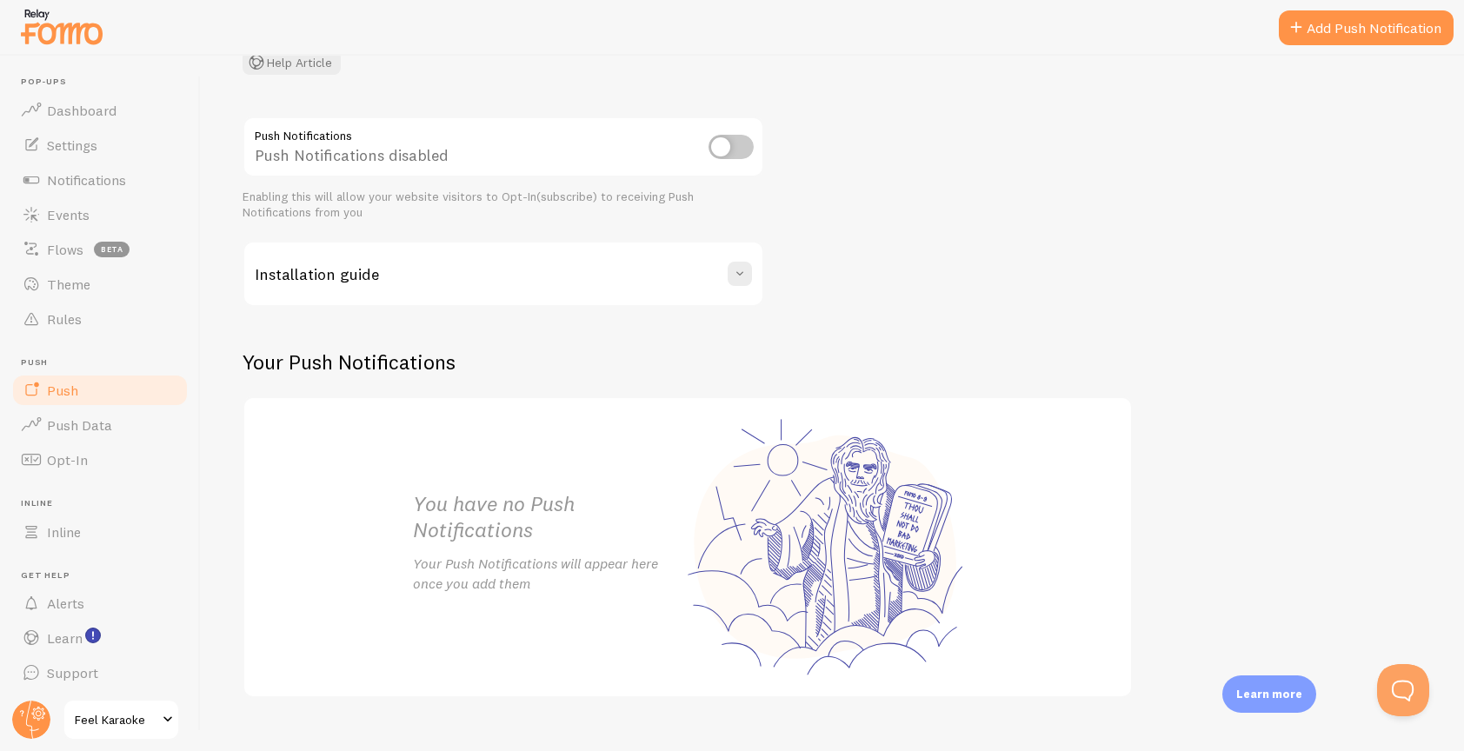
scroll to position [192, 0]
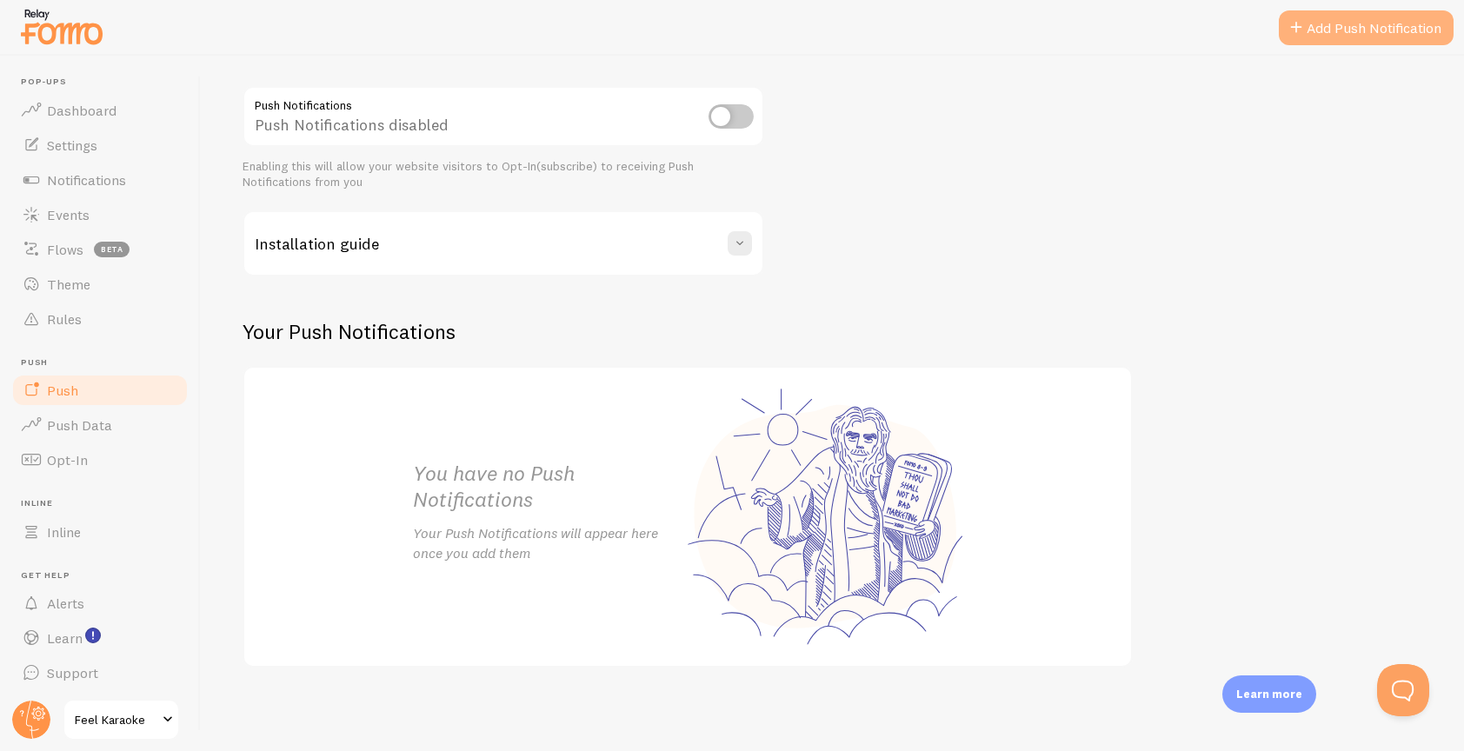
click at [1346, 27] on link "Add Push Notification" at bounding box center [1366, 27] width 175 height 35
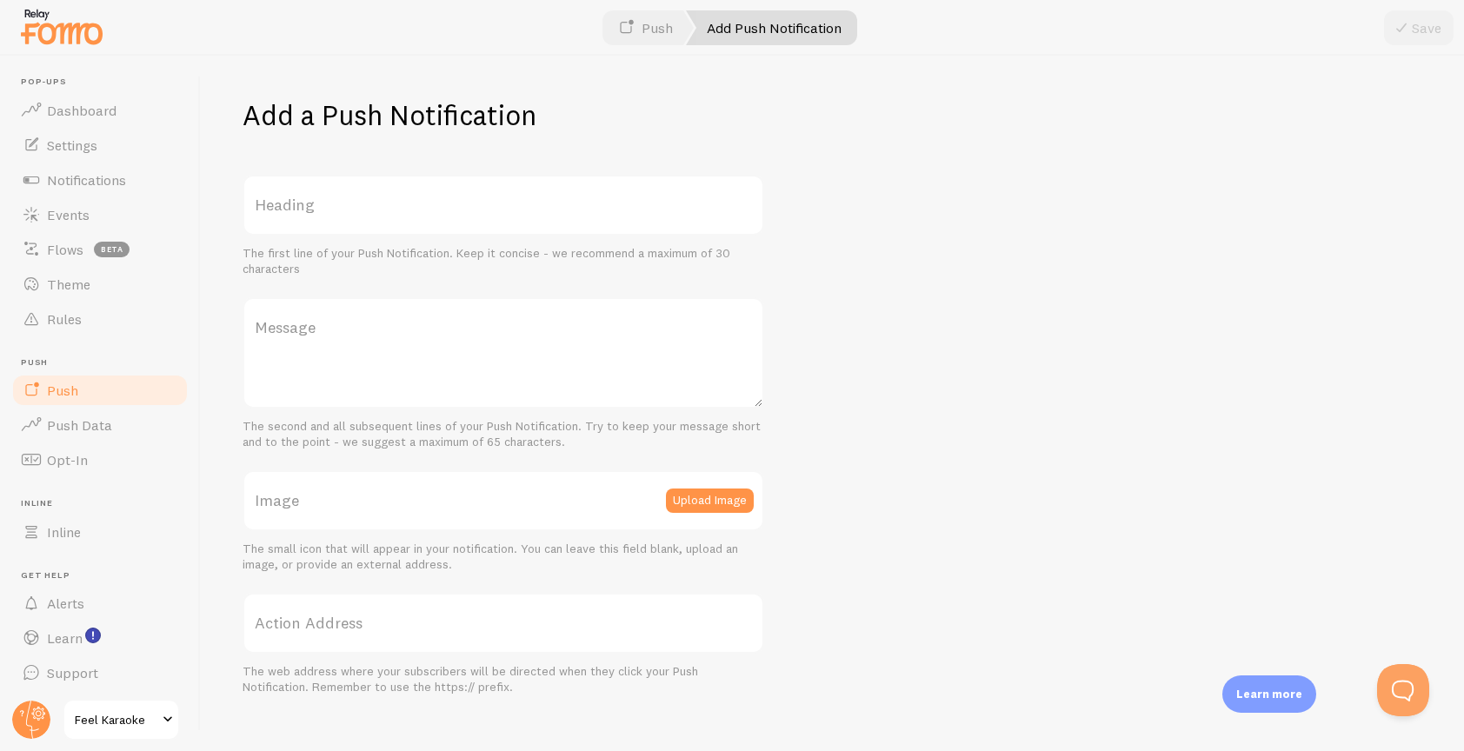
scroll to position [27, 0]
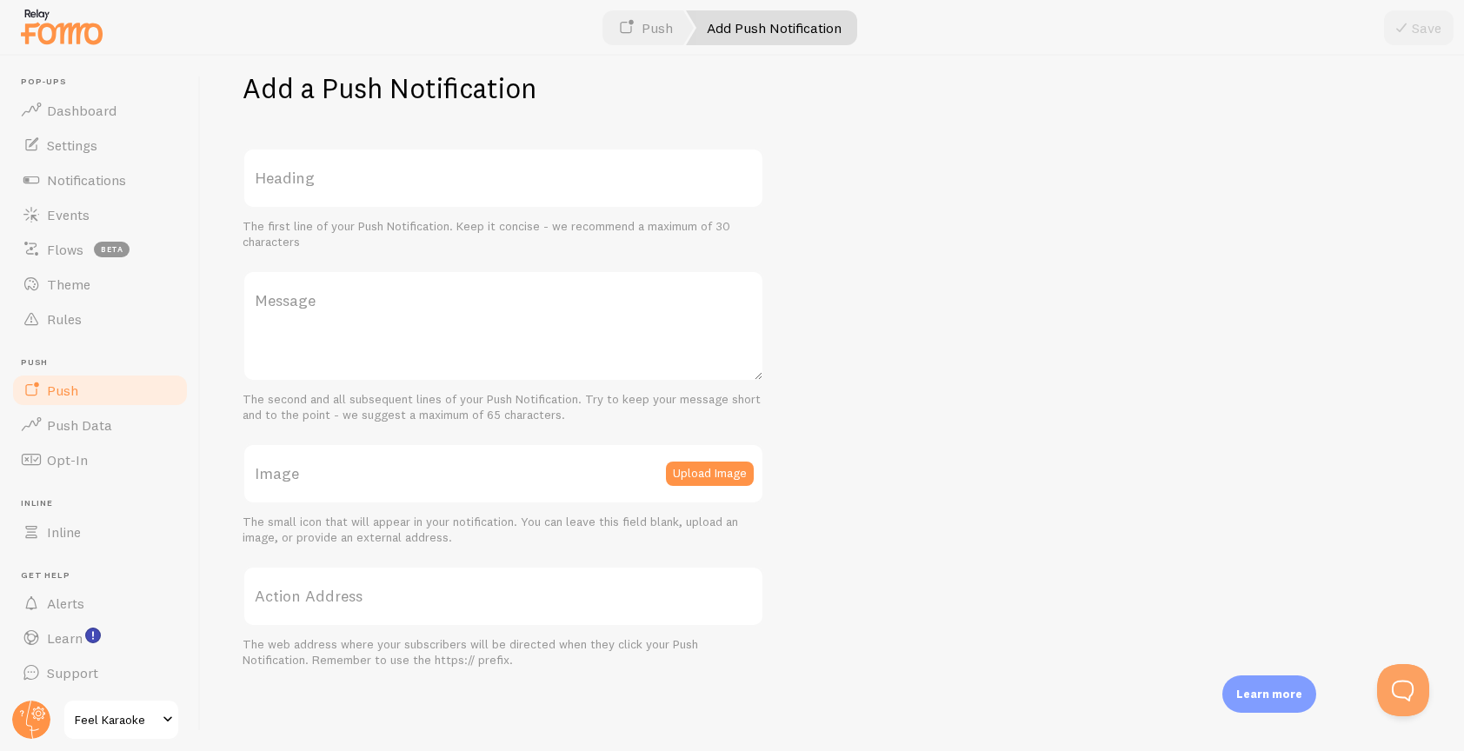
click at [1007, 417] on div "Add a Push Notification Heading The first line of your Push Notification. Keep …" at bounding box center [832, 404] width 1263 height 696
